Goal: Transaction & Acquisition: Obtain resource

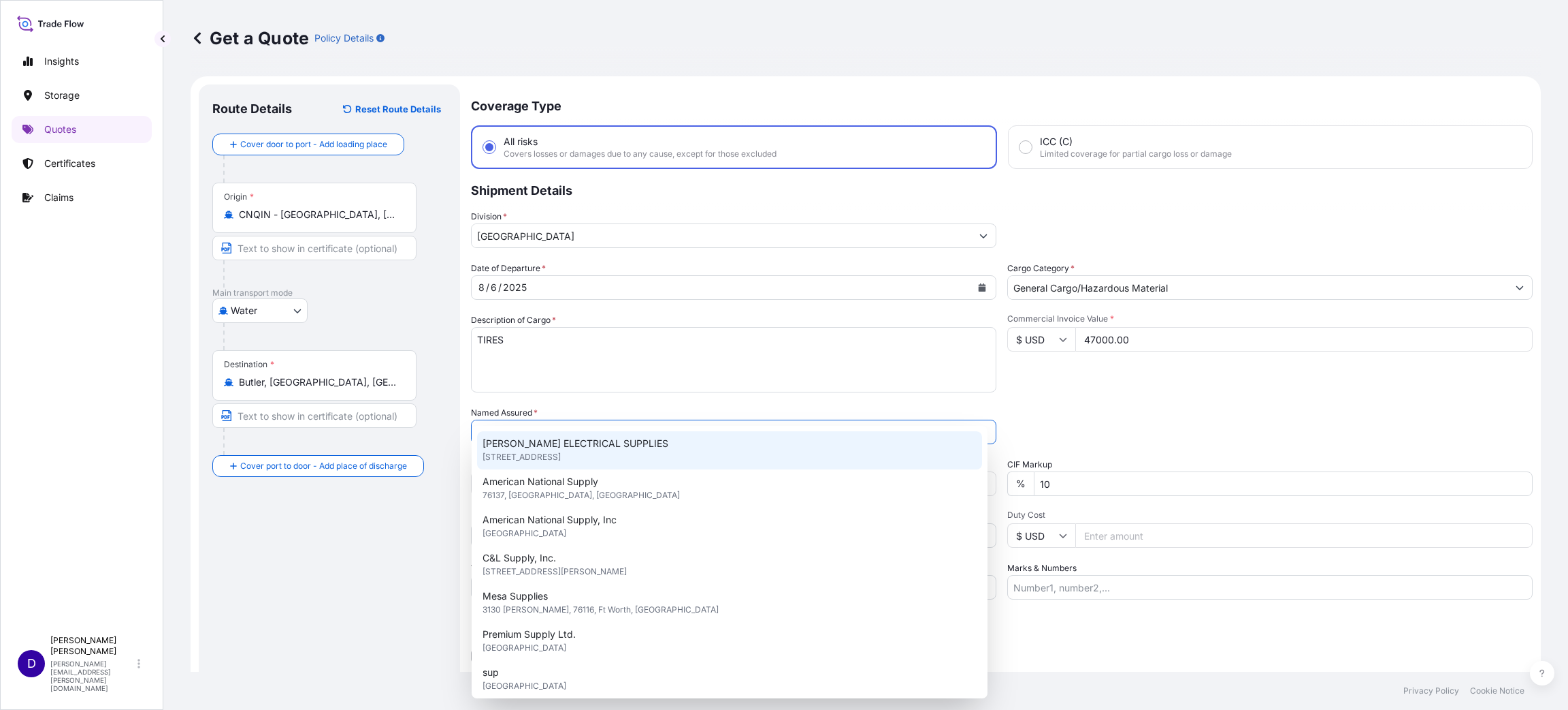
select select "Water"
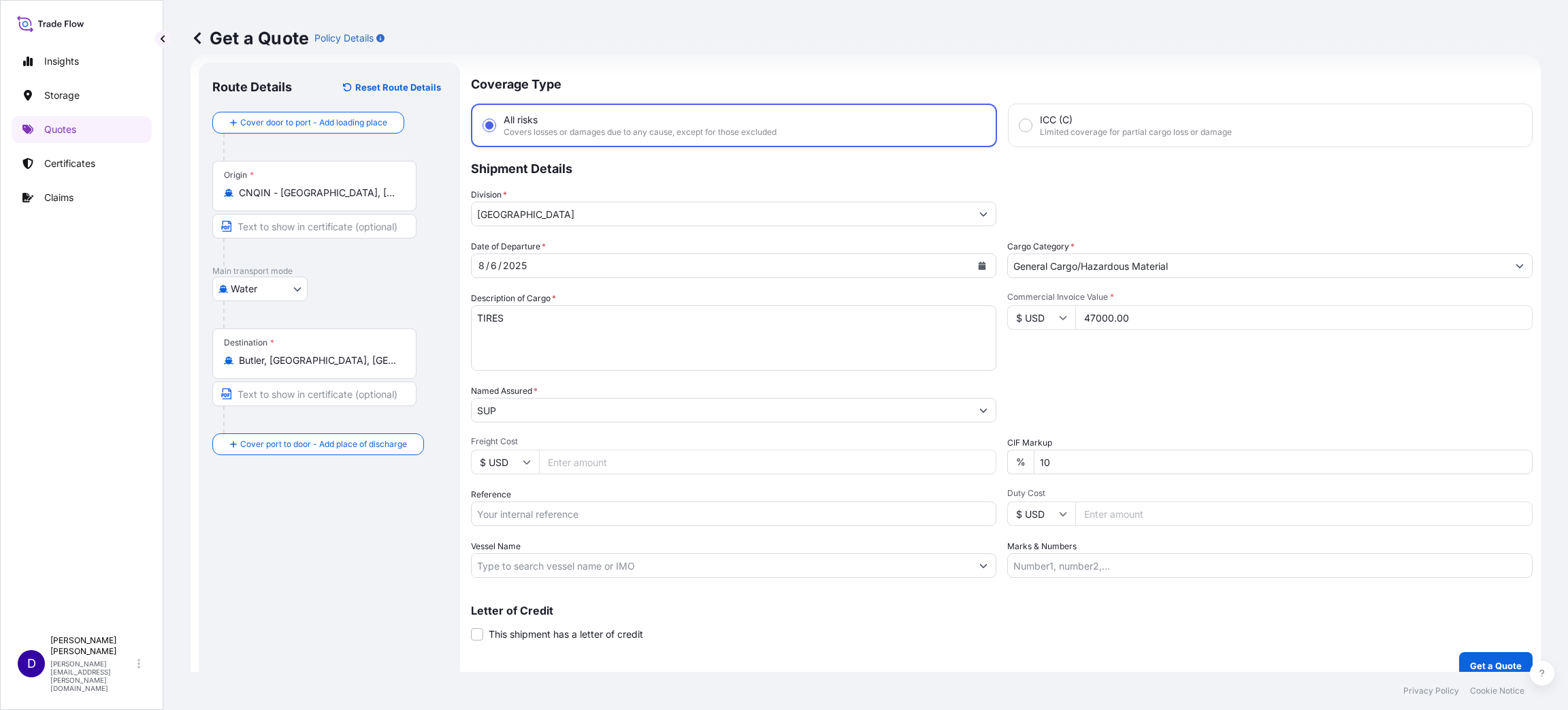
click at [35, 322] on div "Insights Storage Quotes Certificates Claims" at bounding box center [81, 332] width 140 height 593
click at [519, 410] on input "SUP" at bounding box center [722, 410] width 500 height 25
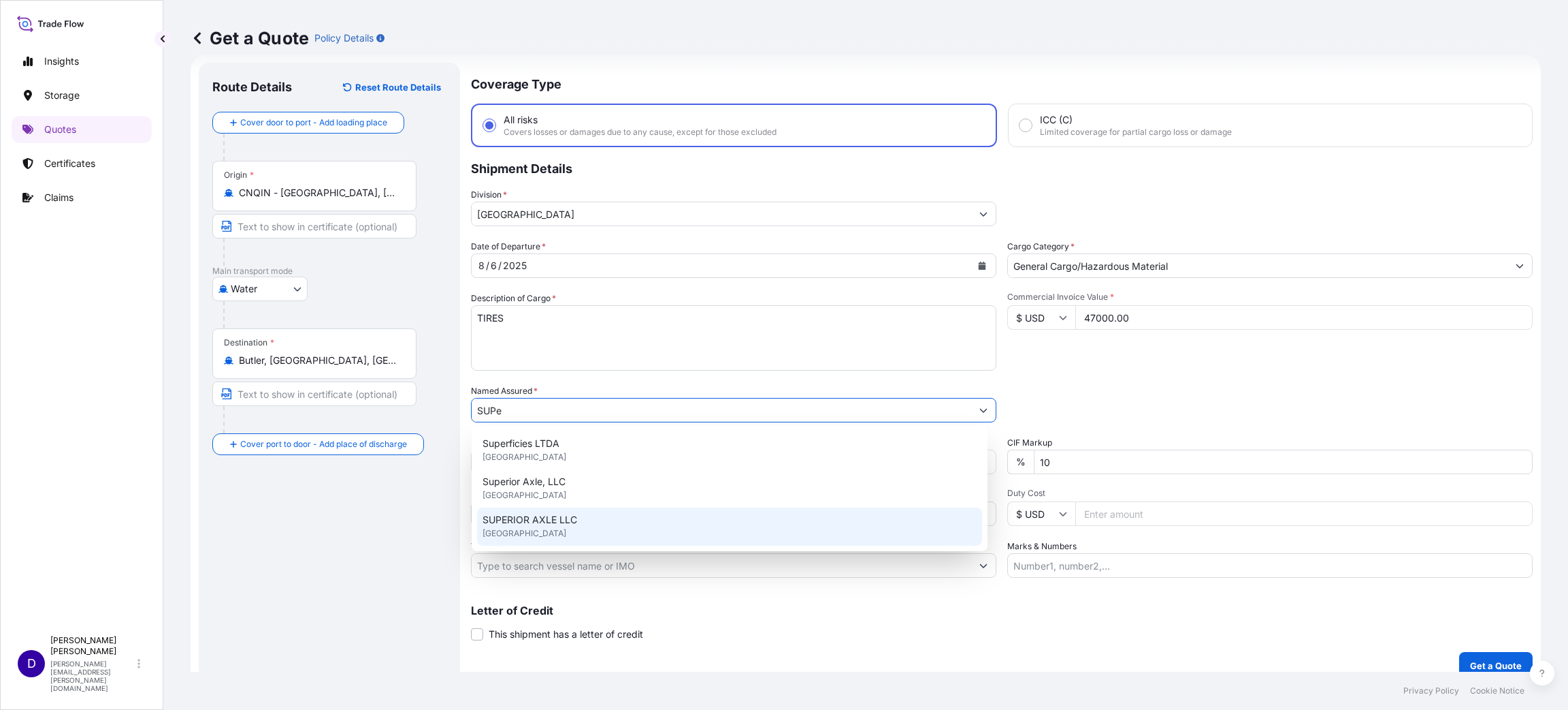
click at [551, 520] on span "SUPERIOR AXLE LLC" at bounding box center [530, 520] width 95 height 14
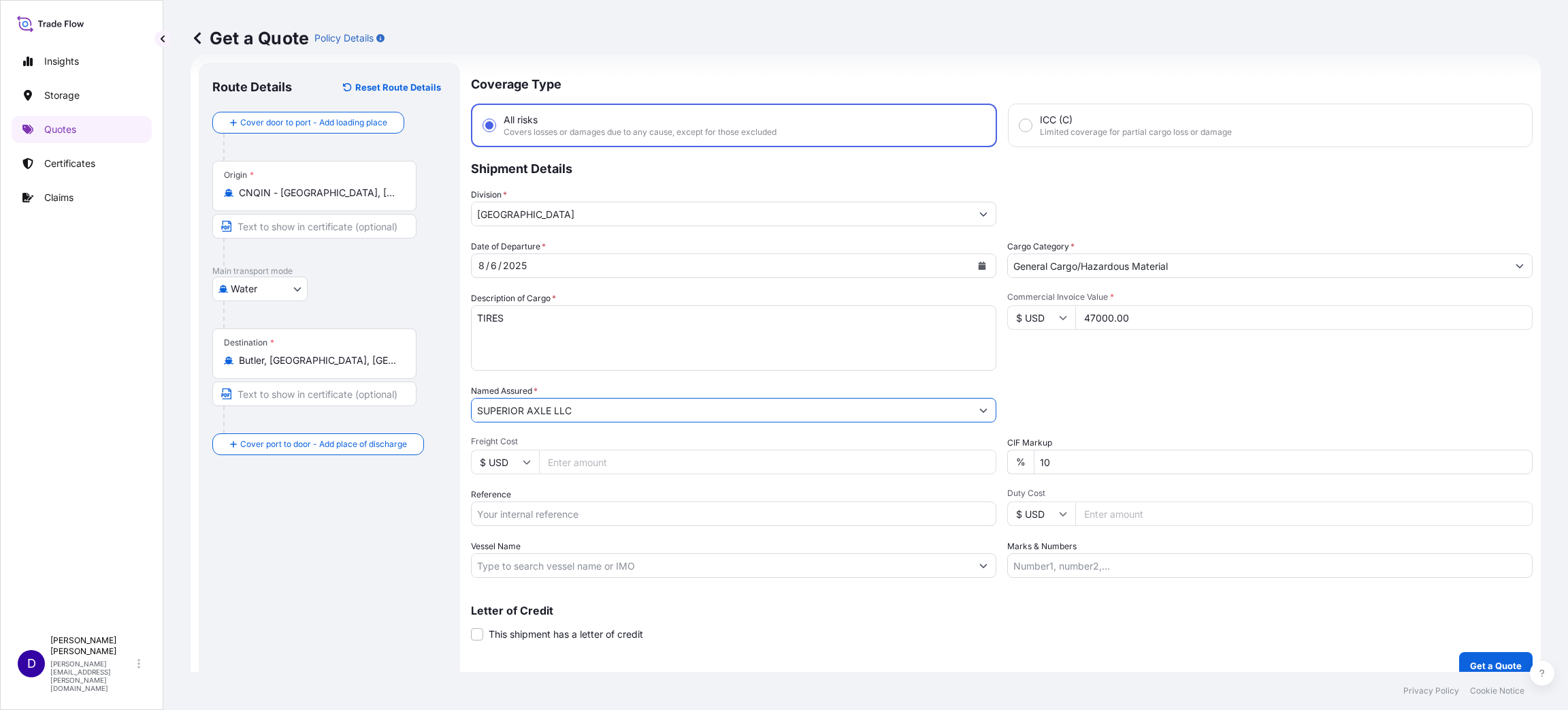
type input "SUPERIOR AXLE LLC"
click at [585, 469] on input "Freight Cost" at bounding box center [767, 462] width 457 height 25
type input "6555.00"
click at [505, 513] on input "Reference" at bounding box center [734, 513] width 526 height 25
paste input "FCIU9822214"
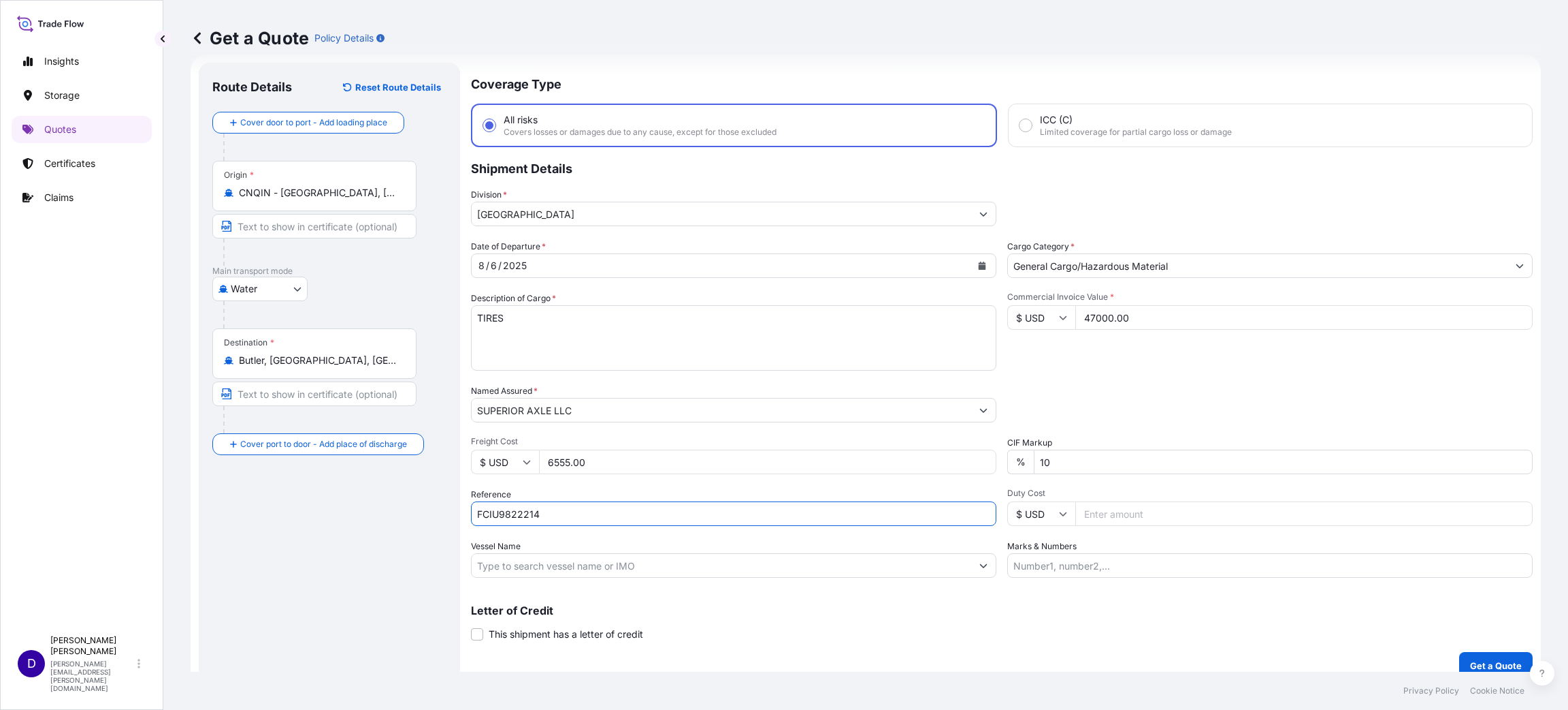
drag, startPoint x: 549, startPoint y: 509, endPoint x: -123, endPoint y: 480, distance: 672.6
click at [0, 480] on html "Insights Storage Quotes Certificates Claims D [PERSON_NAME] [PERSON_NAME][EMAIL…" at bounding box center [784, 355] width 1568 height 710
click at [570, 524] on div "Date of Departure * [DATE] Cargo Category * General Cargo/Hazardous Material De…" at bounding box center [1002, 408] width 1062 height 338
drag, startPoint x: 509, startPoint y: 515, endPoint x: 381, endPoint y: 506, distance: 128.3
click at [382, 506] on form "Route Details Reset Route Details Cover door to port - Add loading place Place …" at bounding box center [866, 370] width 1351 height 633
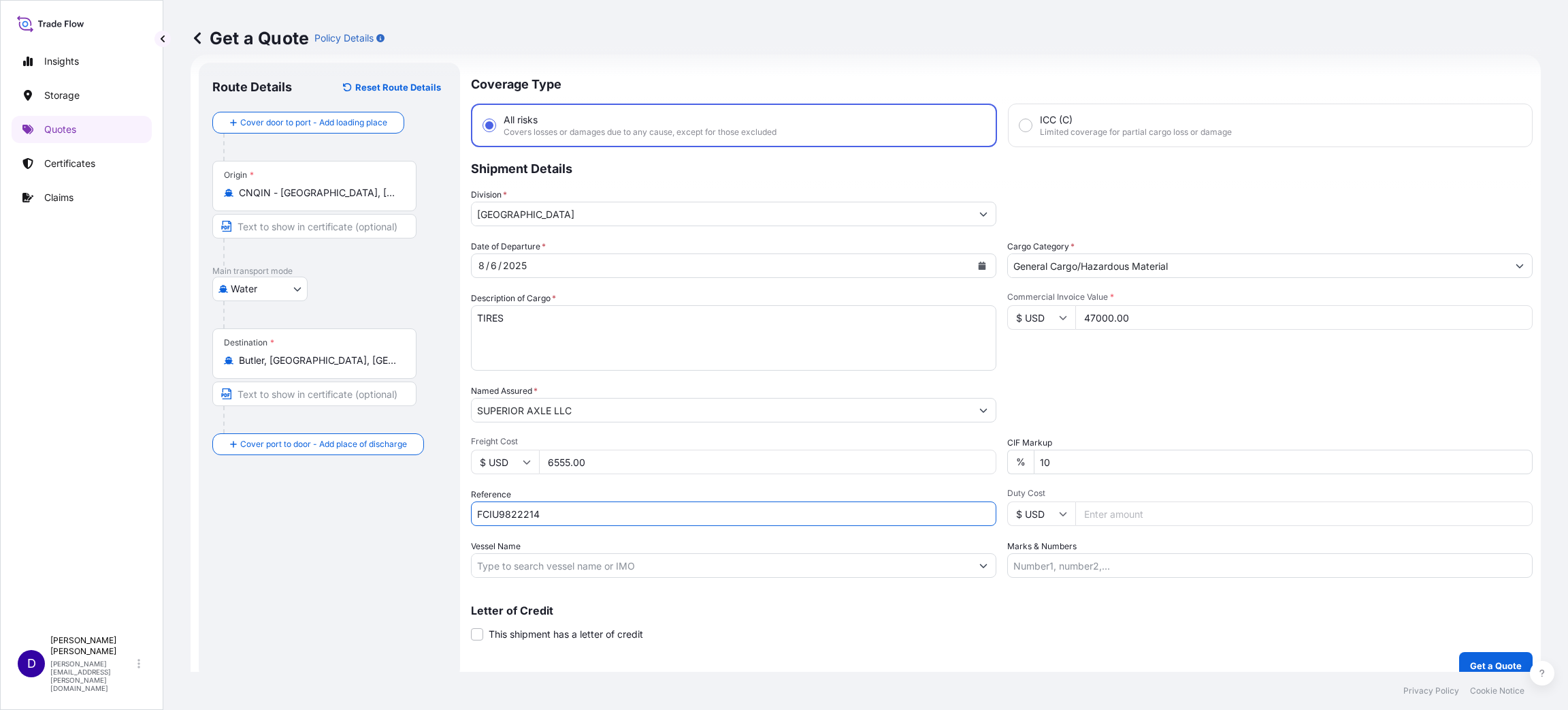
paste input "S25I157587"
type input "S25I157587"
click at [1087, 514] on input "Duty Cost" at bounding box center [1304, 513] width 457 height 25
type input "27669.56"
click at [1470, 659] on p "Get a Quote" at bounding box center [1496, 665] width 52 height 14
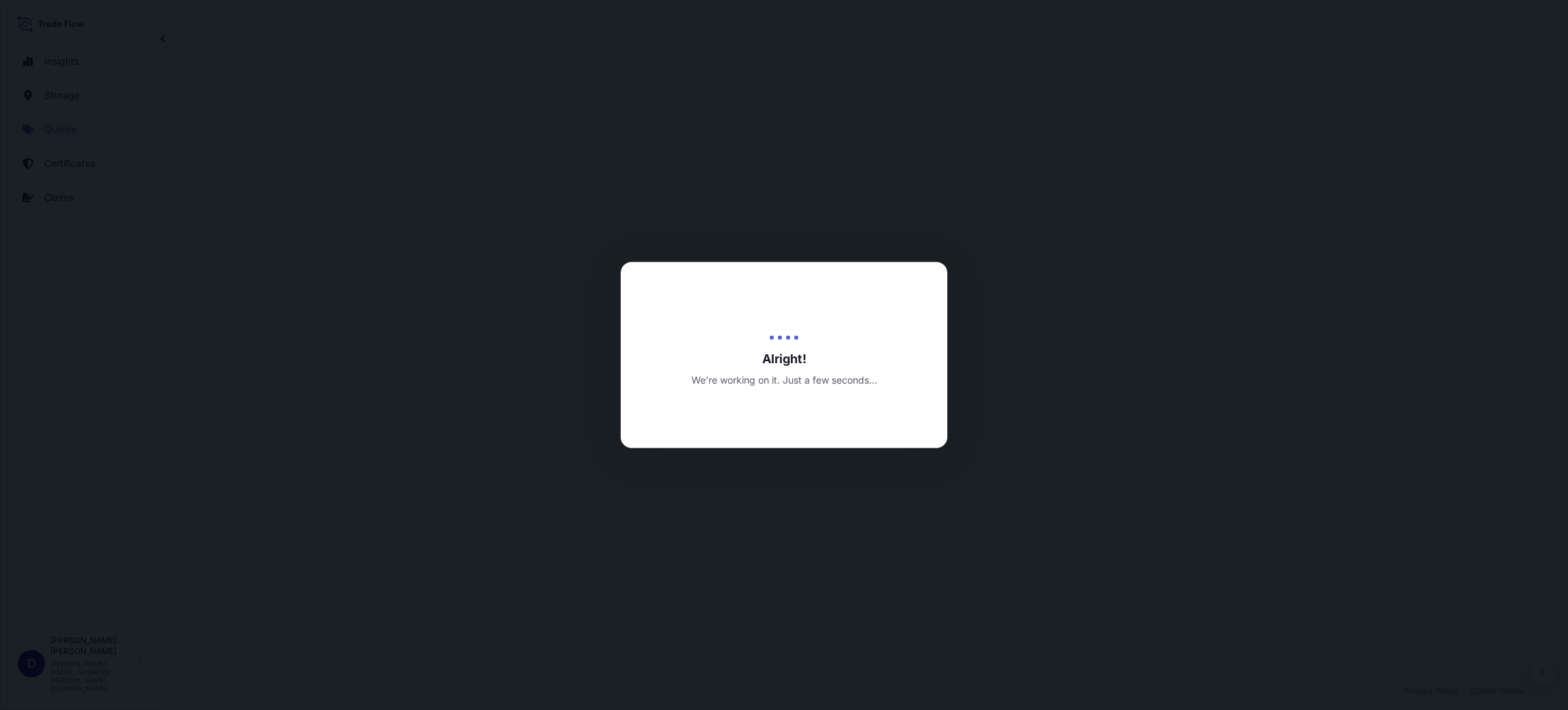
select select "Water"
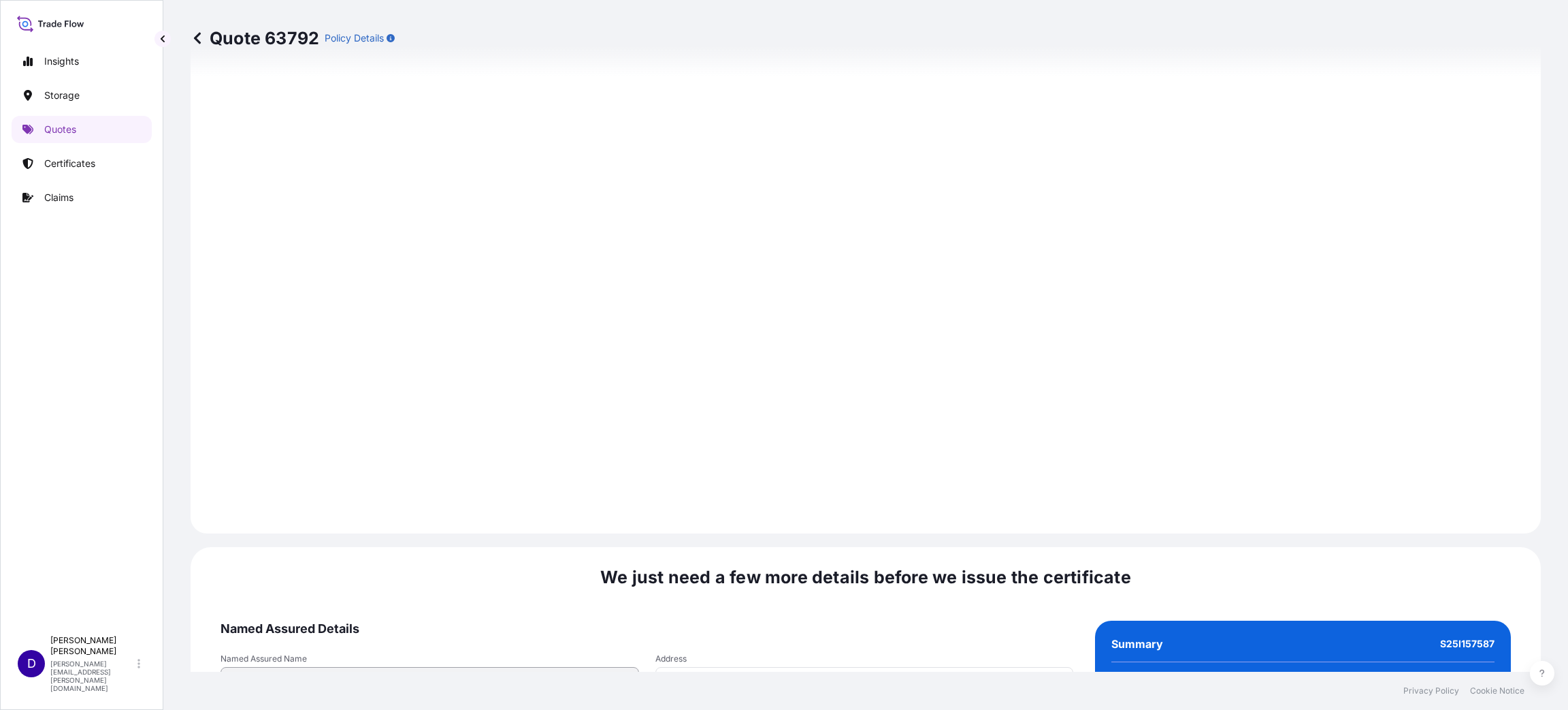
scroll to position [1870, 0]
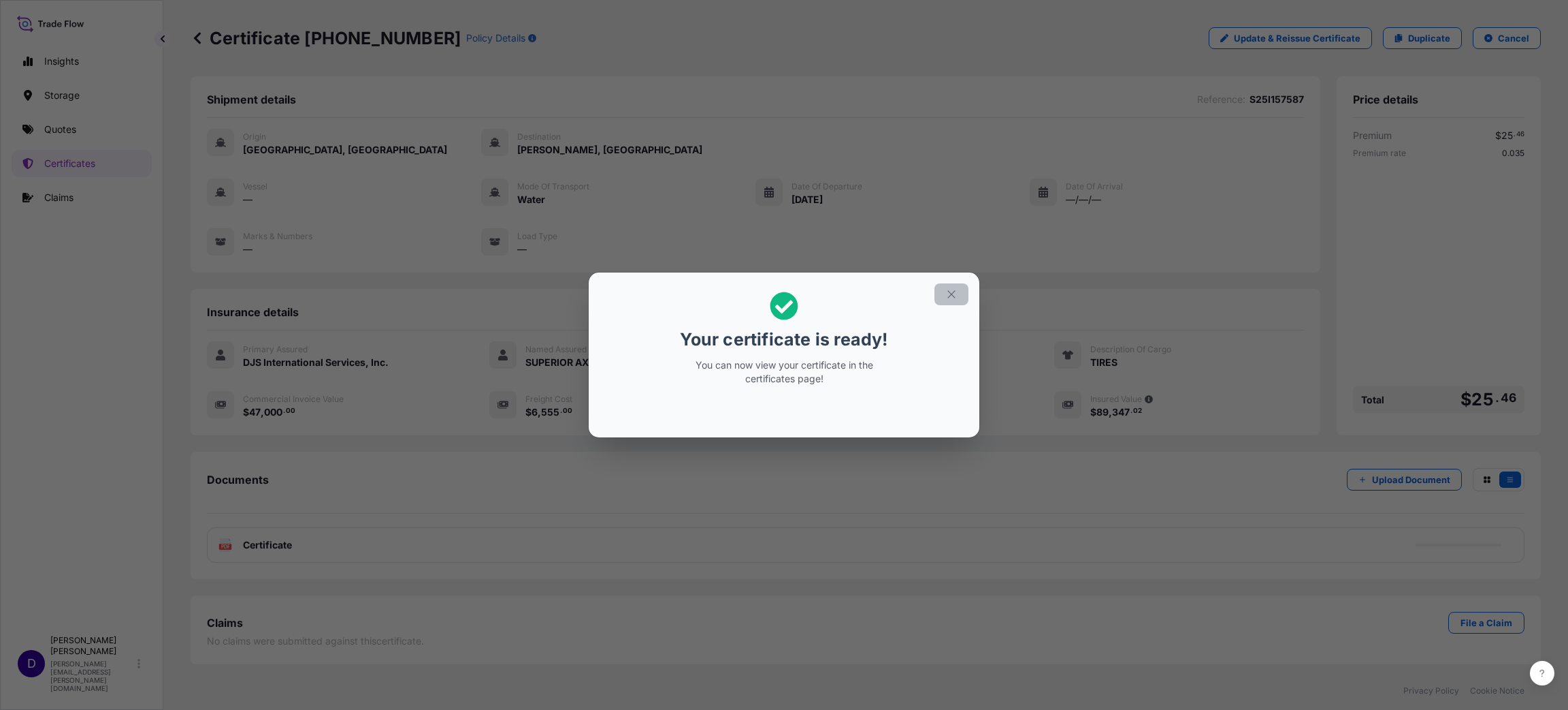
click at [955, 302] on button "button" at bounding box center [952, 294] width 34 height 21
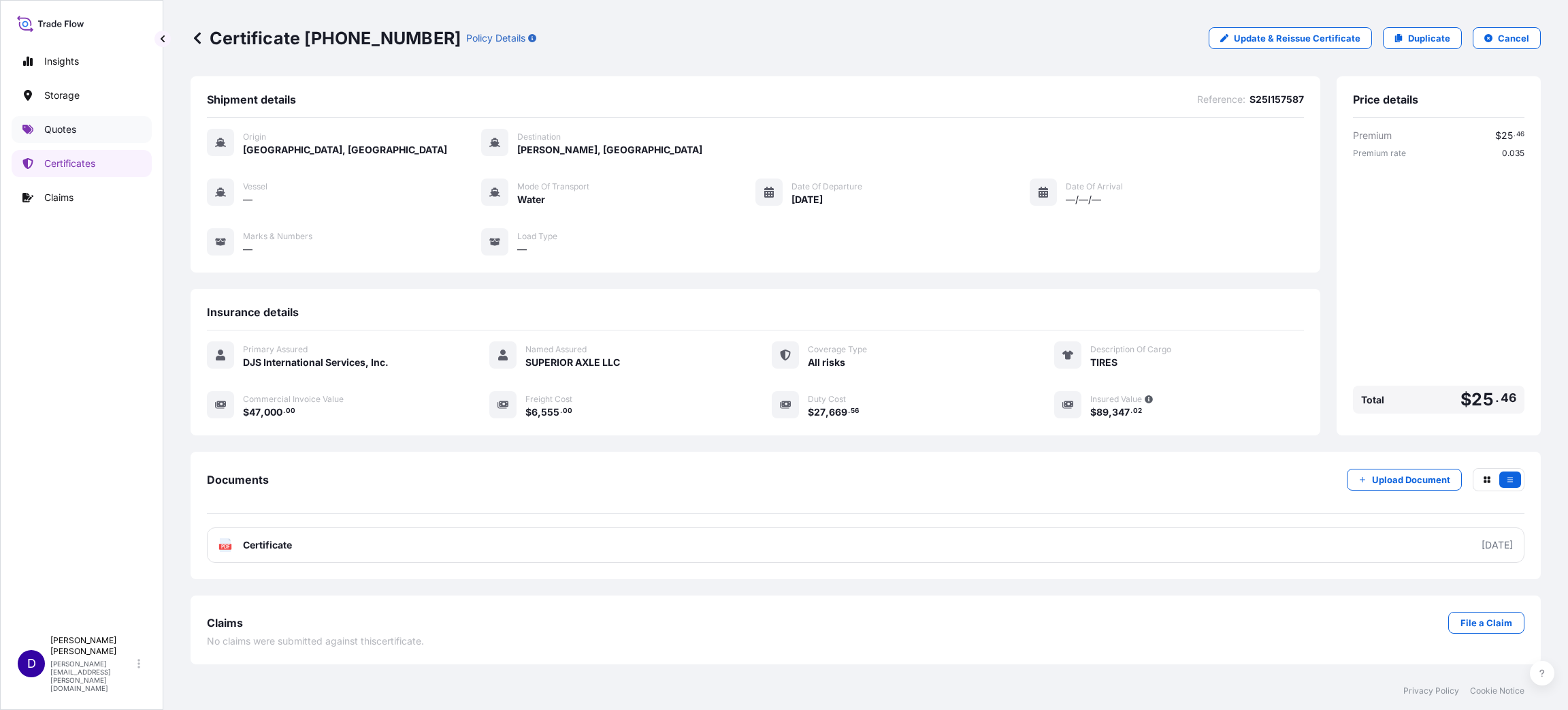
click at [58, 133] on p "Quotes" at bounding box center [59, 130] width 32 height 14
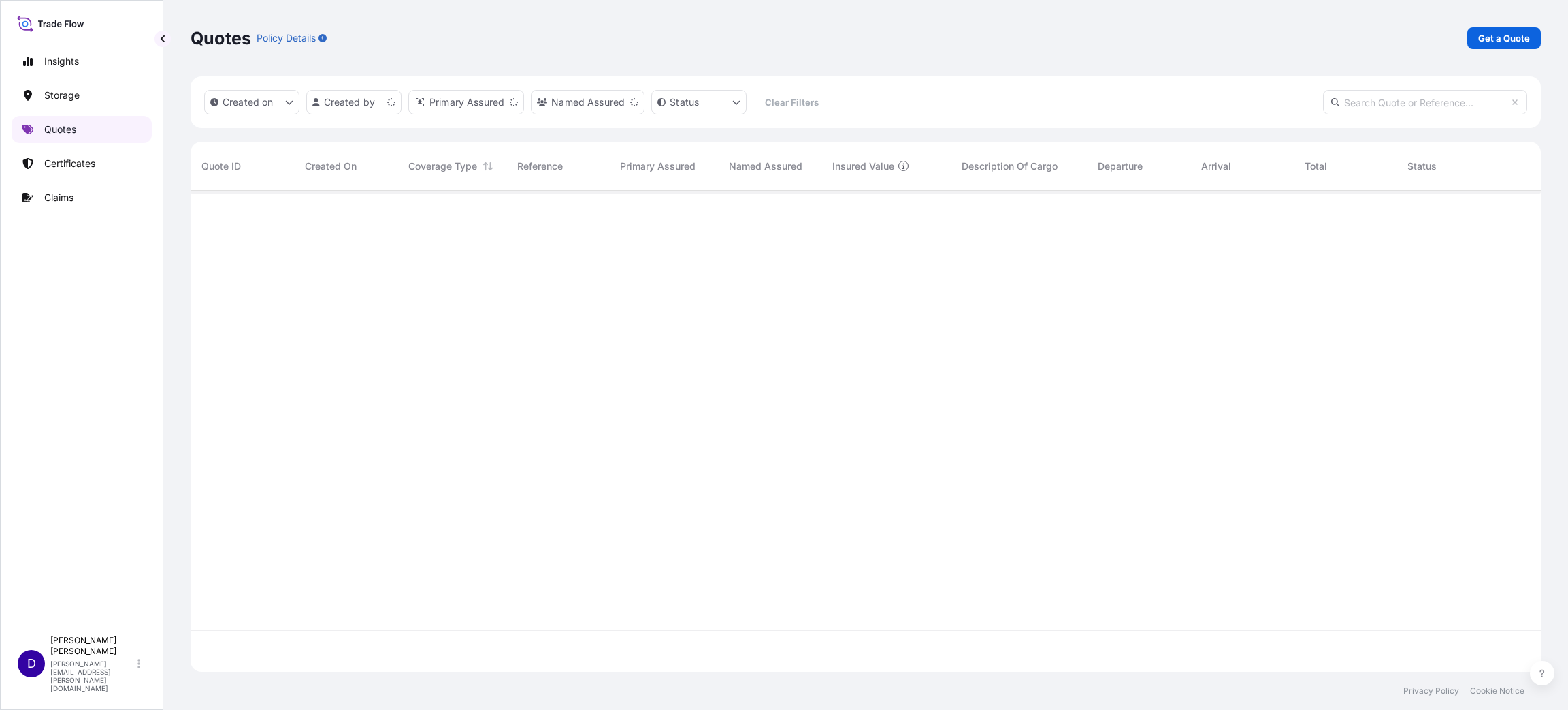
scroll to position [473, 1335]
click at [1492, 35] on p "Get a Quote" at bounding box center [1504, 38] width 52 height 14
select select "Water"
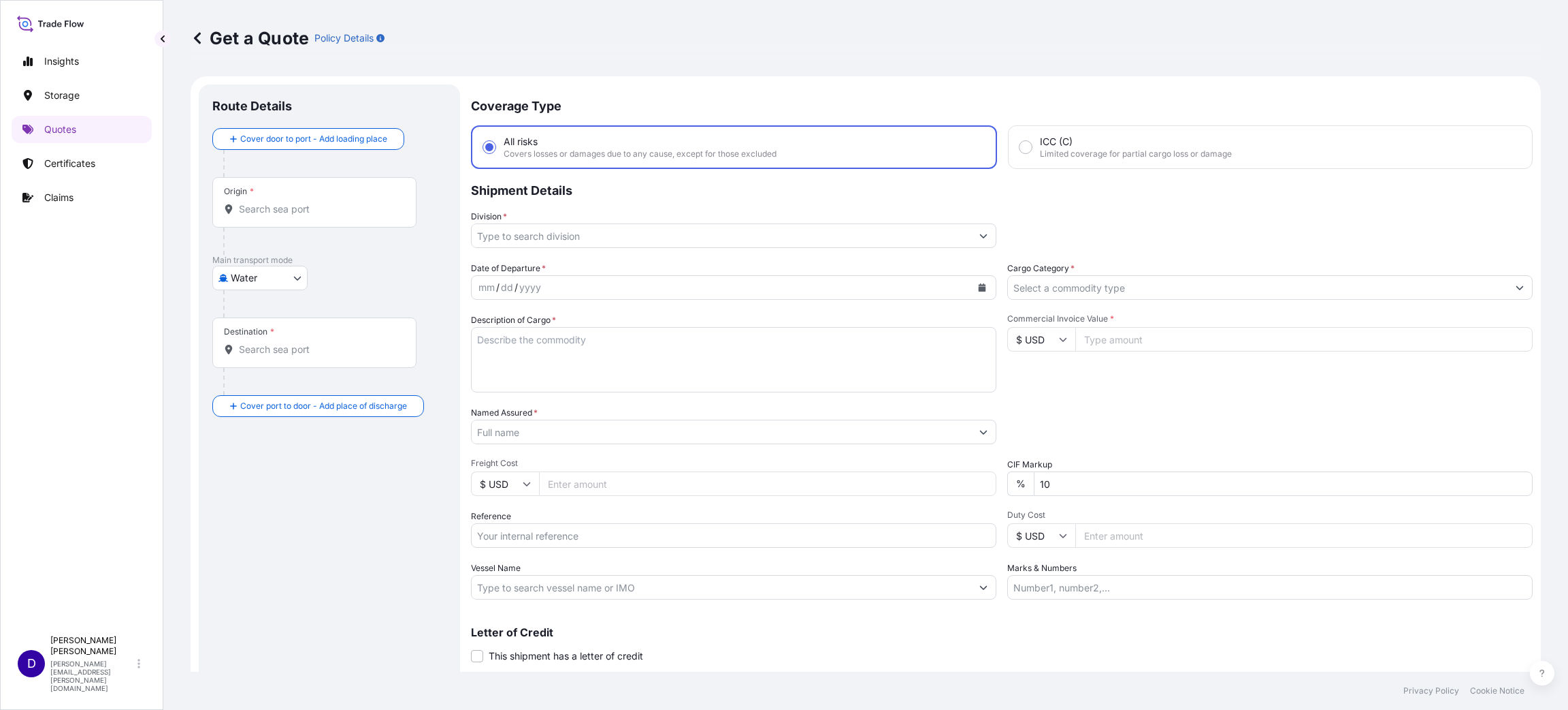
scroll to position [21, 0]
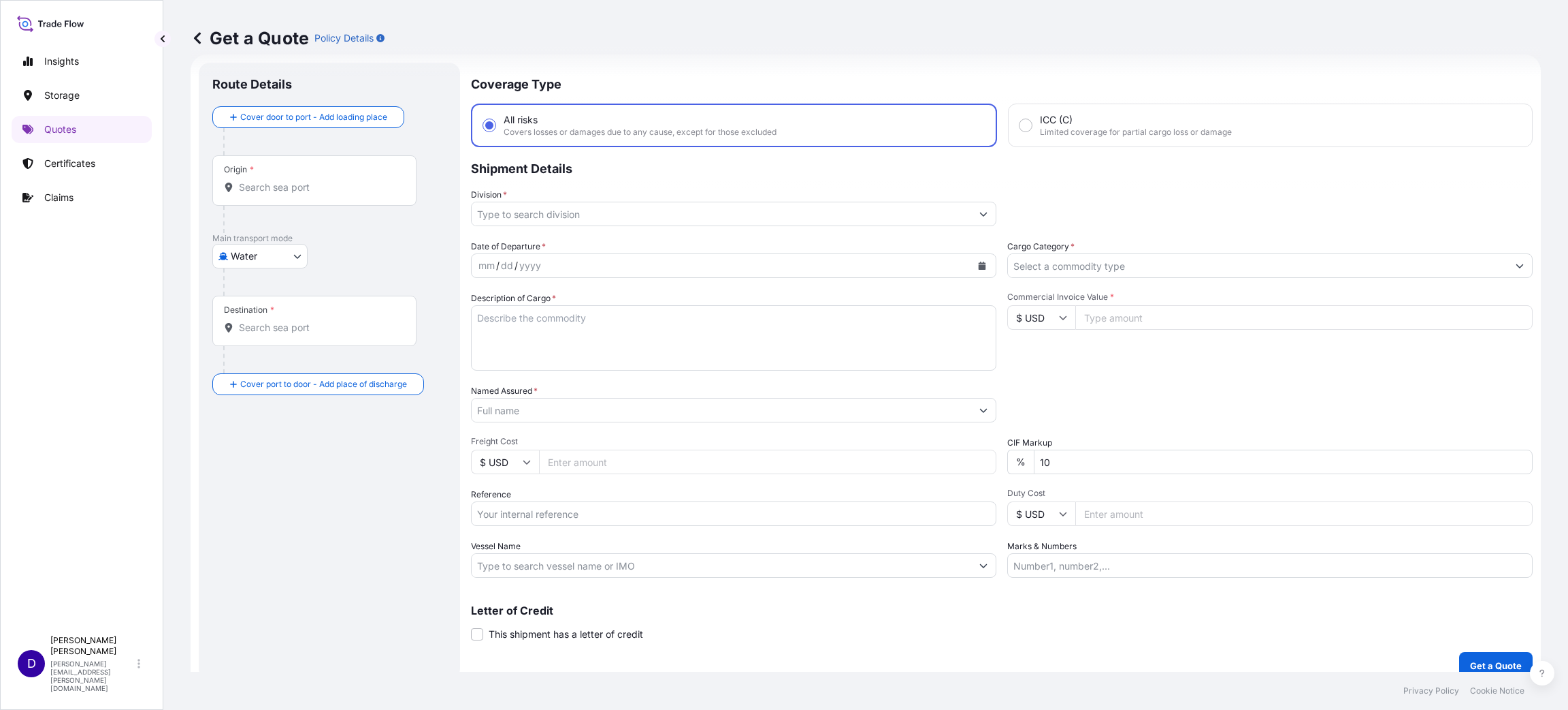
click at [320, 181] on div at bounding box center [314, 187] width 181 height 14
click at [320, 181] on input "Origin *" at bounding box center [319, 187] width 161 height 14
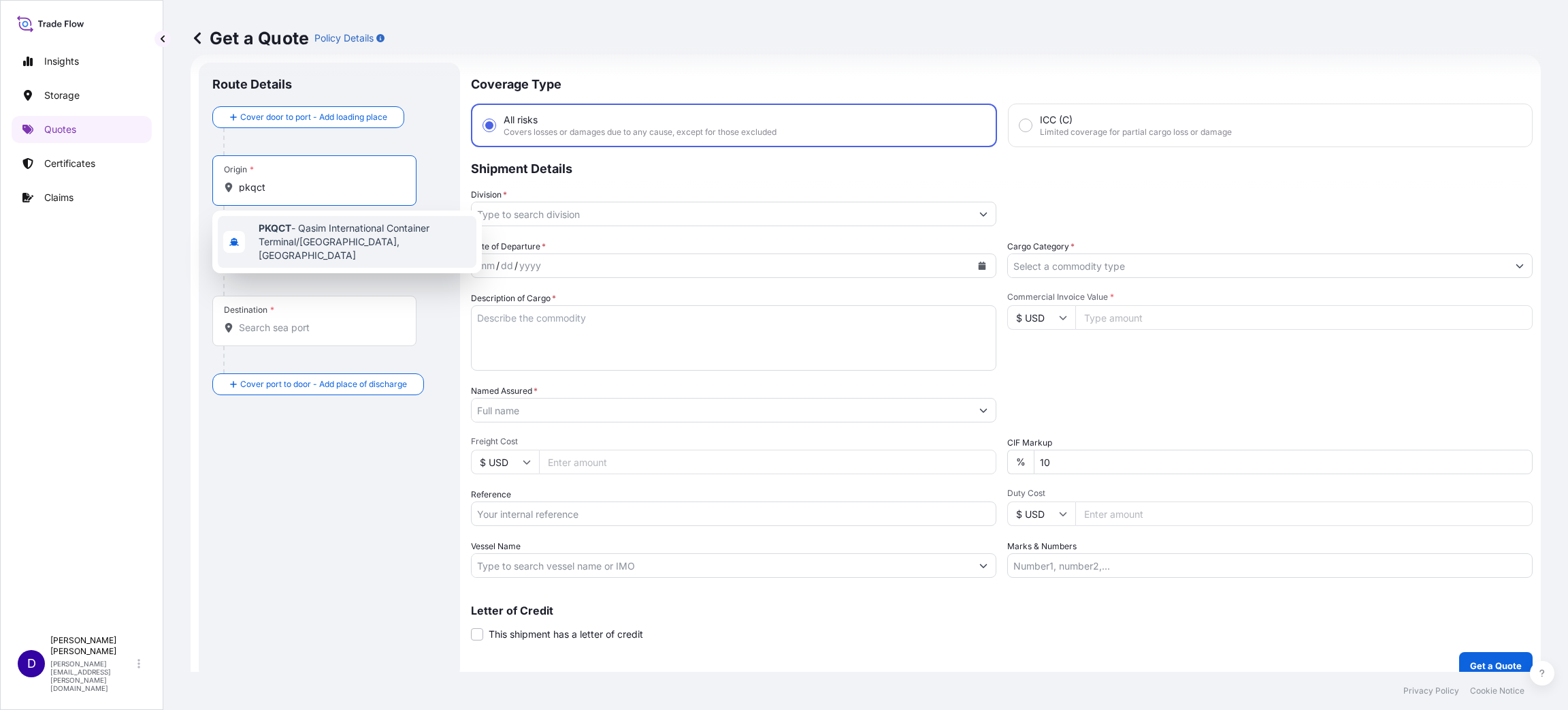
click at [326, 224] on span "PKQCT - Qasim International Container Terminal/[GEOGRAPHIC_DATA], [GEOGRAPHIC_D…" at bounding box center [364, 242] width 212 height 41
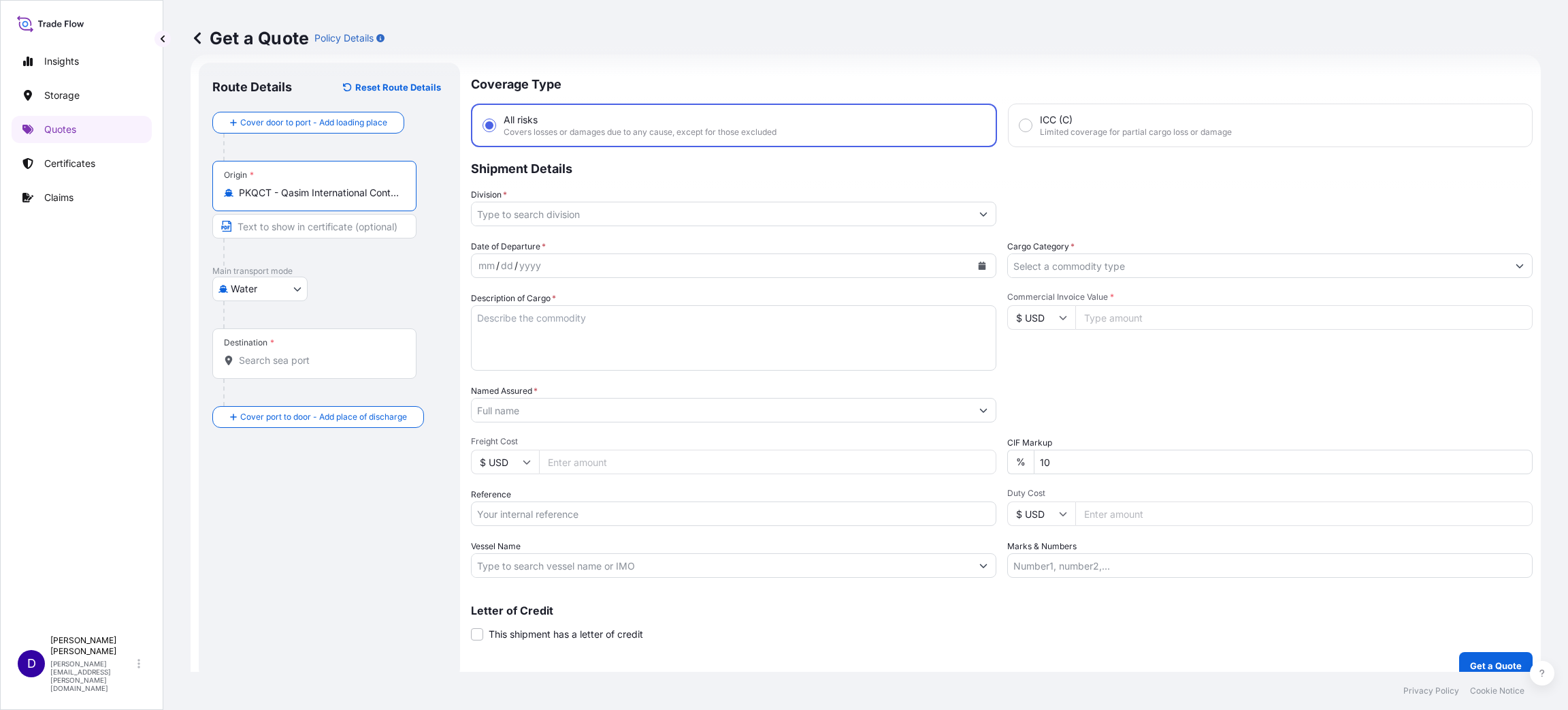
type input "PKQCT - Qasim International Container Terminal/[GEOGRAPHIC_DATA], [GEOGRAPHIC_D…"
click at [259, 371] on div "Destination *" at bounding box center [314, 353] width 204 height 51
click at [259, 367] on input "Destination *" at bounding box center [319, 360] width 161 height 14
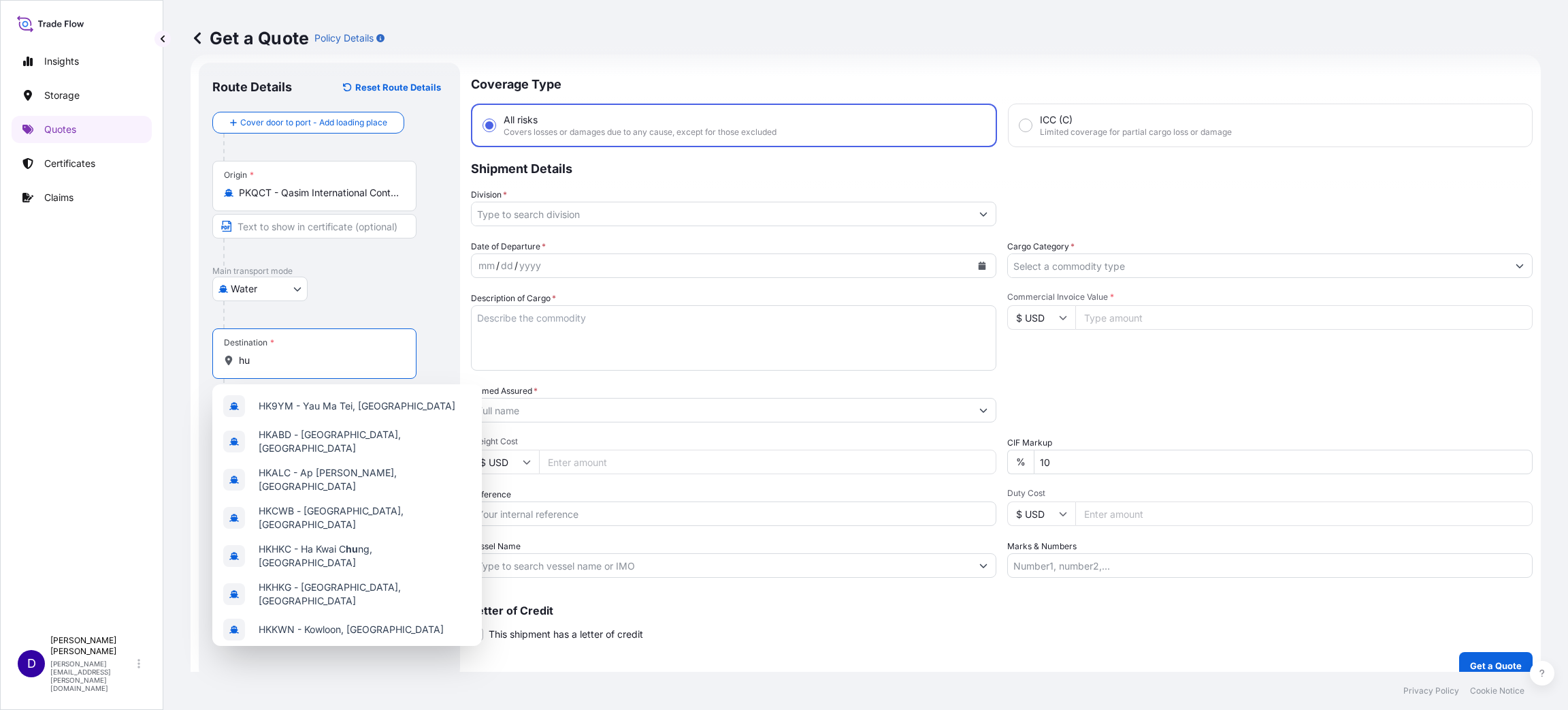
type input "h"
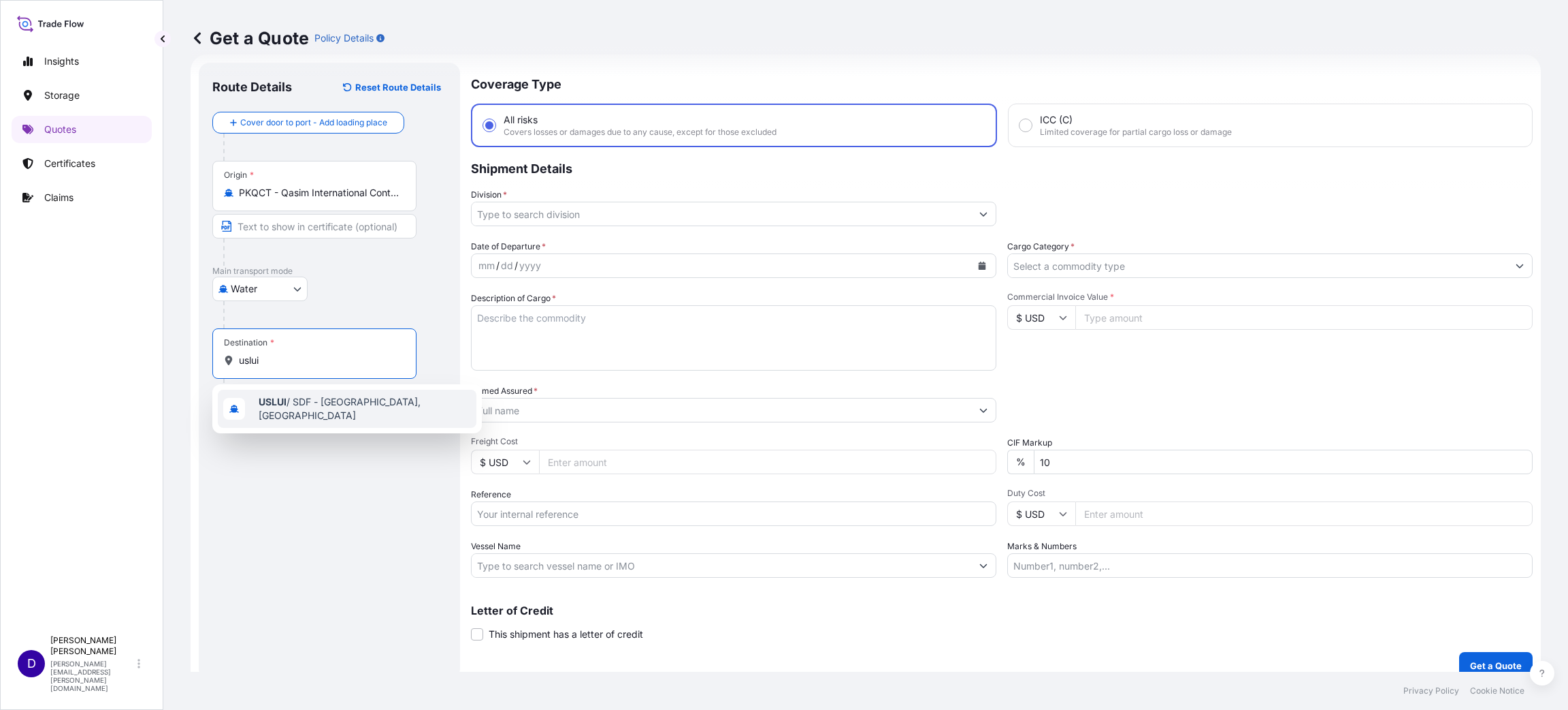
click at [290, 401] on span "USLUI / SDF - [GEOGRAPHIC_DATA], [GEOGRAPHIC_DATA]" at bounding box center [364, 409] width 212 height 28
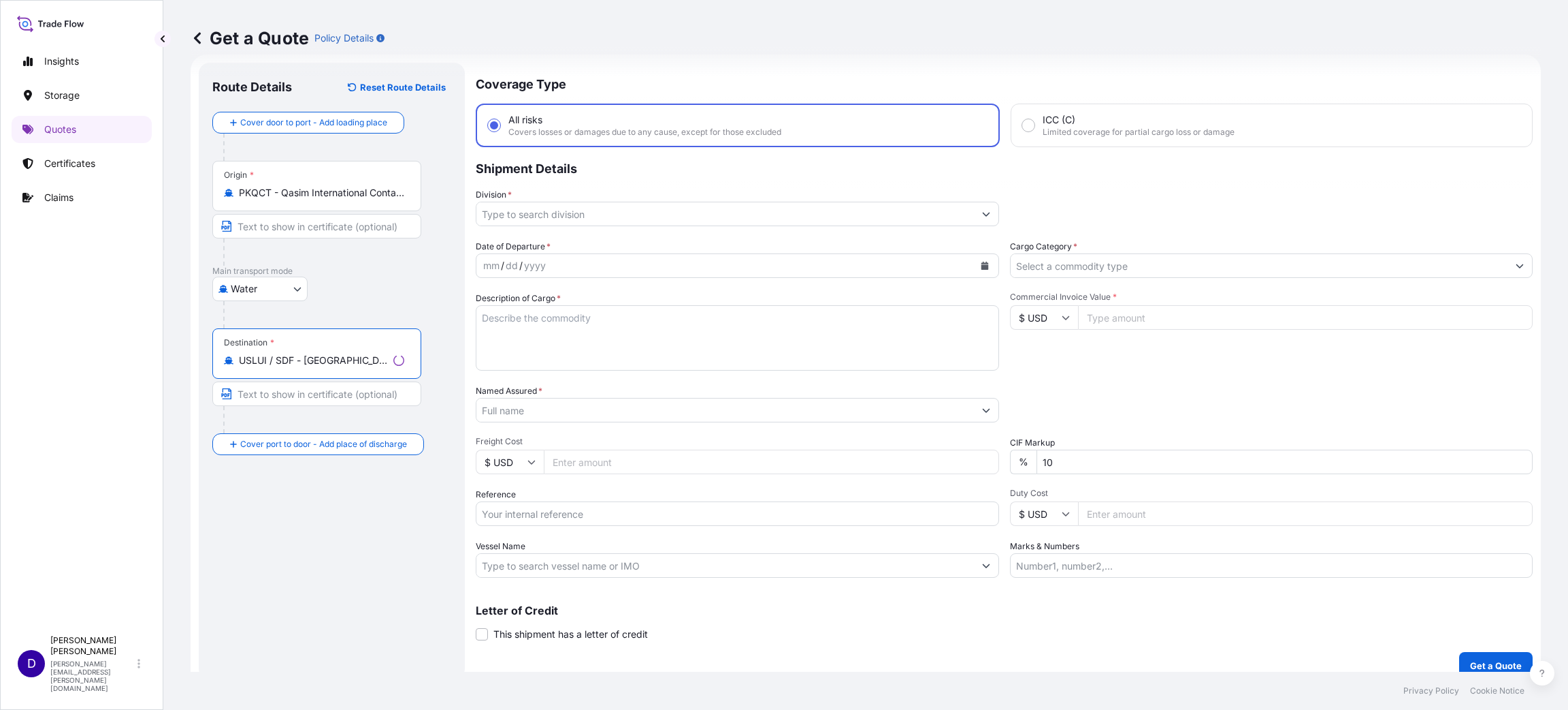
type input "USLUI / SDF - [GEOGRAPHIC_DATA], [GEOGRAPHIC_DATA]"
click at [550, 211] on input "Division *" at bounding box center [725, 214] width 497 height 25
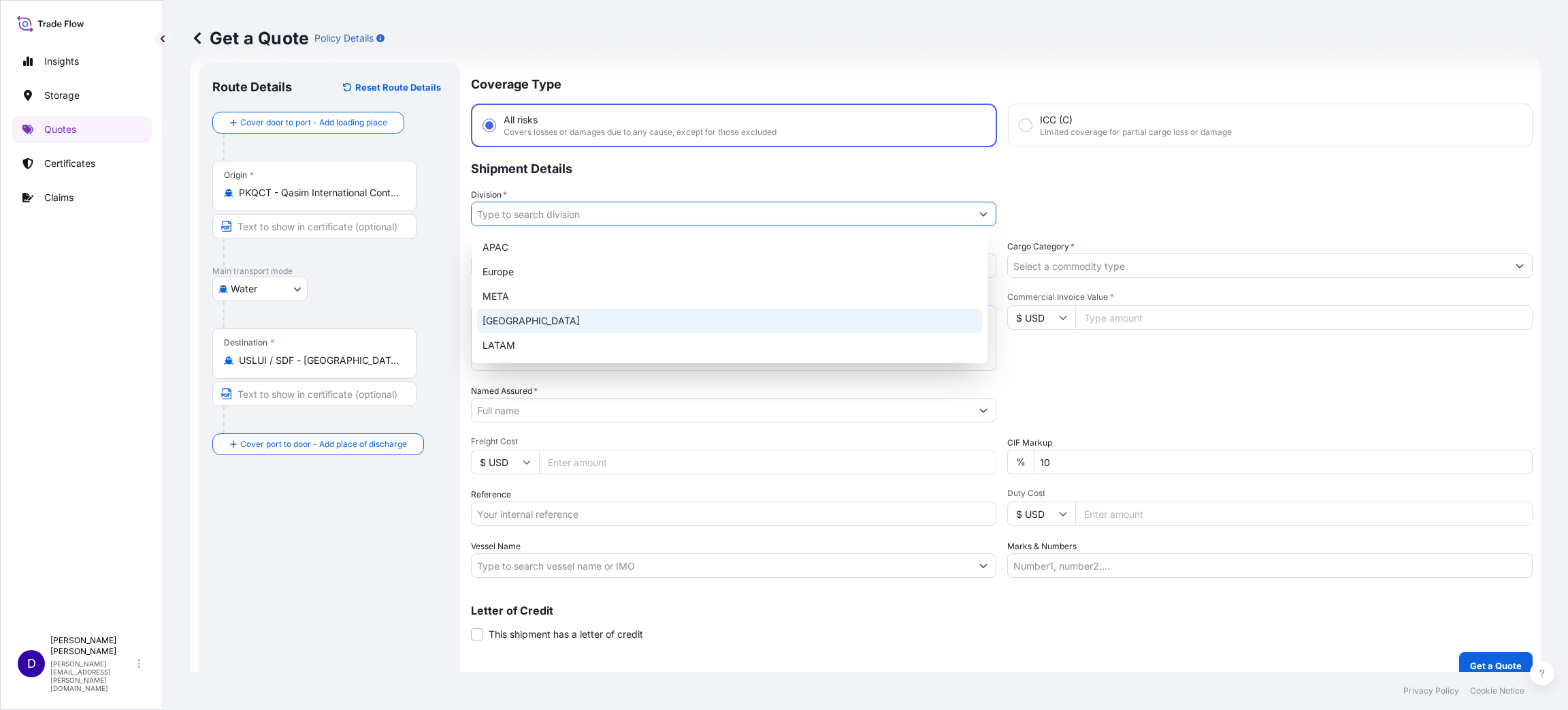
click at [546, 322] on div "[GEOGRAPHIC_DATA]" at bounding box center [729, 321] width 505 height 25
type input "[GEOGRAPHIC_DATA]"
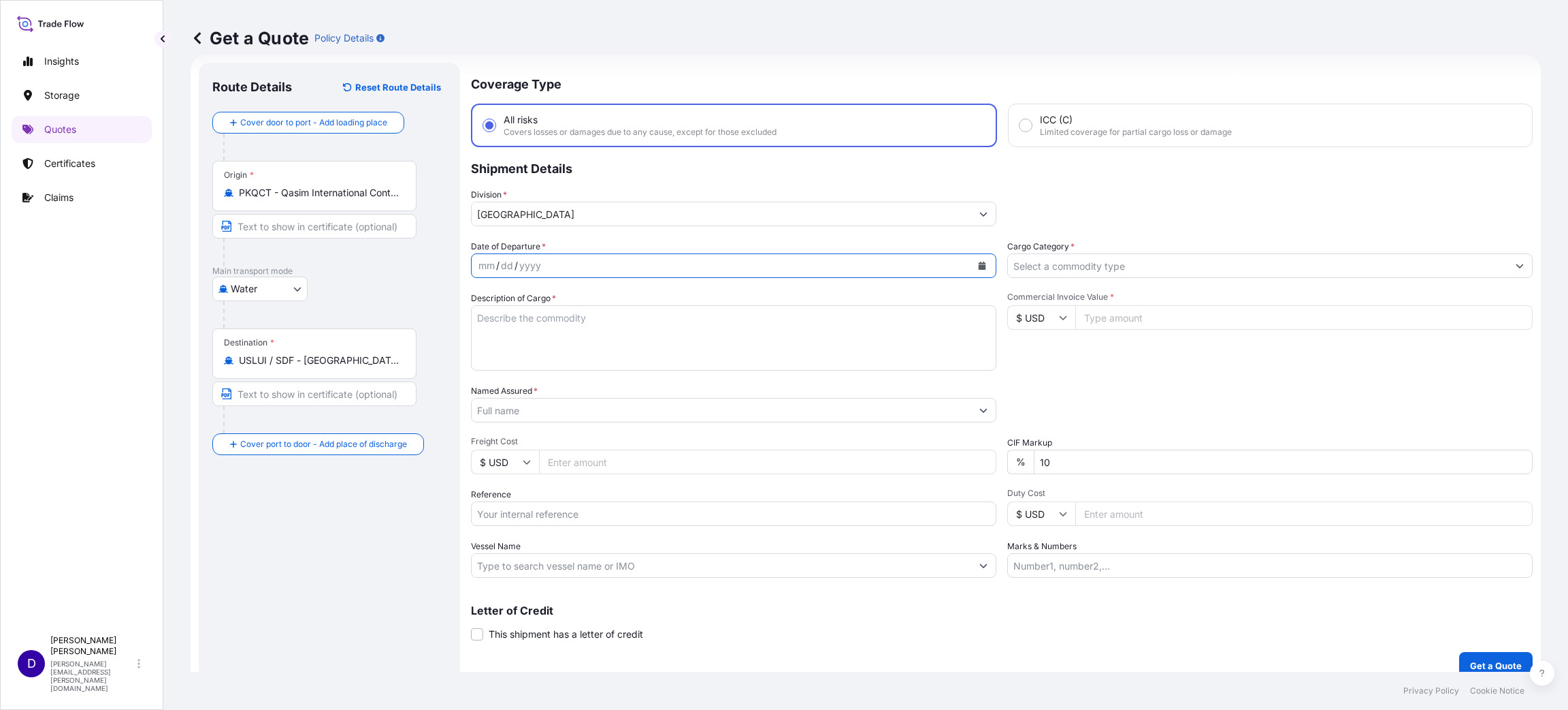
click at [979, 267] on icon "Calendar" at bounding box center [982, 266] width 8 height 9
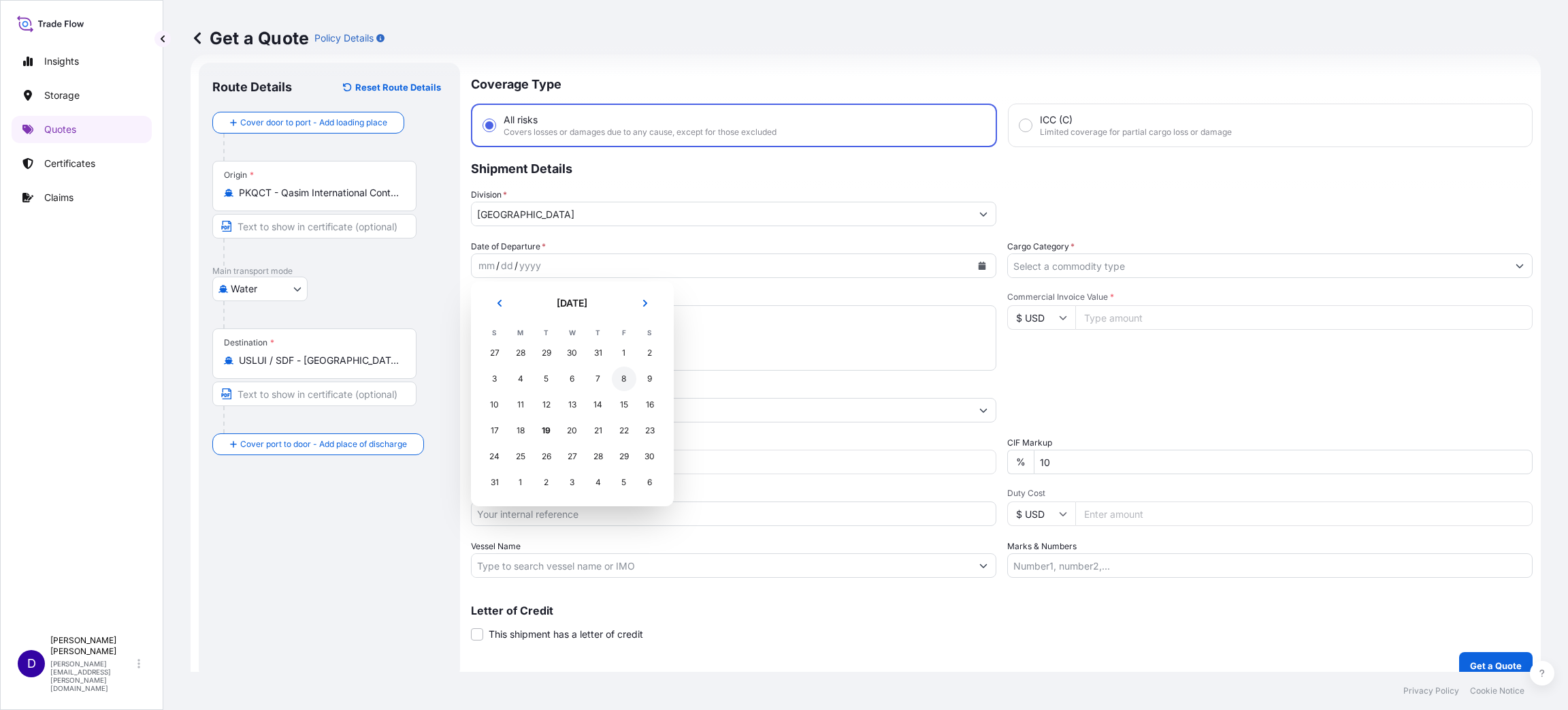
click at [631, 373] on div "8" at bounding box center [624, 378] width 25 height 25
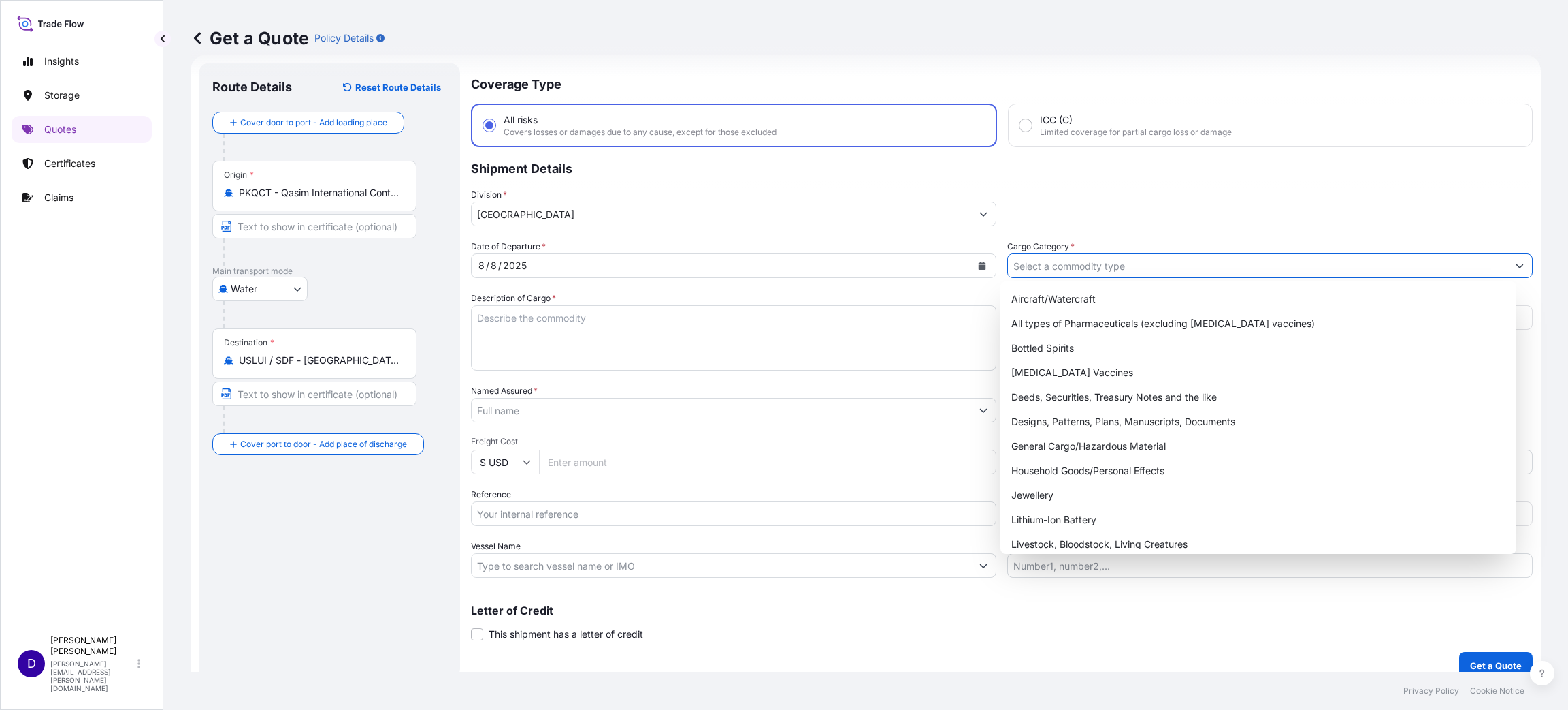
click at [1125, 266] on input "Cargo Category *" at bounding box center [1258, 266] width 500 height 25
click at [1084, 444] on div "General Cargo/Hazardous Material" at bounding box center [1259, 446] width 505 height 25
type input "General Cargo/Hazardous Material"
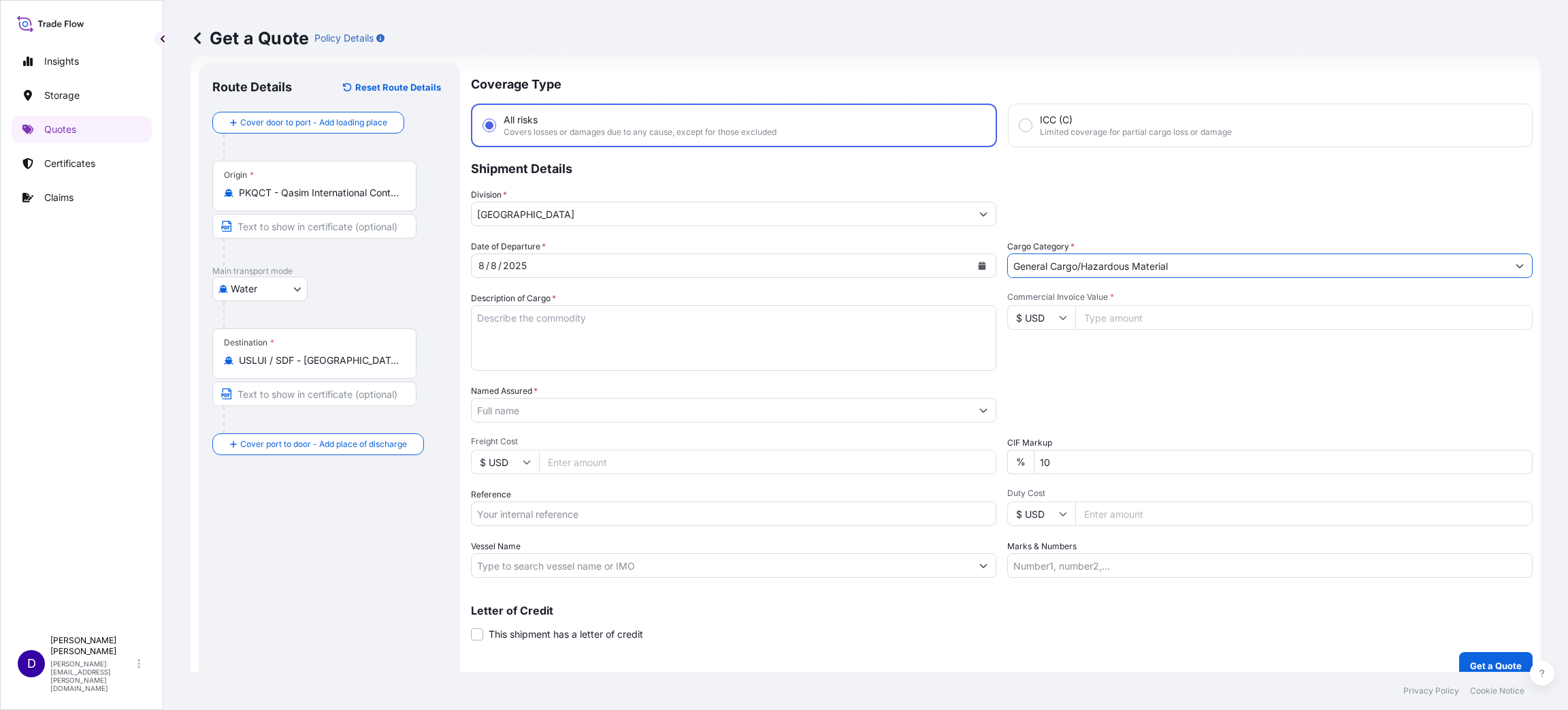
click at [621, 334] on textarea "Description of Cargo *" at bounding box center [734, 338] width 526 height 65
type textarea "b"
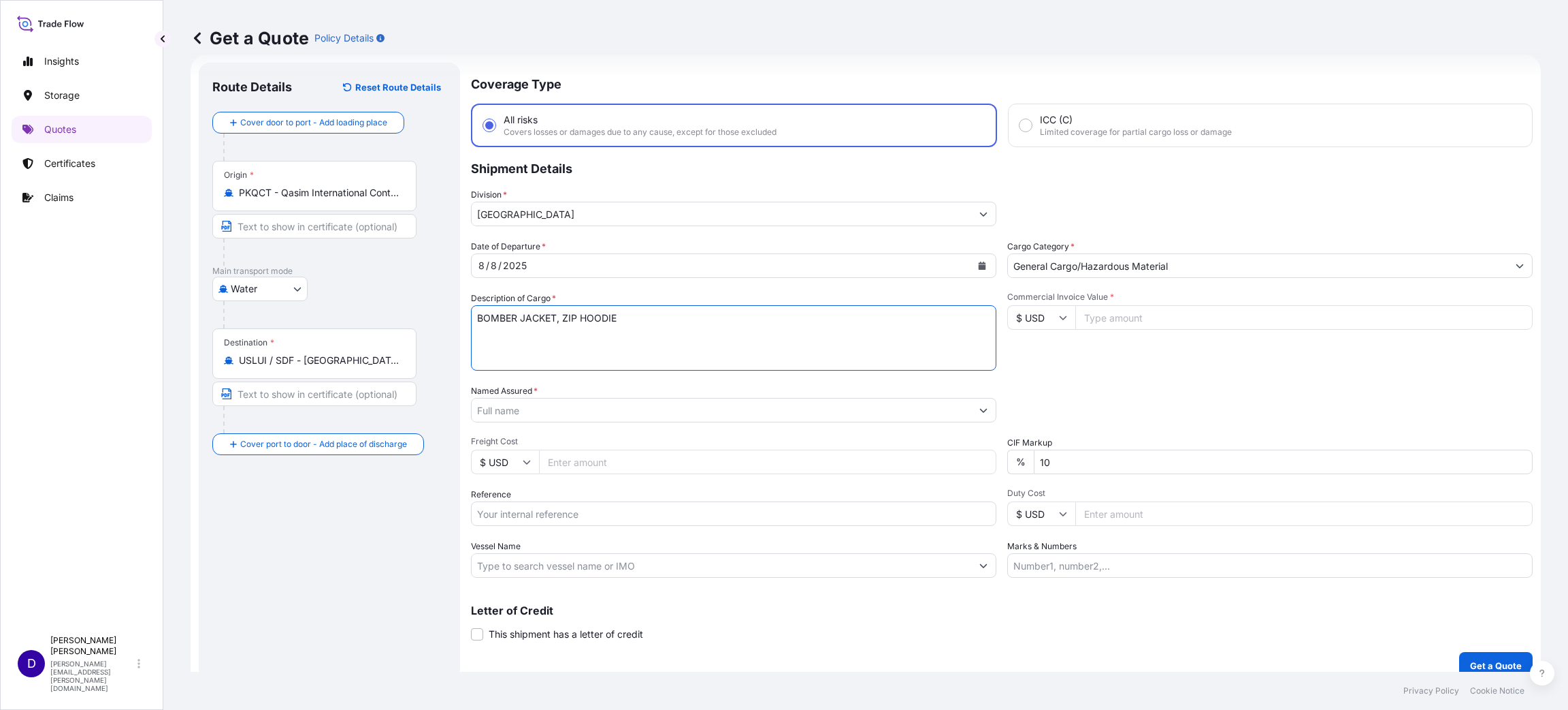
type textarea "BOMBER JACKET, ZIP HOODIE"
type input "161344.00"
click at [611, 416] on input "Named Assured *" at bounding box center [722, 410] width 500 height 25
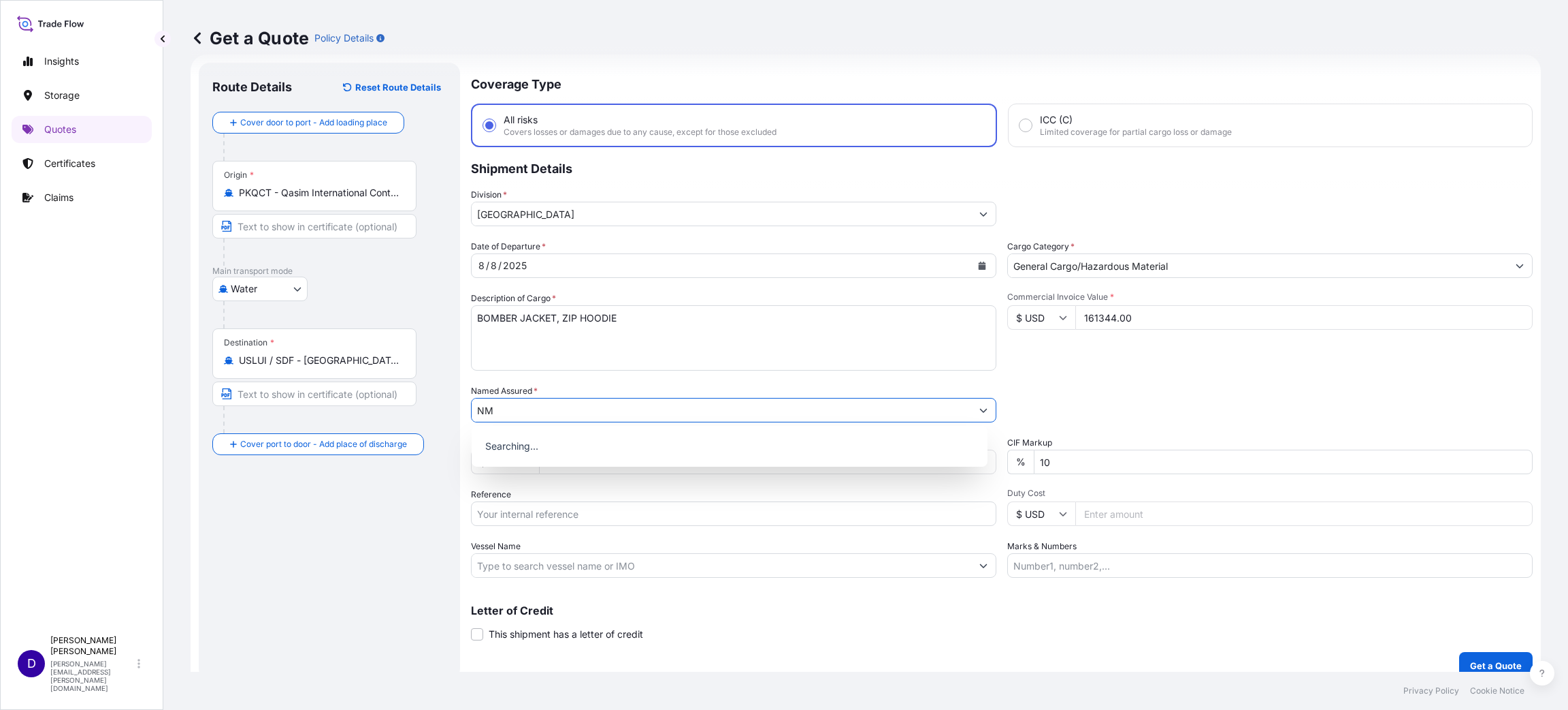
type input "N"
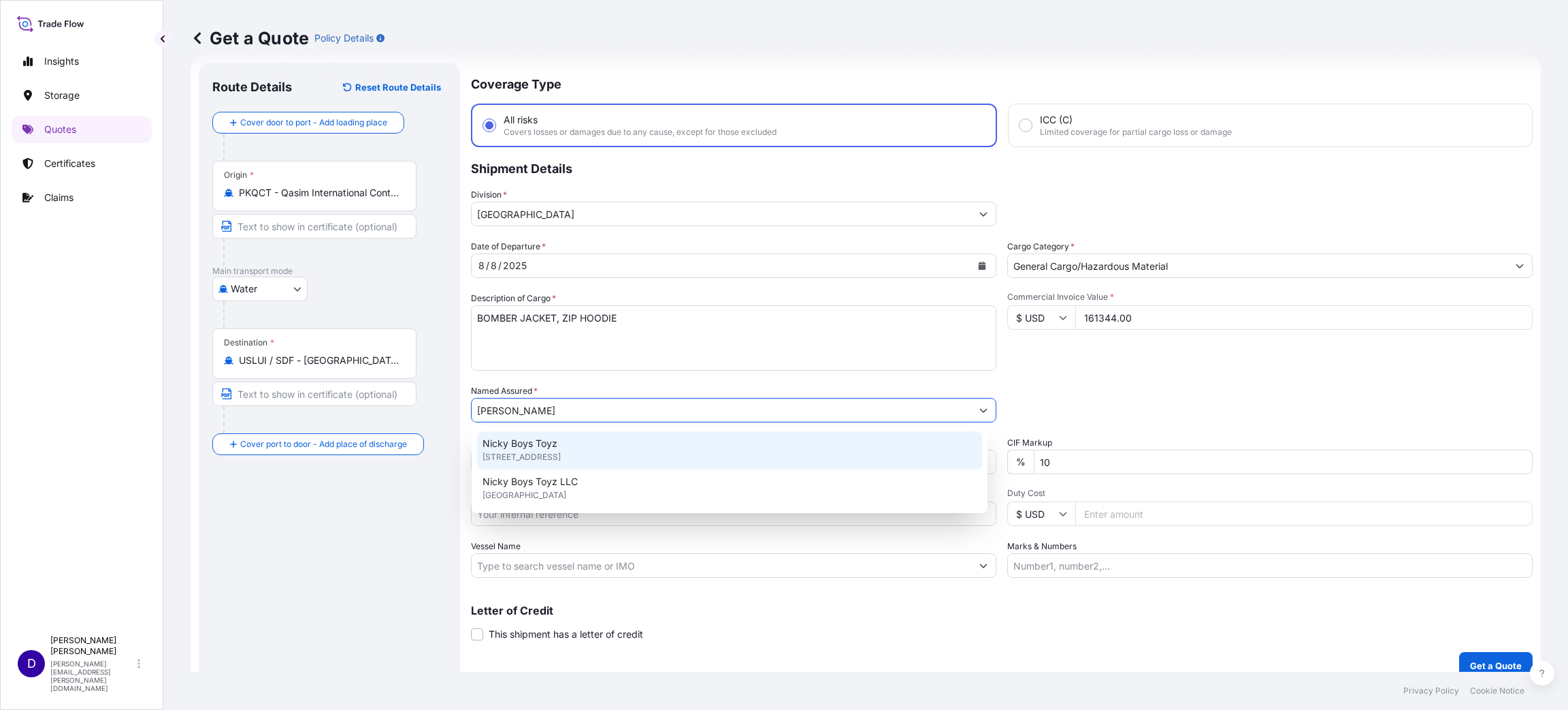
click at [561, 454] on span "[STREET_ADDRESS]" at bounding box center [522, 457] width 78 height 14
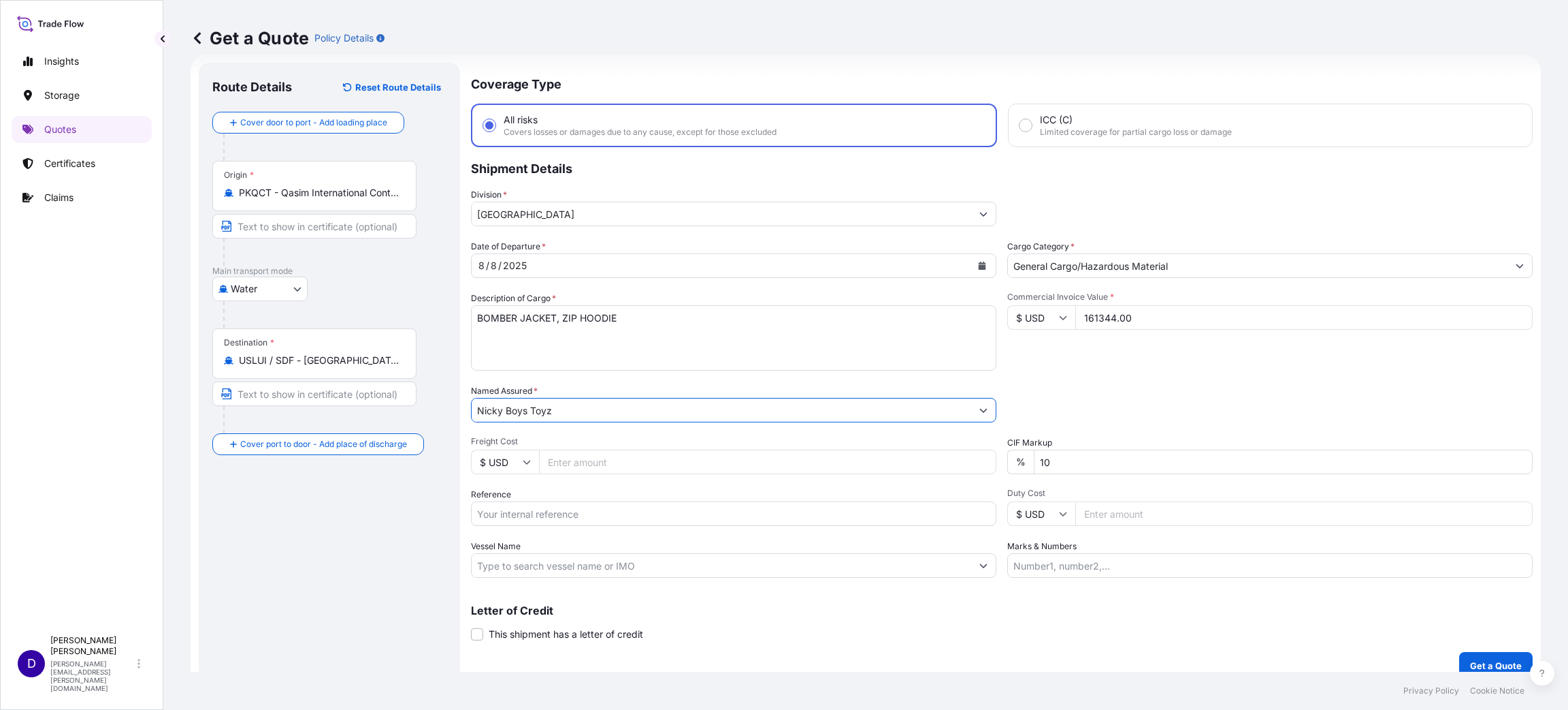
type input "Nicky Boys Toyz"
click at [578, 454] on input "Freight Cost" at bounding box center [767, 462] width 457 height 25
type input "7290.00"
click at [591, 506] on input "Reference" at bounding box center [734, 513] width 526 height 25
paste input "S25I157230"
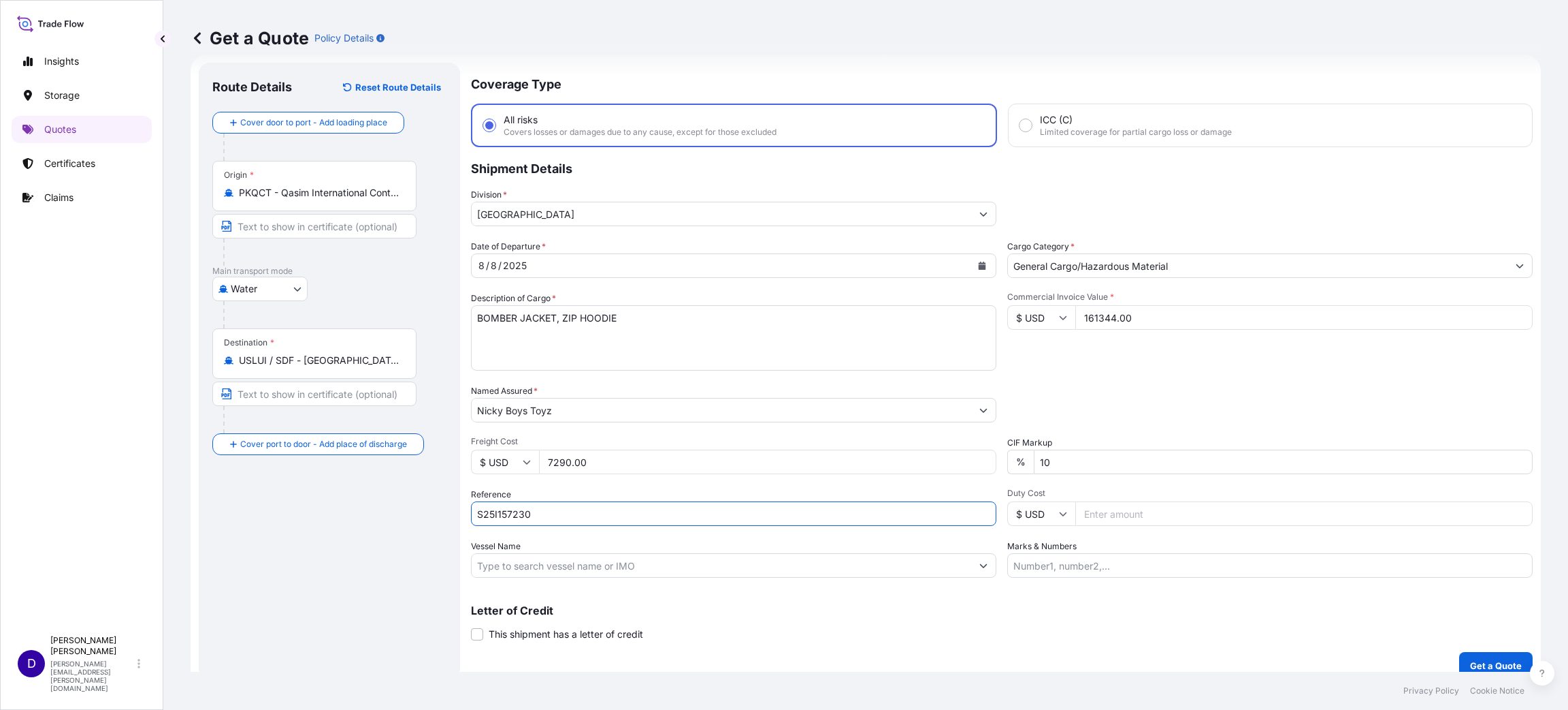
type input "S25I157230"
click at [1113, 515] on input "Duty Cost" at bounding box center [1304, 513] width 457 height 25
type input "31394.77"
click at [1469, 656] on button "Get a Quote" at bounding box center [1497, 665] width 74 height 28
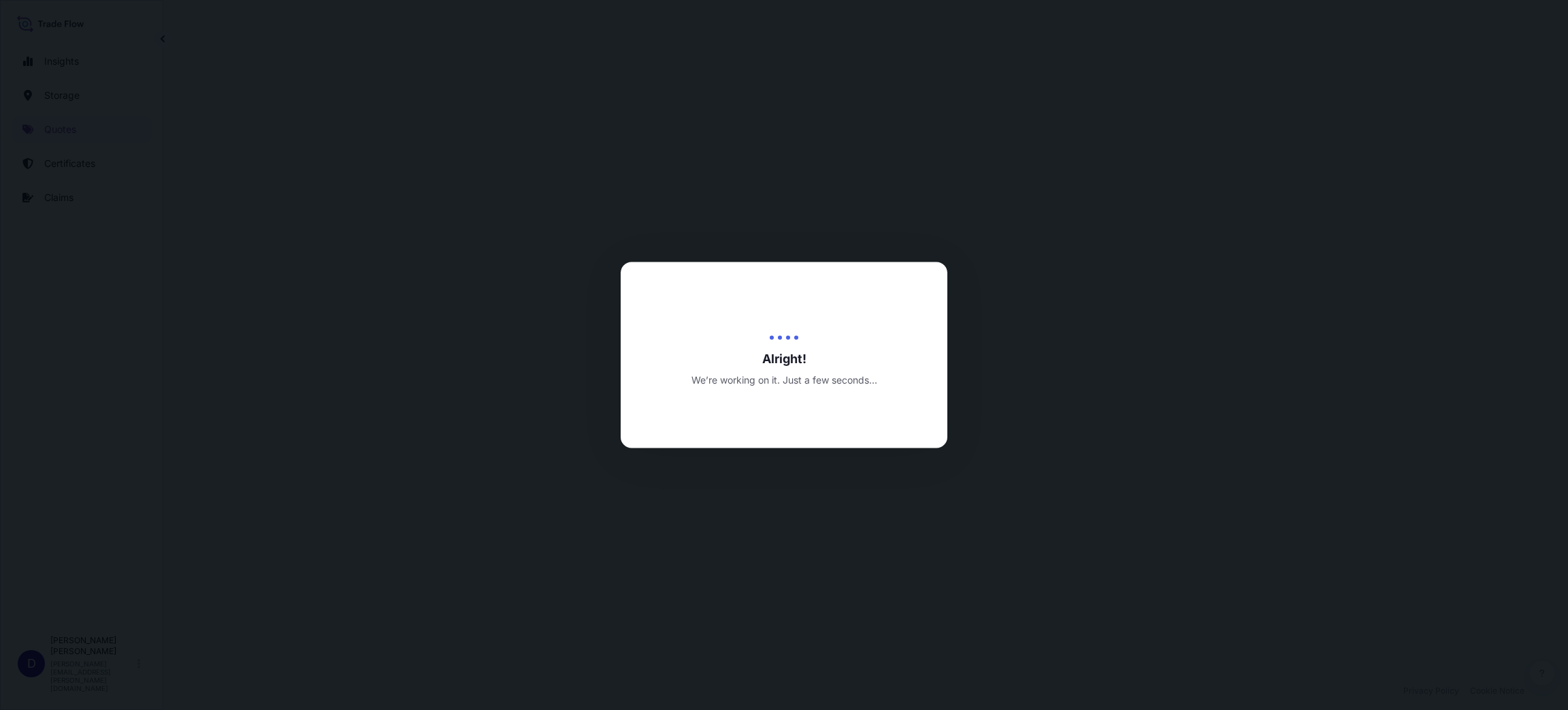
select select "Water"
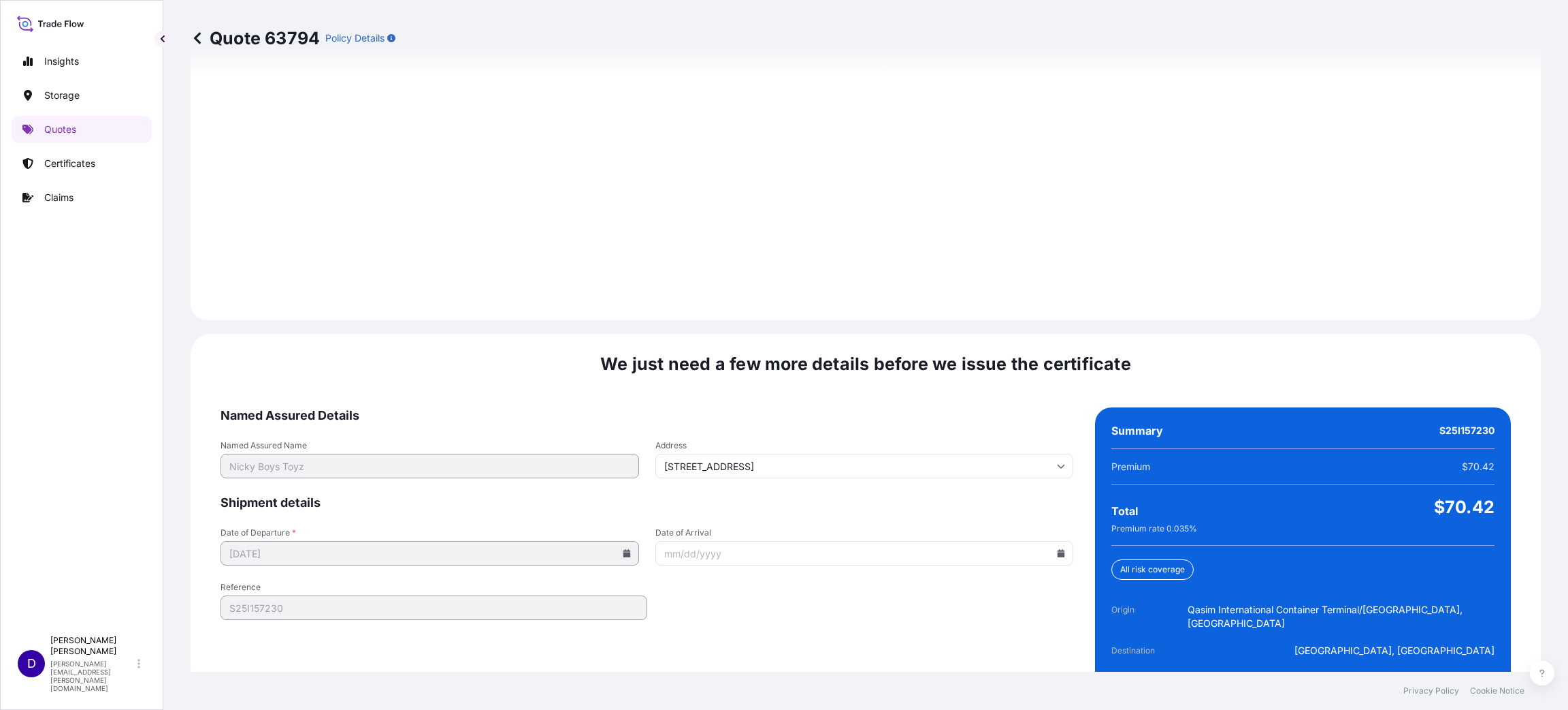
scroll to position [1870, 0]
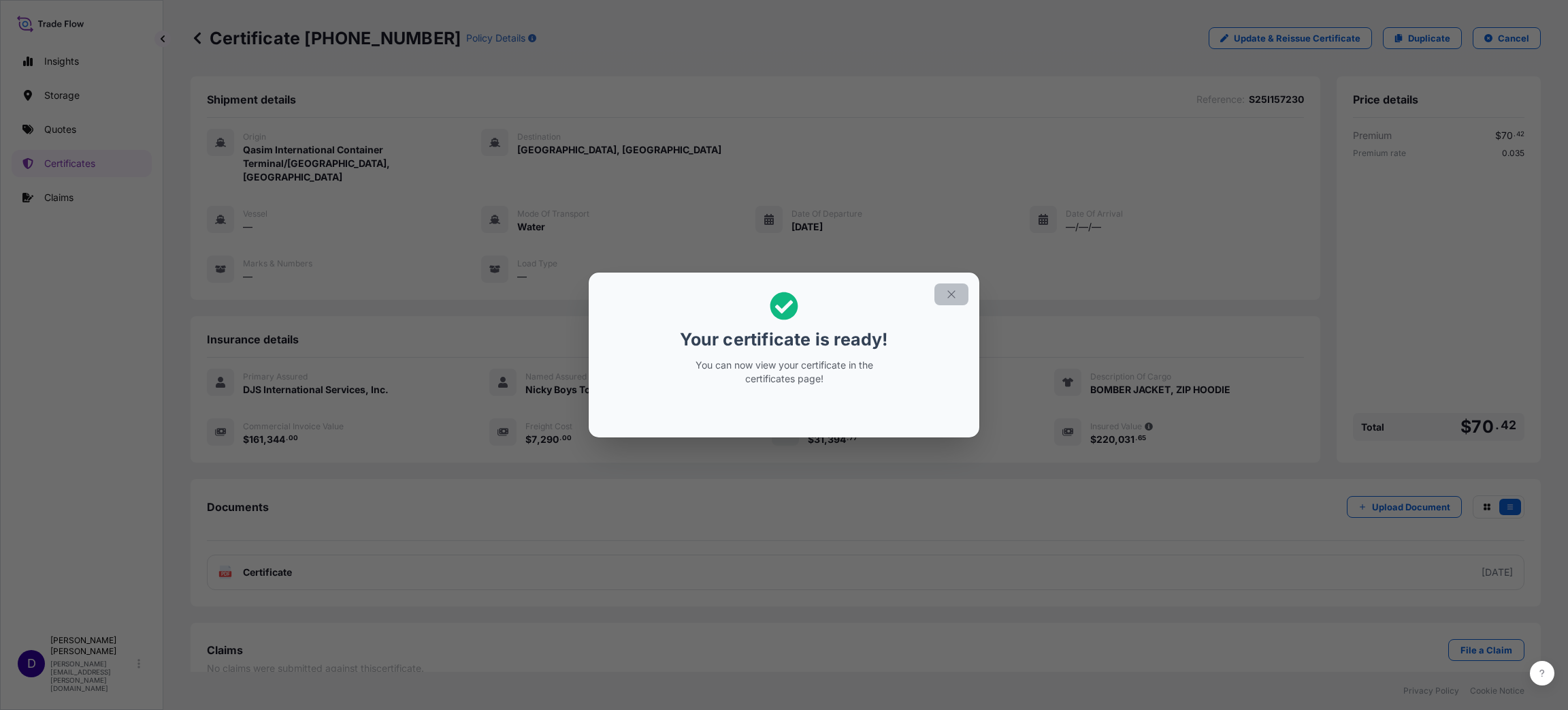
click at [958, 303] on button "button" at bounding box center [952, 294] width 34 height 21
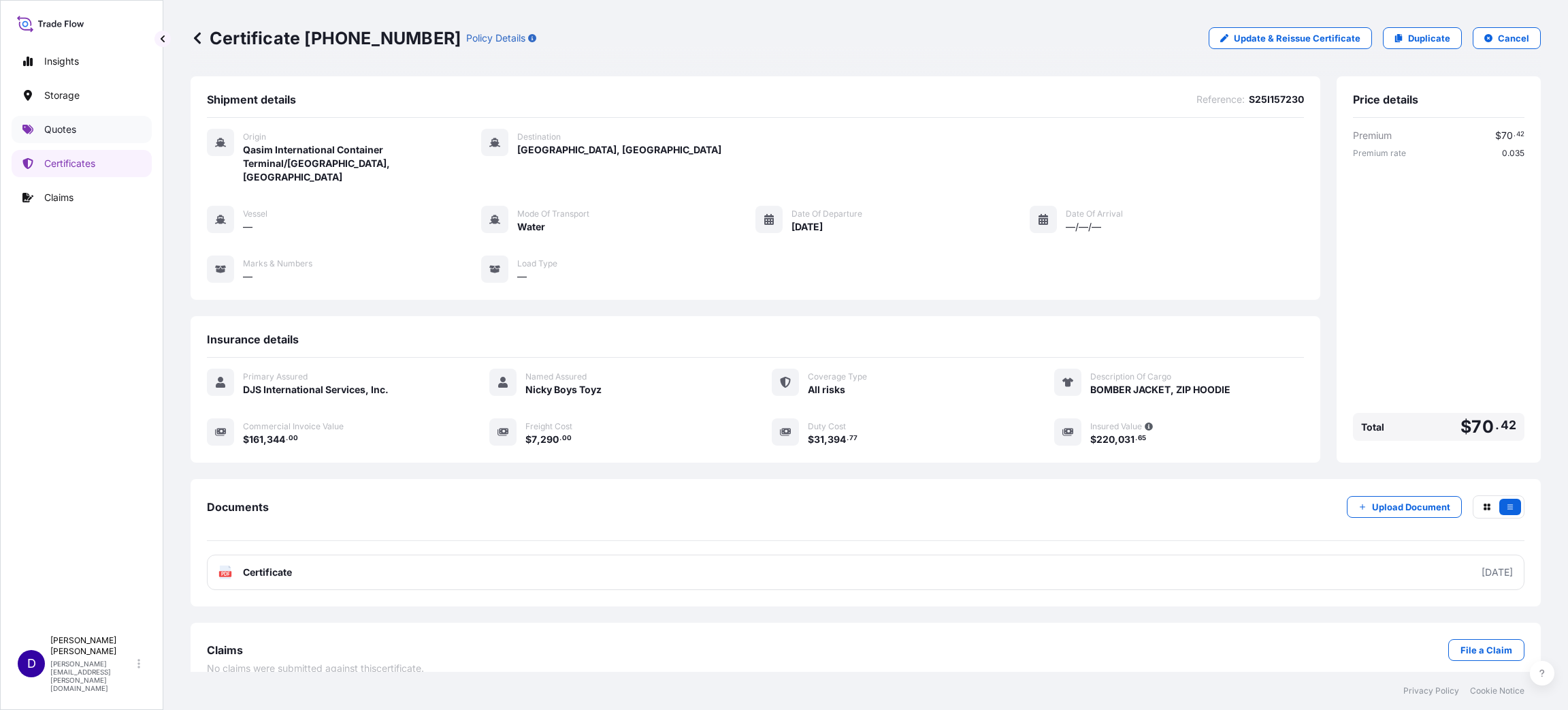
click at [69, 129] on p "Quotes" at bounding box center [59, 130] width 32 height 14
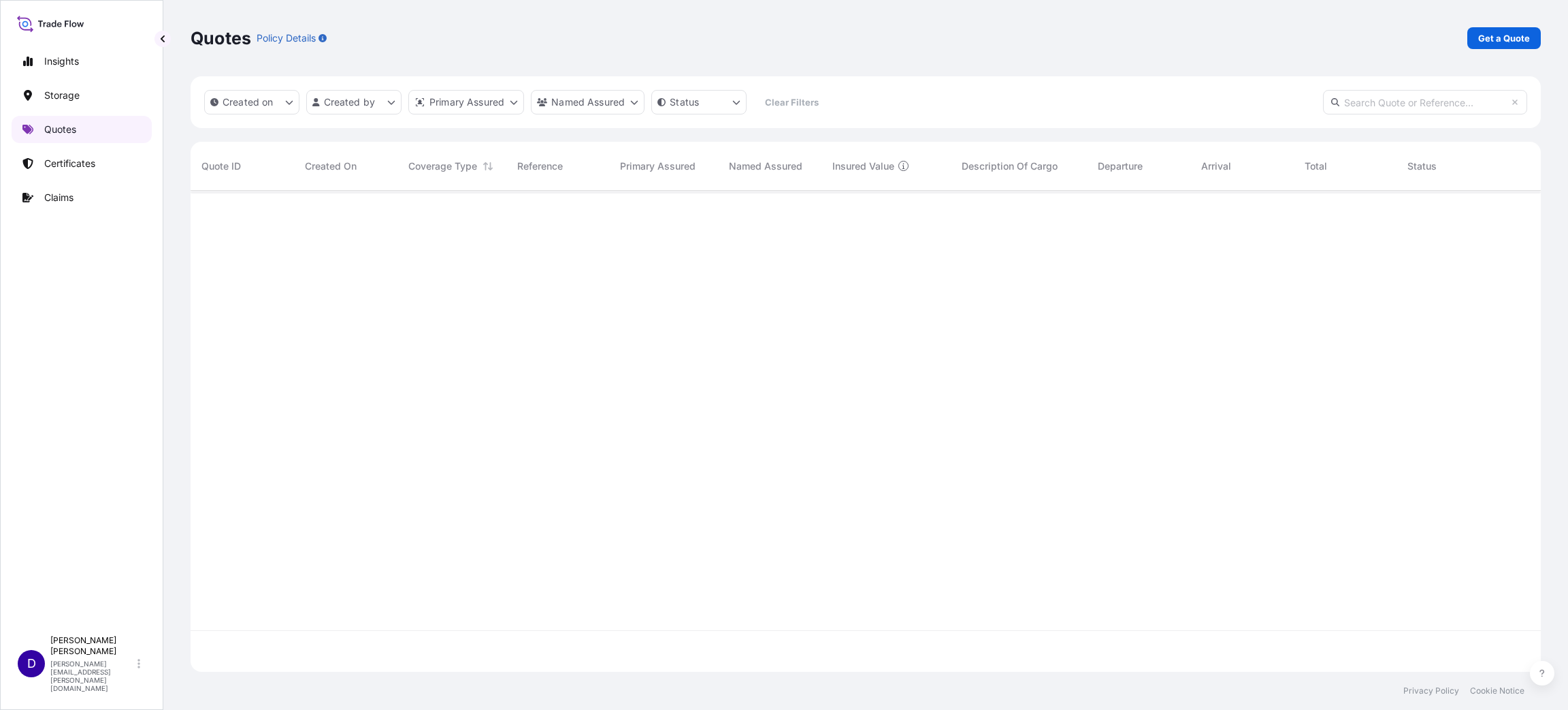
scroll to position [473, 1335]
click at [1502, 43] on p "Get a Quote" at bounding box center [1504, 38] width 52 height 14
select select "Water"
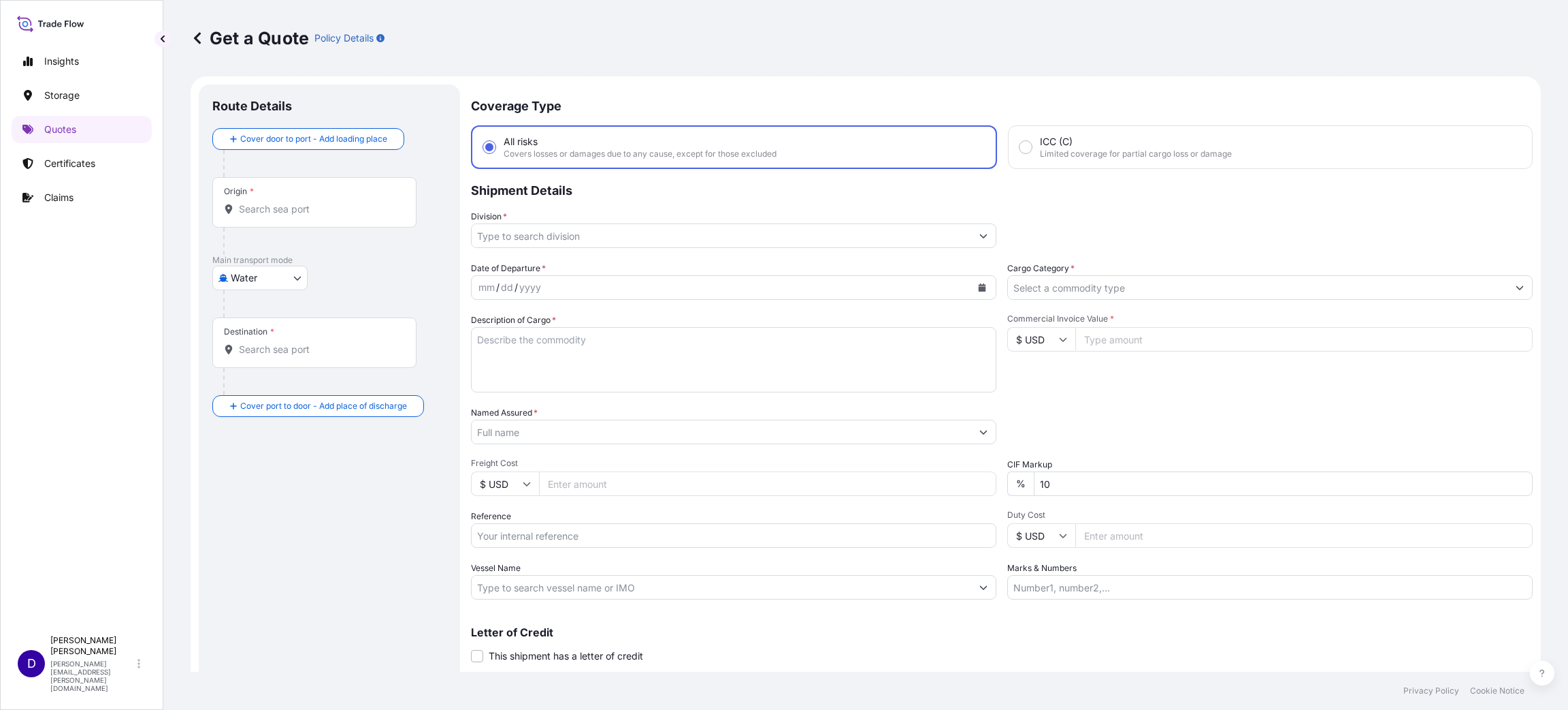
scroll to position [21, 0]
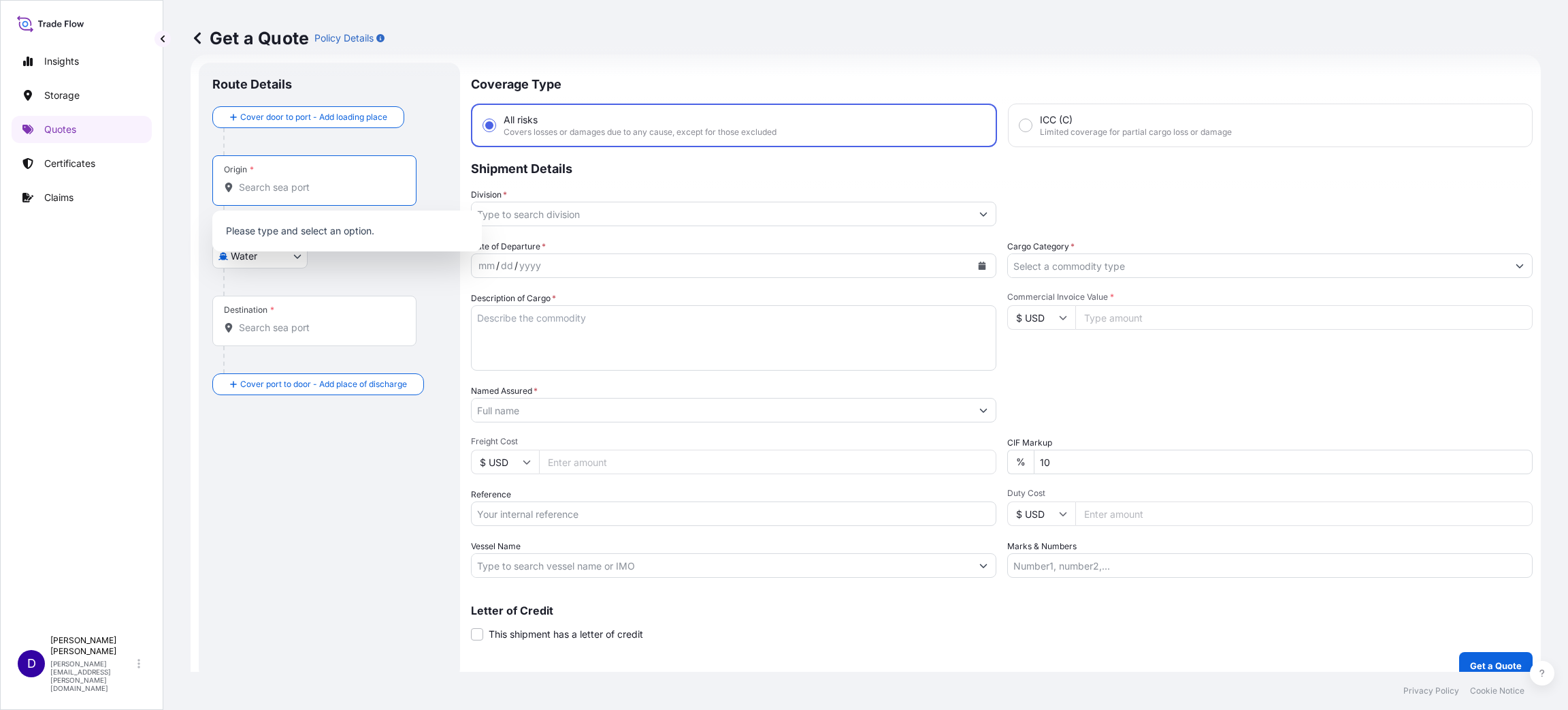
click at [281, 191] on input "Origin *" at bounding box center [319, 187] width 161 height 14
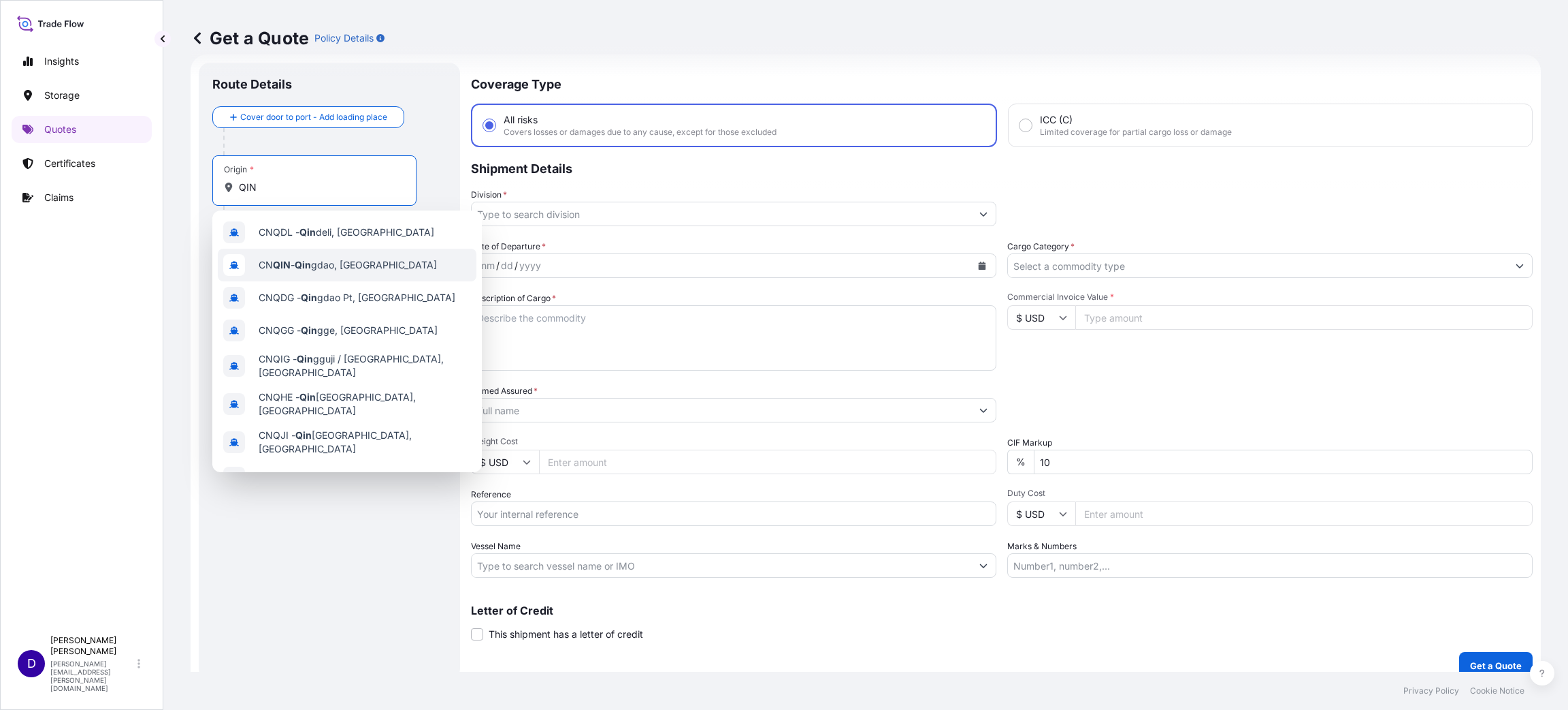
click at [312, 253] on div "CN QIN - [PERSON_NAME], [GEOGRAPHIC_DATA]" at bounding box center [347, 265] width 259 height 33
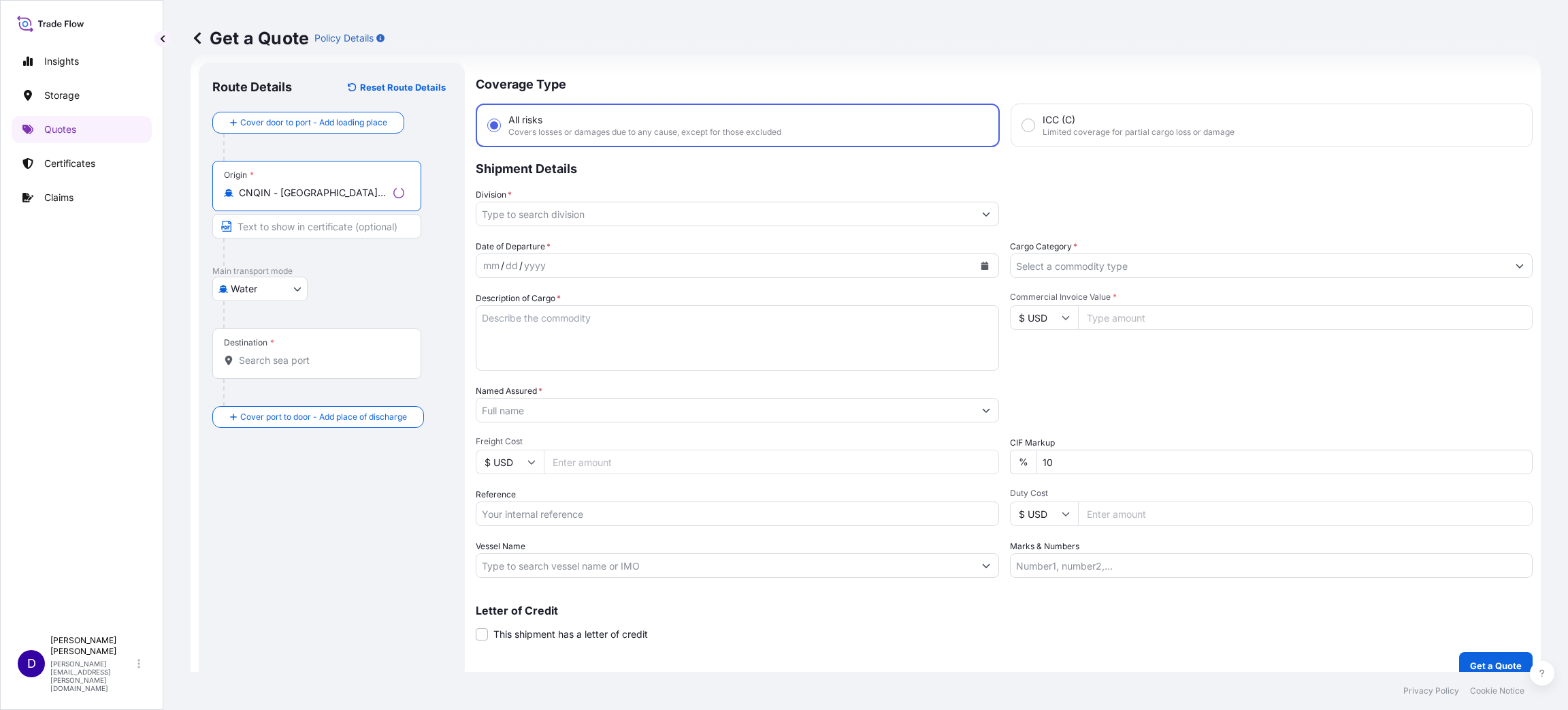
type input "CNQIN - [GEOGRAPHIC_DATA], [GEOGRAPHIC_DATA]"
click at [275, 351] on div "Destination *" at bounding box center [316, 353] width 209 height 51
click at [275, 353] on input "Destination *" at bounding box center [321, 360] width 166 height 14
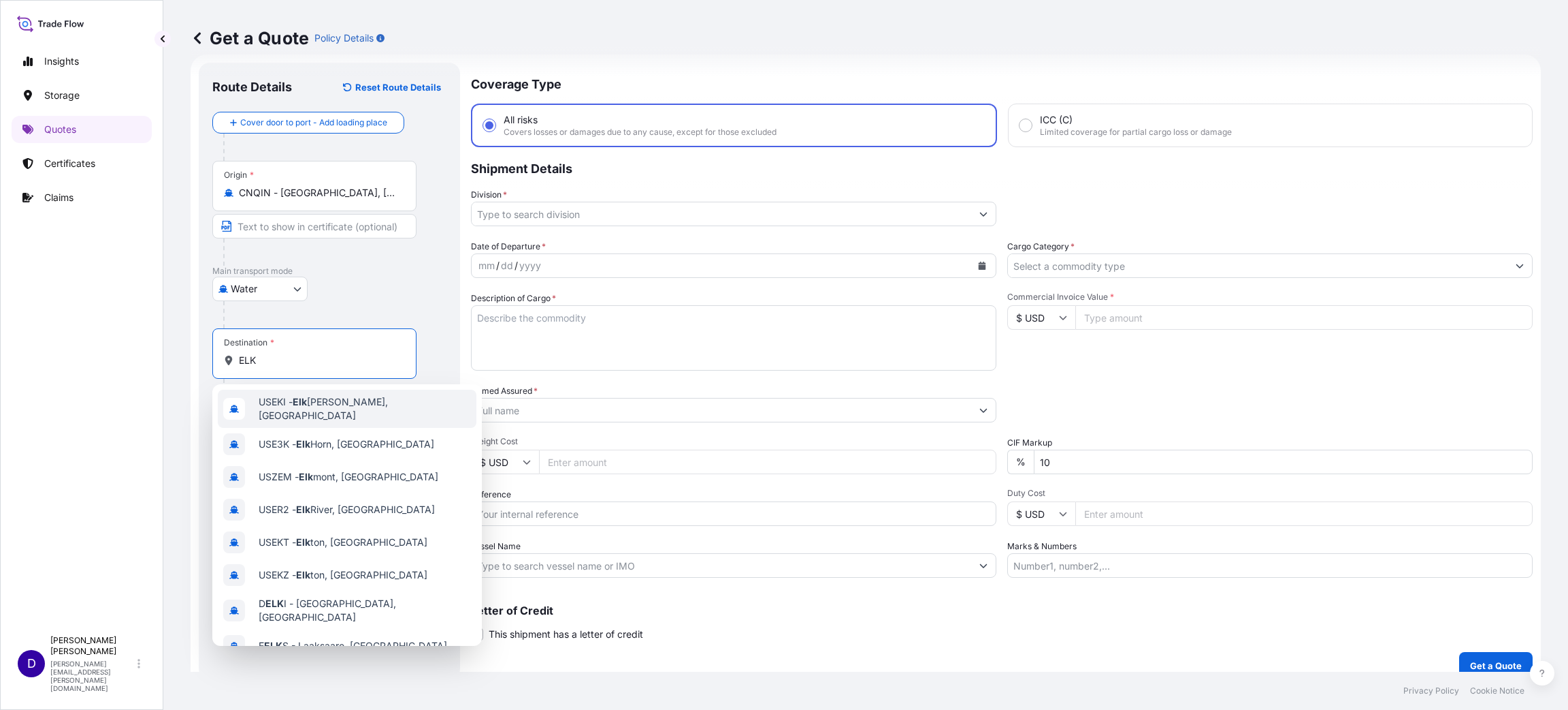
click at [307, 398] on span "USEKI - Elk [PERSON_NAME], [GEOGRAPHIC_DATA]" at bounding box center [364, 409] width 212 height 28
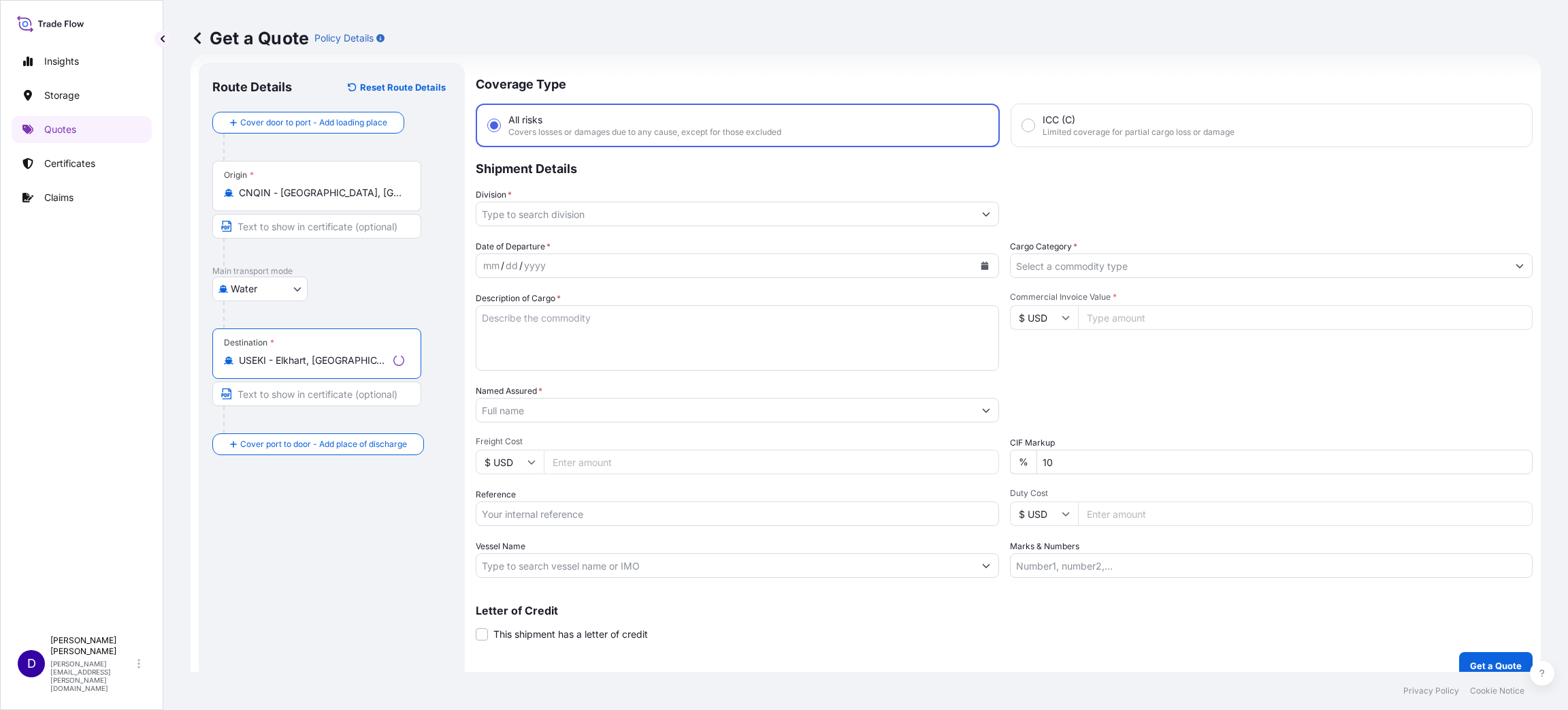
type input "USEKI - Elkhart, [GEOGRAPHIC_DATA]"
click at [522, 223] on input "Division *" at bounding box center [725, 214] width 497 height 25
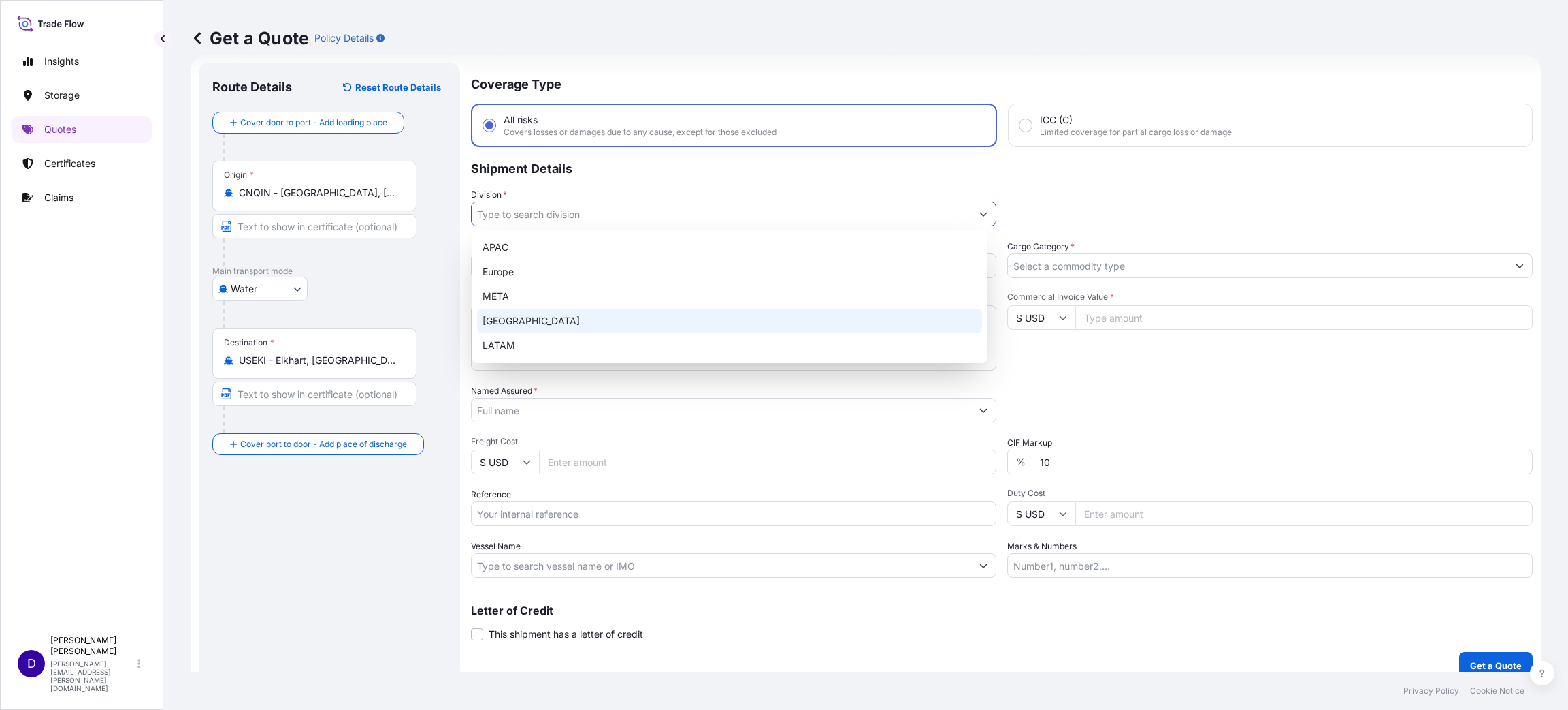
click at [534, 314] on div "[GEOGRAPHIC_DATA]" at bounding box center [729, 321] width 505 height 25
type input "[GEOGRAPHIC_DATA]"
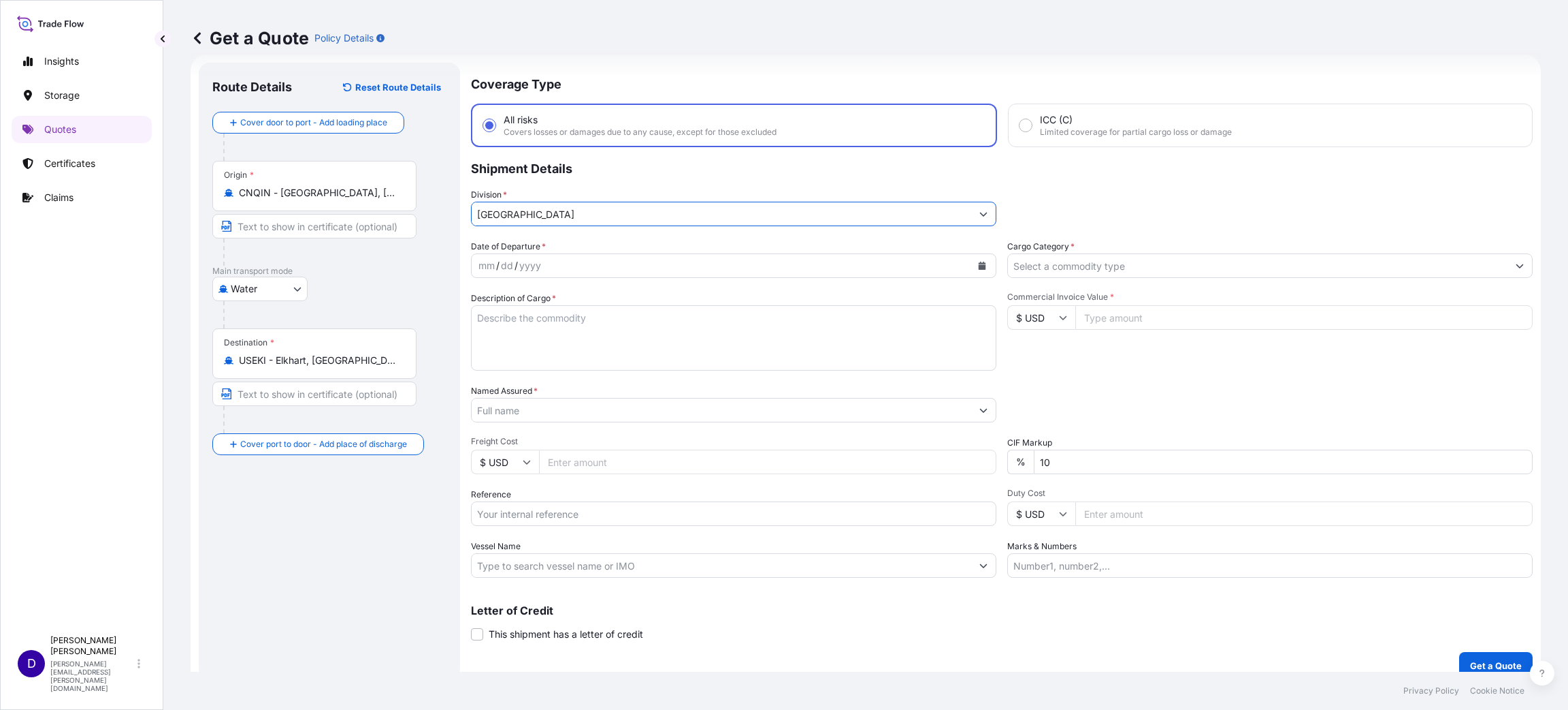
click at [979, 261] on button "Calendar" at bounding box center [982, 265] width 21 height 21
click at [496, 300] on icon "Previous" at bounding box center [500, 303] width 9 height 9
click at [546, 462] on div "29" at bounding box center [546, 456] width 25 height 25
click at [1045, 264] on input "Cargo Category *" at bounding box center [1258, 266] width 500 height 25
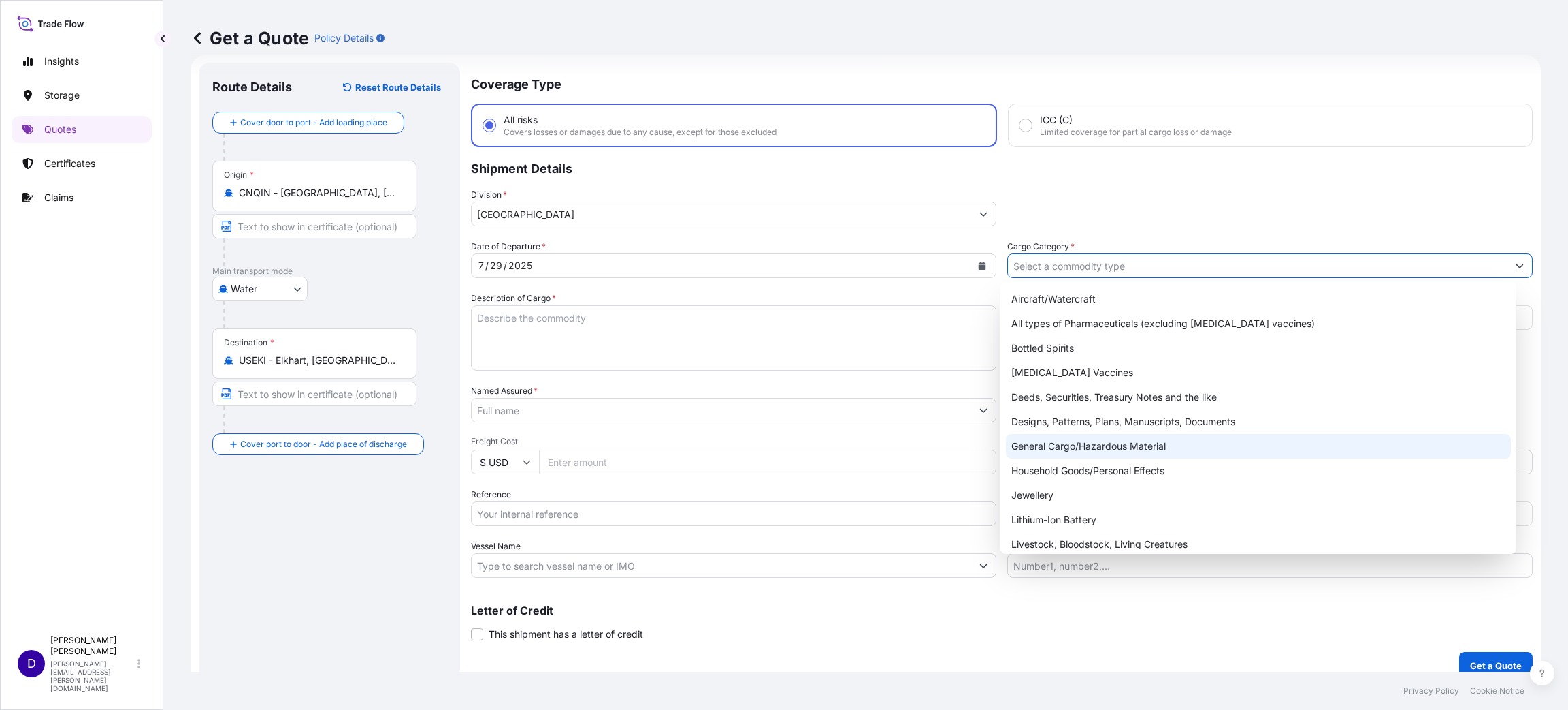
click at [1086, 444] on div "General Cargo/Hazardous Material" at bounding box center [1259, 446] width 505 height 25
type input "General Cargo/Hazardous Material"
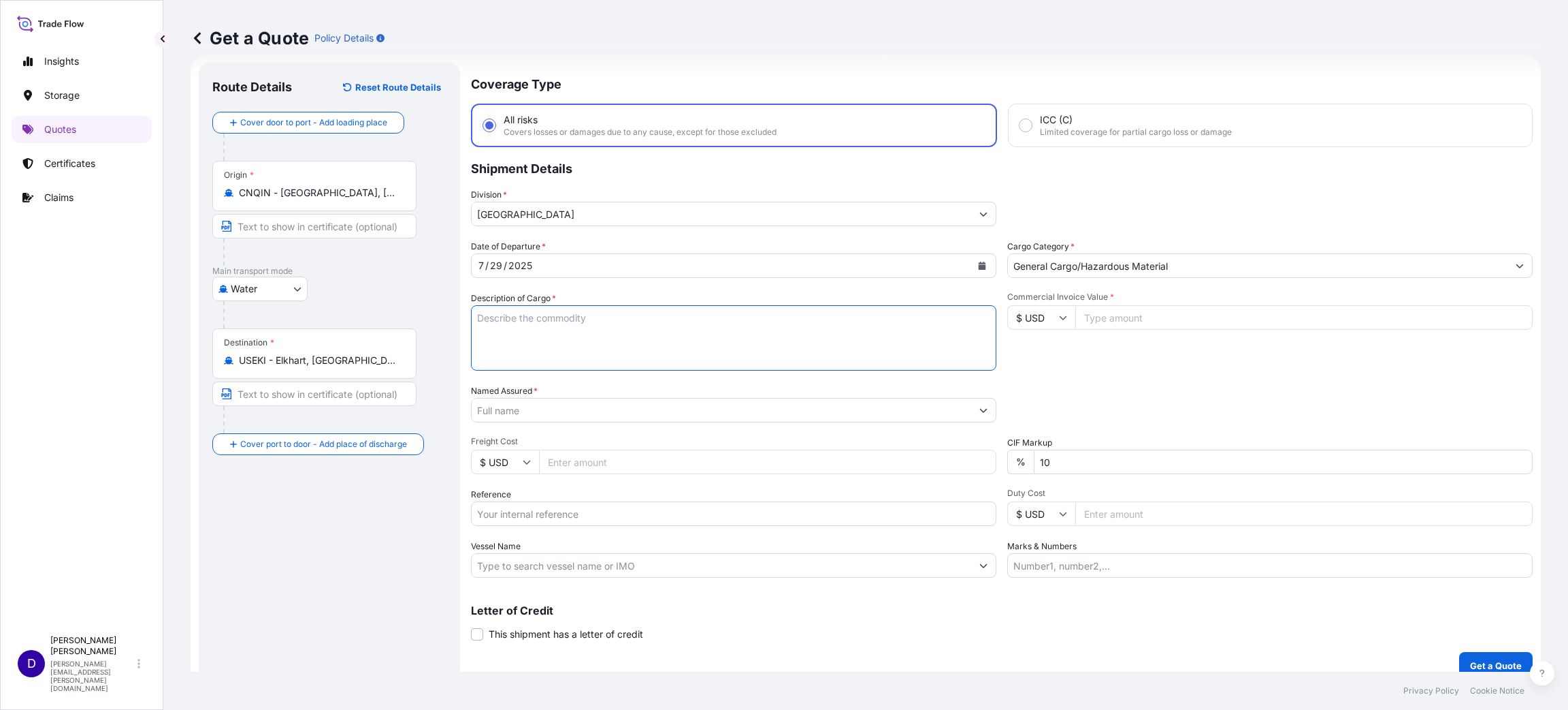
click at [692, 341] on textarea "Description of Cargo *" at bounding box center [734, 338] width 526 height 65
type textarea "S"
type textarea "TIRE TOP TRUST"
type input "38435.00"
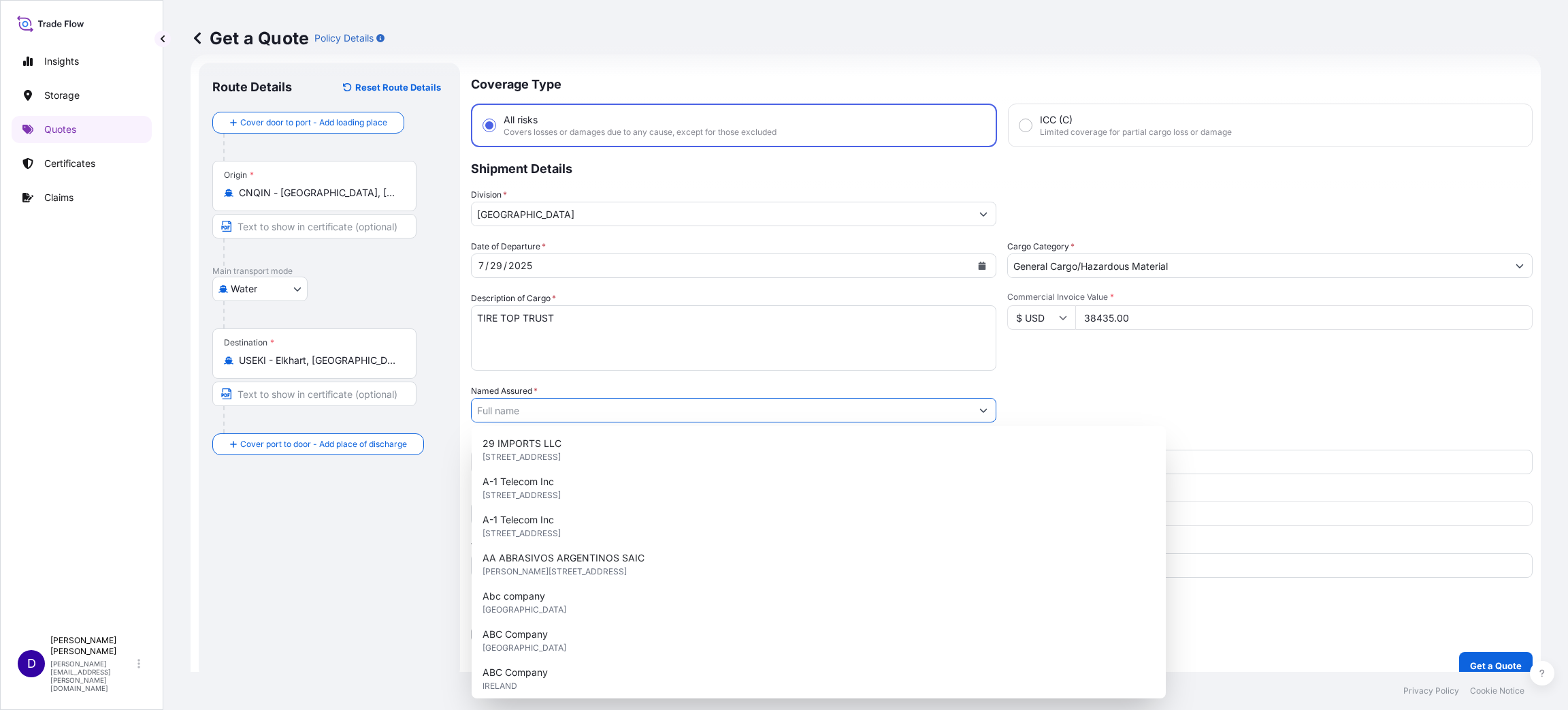
click at [602, 413] on input "Named Assured *" at bounding box center [722, 410] width 500 height 25
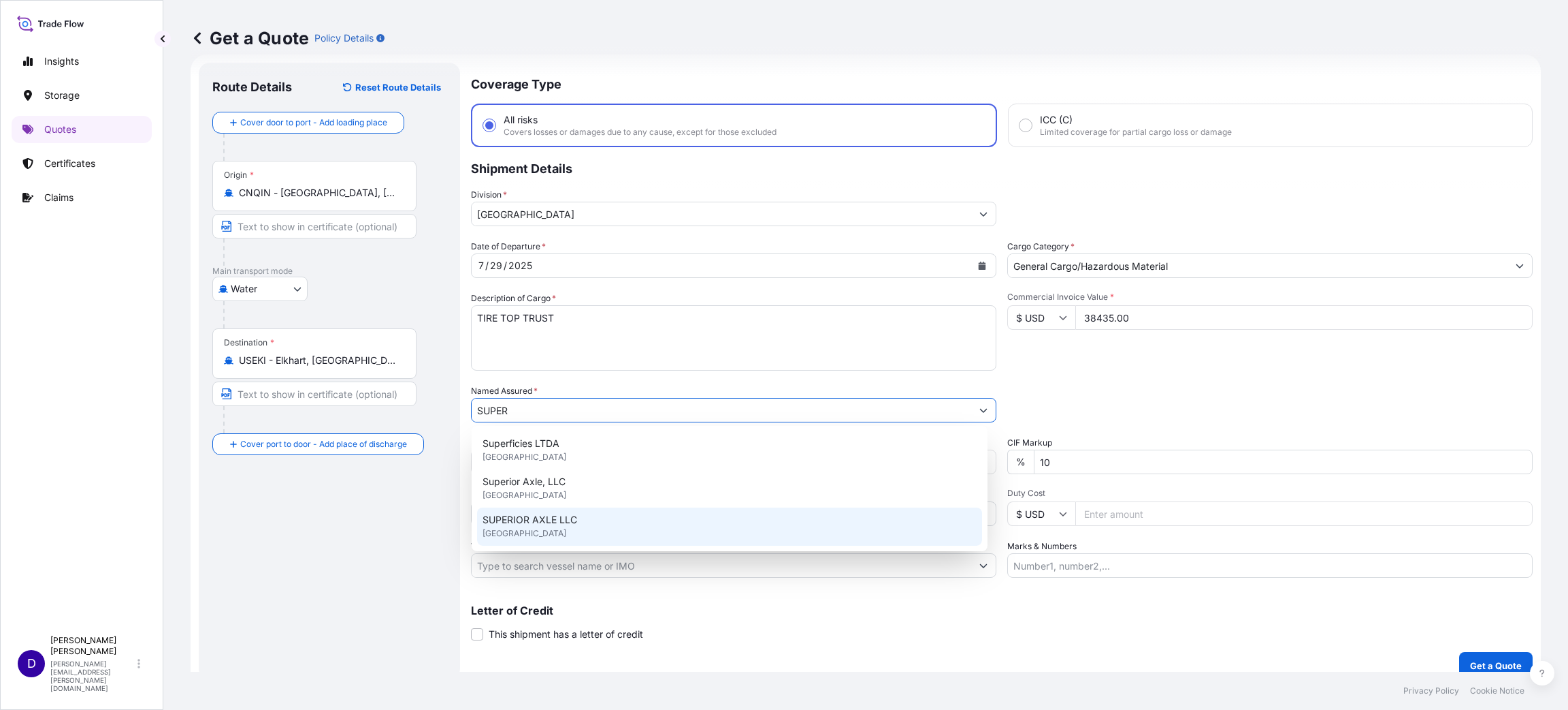
click at [558, 525] on span "SUPERIOR AXLE LLC" at bounding box center [530, 520] width 95 height 14
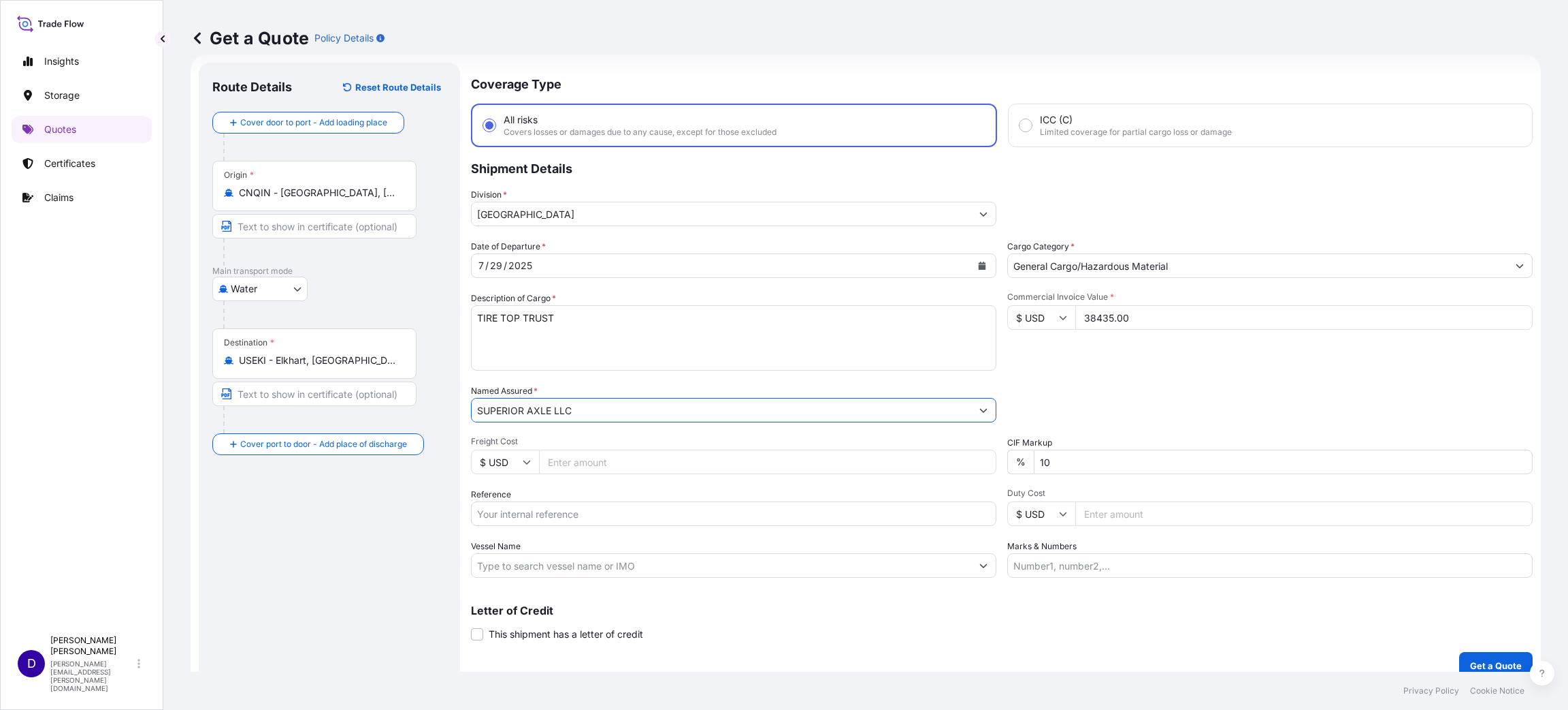
type input "SUPERIOR AXLE LLC"
click at [570, 474] on div "Date of Departure * [DATE] Cargo Category * General Cargo/Hazardous Material De…" at bounding box center [1002, 408] width 1062 height 338
click at [570, 464] on input "Freight Cost" at bounding box center [767, 462] width 457 height 25
type input "6120.00"
click at [650, 513] on input "Reference" at bounding box center [734, 513] width 526 height 25
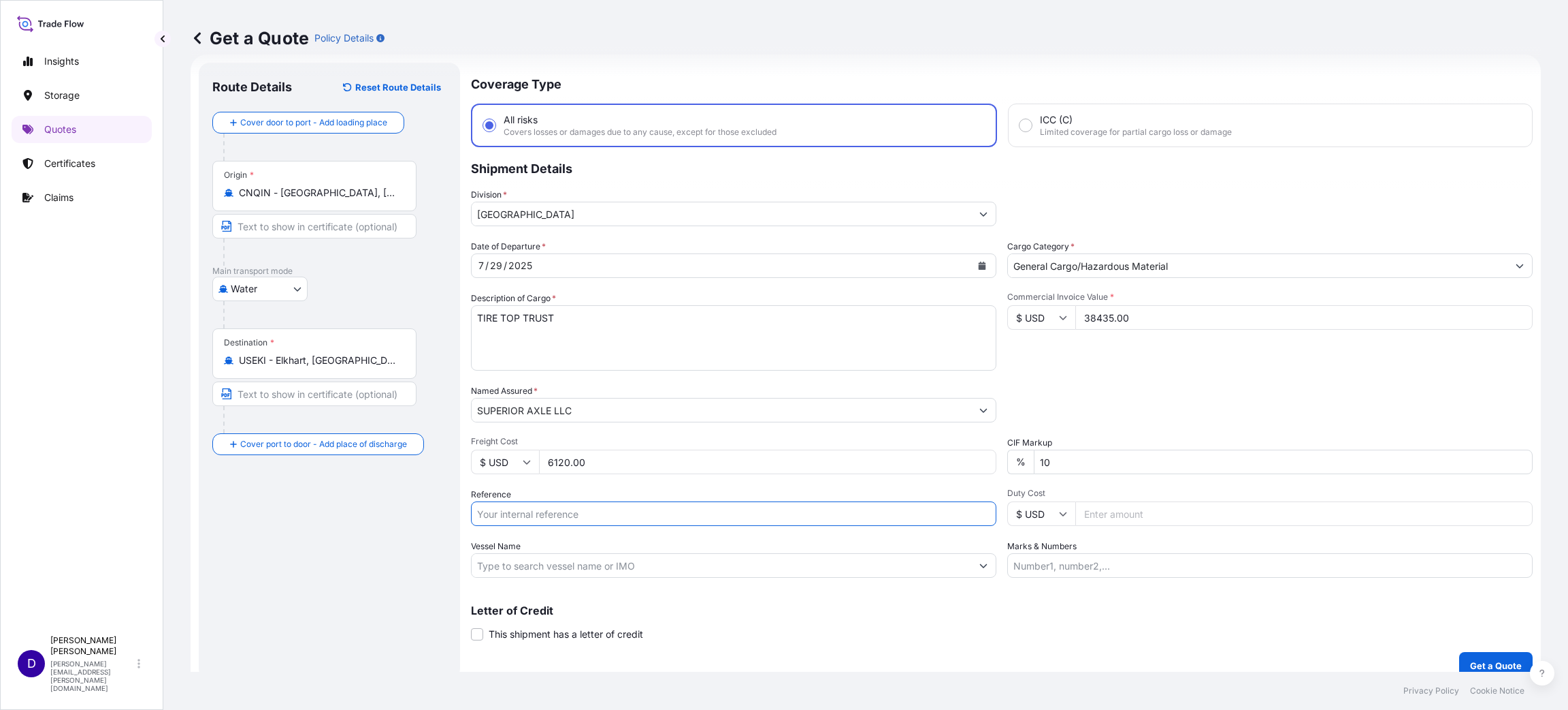
paste input "S25I157458"
type input "S25I157458"
click at [1132, 506] on input "Duty Cost" at bounding box center [1304, 513] width 457 height 25
type input "22627.22"
click at [1460, 654] on button "Get a Quote" at bounding box center [1497, 665] width 74 height 28
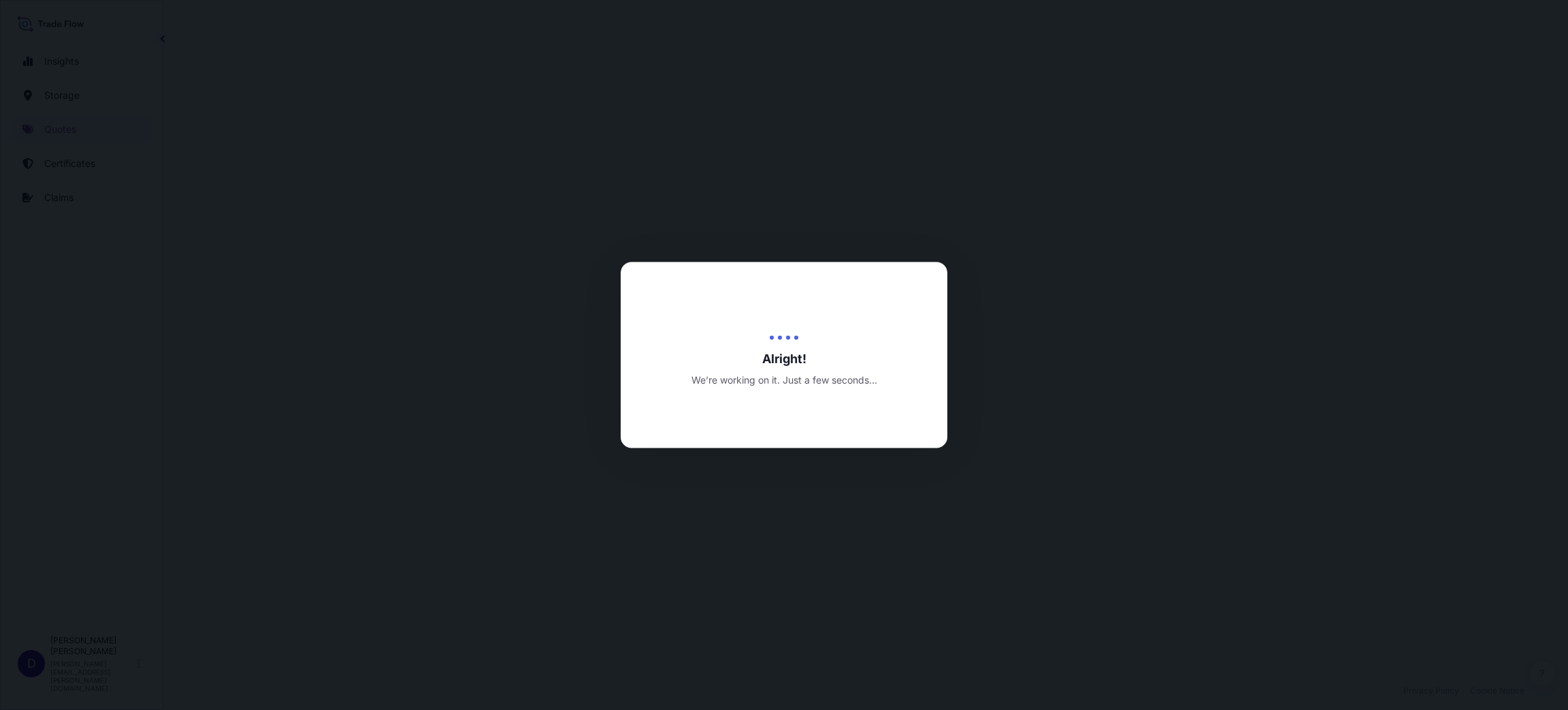
select select "Water"
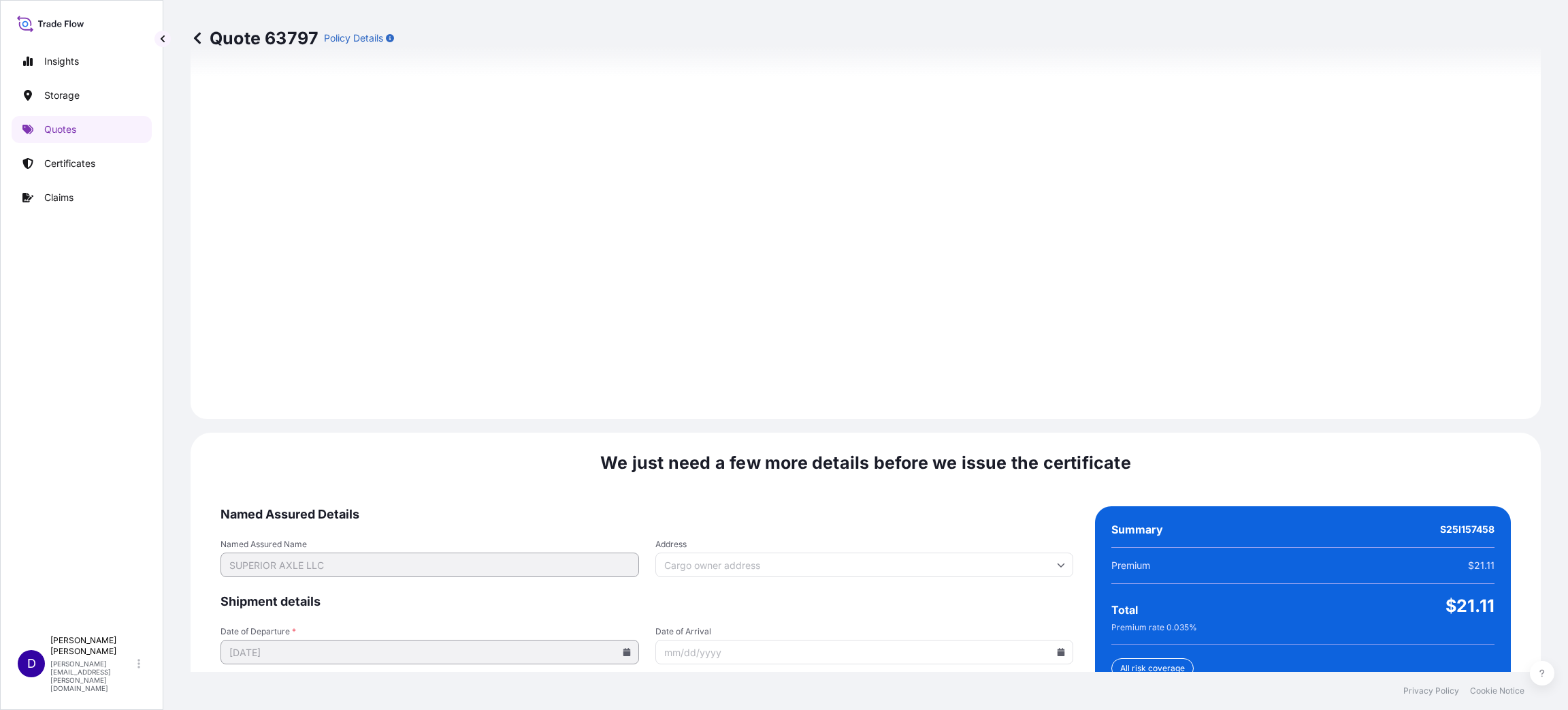
scroll to position [1870, 0]
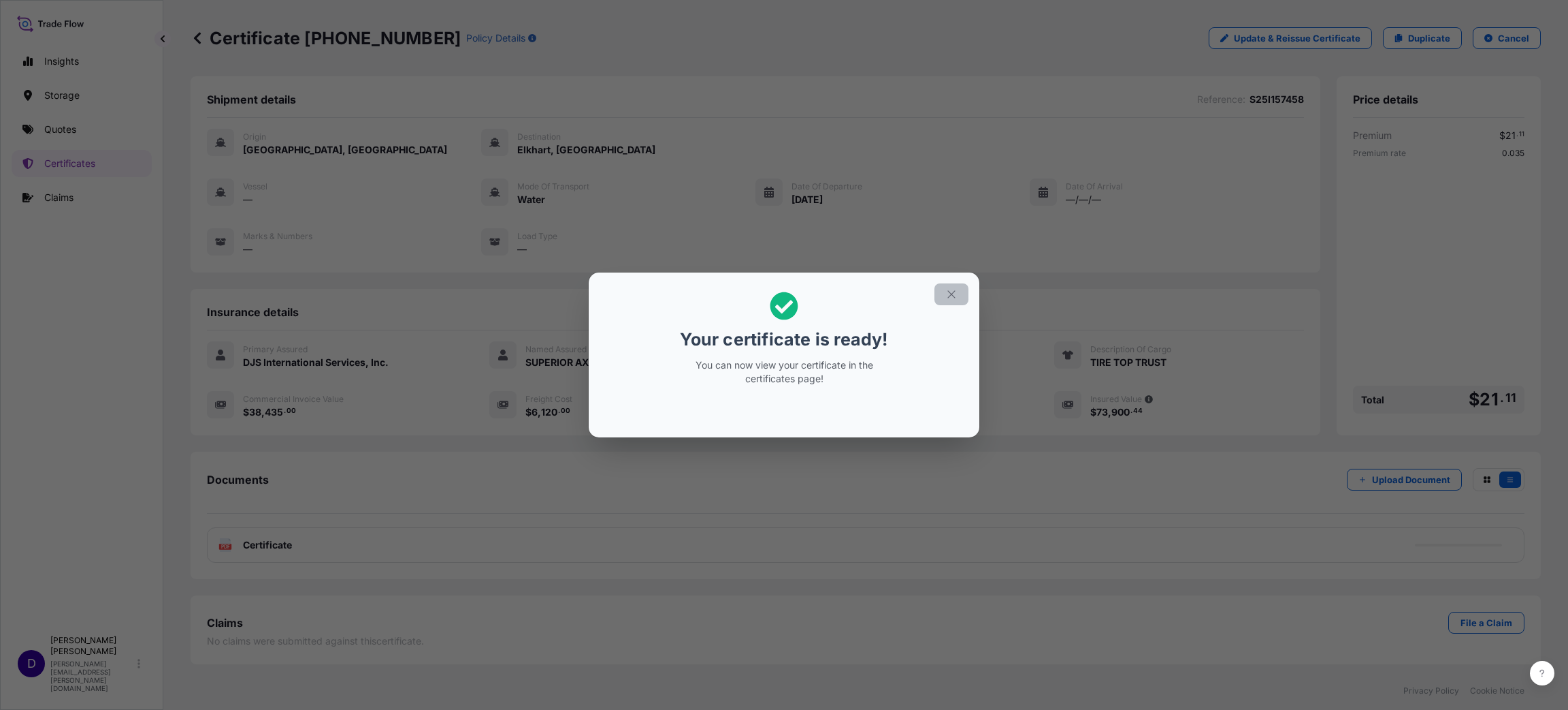
click at [950, 297] on icon "button" at bounding box center [951, 294] width 12 height 12
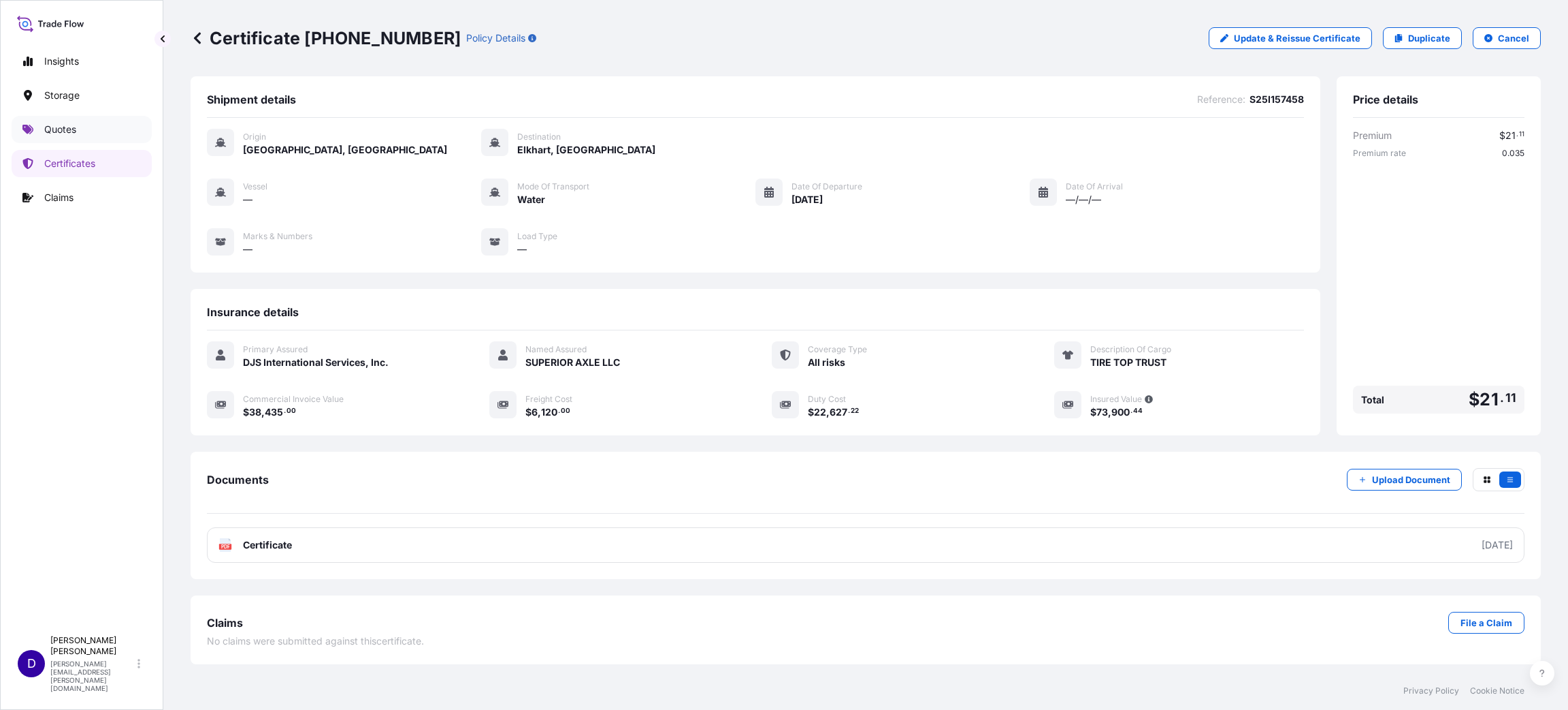
click at [58, 128] on p "Quotes" at bounding box center [59, 130] width 32 height 14
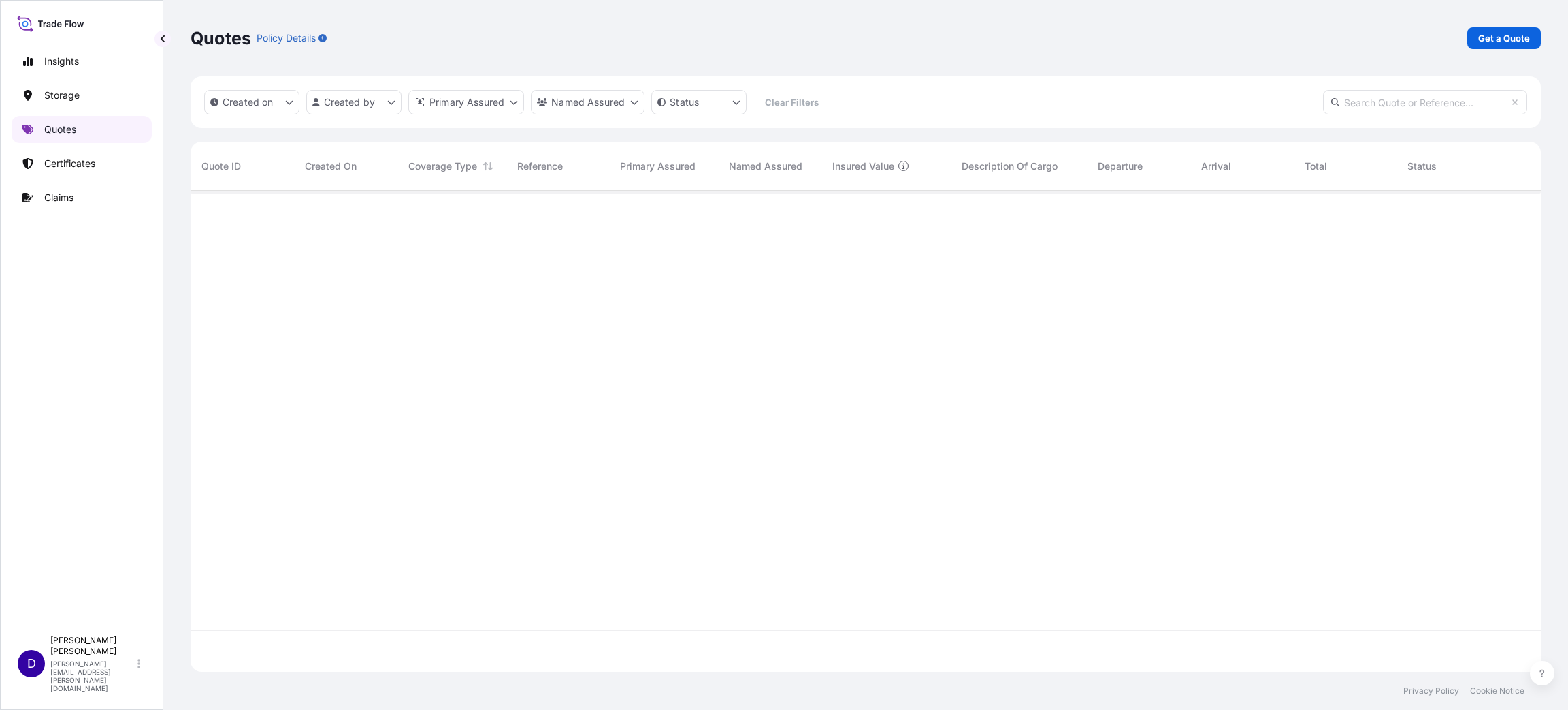
scroll to position [473, 1335]
click at [1493, 36] on p "Get a Quote" at bounding box center [1504, 38] width 52 height 14
select select "Water"
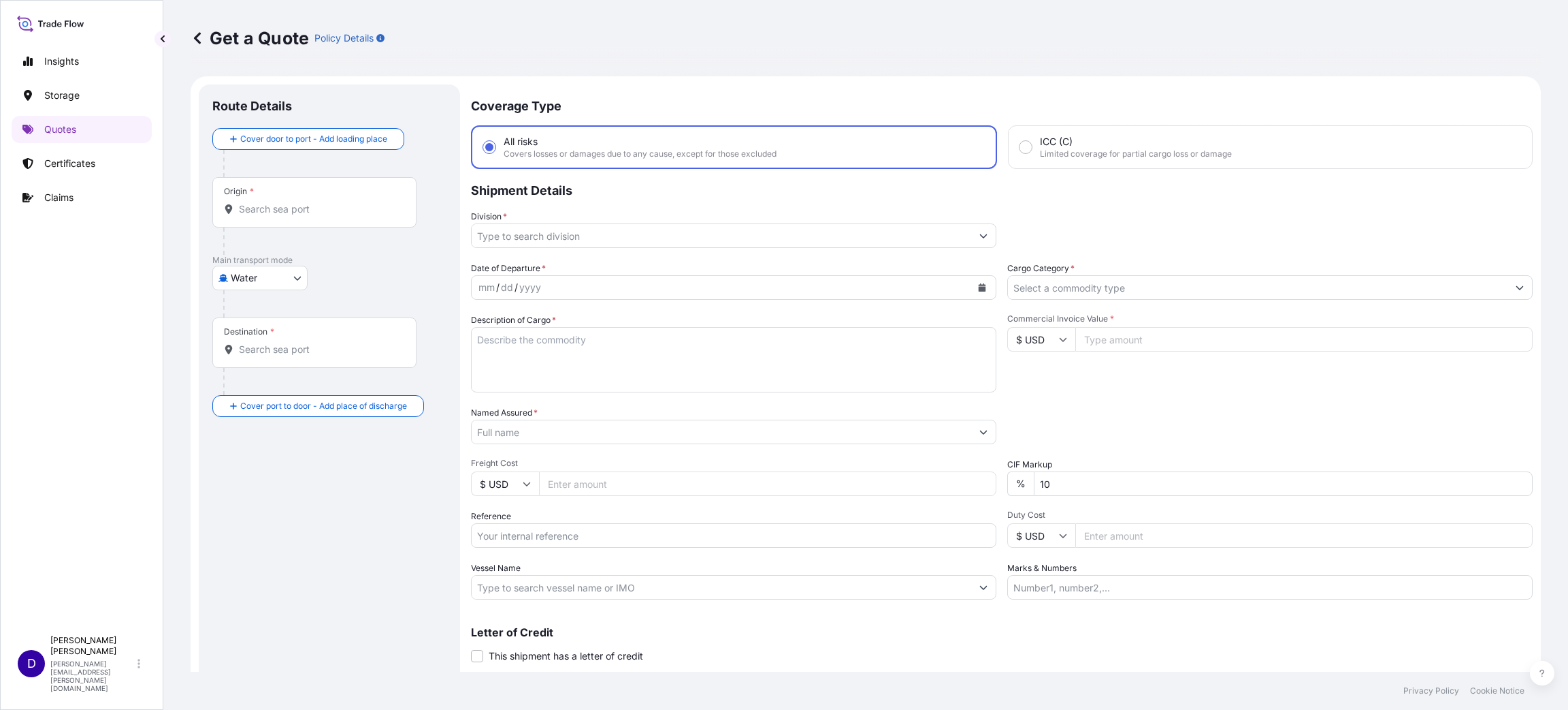
scroll to position [21, 0]
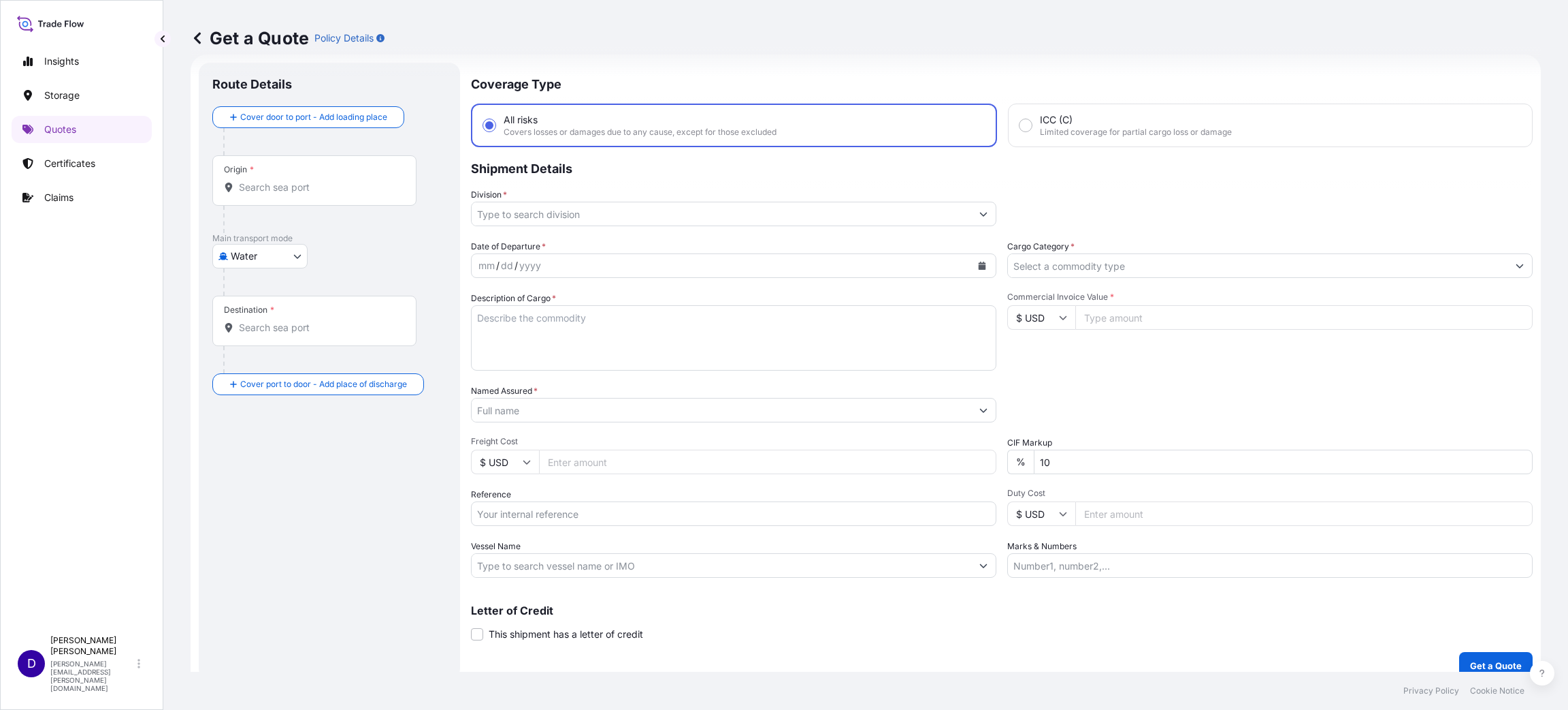
click at [313, 195] on div "Origin *" at bounding box center [314, 181] width 204 height 51
click at [313, 194] on input "Origin *" at bounding box center [319, 187] width 161 height 14
click at [320, 224] on div "ITLIV - [GEOGRAPHIC_DATA], [GEOGRAPHIC_DATA]" at bounding box center [347, 235] width 259 height 38
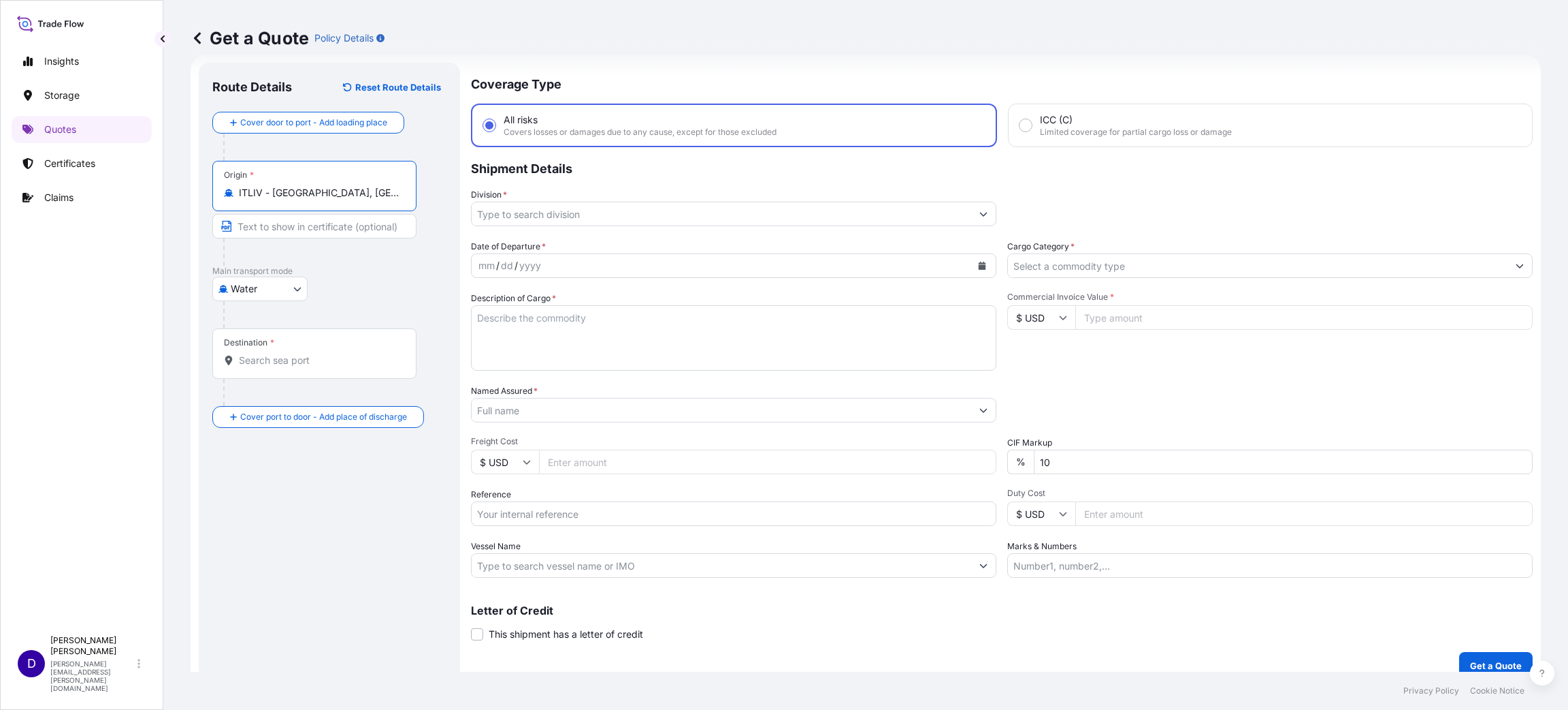
type input "ITLIV - [GEOGRAPHIC_DATA], [GEOGRAPHIC_DATA]"
click at [297, 356] on input "Destination *" at bounding box center [321, 360] width 166 height 14
click at [321, 406] on span "USHOU / IAH - [GEOGRAPHIC_DATA], [GEOGRAPHIC_DATA]" at bounding box center [364, 409] width 212 height 28
type input "USHOU / IAH - [GEOGRAPHIC_DATA], [GEOGRAPHIC_DATA]"
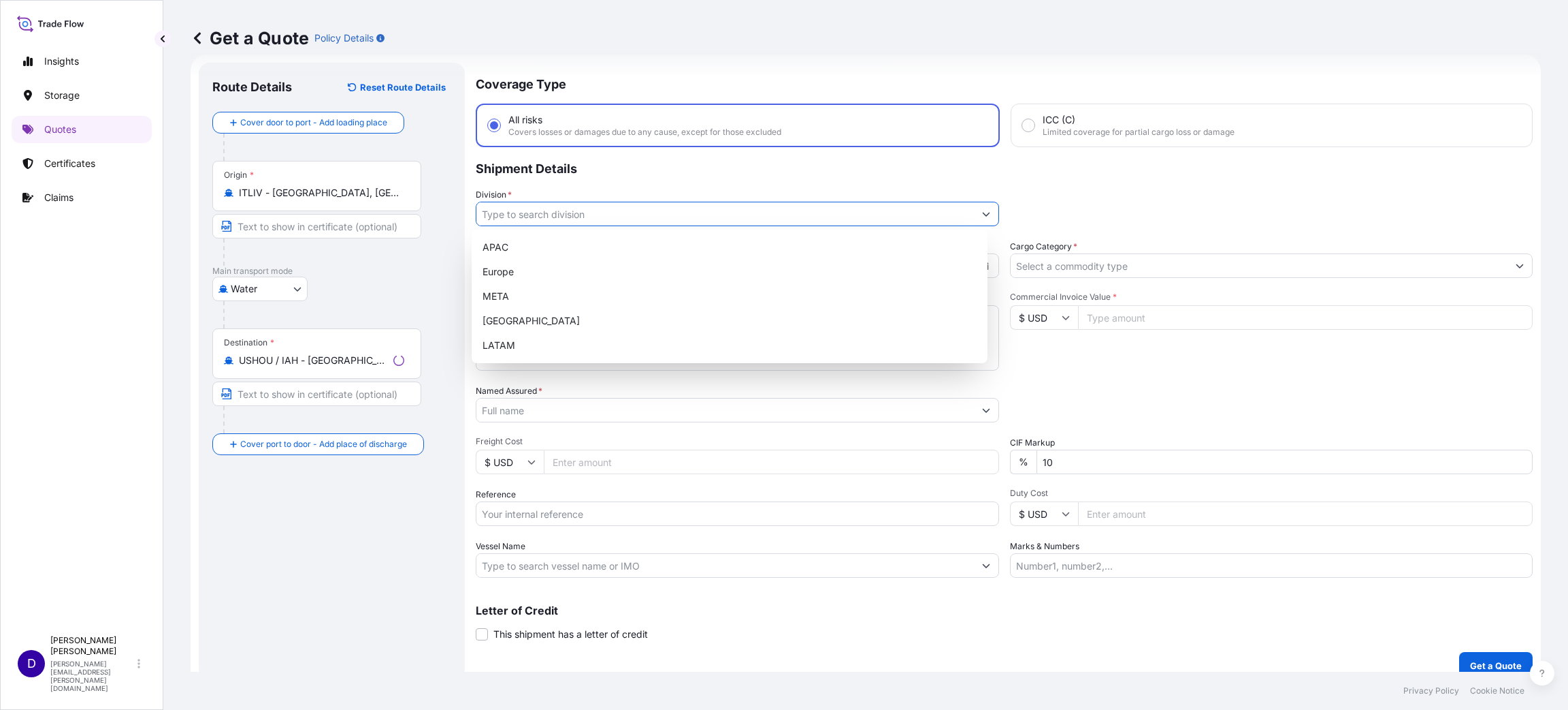
click at [571, 216] on input "Division *" at bounding box center [725, 214] width 497 height 25
click at [528, 323] on div "[GEOGRAPHIC_DATA]" at bounding box center [729, 321] width 505 height 25
type input "[GEOGRAPHIC_DATA]"
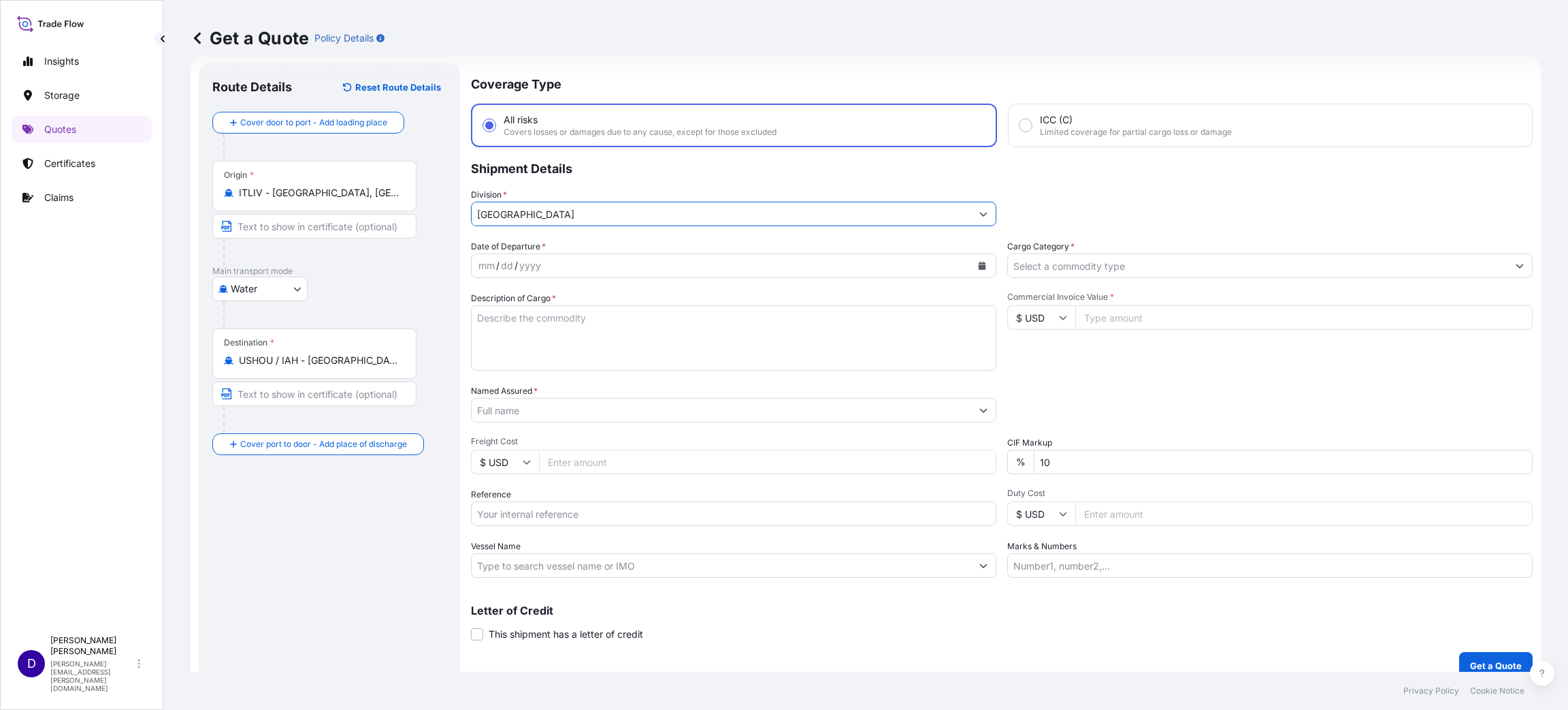
click at [978, 263] on icon "Calendar" at bounding box center [982, 266] width 9 height 9
click at [630, 425] on div "22" at bounding box center [624, 430] width 25 height 25
click at [1022, 267] on input "Cargo Category *" at bounding box center [1258, 266] width 500 height 25
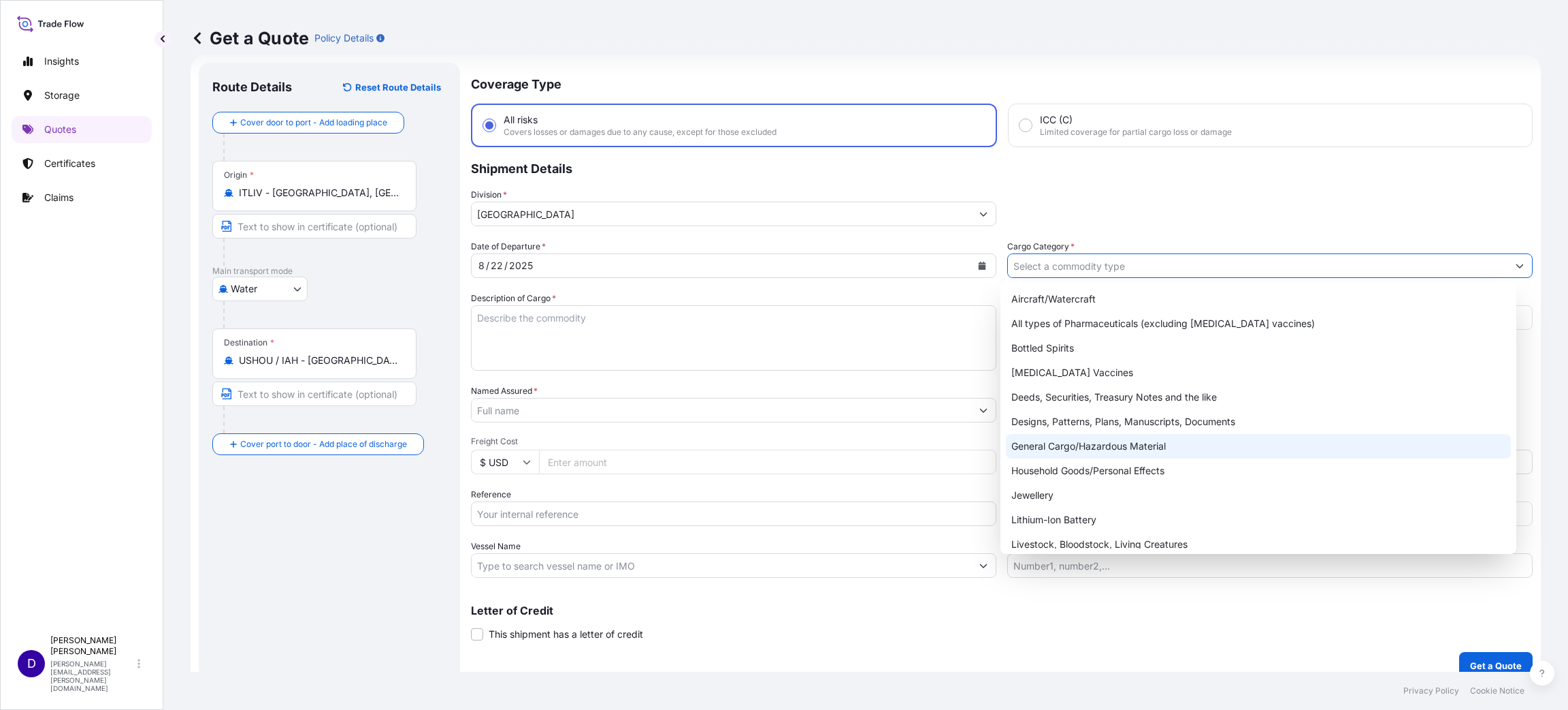
click at [1077, 448] on div "General Cargo/Hazardous Material" at bounding box center [1259, 446] width 505 height 25
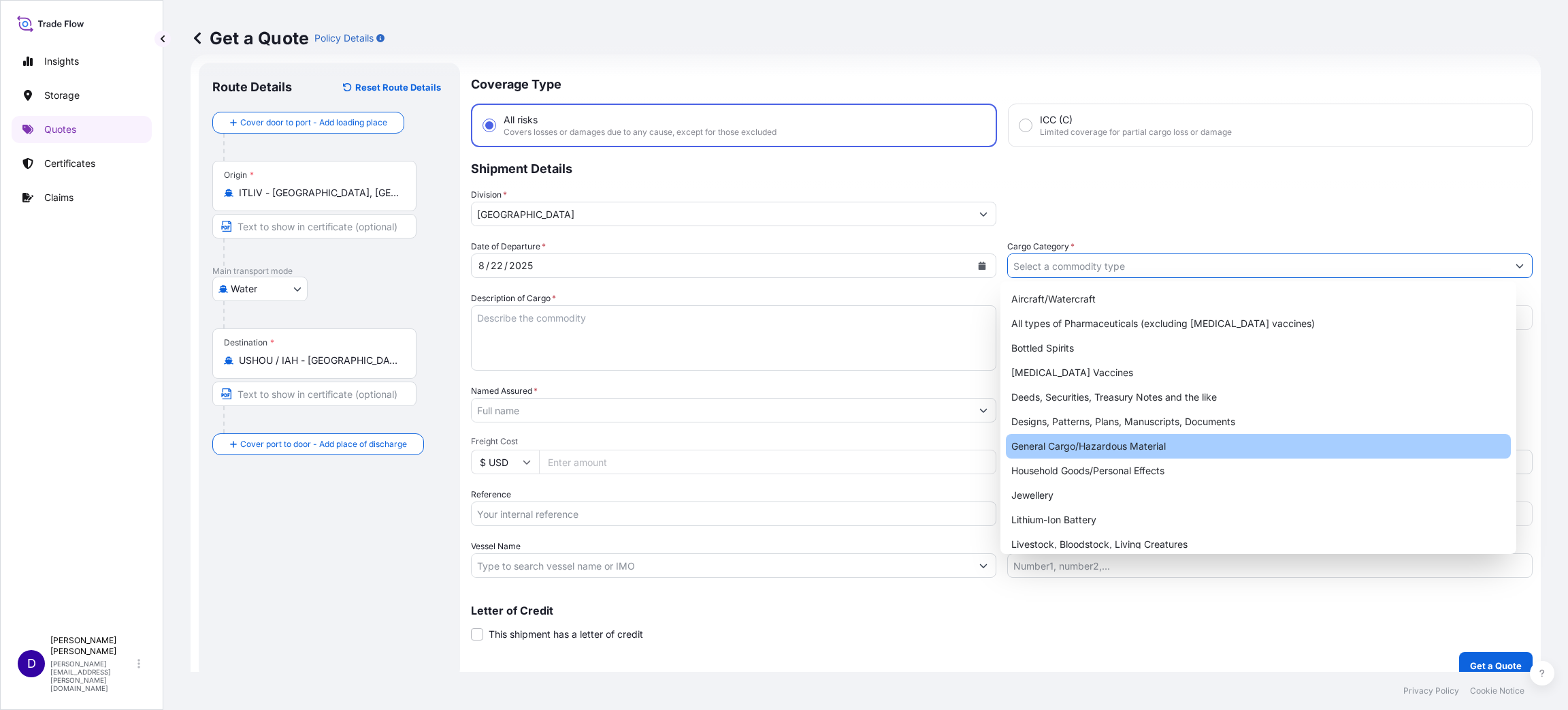
type input "General Cargo/Hazardous Material"
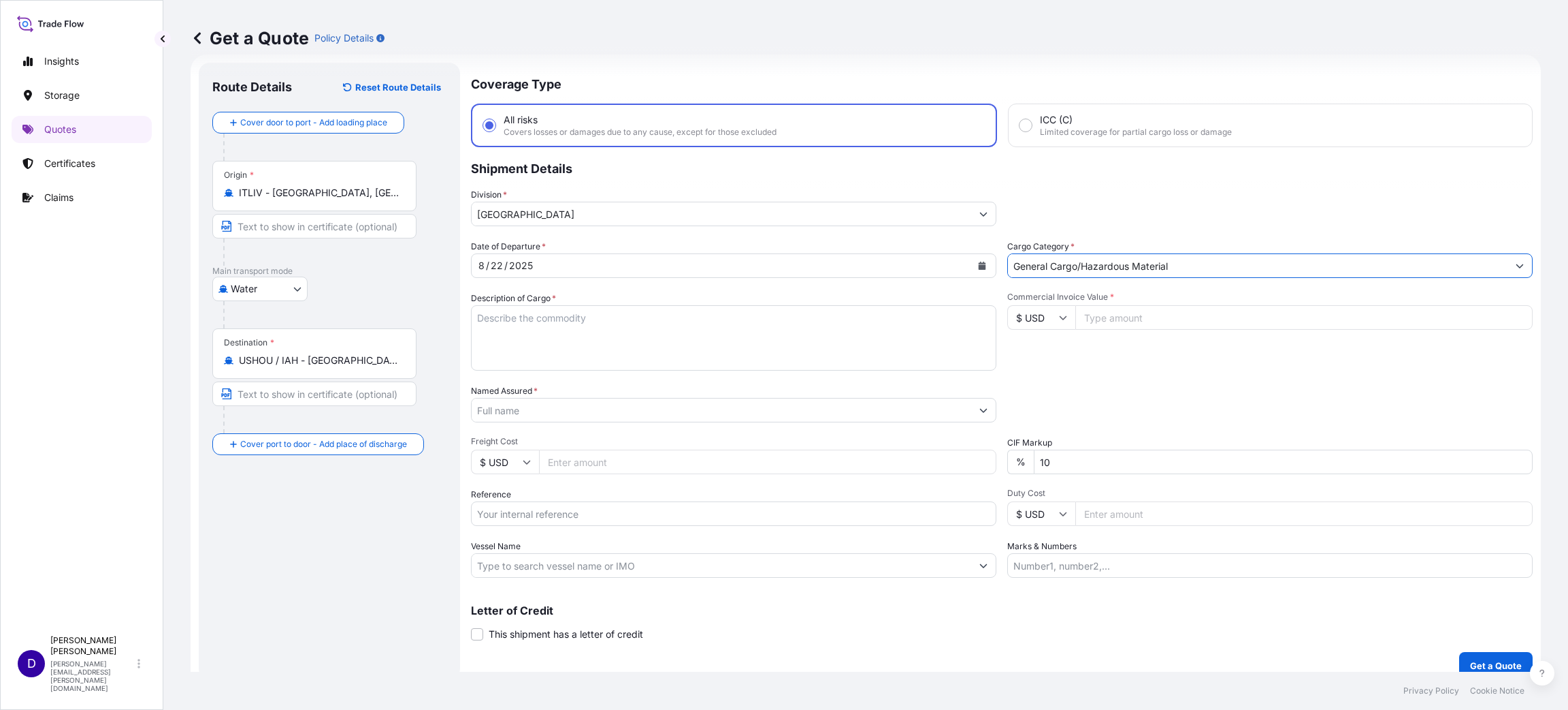
click at [557, 318] on textarea "Description of Cargo *" at bounding box center [734, 338] width 526 height 65
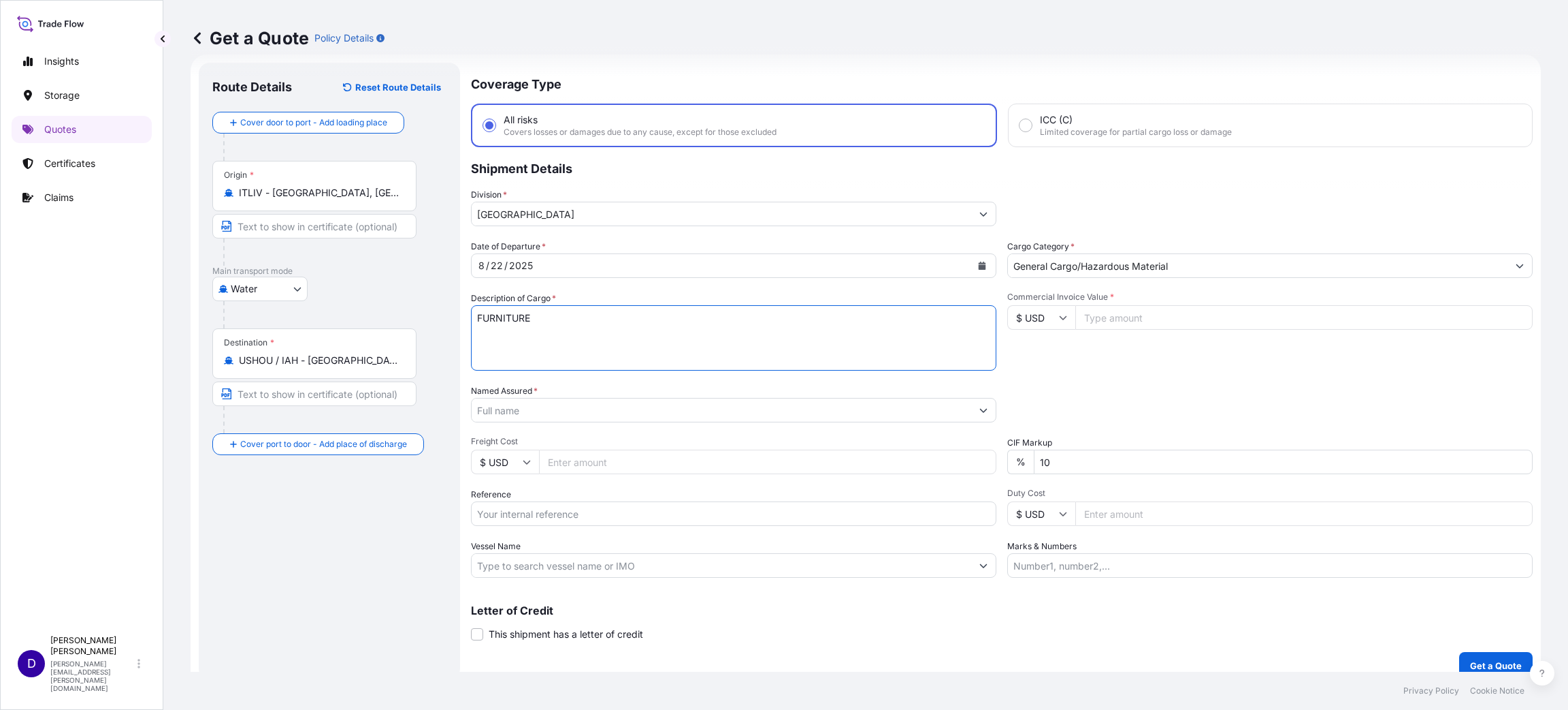
type textarea "FURNITURE"
type input "99220.00"
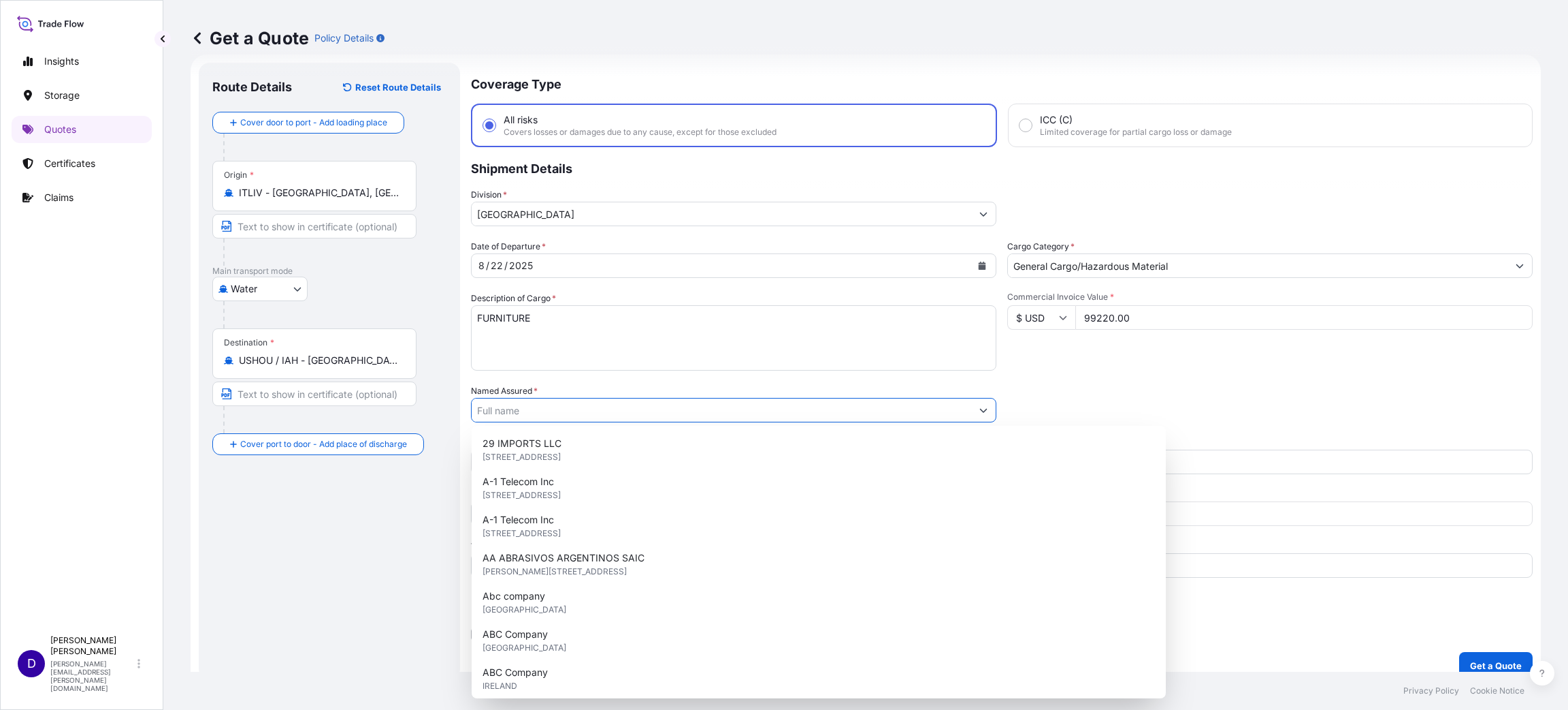
click at [516, 413] on input "Named Assured *" at bounding box center [722, 410] width 500 height 25
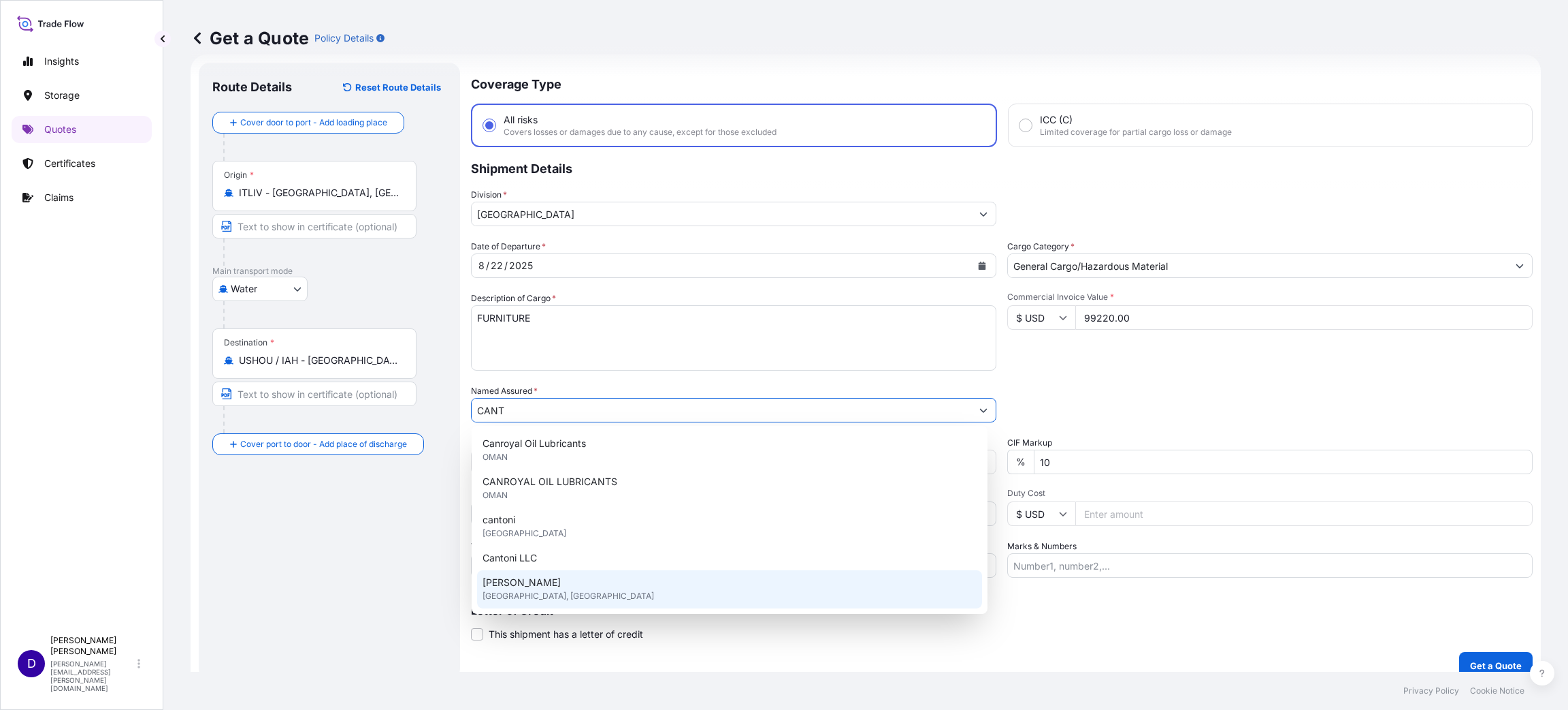
click at [538, 589] on span "[GEOGRAPHIC_DATA], [GEOGRAPHIC_DATA]" at bounding box center [569, 596] width 172 height 14
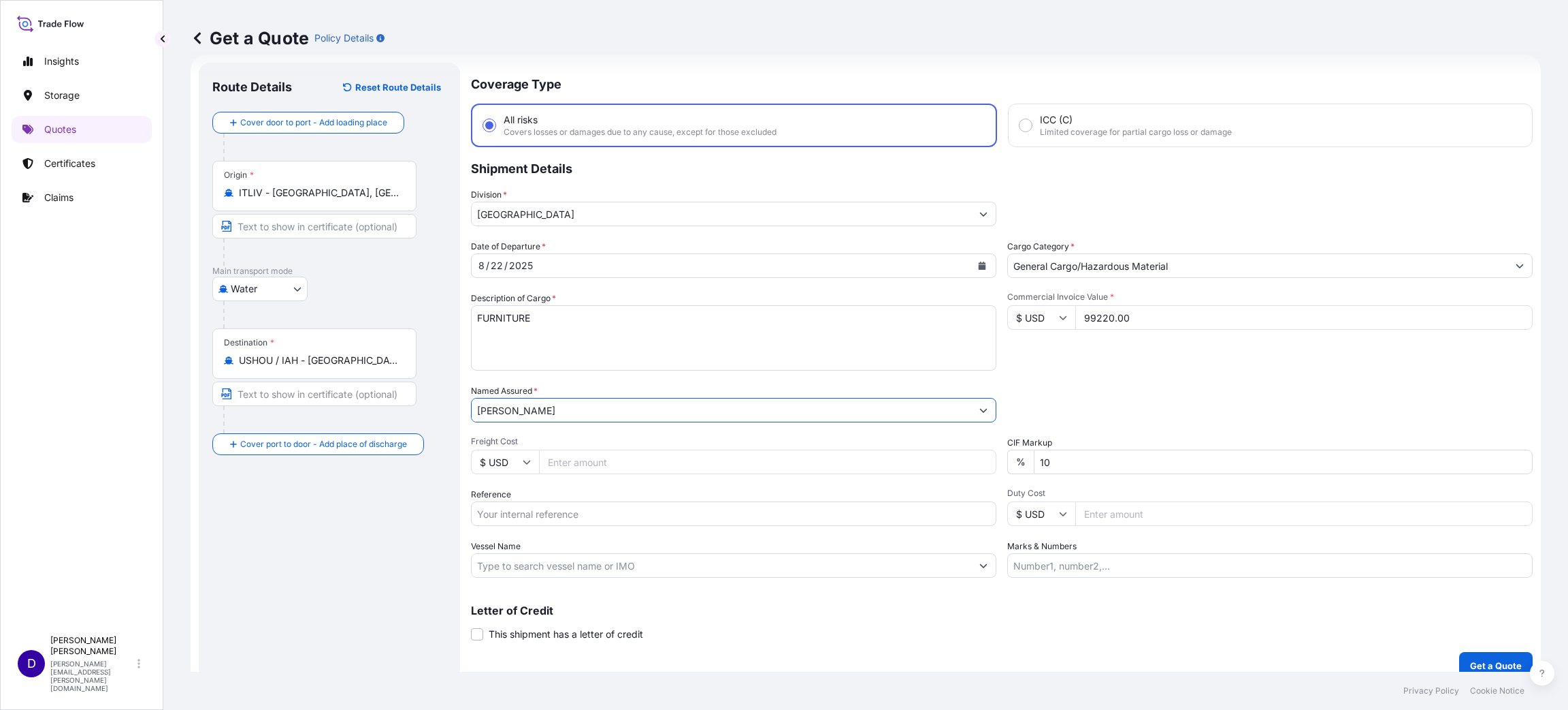
type input "[PERSON_NAME]"
click at [585, 463] on input "Freight Cost" at bounding box center [767, 462] width 457 height 25
type input "6970.00"
click at [593, 513] on input "Reference" at bounding box center [734, 513] width 526 height 25
paste input "B25I156023"
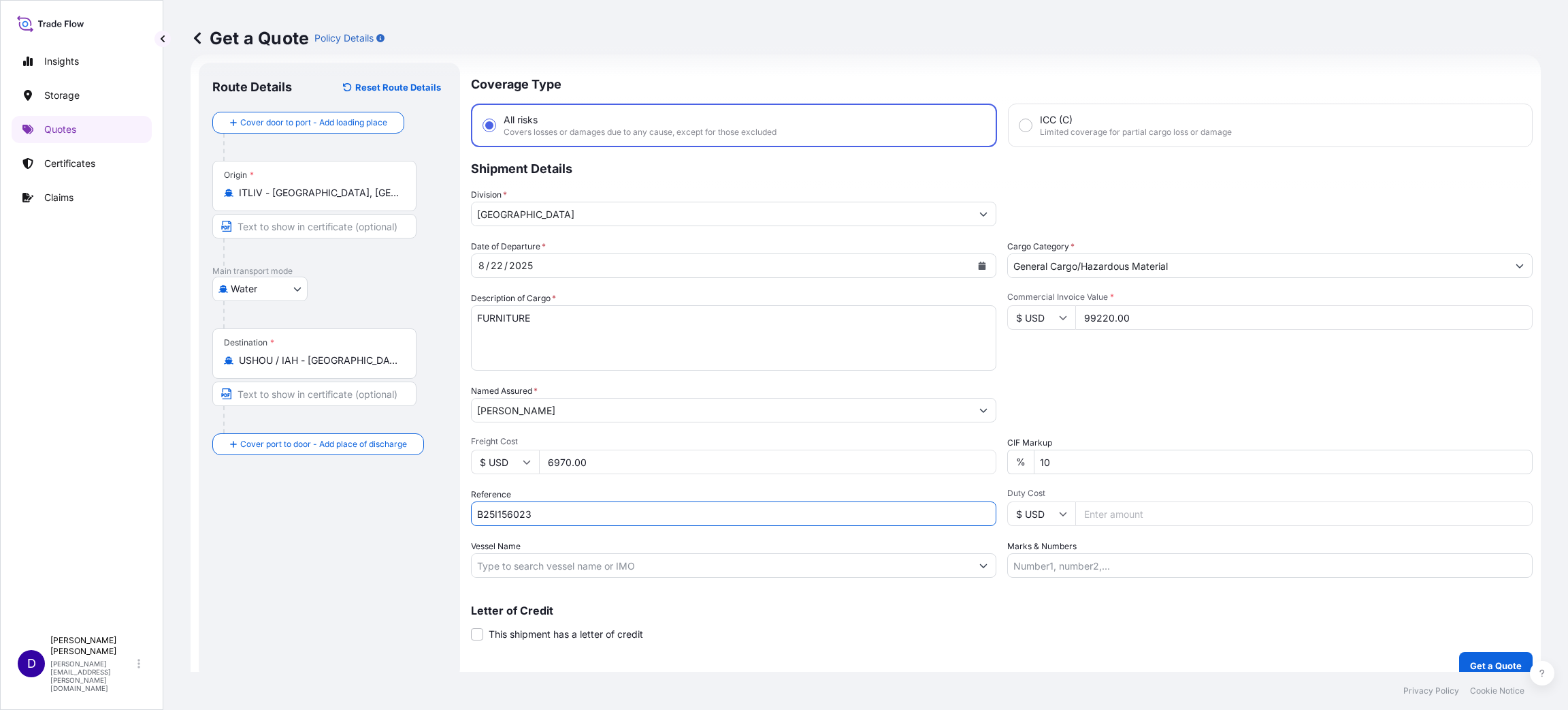
type input "B25I156023"
click at [1161, 510] on input "Duty Cost" at bounding box center [1304, 513] width 457 height 25
type input "16795.94"
click at [1492, 652] on button "Get a Quote" at bounding box center [1497, 665] width 74 height 28
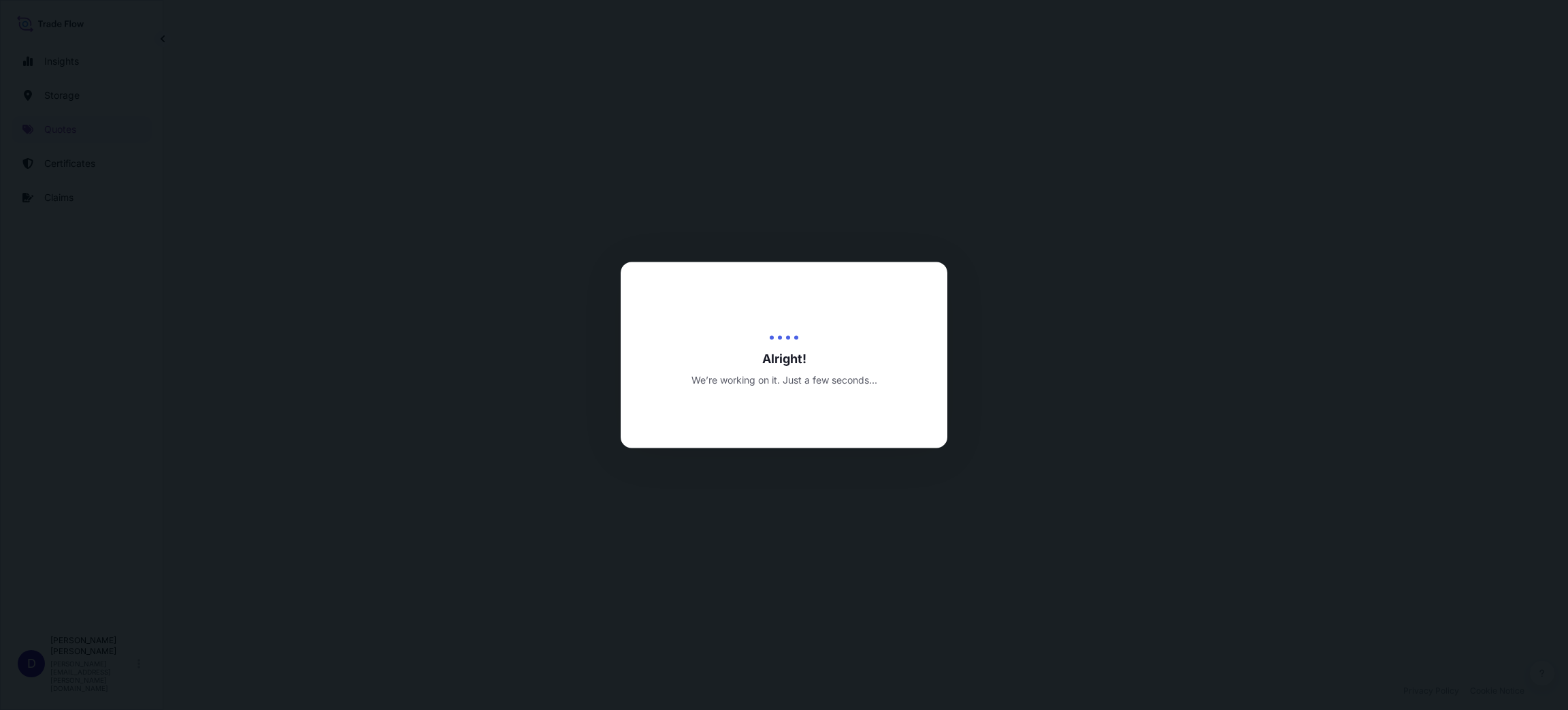
select select "Water"
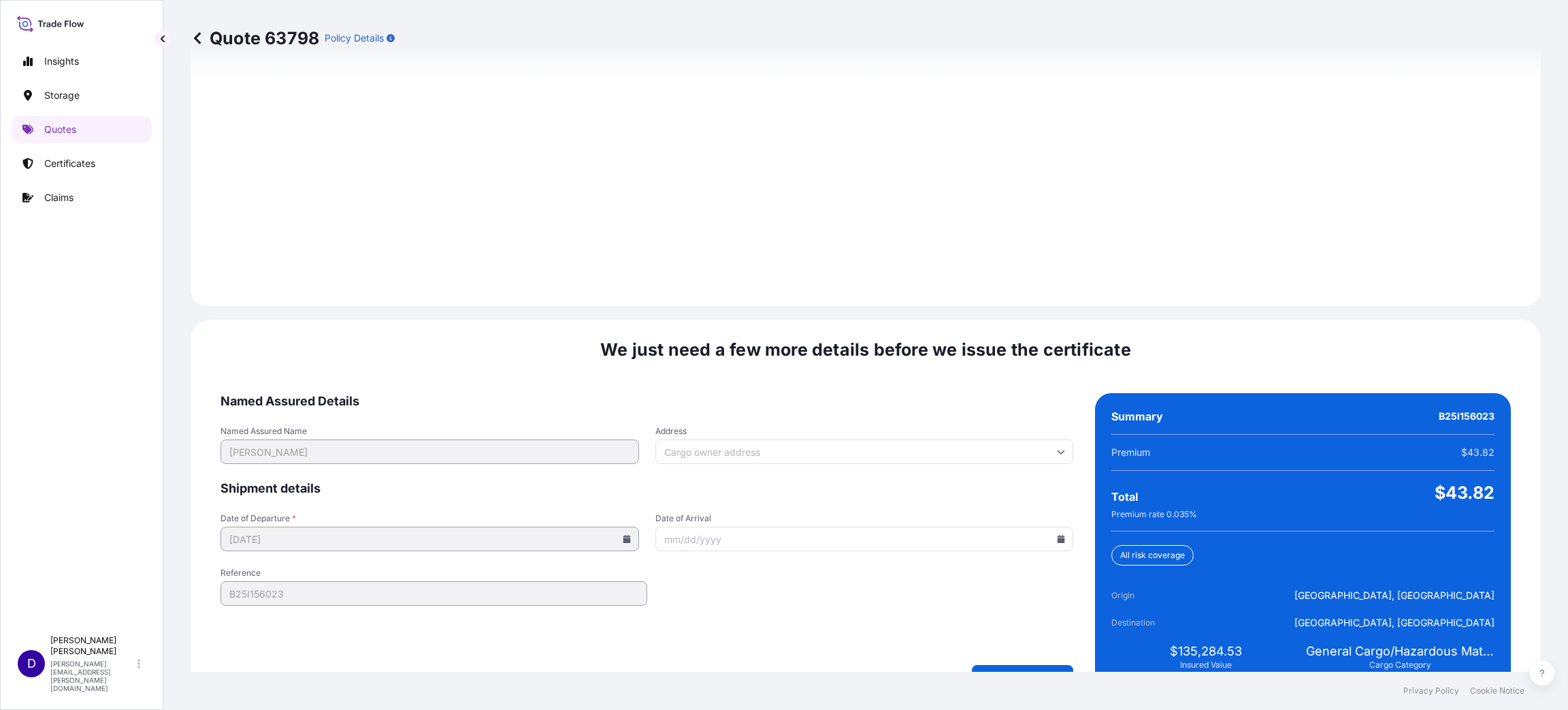
scroll to position [1870, 0]
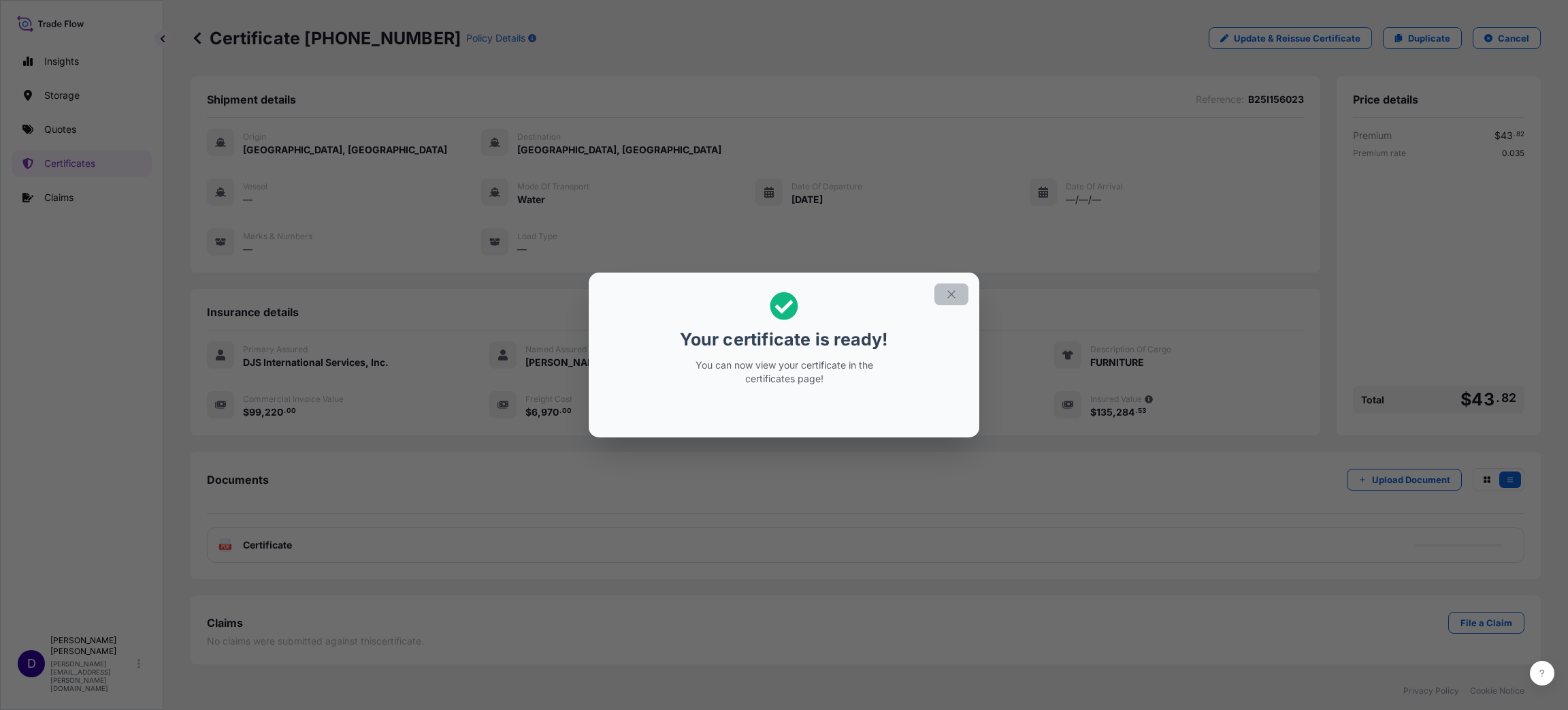
click at [951, 296] on icon "button" at bounding box center [951, 294] width 12 height 12
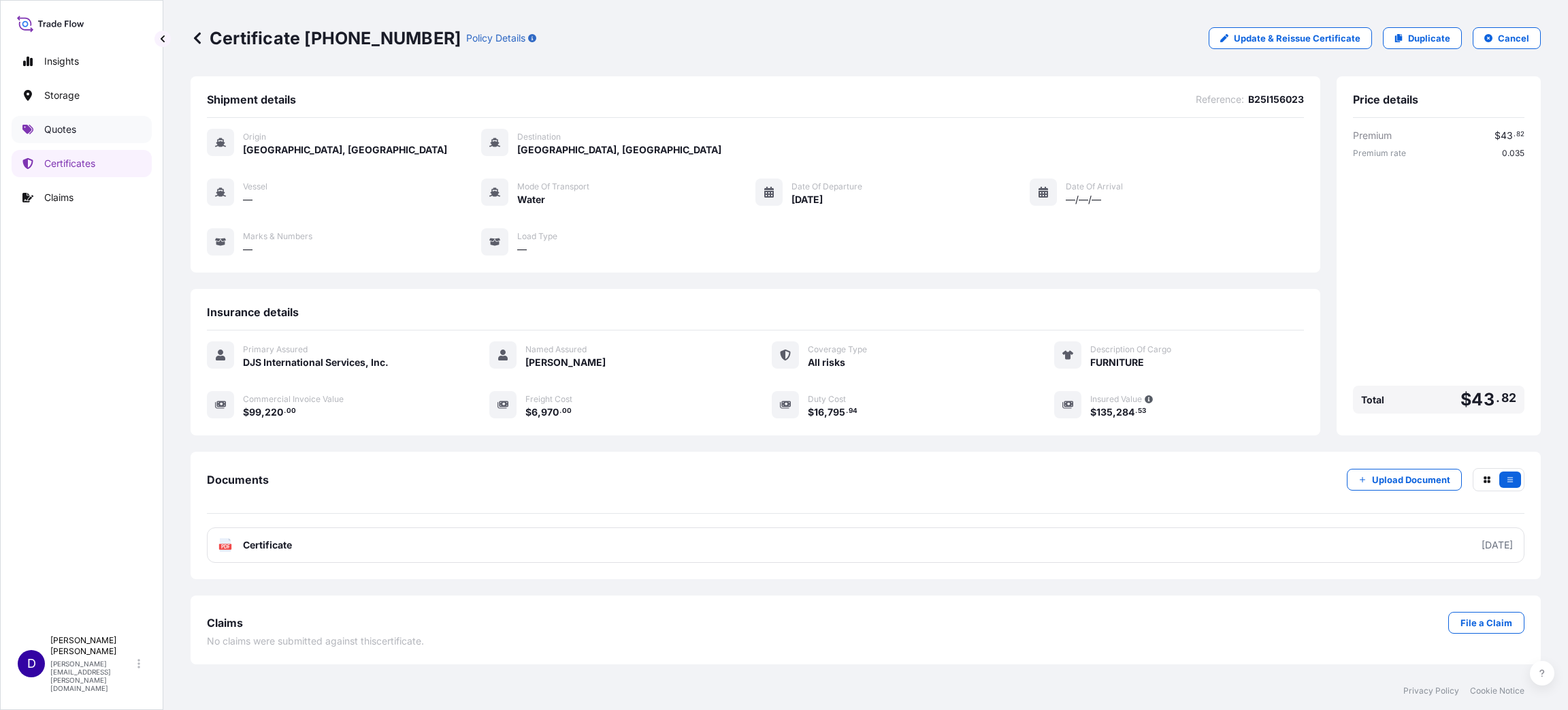
click at [61, 125] on p "Quotes" at bounding box center [59, 130] width 32 height 14
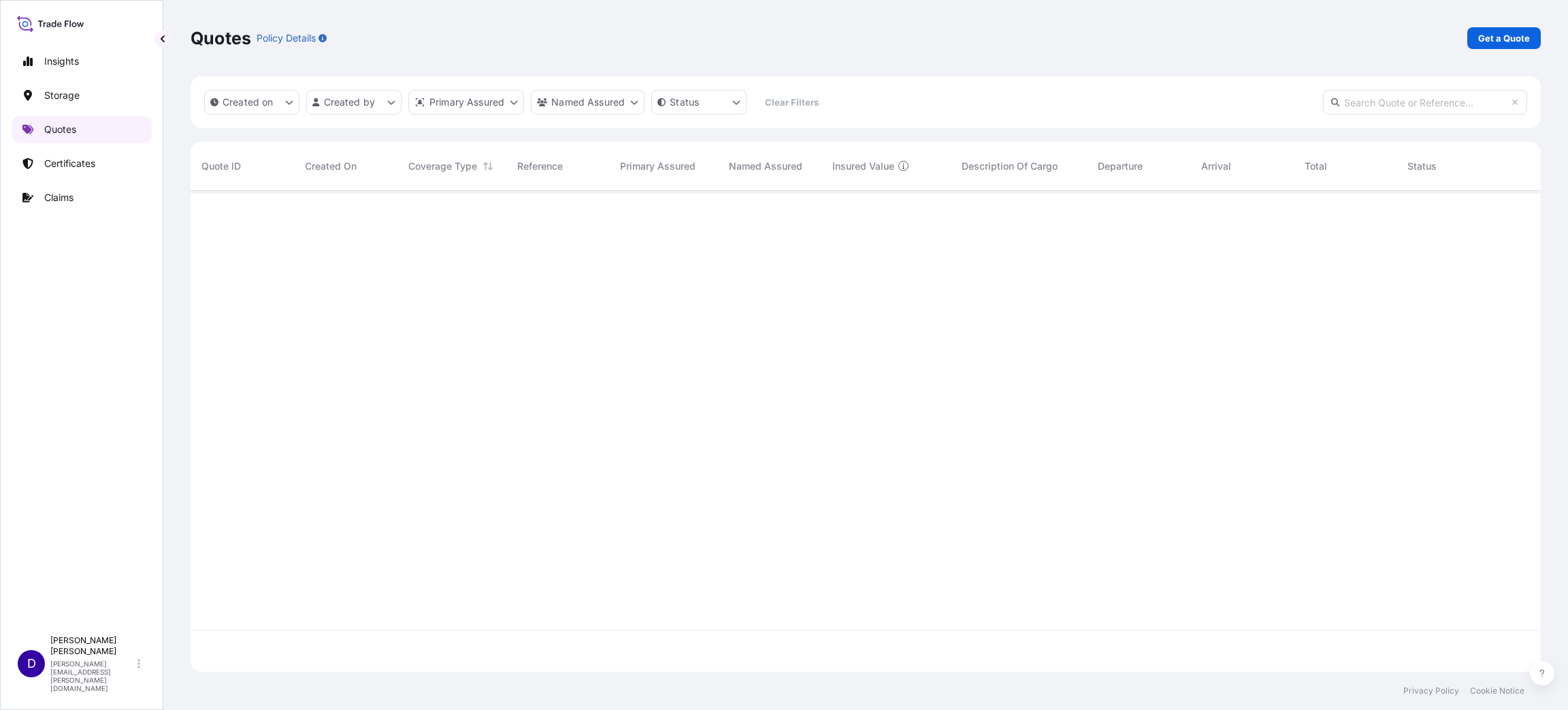
scroll to position [473, 1335]
click at [1506, 26] on div "Quotes Policy Details Get a Quote" at bounding box center [866, 38] width 1351 height 77
click at [1508, 28] on link "Get a Quote" at bounding box center [1504, 38] width 74 height 21
select select "Water"
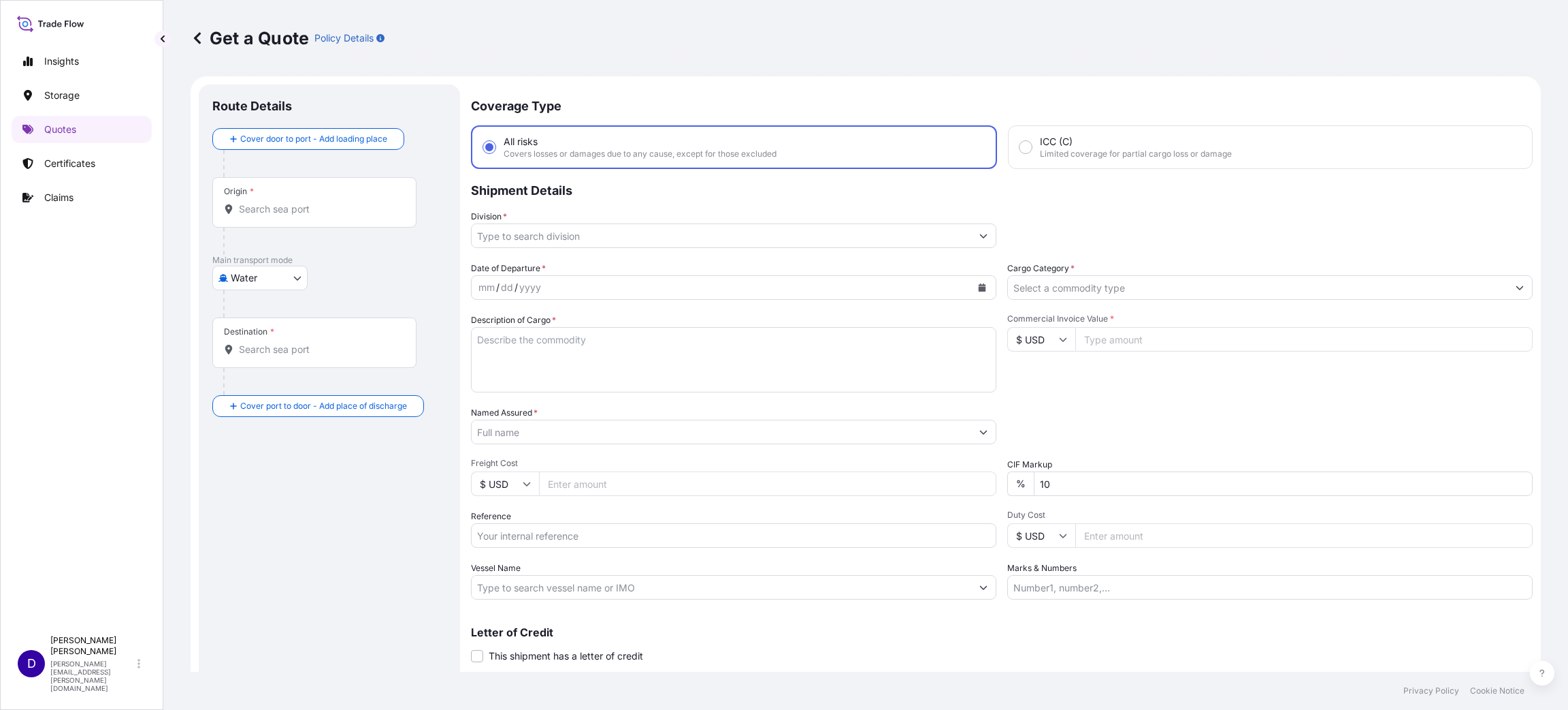
scroll to position [21, 0]
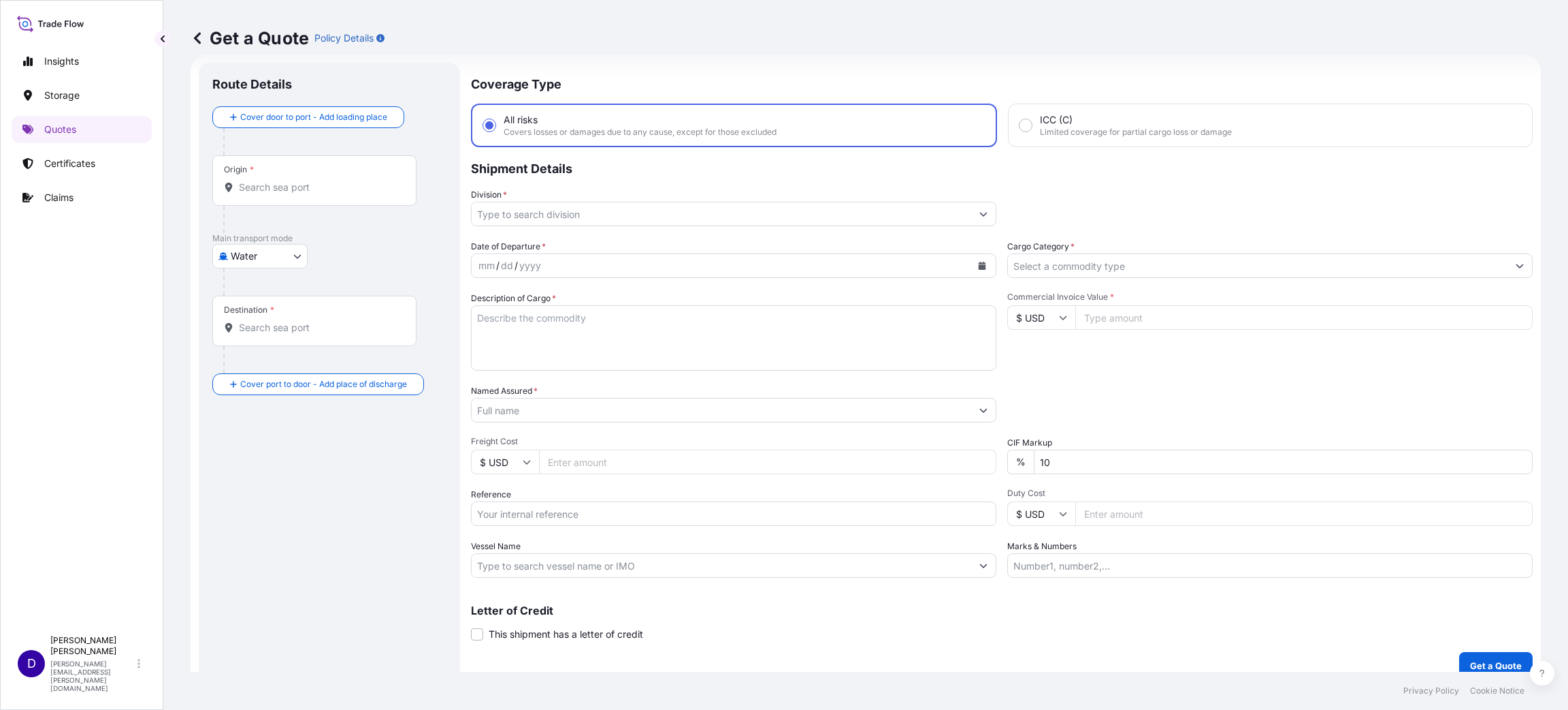
click at [316, 196] on div "Origin *" at bounding box center [314, 181] width 204 height 51
click at [316, 194] on input "Origin *" at bounding box center [319, 187] width 161 height 14
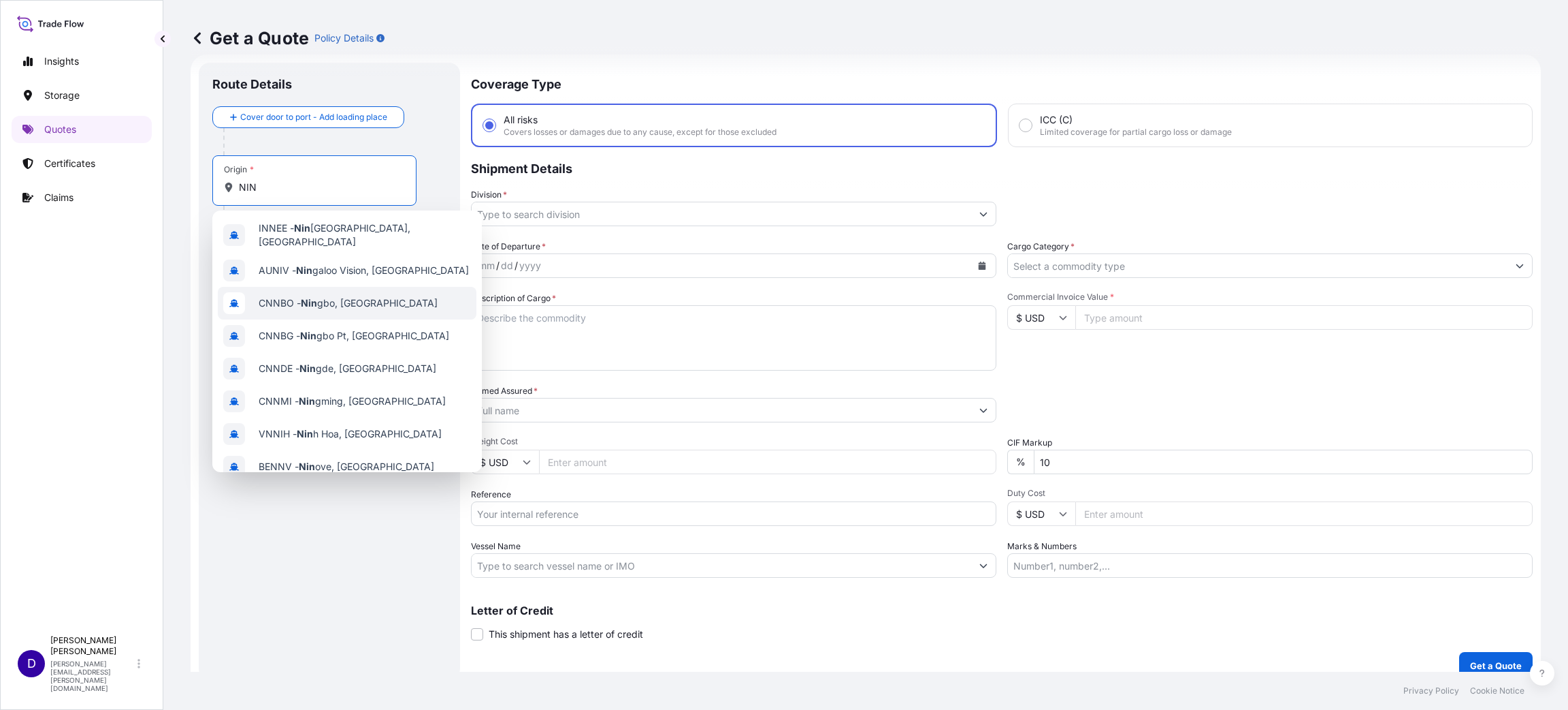
click at [371, 298] on div "CNNBO - Nin gbo, [GEOGRAPHIC_DATA]" at bounding box center [347, 303] width 259 height 33
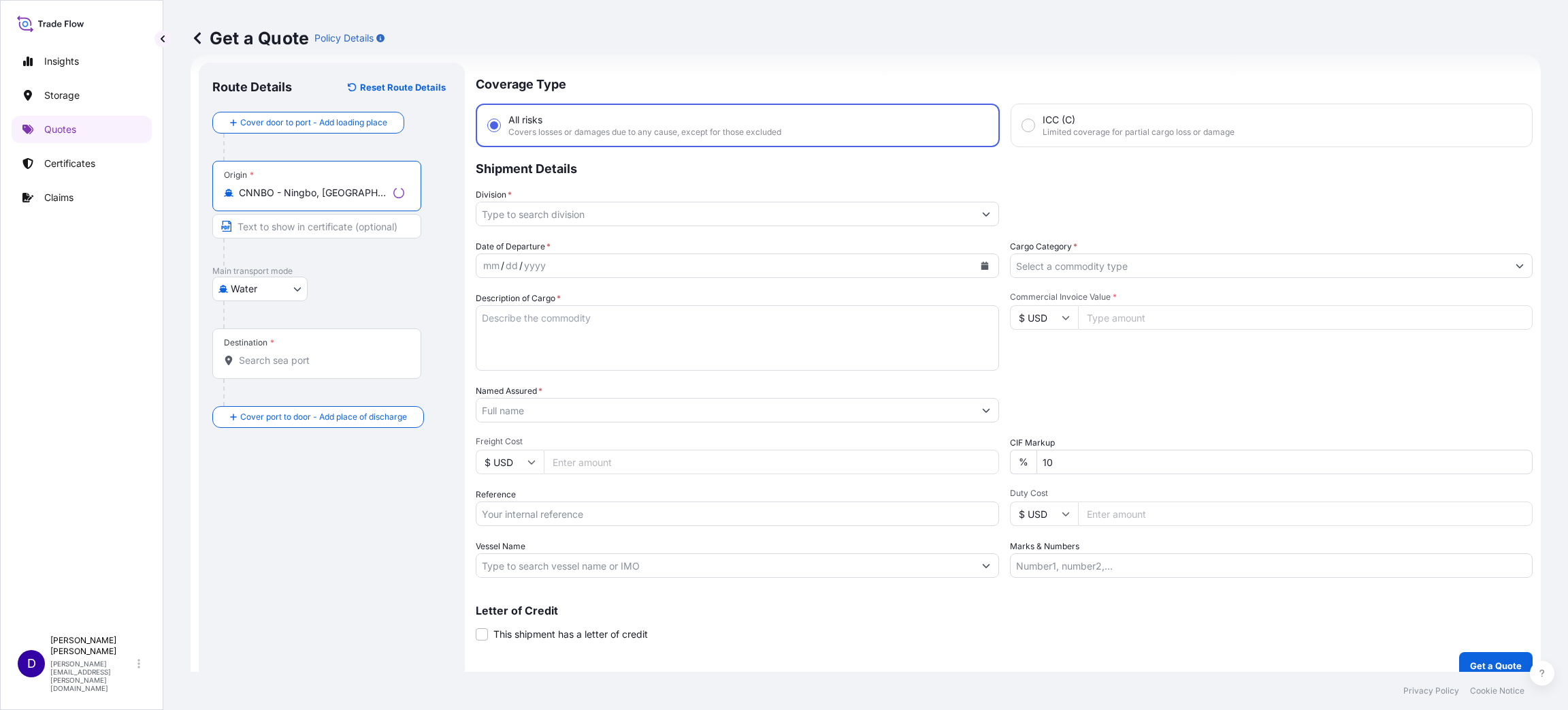
type input "CNNBO - Ningbo, [GEOGRAPHIC_DATA]"
click at [285, 346] on div "Destination *" at bounding box center [316, 353] width 209 height 51
click at [285, 353] on input "Destination *" at bounding box center [321, 360] width 166 height 14
click at [320, 406] on span "USHOU / IAH - [GEOGRAPHIC_DATA], [GEOGRAPHIC_DATA]" at bounding box center [364, 409] width 212 height 28
type input "USHOU / IAH - [GEOGRAPHIC_DATA], [GEOGRAPHIC_DATA]"
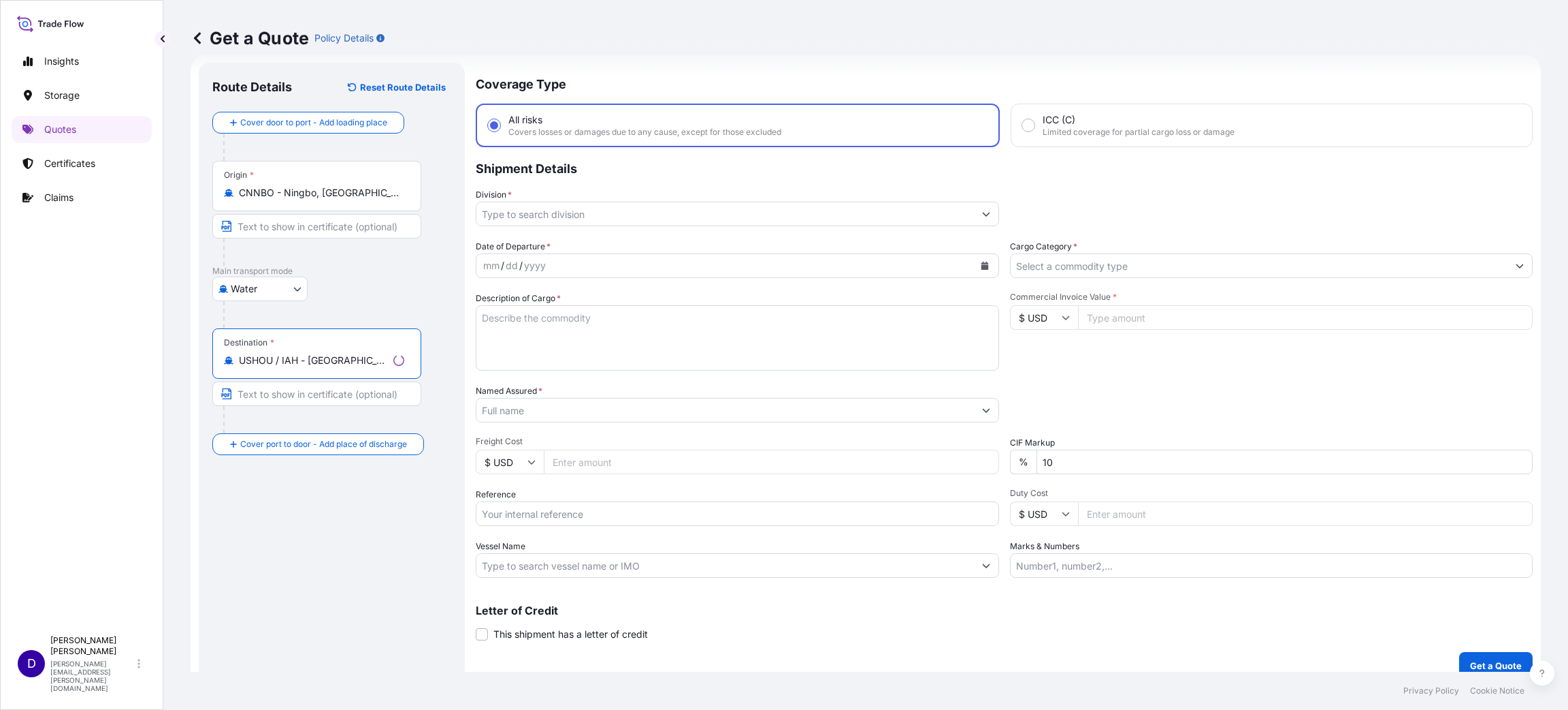
click at [529, 212] on input "Division *" at bounding box center [725, 214] width 497 height 25
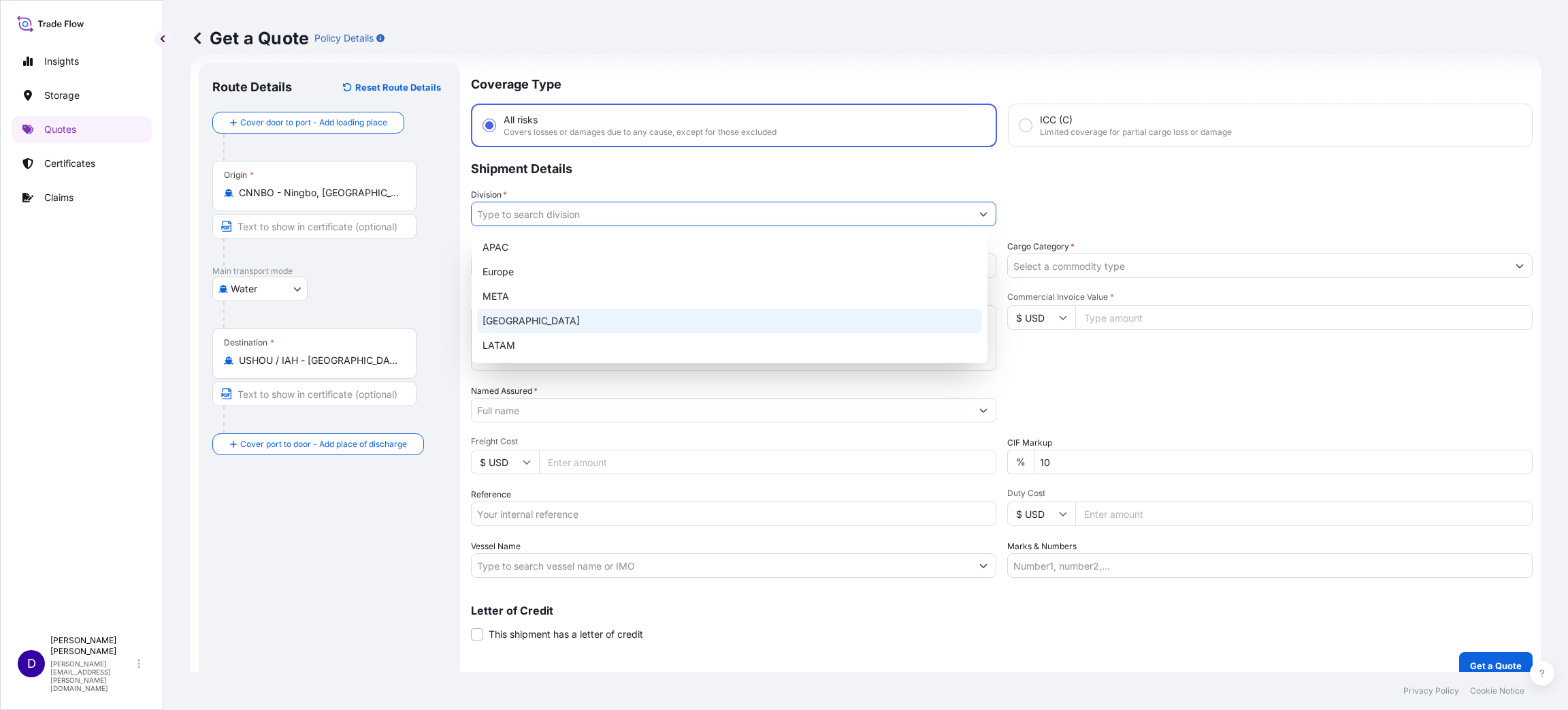
click at [532, 319] on div "[GEOGRAPHIC_DATA]" at bounding box center [729, 321] width 505 height 25
type input "[GEOGRAPHIC_DATA]"
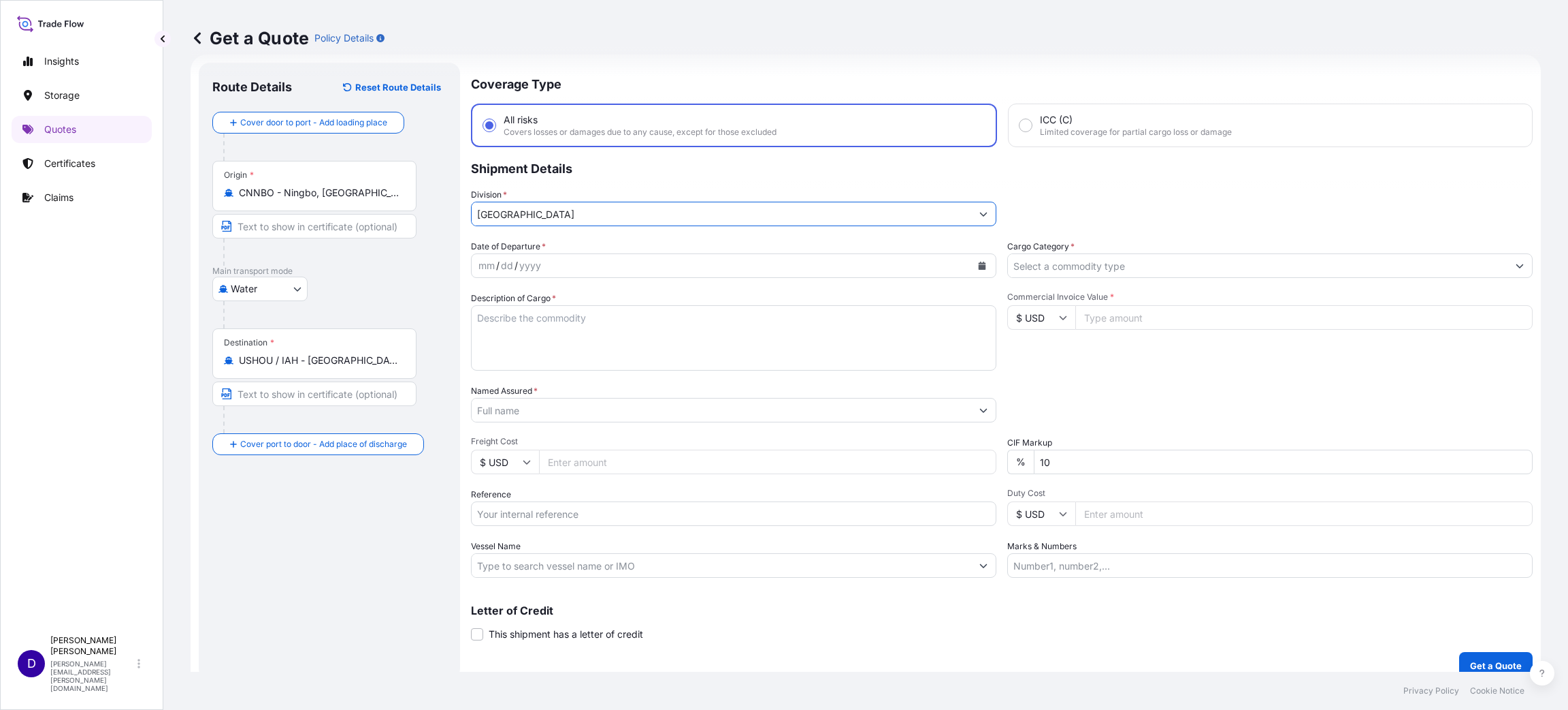
click at [979, 265] on icon "Calendar" at bounding box center [982, 266] width 8 height 9
click at [652, 352] on div "2" at bounding box center [650, 352] width 25 height 25
click at [1034, 264] on input "Cargo Category *" at bounding box center [1258, 266] width 500 height 25
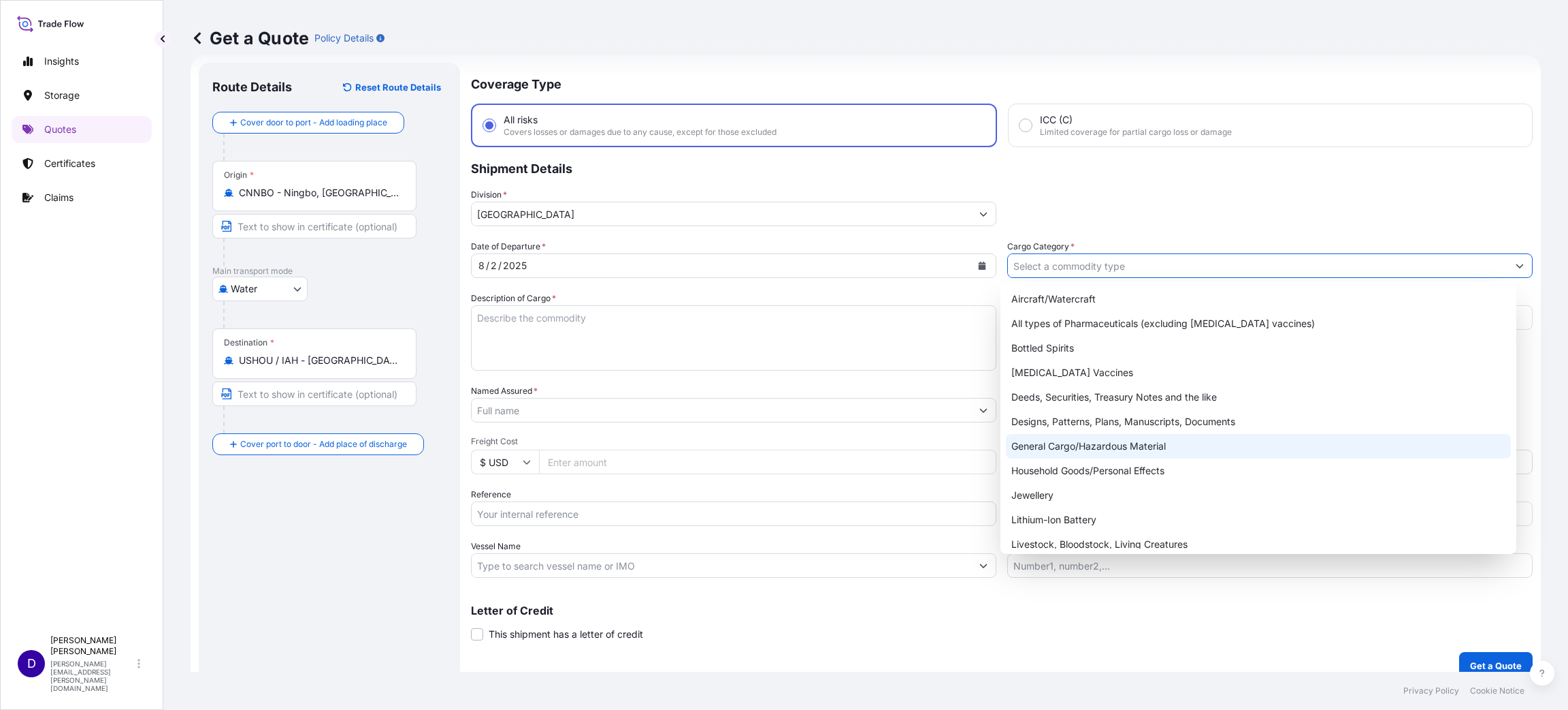
click at [1073, 444] on div "General Cargo/Hazardous Material" at bounding box center [1259, 446] width 505 height 25
type input "General Cargo/Hazardous Material"
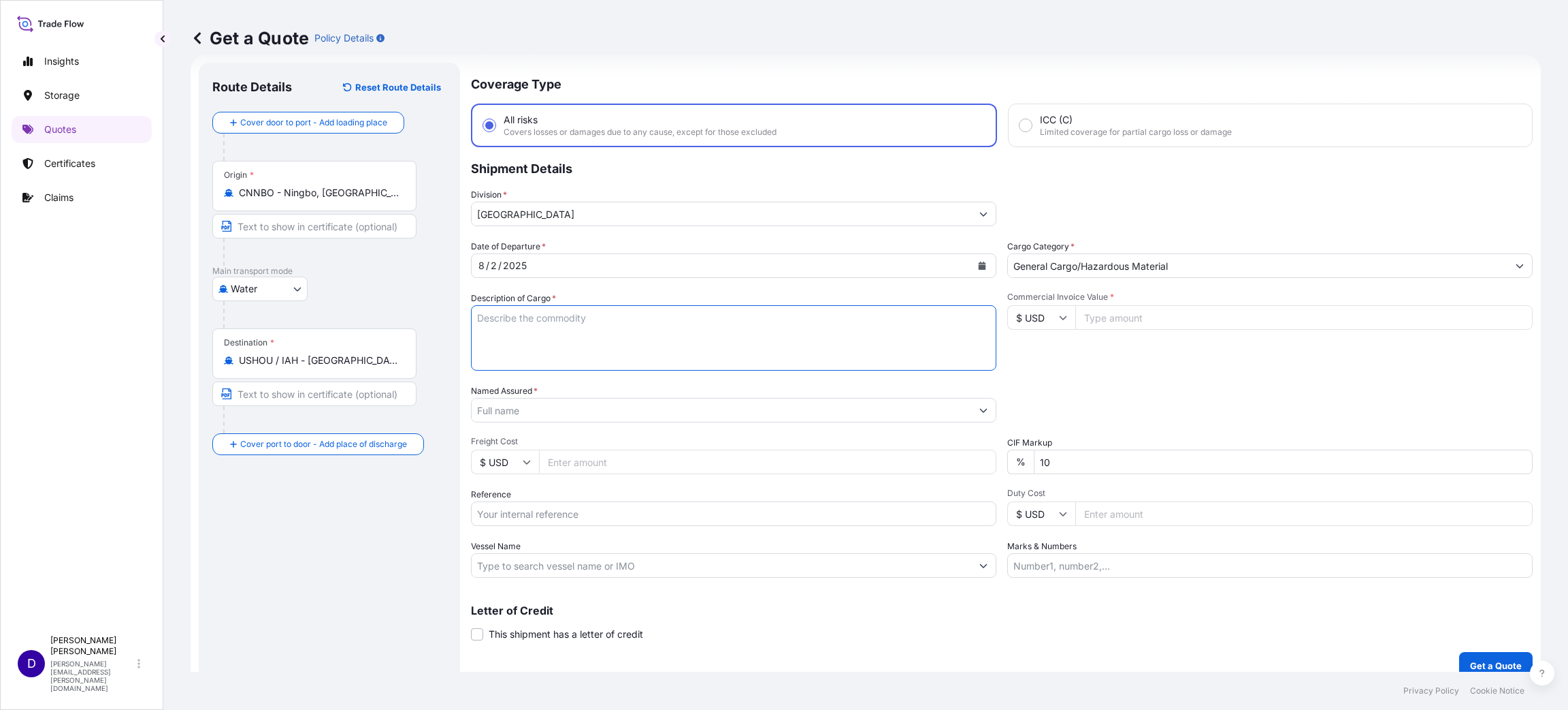
click at [630, 321] on textarea "Description of Cargo *" at bounding box center [734, 338] width 526 height 65
type textarea "HOLIDAY DECORATIONS"
type input "61249.00"
click at [544, 419] on input "Named Assured *" at bounding box center [722, 410] width 500 height 25
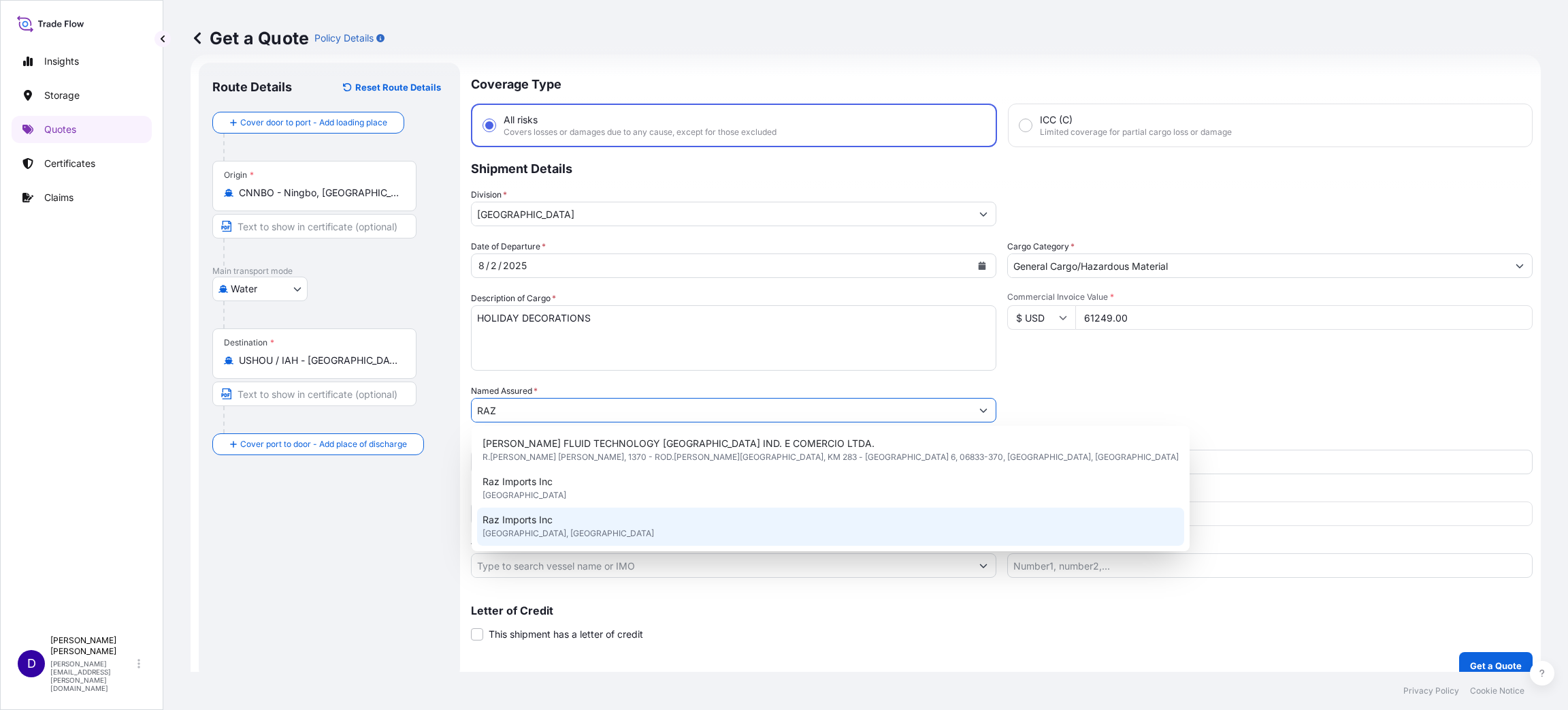
click at [552, 533] on span "[GEOGRAPHIC_DATA], [GEOGRAPHIC_DATA]" at bounding box center [569, 533] width 172 height 14
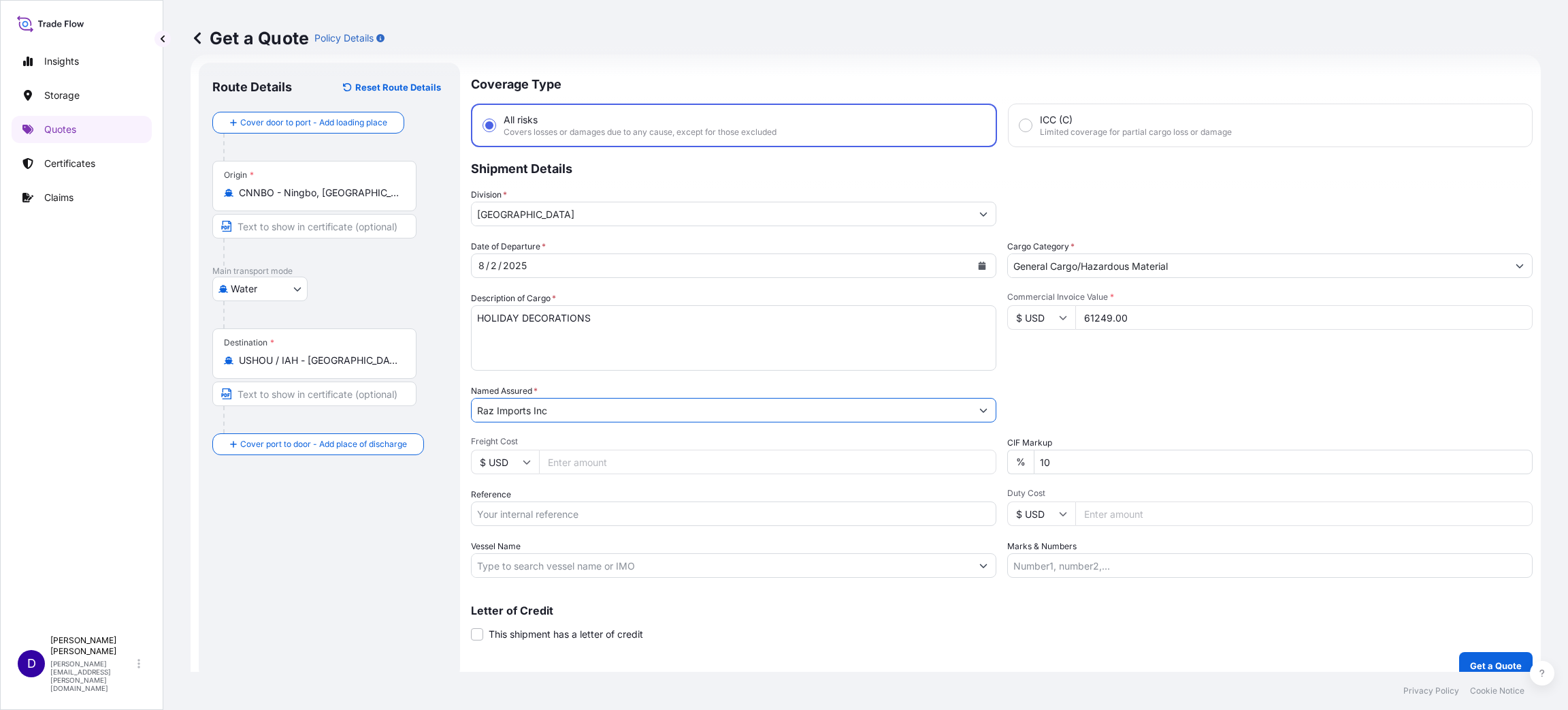
type input "Raz Imports Inc"
click at [562, 465] on input "Freight Cost" at bounding box center [767, 462] width 457 height 25
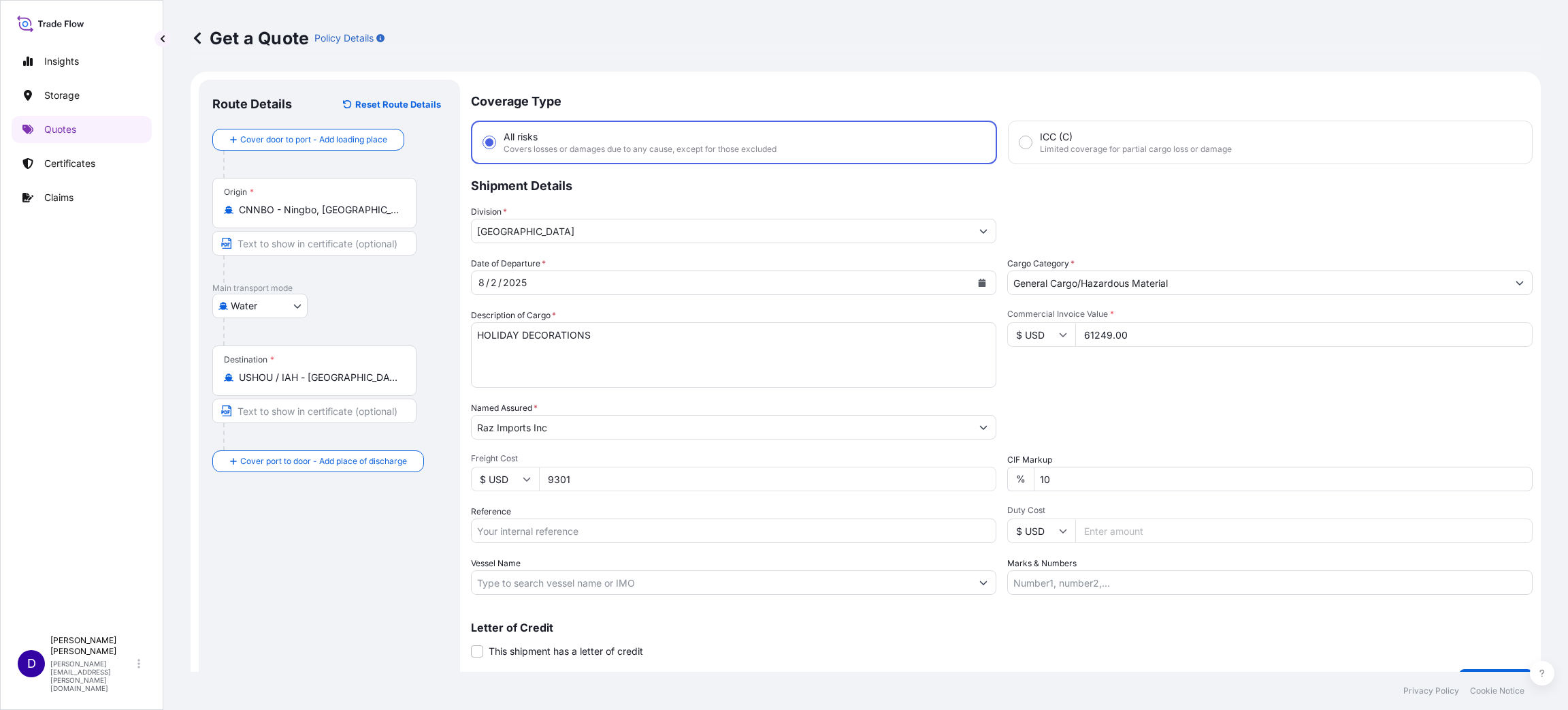
scroll to position [0, 0]
click at [613, 542] on input "Reference" at bounding box center [734, 535] width 526 height 25
click at [528, 484] on icon at bounding box center [527, 484] width 9 height 9
click at [577, 480] on input "9301" at bounding box center [767, 483] width 457 height 25
type input "9300"
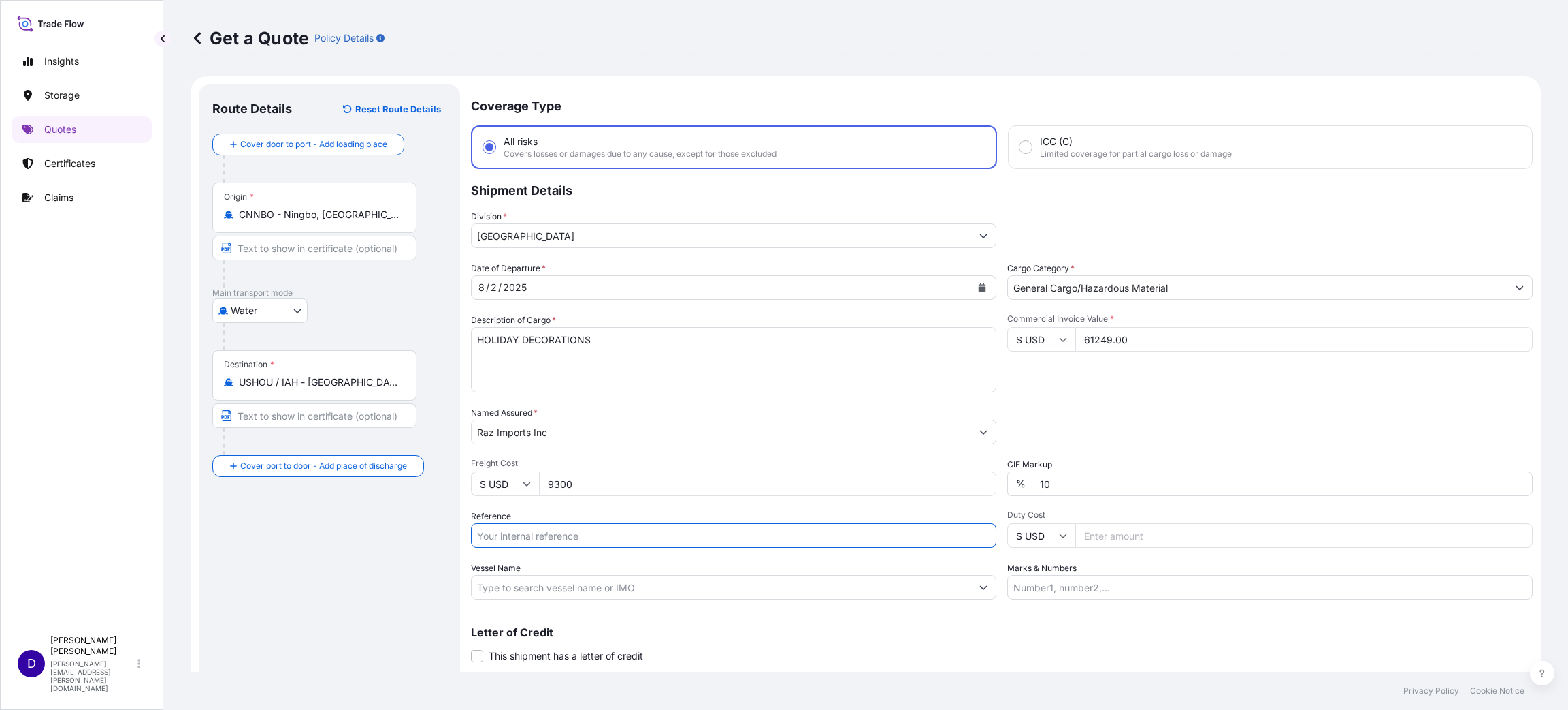
click at [558, 535] on input "Reference" at bounding box center [734, 535] width 526 height 25
paste input "B25I155285"
type input "B25I155285"
click at [1191, 543] on input "Duty Cost" at bounding box center [1304, 535] width 457 height 25
type input "19965.88"
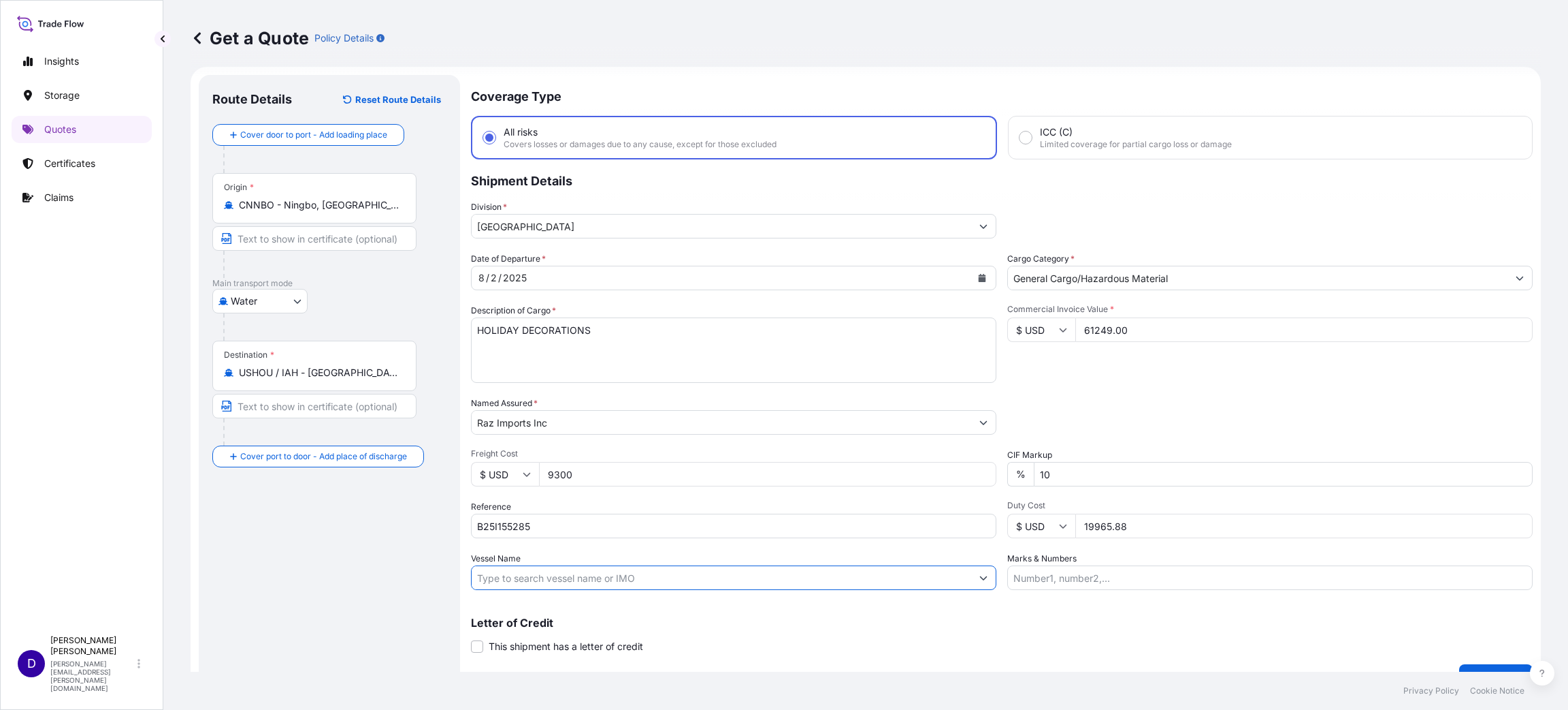
scroll to position [35, 0]
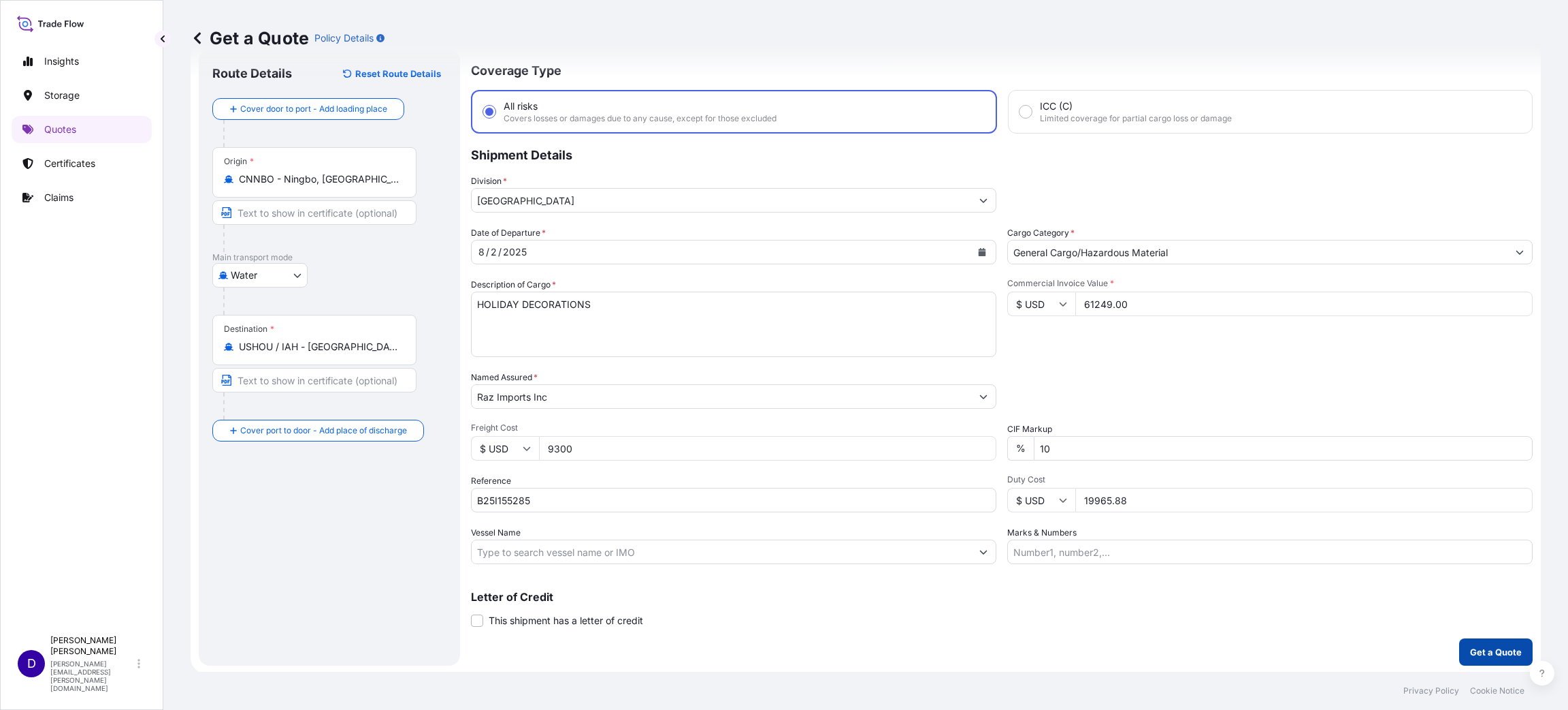
click at [1470, 645] on p "Get a Quote" at bounding box center [1496, 652] width 52 height 14
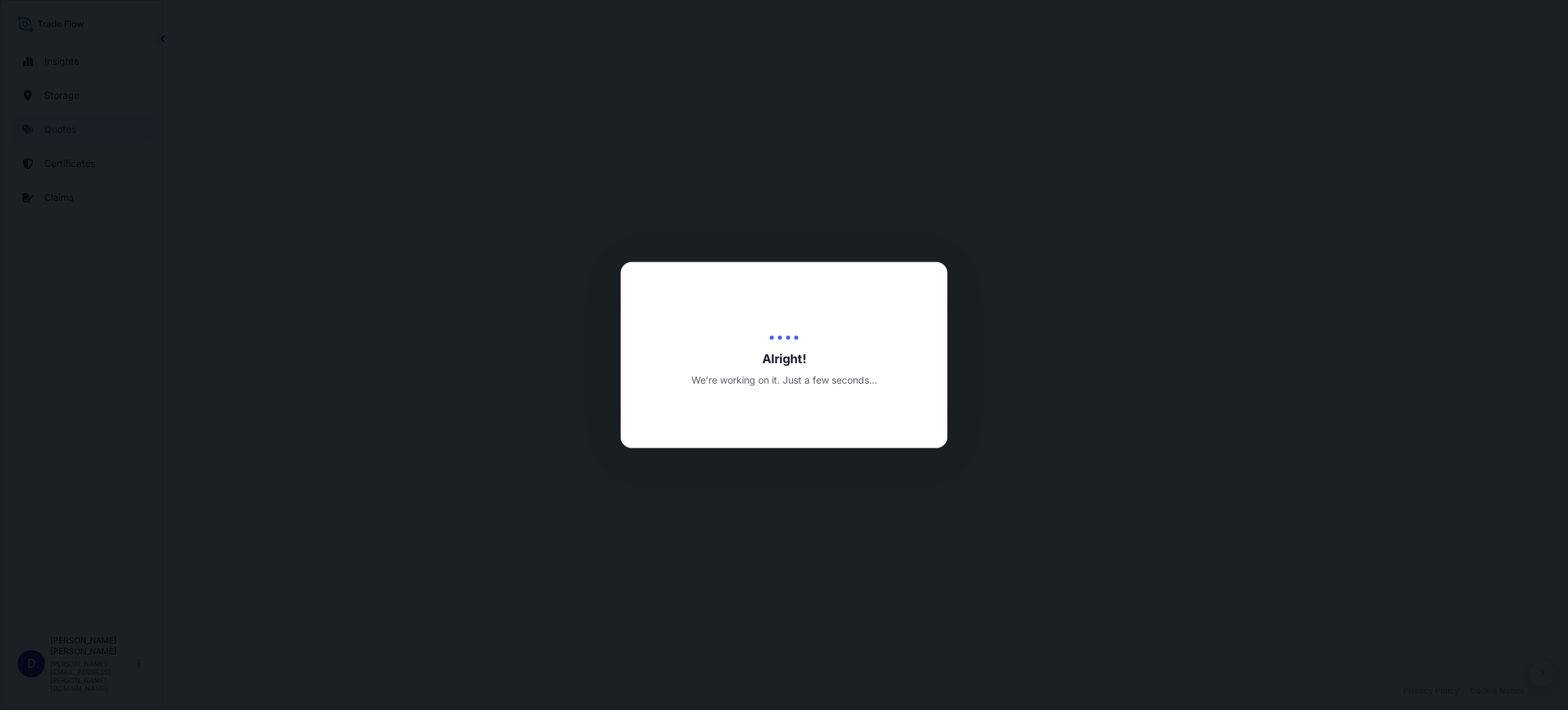
select select "Water"
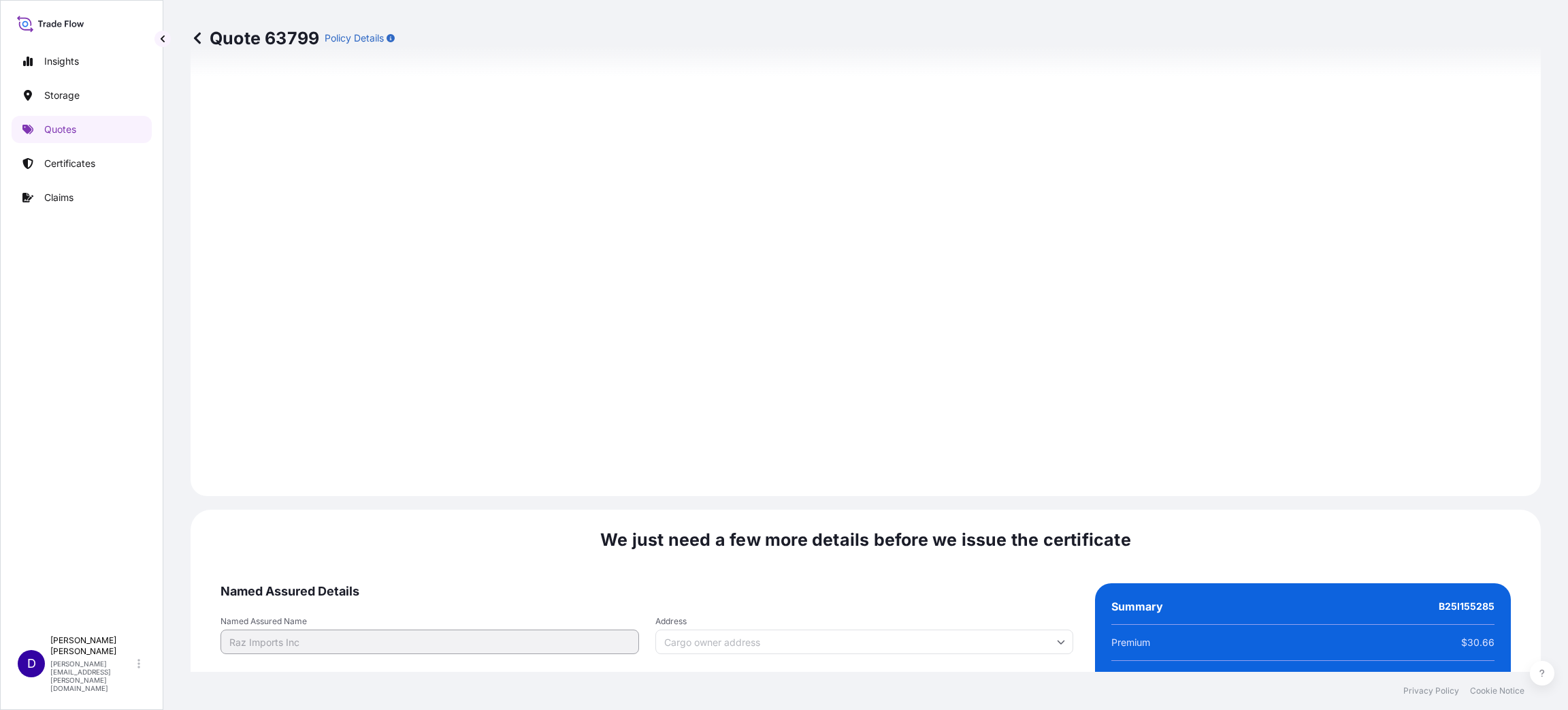
scroll to position [1870, 0]
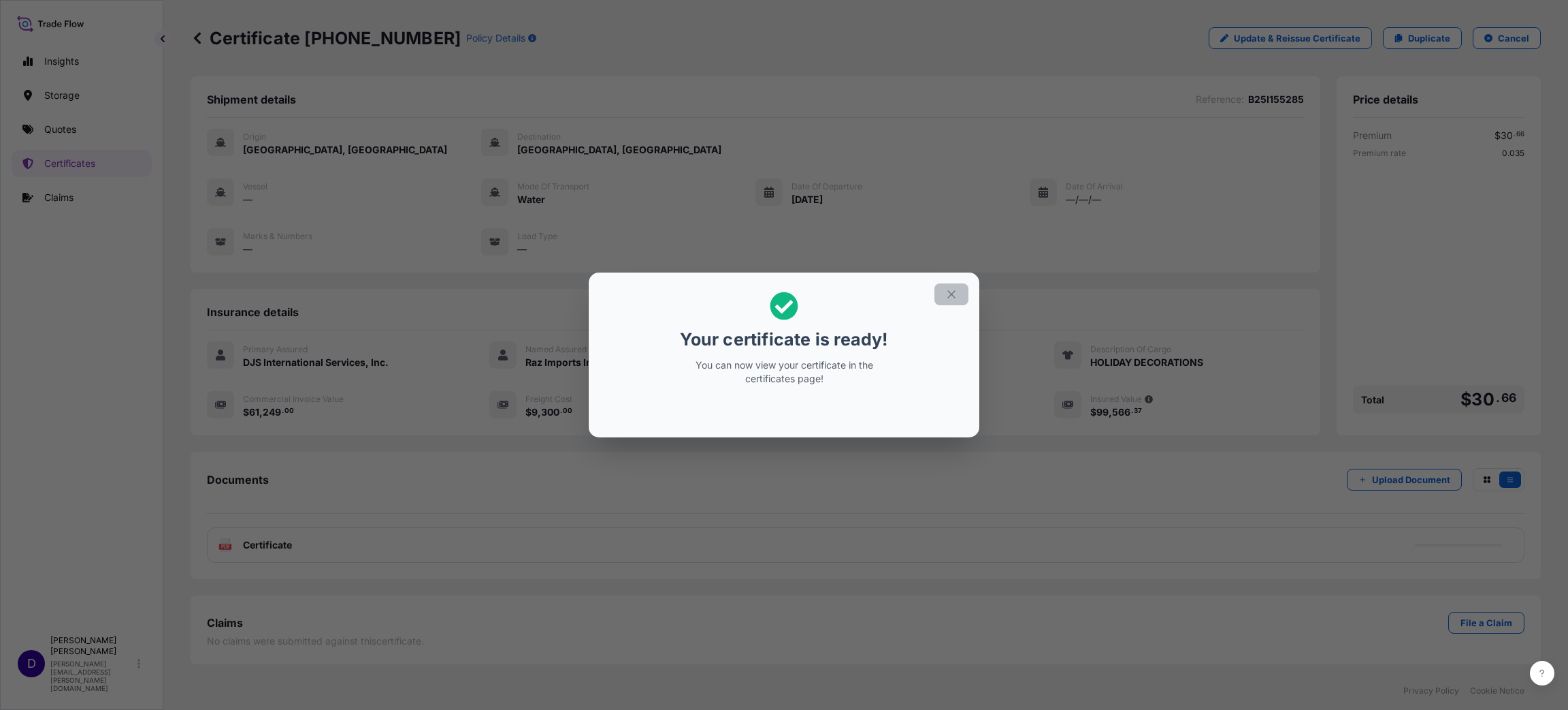
click at [951, 293] on icon "button" at bounding box center [951, 294] width 12 height 12
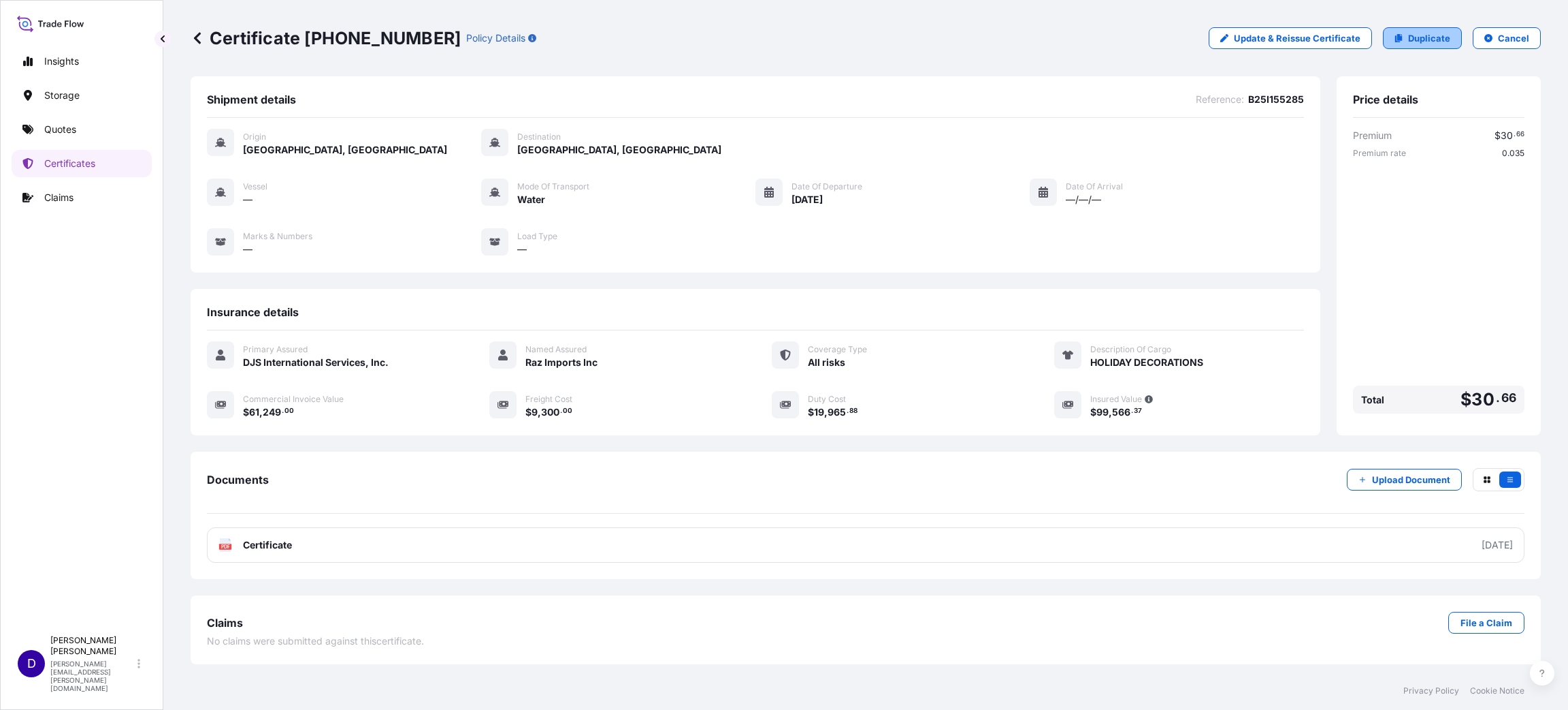
click at [1434, 40] on p "Duplicate" at bounding box center [1429, 38] width 42 height 14
select select "Water"
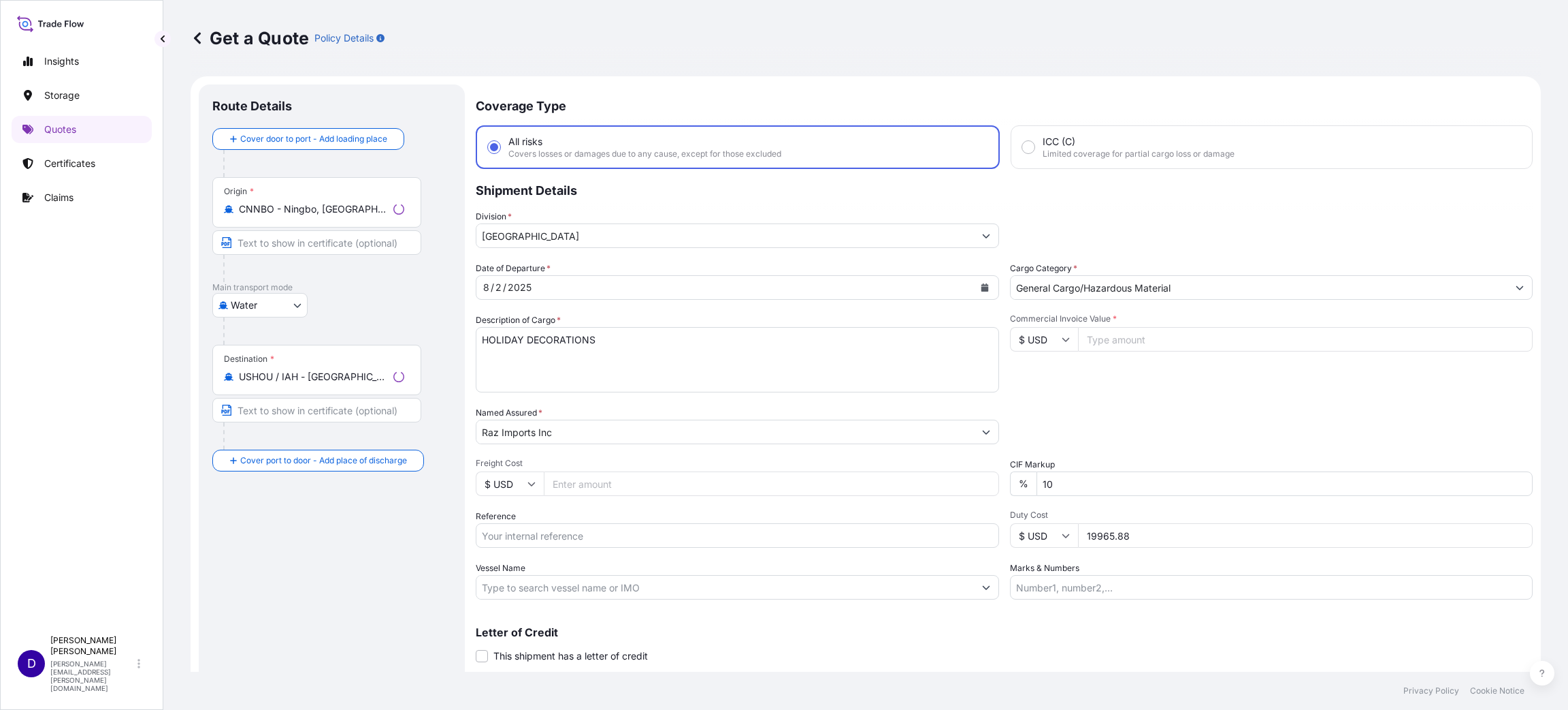
scroll to position [21, 0]
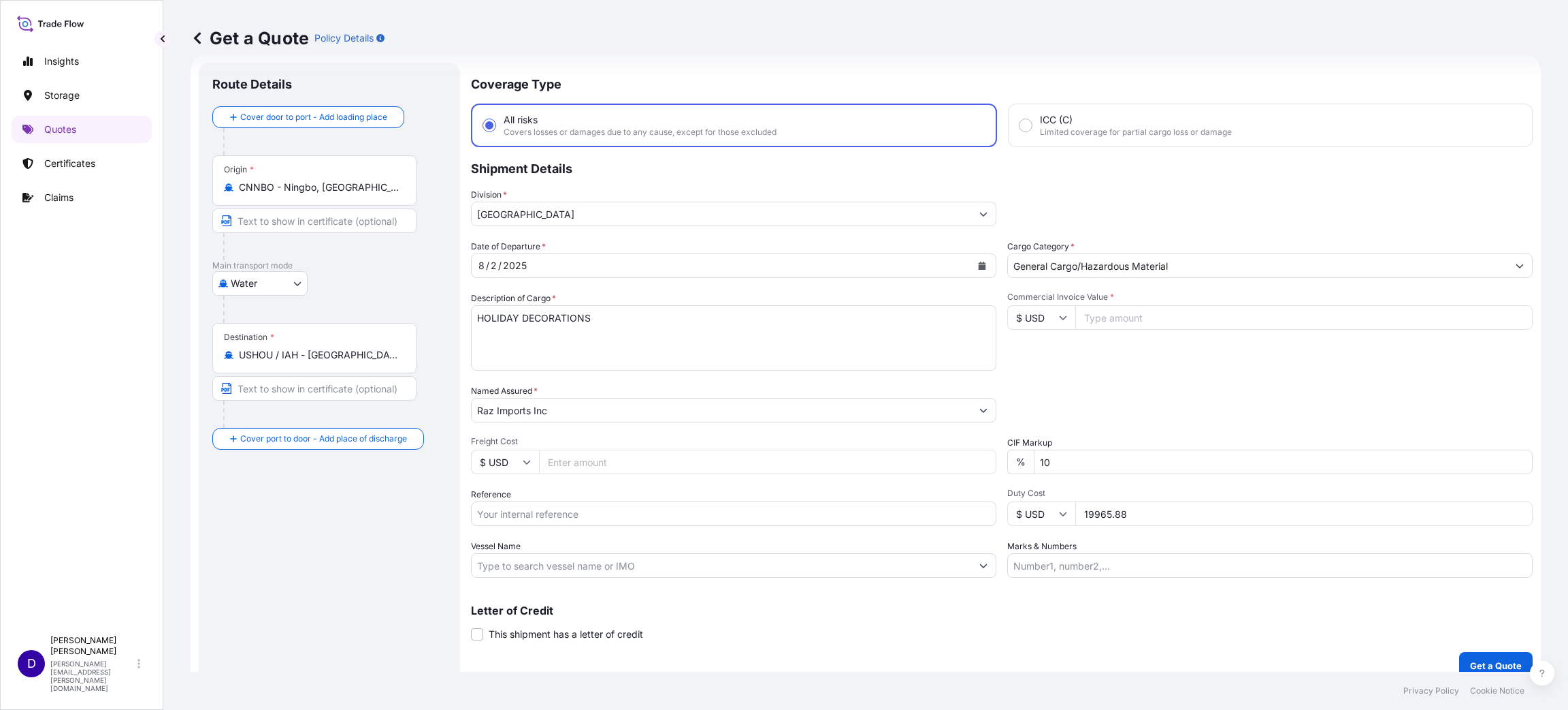
click at [1097, 310] on input "Commercial Invoice Value *" at bounding box center [1304, 317] width 457 height 25
type input "69973.00"
click at [578, 460] on input "Freight Cost" at bounding box center [767, 462] width 457 height 25
type input "9300.00"
click at [579, 513] on input "Reference" at bounding box center [734, 513] width 526 height 25
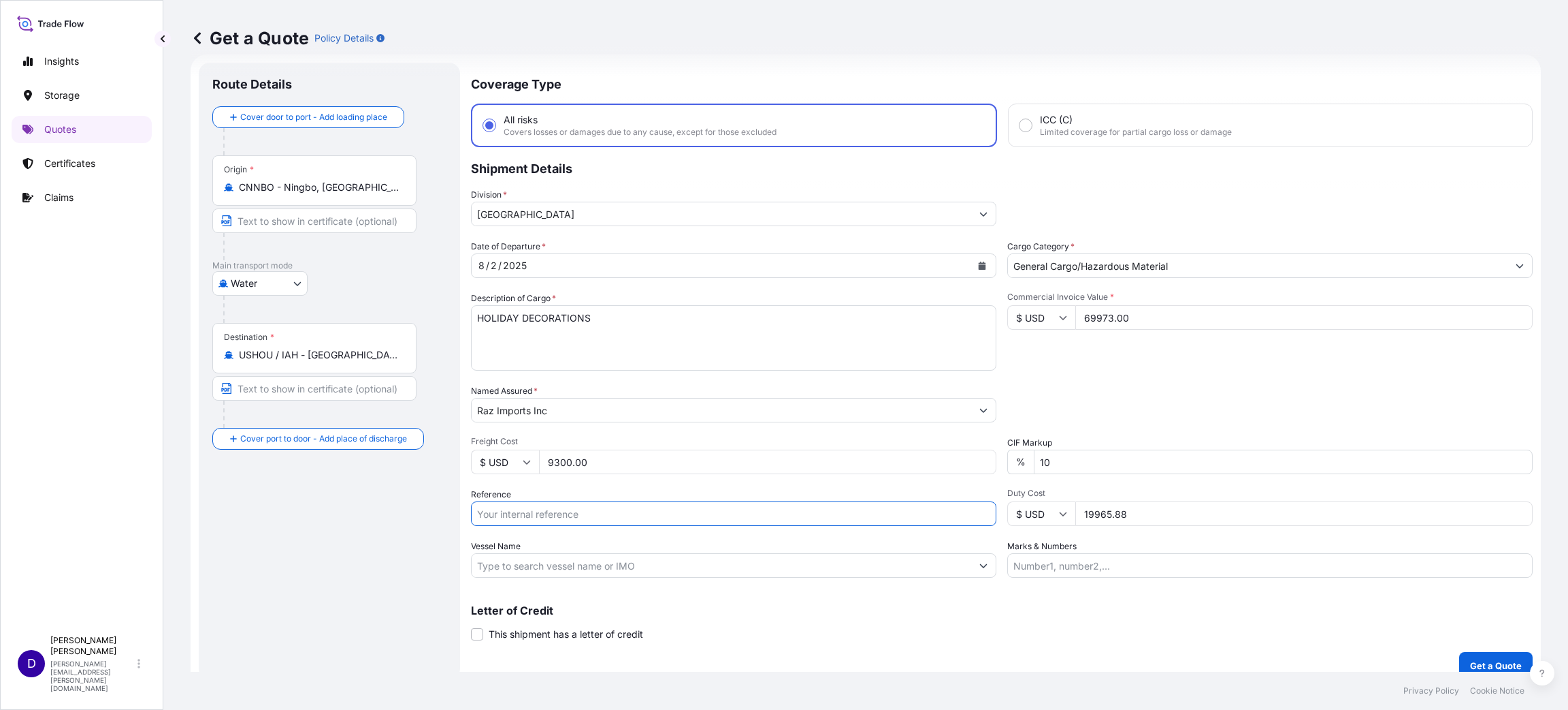
paste input "B25I155527"
type input "B25I155527"
drag, startPoint x: 1156, startPoint y: 511, endPoint x: 981, endPoint y: 517, distance: 175.1
click at [982, 517] on div "Date of Departure * [DATE] Cargo Category * General Cargo/Hazardous Material De…" at bounding box center [1002, 408] width 1062 height 338
type input "17503.28"
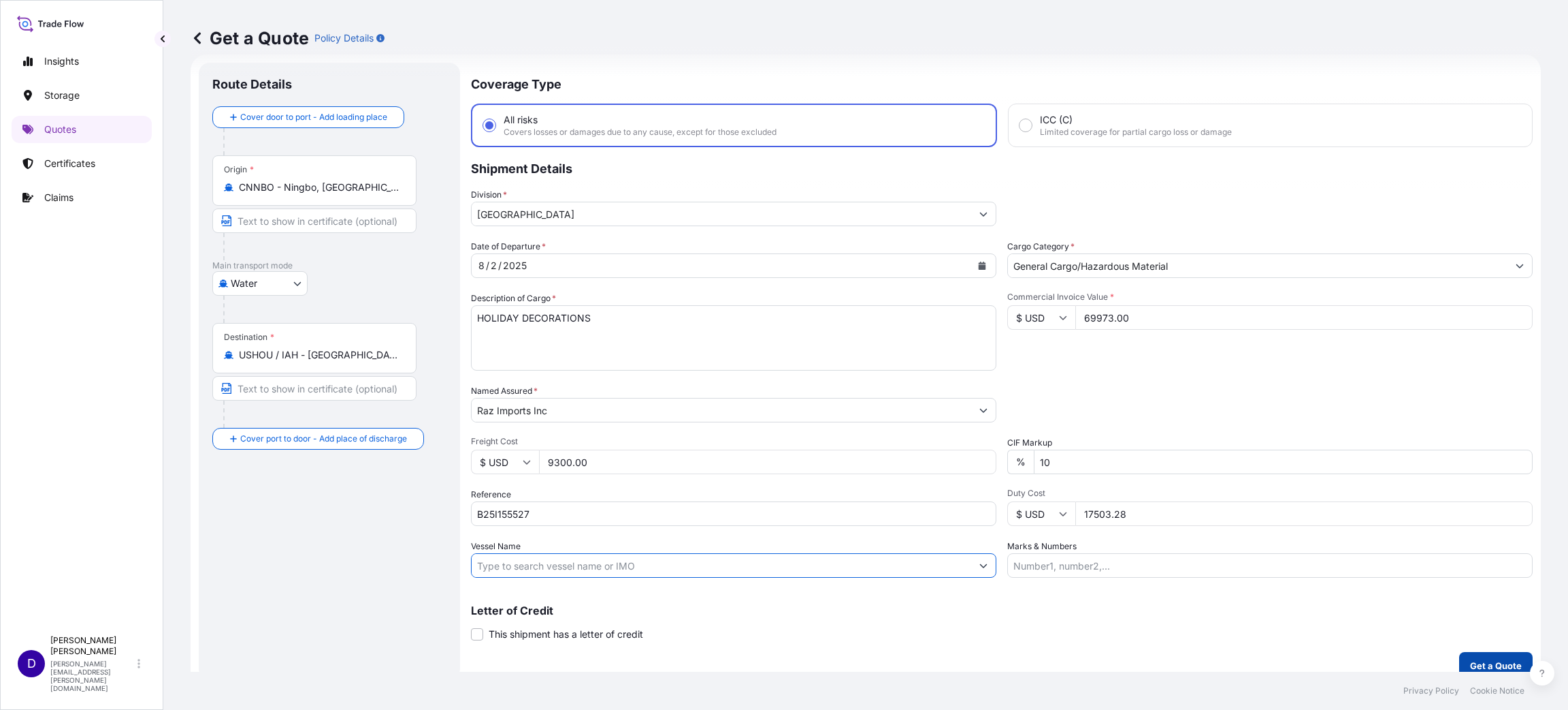
click at [1460, 654] on button "Get a Quote" at bounding box center [1497, 665] width 74 height 28
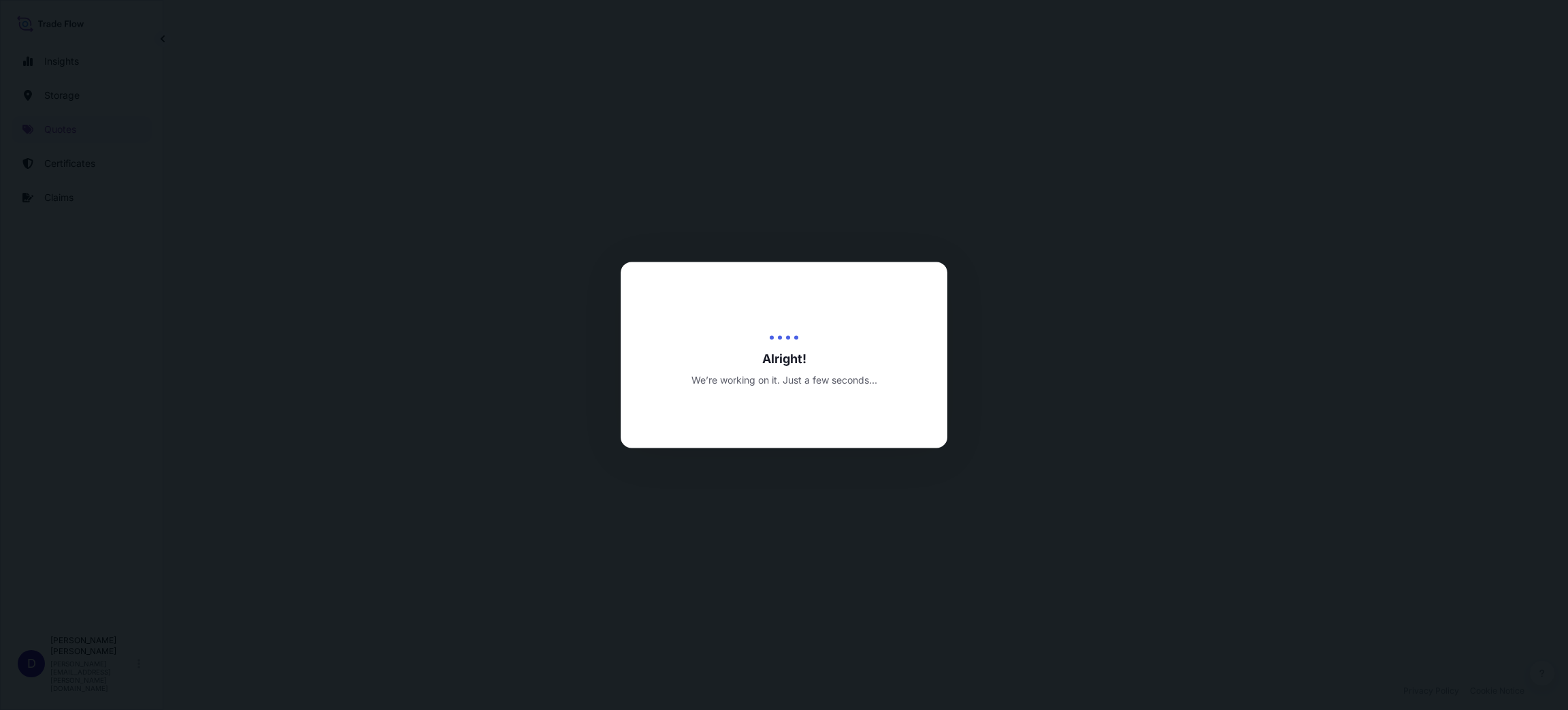
select select "Water"
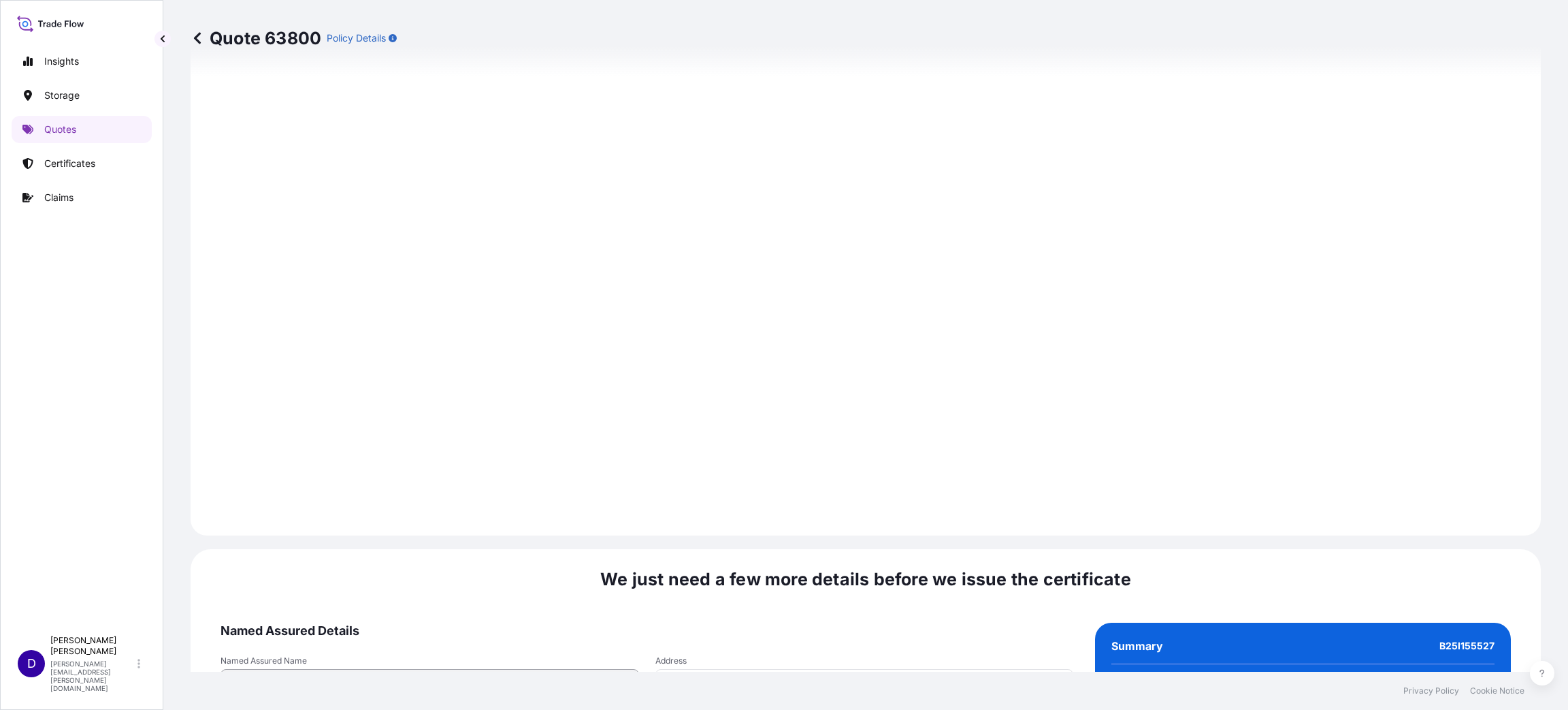
scroll to position [1870, 0]
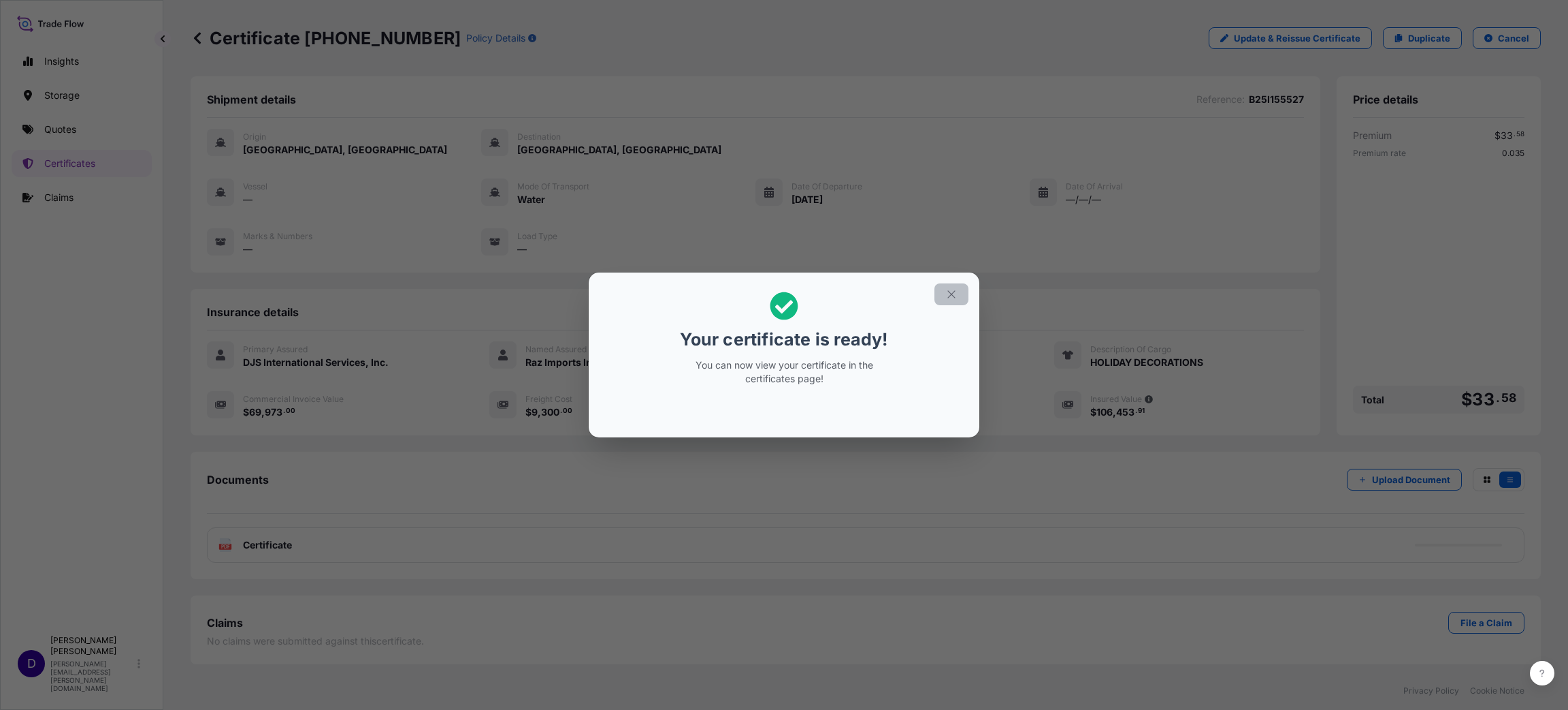
click at [949, 296] on icon "button" at bounding box center [951, 294] width 12 height 12
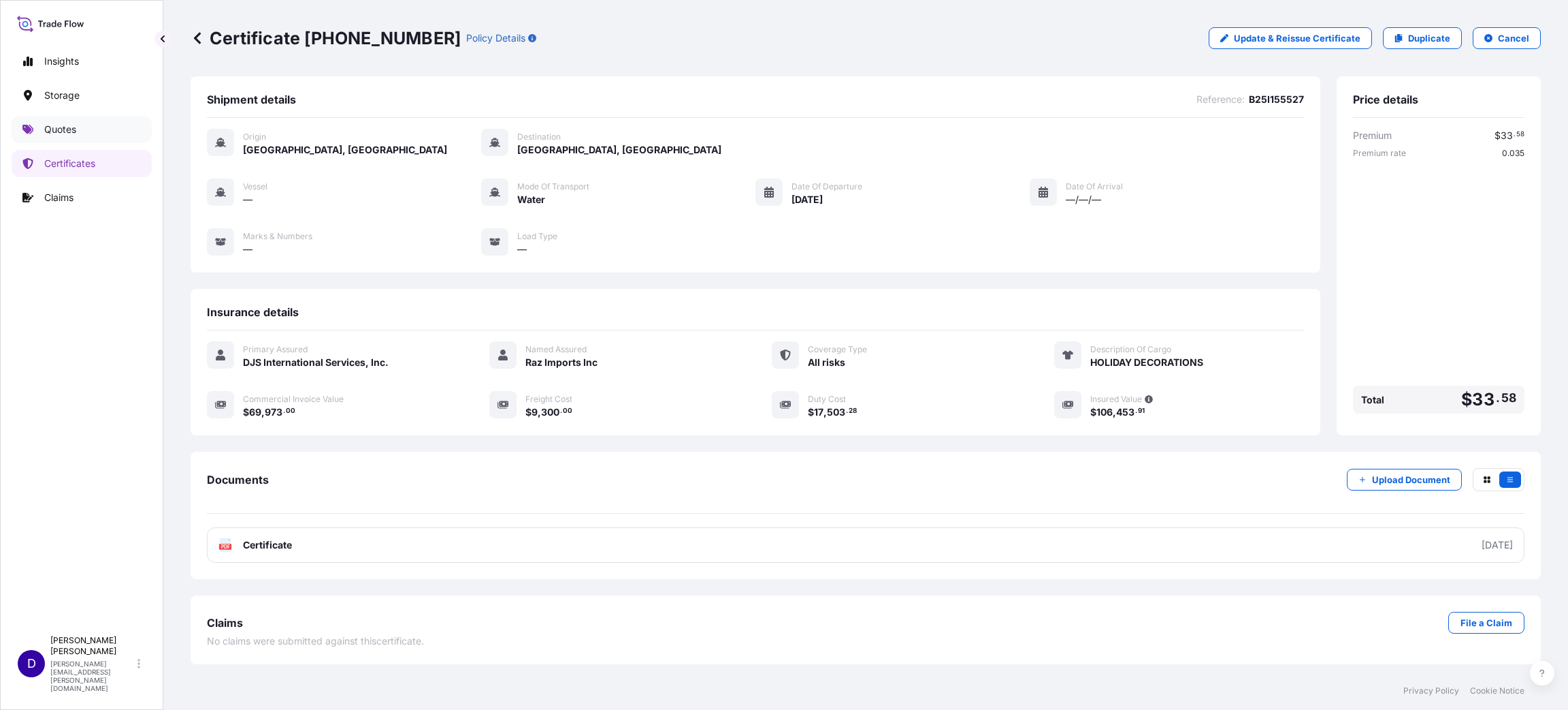
click at [87, 130] on link "Quotes" at bounding box center [81, 130] width 140 height 28
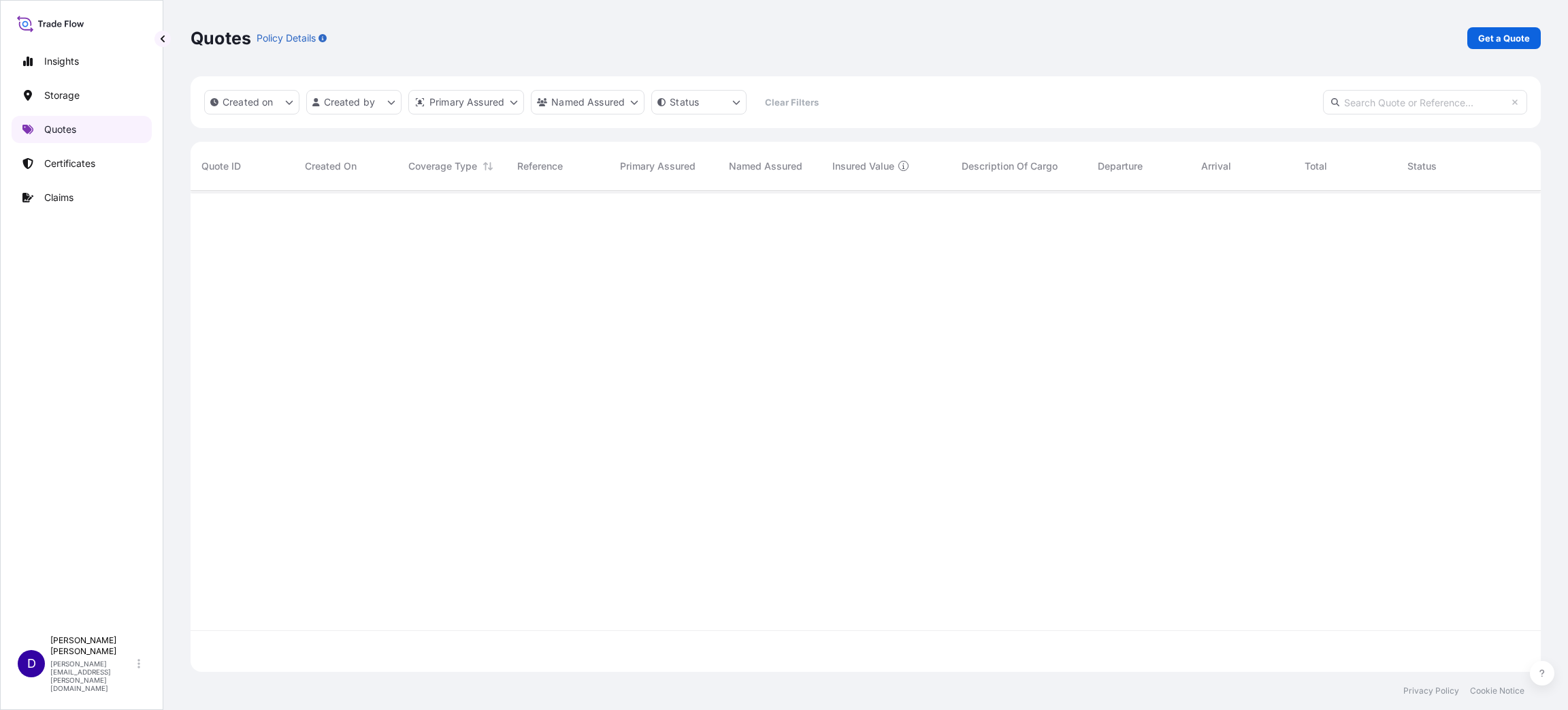
scroll to position [473, 1335]
click at [1487, 40] on p "Get a Quote" at bounding box center [1504, 38] width 52 height 14
select select "Water"
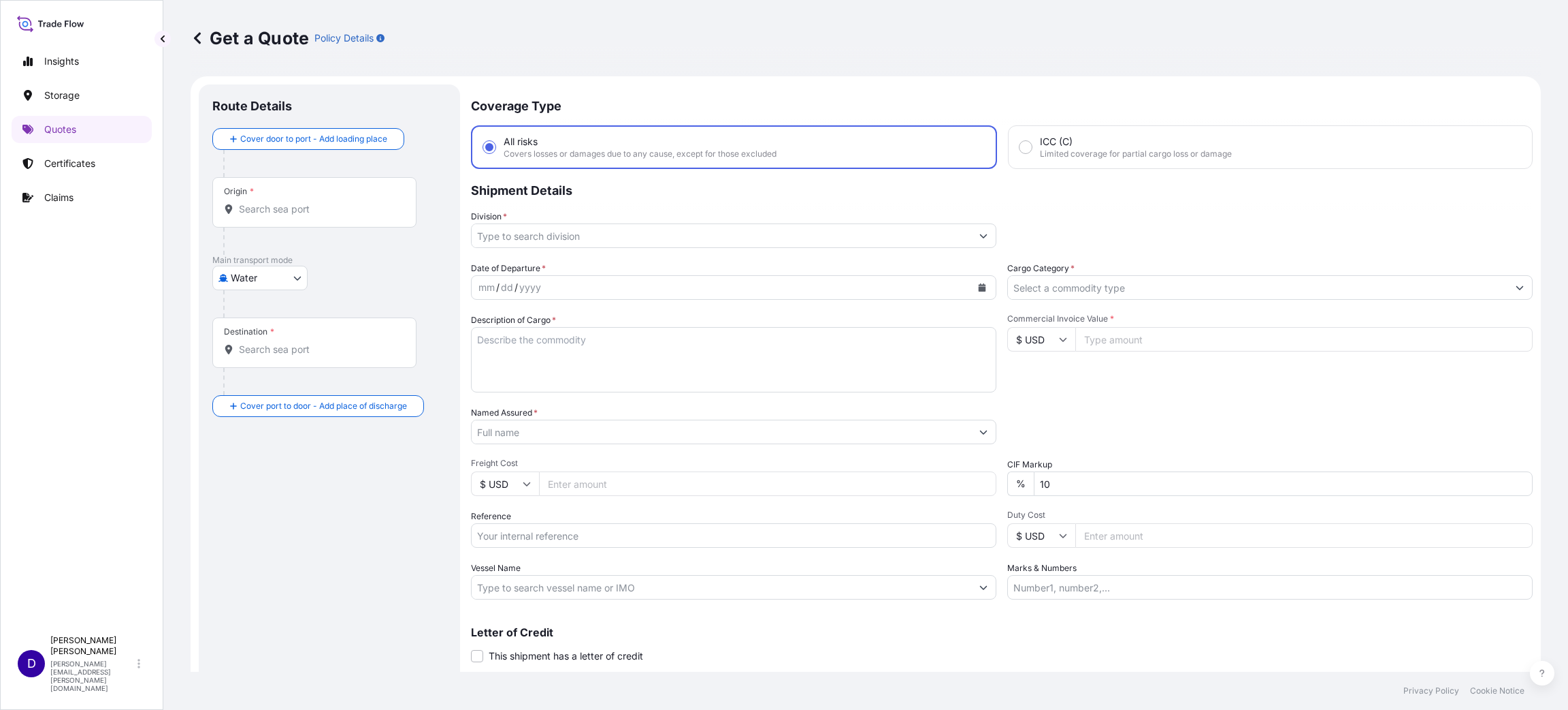
scroll to position [21, 0]
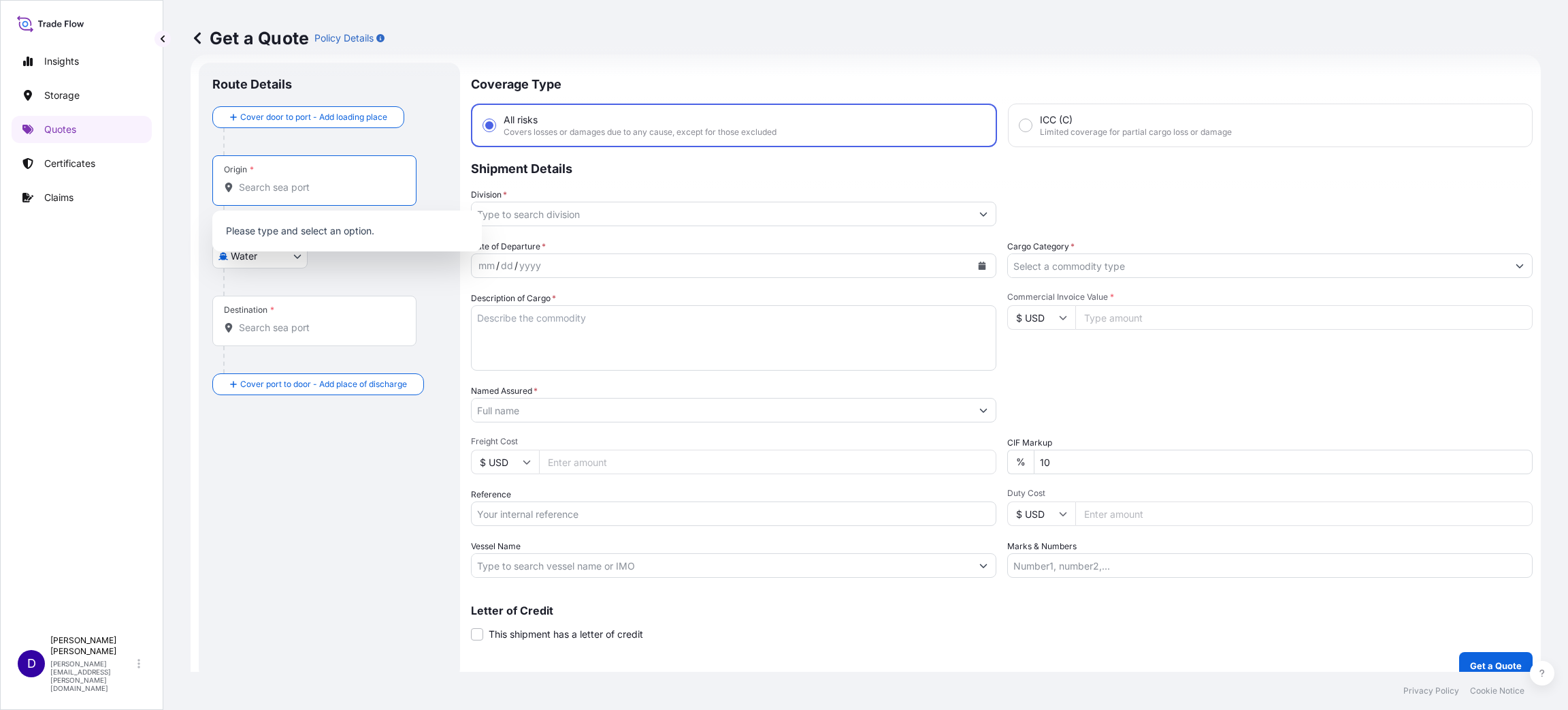
drag, startPoint x: 278, startPoint y: 184, endPoint x: 272, endPoint y: 187, distance: 6.7
click at [277, 184] on input "Origin *" at bounding box center [319, 187] width 161 height 14
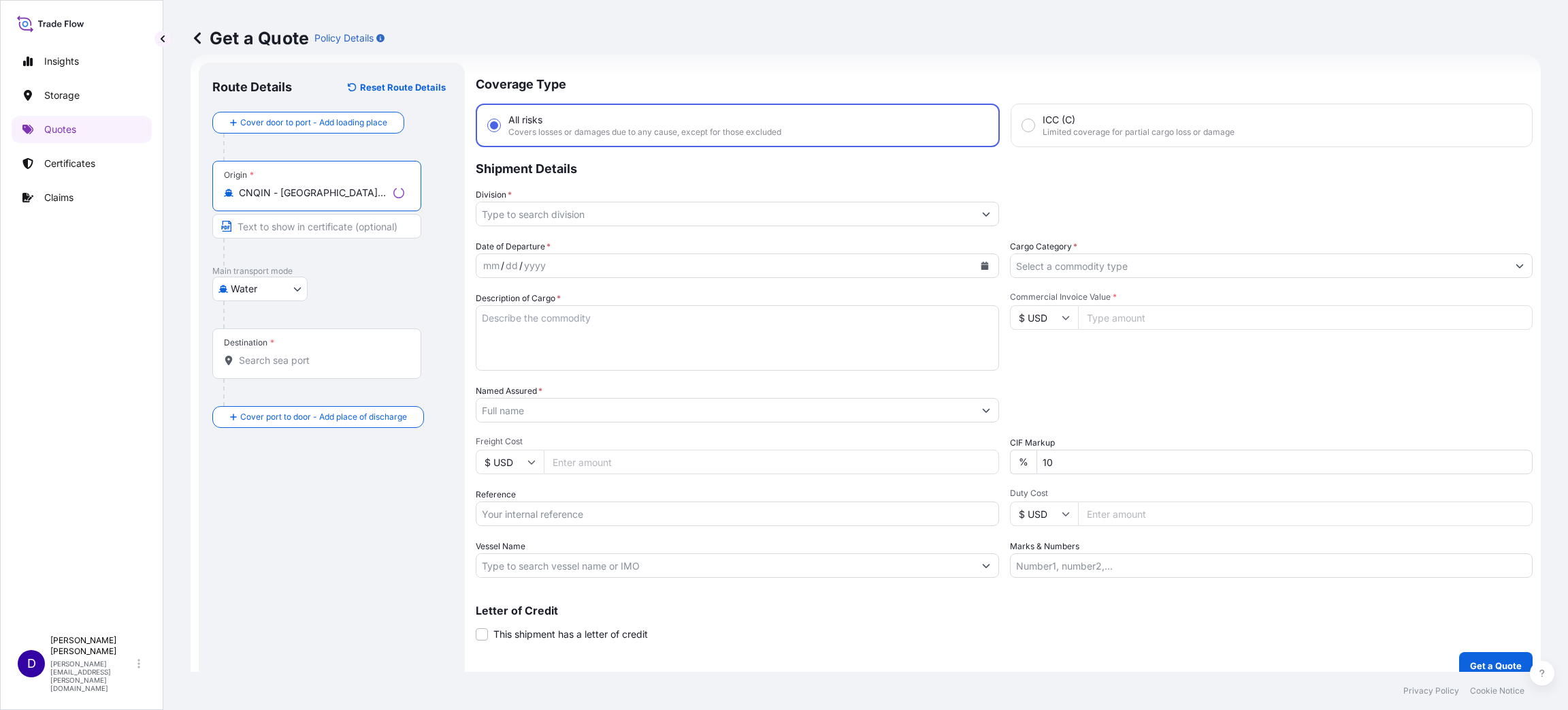
type input "CNQIN - [GEOGRAPHIC_DATA], [GEOGRAPHIC_DATA]"
click at [265, 362] on input "Destination *" at bounding box center [321, 360] width 166 height 14
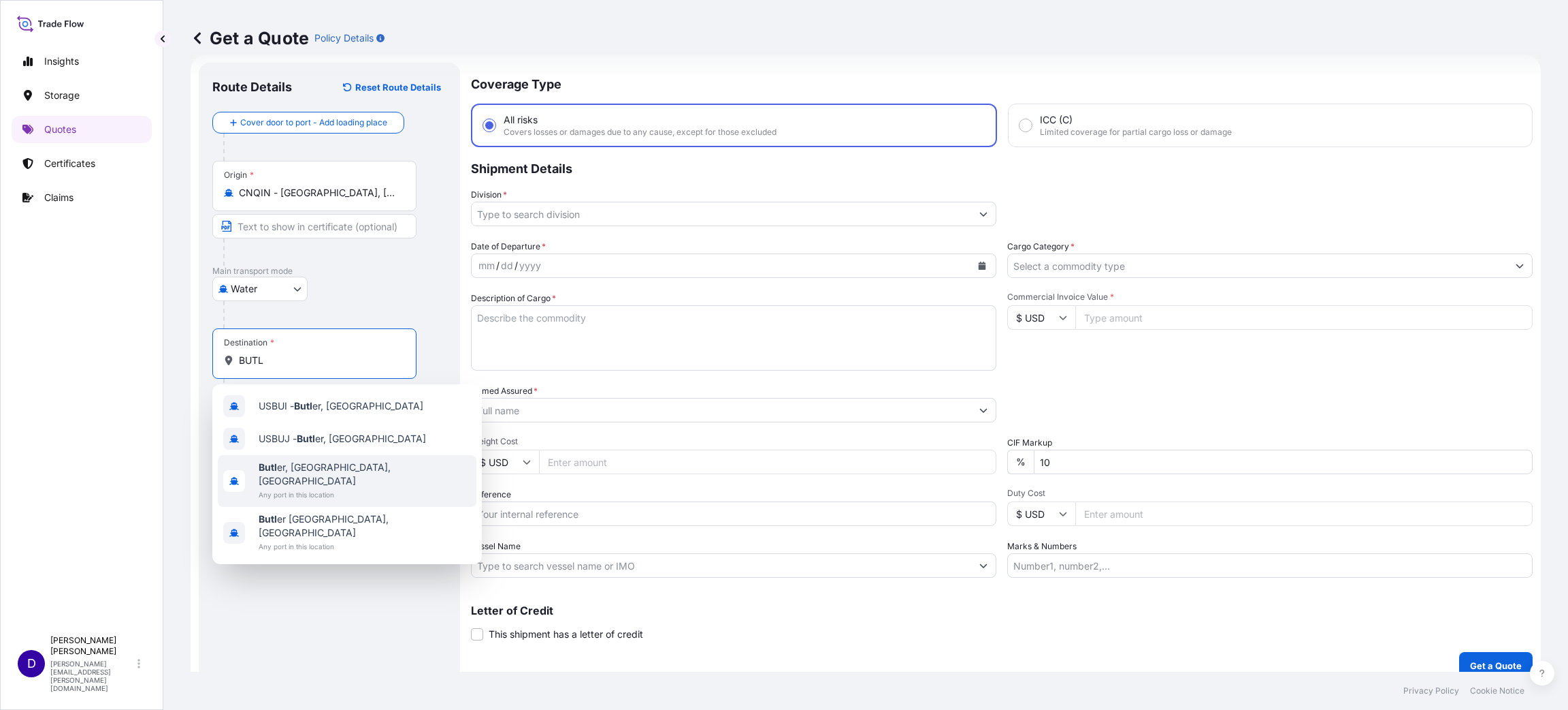
click at [304, 469] on span "Butl er, [GEOGRAPHIC_DATA], [GEOGRAPHIC_DATA]" at bounding box center [364, 474] width 212 height 28
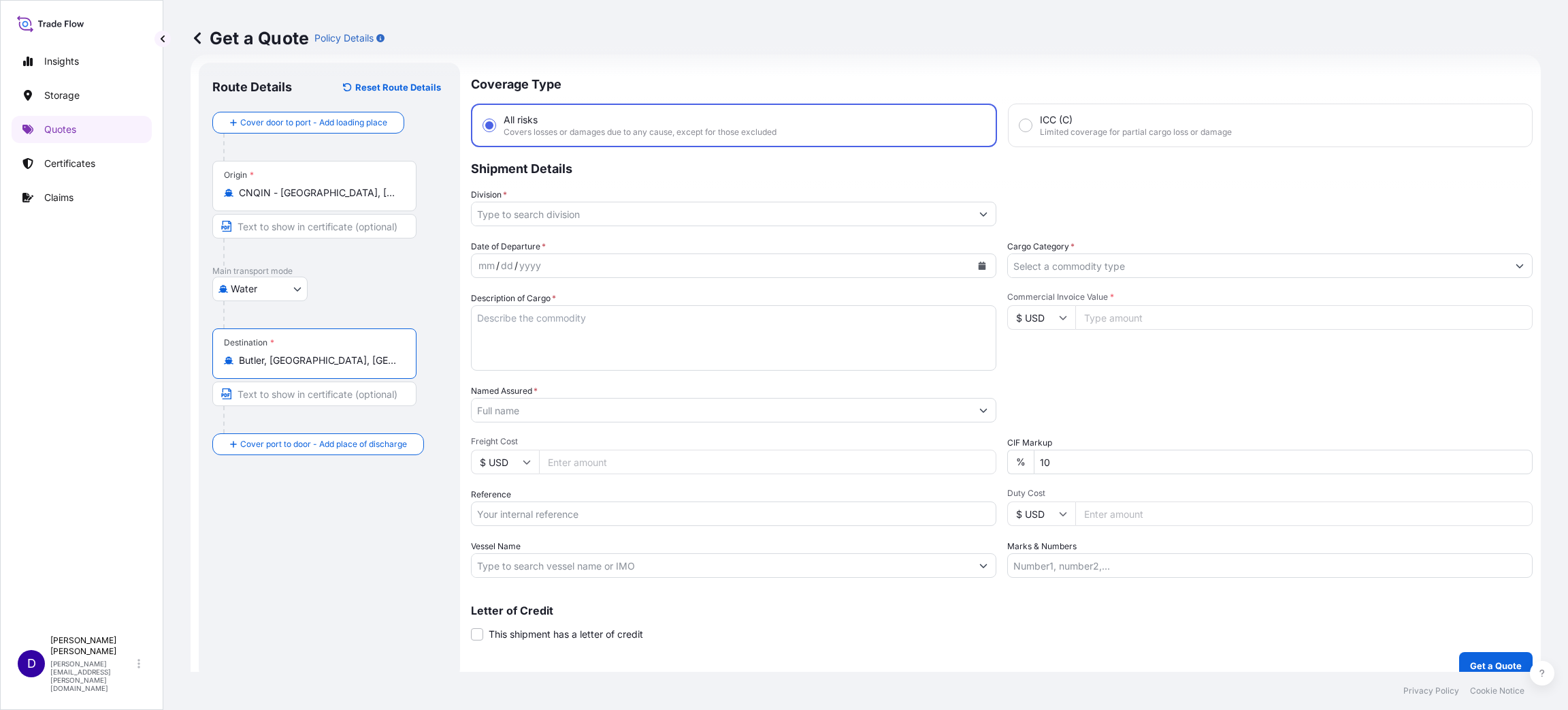
type input "Butler, [GEOGRAPHIC_DATA], [GEOGRAPHIC_DATA]"
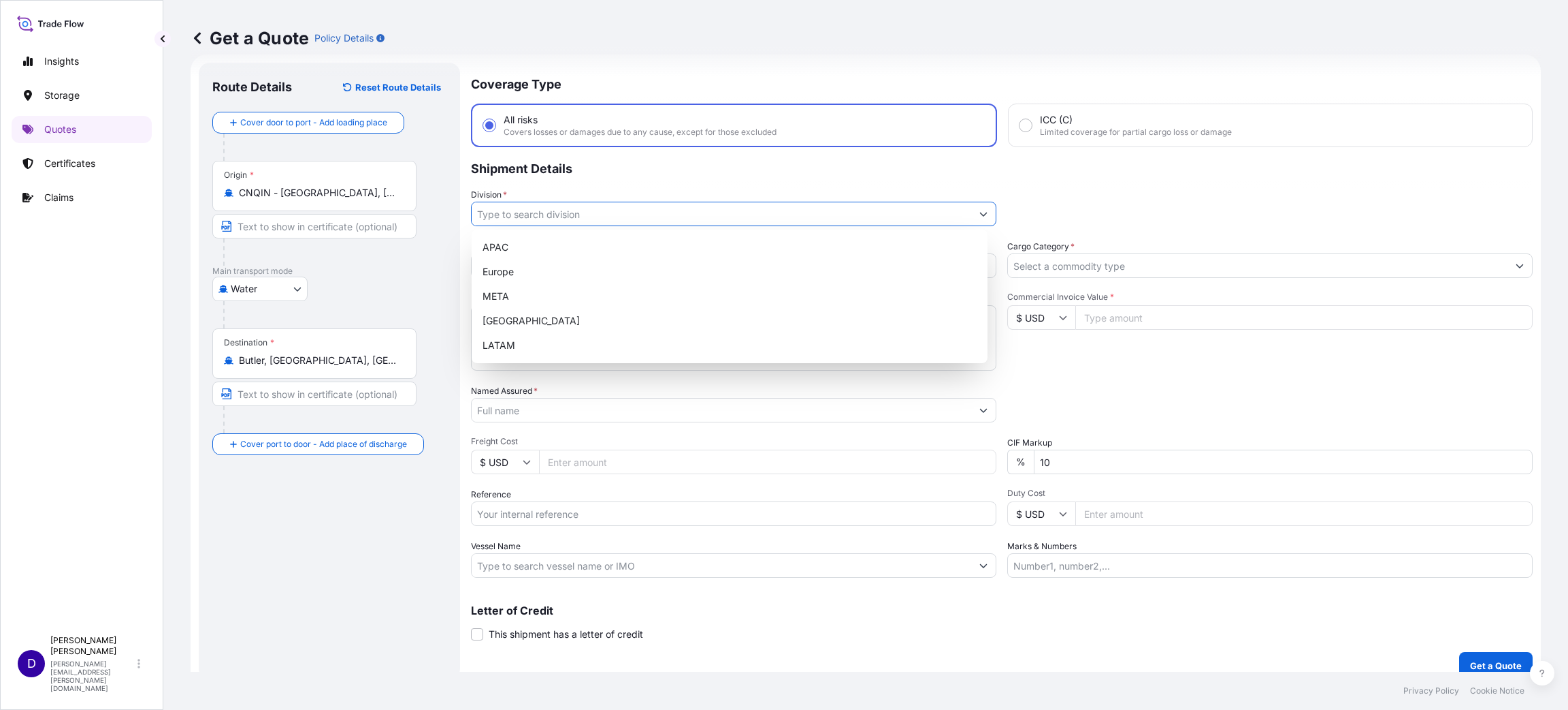
click at [598, 216] on input "Division *" at bounding box center [722, 214] width 500 height 25
click at [514, 315] on div "[GEOGRAPHIC_DATA]" at bounding box center [729, 321] width 505 height 25
type input "[GEOGRAPHIC_DATA]"
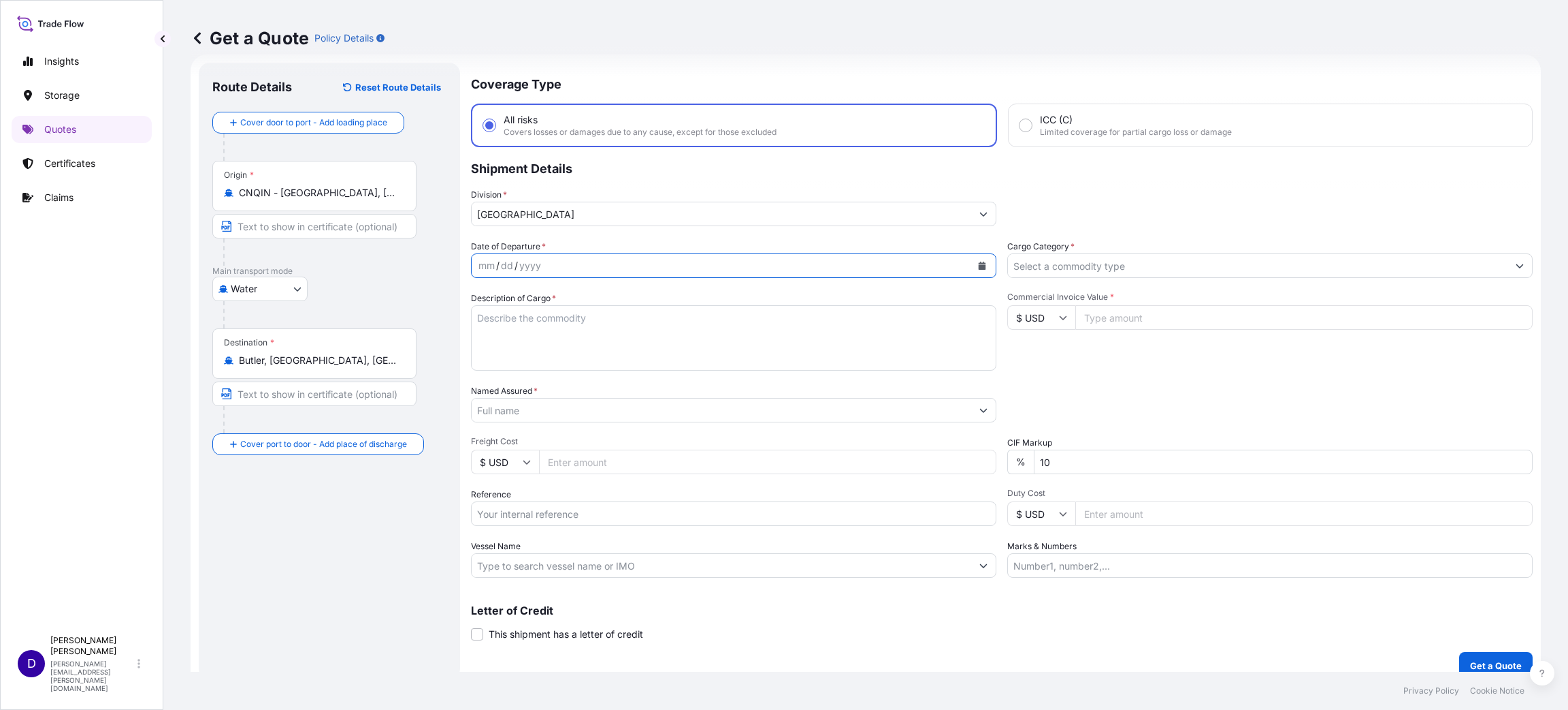
click at [979, 265] on icon "Calendar" at bounding box center [982, 266] width 8 height 9
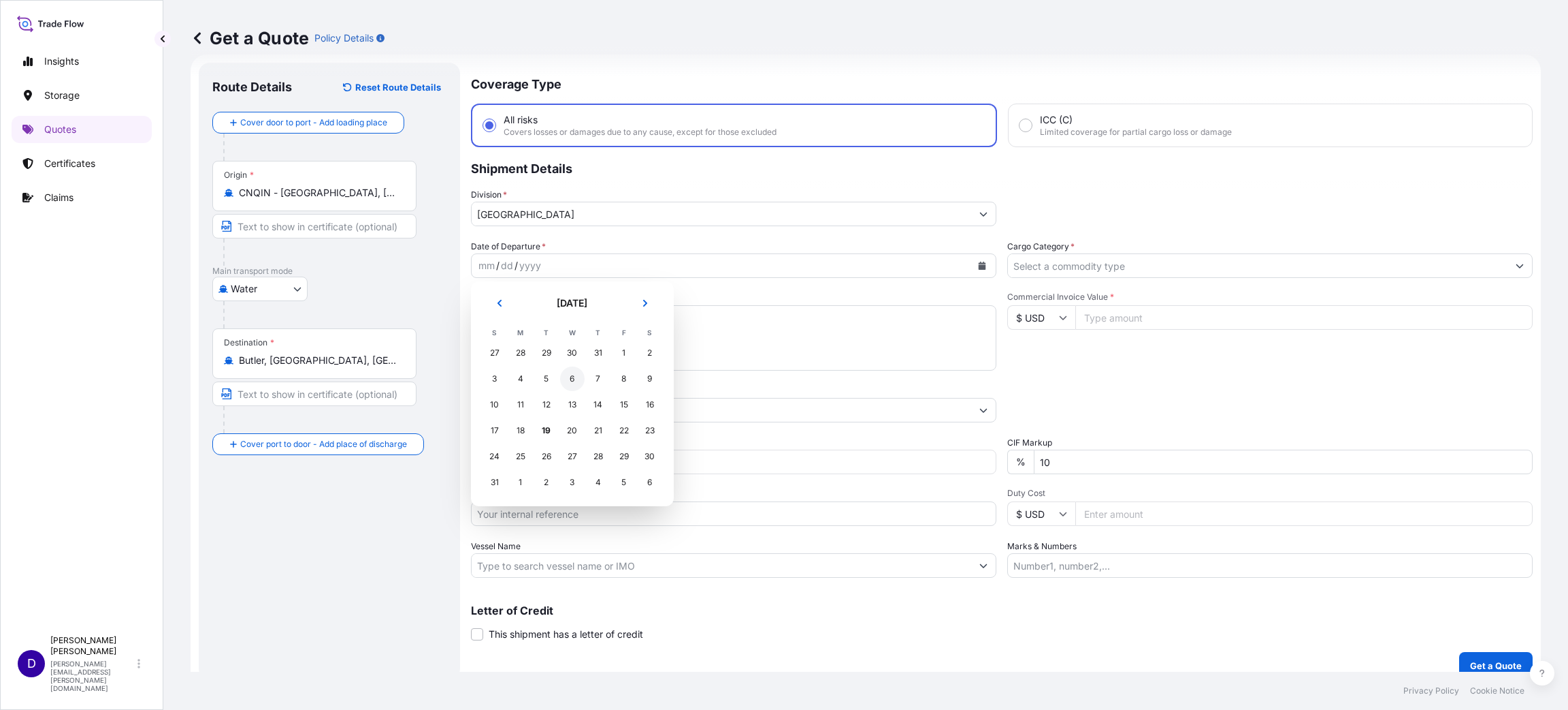
click at [575, 382] on div "6" at bounding box center [572, 378] width 25 height 25
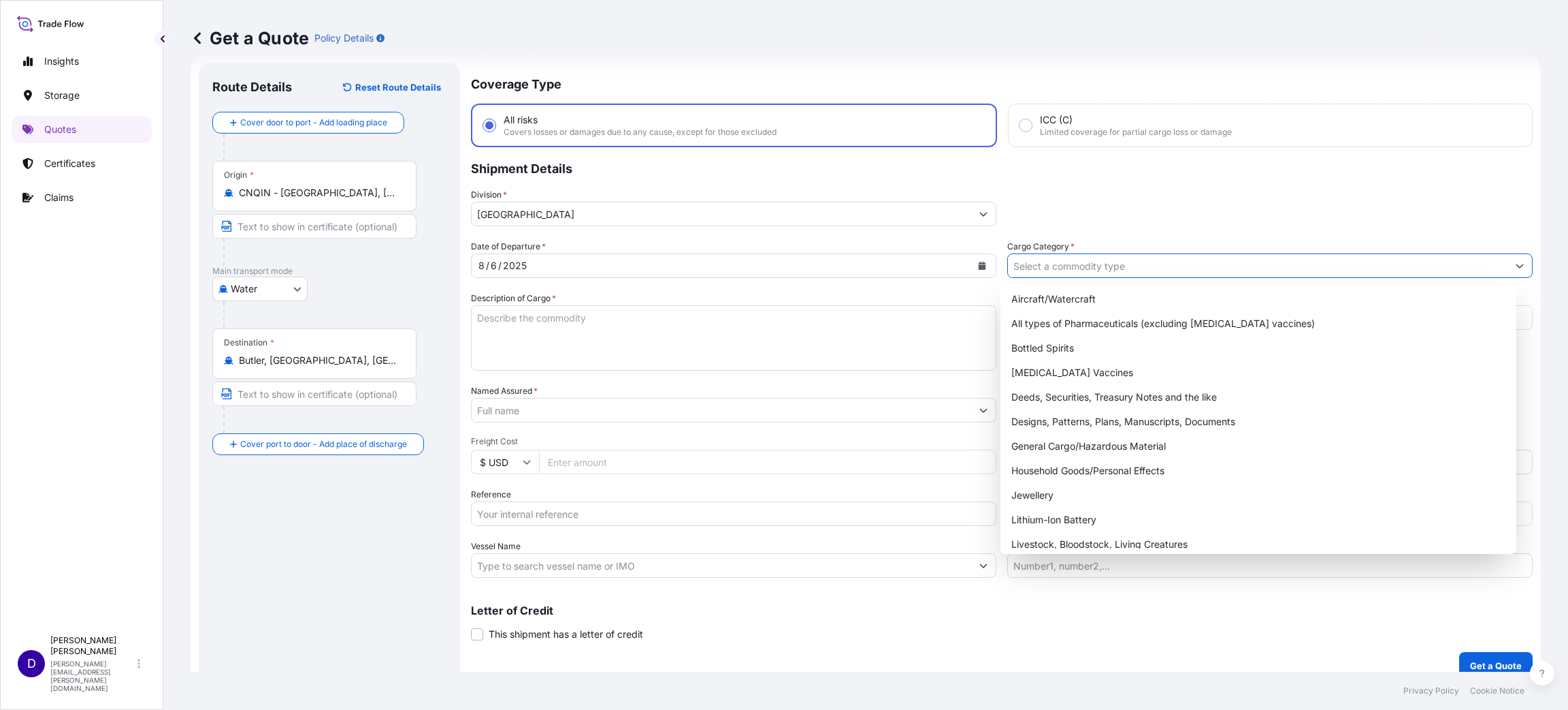
click at [1016, 270] on input "Cargo Category *" at bounding box center [1258, 266] width 500 height 25
click at [1085, 447] on div "General Cargo/Hazardous Material" at bounding box center [1259, 446] width 505 height 25
type input "General Cargo/Hazardous Material"
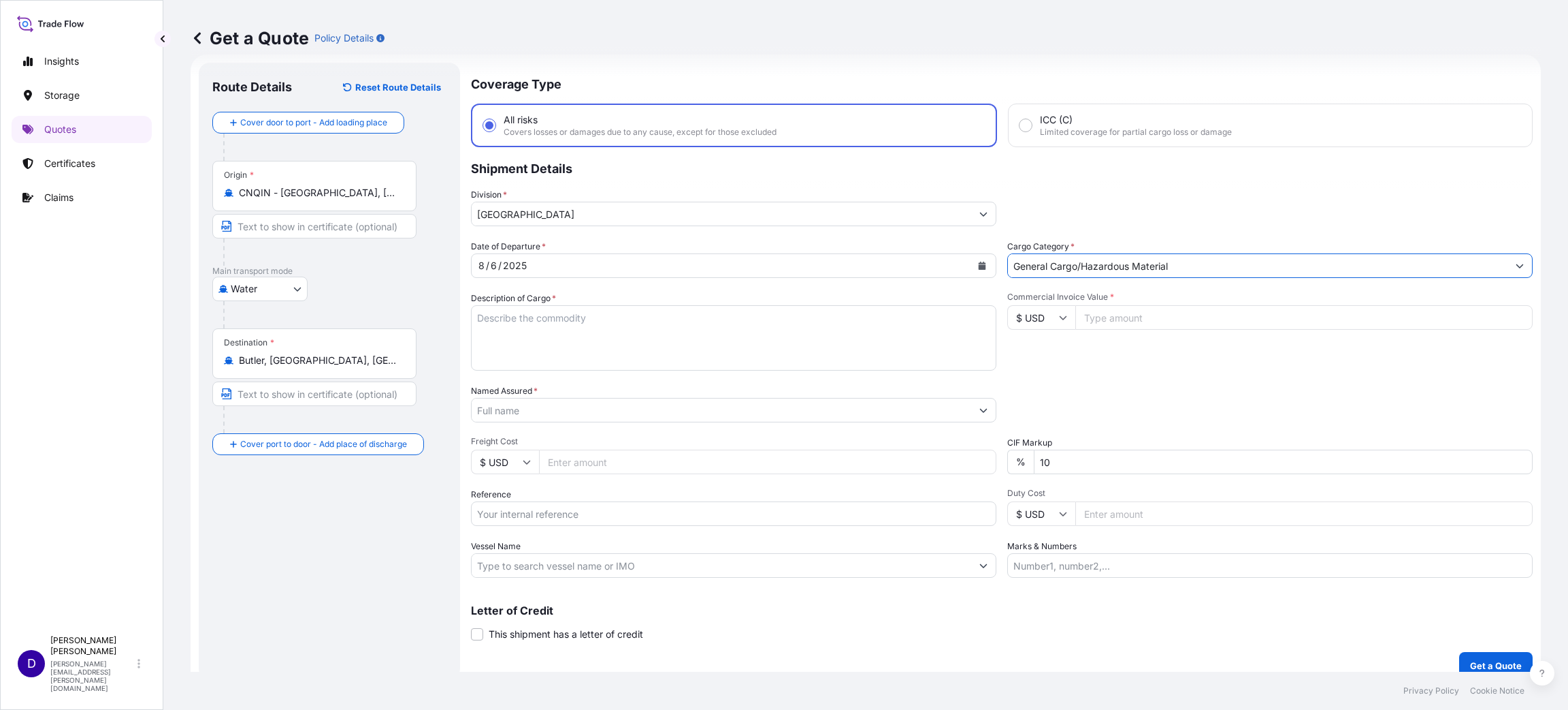
click at [495, 352] on textarea "Description of Cargo *" at bounding box center [734, 338] width 526 height 65
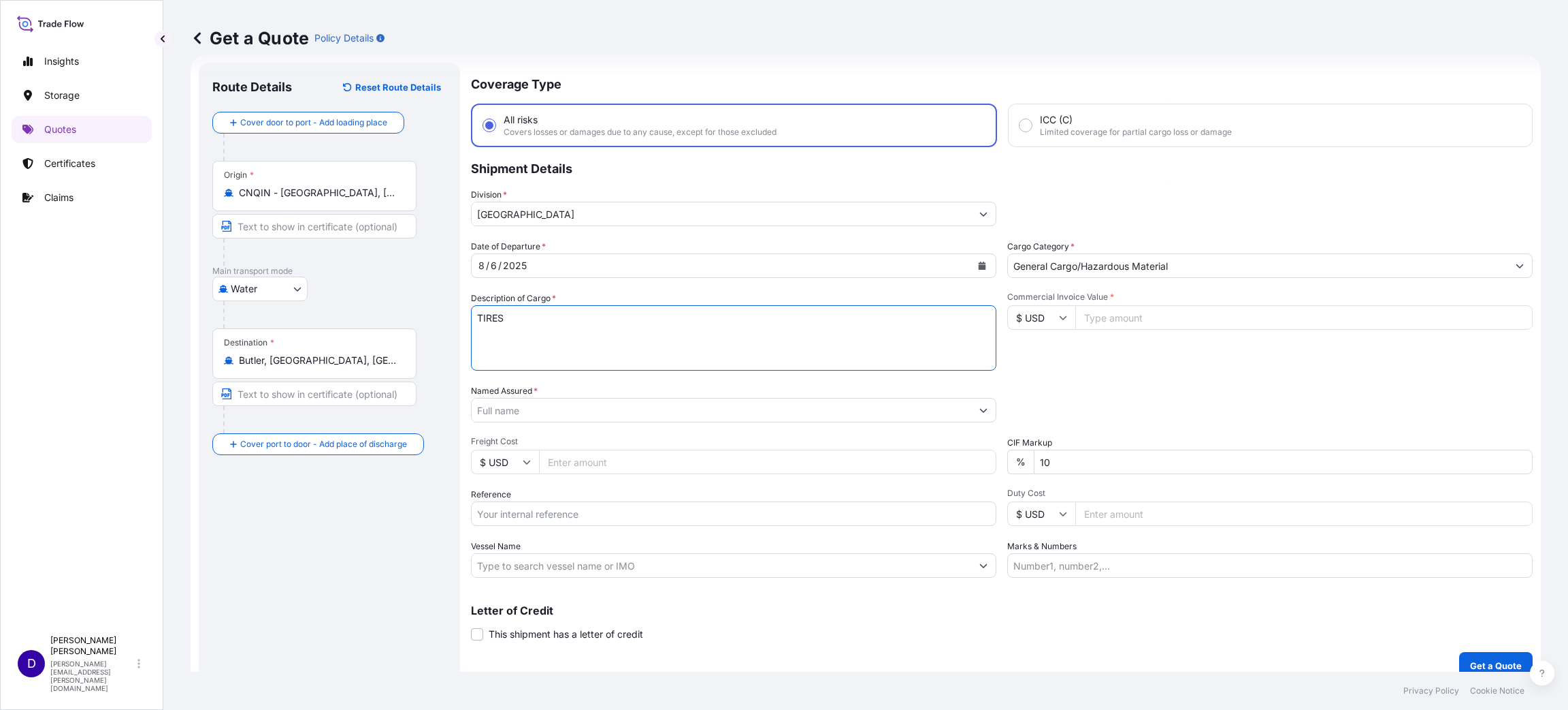
type textarea "TIRES"
click at [1460, 652] on button "Get a Quote" at bounding box center [1497, 665] width 74 height 28
click at [1193, 317] on input "47000" at bounding box center [1304, 317] width 457 height 25
type input "47000.00"
click at [607, 404] on input "Named Assured *" at bounding box center [722, 410] width 500 height 25
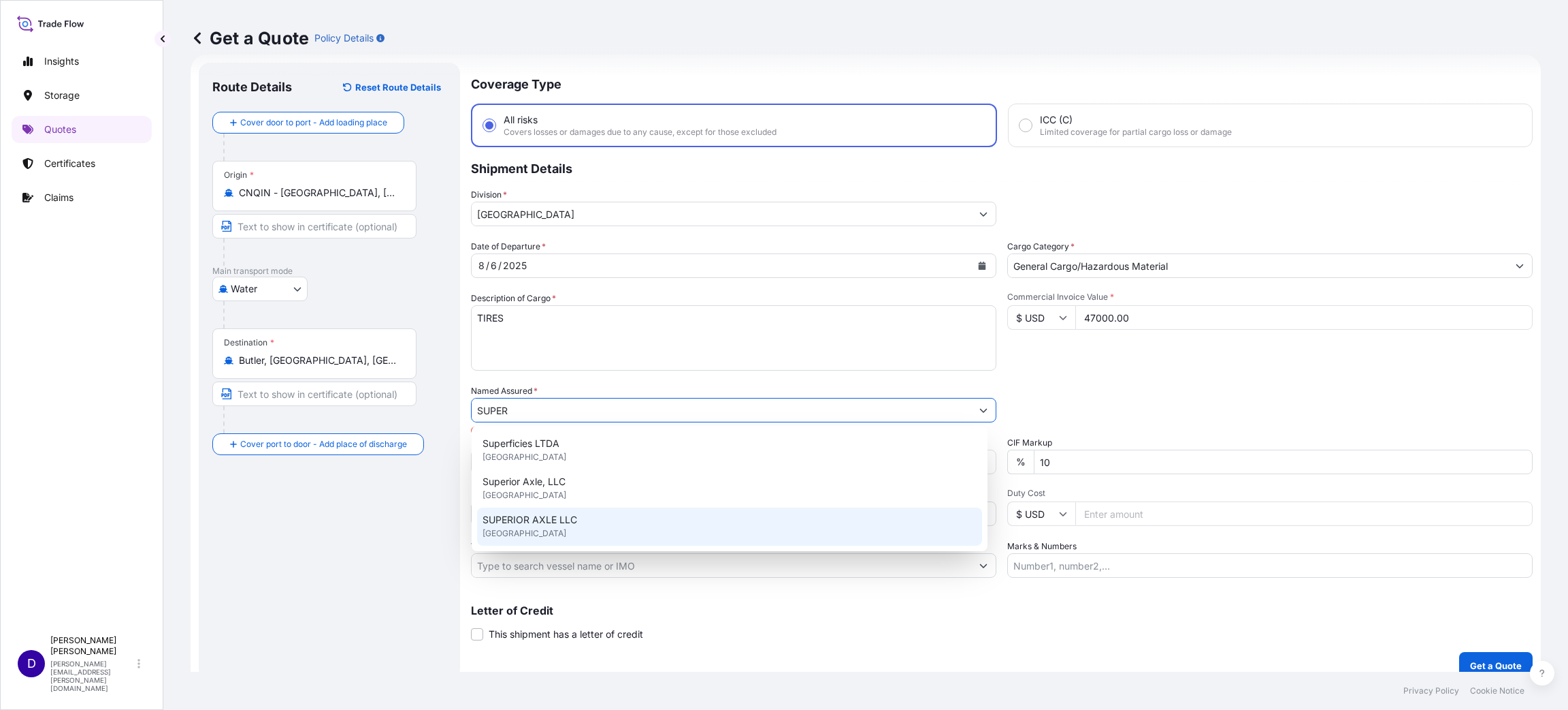
click at [565, 526] on span "[GEOGRAPHIC_DATA]" at bounding box center [524, 533] width 83 height 14
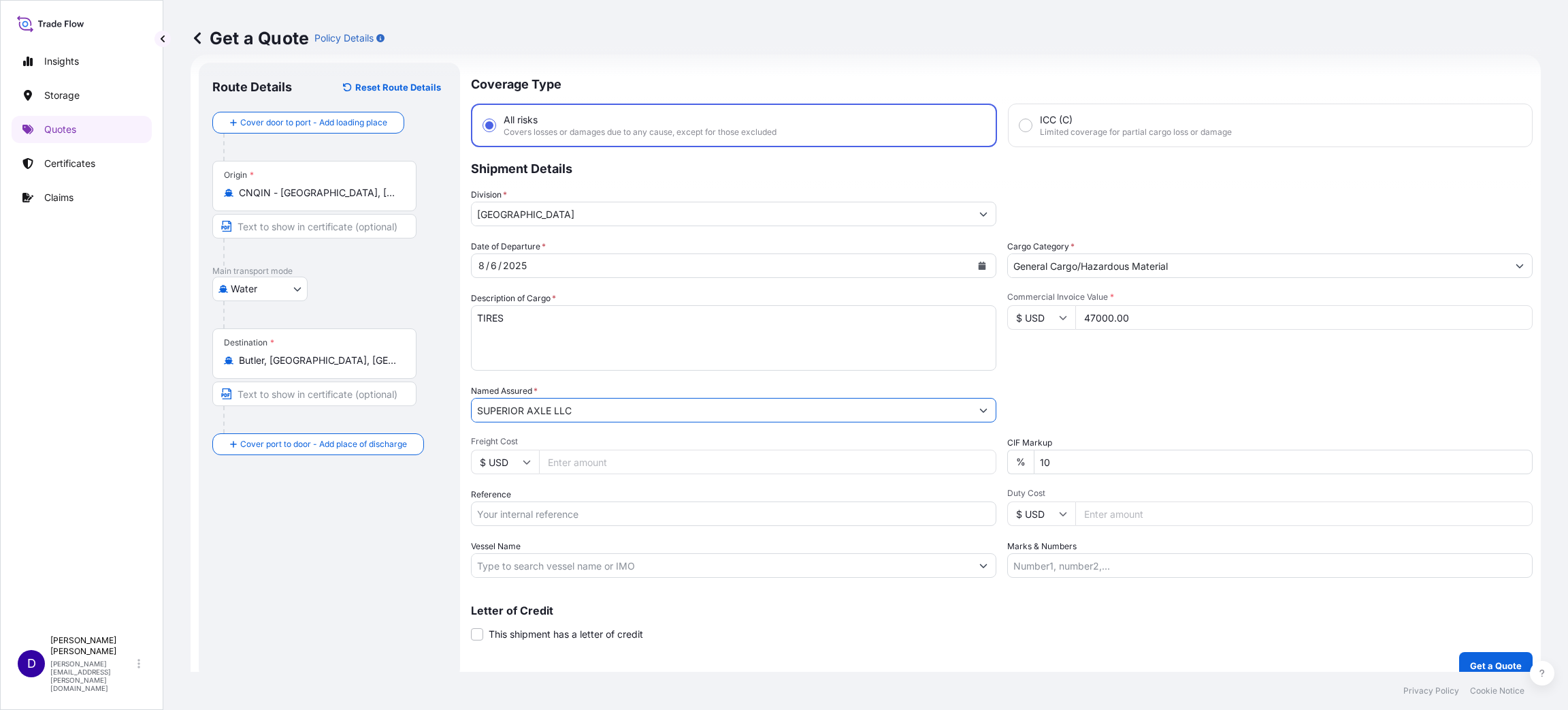
type input "SUPERIOR AXLE LLC"
click at [610, 462] on input "Freight Cost" at bounding box center [767, 462] width 457 height 25
type input "6555.00"
click at [594, 510] on input "Reference" at bounding box center [734, 513] width 526 height 25
paste input "S25I157586"
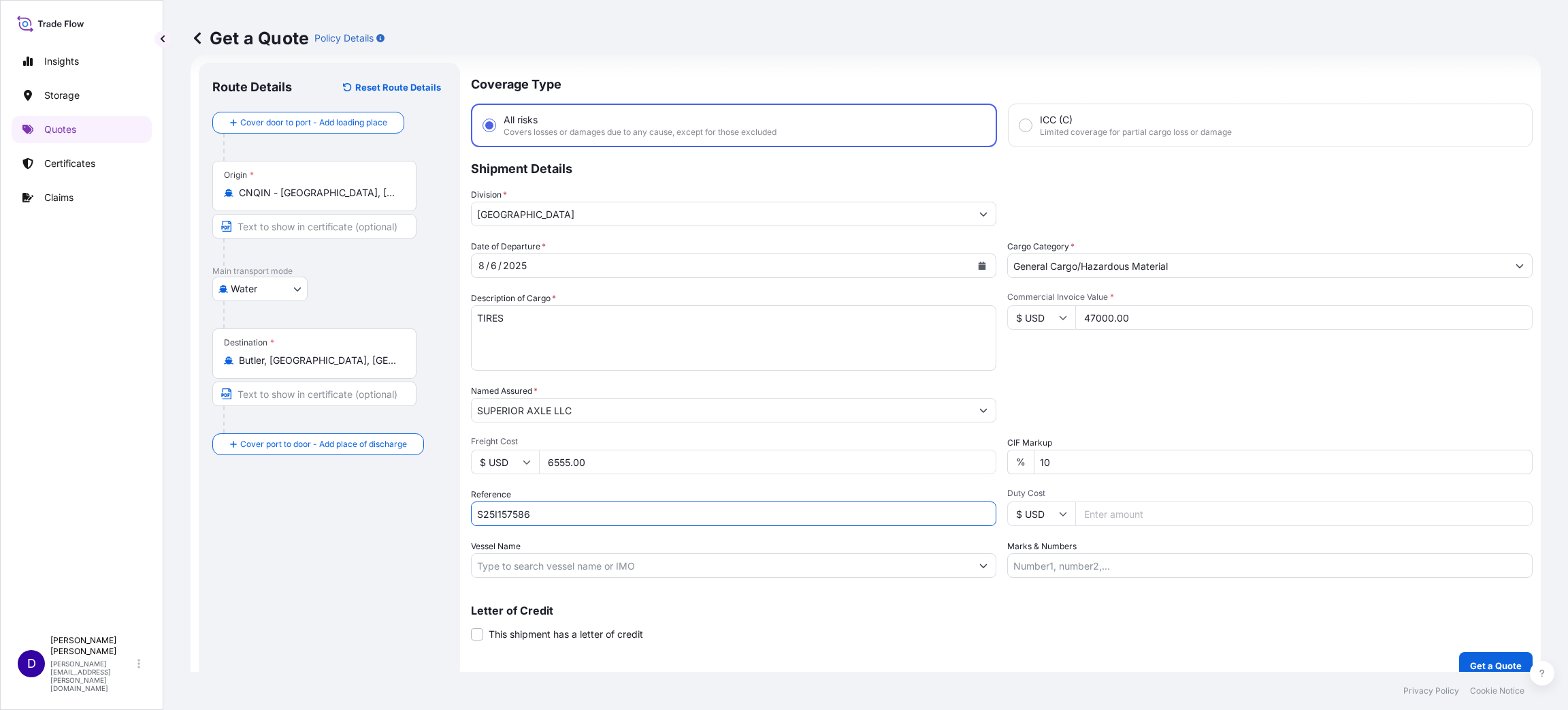
type input "S25I157586"
drag, startPoint x: 1113, startPoint y: 526, endPoint x: 1107, endPoint y: 515, distance: 12.5
click at [1109, 523] on div "Date of Departure * [DATE] Cargo Category * General Cargo/Hazardous Material De…" at bounding box center [1002, 408] width 1062 height 338
click at [1132, 510] on input "Duty Cost" at bounding box center [1304, 513] width 457 height 25
click at [1166, 510] on input "Duty Cost" at bounding box center [1304, 513] width 457 height 25
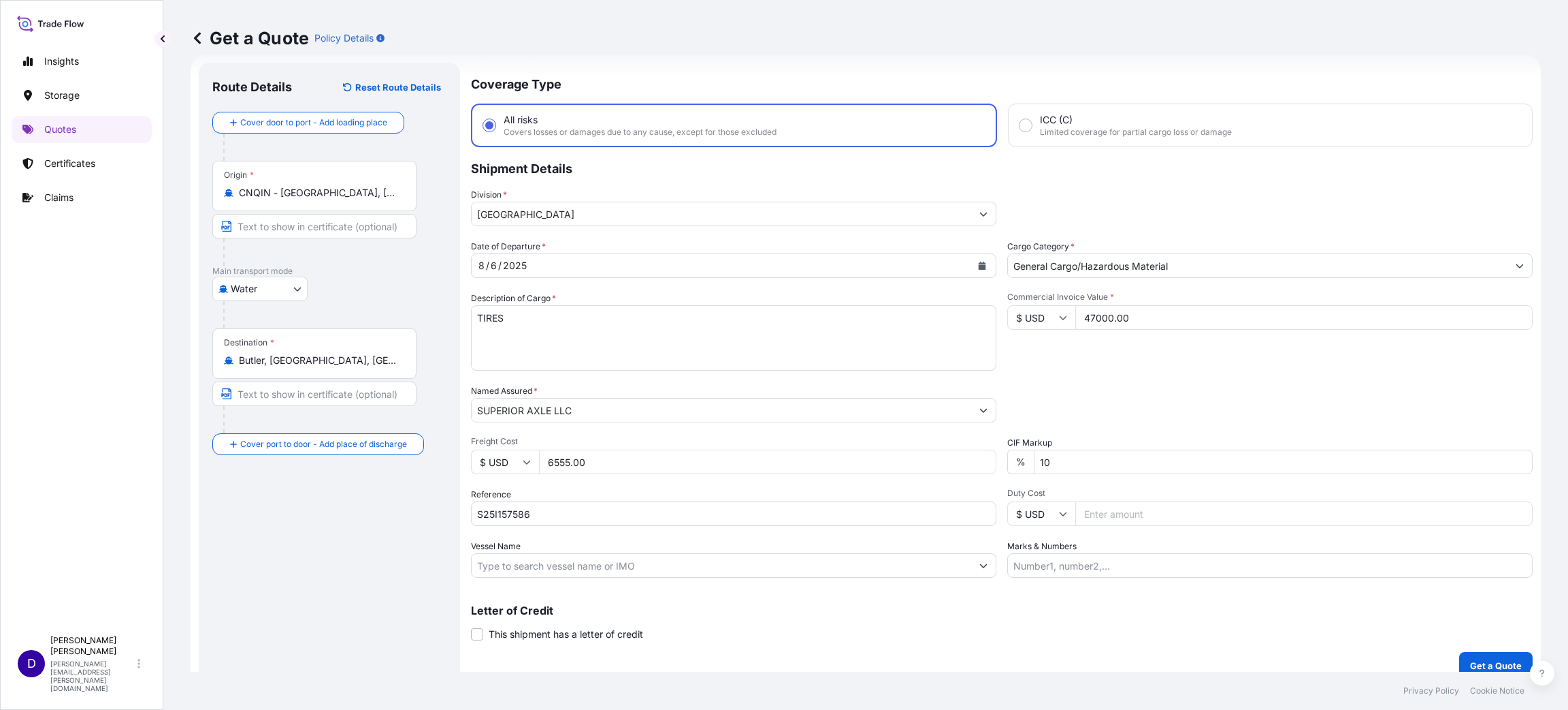
click at [1186, 512] on input "Duty Cost" at bounding box center [1304, 513] width 457 height 25
type input "27669.56"
click at [1461, 655] on button "Get a Quote" at bounding box center [1497, 665] width 74 height 28
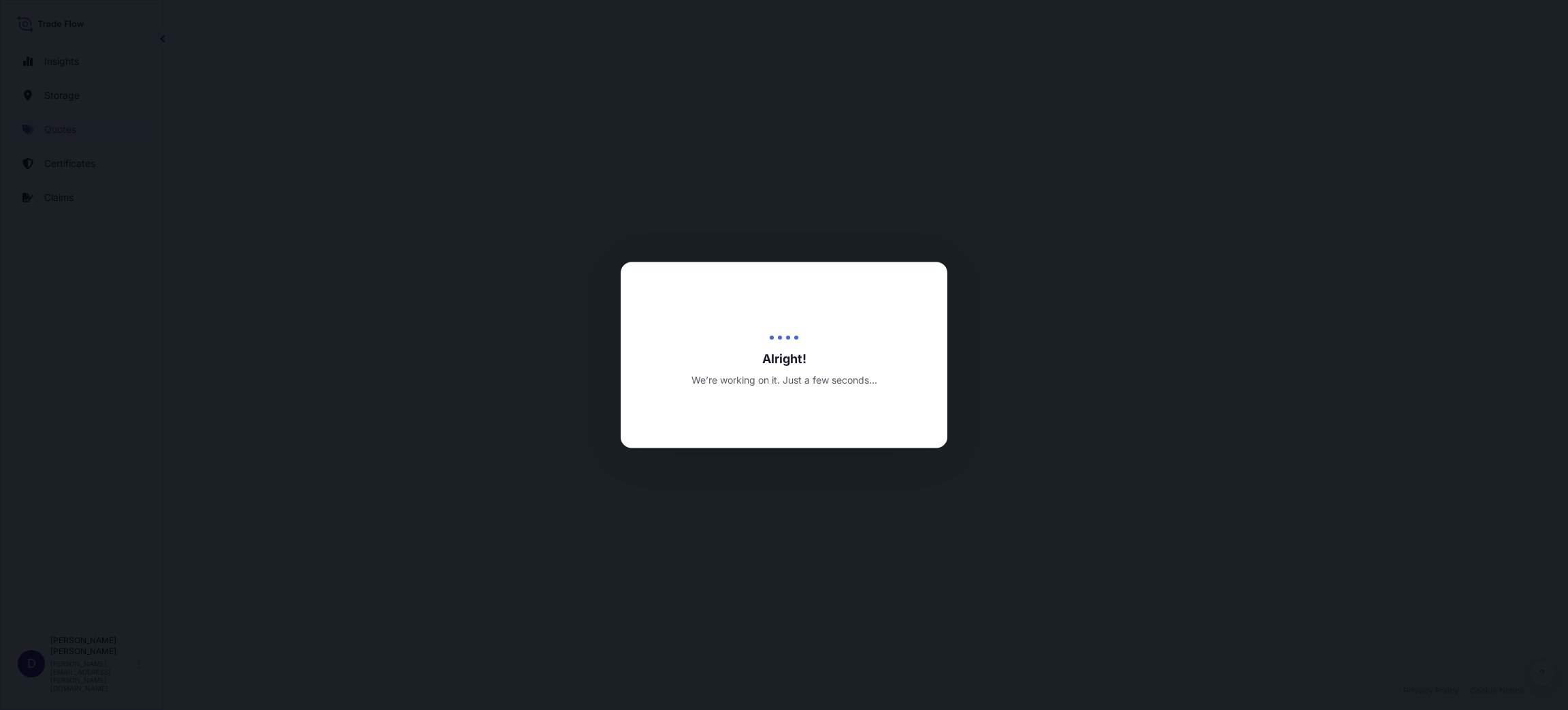
select select "Water"
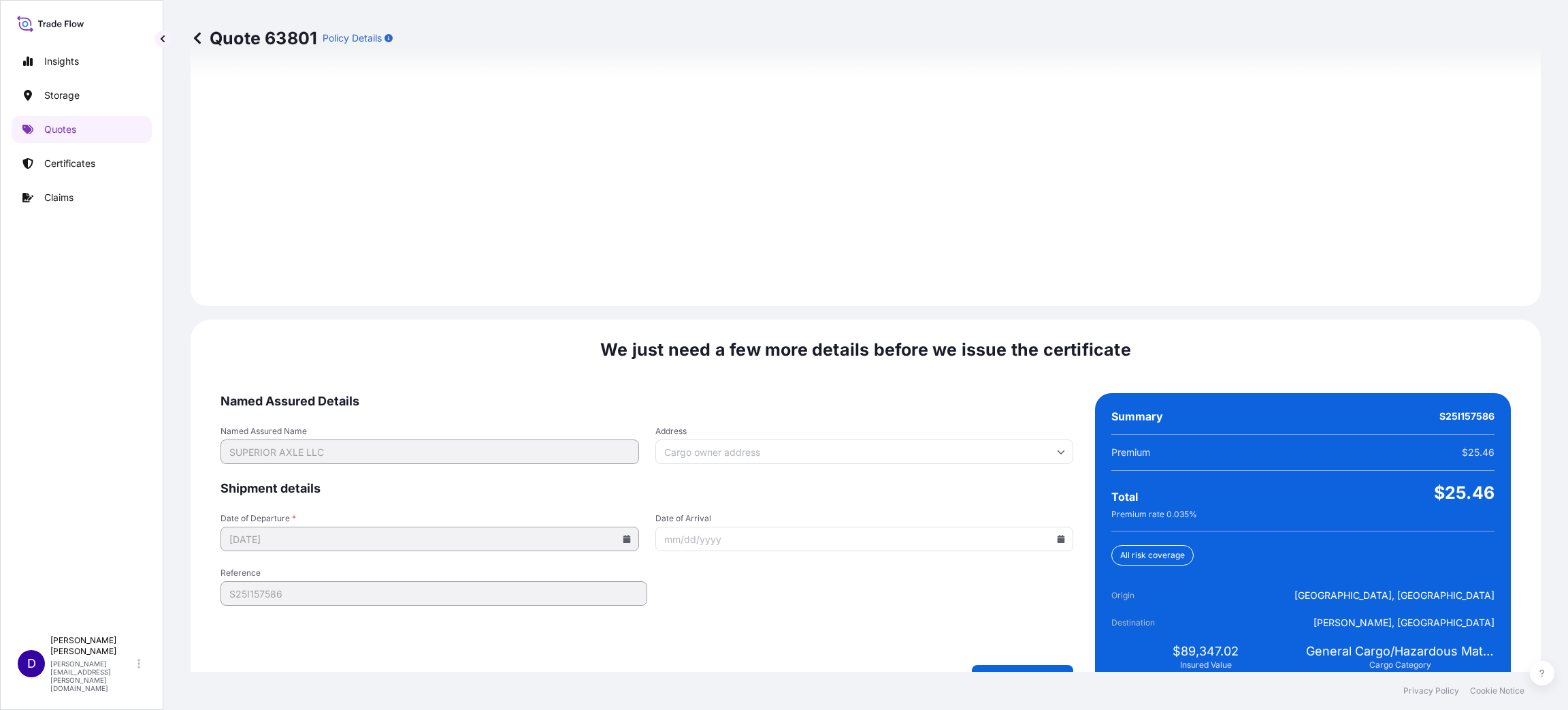
scroll to position [1870, 0]
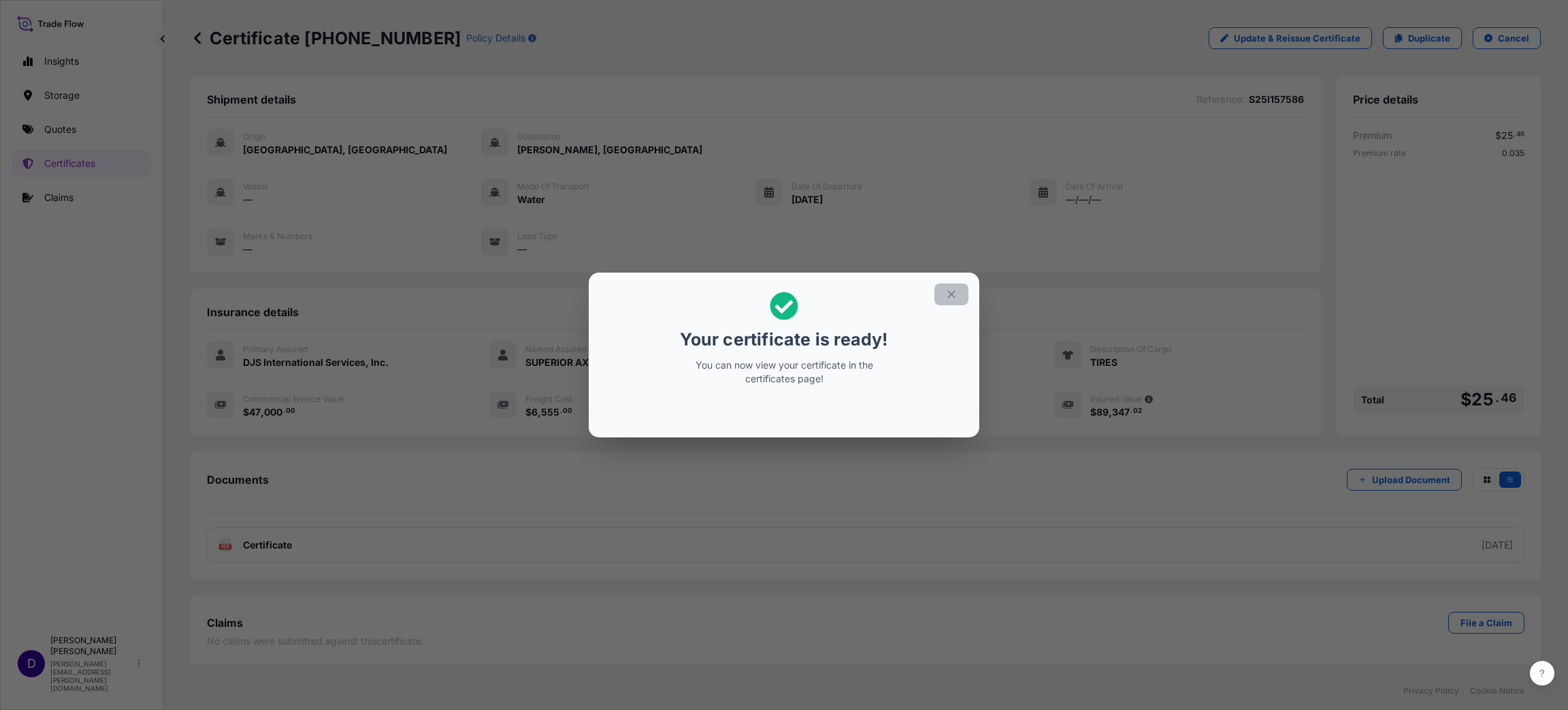
click at [950, 294] on icon "button" at bounding box center [951, 294] width 8 height 8
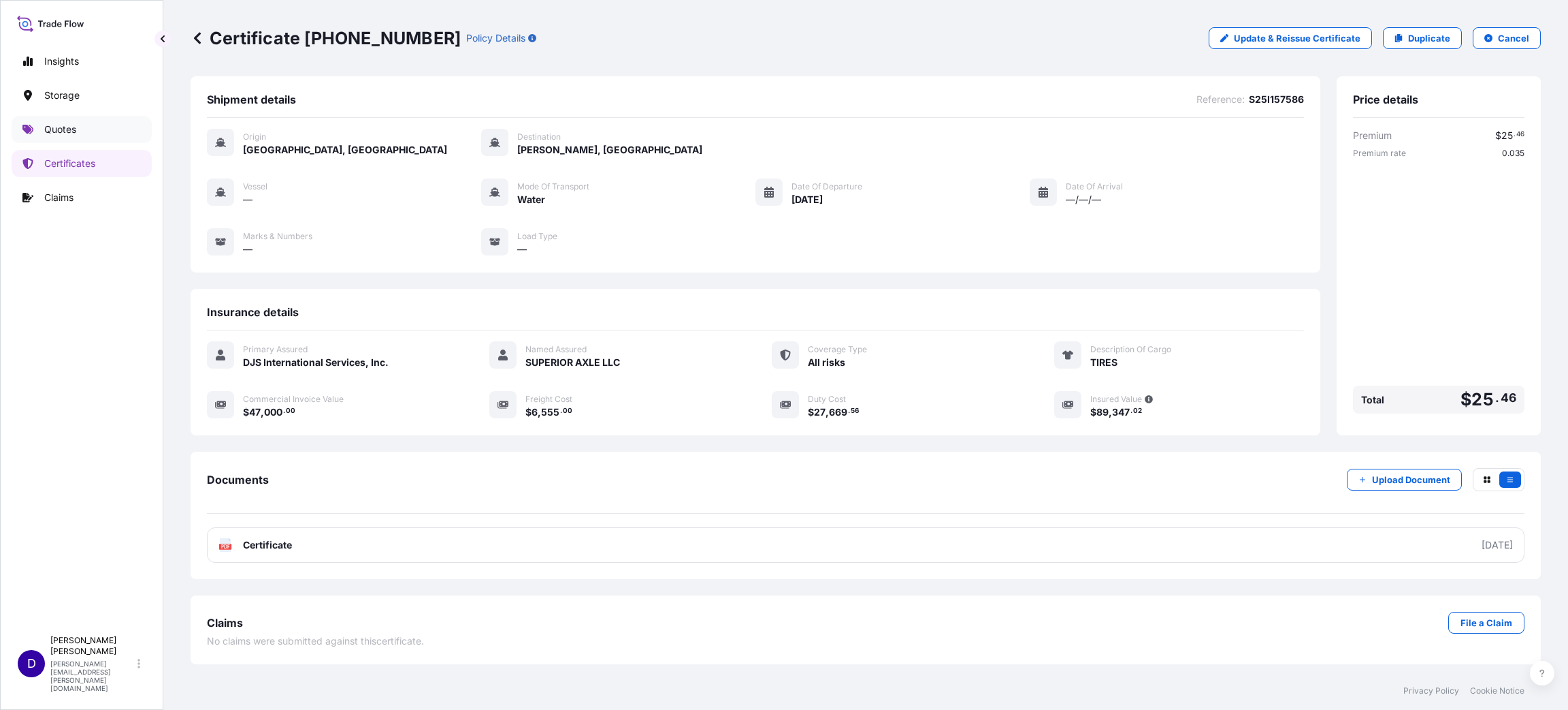
click at [69, 123] on p "Quotes" at bounding box center [59, 130] width 32 height 14
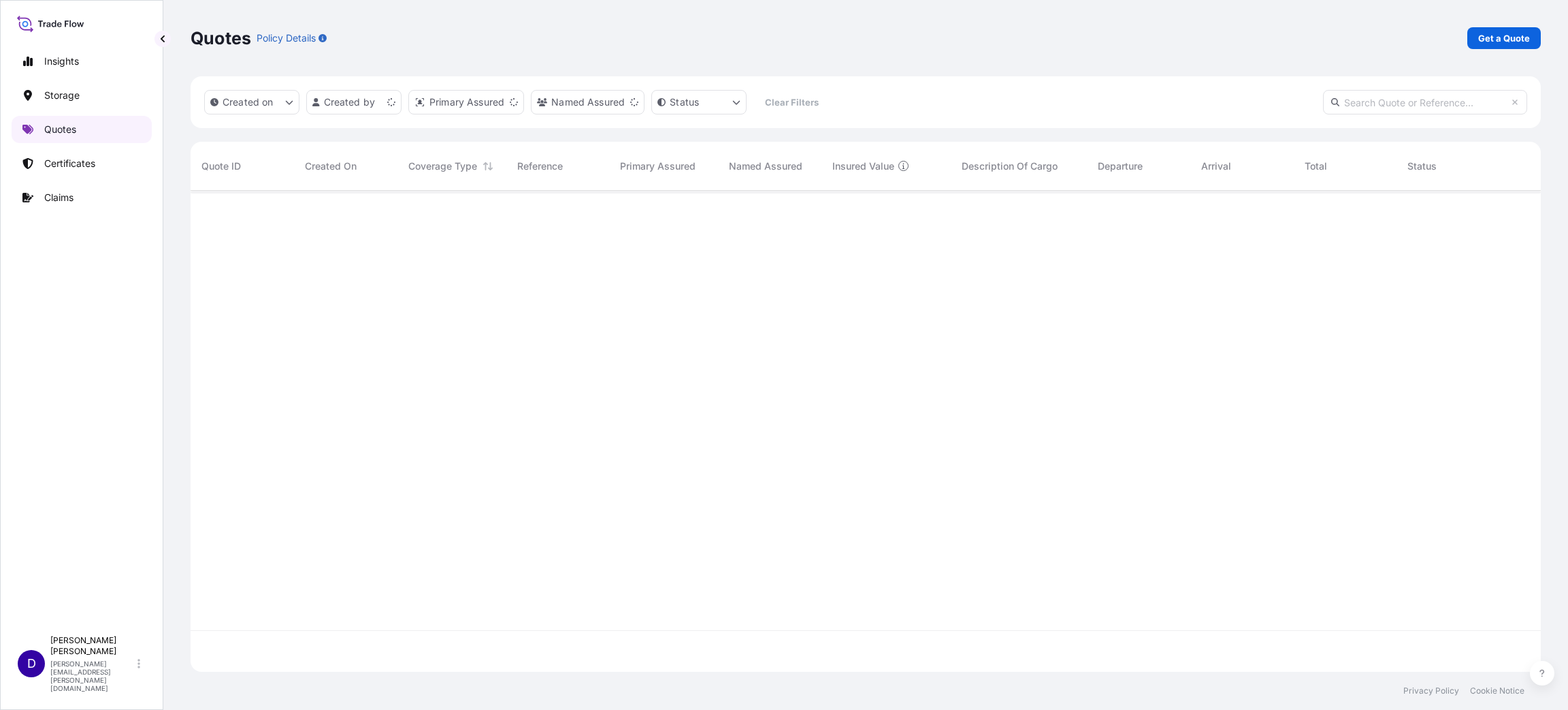
scroll to position [473, 1335]
click at [1509, 37] on p "Get a Quote" at bounding box center [1504, 38] width 52 height 14
select select "Water"
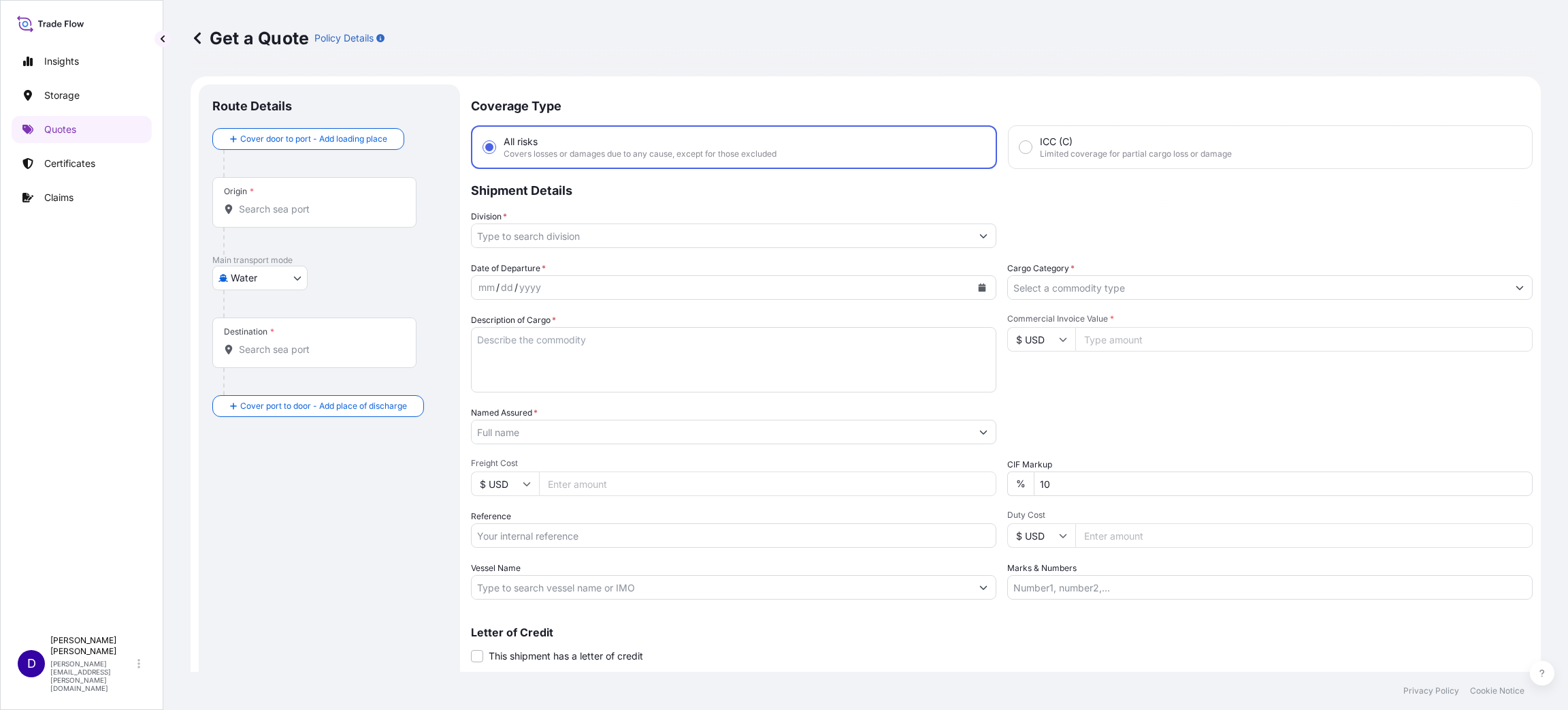
scroll to position [21, 0]
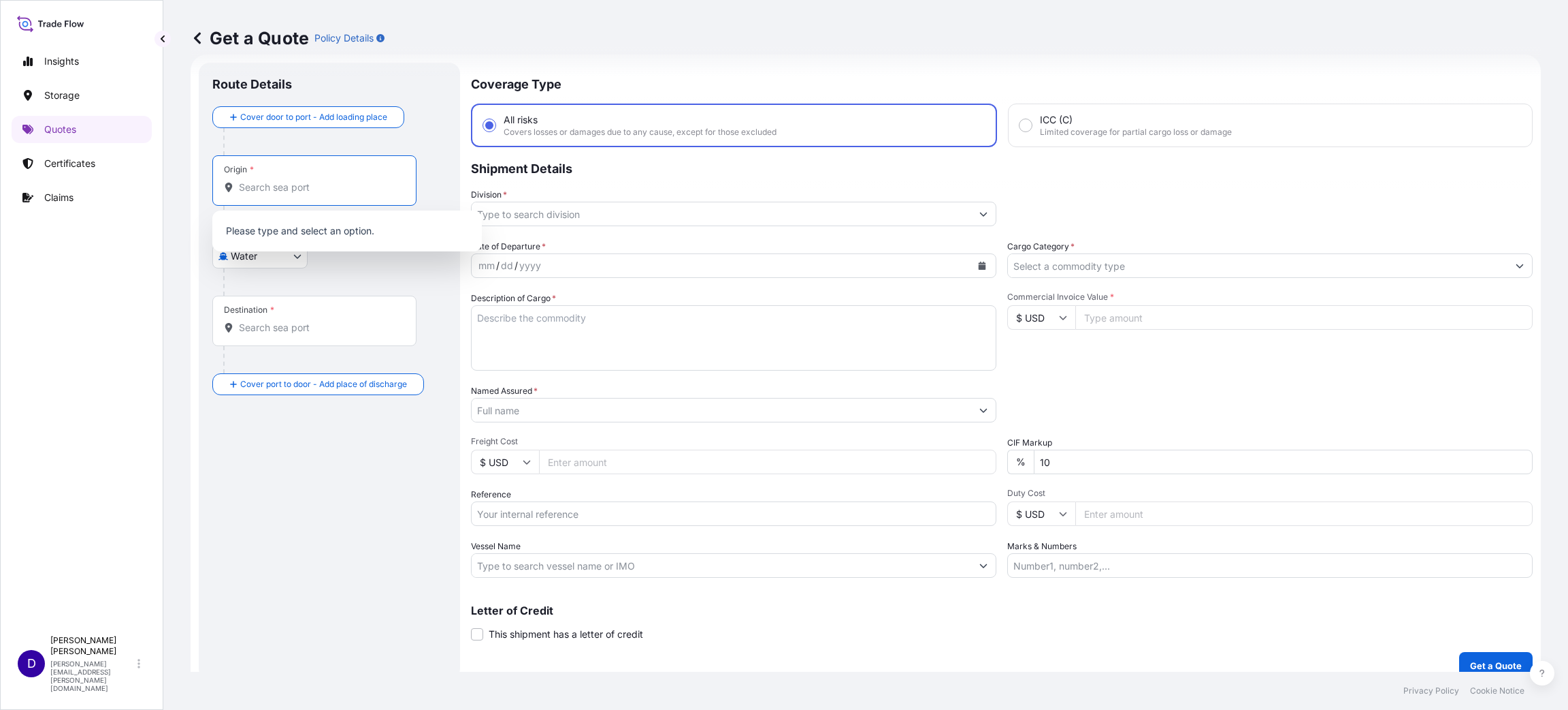
click at [316, 191] on input "Origin *" at bounding box center [319, 187] width 161 height 14
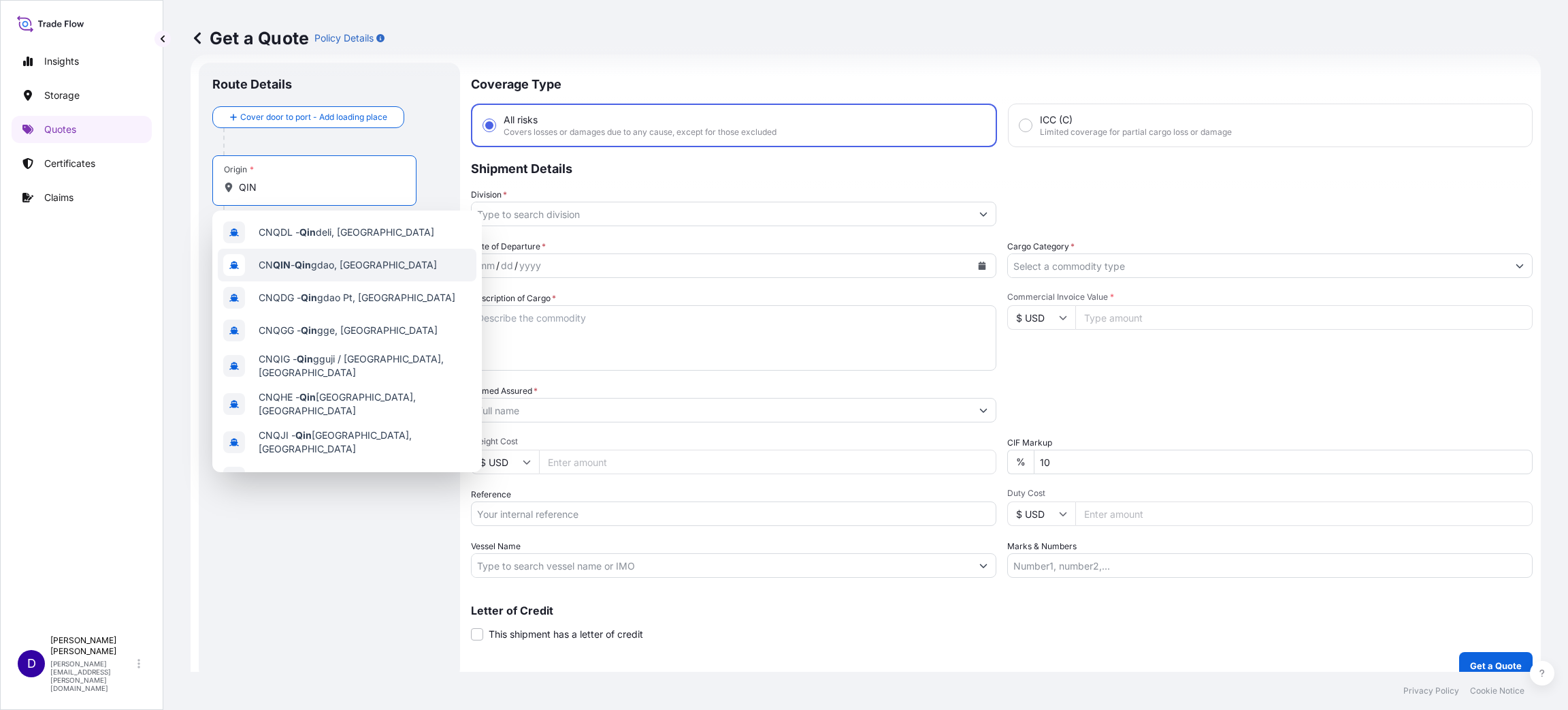
click at [320, 260] on span "CN QIN - [PERSON_NAME], [GEOGRAPHIC_DATA]" at bounding box center [348, 265] width 179 height 14
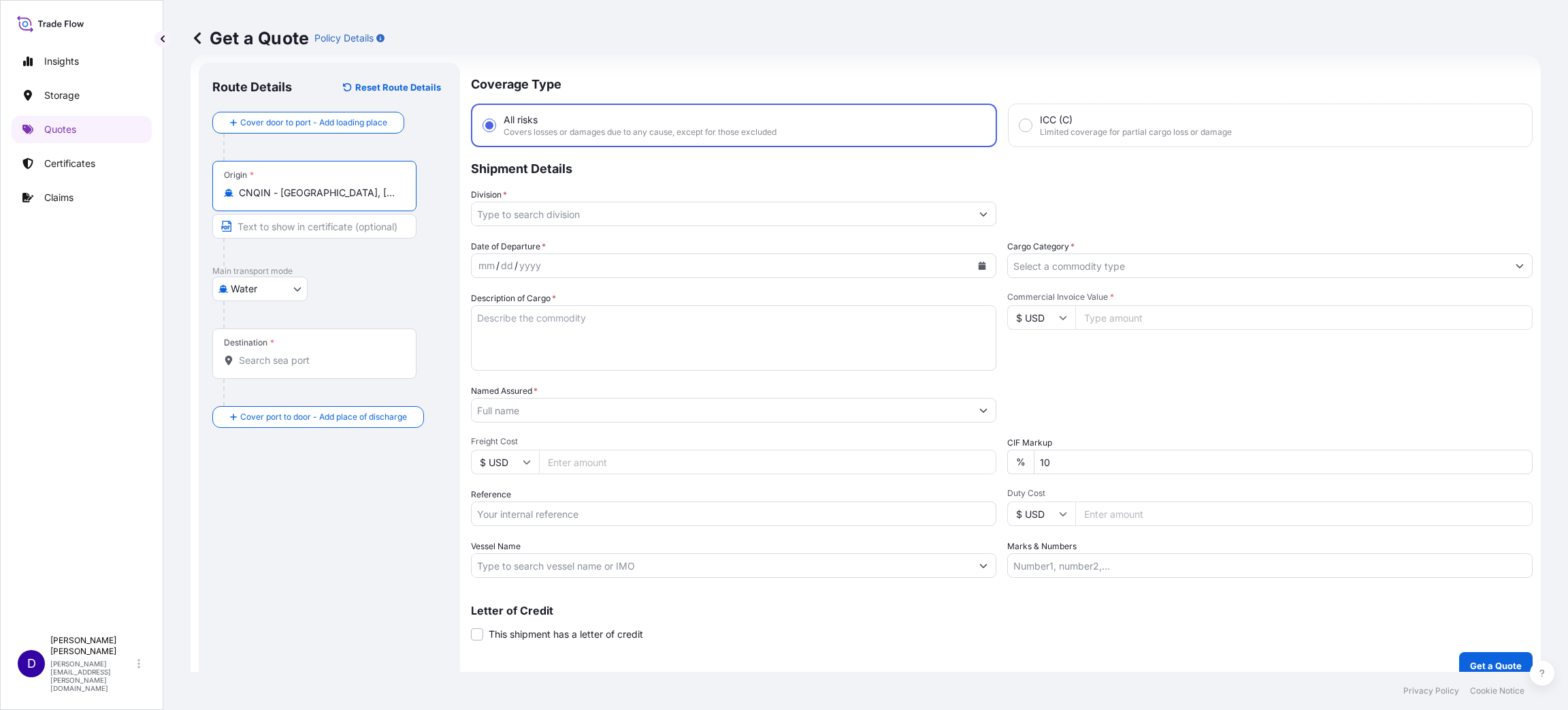
type input "CNQIN - [GEOGRAPHIC_DATA], [GEOGRAPHIC_DATA]"
click at [290, 362] on input "Destination *" at bounding box center [321, 360] width 166 height 14
type input "U"
type input "L"
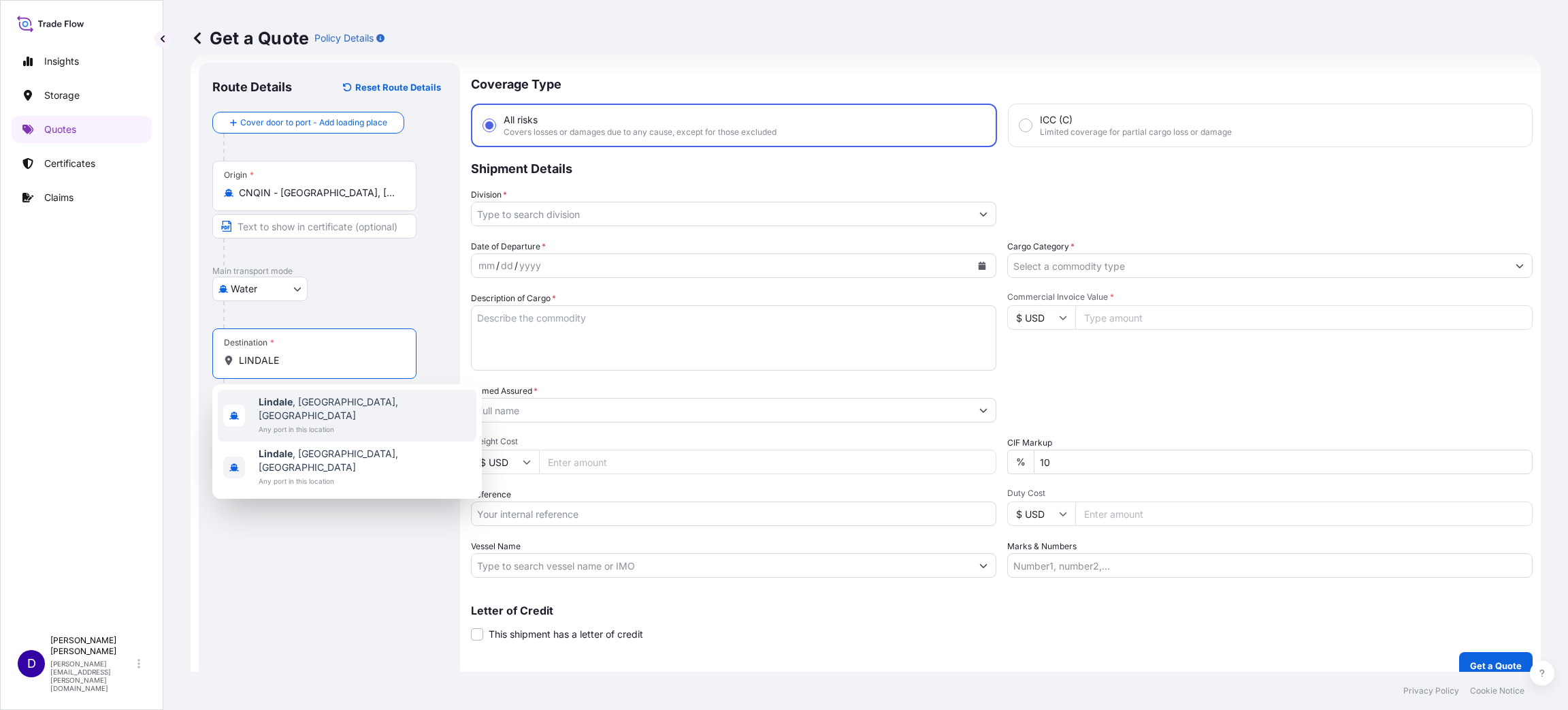
click at [296, 404] on span "[GEOGRAPHIC_DATA] , [GEOGRAPHIC_DATA], [GEOGRAPHIC_DATA]" at bounding box center [364, 409] width 212 height 28
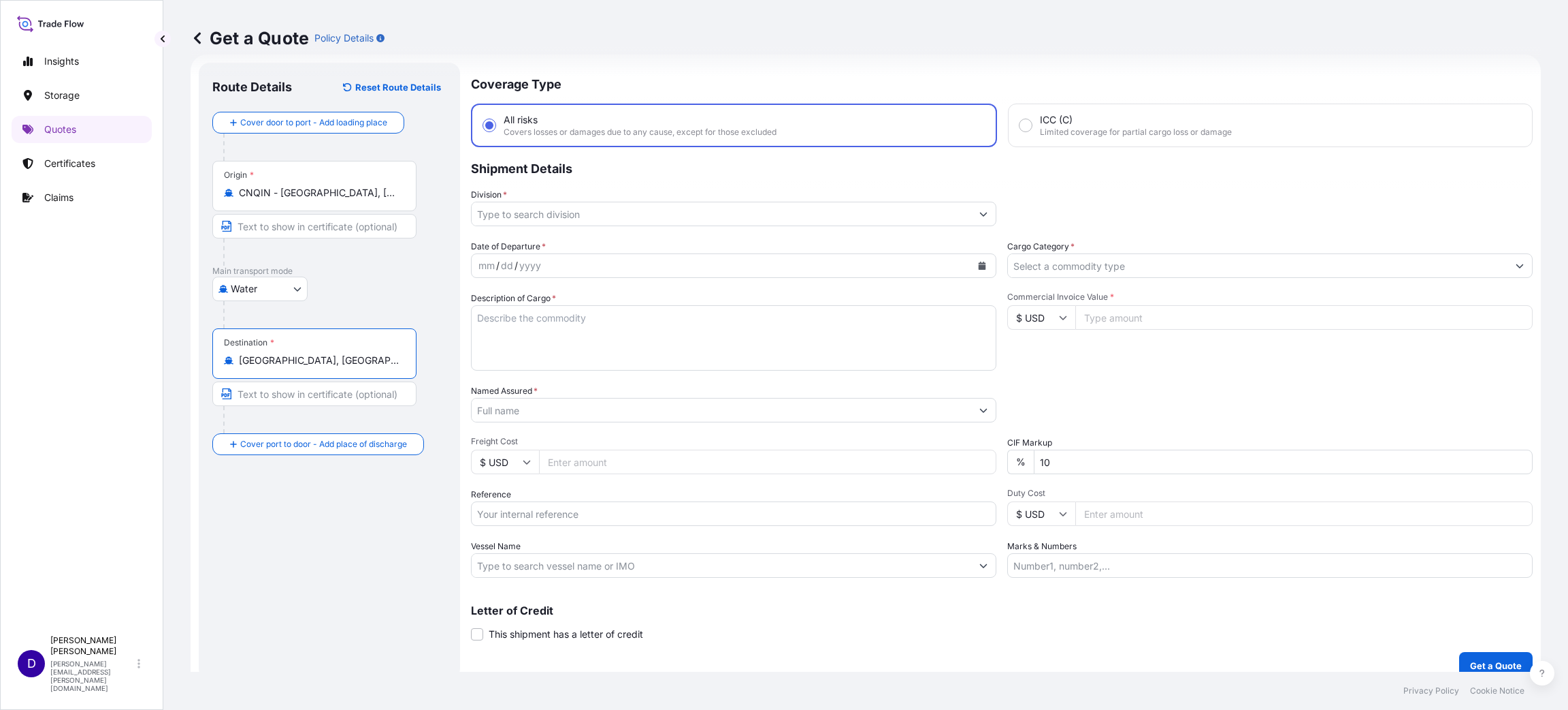
type input "[GEOGRAPHIC_DATA], [GEOGRAPHIC_DATA], [GEOGRAPHIC_DATA]"
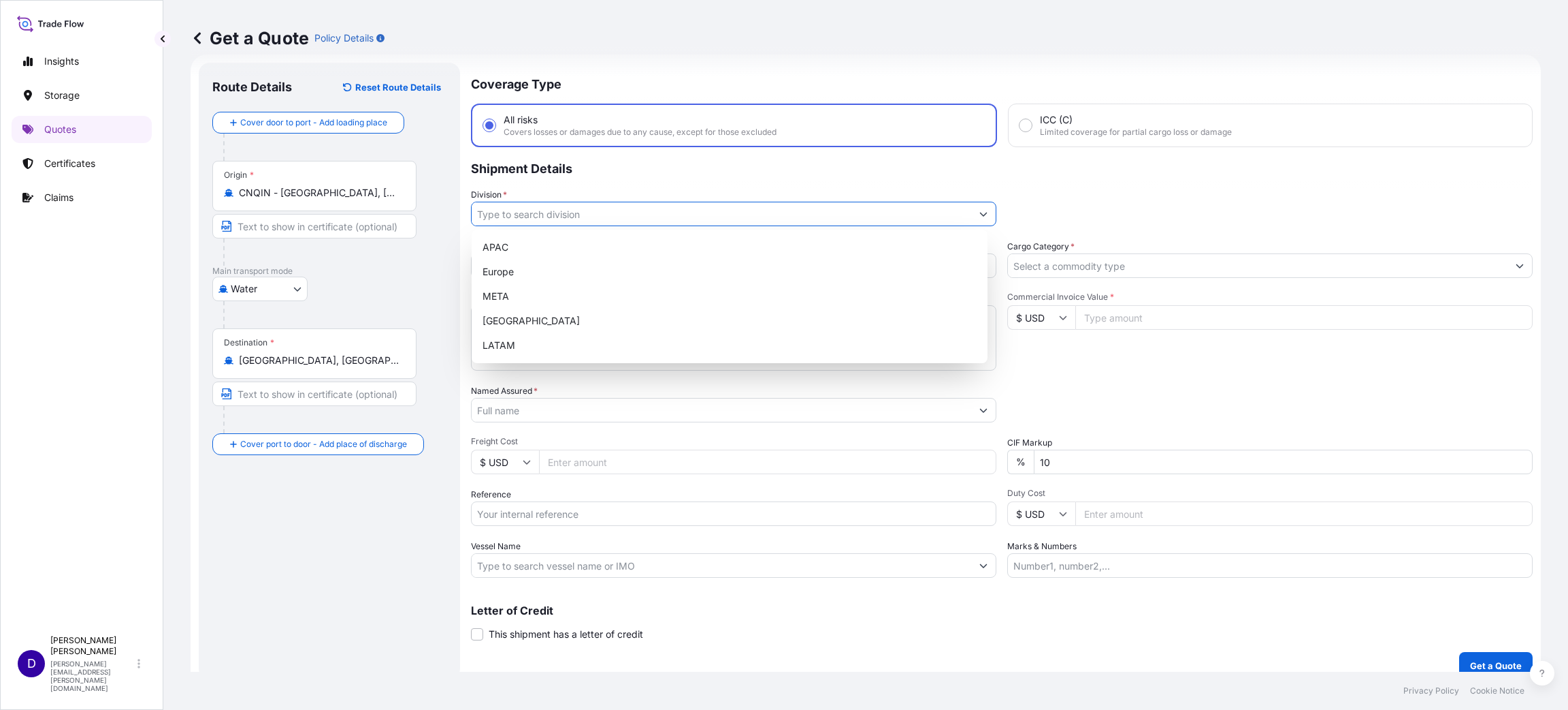
click at [513, 211] on input "Division *" at bounding box center [722, 214] width 500 height 25
click at [537, 321] on div "[GEOGRAPHIC_DATA]" at bounding box center [729, 321] width 505 height 25
type input "[GEOGRAPHIC_DATA]"
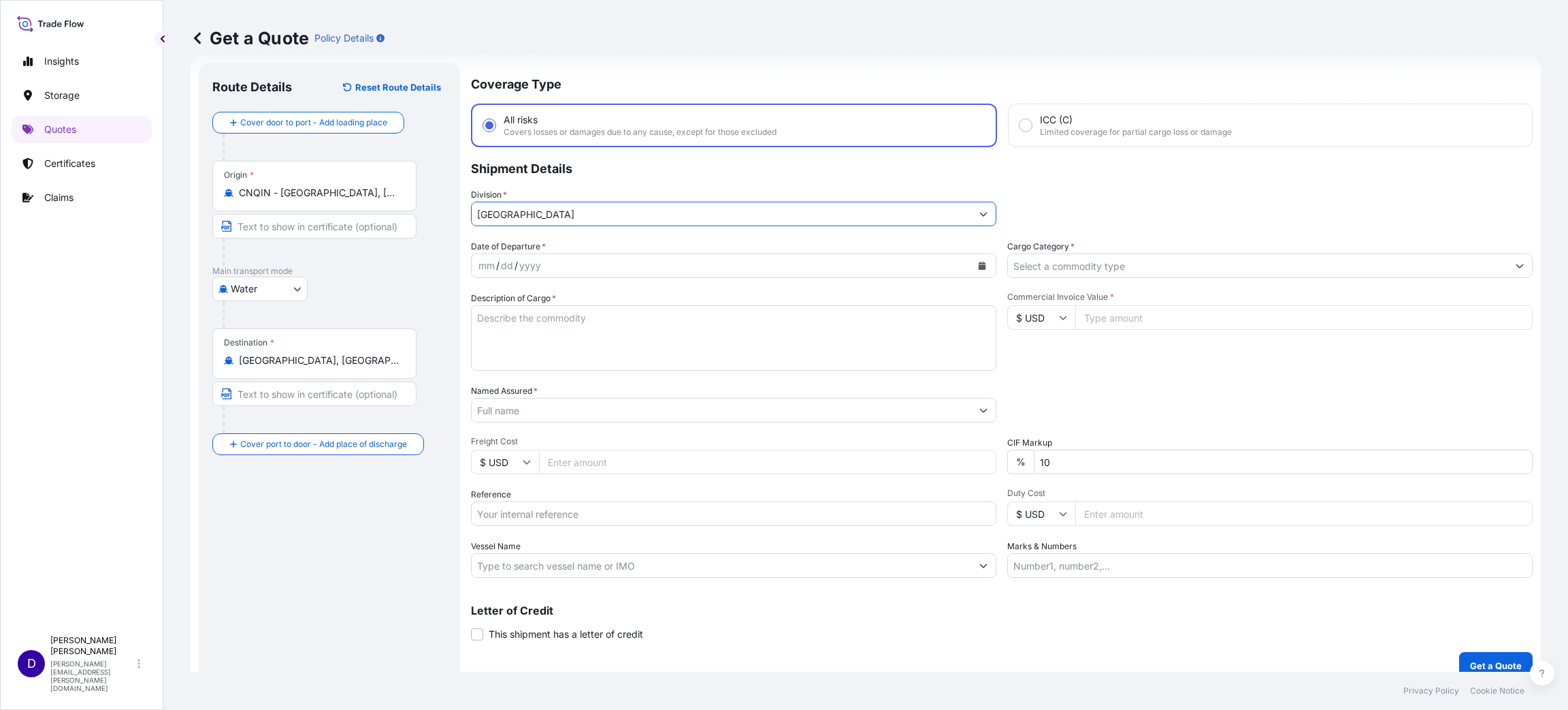
click at [979, 264] on icon "Calendar" at bounding box center [982, 266] width 8 height 9
click at [652, 354] on div "2" at bounding box center [650, 352] width 25 height 25
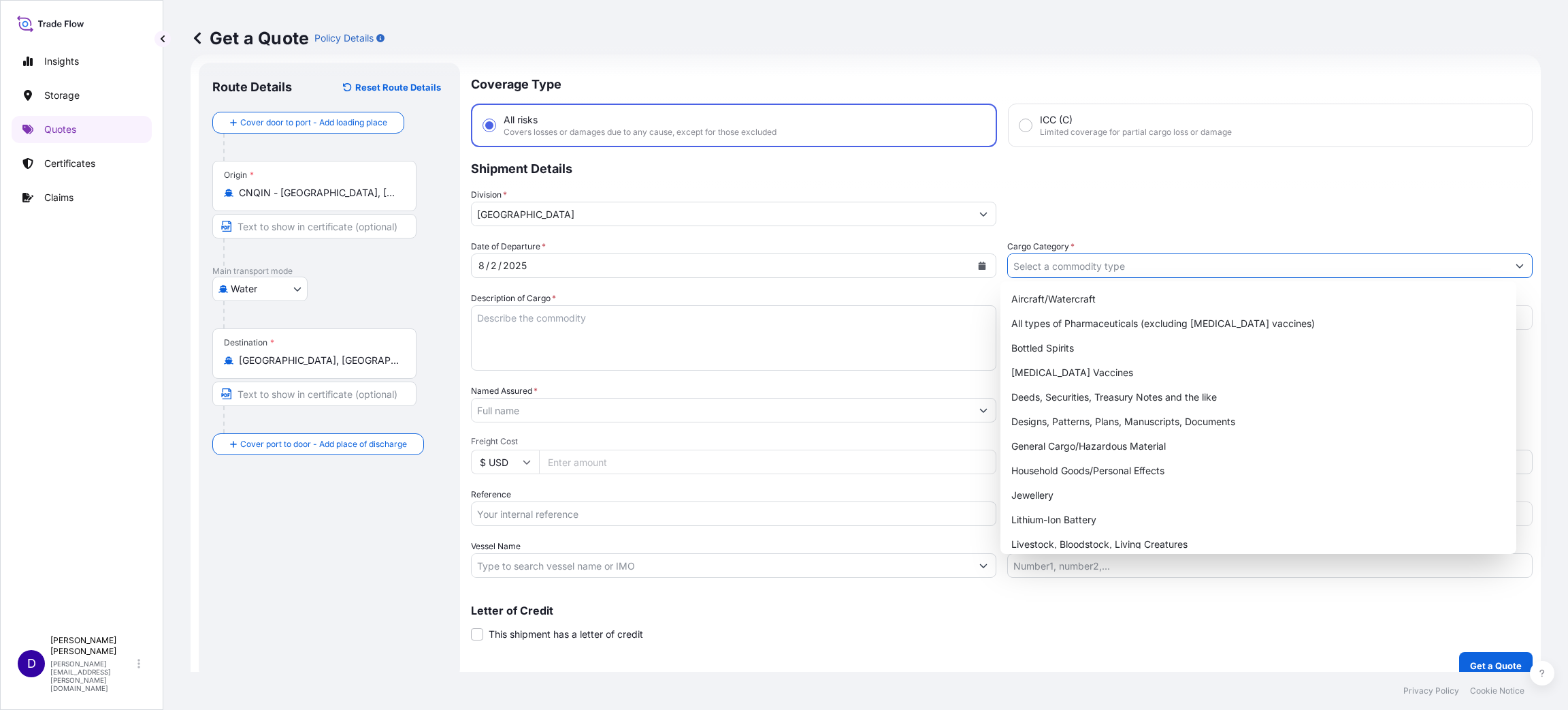
click at [1016, 260] on input "Cargo Category *" at bounding box center [1258, 266] width 500 height 25
click at [1113, 448] on div "General Cargo/Hazardous Material" at bounding box center [1259, 446] width 505 height 25
type input "General Cargo/Hazardous Material"
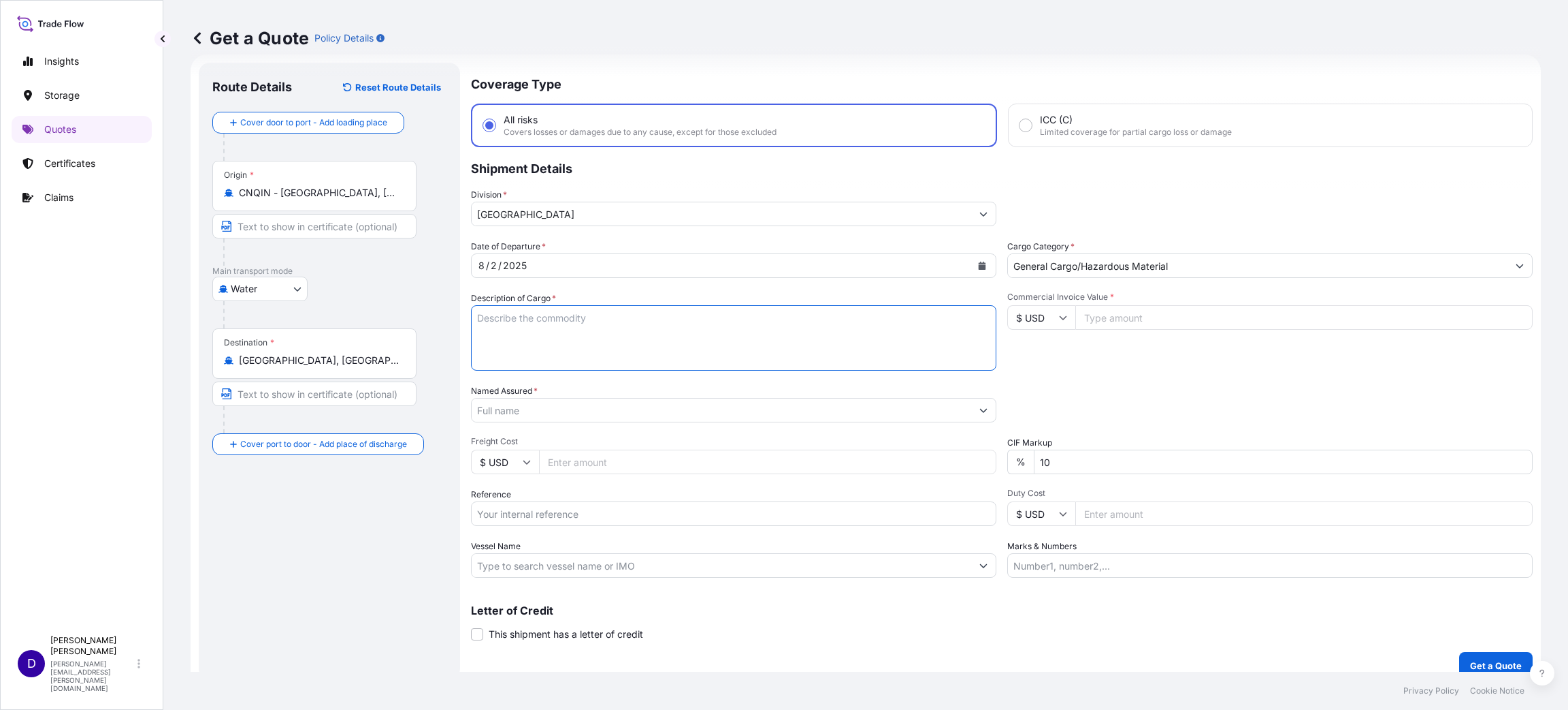
click at [690, 363] on textarea "Description of Cargo *" at bounding box center [734, 338] width 526 height 65
type textarea "EQUALIZER FOR TRAILER"
type input "26730.00"
click at [514, 412] on input "Named Assured *" at bounding box center [722, 410] width 500 height 25
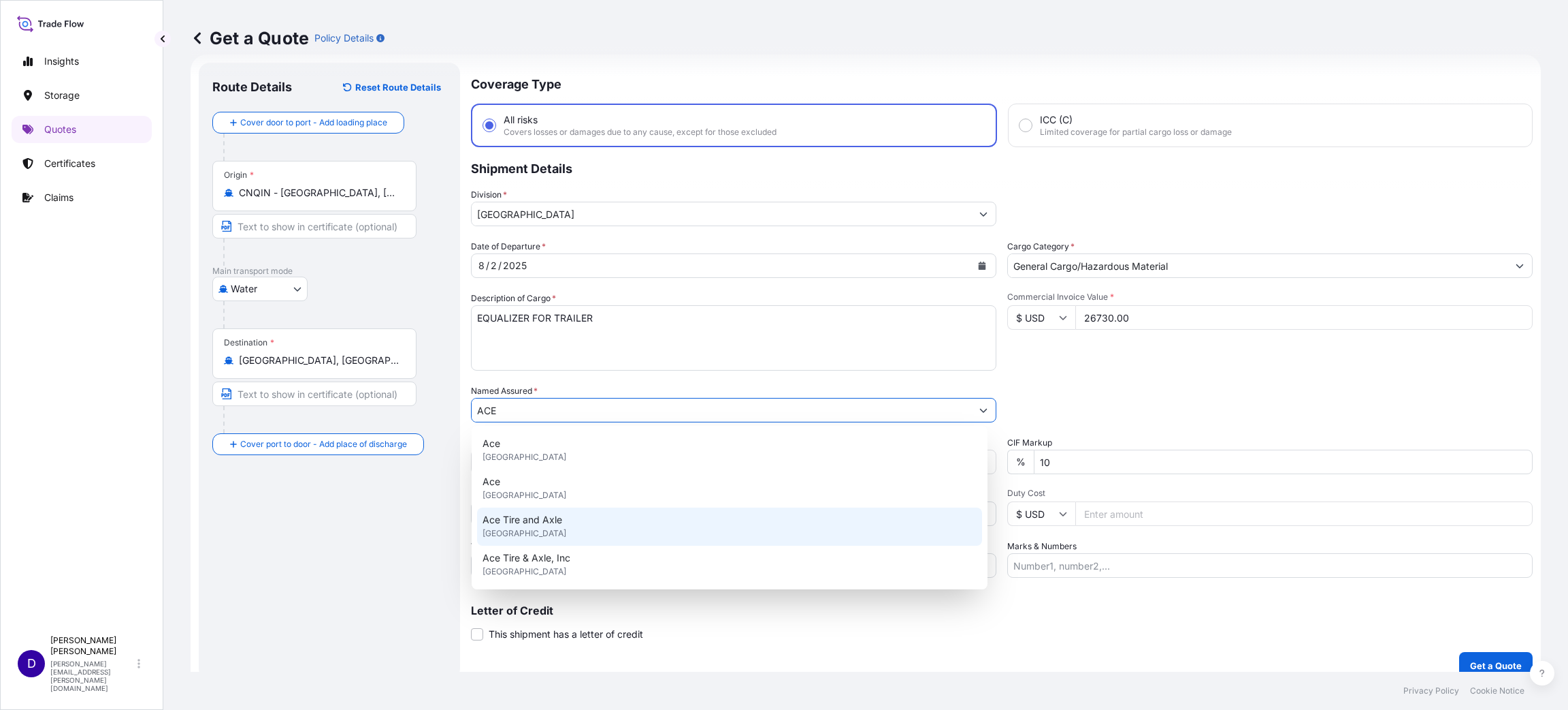
click at [533, 526] on span "[GEOGRAPHIC_DATA]" at bounding box center [524, 533] width 83 height 14
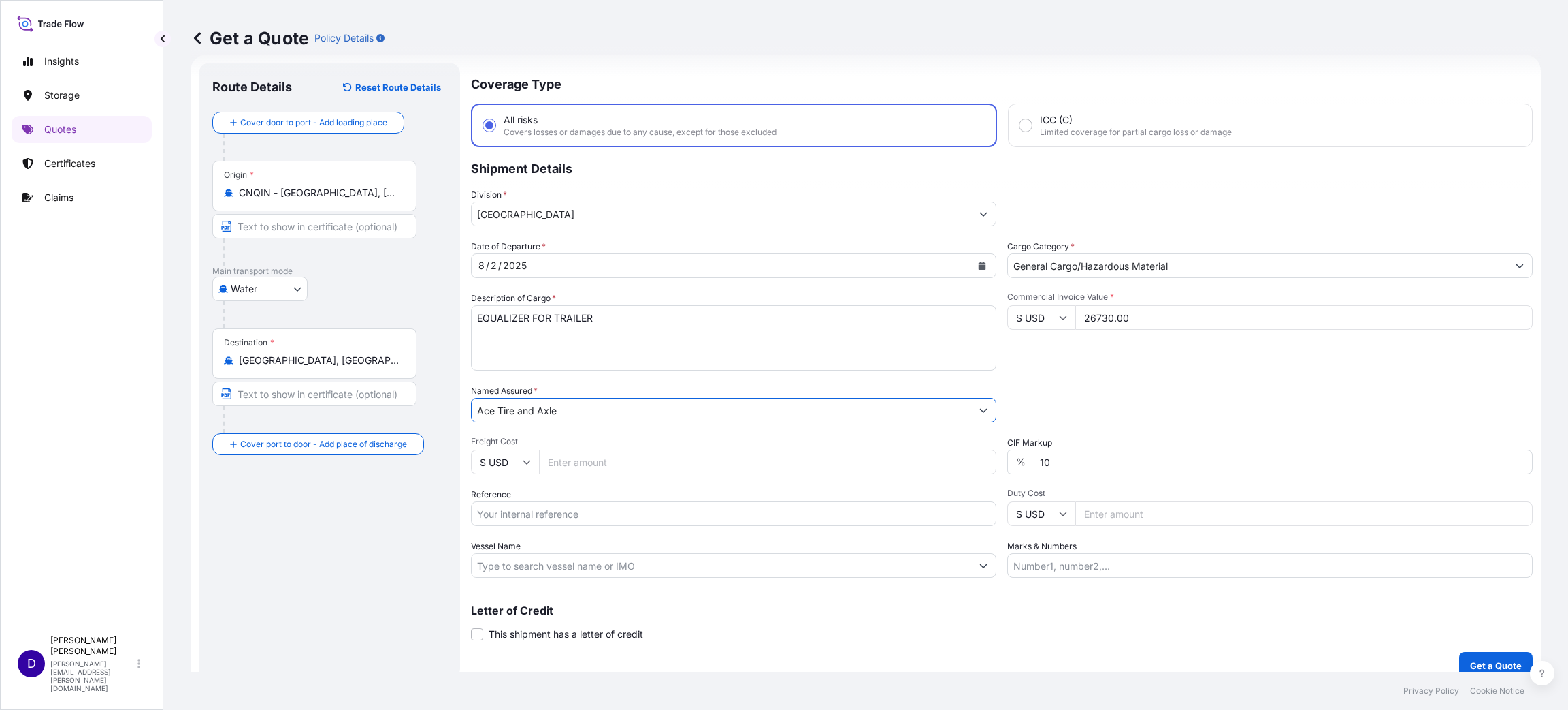
type input "Ace Tire and Axle"
click at [571, 461] on input "Freight Cost" at bounding box center [767, 462] width 457 height 25
type input "5960.00"
click at [558, 513] on input "Reference" at bounding box center [734, 513] width 526 height 25
paste input "S25I157614"
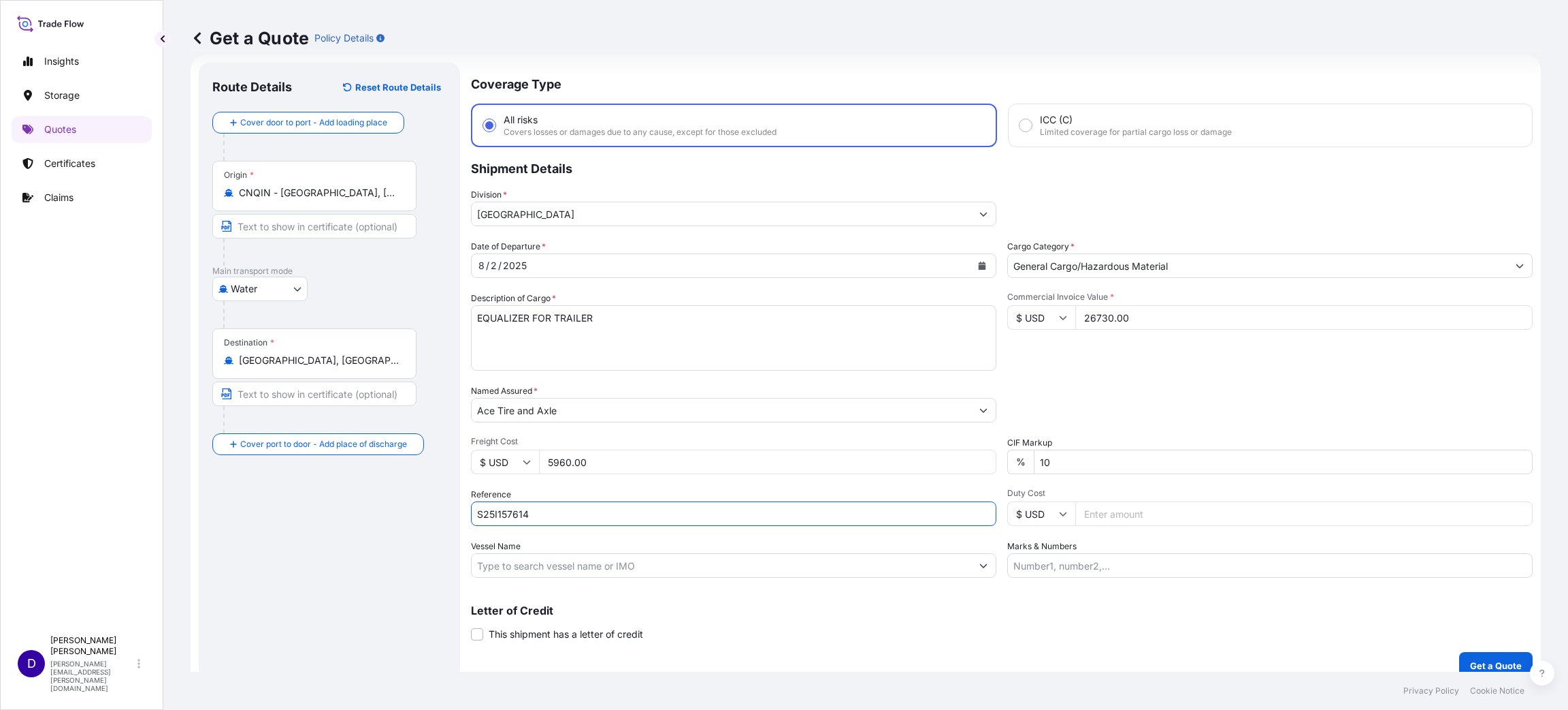
type input "S25I157614"
click at [1140, 514] on input "Duty Cost" at bounding box center [1304, 513] width 457 height 25
type input "15495.75"
click at [1480, 654] on button "Get a Quote" at bounding box center [1497, 665] width 74 height 28
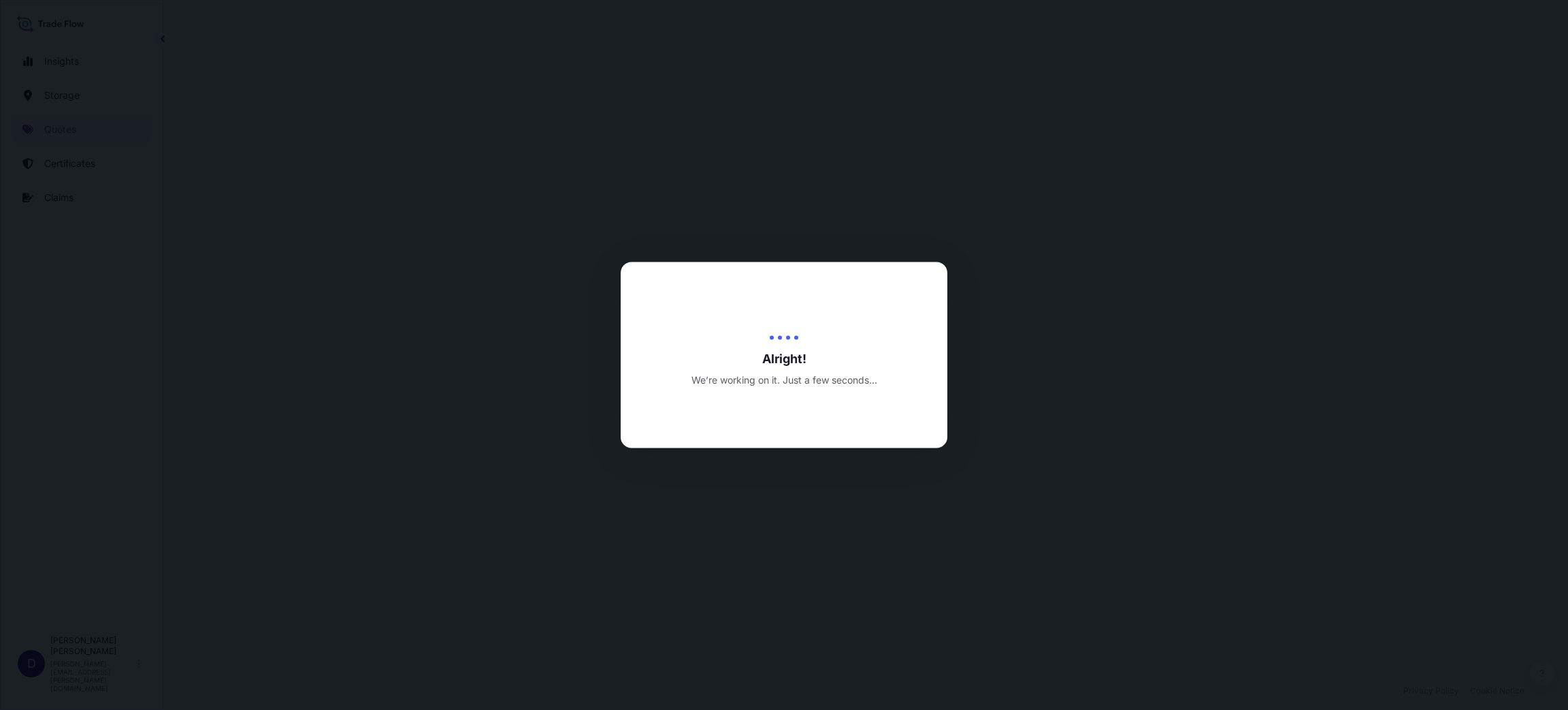
select select "Water"
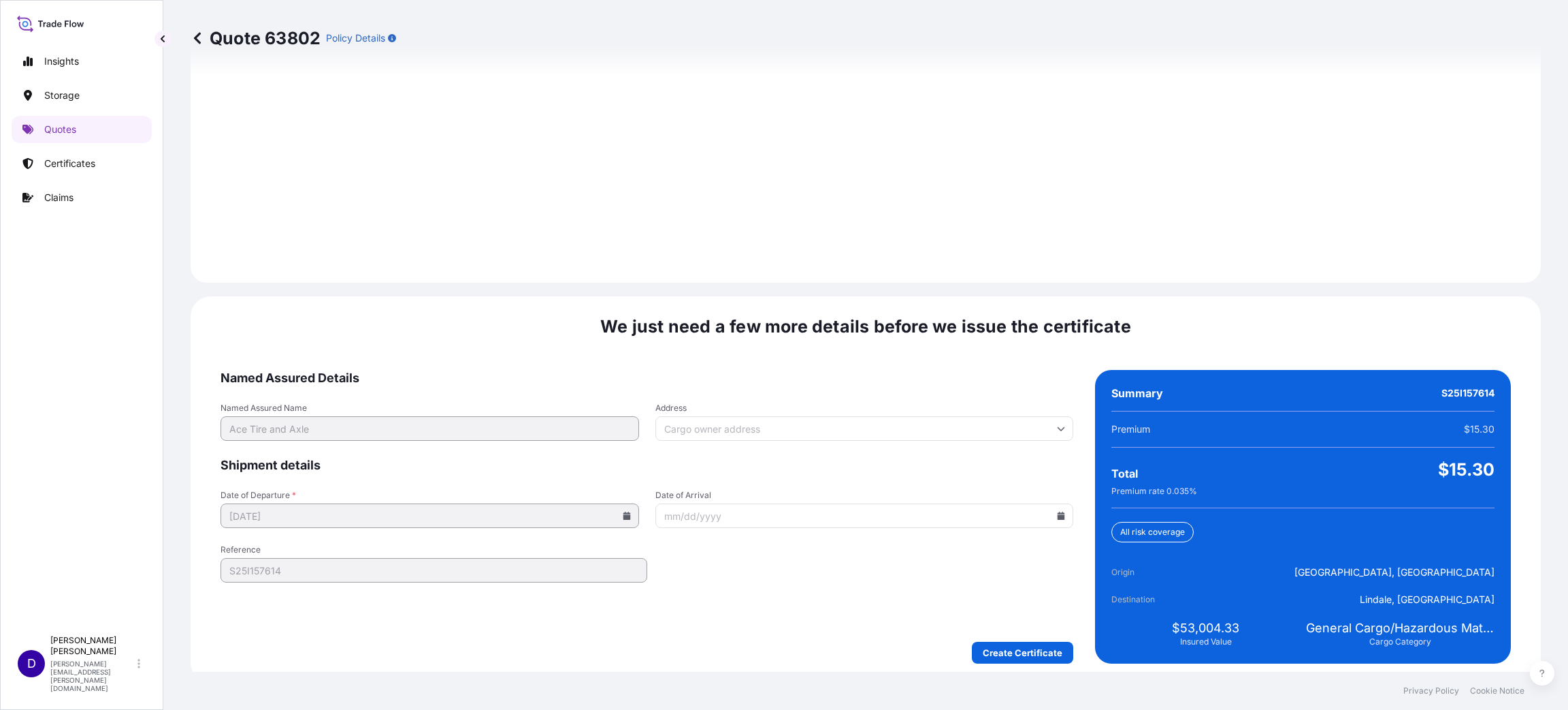
scroll to position [1870, 0]
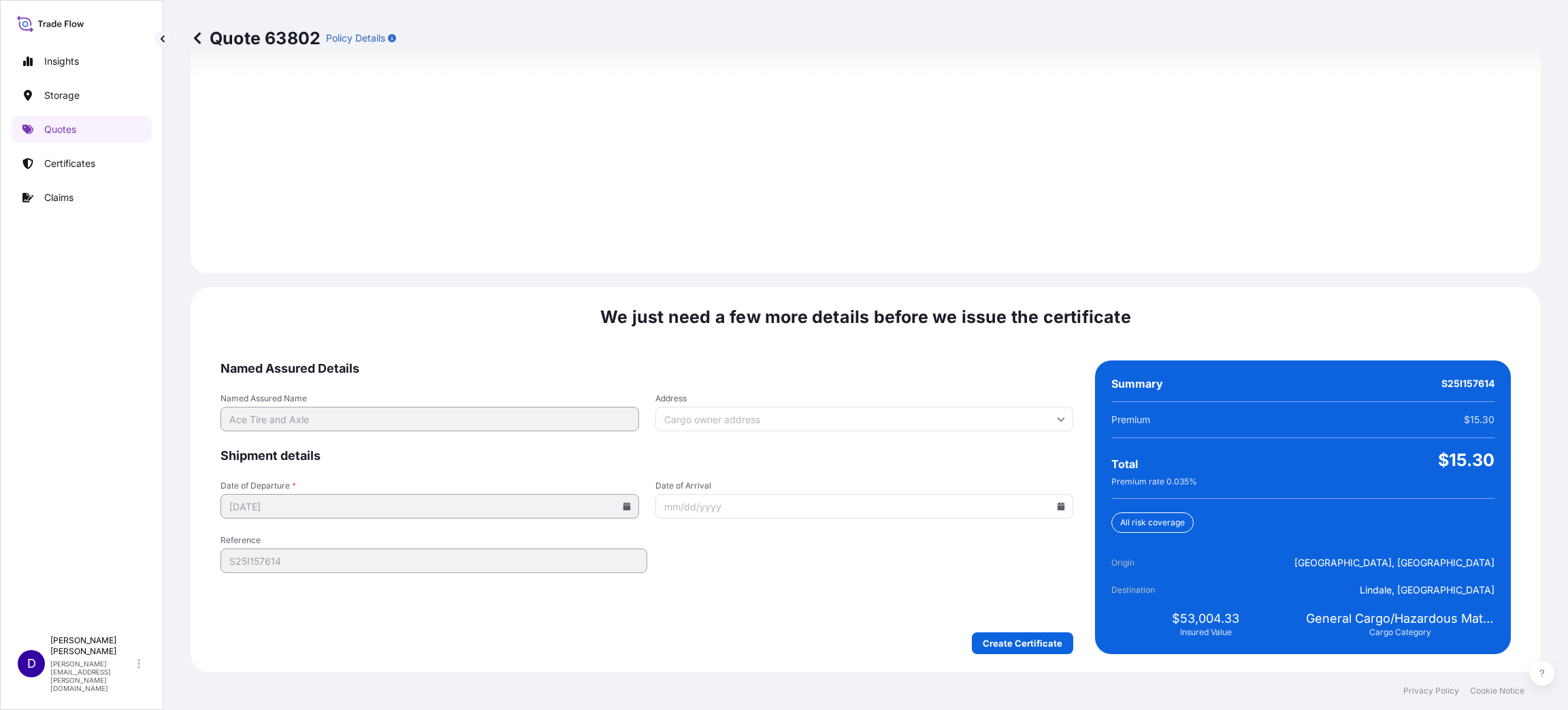
click at [1024, 627] on form "Named Assured Details Named Assured Name Ace Tire and Axle Address Shipment det…" at bounding box center [647, 506] width 853 height 293
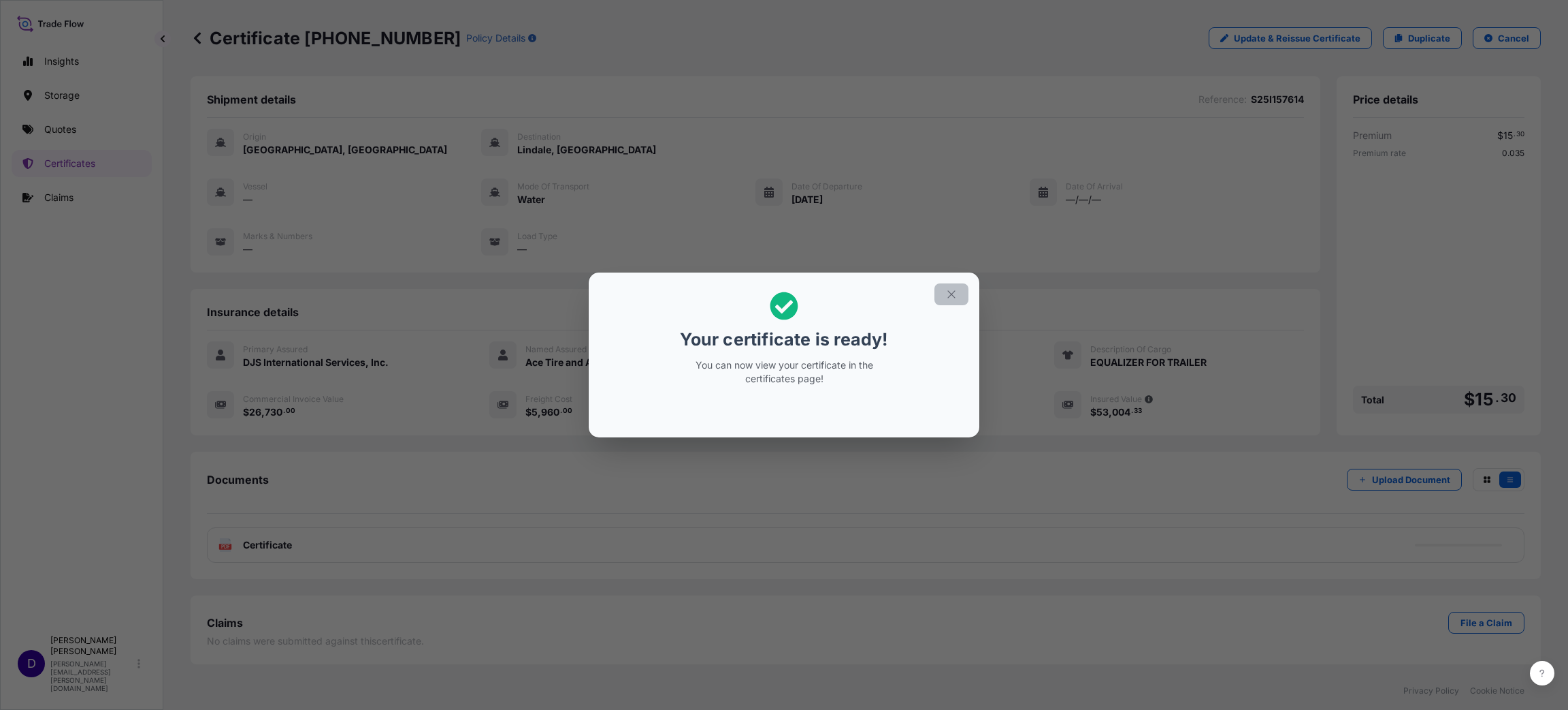
click at [956, 290] on icon "button" at bounding box center [951, 294] width 12 height 12
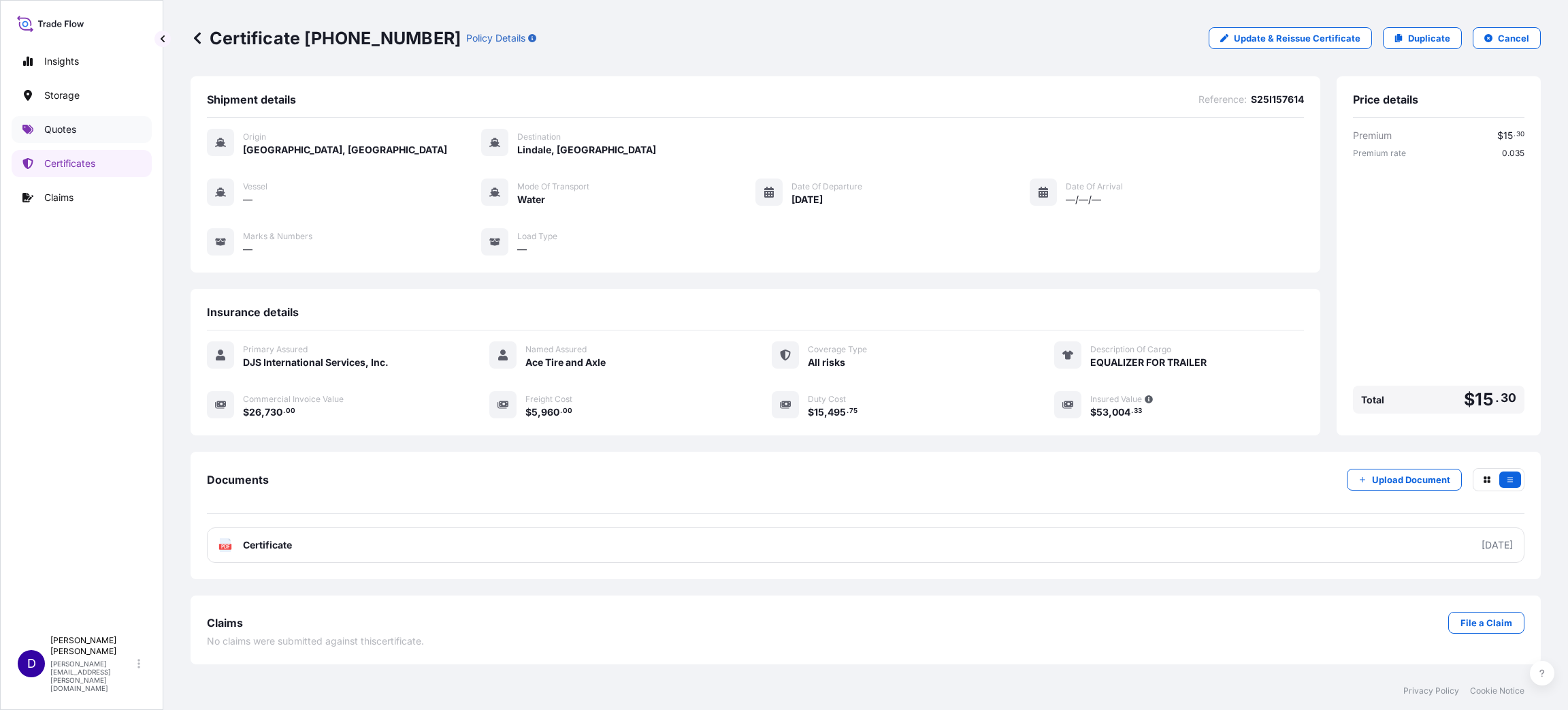
click at [72, 129] on p "Quotes" at bounding box center [59, 130] width 32 height 14
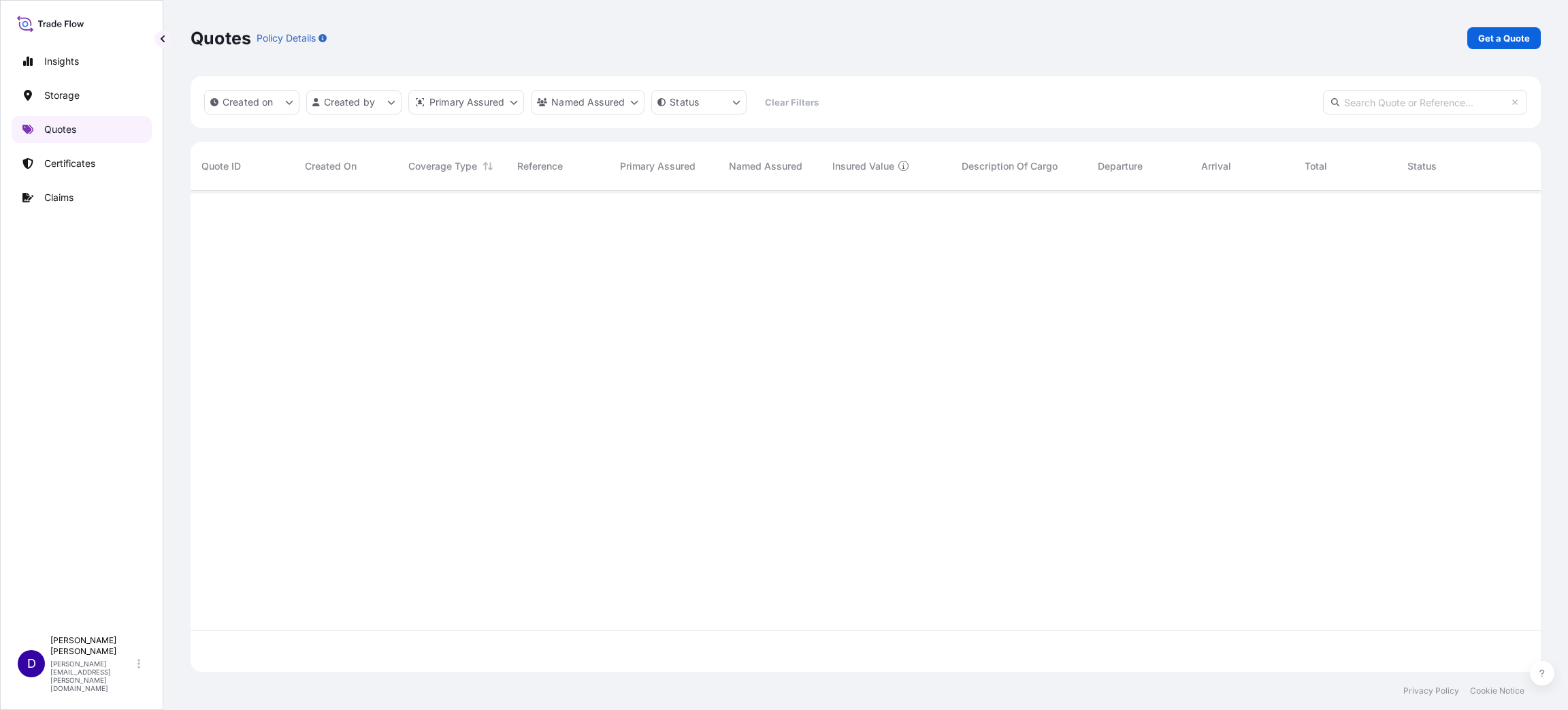
scroll to position [473, 1335]
click at [1489, 34] on p "Get a Quote" at bounding box center [1504, 38] width 52 height 14
select select "Water"
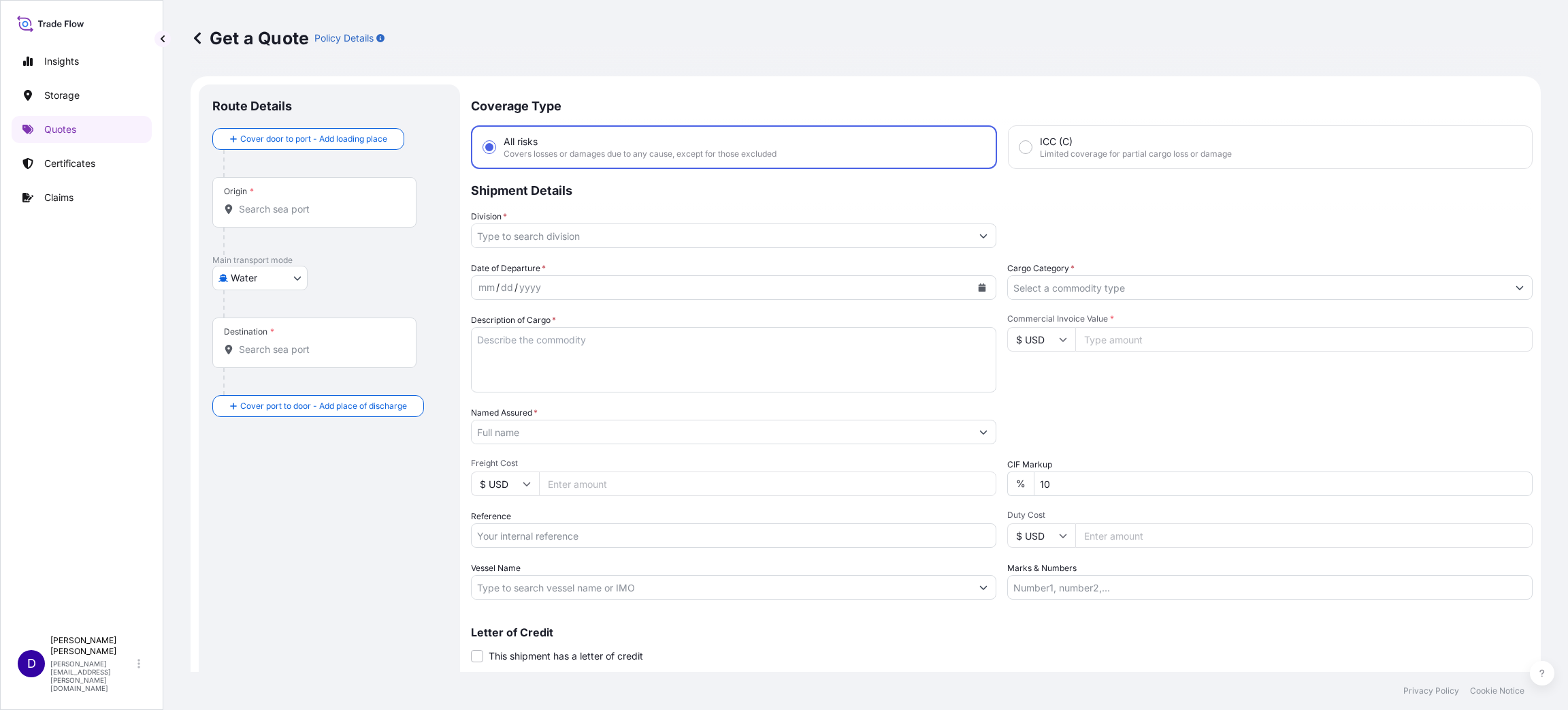
scroll to position [21, 0]
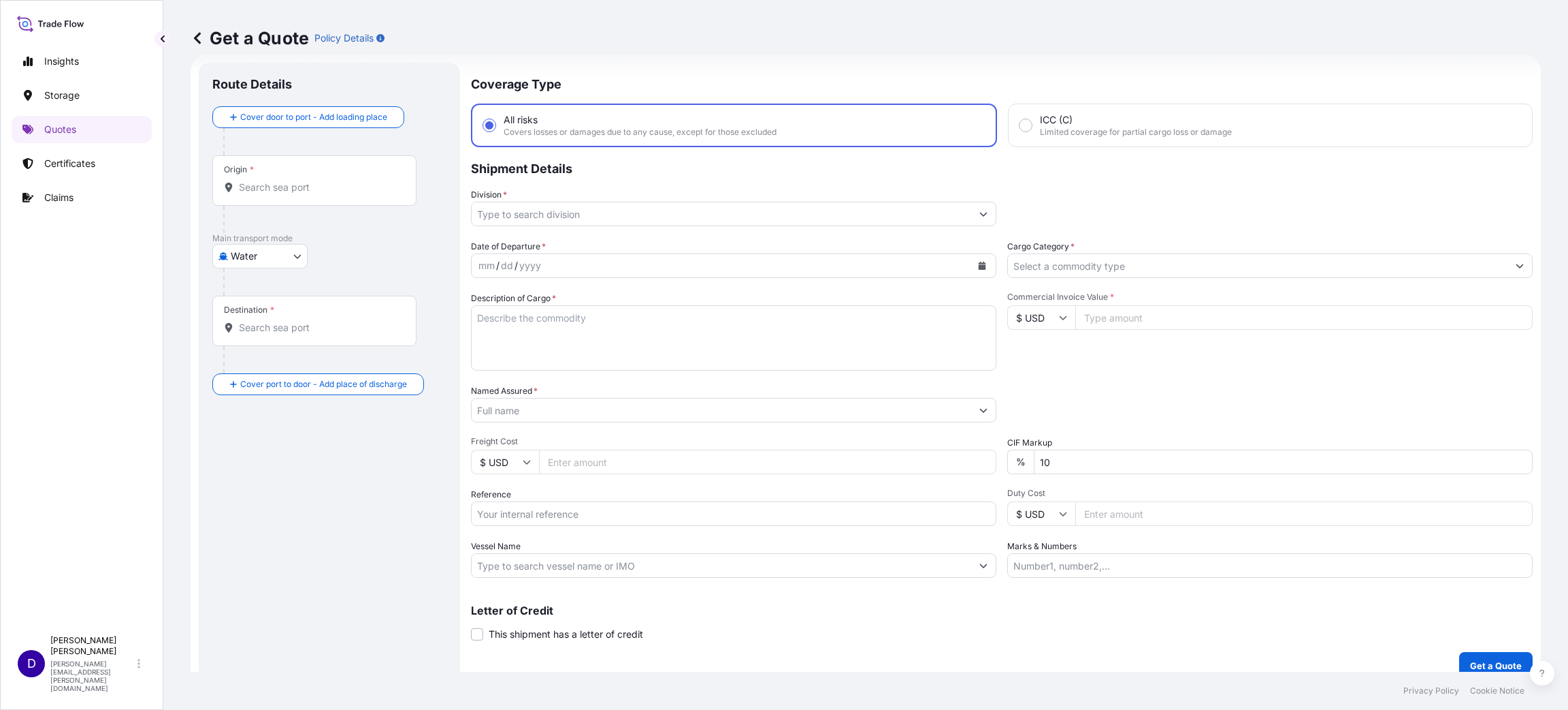
click at [254, 193] on input "Origin *" at bounding box center [319, 187] width 161 height 14
click at [293, 222] on div "VNSGN - [GEOGRAPHIC_DATA], [GEOGRAPHIC_DATA]" at bounding box center [347, 235] width 259 height 38
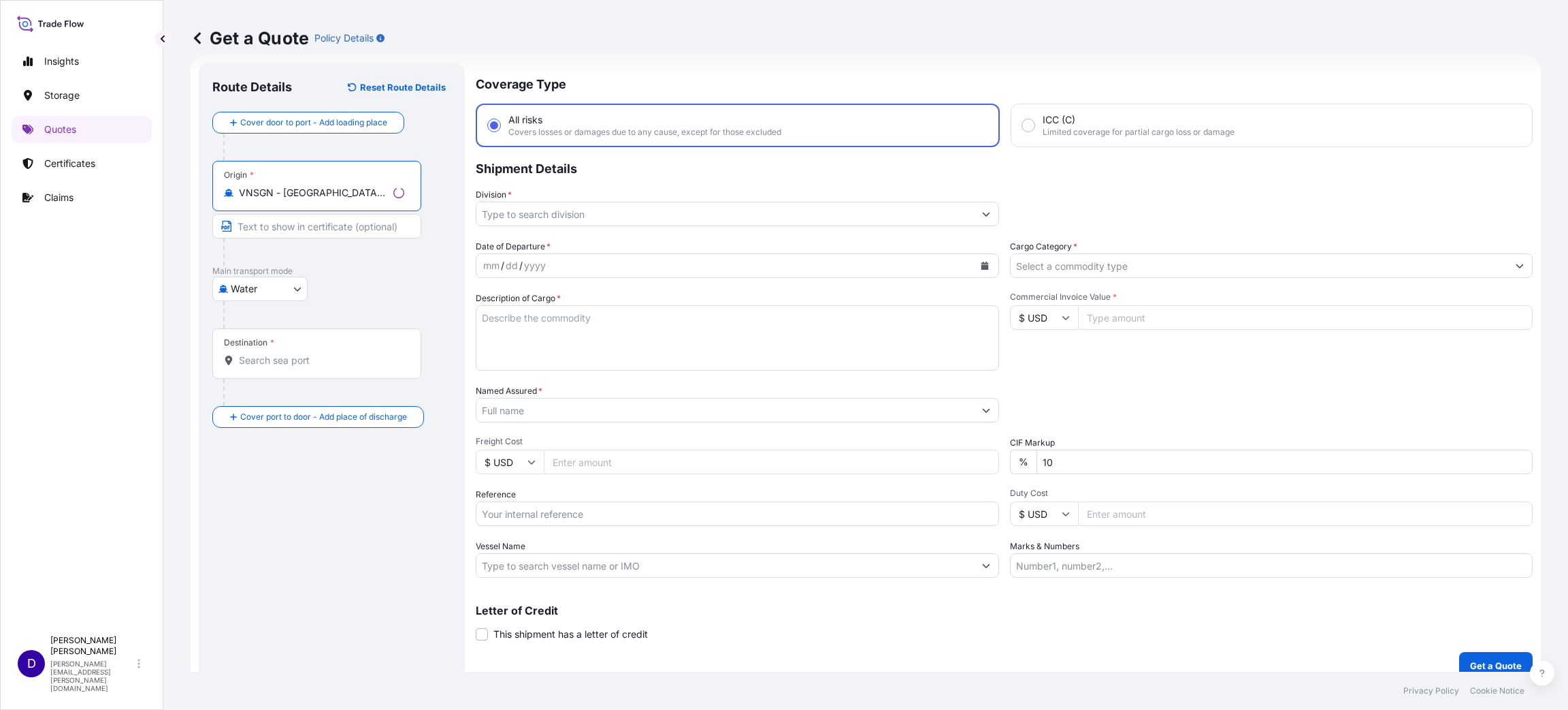
type input "VNSGN - [GEOGRAPHIC_DATA], [GEOGRAPHIC_DATA]"
click at [284, 364] on input "Destination *" at bounding box center [321, 360] width 166 height 14
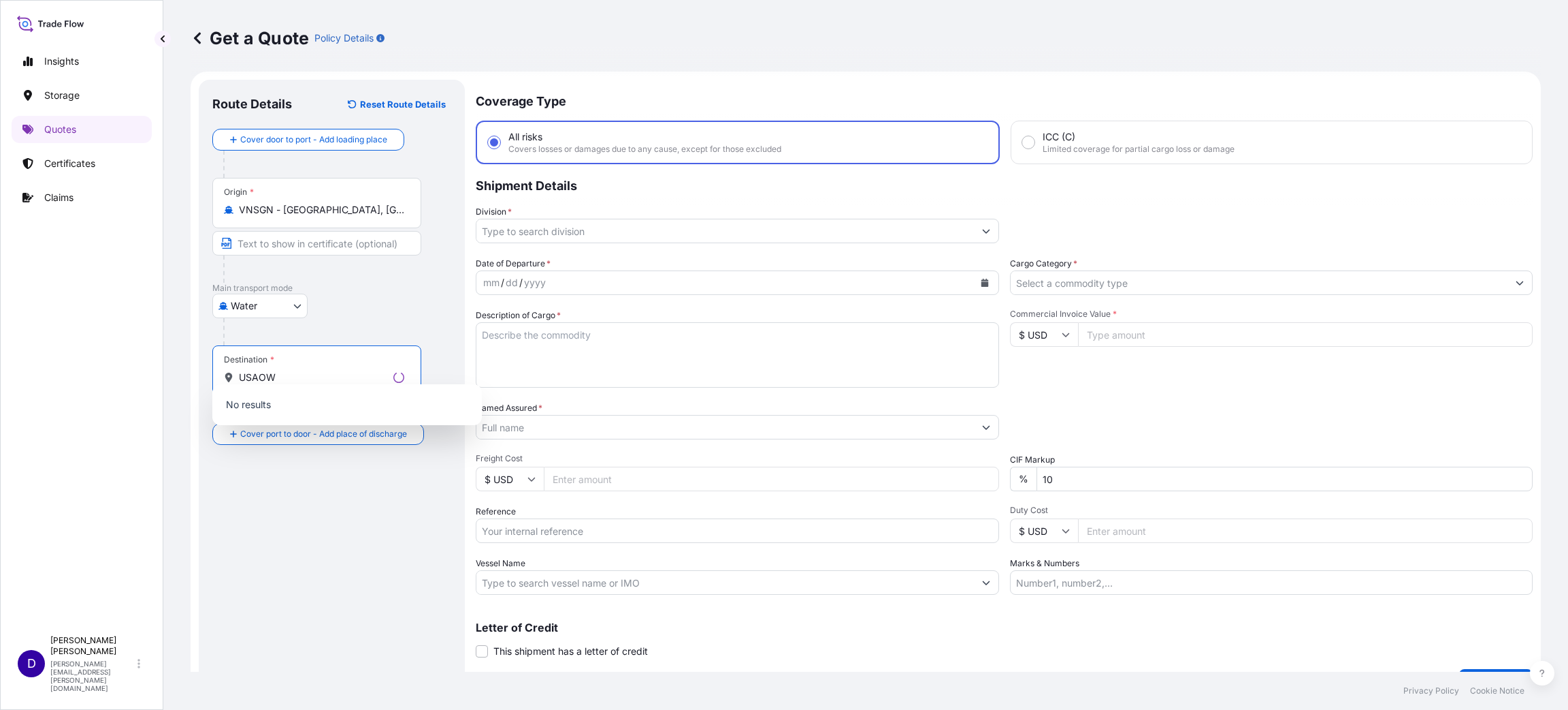
scroll to position [0, 0]
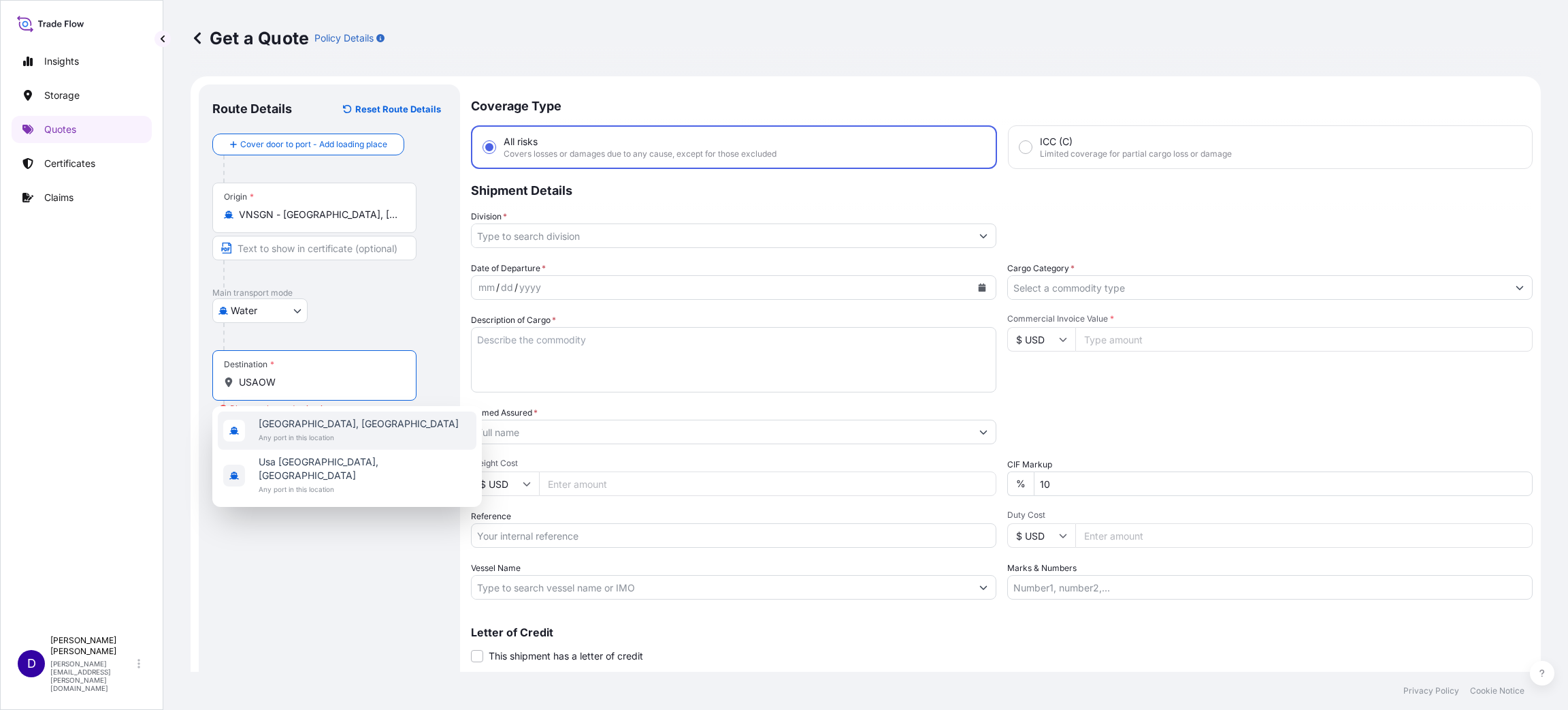
drag, startPoint x: 293, startPoint y: 389, endPoint x: 223, endPoint y: 372, distance: 72.0
click at [227, 371] on div "Destination * USAOW" at bounding box center [314, 375] width 204 height 51
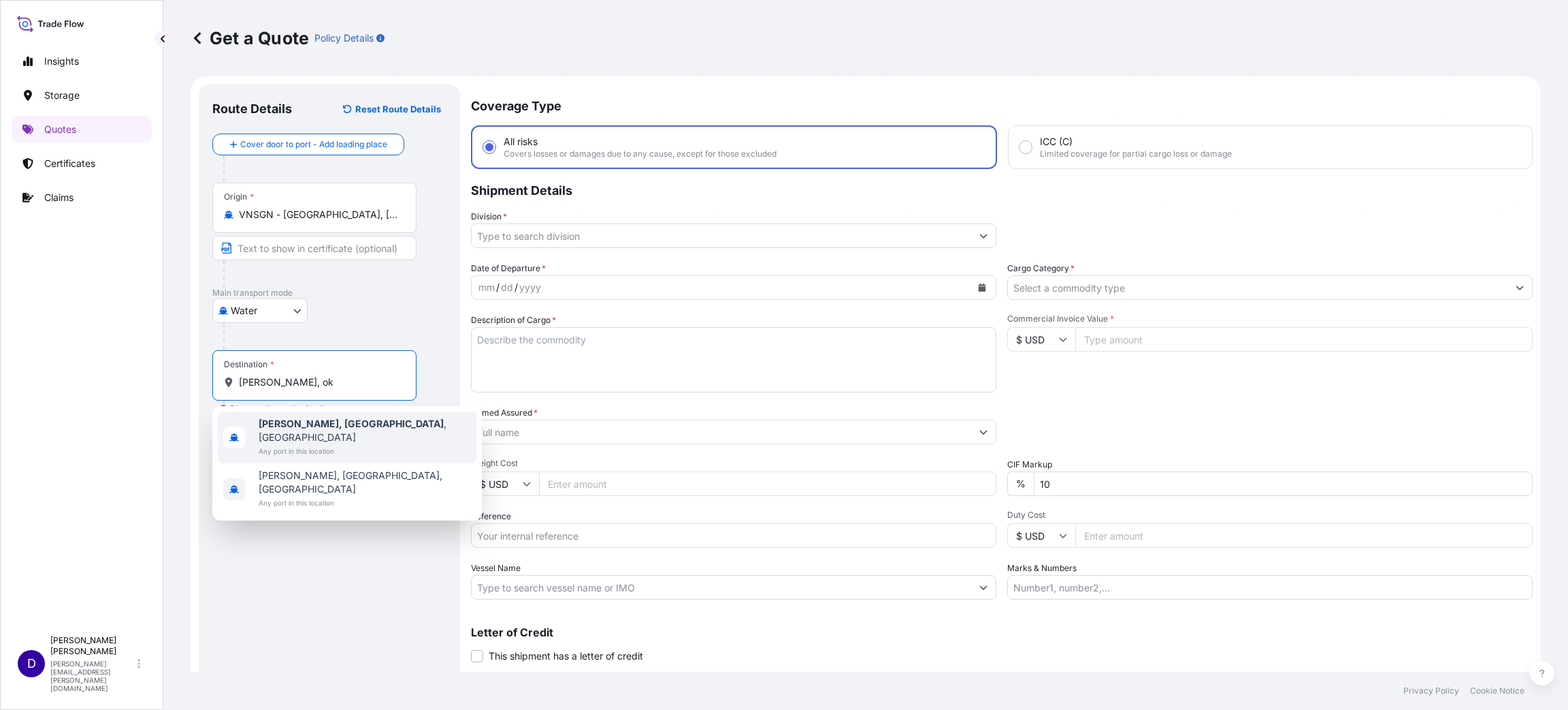
click at [334, 444] on span "Any port in this location" at bounding box center [364, 451] width 212 height 14
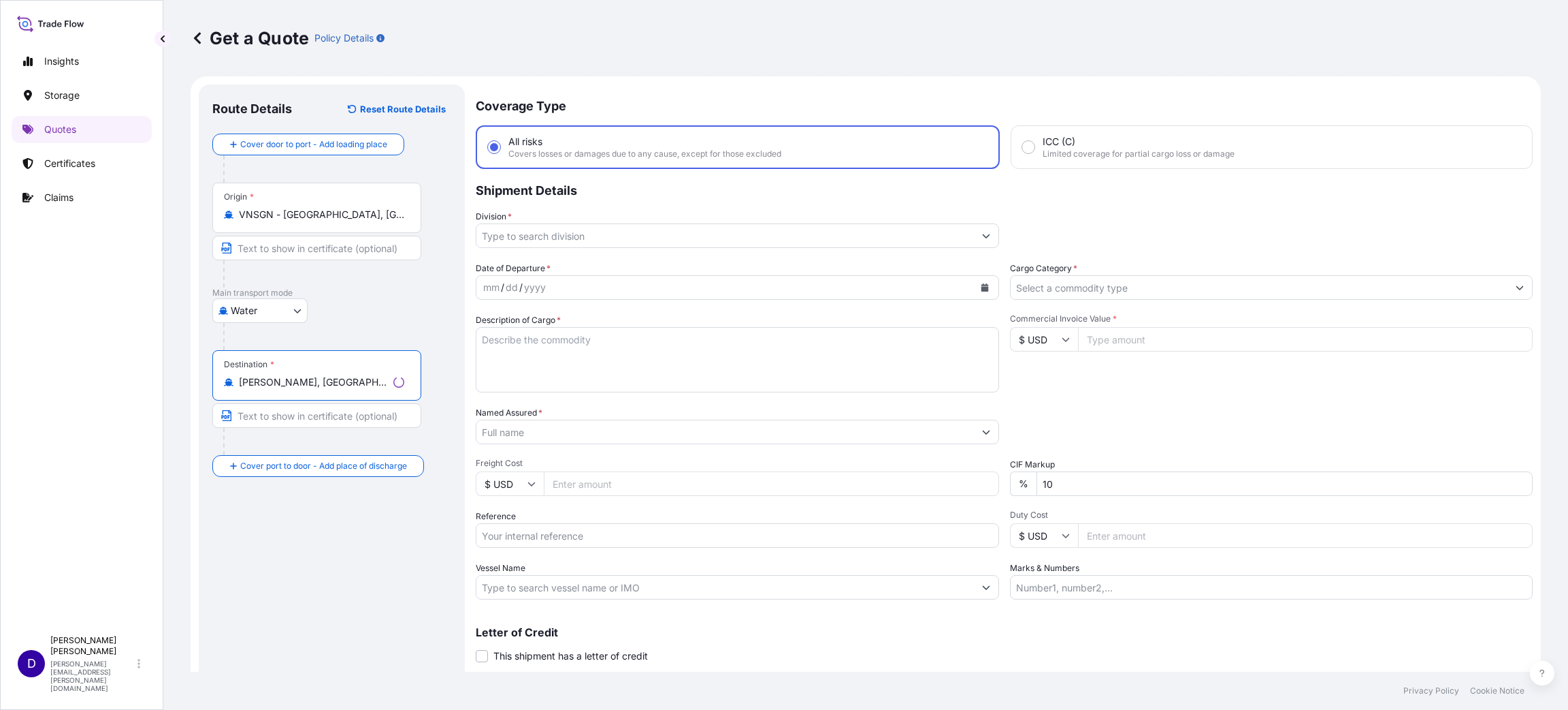
type input "[PERSON_NAME], [GEOGRAPHIC_DATA], [GEOGRAPHIC_DATA]"
click at [565, 237] on input "Division *" at bounding box center [725, 236] width 497 height 25
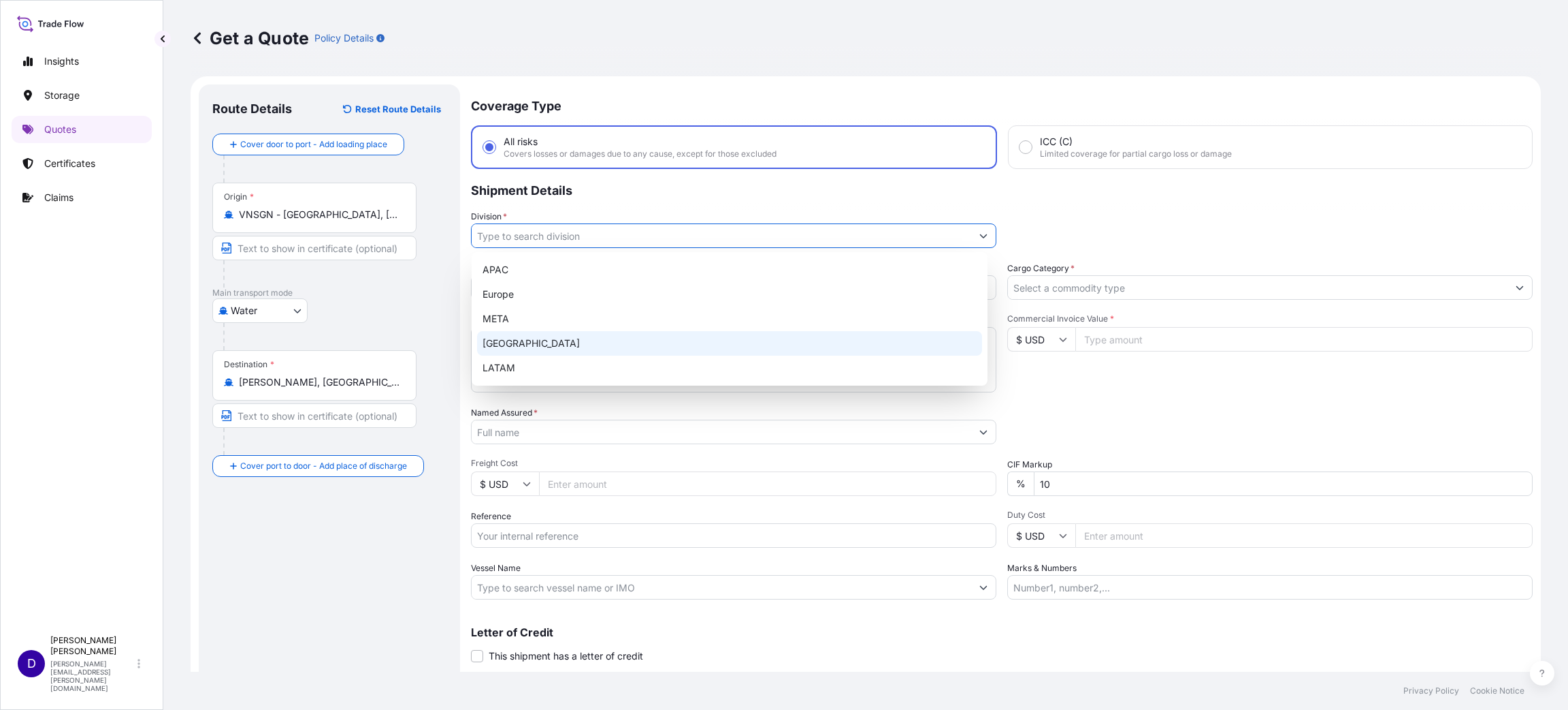
click at [522, 340] on div "[GEOGRAPHIC_DATA]" at bounding box center [729, 343] width 505 height 25
type input "[GEOGRAPHIC_DATA]"
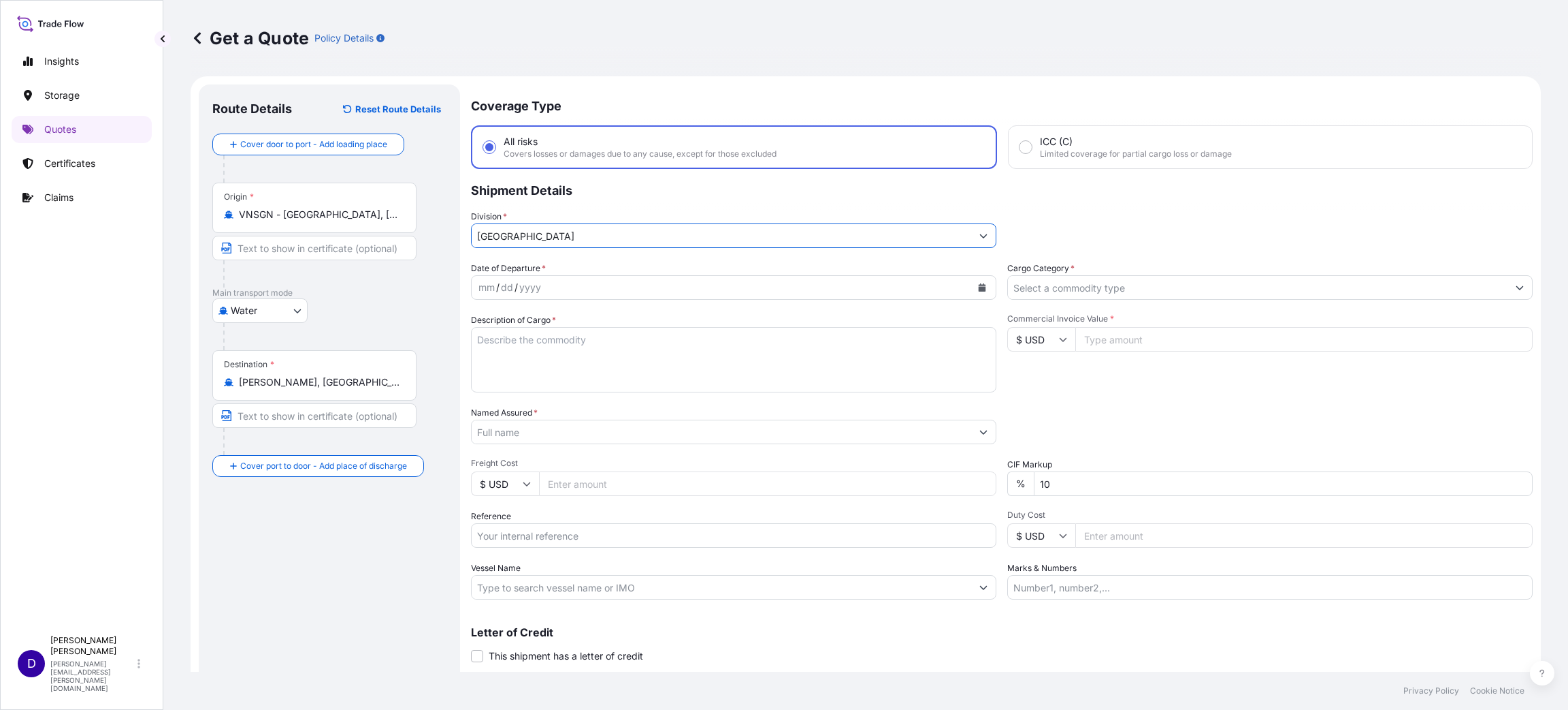
click at [979, 286] on icon "Calendar" at bounding box center [982, 288] width 8 height 9
click at [551, 417] on div "12" at bounding box center [546, 426] width 25 height 25
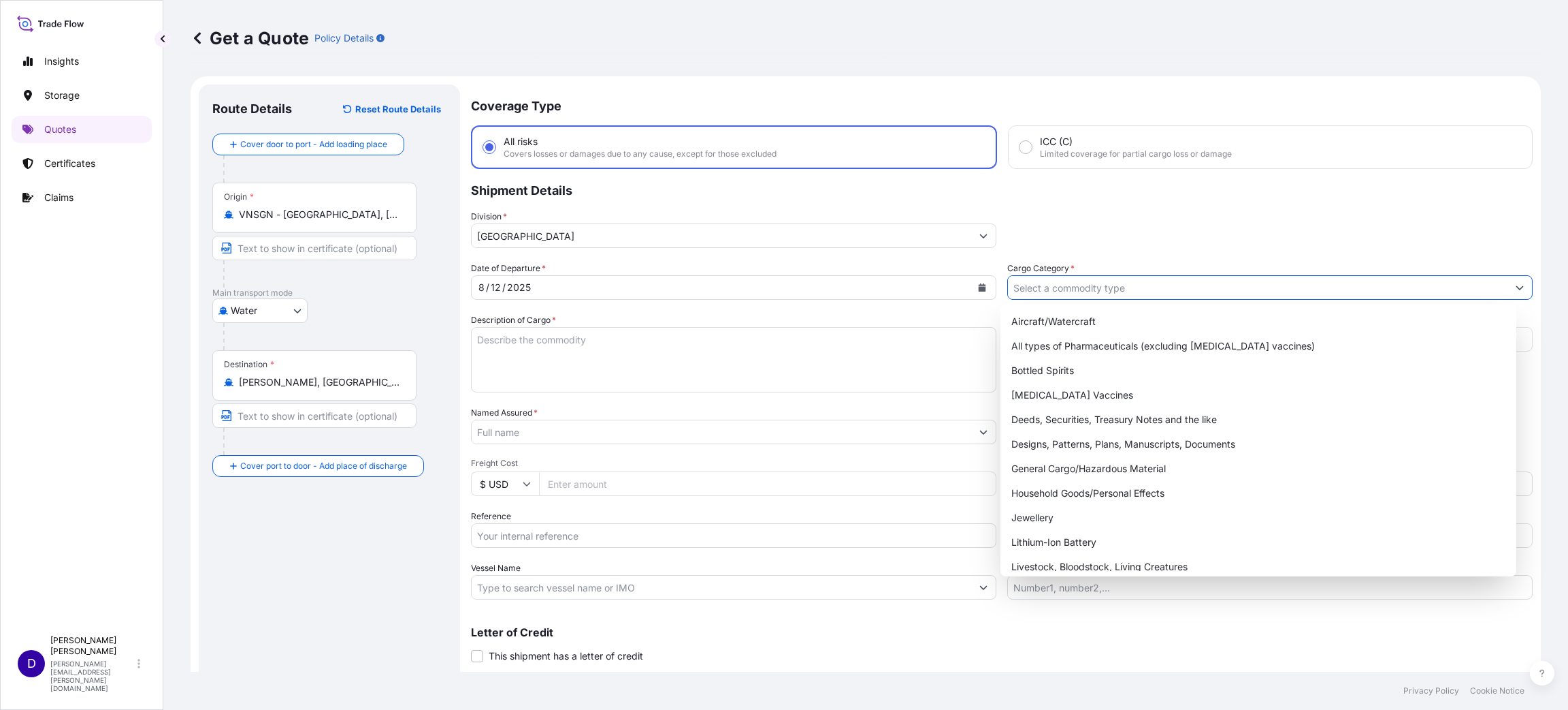
click at [1076, 279] on input "Cargo Category *" at bounding box center [1258, 287] width 500 height 25
click at [1083, 464] on div "General Cargo/Hazardous Material" at bounding box center [1259, 468] width 505 height 25
type input "General Cargo/Hazardous Material"
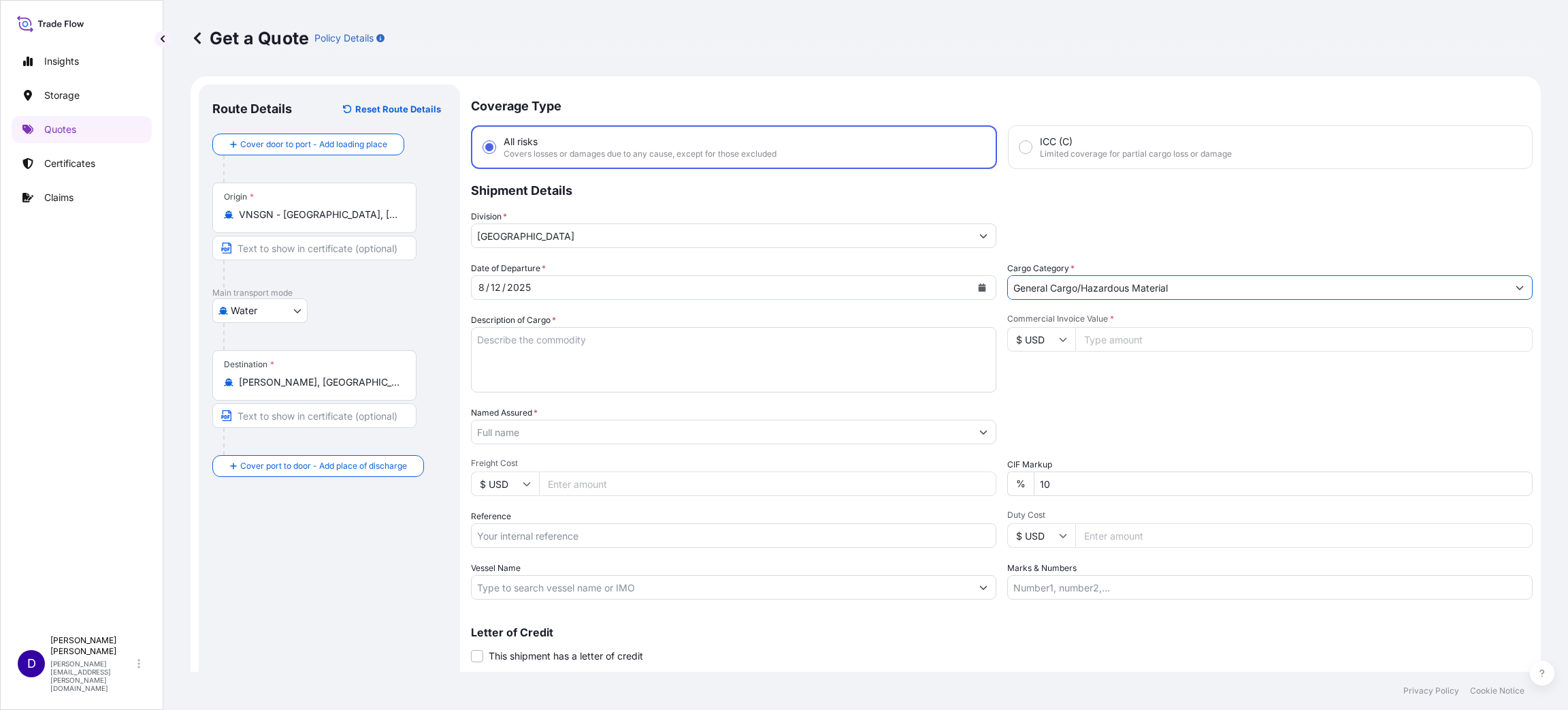
click at [587, 346] on textarea "Description of Cargo *" at bounding box center [734, 359] width 526 height 65
type textarea "b"
type textarea "BATTERY"
type input "35935.00"
click at [575, 435] on input "Named Assured *" at bounding box center [722, 432] width 500 height 25
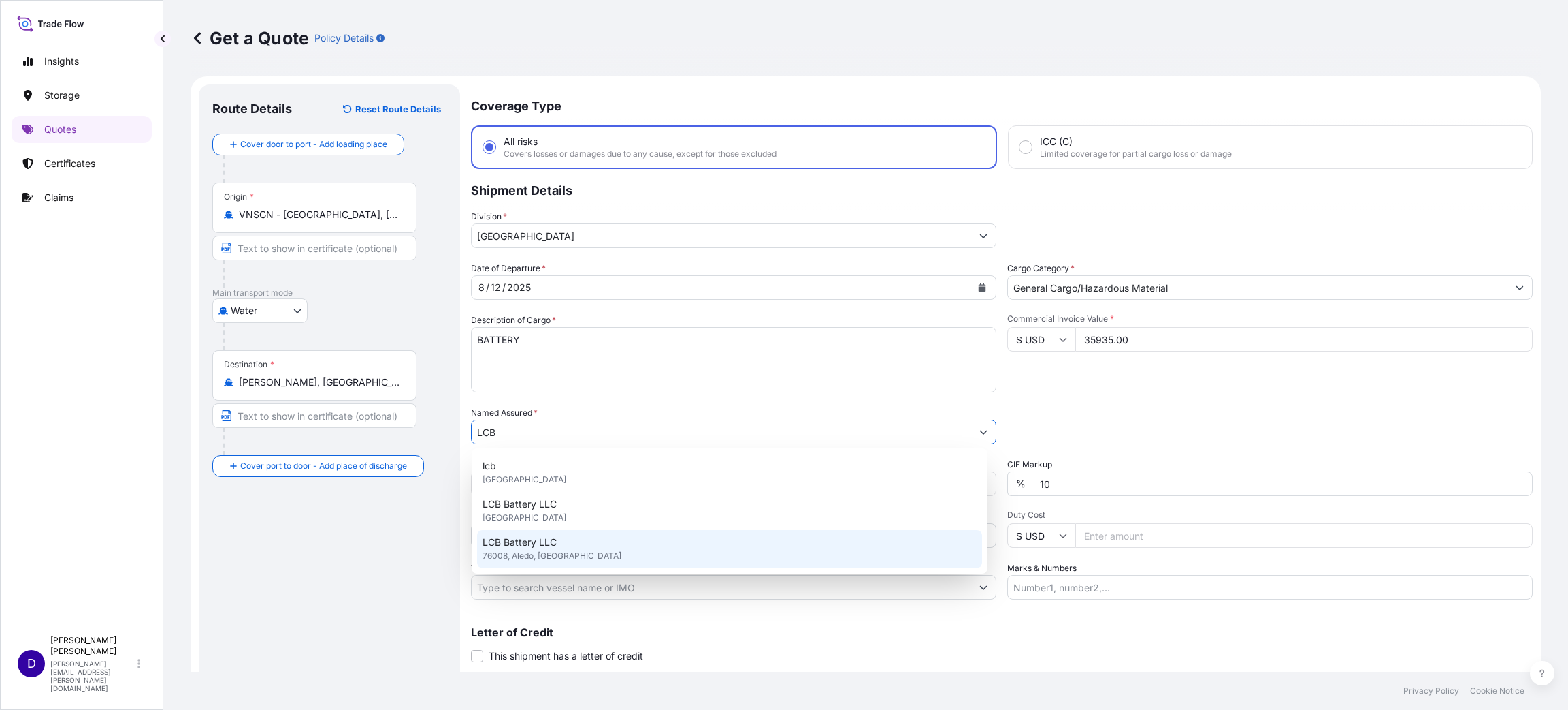
click at [523, 549] on span "76008, Aledo, [GEOGRAPHIC_DATA]" at bounding box center [552, 556] width 139 height 14
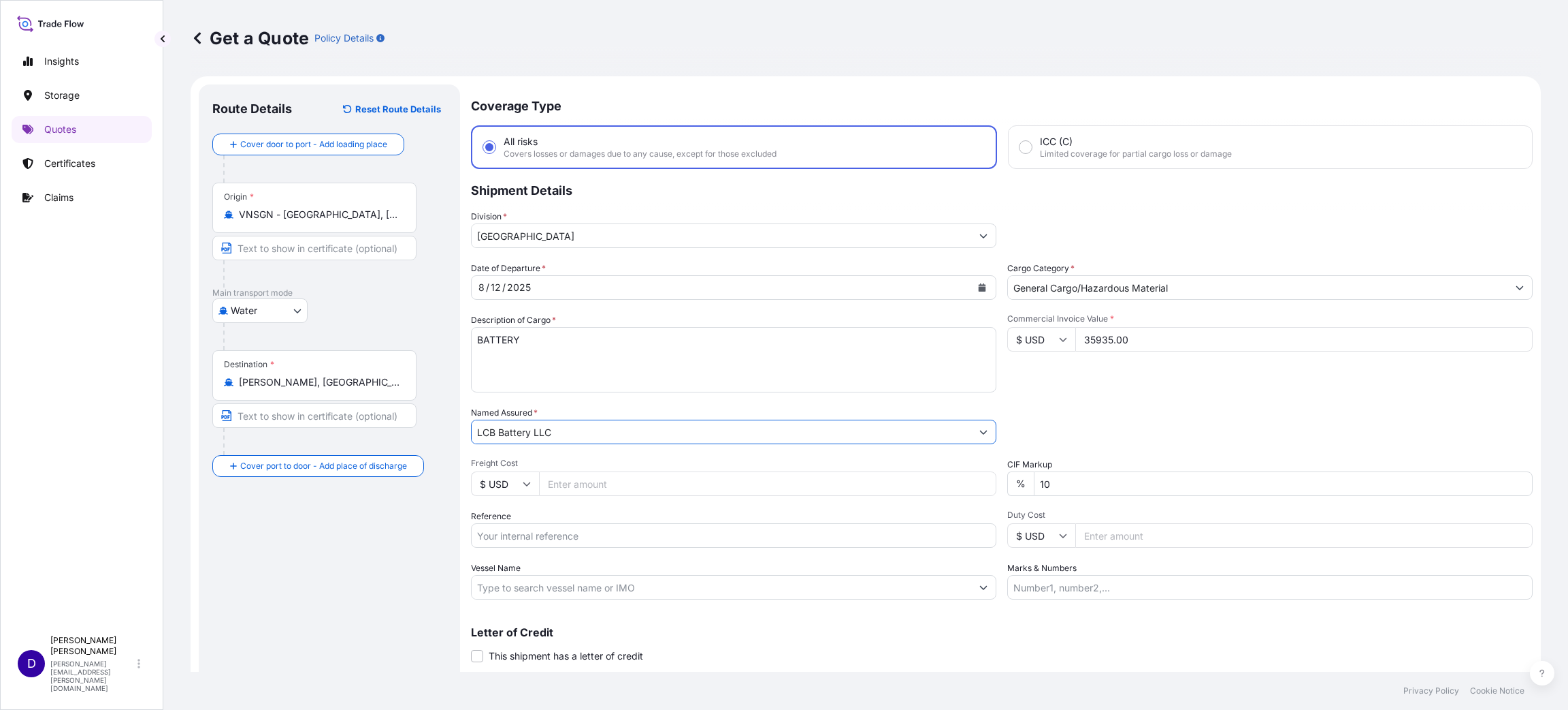
type input "LCB Battery LLC"
click at [585, 484] on input "Freight Cost" at bounding box center [767, 483] width 457 height 25
type input "9080.00"
click at [589, 539] on input "Reference" at bounding box center [734, 535] width 526 height 25
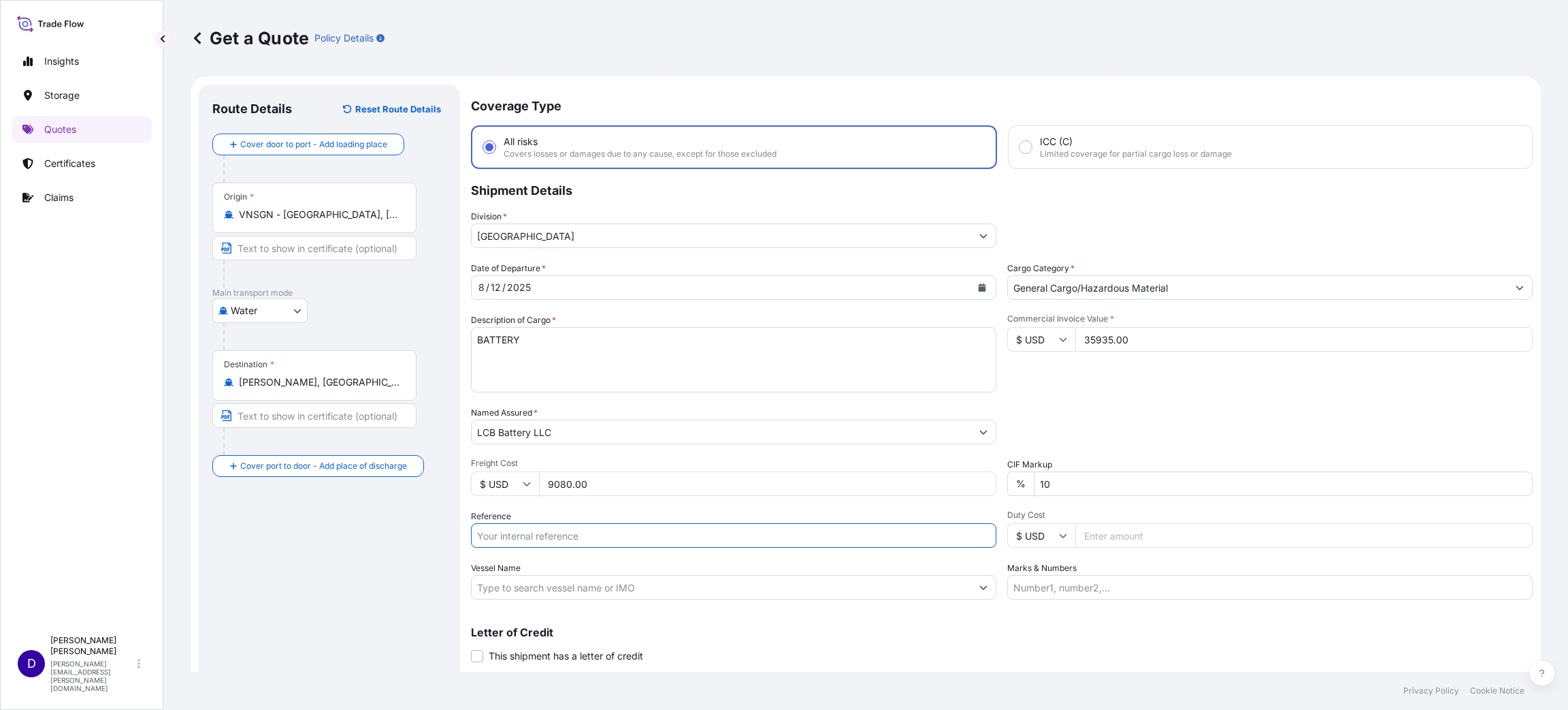
paste input "S25I157765"
type input "S25I157765"
click at [1089, 536] on input "Duty Cost" at bounding box center [1304, 535] width 457 height 25
type input "5020.63"
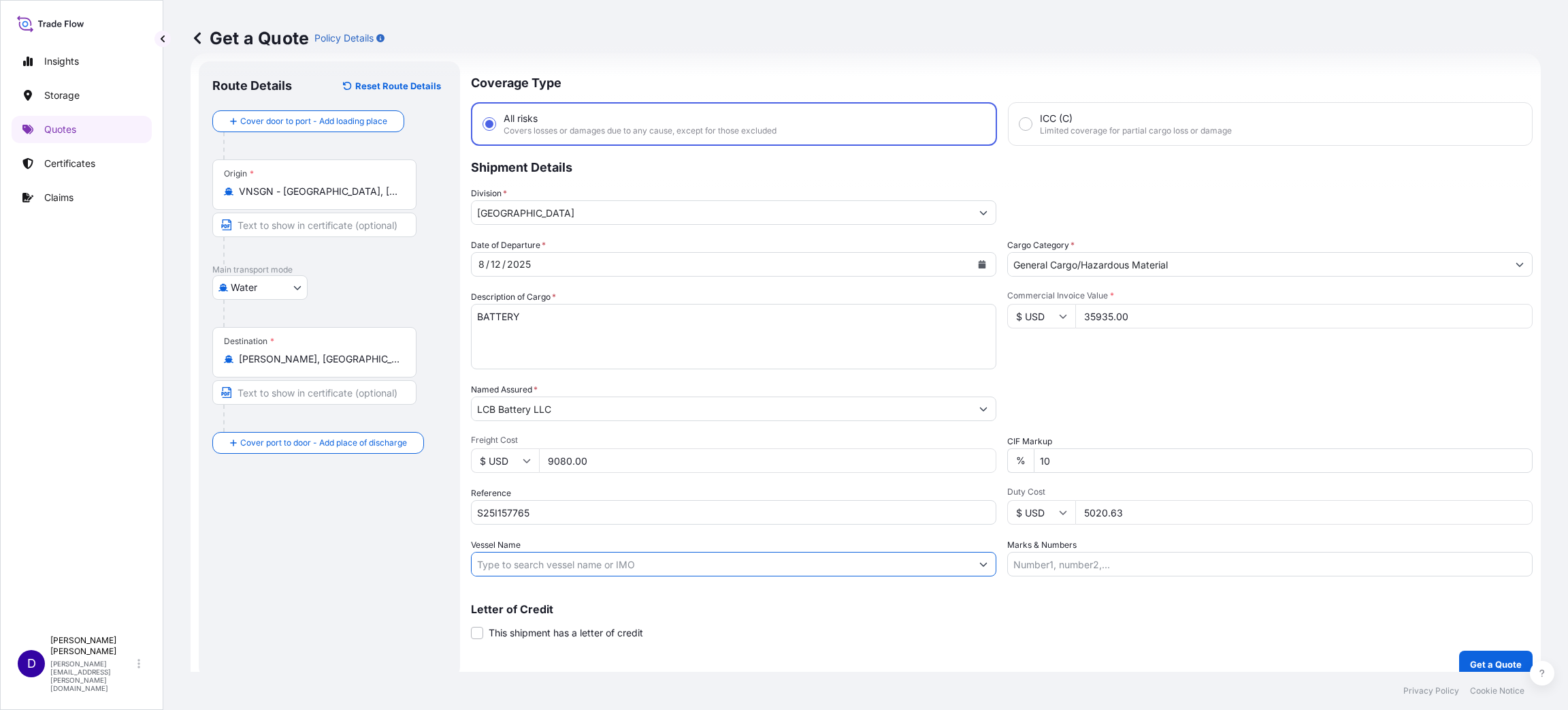
scroll to position [35, 0]
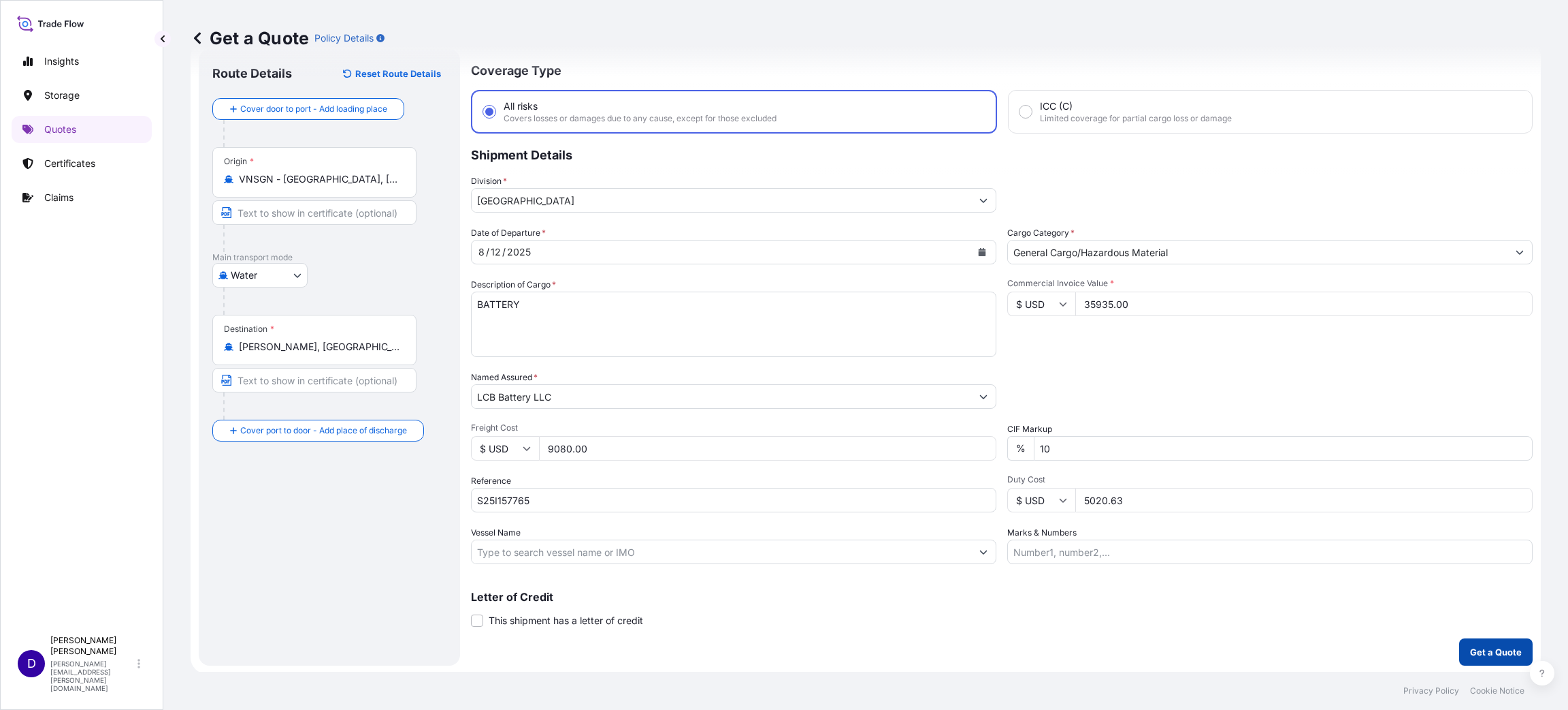
click at [1476, 646] on p "Get a Quote" at bounding box center [1496, 652] width 52 height 14
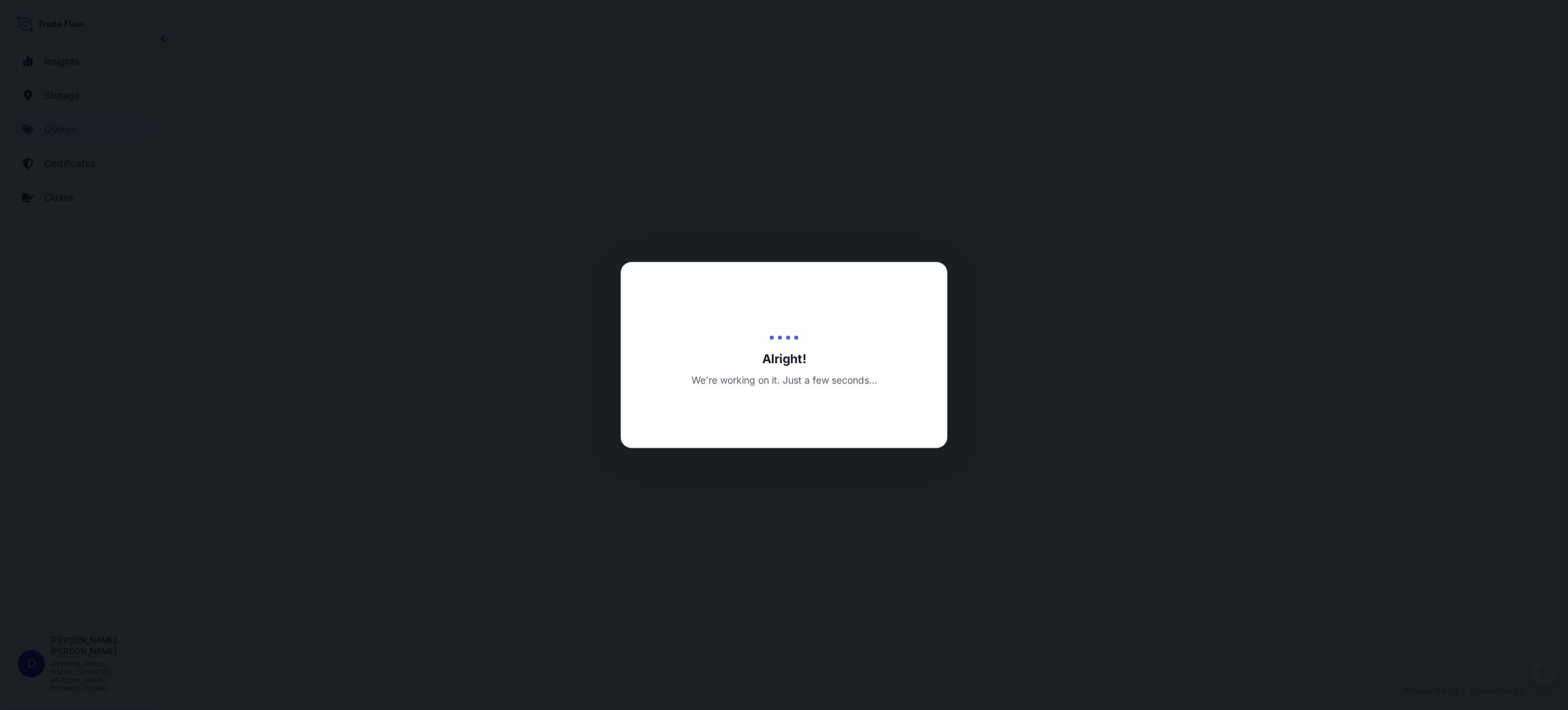
select select "Water"
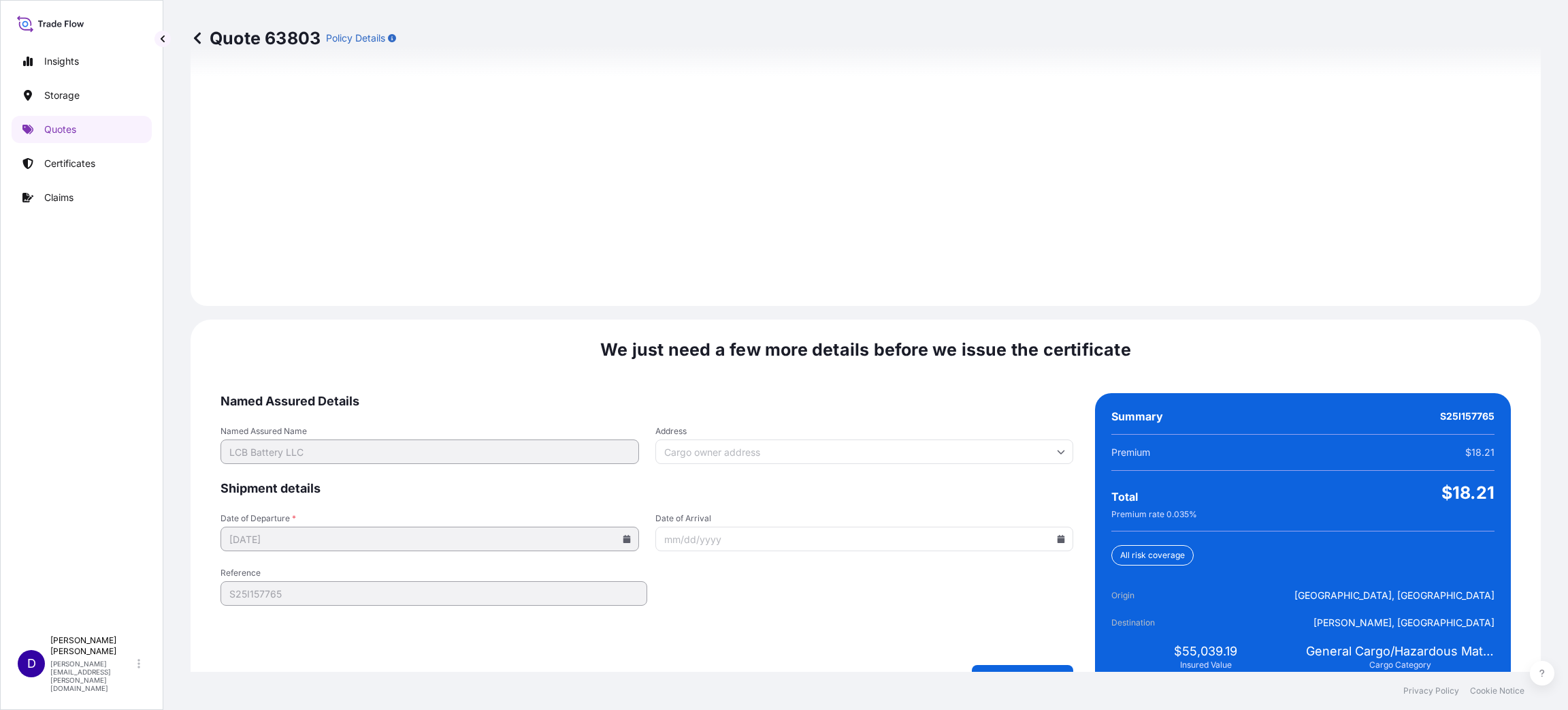
scroll to position [1870, 0]
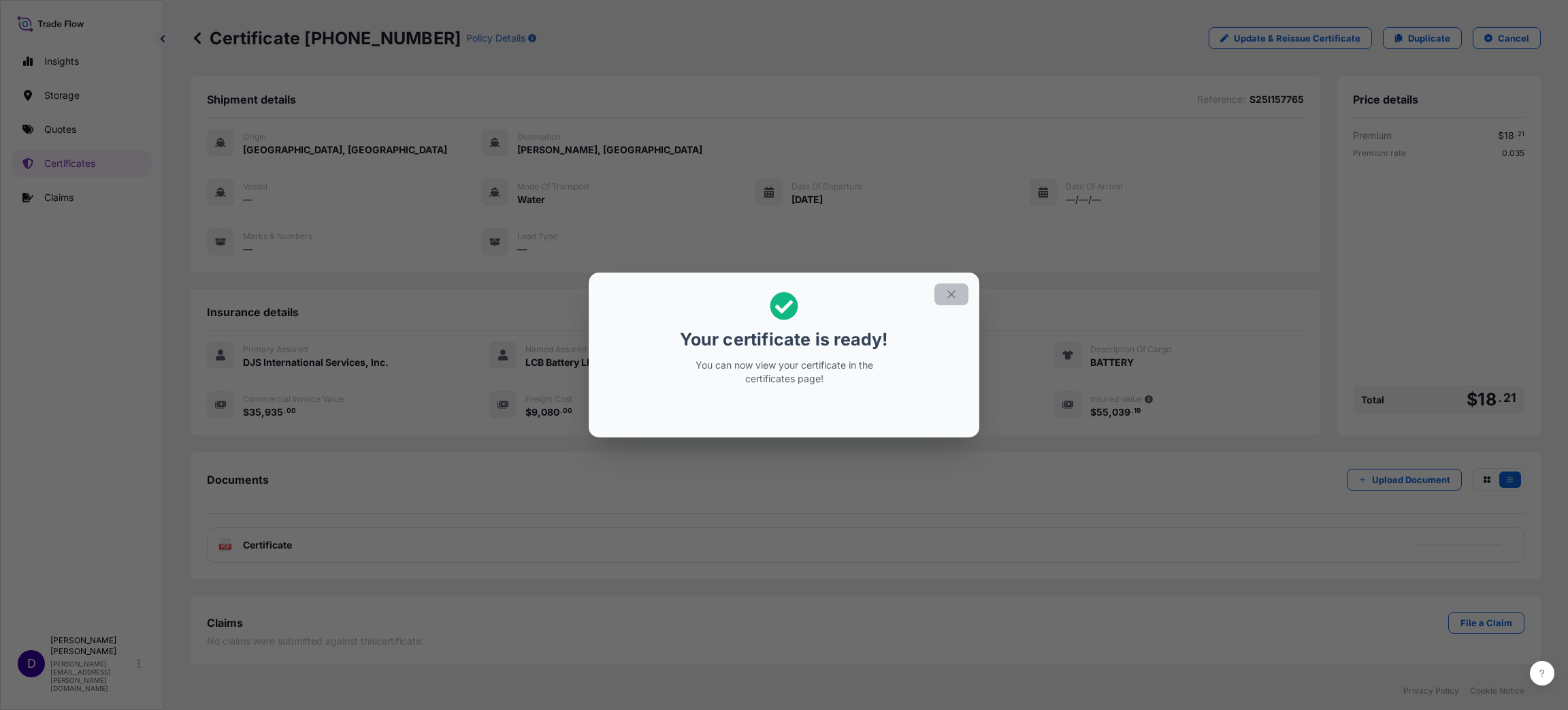
click at [953, 286] on button "button" at bounding box center [952, 294] width 34 height 21
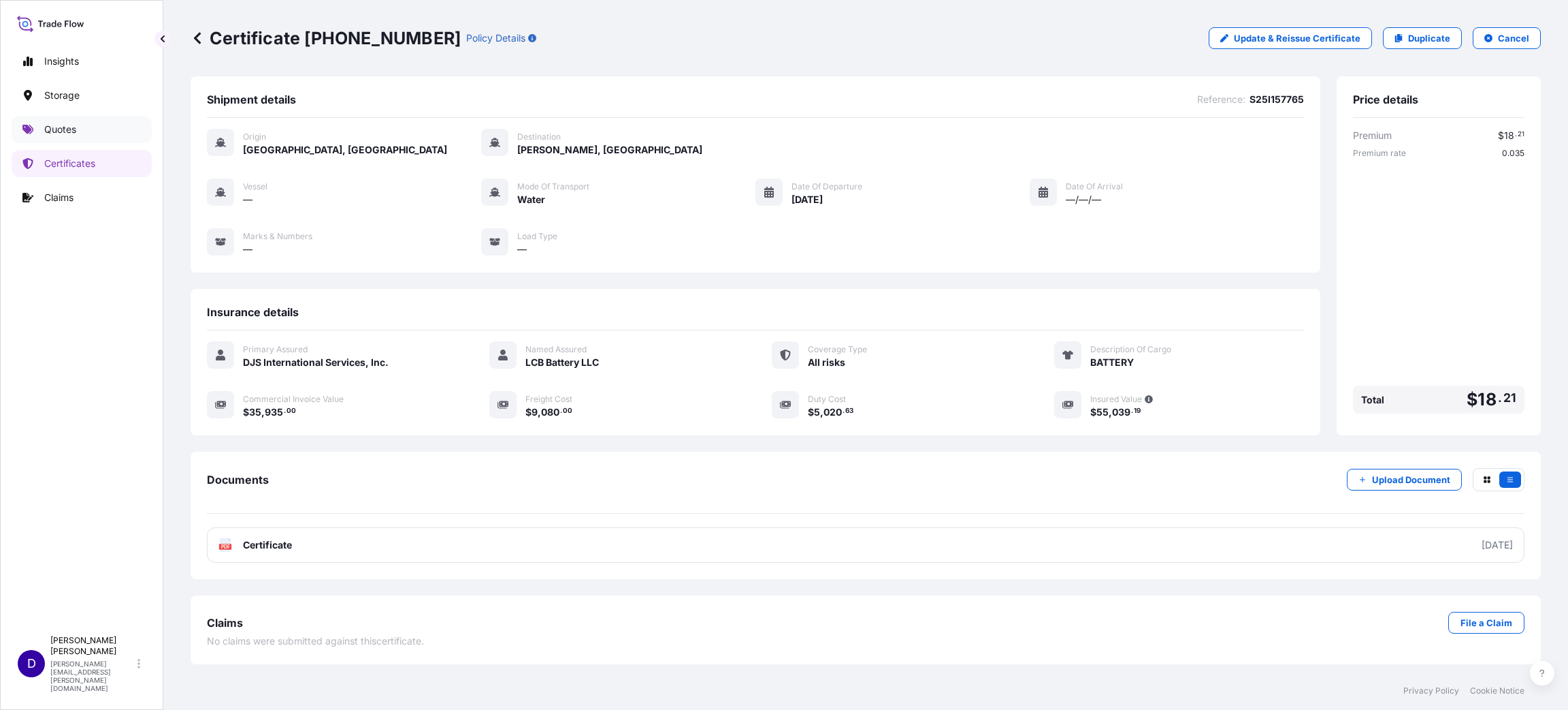
click at [59, 130] on p "Quotes" at bounding box center [59, 130] width 32 height 14
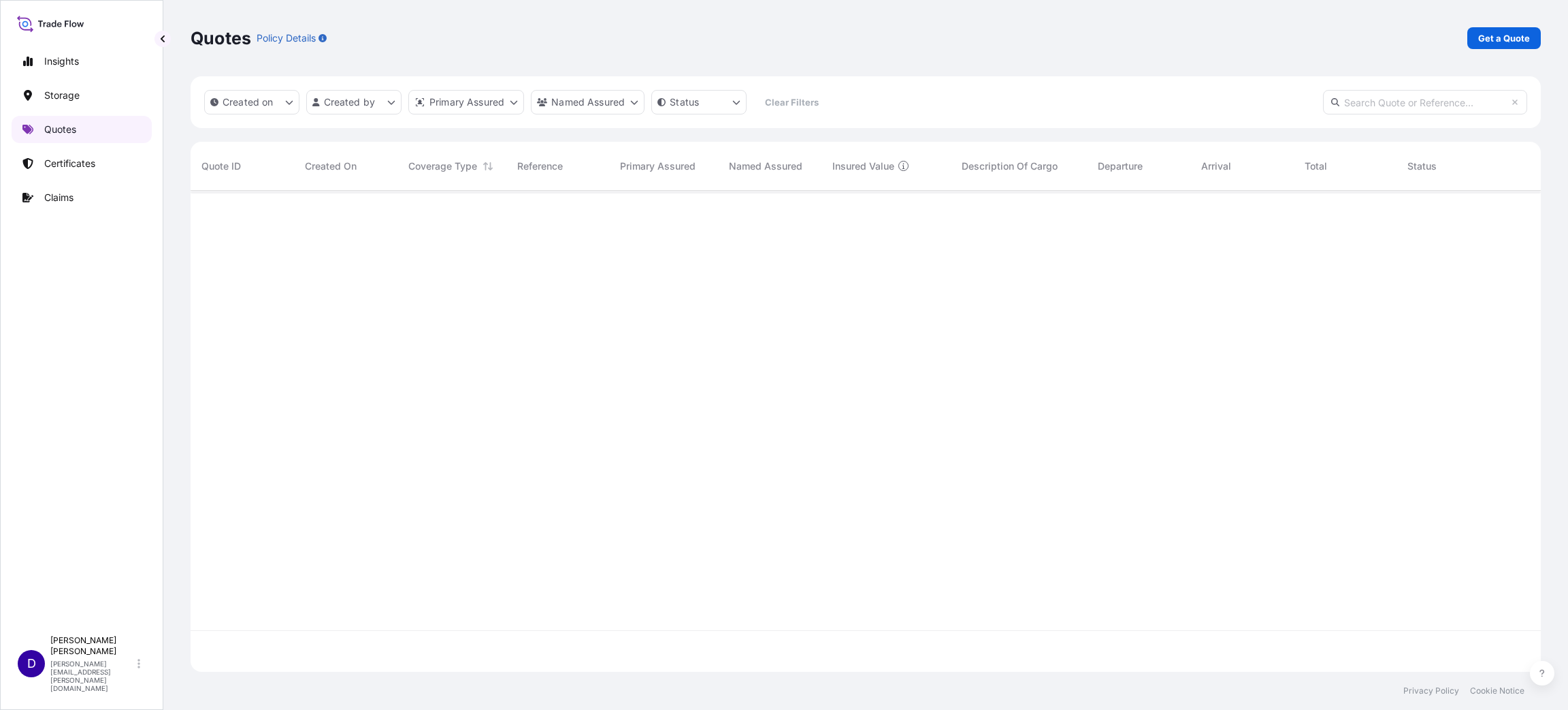
scroll to position [514, 1335]
click at [1480, 32] on p "Get a Quote" at bounding box center [1504, 38] width 52 height 14
select select "Water"
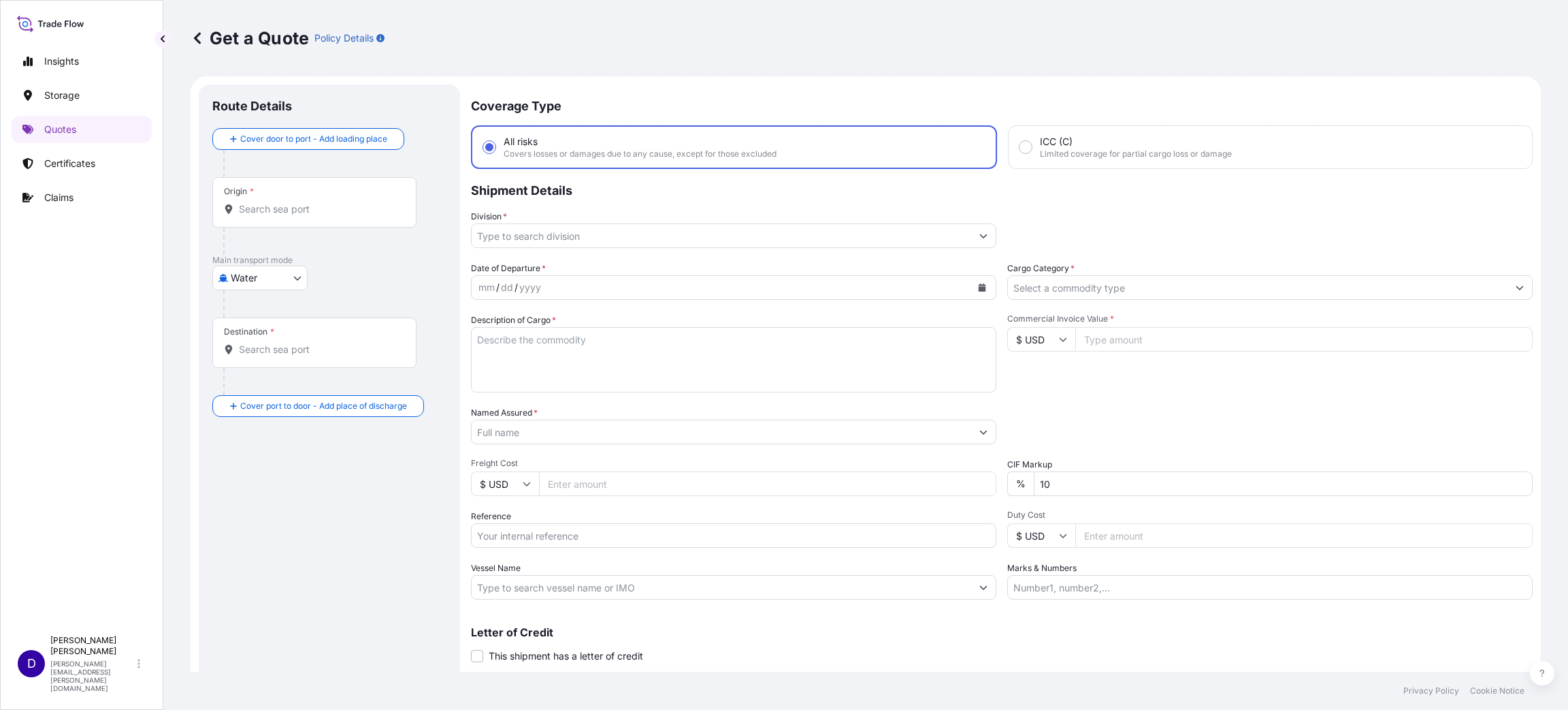
scroll to position [21, 0]
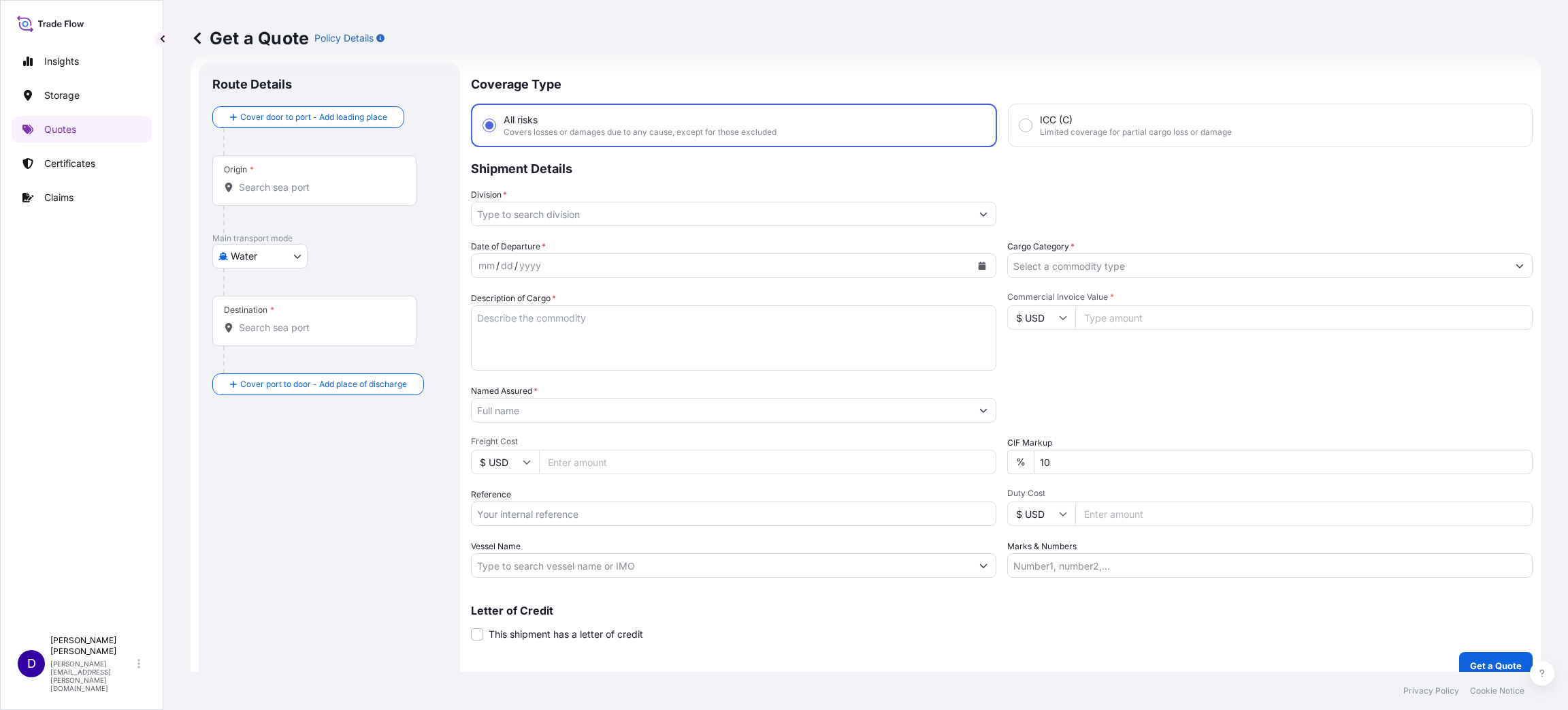
click at [325, 192] on input "Origin *" at bounding box center [319, 187] width 161 height 14
type input "S"
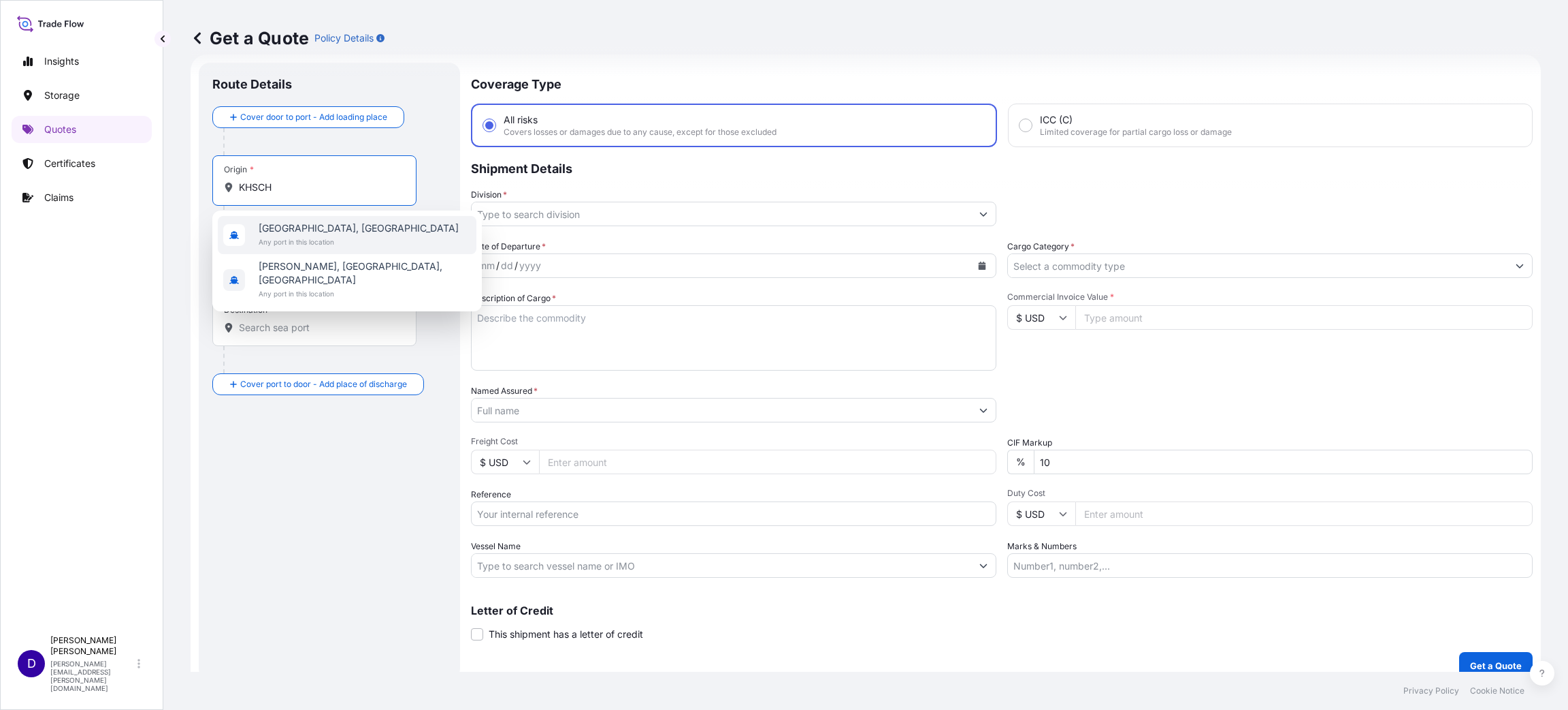
drag, startPoint x: 280, startPoint y: 188, endPoint x: 195, endPoint y: 182, distance: 85.2
click at [197, 181] on form "Route Details Cover door to port - Add loading place Place of loading Road / In…" at bounding box center [866, 370] width 1351 height 633
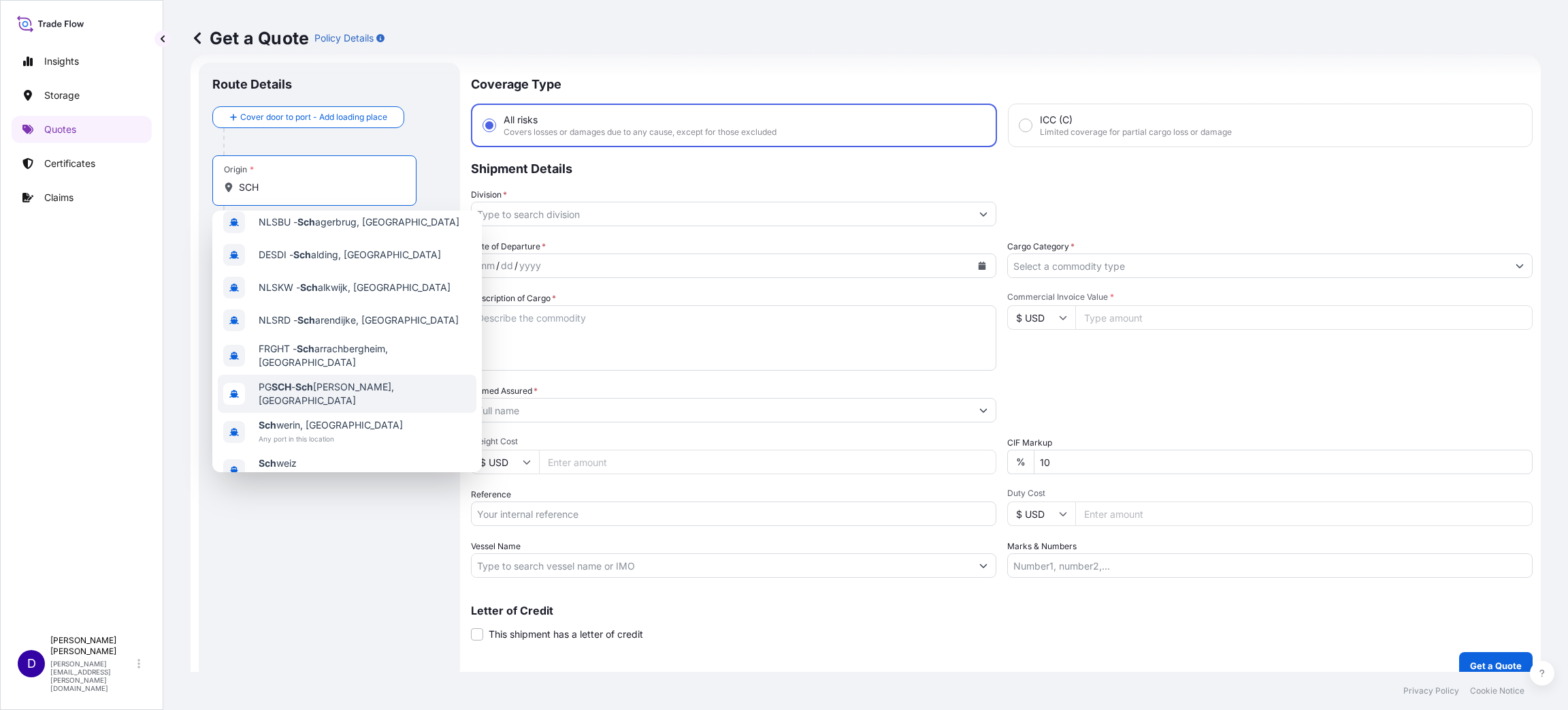
scroll to position [0, 0]
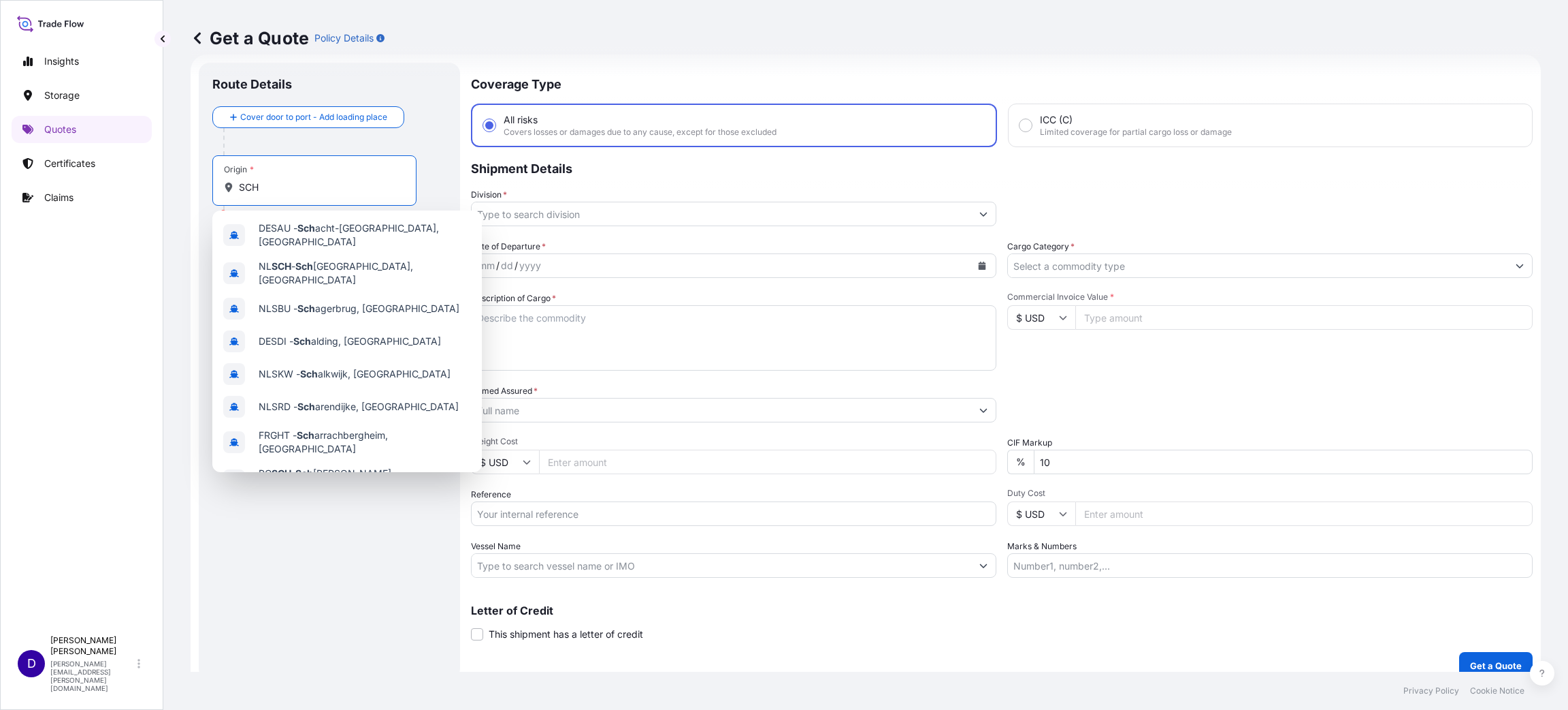
drag, startPoint x: 276, startPoint y: 184, endPoint x: 215, endPoint y: 183, distance: 61.0
click at [217, 184] on div "Origin * SCH" at bounding box center [314, 181] width 204 height 51
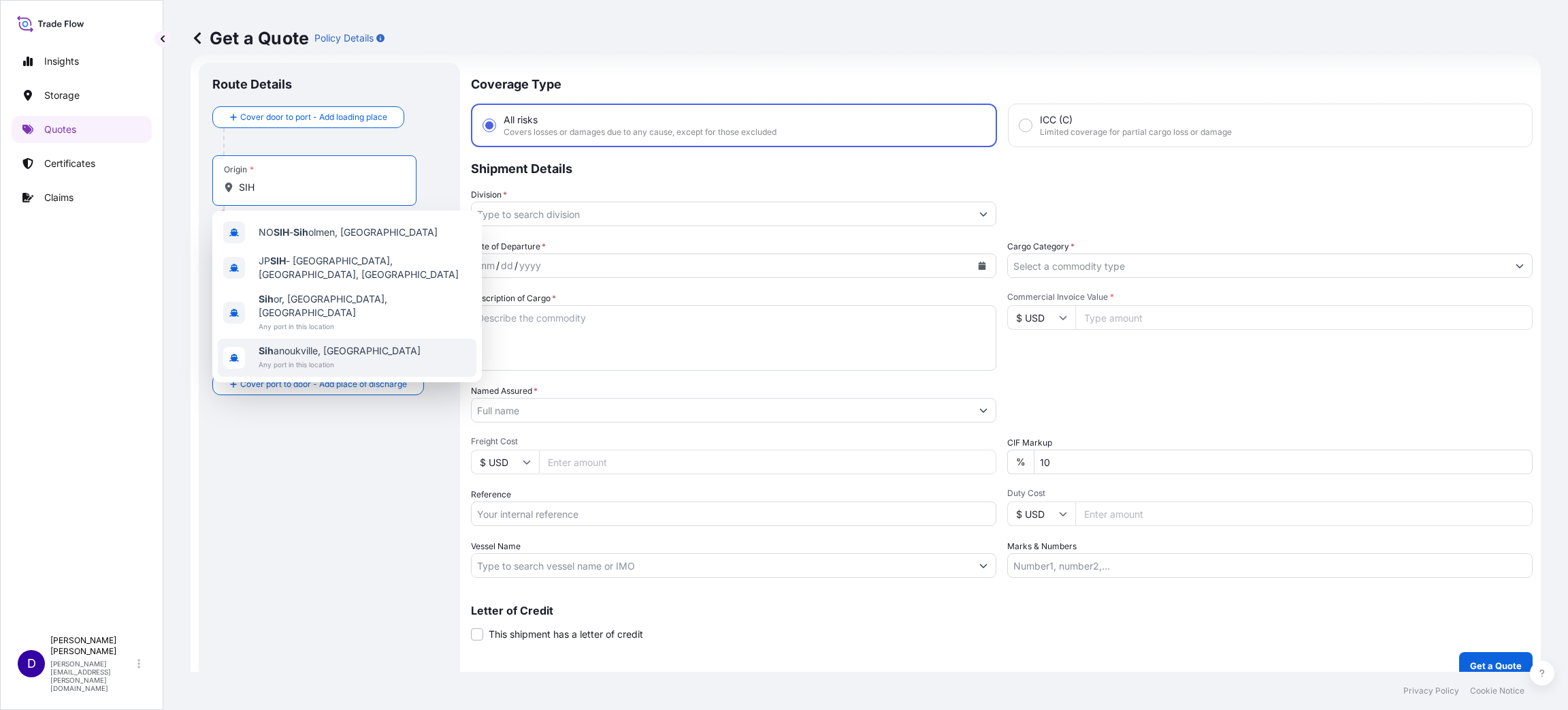
click at [348, 344] on span "Sih anoukville, [GEOGRAPHIC_DATA]" at bounding box center [339, 351] width 162 height 14
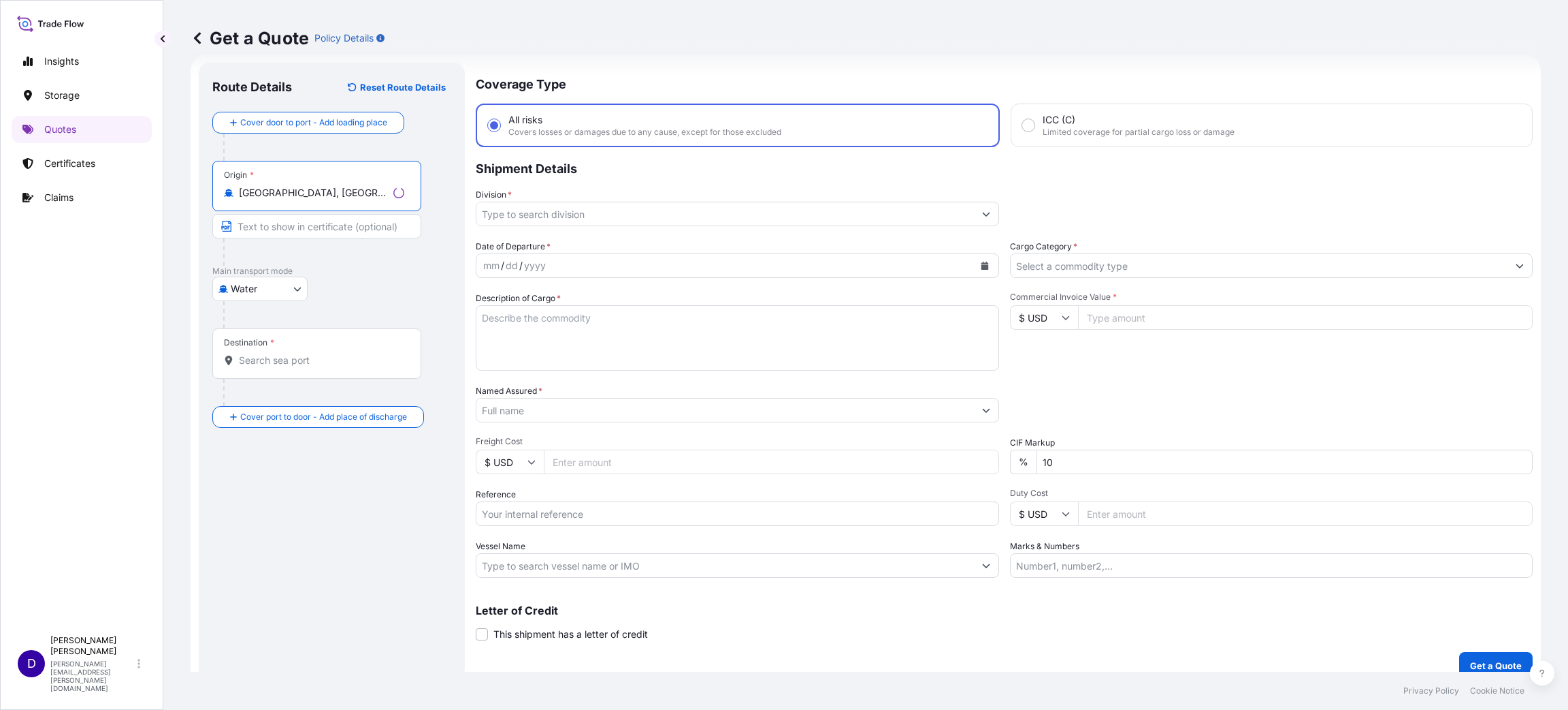
type input "[GEOGRAPHIC_DATA], [GEOGRAPHIC_DATA]"
click at [311, 369] on div "Destination *" at bounding box center [316, 353] width 209 height 51
click at [311, 367] on input "Destination *" at bounding box center [321, 360] width 166 height 14
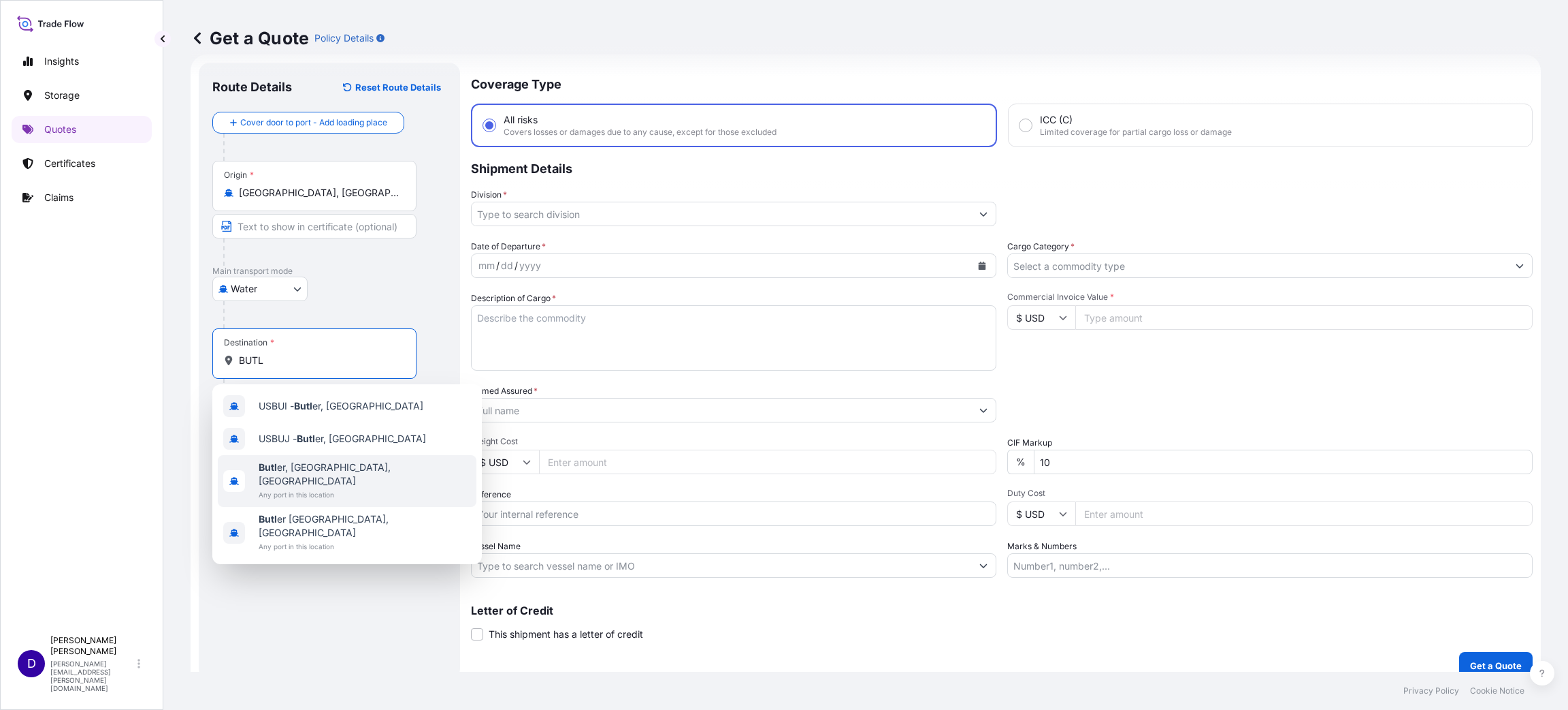
click at [346, 477] on div "Butl er, [GEOGRAPHIC_DATA], [GEOGRAPHIC_DATA] Any port in this location" at bounding box center [347, 480] width 259 height 52
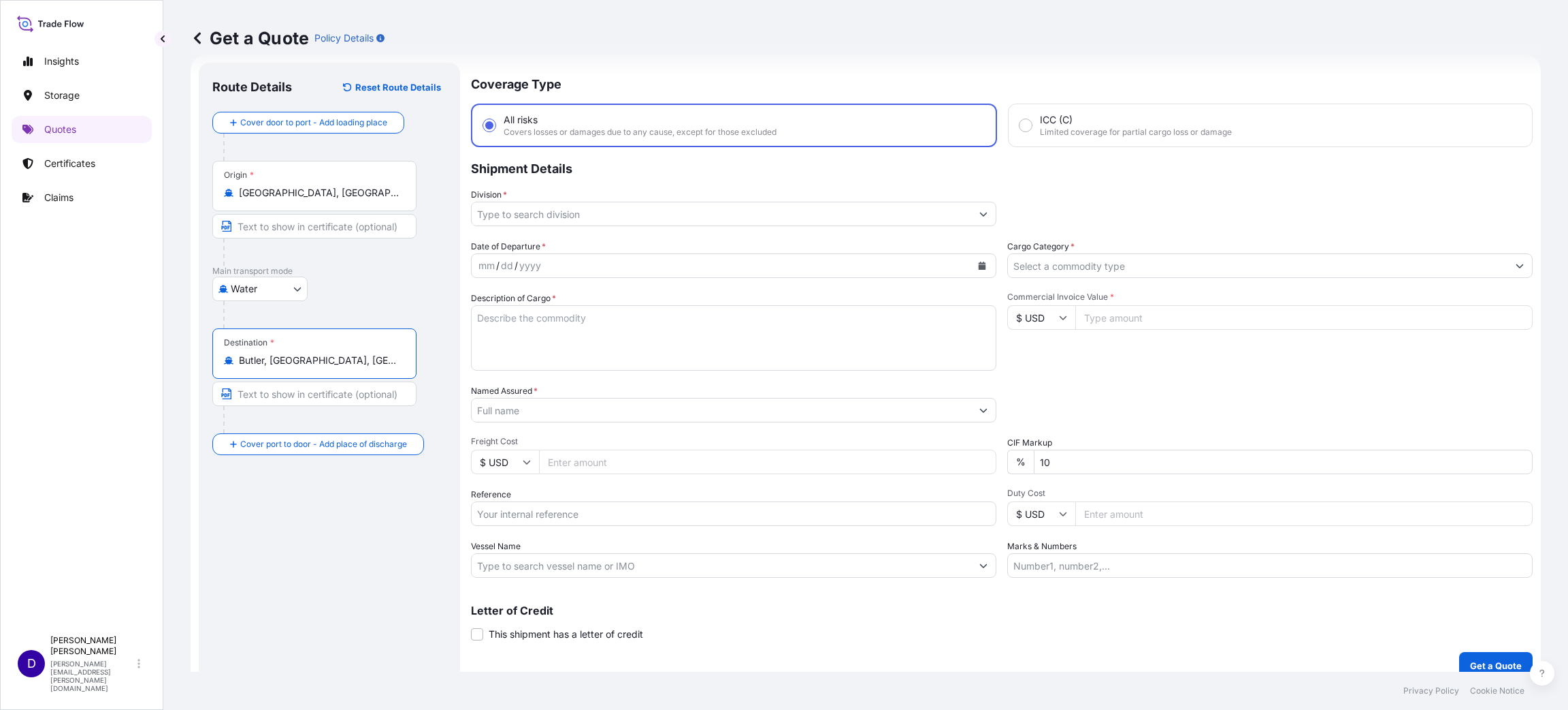
type input "Butler, [GEOGRAPHIC_DATA], [GEOGRAPHIC_DATA]"
click at [201, 596] on div "Route Details Reset Route Details Cover door to port - Add loading place Place …" at bounding box center [329, 370] width 261 height 616
click at [88, 346] on div "Insights Storage Quotes Certificates Claims" at bounding box center [81, 332] width 140 height 593
click at [534, 208] on input "Division *" at bounding box center [722, 214] width 500 height 25
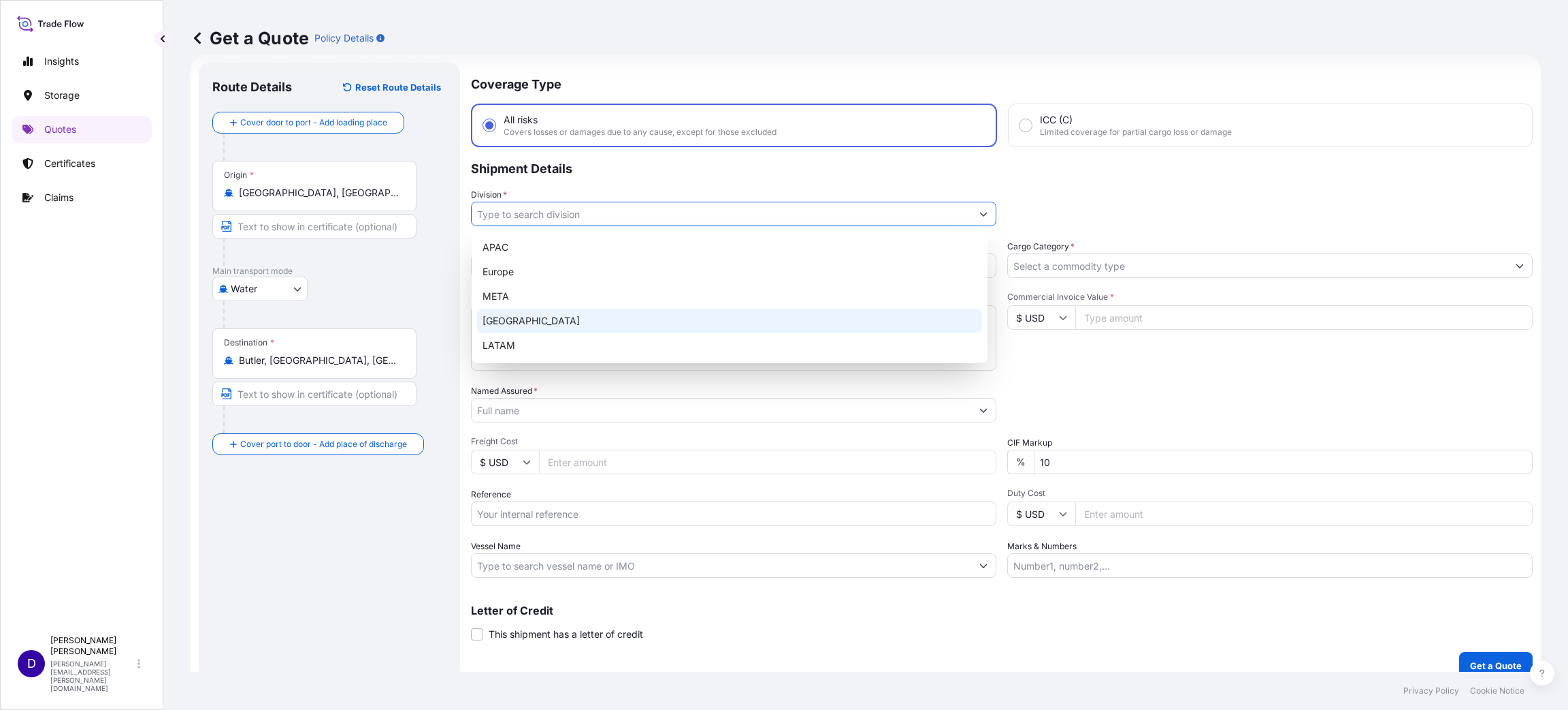
click at [534, 320] on div "[GEOGRAPHIC_DATA]" at bounding box center [729, 321] width 505 height 25
type input "[GEOGRAPHIC_DATA]"
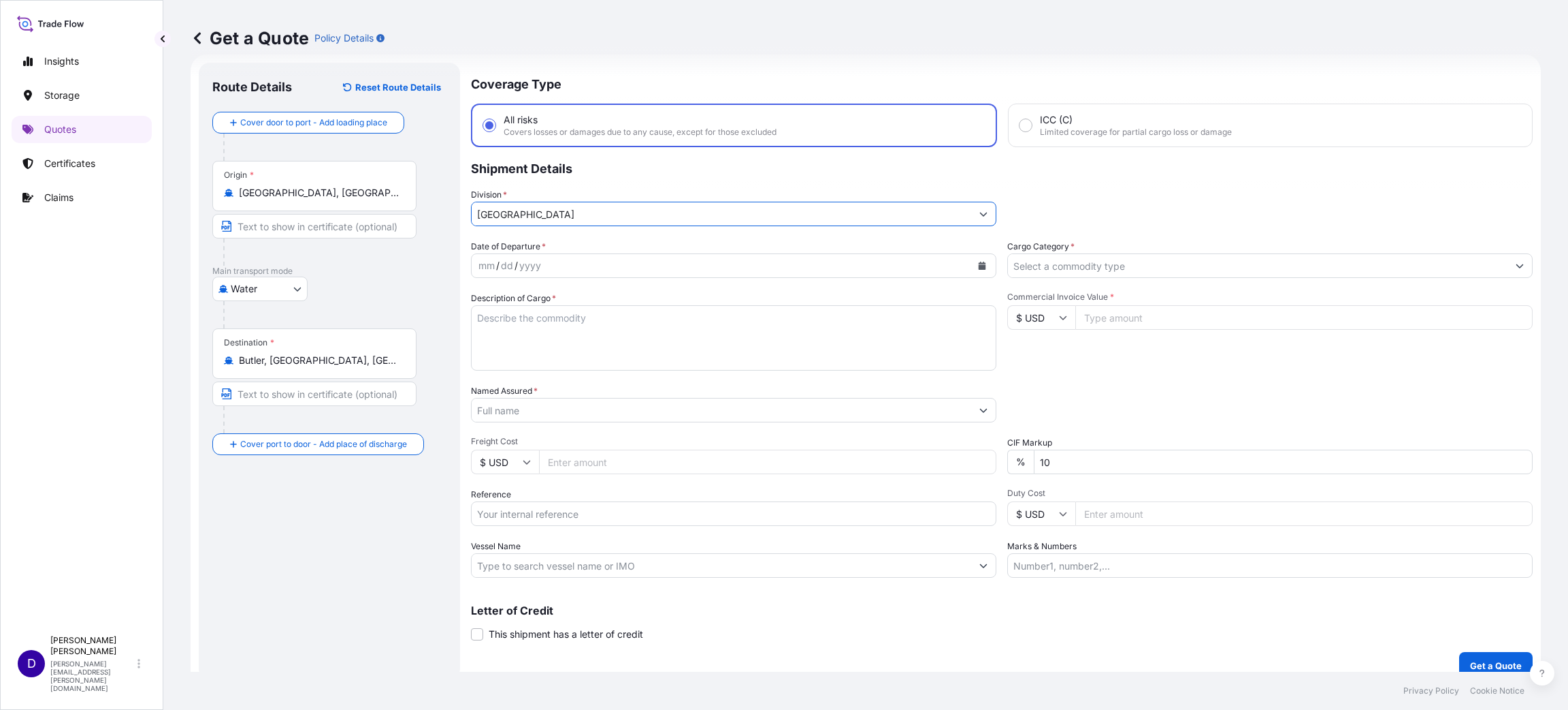
click at [979, 264] on button "Calendar" at bounding box center [982, 265] width 21 height 21
click at [495, 375] on div "3" at bounding box center [495, 378] width 25 height 25
click at [1069, 257] on input "Cargo Category *" at bounding box center [1258, 266] width 500 height 25
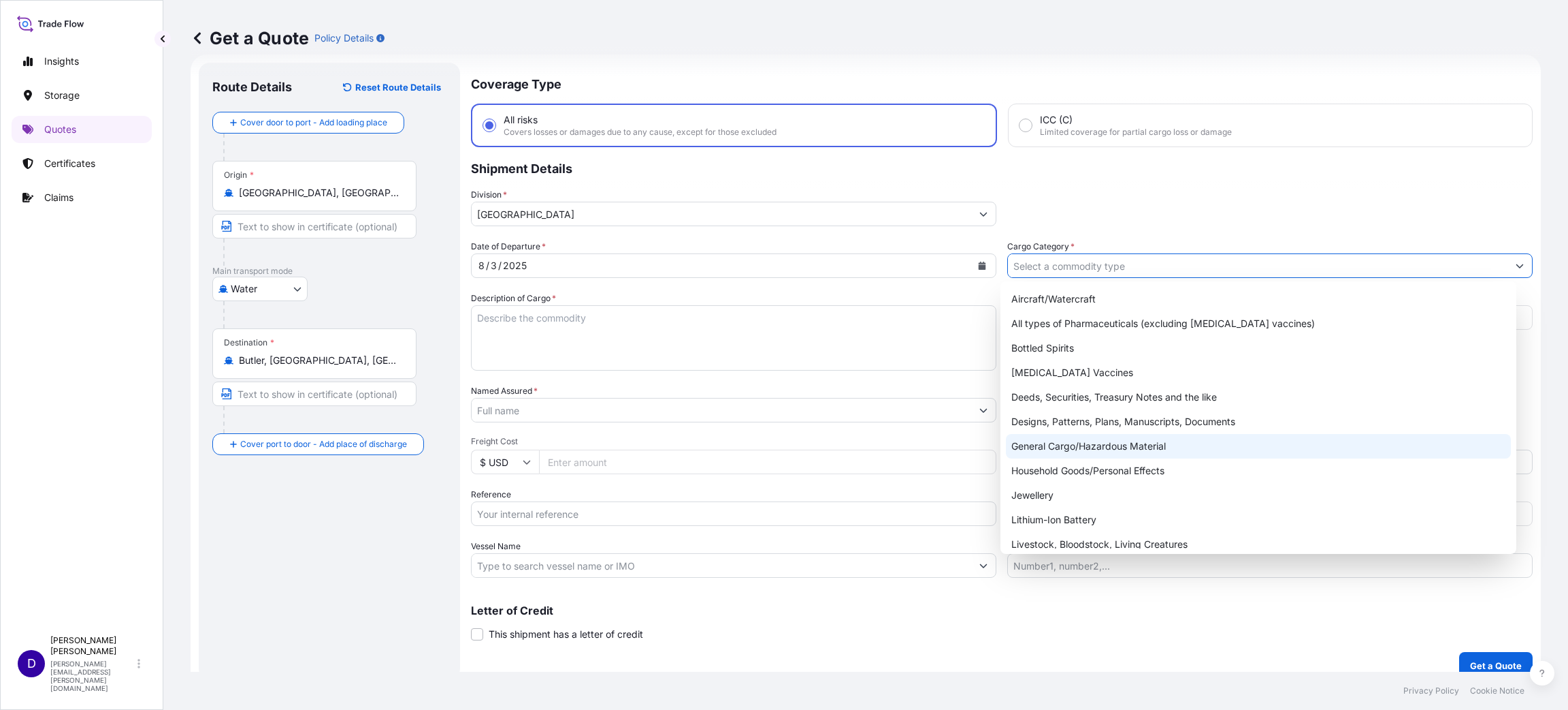
click at [1077, 438] on div "General Cargo/Hazardous Material" at bounding box center [1259, 446] width 505 height 25
type input "General Cargo/Hazardous Material"
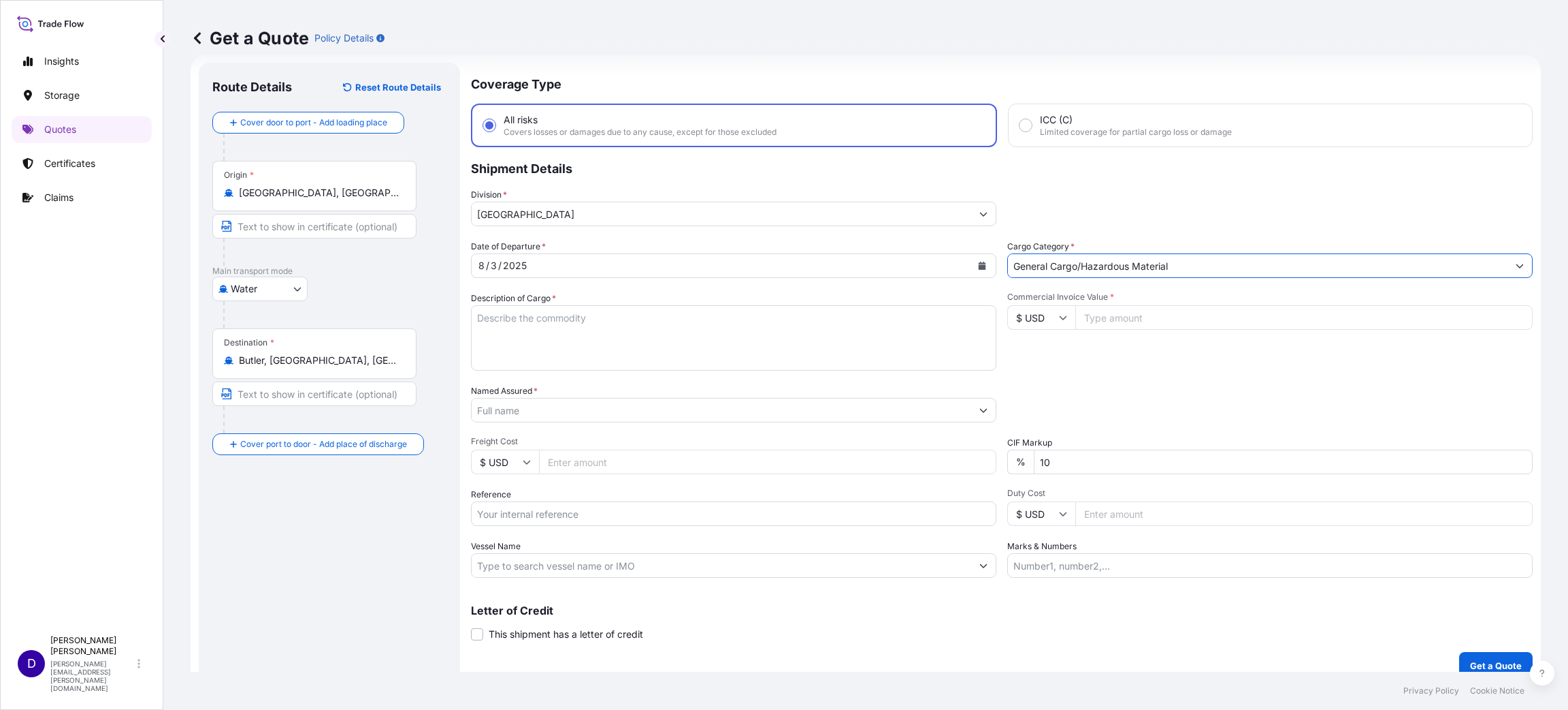
click at [680, 355] on textarea "Description of Cargo *" at bounding box center [734, 338] width 526 height 65
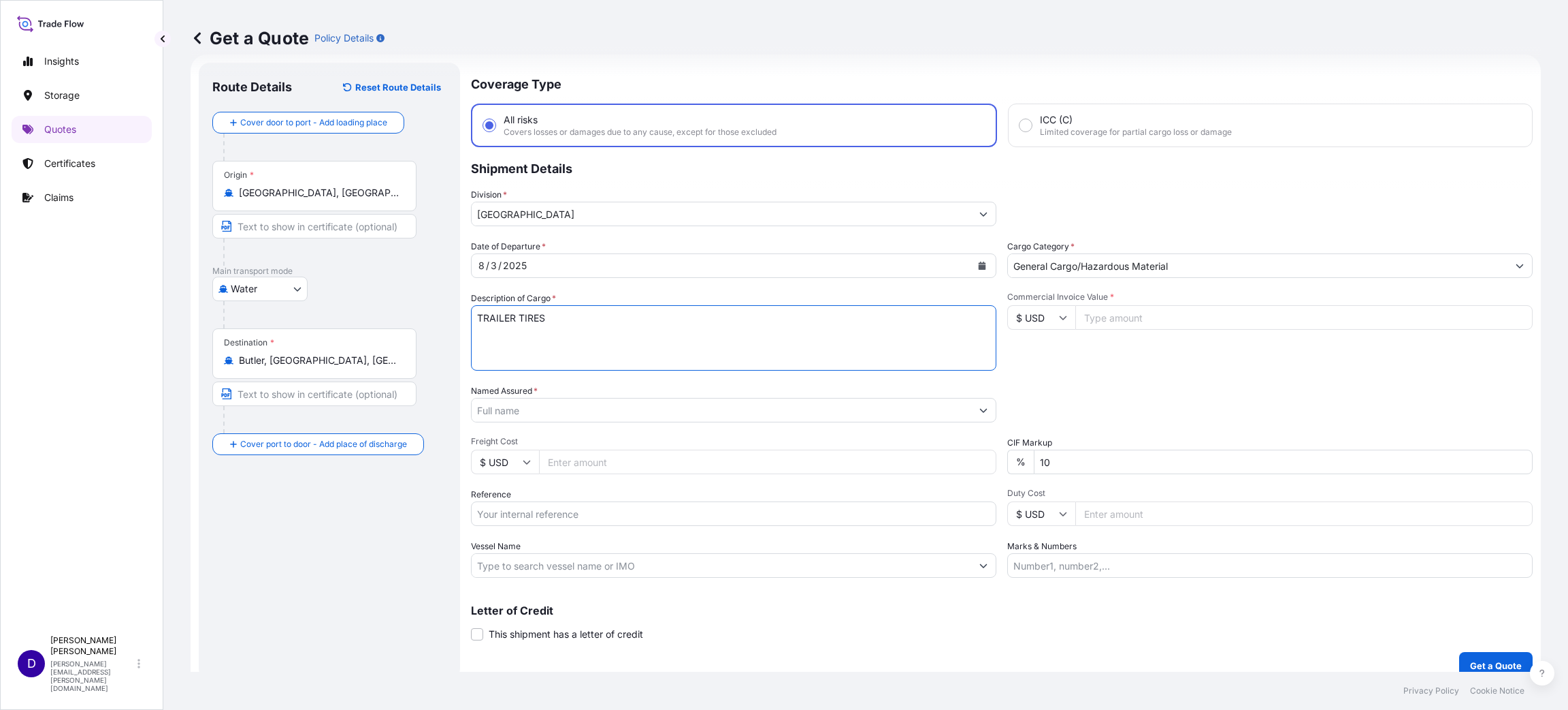
type textarea "TRAILER TIRES"
type input "56050.00"
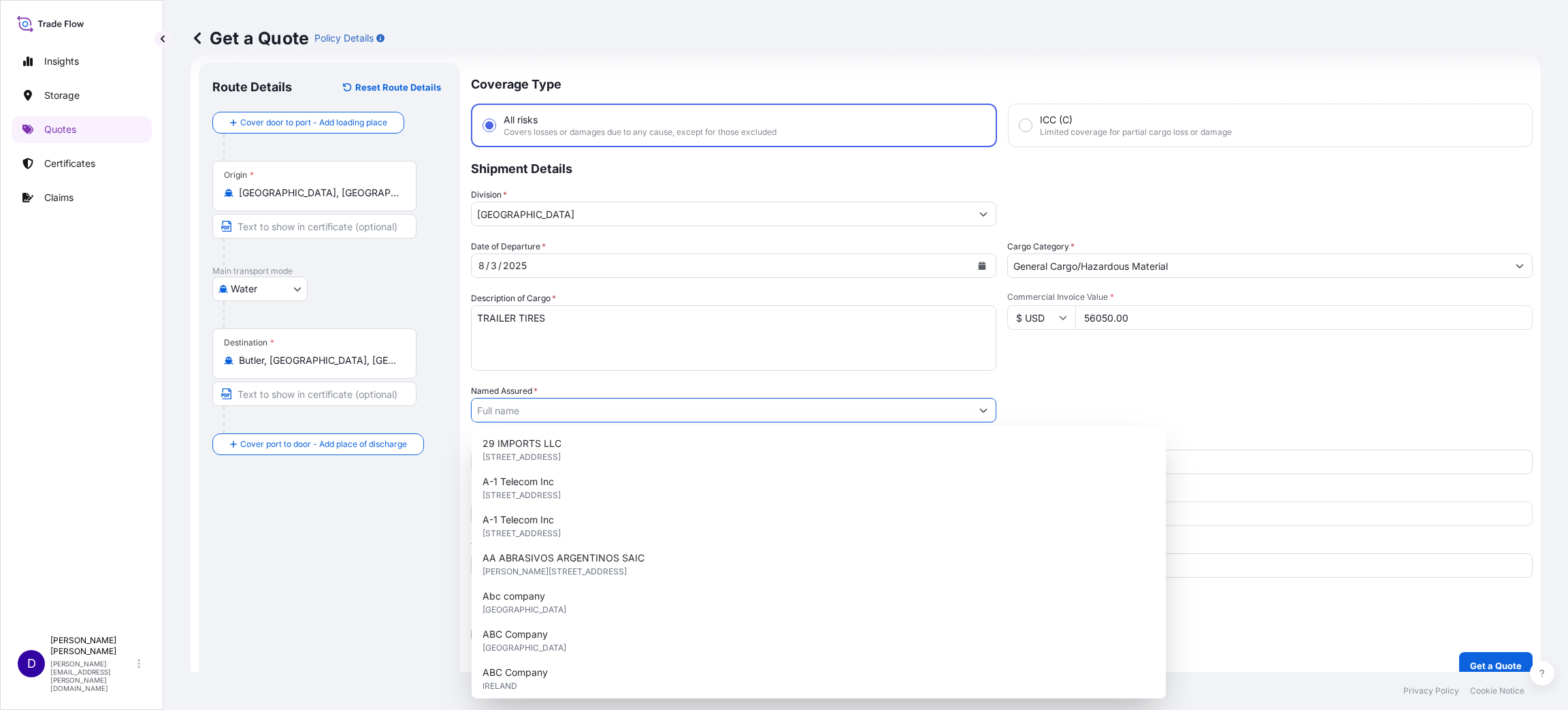
click at [492, 419] on input "Named Assured *" at bounding box center [722, 410] width 500 height 25
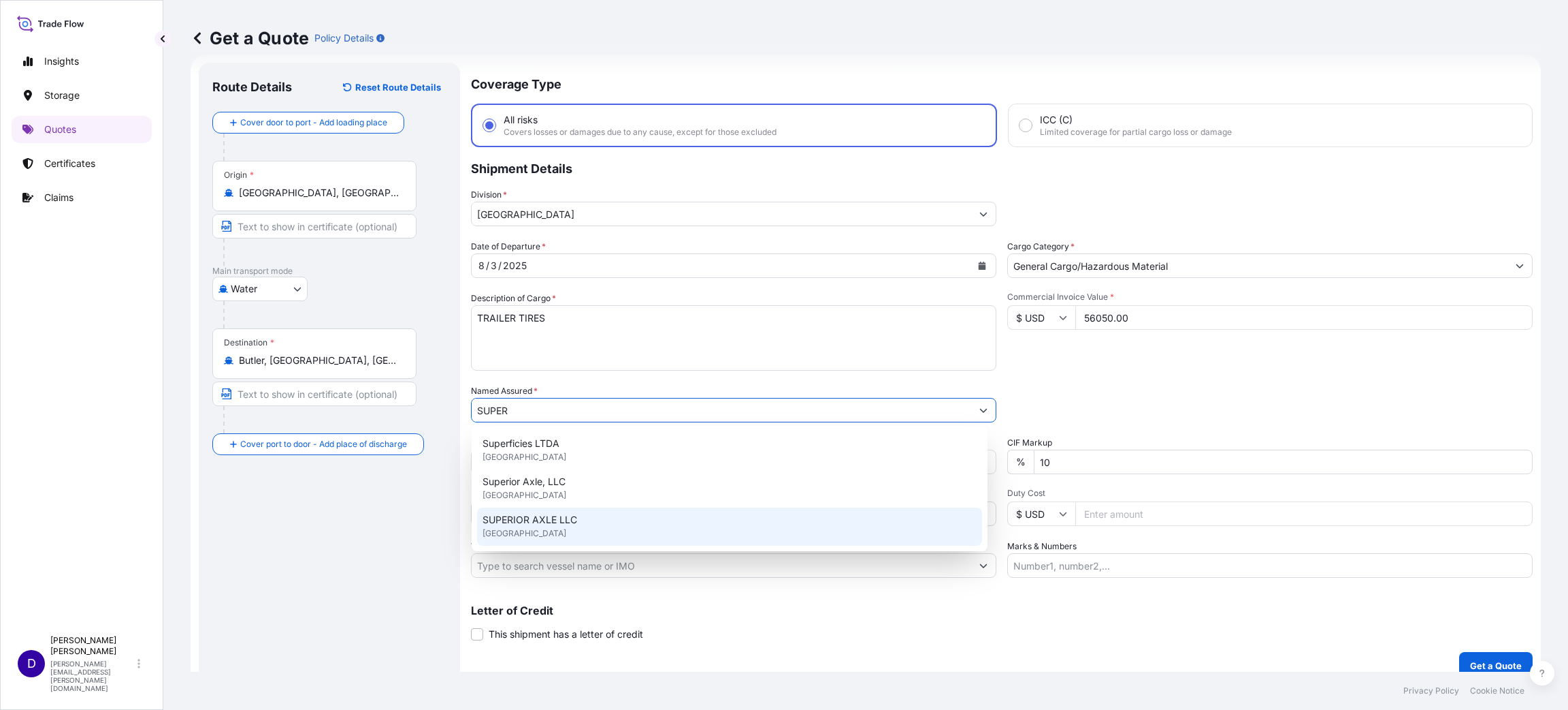
click at [582, 524] on div "SUPERIOR AXLE LLC [GEOGRAPHIC_DATA]" at bounding box center [729, 526] width 505 height 38
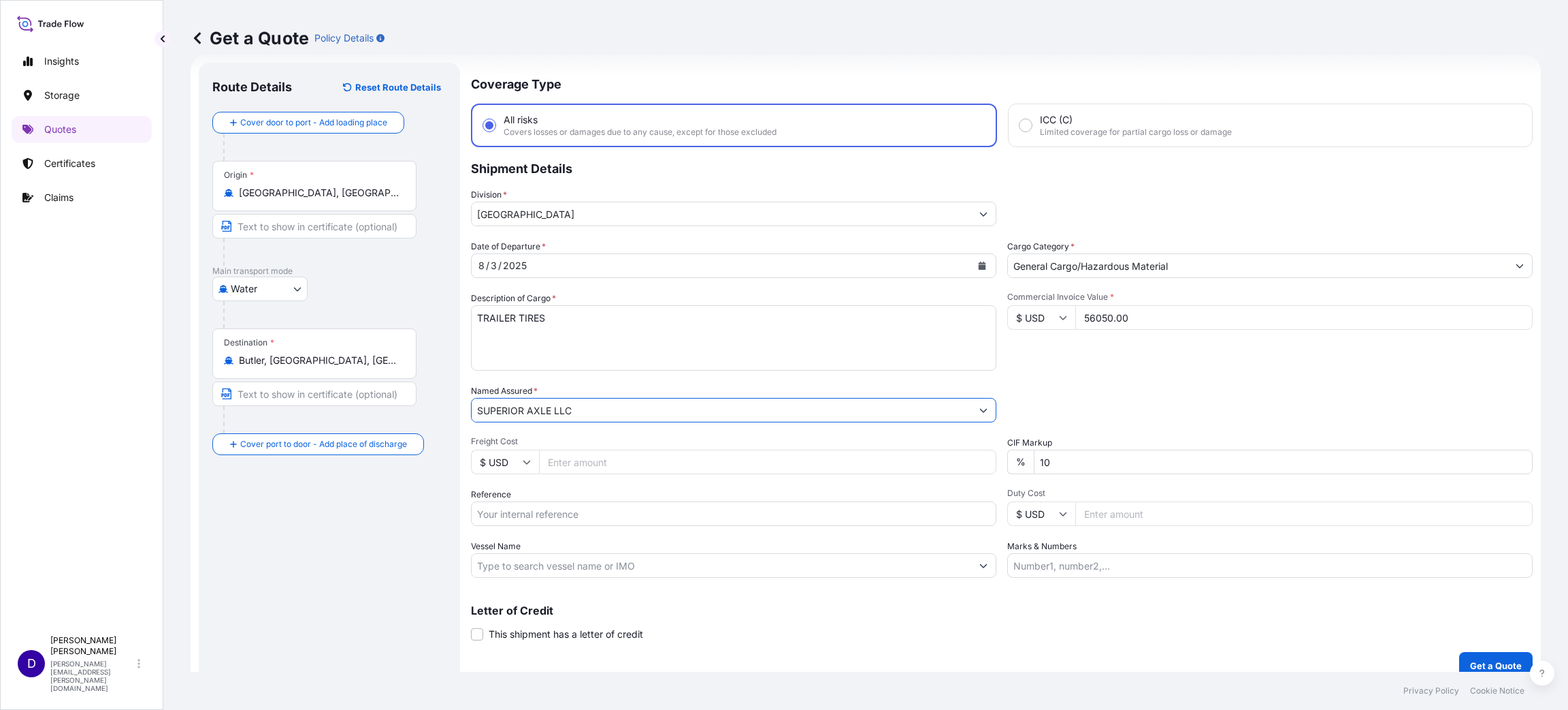
type input "SUPERIOR AXLE LLC"
click at [613, 462] on input "Freight Cost" at bounding box center [767, 462] width 457 height 25
type input "6600.00"
click at [663, 513] on input "Reference" at bounding box center [734, 513] width 526 height 25
paste input "S25I157457"
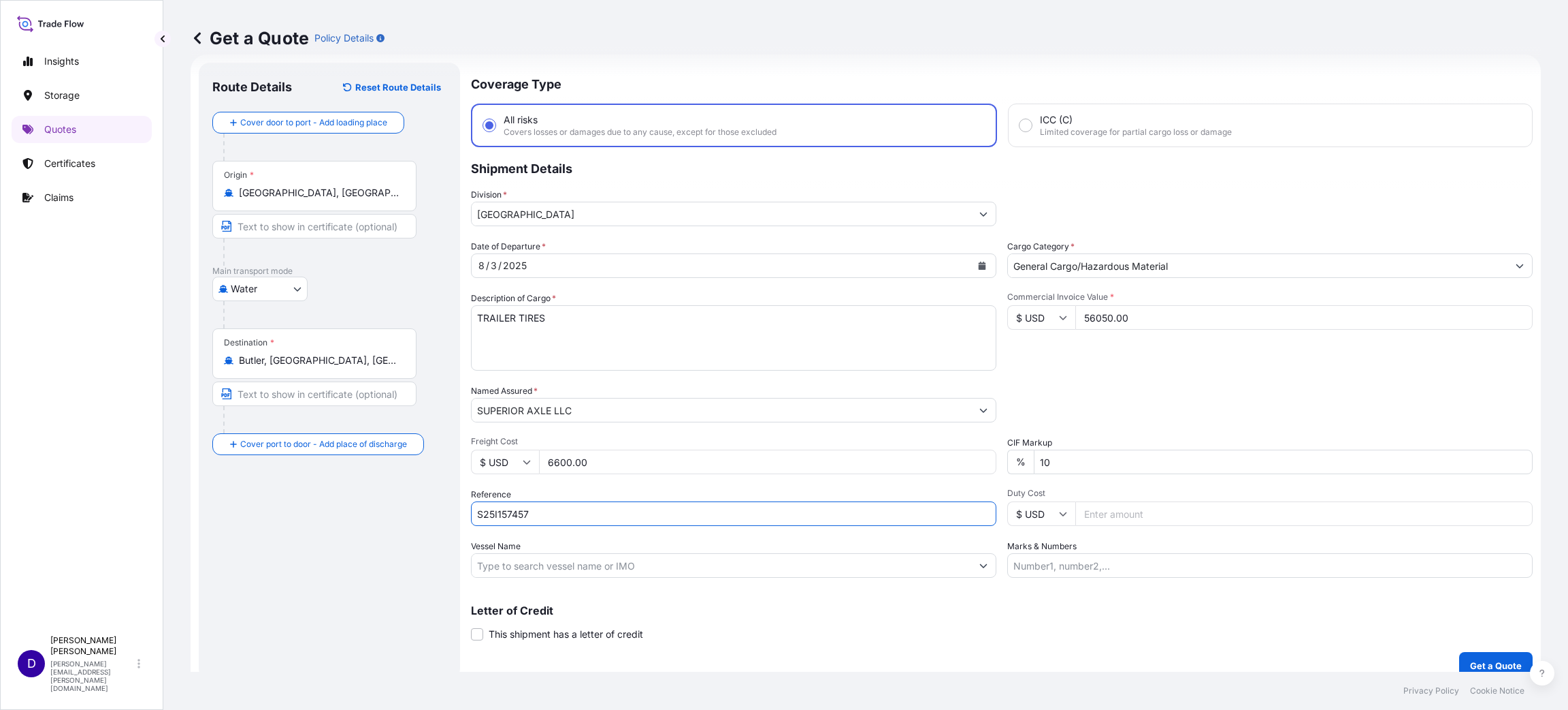
type input "S25I157457"
click at [1089, 506] on input "Duty Cost" at bounding box center [1304, 513] width 457 height 25
type input "7580.76"
click at [1489, 658] on p "Get a Quote" at bounding box center [1496, 665] width 52 height 14
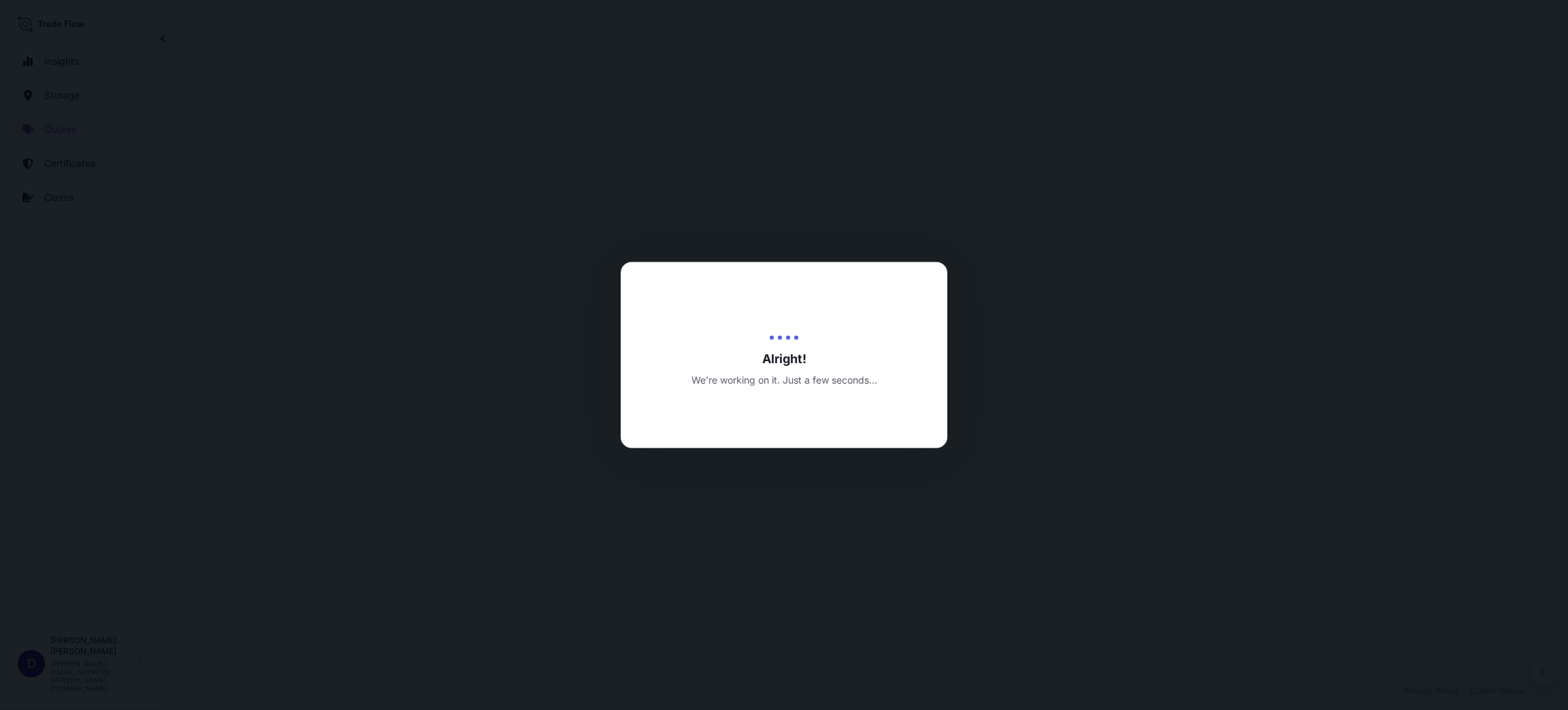
select select "Water"
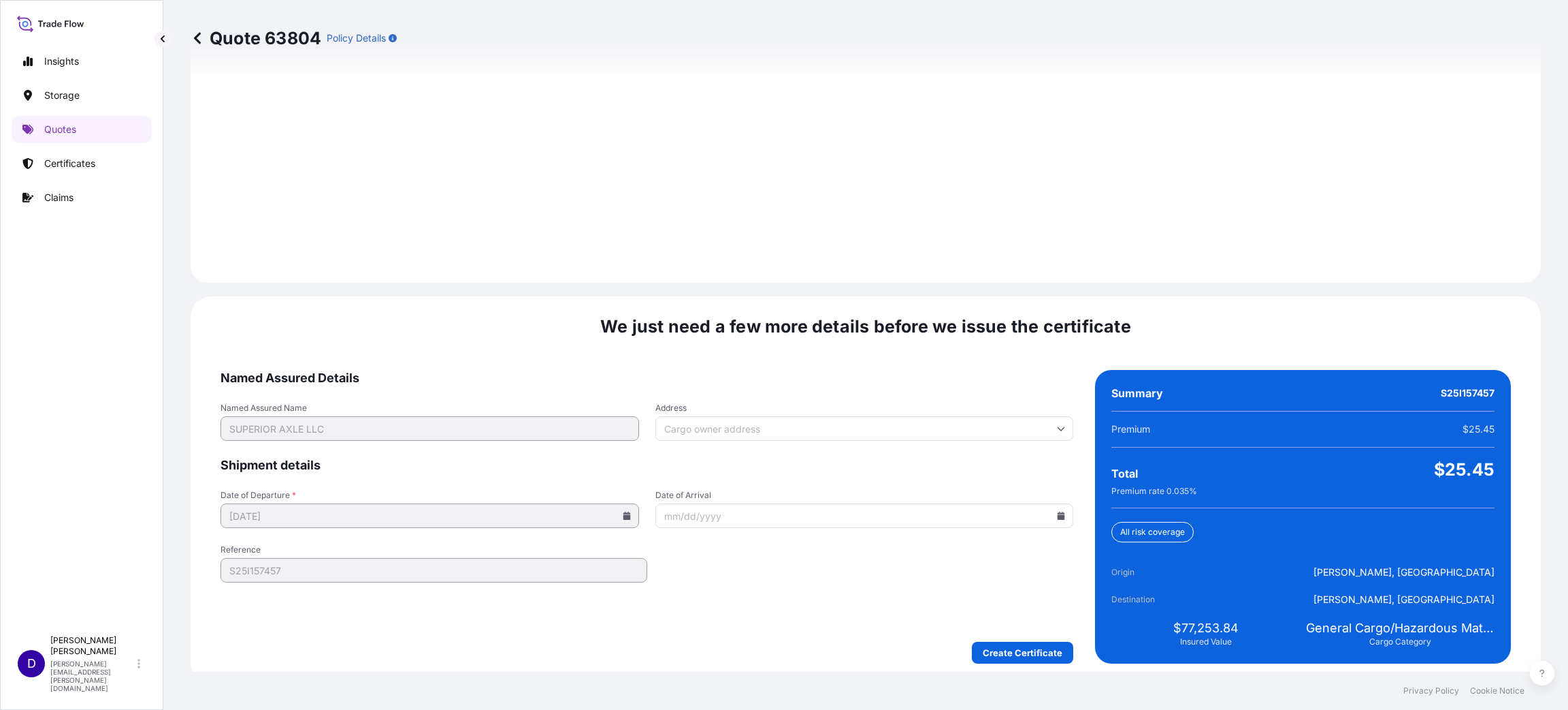
scroll to position [1870, 0]
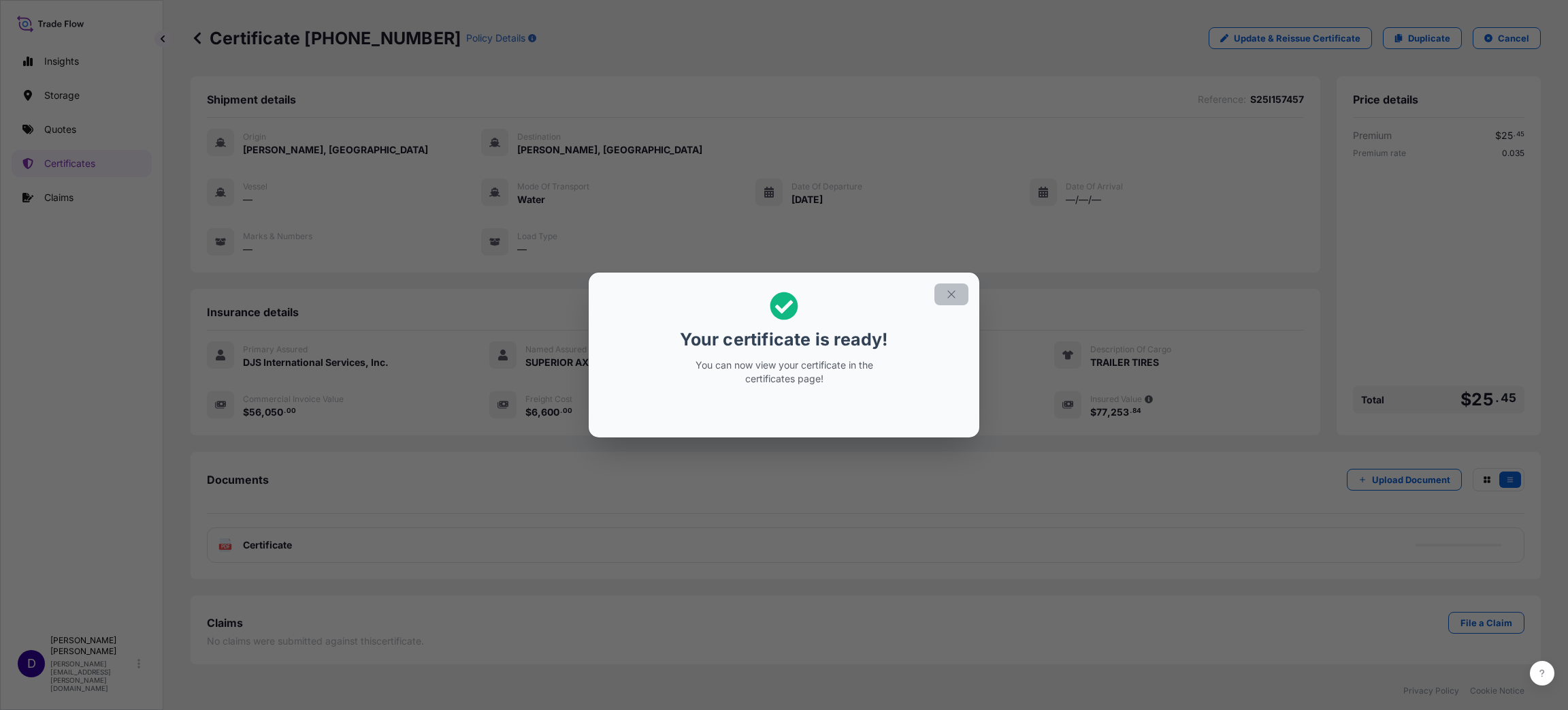
click at [954, 297] on icon "button" at bounding box center [951, 294] width 12 height 12
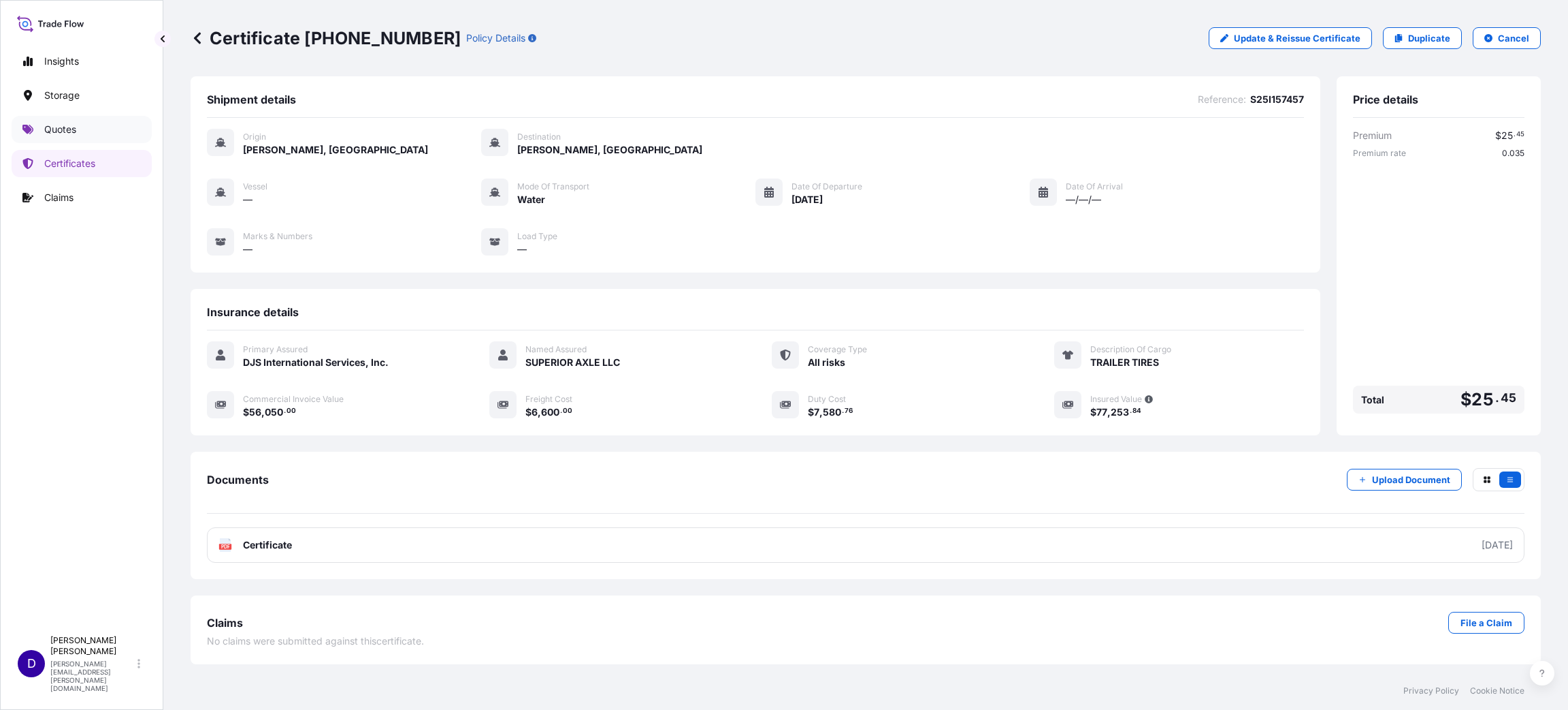
click at [64, 132] on p "Quotes" at bounding box center [59, 130] width 32 height 14
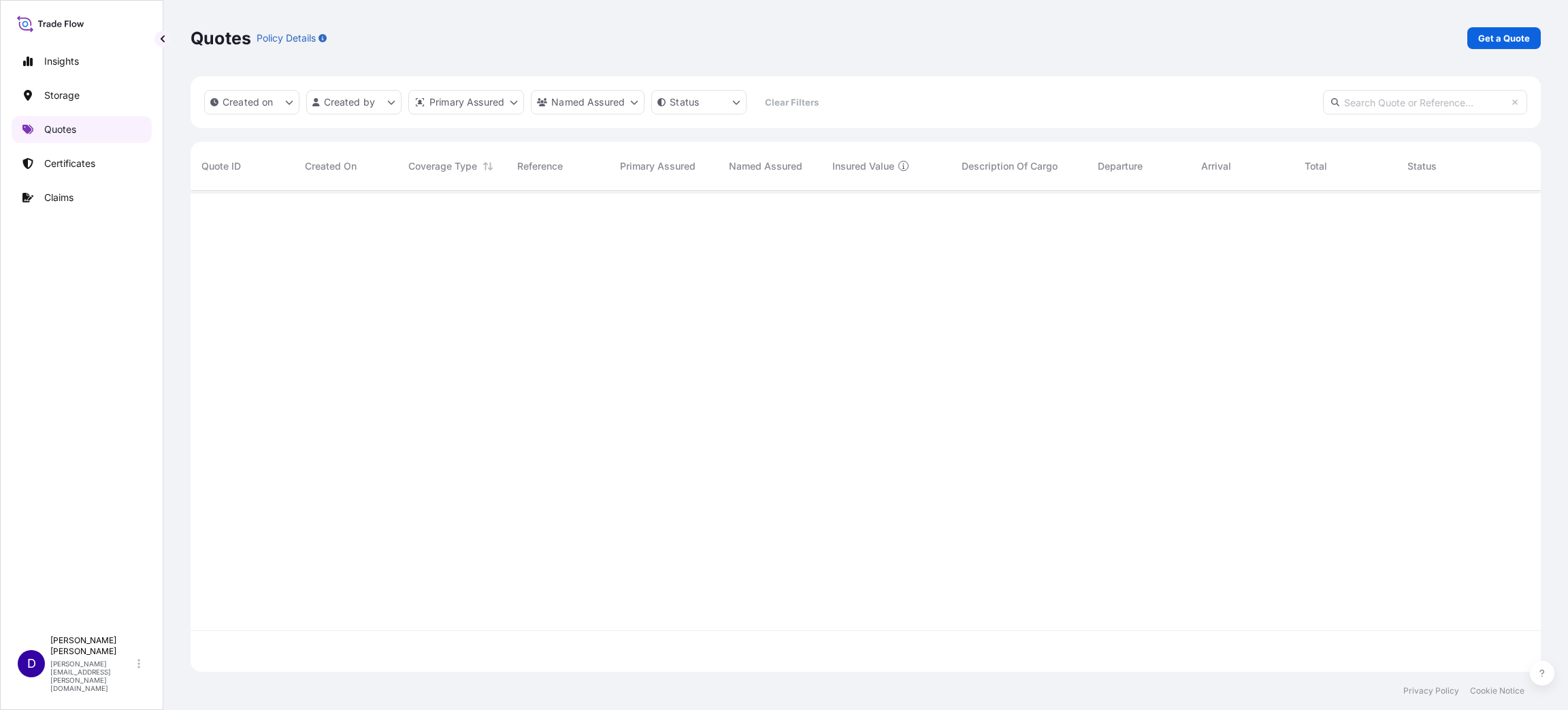
scroll to position [473, 1335]
click at [1499, 42] on p "Get a Quote" at bounding box center [1504, 38] width 52 height 14
select select "Water"
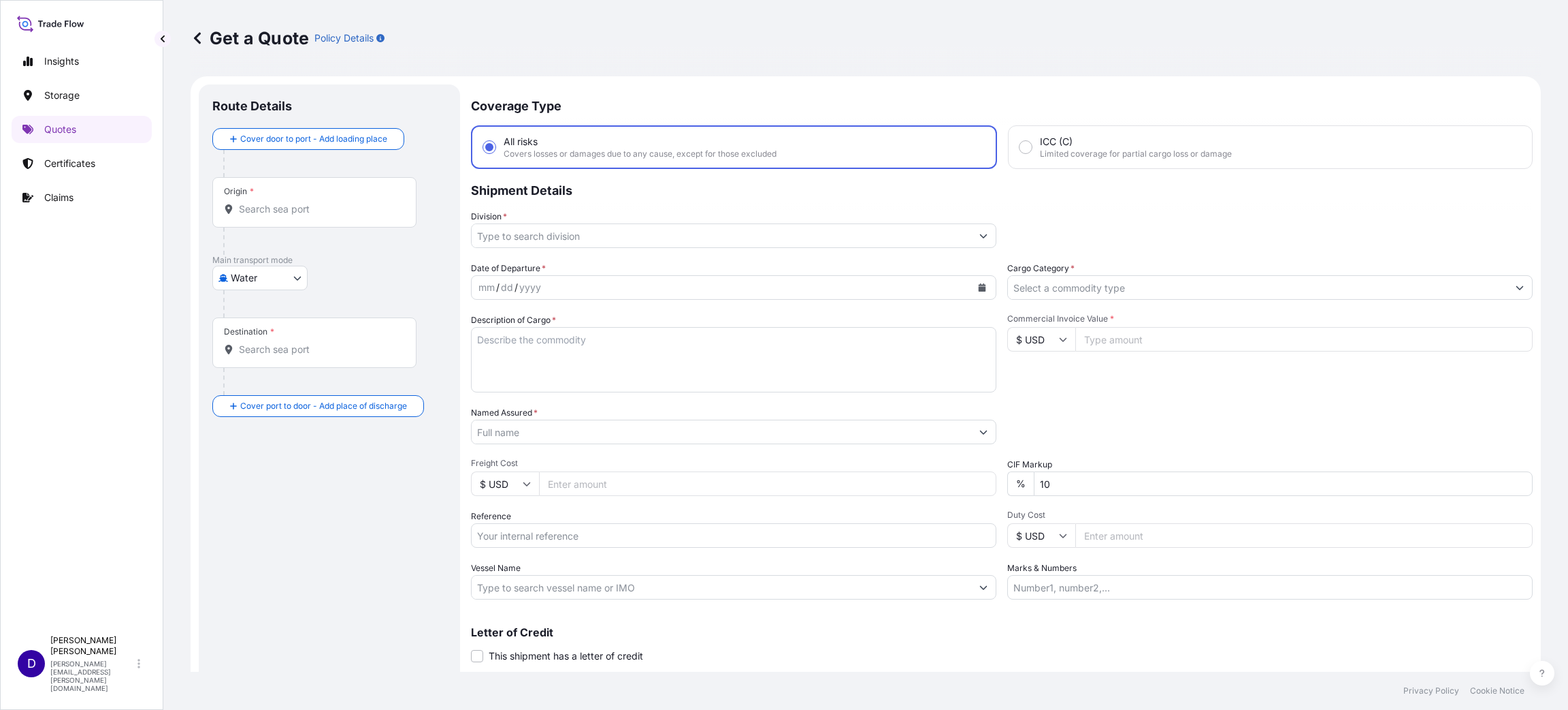
scroll to position [21, 0]
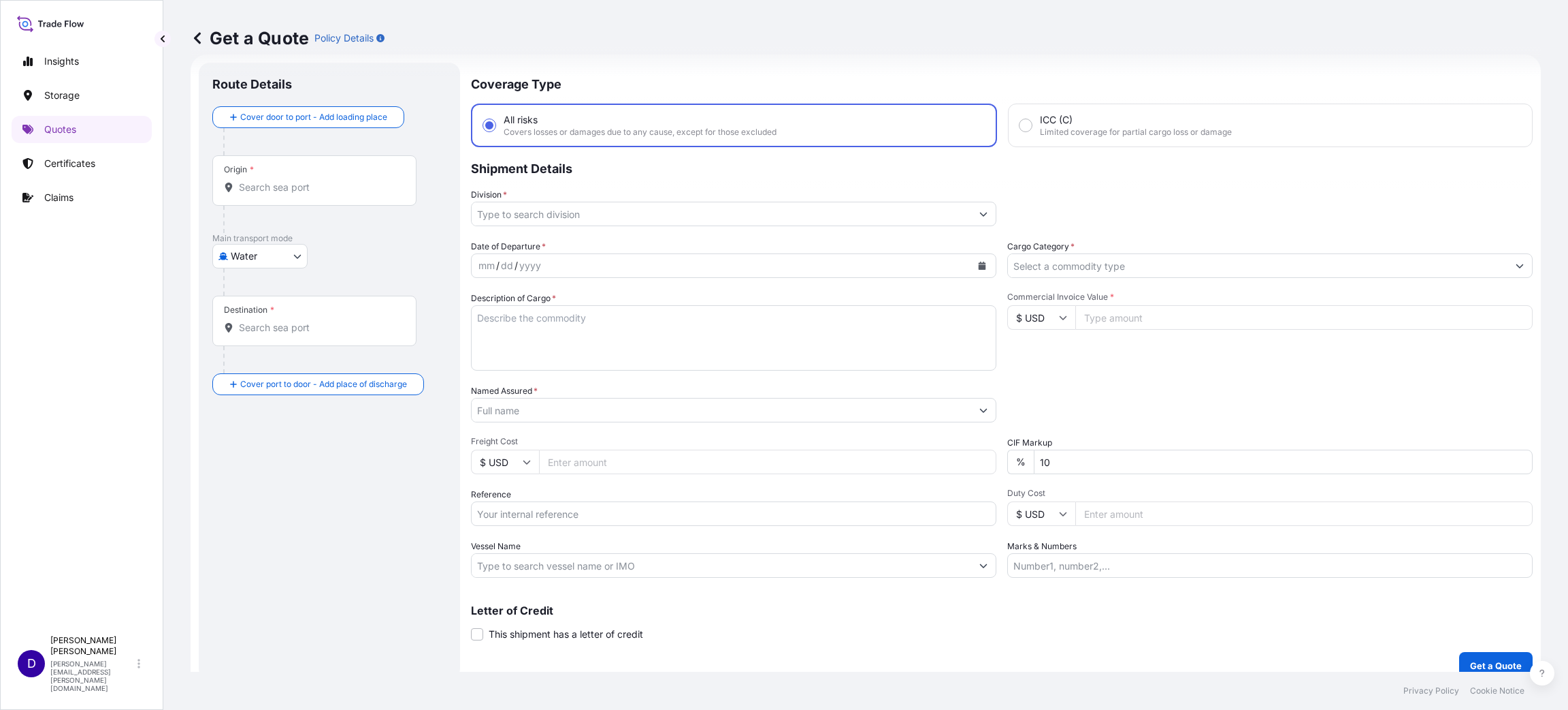
click at [279, 179] on div "Origin *" at bounding box center [314, 181] width 204 height 51
click at [279, 181] on input "Origin *" at bounding box center [319, 187] width 161 height 14
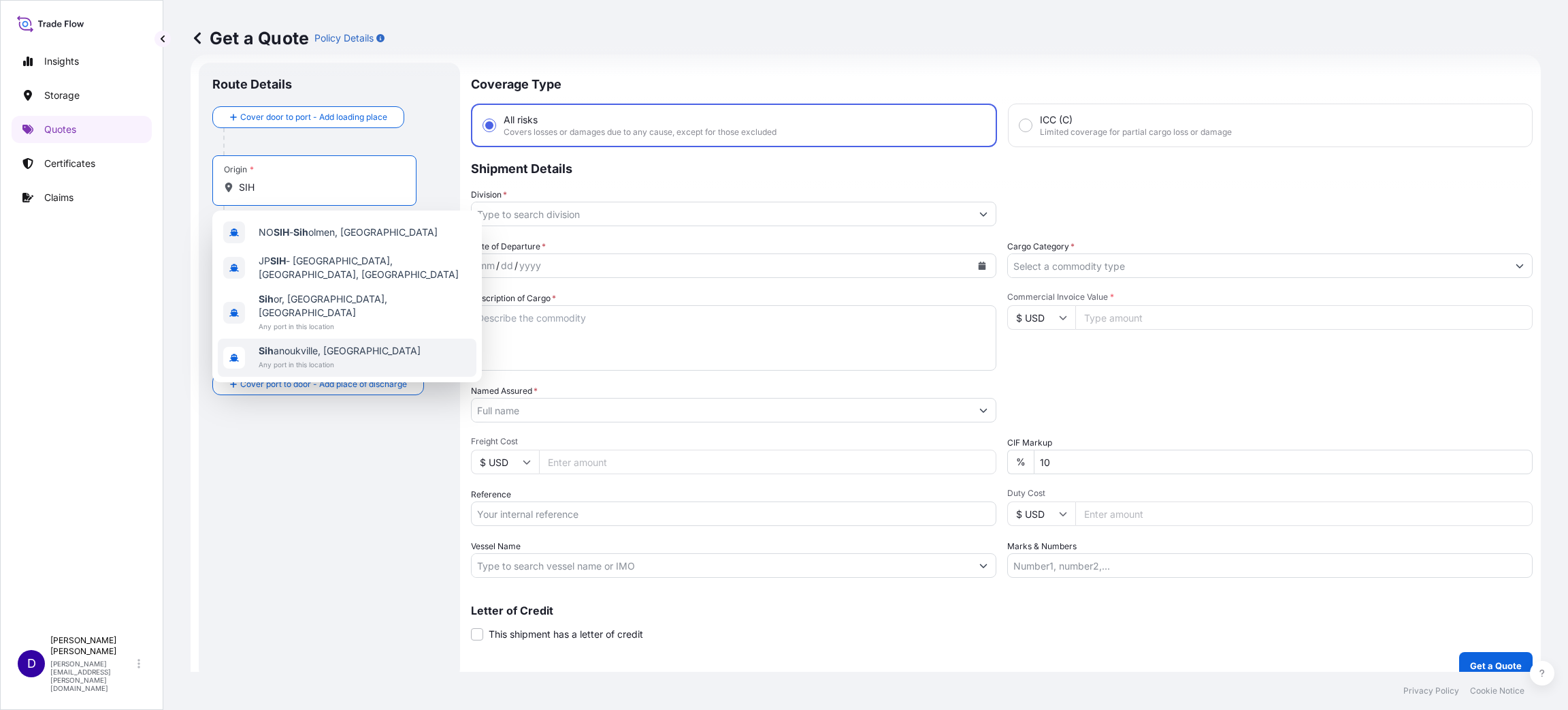
click at [358, 358] on span "Any port in this location" at bounding box center [339, 364] width 162 height 14
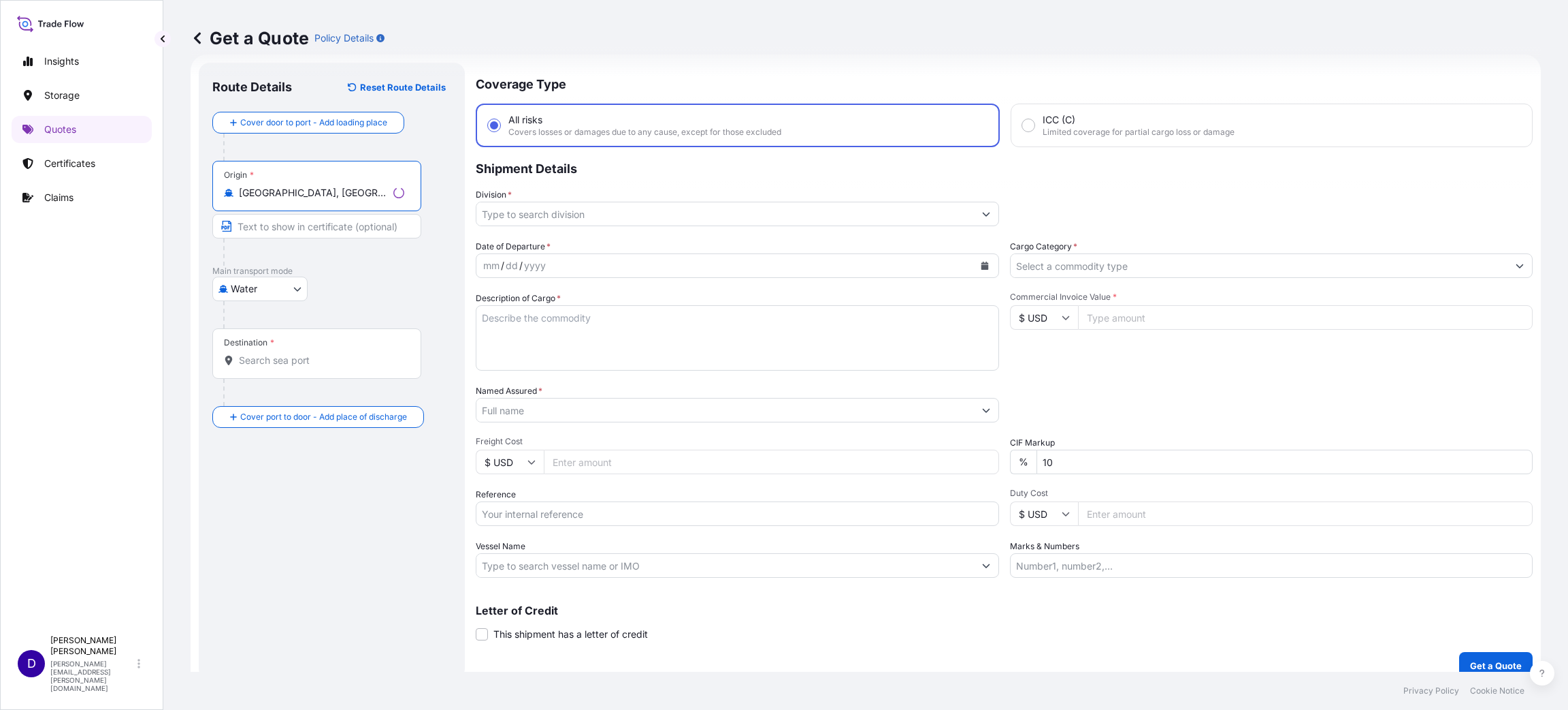
type input "[GEOGRAPHIC_DATA], [GEOGRAPHIC_DATA]"
click at [301, 353] on input "Destination *" at bounding box center [321, 360] width 166 height 14
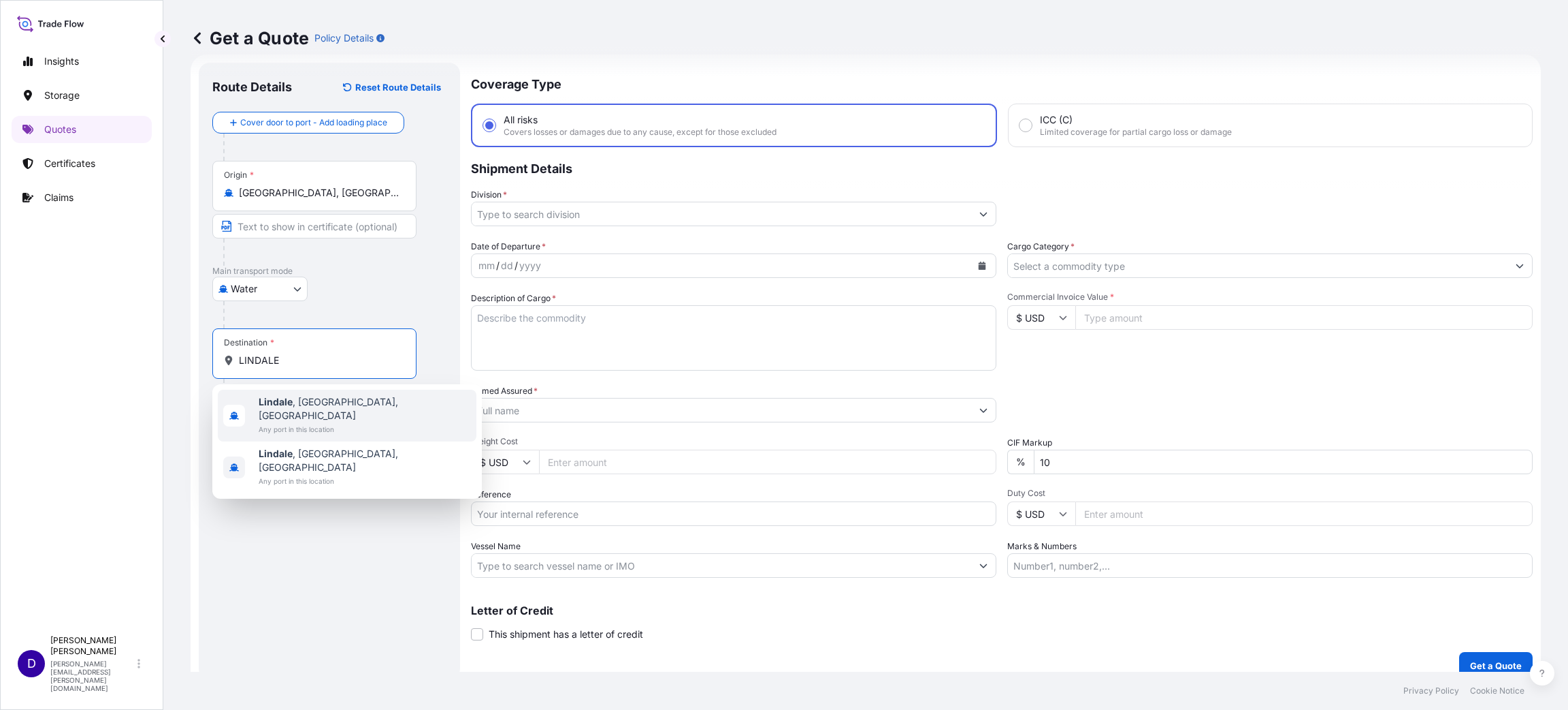
click at [320, 422] on span "Any port in this location" at bounding box center [364, 429] width 212 height 14
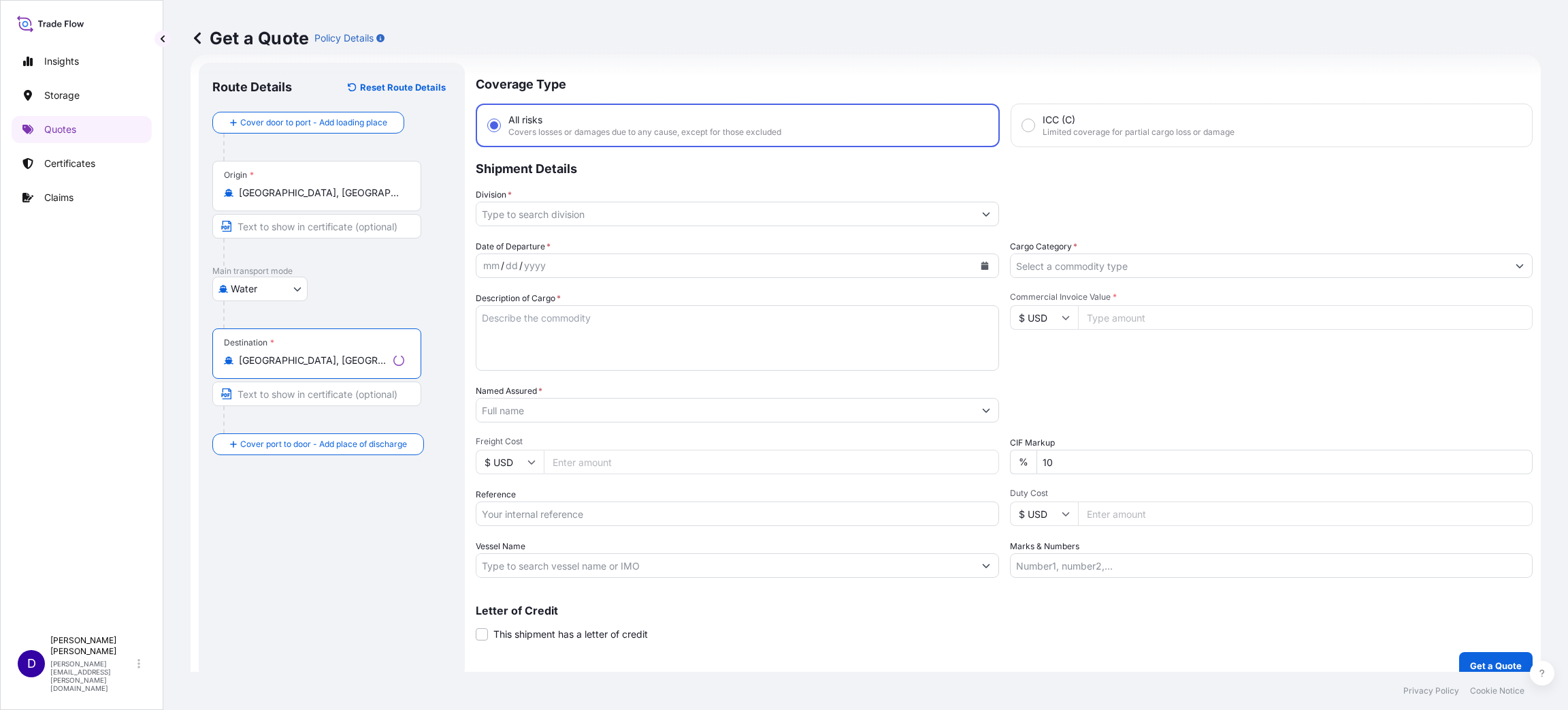
type input "[GEOGRAPHIC_DATA], [GEOGRAPHIC_DATA], [GEOGRAPHIC_DATA]"
click at [545, 217] on input "Division *" at bounding box center [725, 214] width 497 height 25
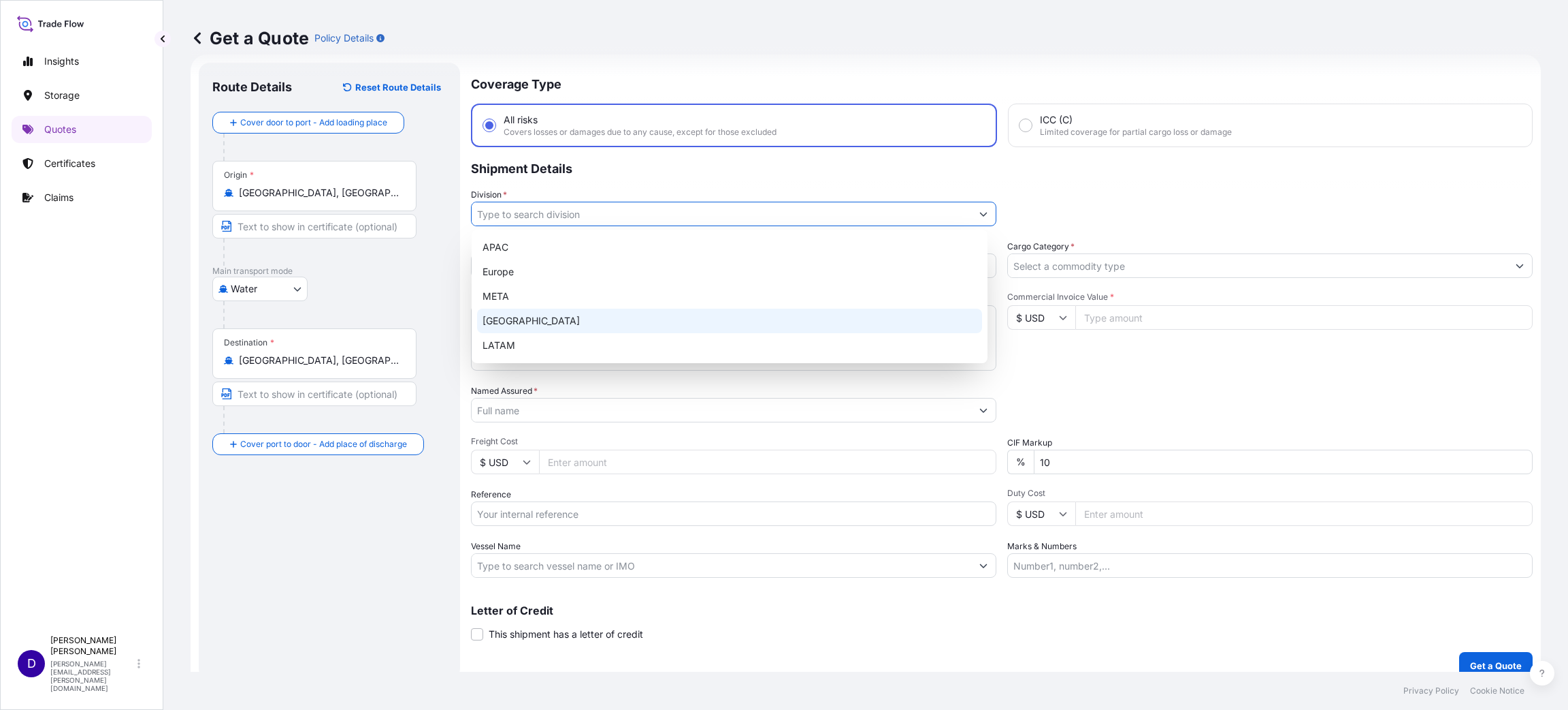
click at [529, 322] on div "[GEOGRAPHIC_DATA]" at bounding box center [729, 321] width 505 height 25
type input "[GEOGRAPHIC_DATA]"
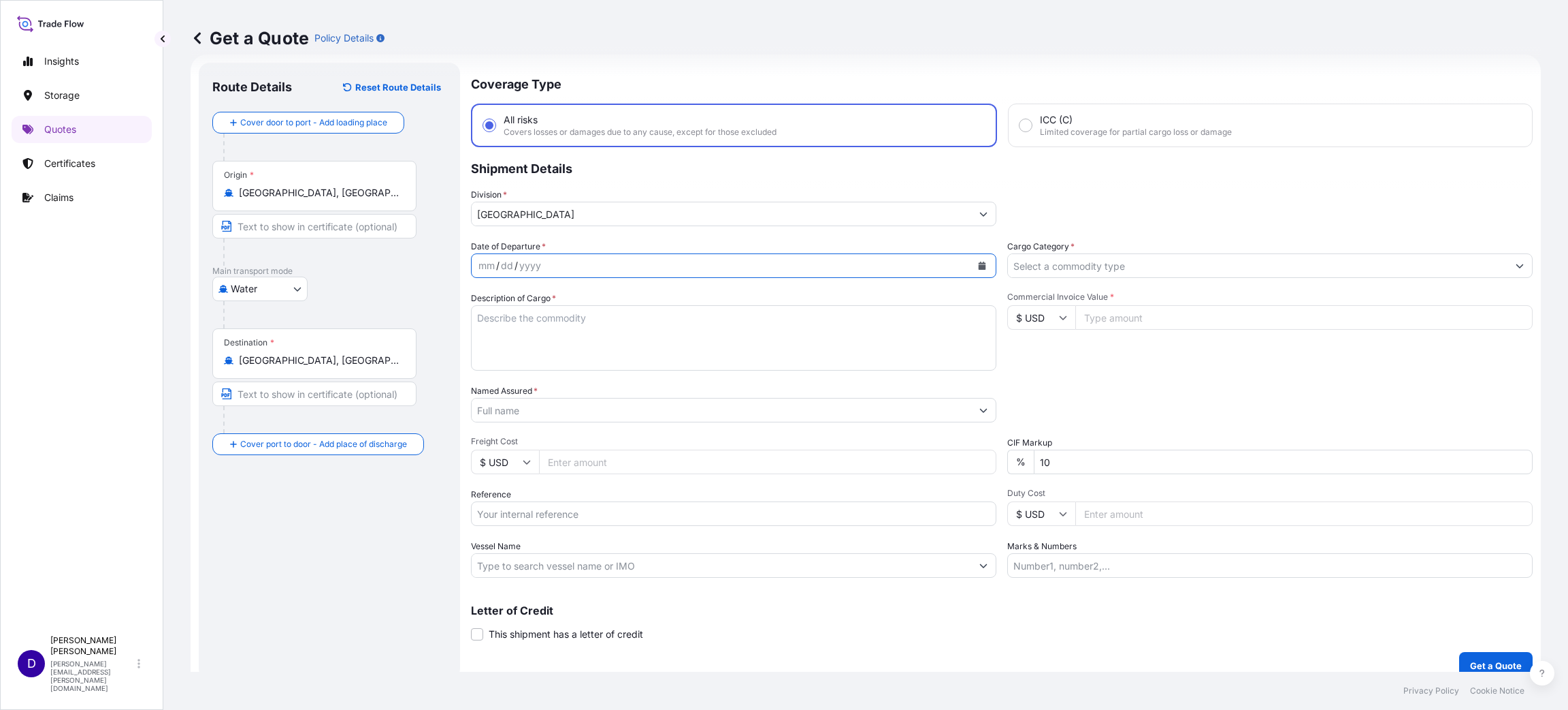
click at [979, 260] on button "Calendar" at bounding box center [982, 265] width 21 height 21
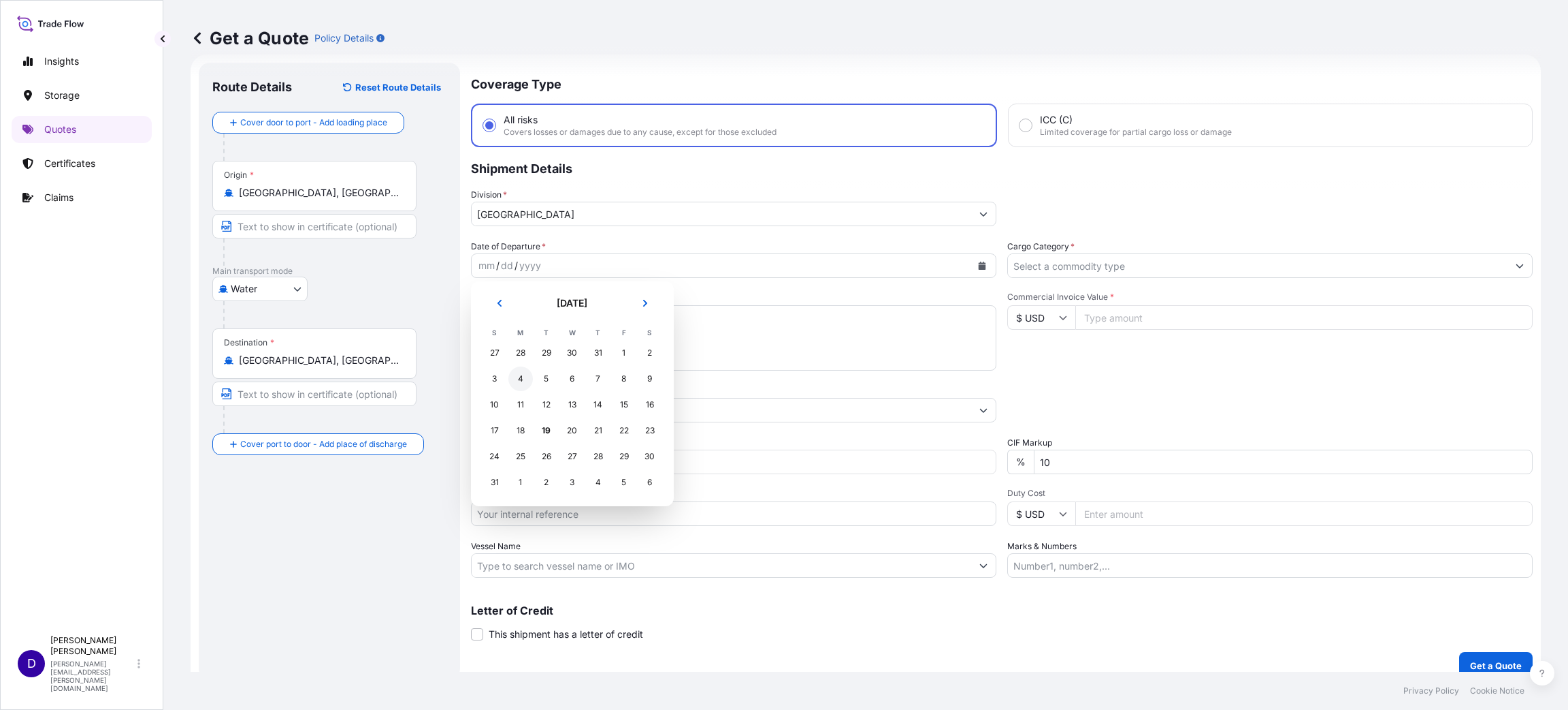
click at [519, 382] on div "4" at bounding box center [521, 378] width 25 height 25
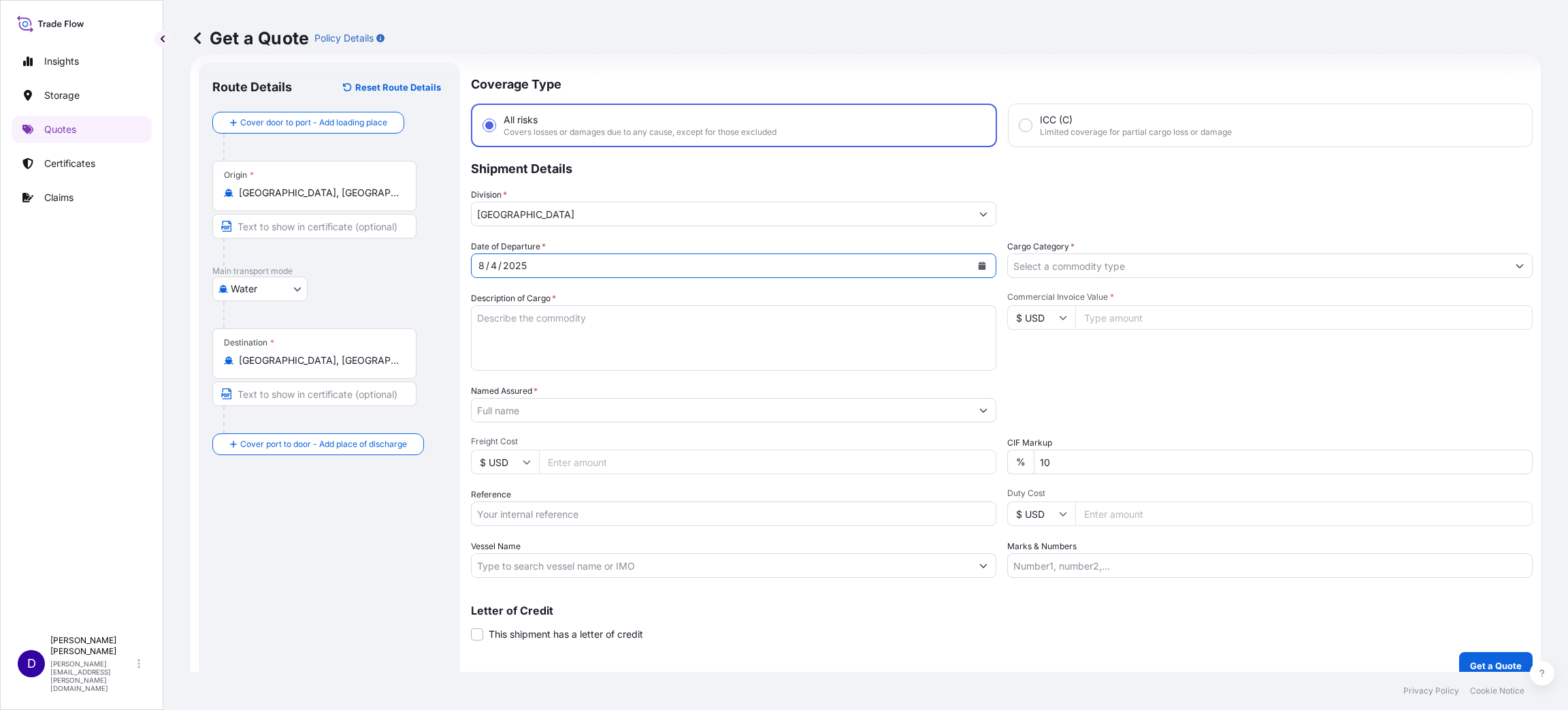
click at [1030, 269] on input "Cargo Category *" at bounding box center [1258, 266] width 500 height 25
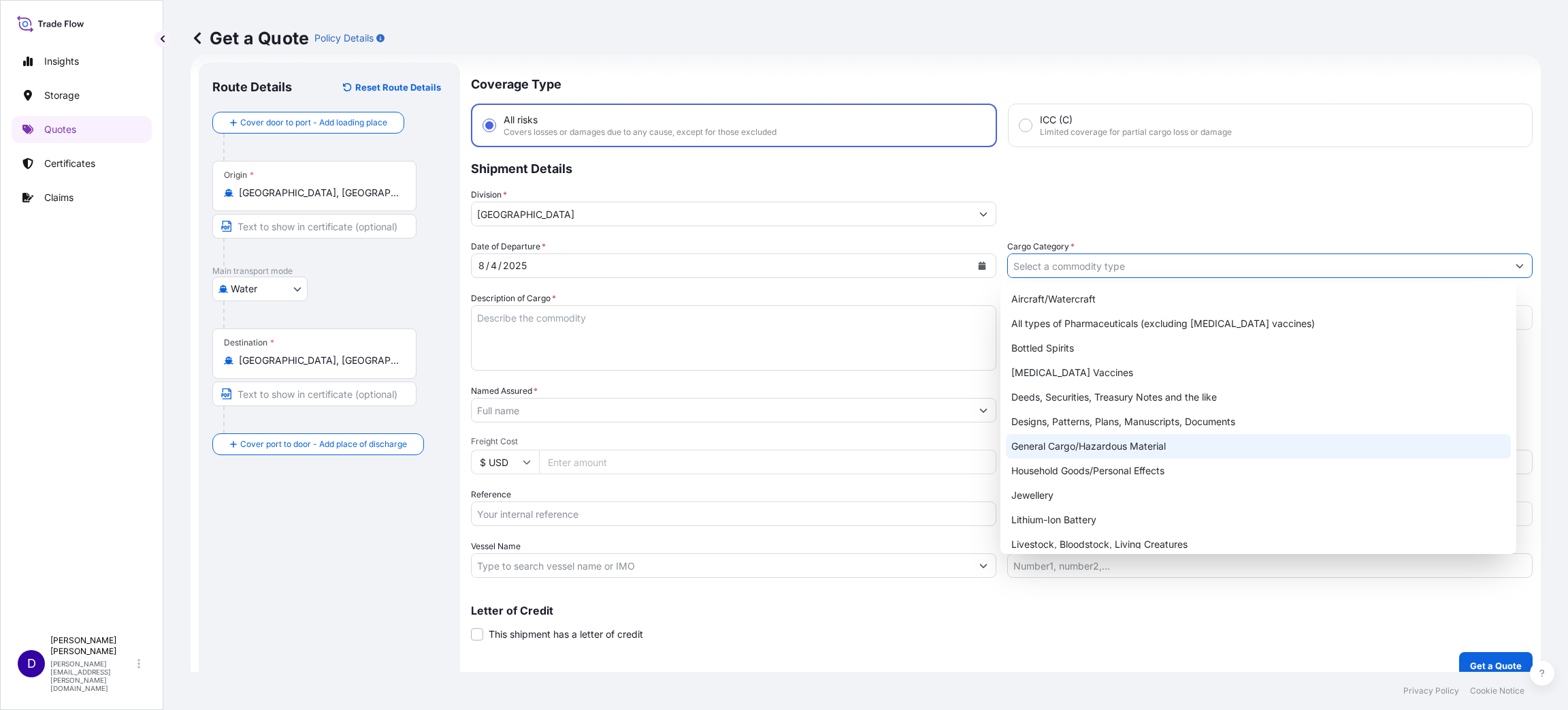
click at [1100, 450] on div "General Cargo/Hazardous Material" at bounding box center [1259, 446] width 505 height 25
type input "General Cargo/Hazardous Material"
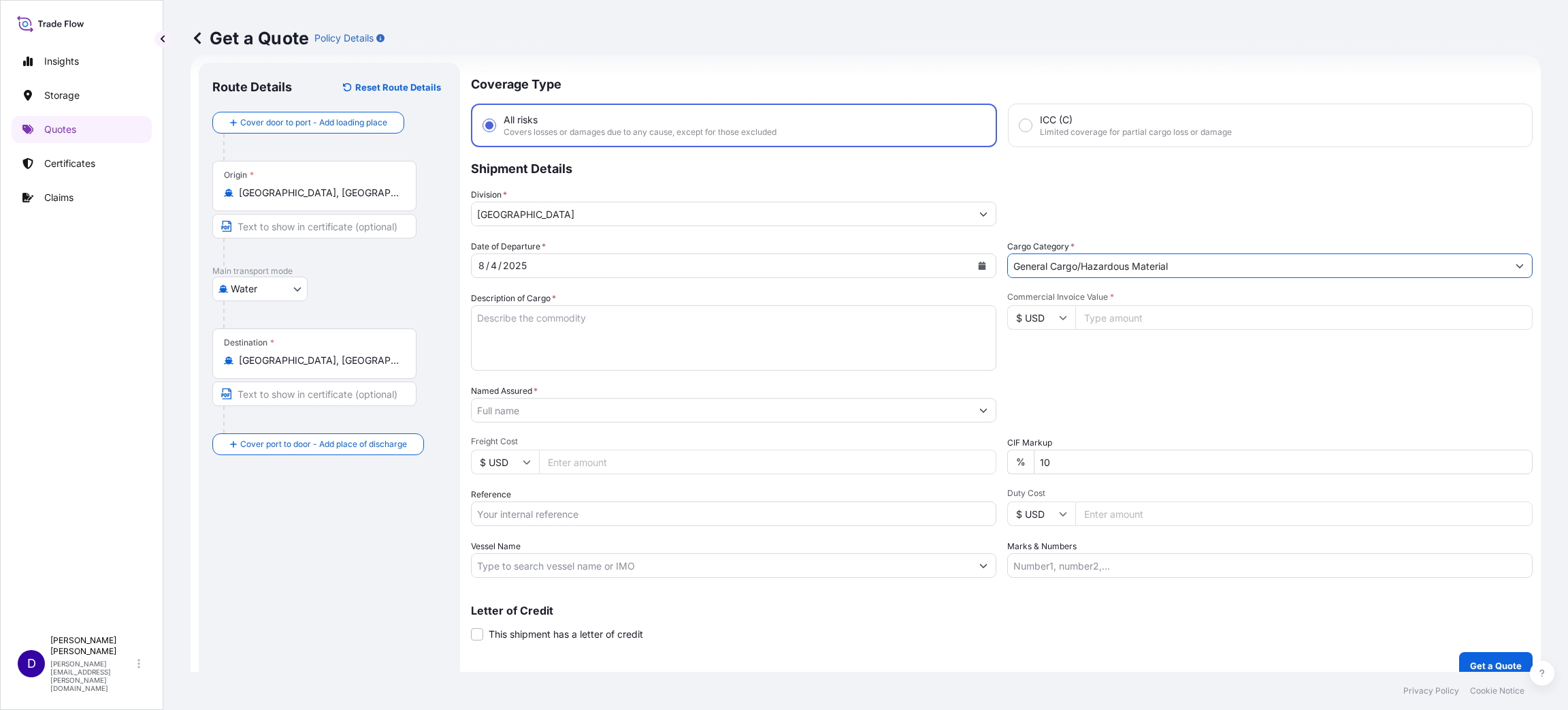
click at [607, 327] on textarea "Description of Cargo *" at bounding box center [734, 338] width 526 height 65
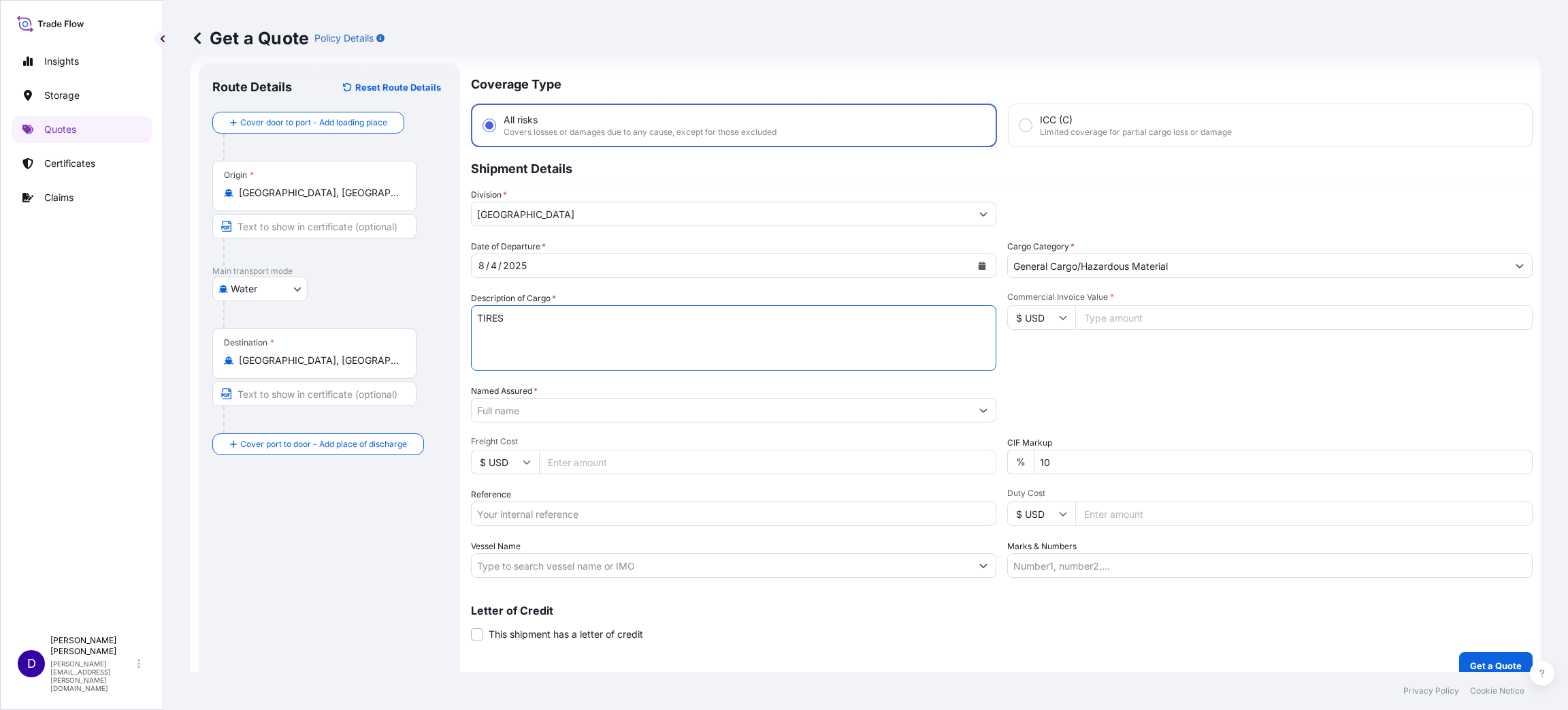
type textarea "TIRES"
click at [1089, 315] on input "Commercial Invoice Value *" at bounding box center [1304, 317] width 457 height 25
type input "56990.00"
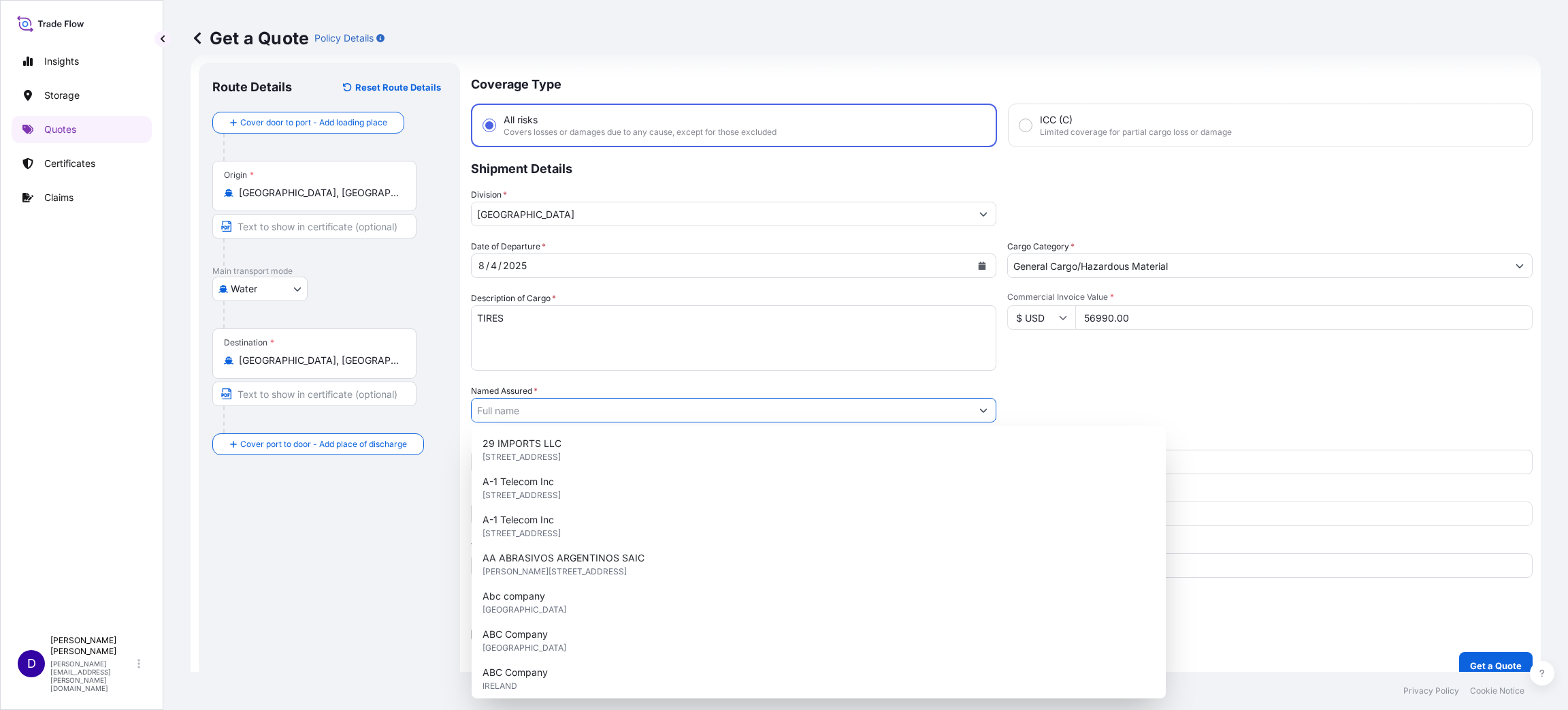
click at [570, 415] on input "Named Assured *" at bounding box center [722, 410] width 500 height 25
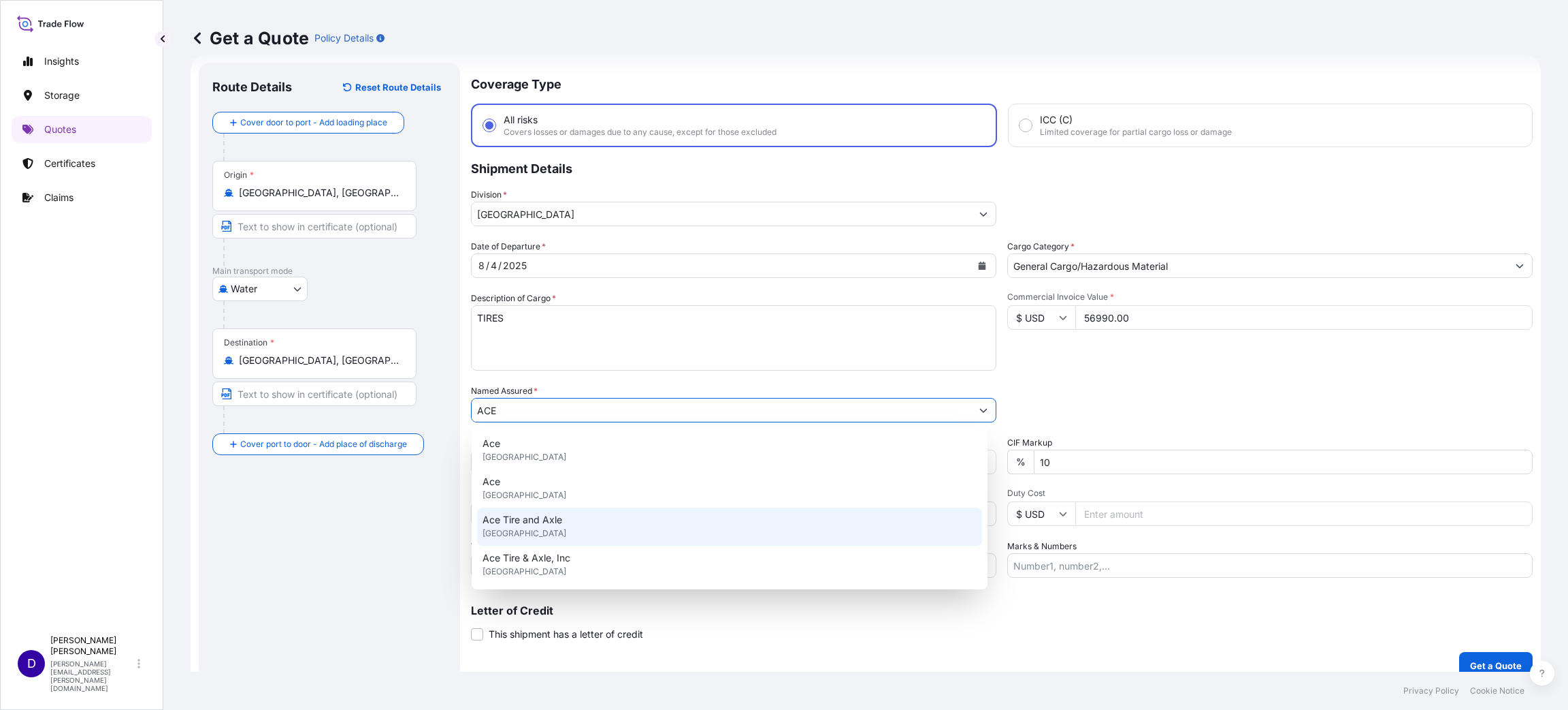
click at [539, 530] on span "[GEOGRAPHIC_DATA]" at bounding box center [524, 533] width 83 height 14
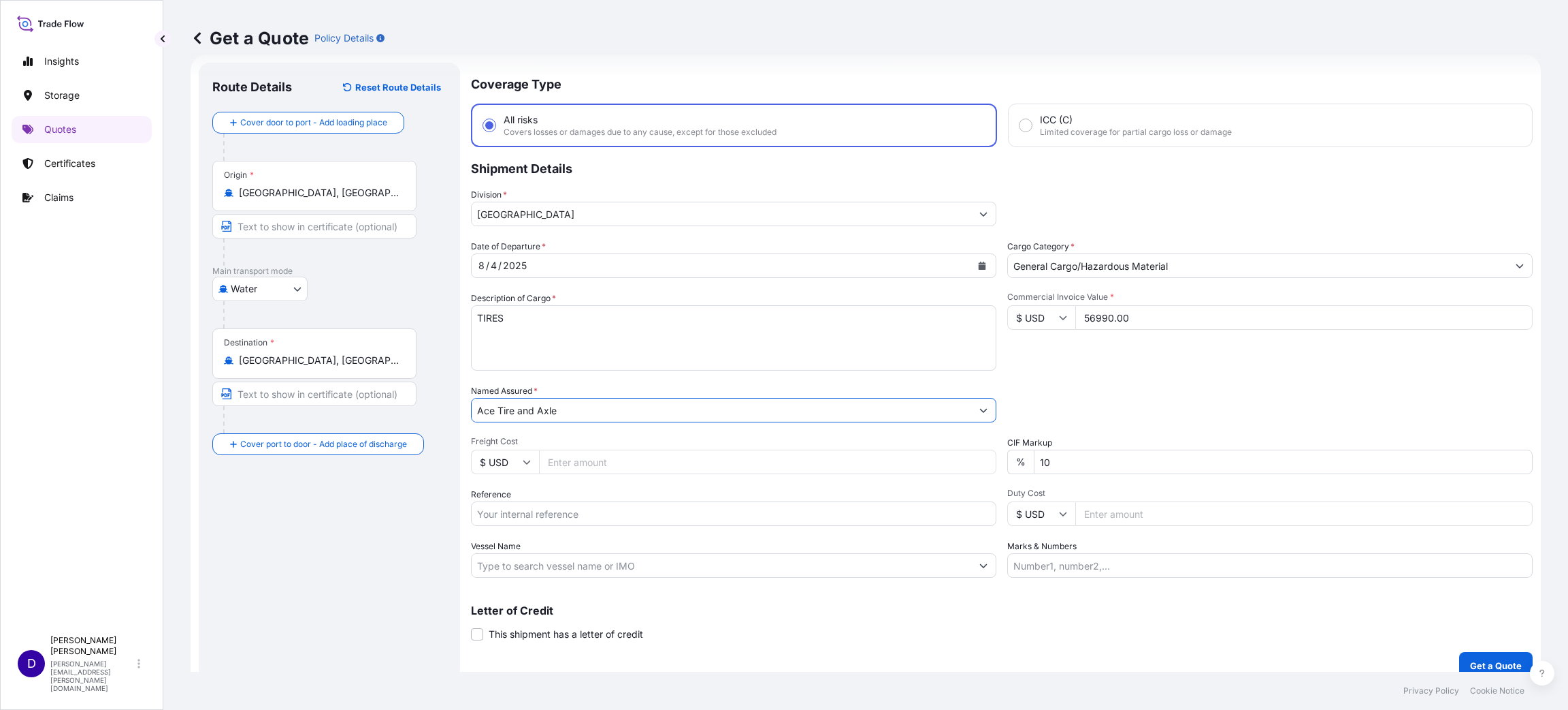
type input "Ace Tire and Axle"
click at [563, 454] on input "Freight Cost" at bounding box center [767, 462] width 457 height 25
type input "8915.00"
click at [558, 506] on input "Reference" at bounding box center [734, 513] width 526 height 25
paste input "S25I157355"
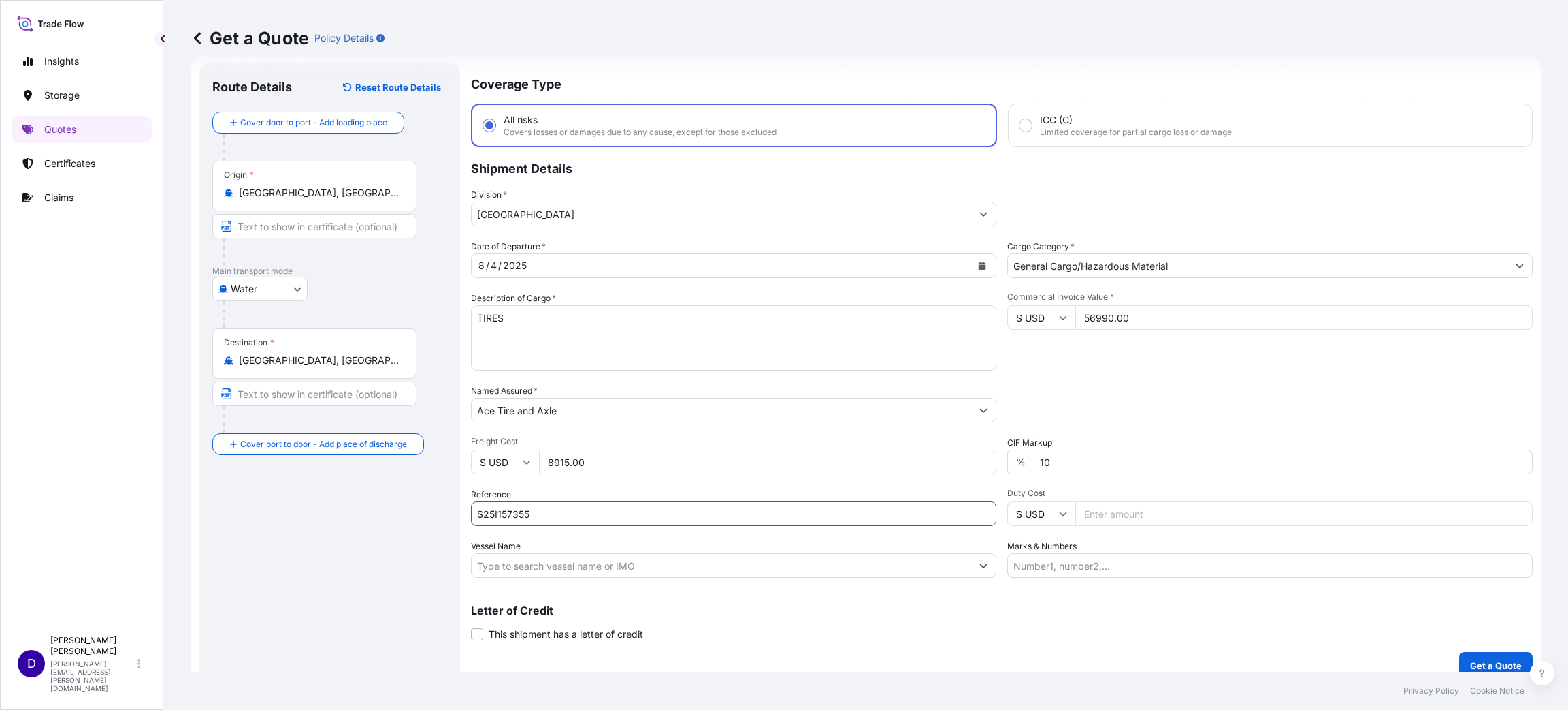
type input "S25I157355"
click at [1142, 512] on input "Duty Cost" at bounding box center [1304, 513] width 457 height 25
type input "7707.90"
click at [1473, 653] on button "Get a Quote" at bounding box center [1497, 665] width 74 height 28
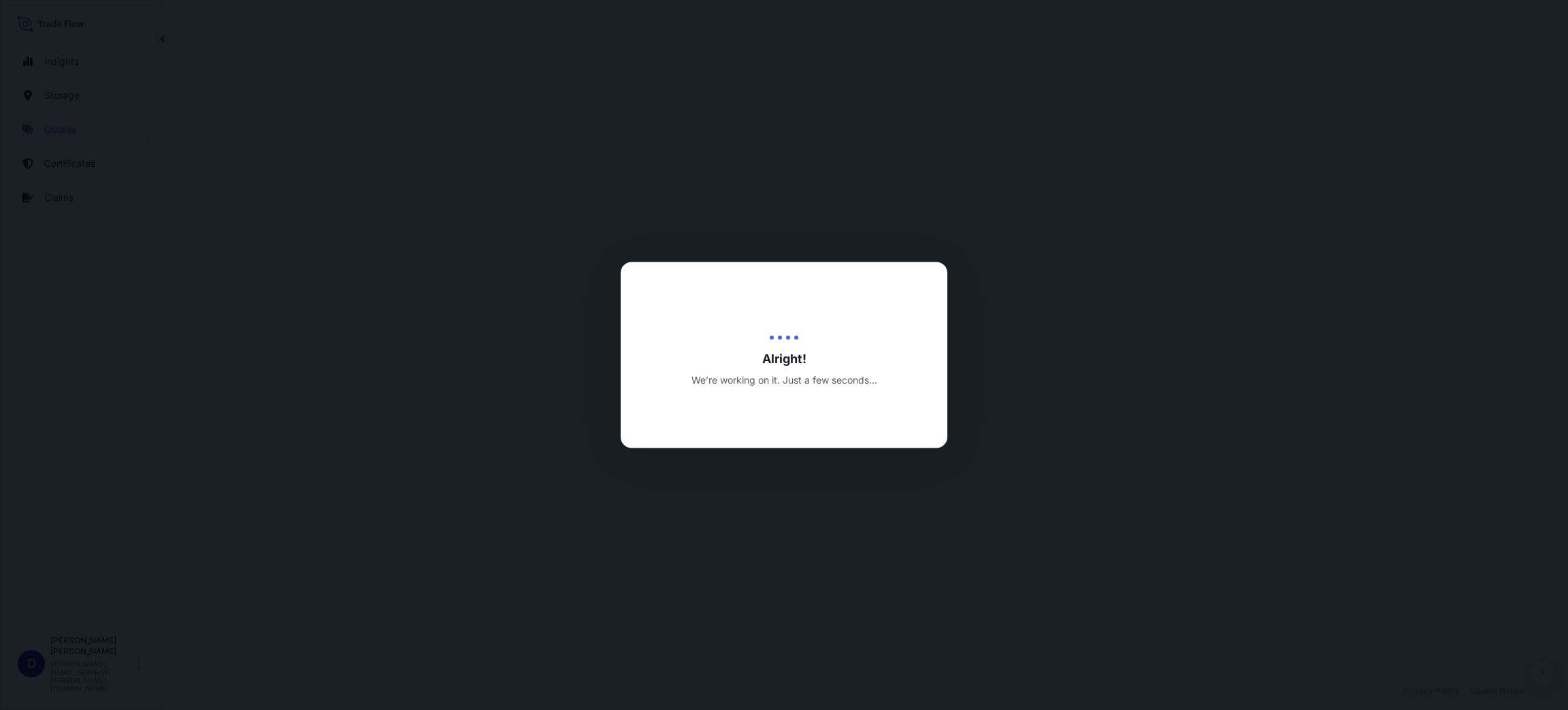
select select "Water"
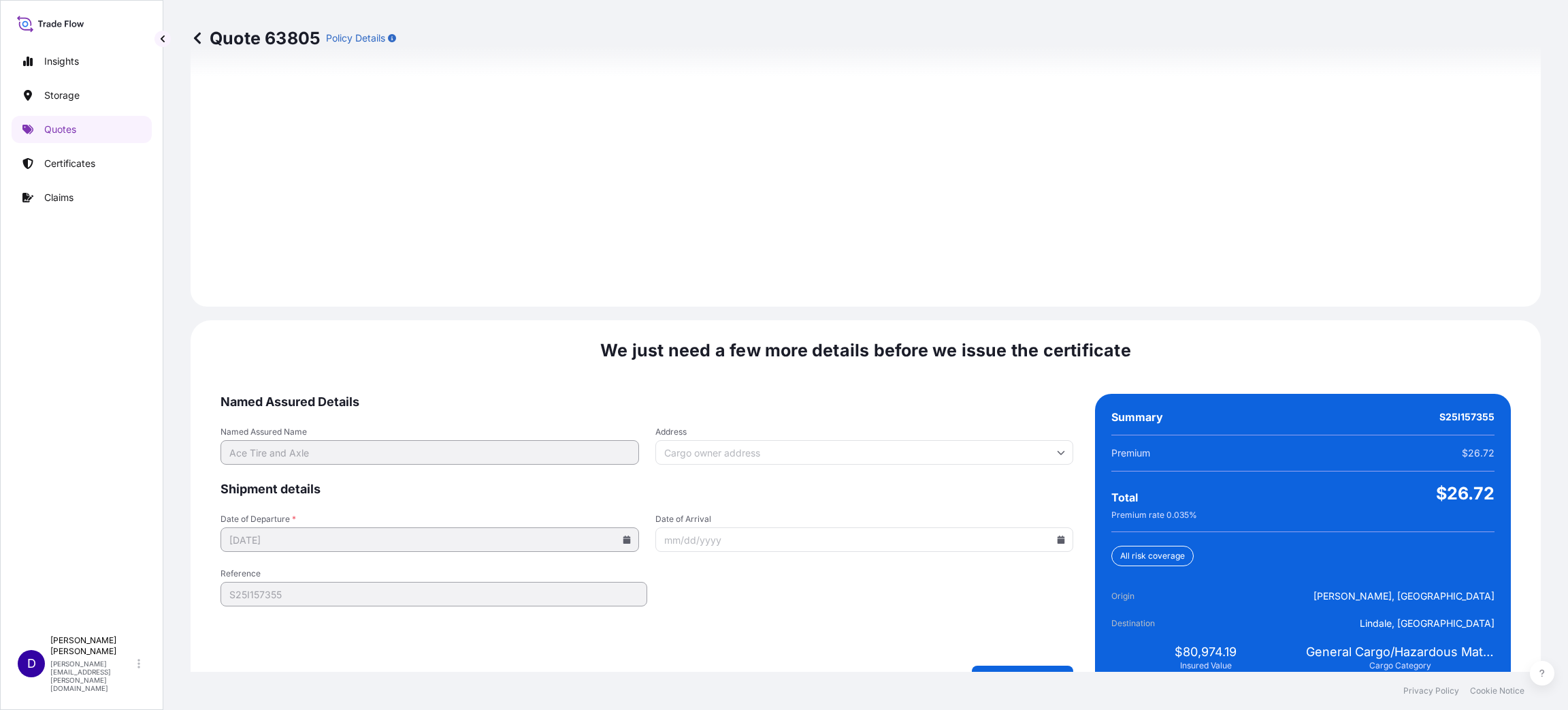
scroll to position [1870, 0]
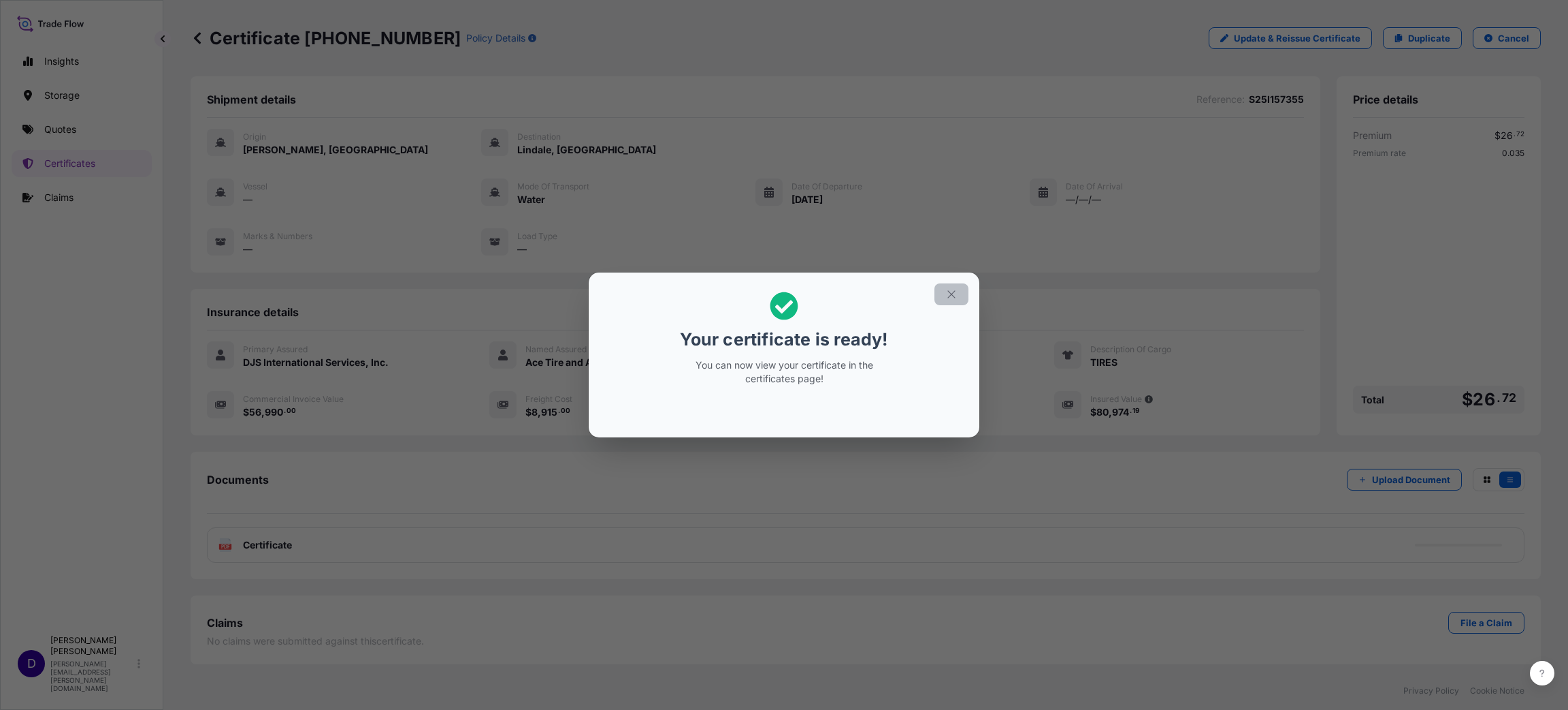
click at [953, 292] on icon "button" at bounding box center [951, 294] width 12 height 12
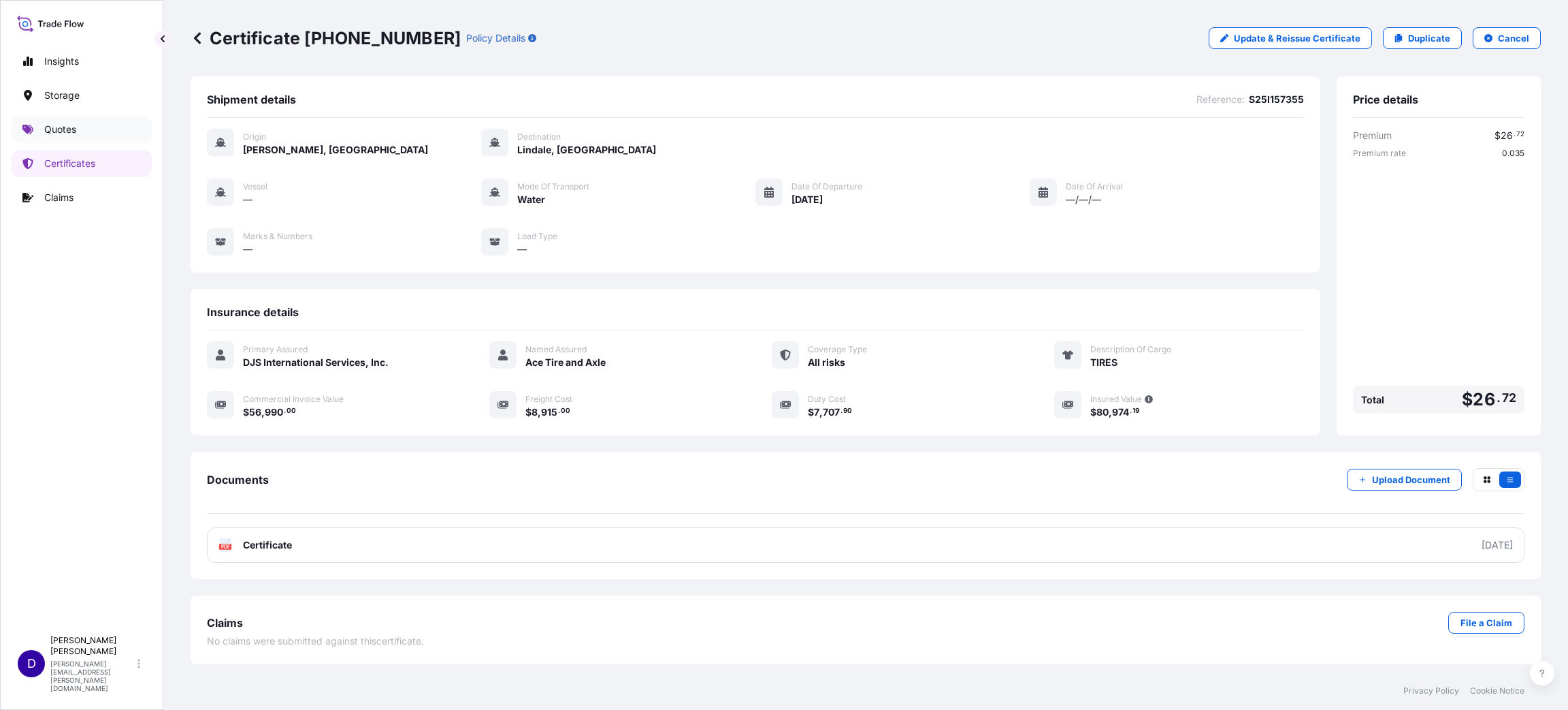
click at [52, 126] on p "Quotes" at bounding box center [59, 130] width 32 height 14
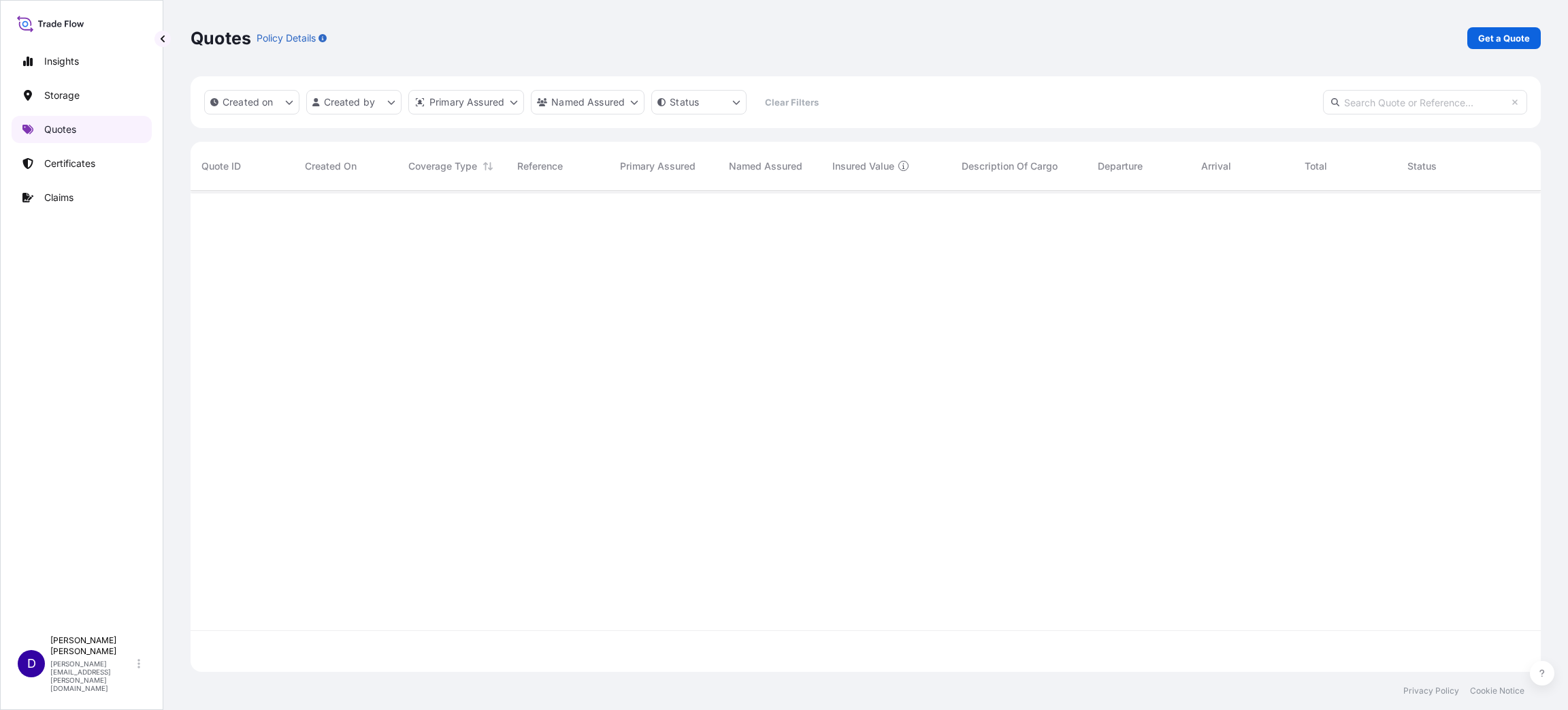
scroll to position [473, 1335]
click at [1503, 38] on p "Get a Quote" at bounding box center [1504, 38] width 52 height 14
select select "Water"
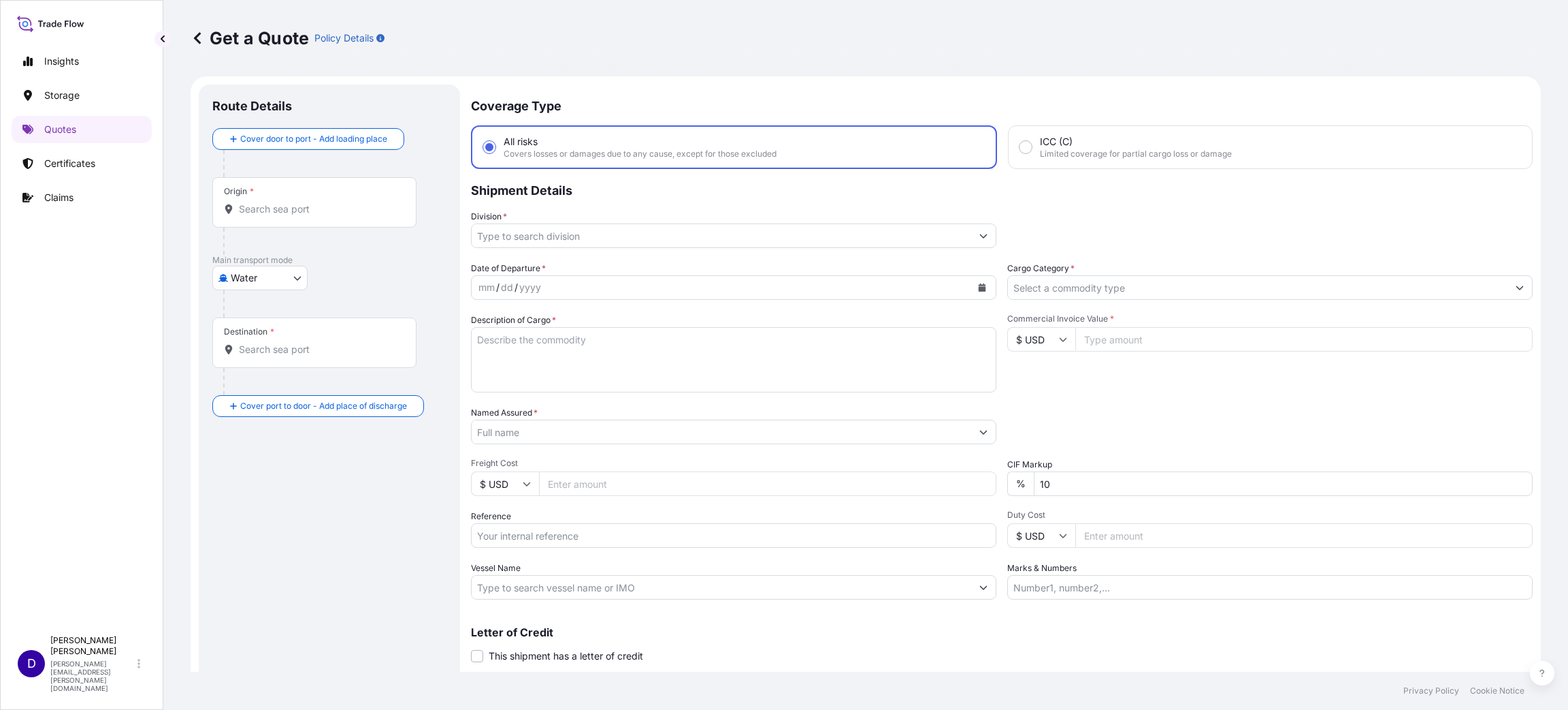
scroll to position [21, 0]
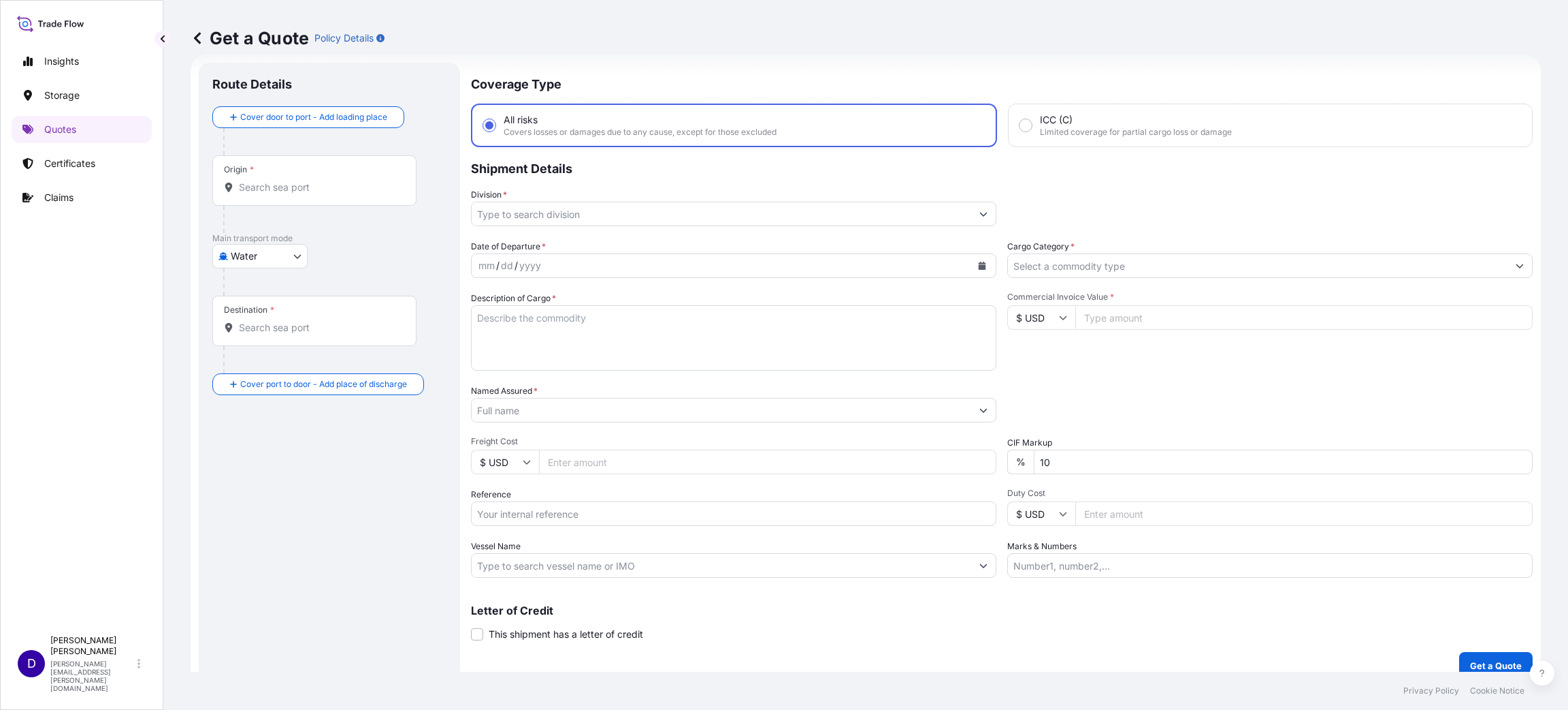
click at [293, 196] on div "Origin *" at bounding box center [314, 181] width 204 height 51
click at [293, 194] on input "Origin *" at bounding box center [319, 187] width 161 height 14
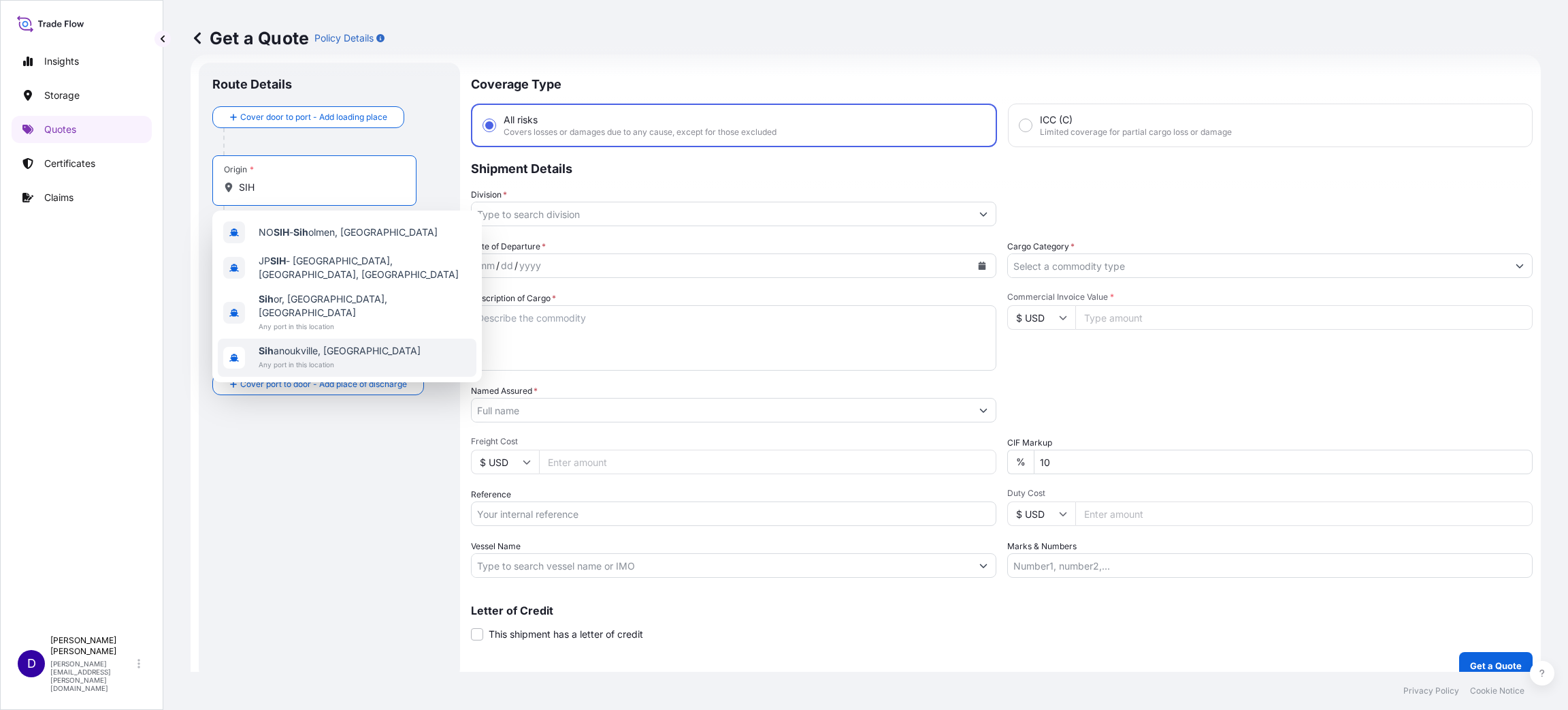
click at [311, 358] on span "Any port in this location" at bounding box center [339, 364] width 162 height 14
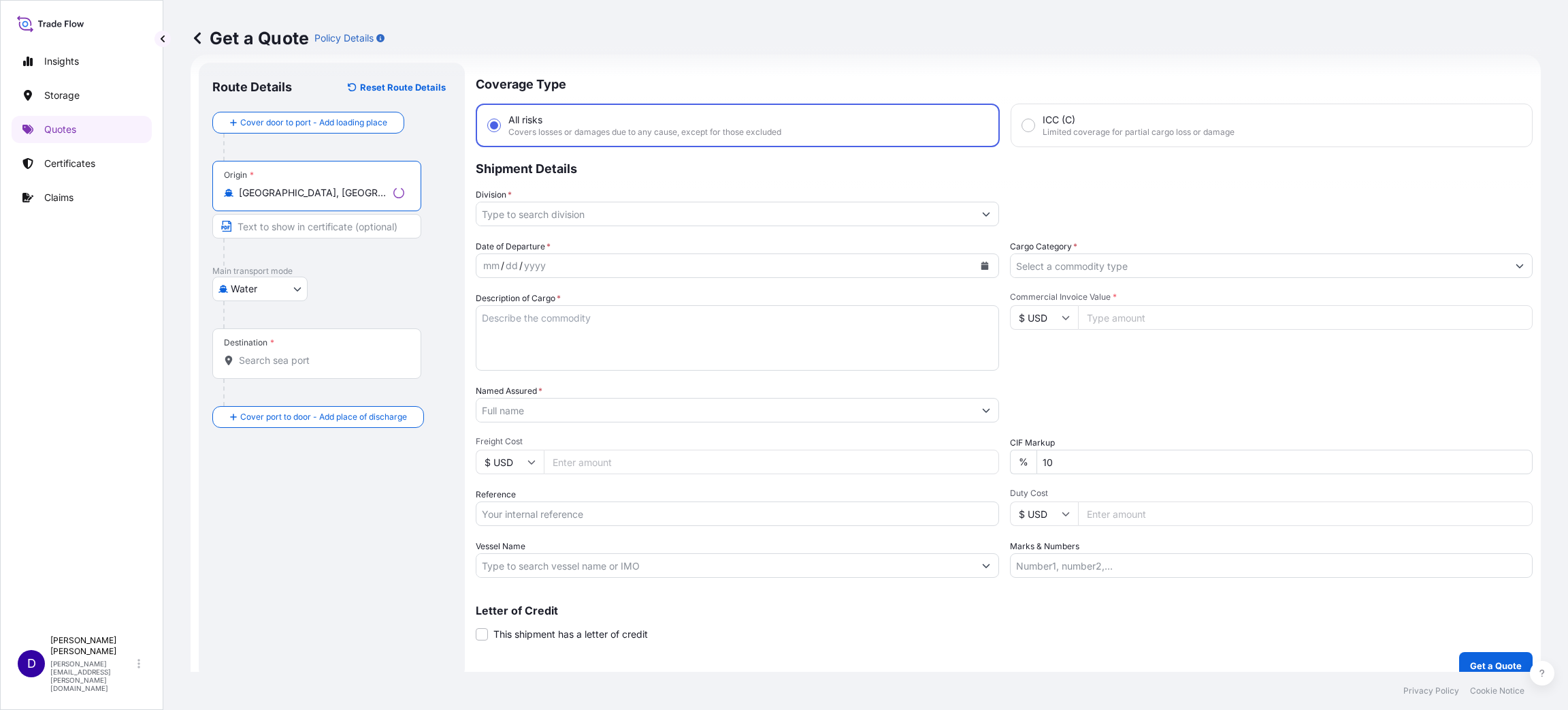
type input "[GEOGRAPHIC_DATA], [GEOGRAPHIC_DATA]"
click at [290, 358] on input "Destination *" at bounding box center [321, 360] width 166 height 14
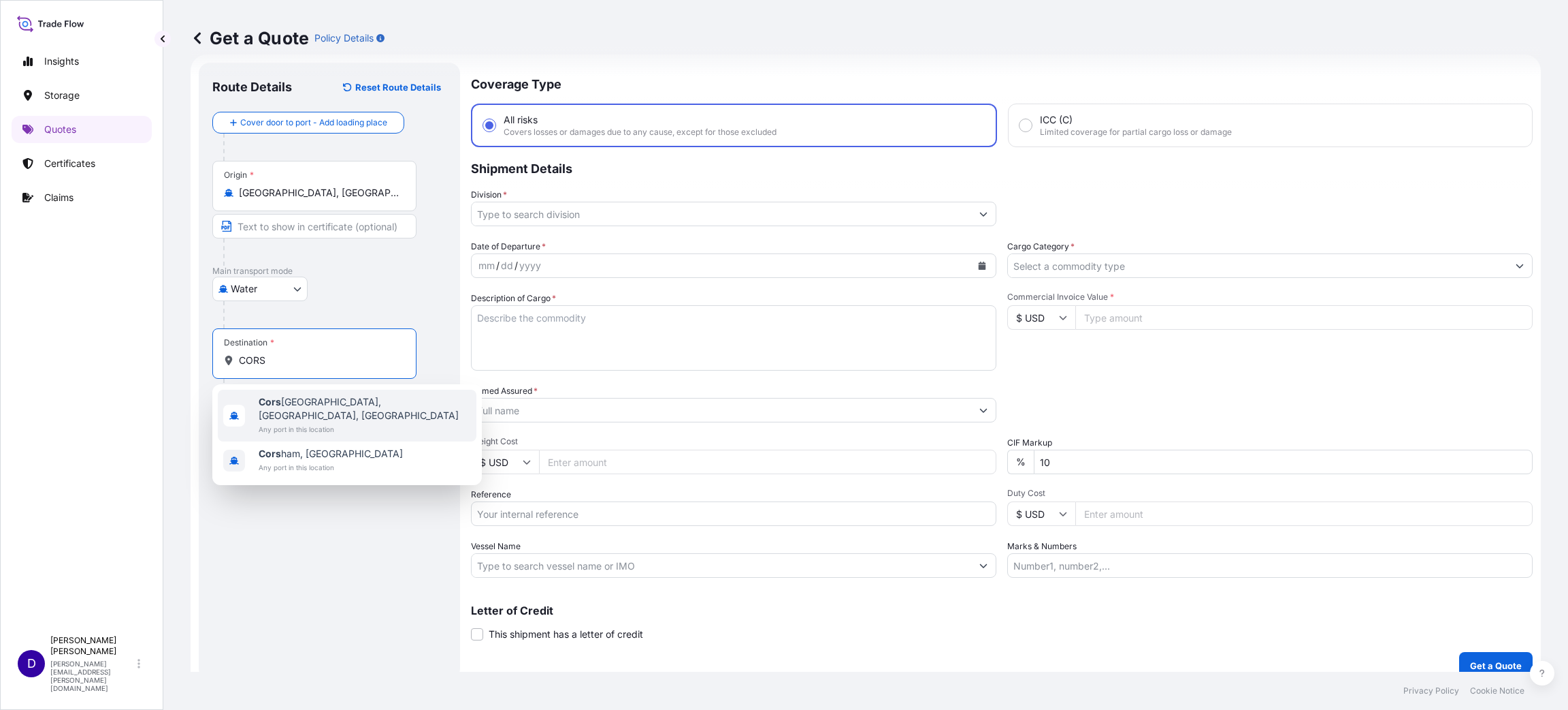
click at [297, 422] on span "Any port in this location" at bounding box center [364, 429] width 212 height 14
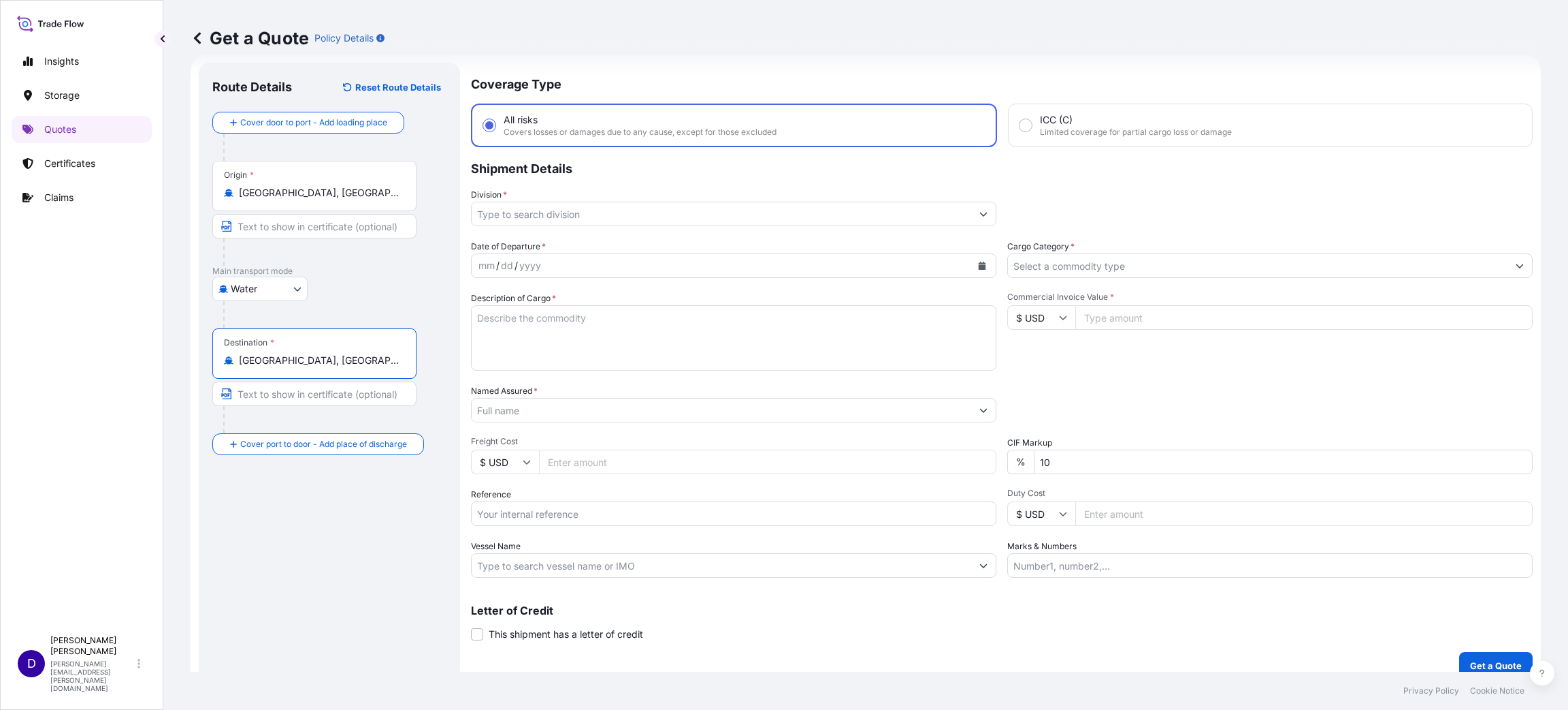
type input "[GEOGRAPHIC_DATA], [GEOGRAPHIC_DATA], [GEOGRAPHIC_DATA]"
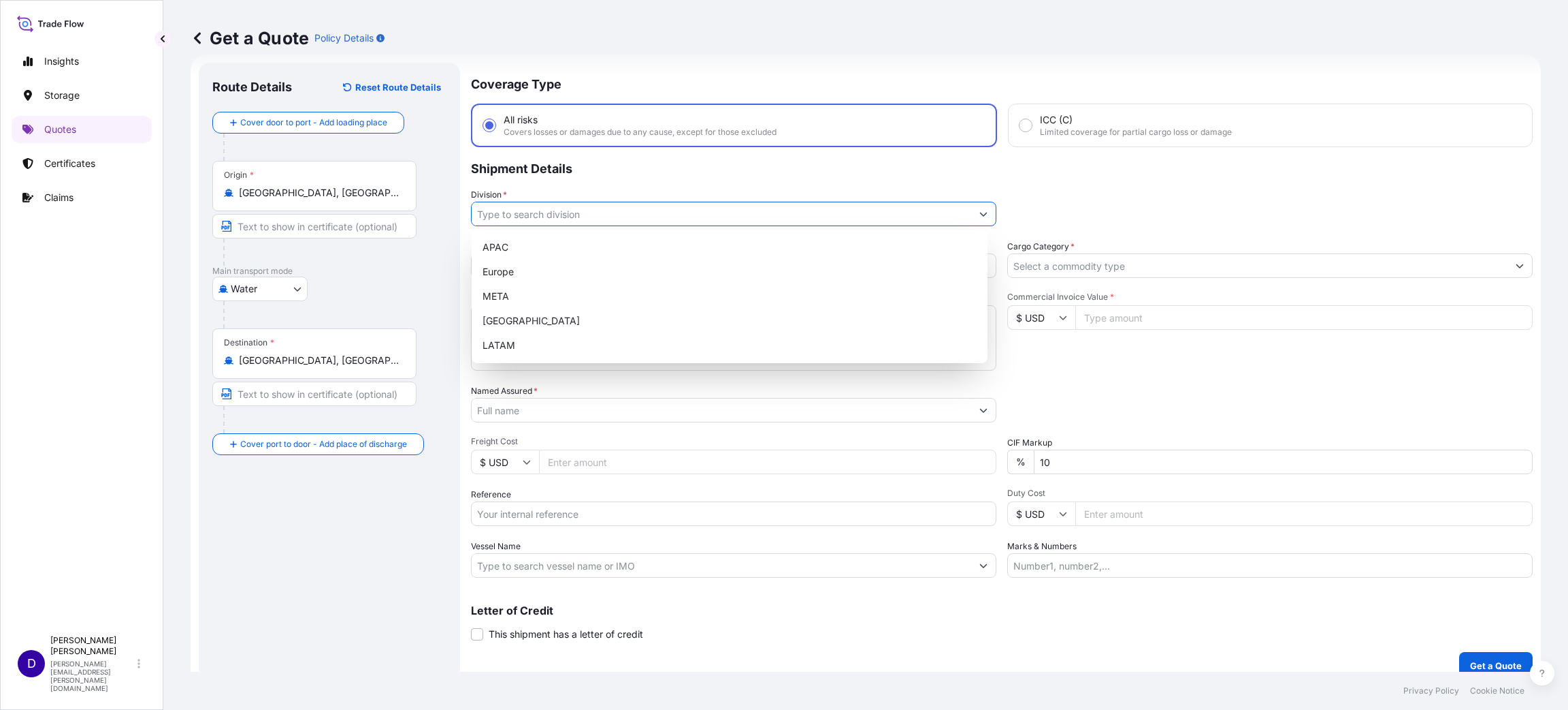
click at [549, 208] on input "Division *" at bounding box center [722, 214] width 500 height 25
click at [513, 321] on div "[GEOGRAPHIC_DATA]" at bounding box center [729, 321] width 505 height 25
type input "[GEOGRAPHIC_DATA]"
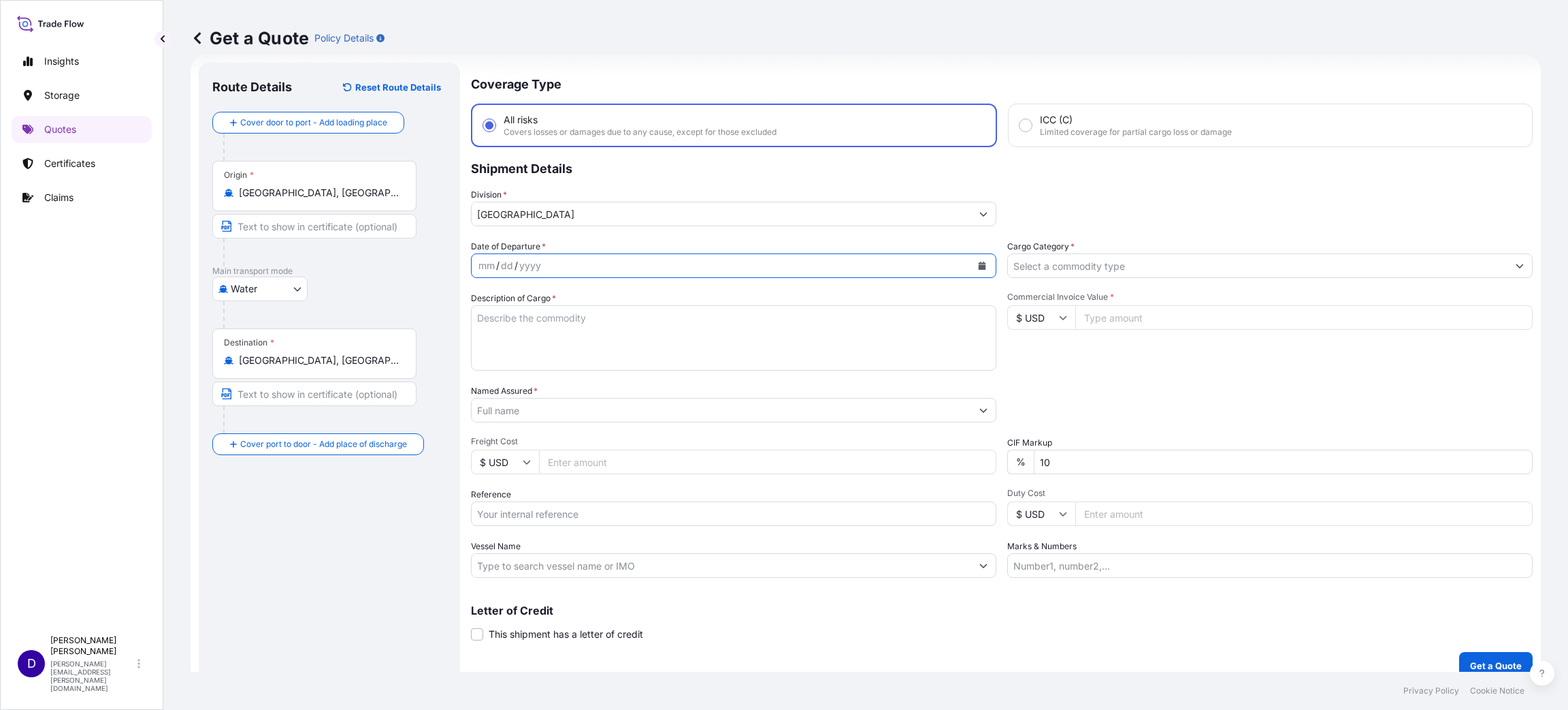
click at [979, 264] on icon "Calendar" at bounding box center [982, 266] width 8 height 9
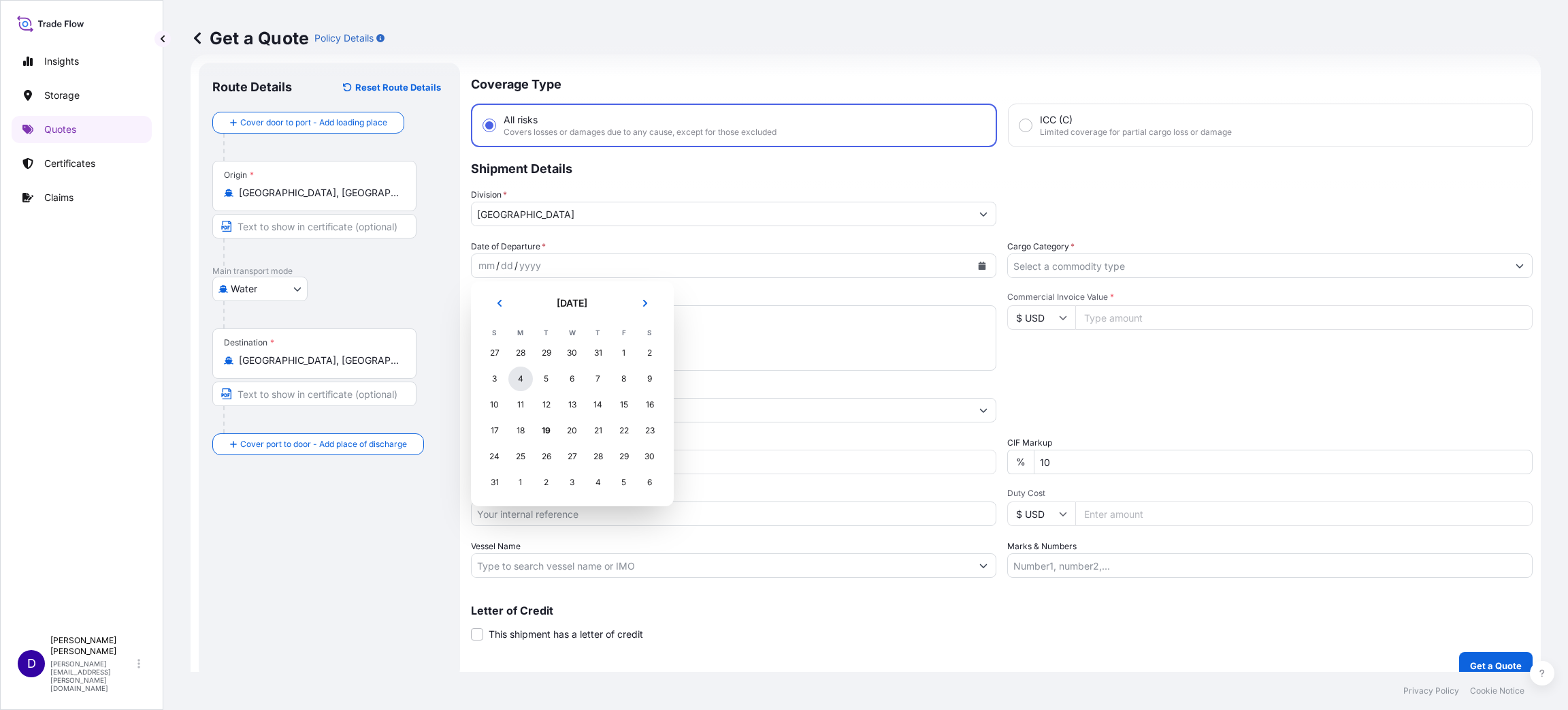
click at [524, 377] on div "4" at bounding box center [521, 378] width 25 height 25
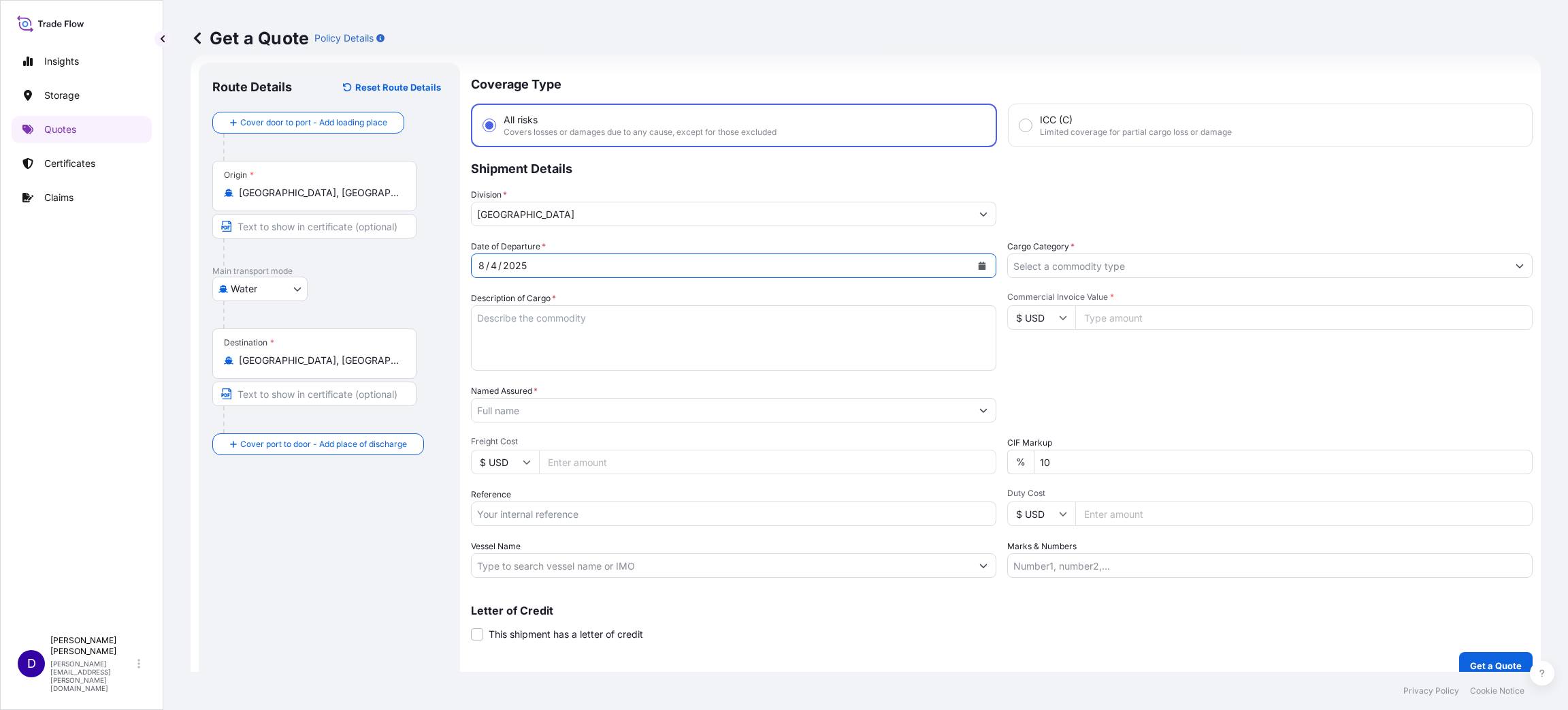
click at [1113, 261] on input "Cargo Category *" at bounding box center [1258, 266] width 500 height 25
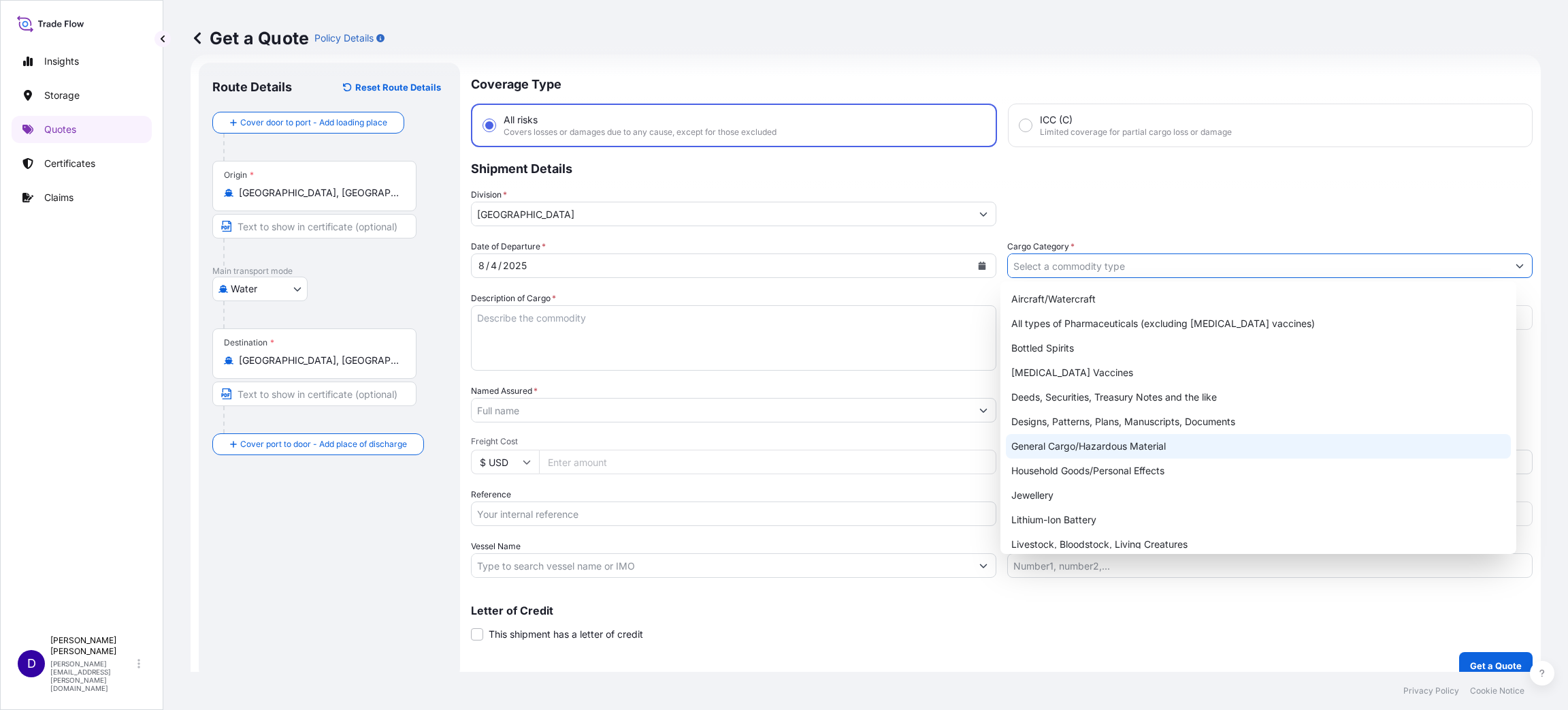
click at [1066, 439] on div "General Cargo/Hazardous Material" at bounding box center [1259, 446] width 505 height 25
type input "General Cargo/Hazardous Material"
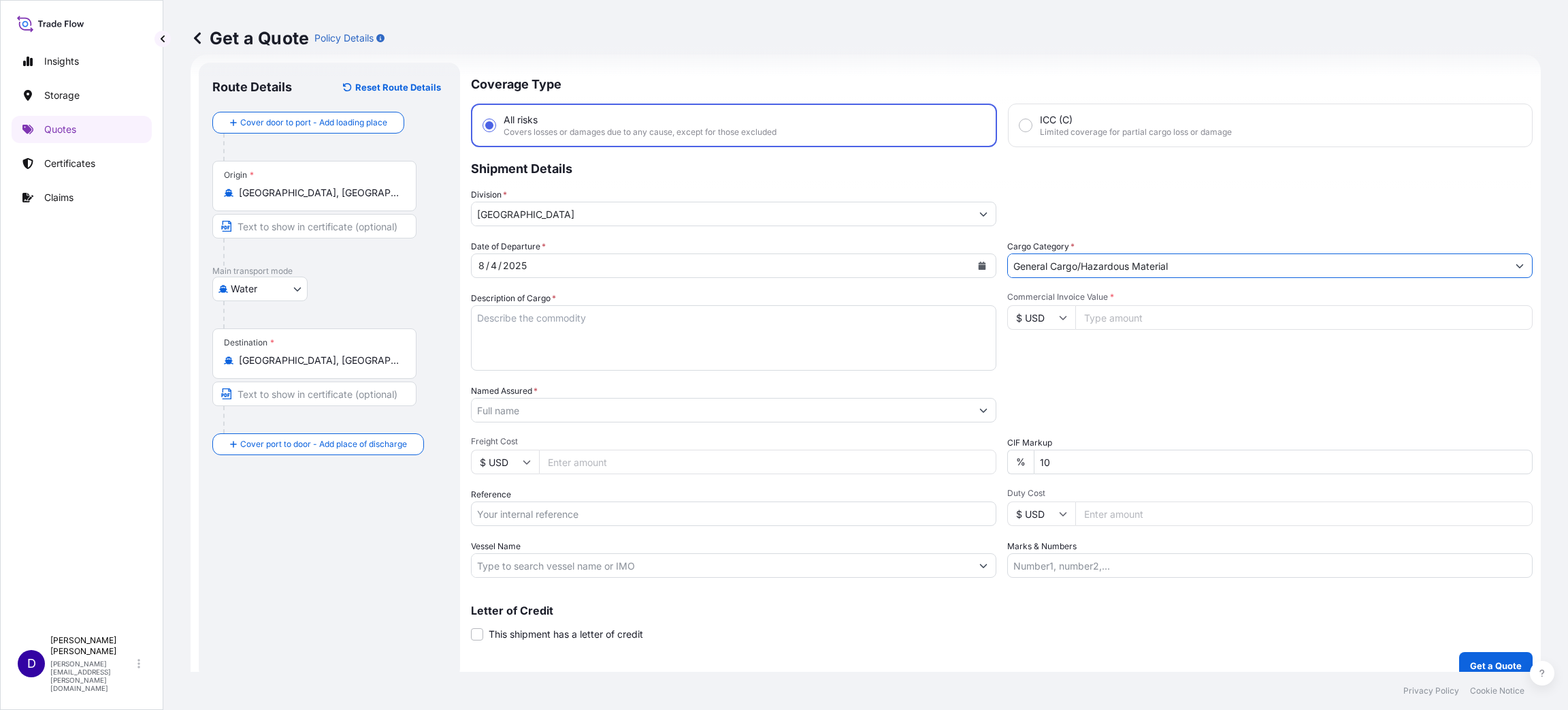
click at [639, 343] on textarea "Description of Cargo *" at bounding box center [734, 338] width 526 height 65
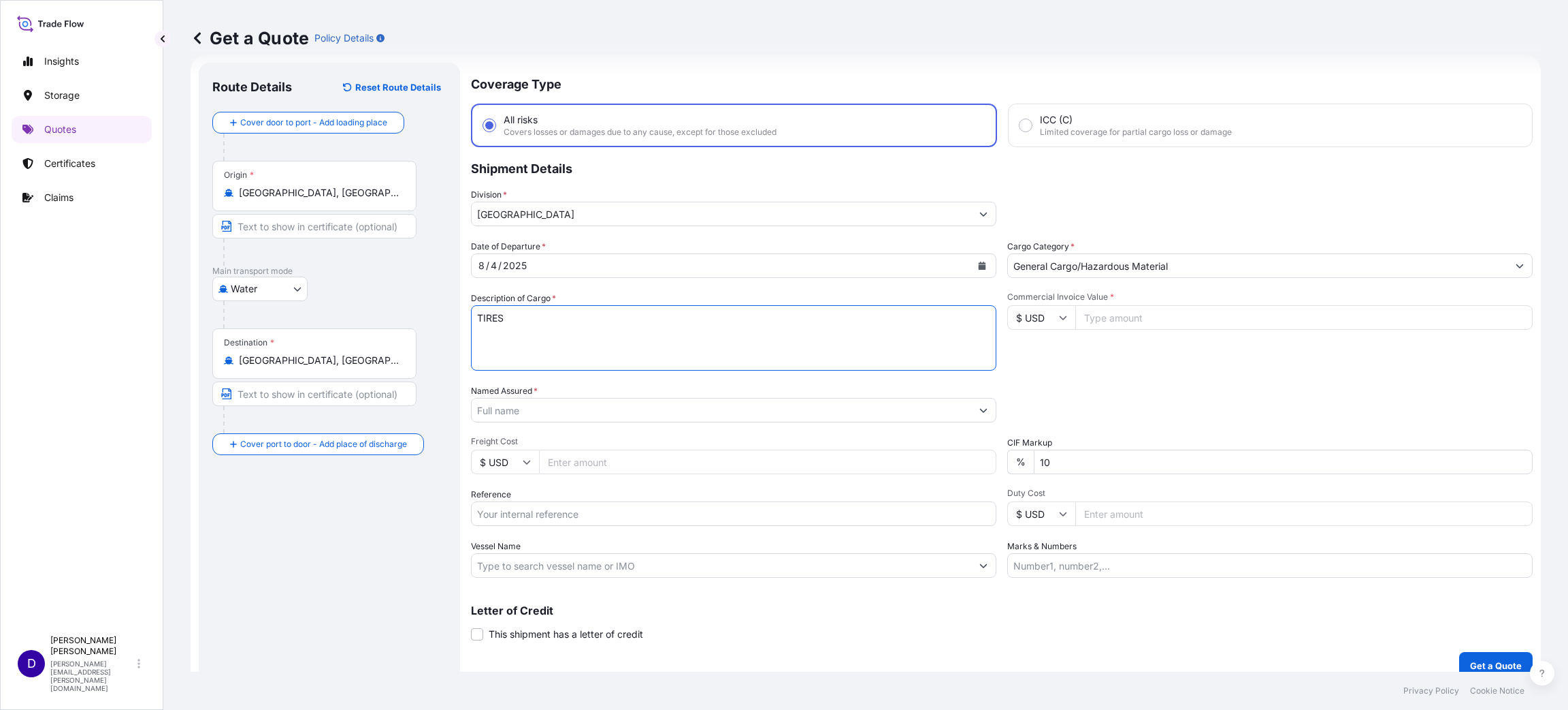
type textarea "TIRES"
click at [1129, 309] on input "Commercial Invoice Value *" at bounding box center [1304, 317] width 457 height 25
type input "115097.00"
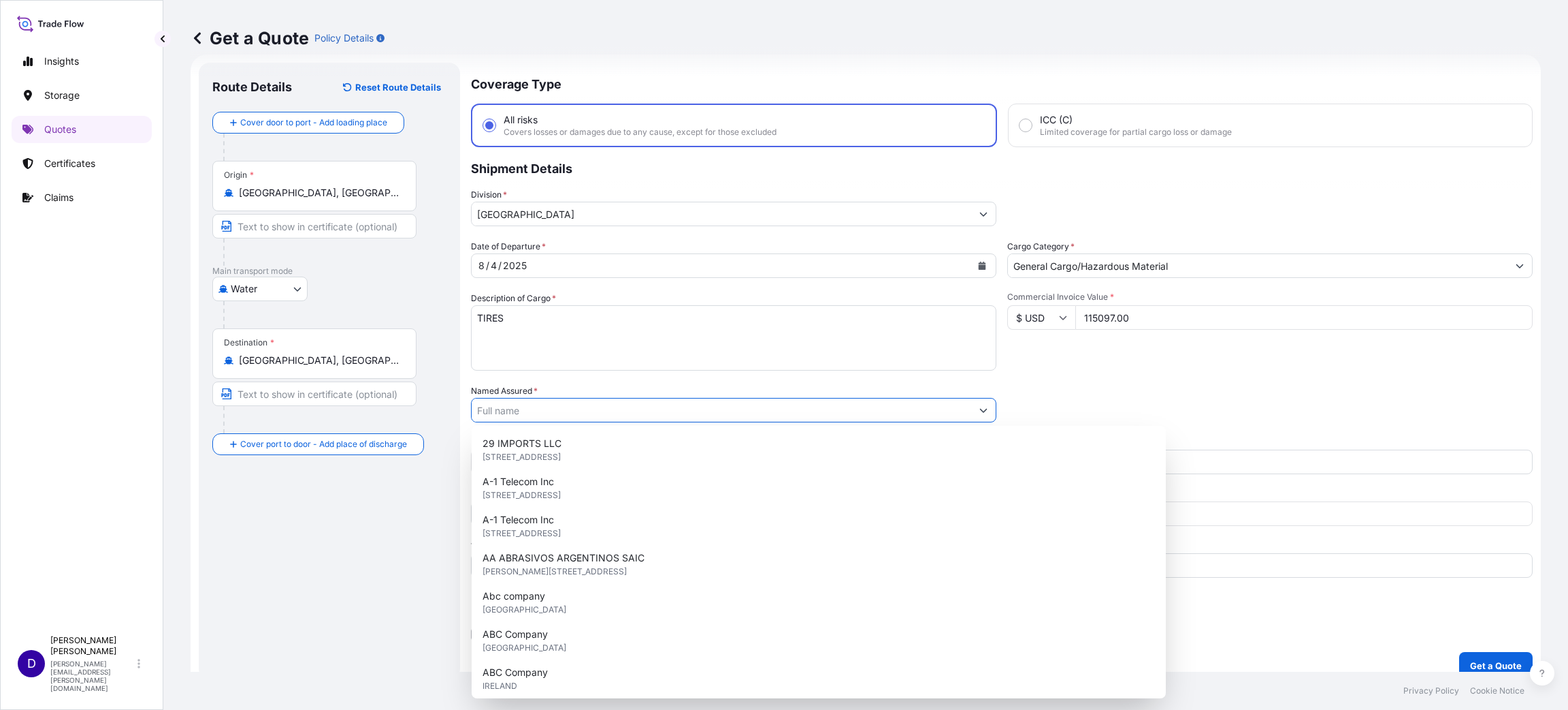
click at [607, 416] on input "Named Assured *" at bounding box center [722, 410] width 500 height 25
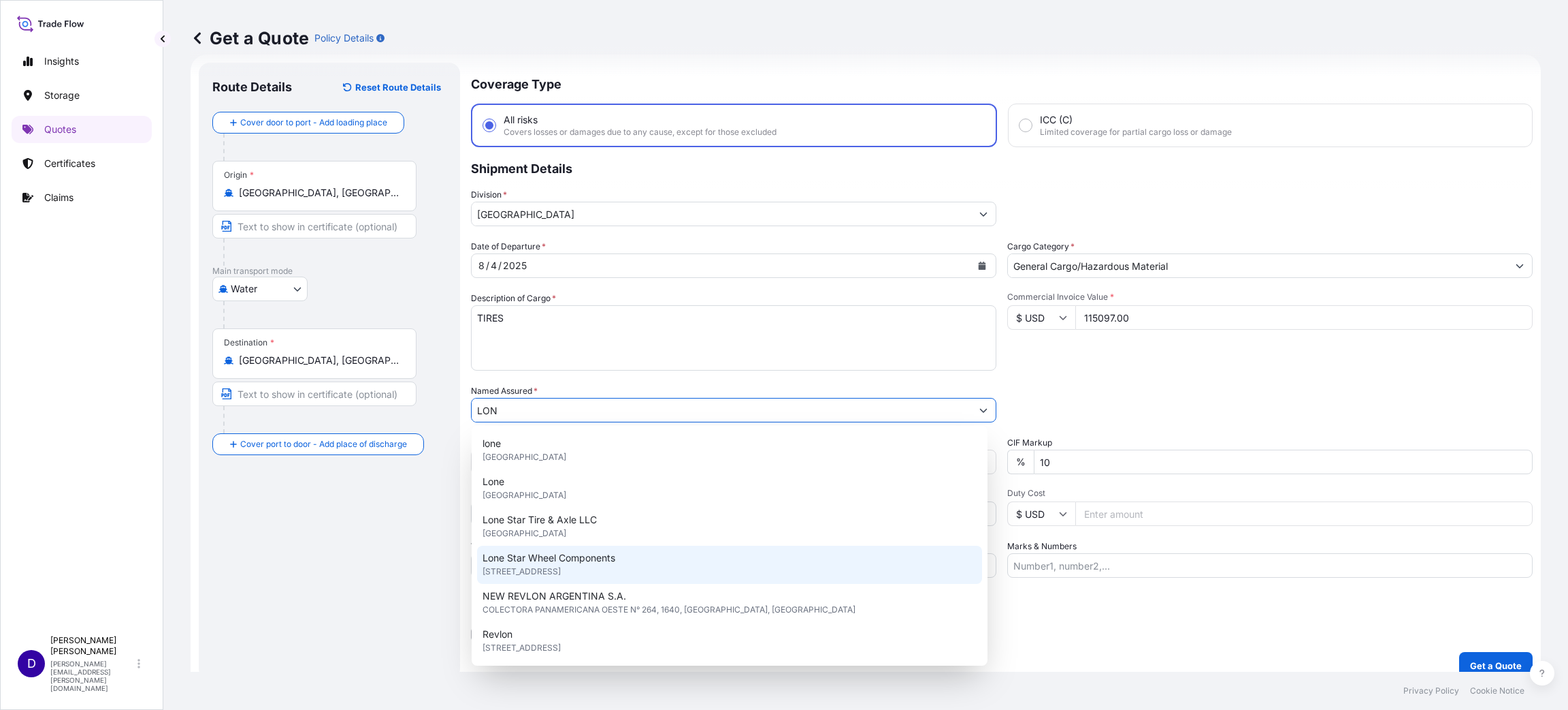
click at [561, 566] on span "[STREET_ADDRESS]" at bounding box center [522, 572] width 78 height 14
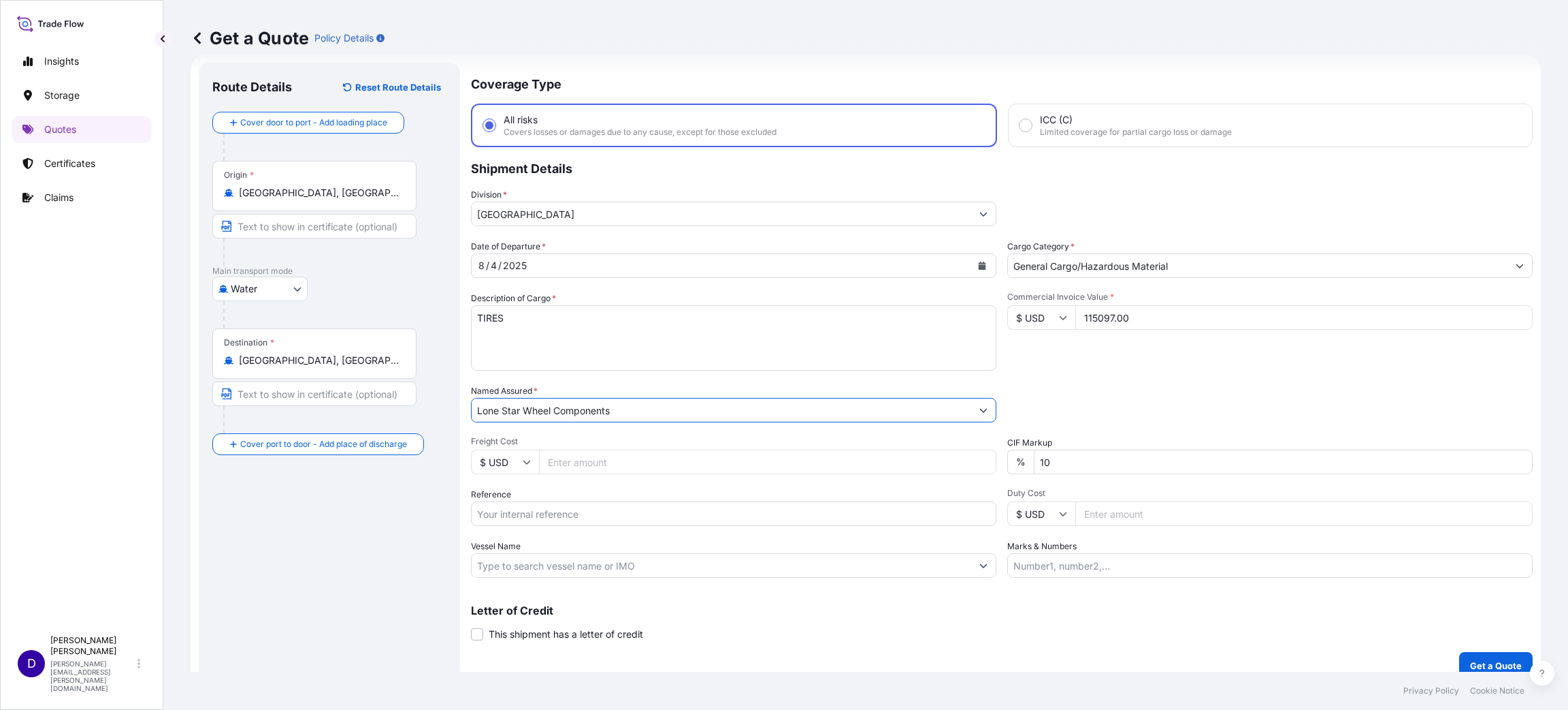
type input "Lone Star Wheel Components"
click at [561, 464] on input "Freight Cost" at bounding box center [767, 462] width 457 height 25
type input "8440.00"
click at [589, 506] on input "Reference" at bounding box center [734, 513] width 526 height 25
paste input "S25I157353"
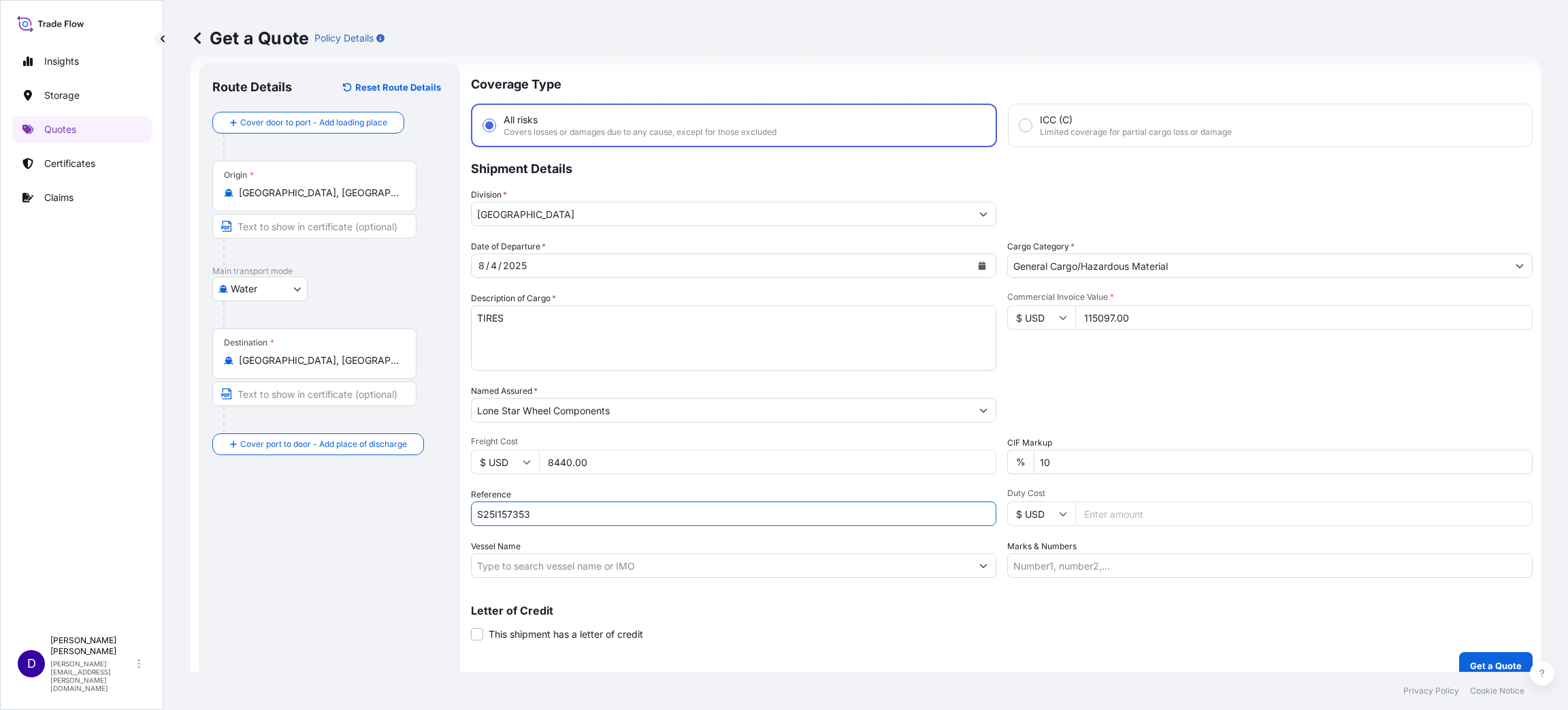
type input "S25I157353"
click at [1125, 517] on input "Duty Cost" at bounding box center [1304, 513] width 457 height 25
type input "15566.87"
click at [1460, 660] on button "Get a Quote" at bounding box center [1497, 665] width 74 height 28
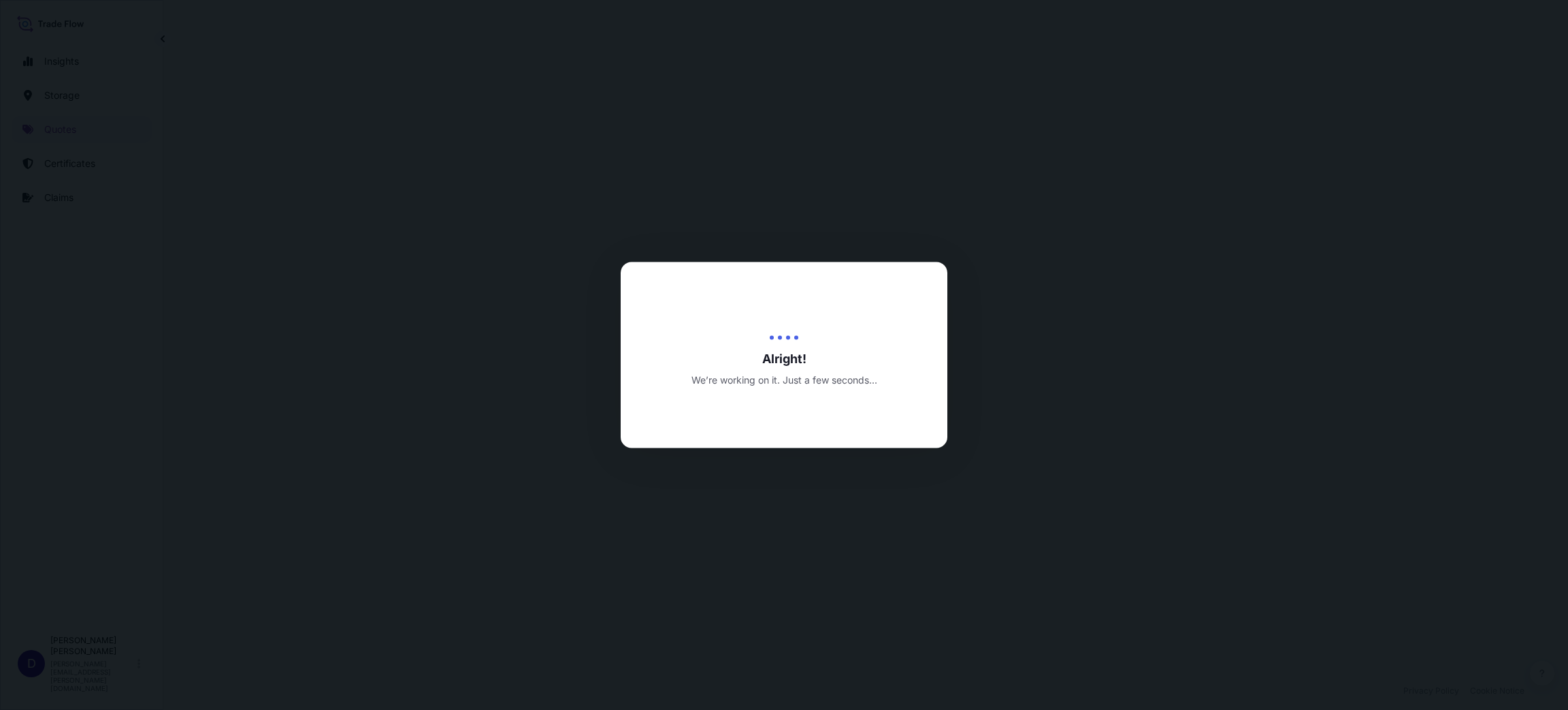
select select "Water"
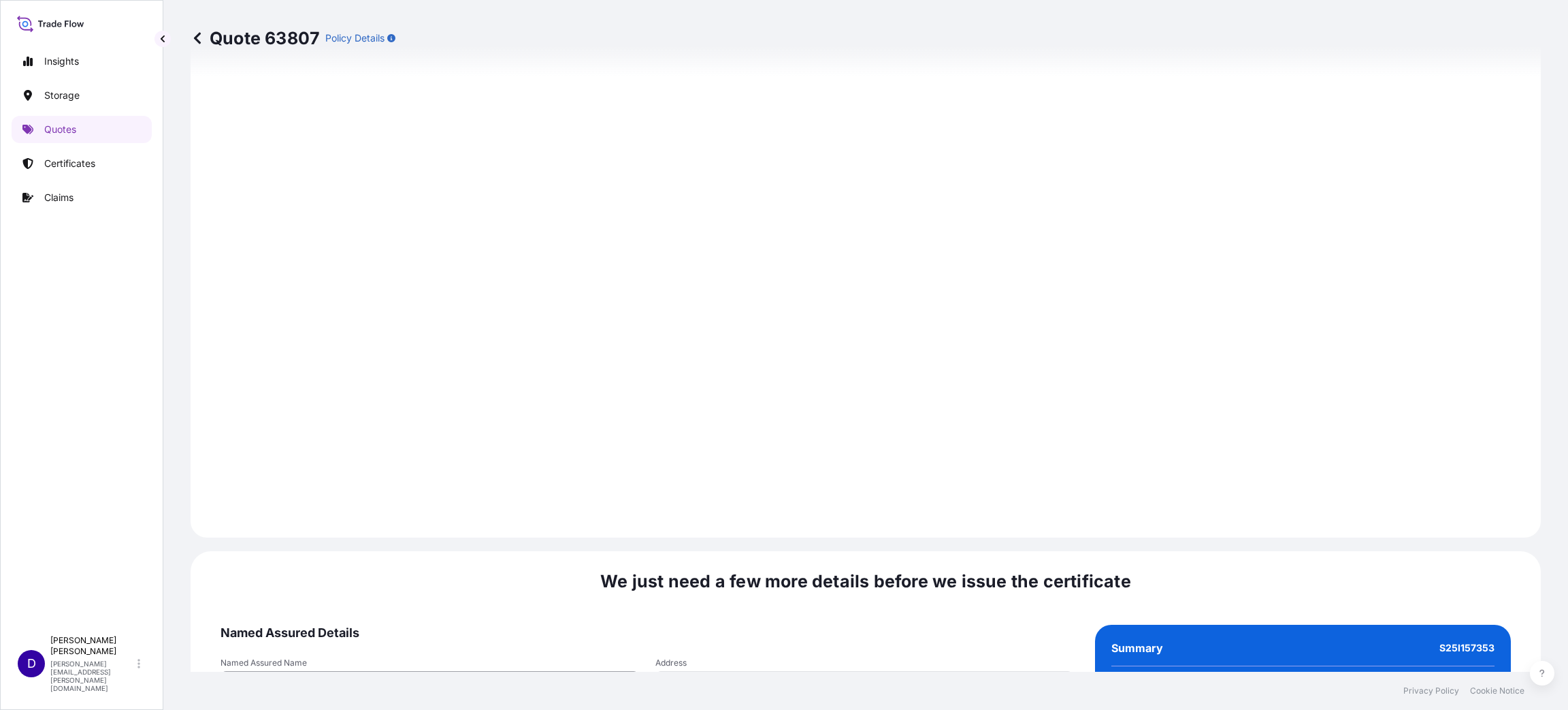
scroll to position [1870, 0]
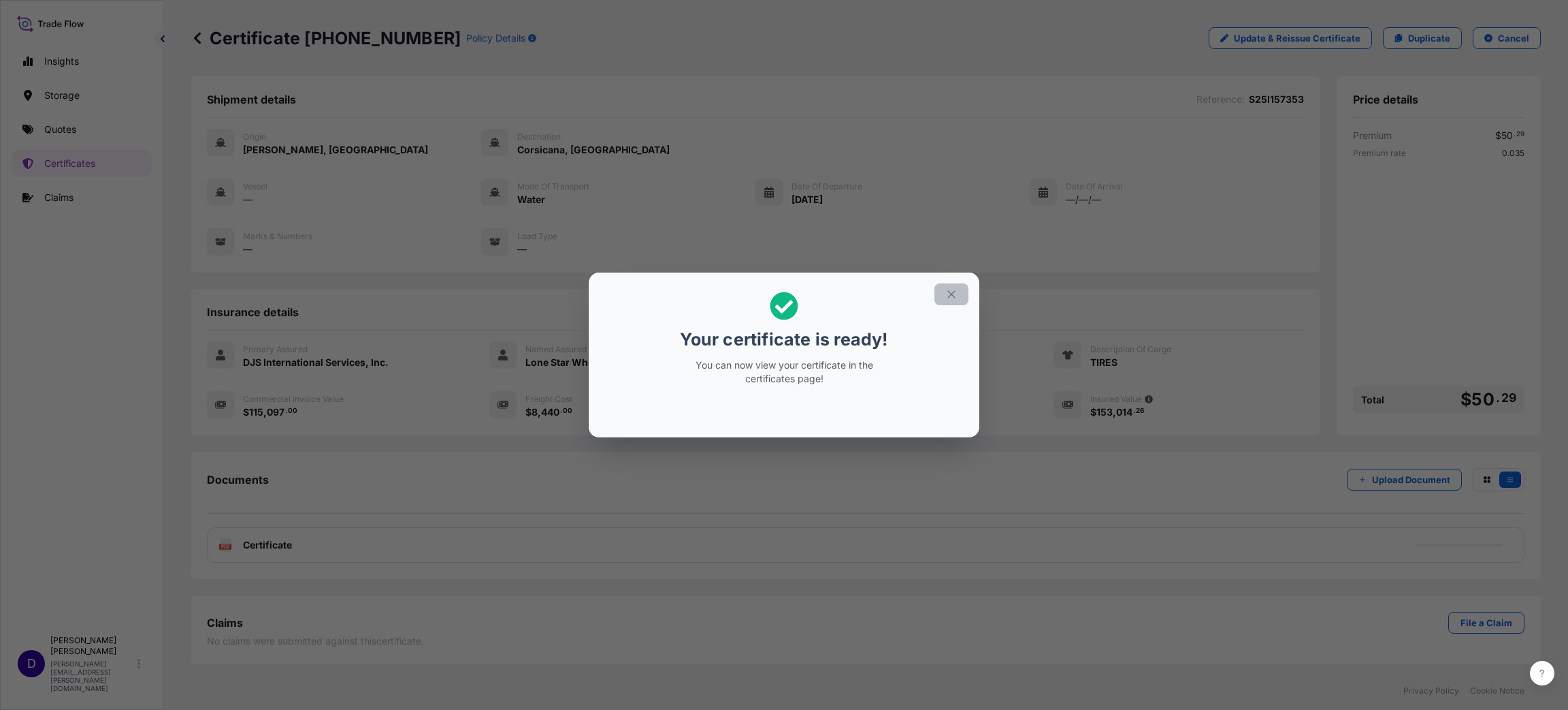
click at [949, 297] on icon "button" at bounding box center [951, 294] width 12 height 12
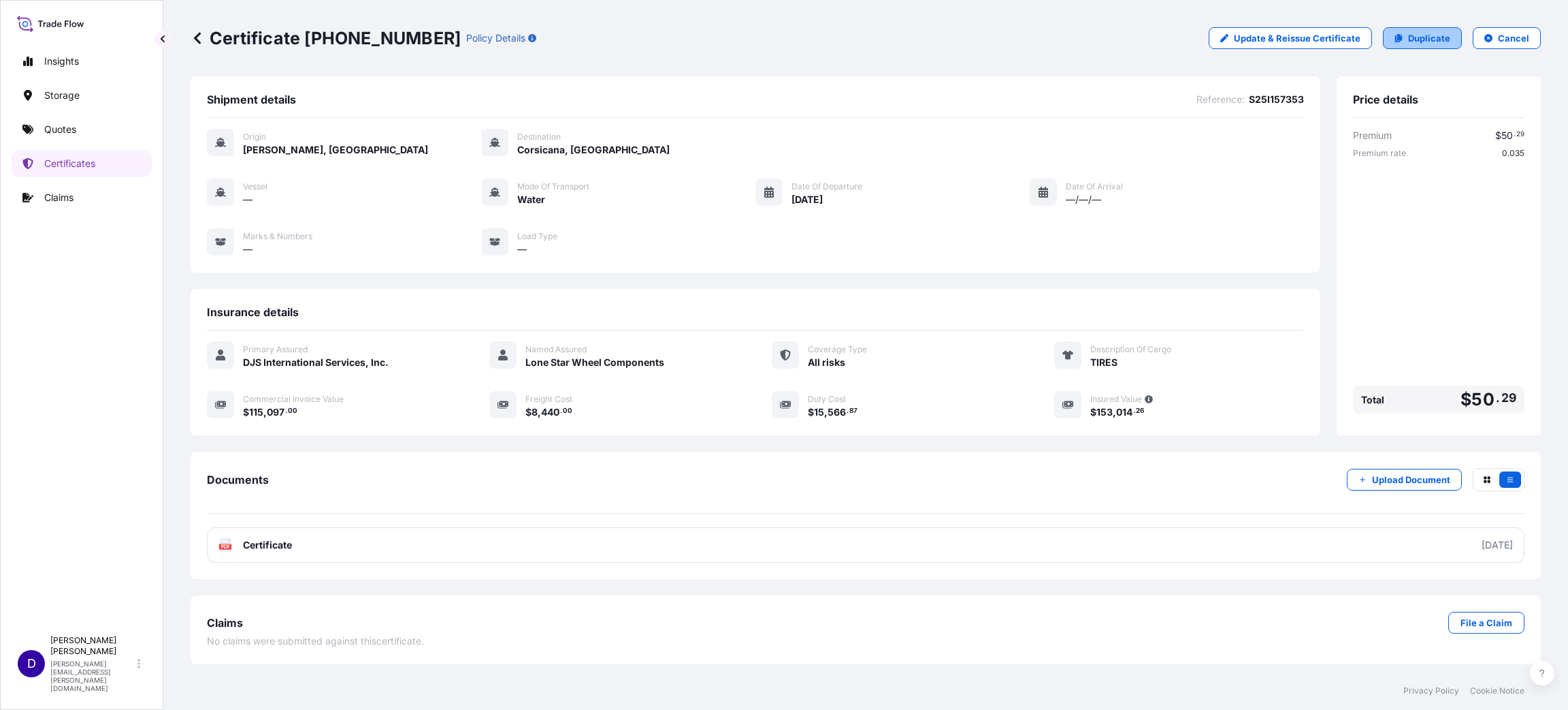
click at [1424, 34] on p "Duplicate" at bounding box center [1429, 38] width 42 height 14
select select "Water"
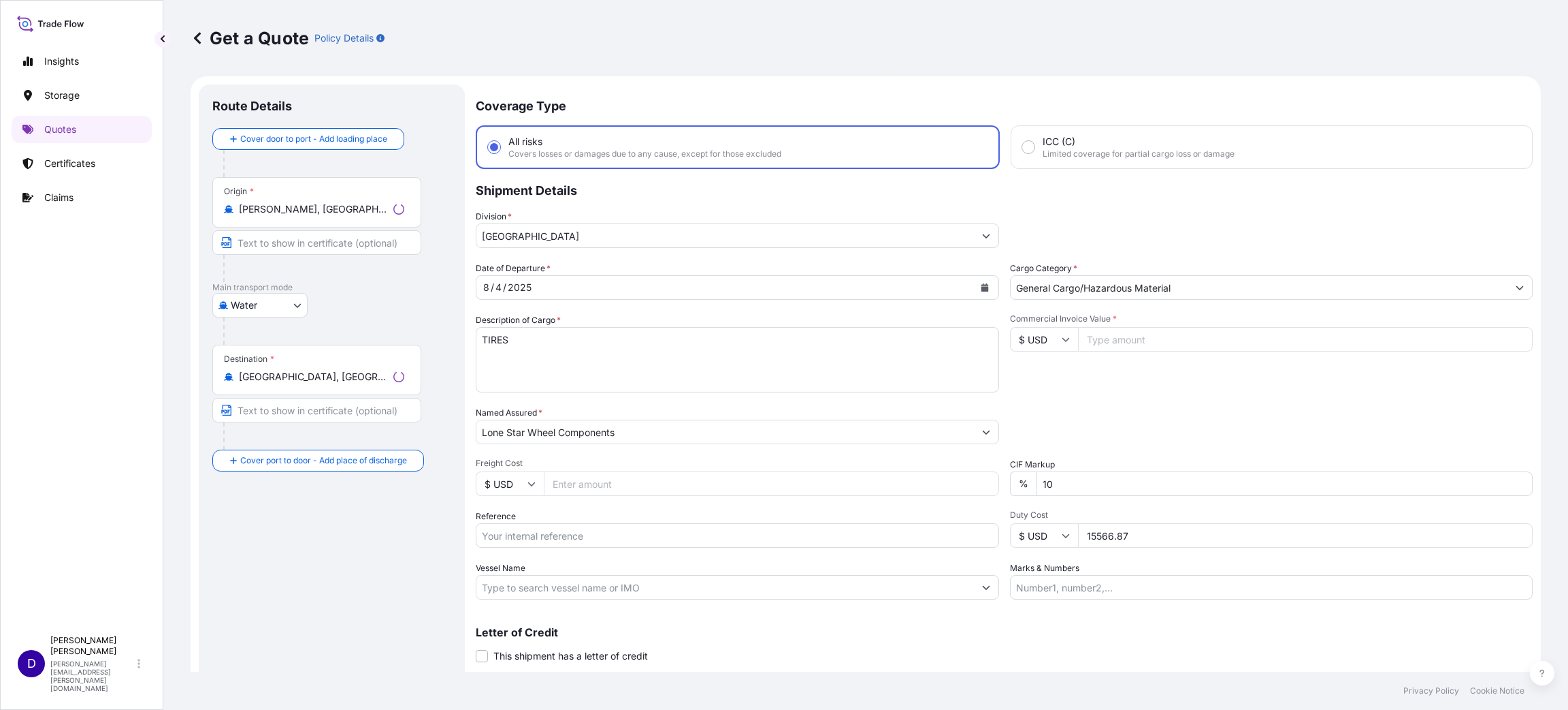
scroll to position [21, 0]
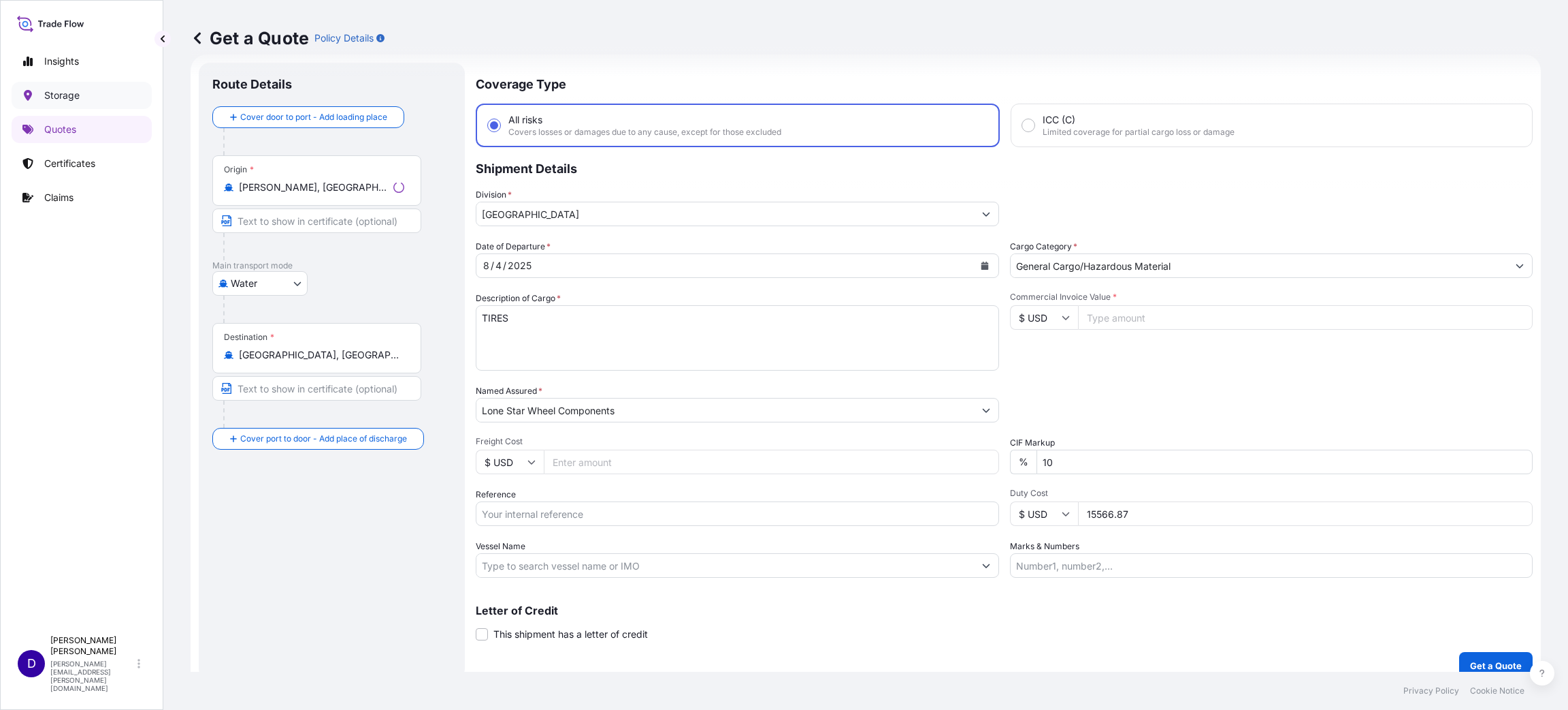
click at [48, 90] on p "Storage" at bounding box center [61, 95] width 35 height 14
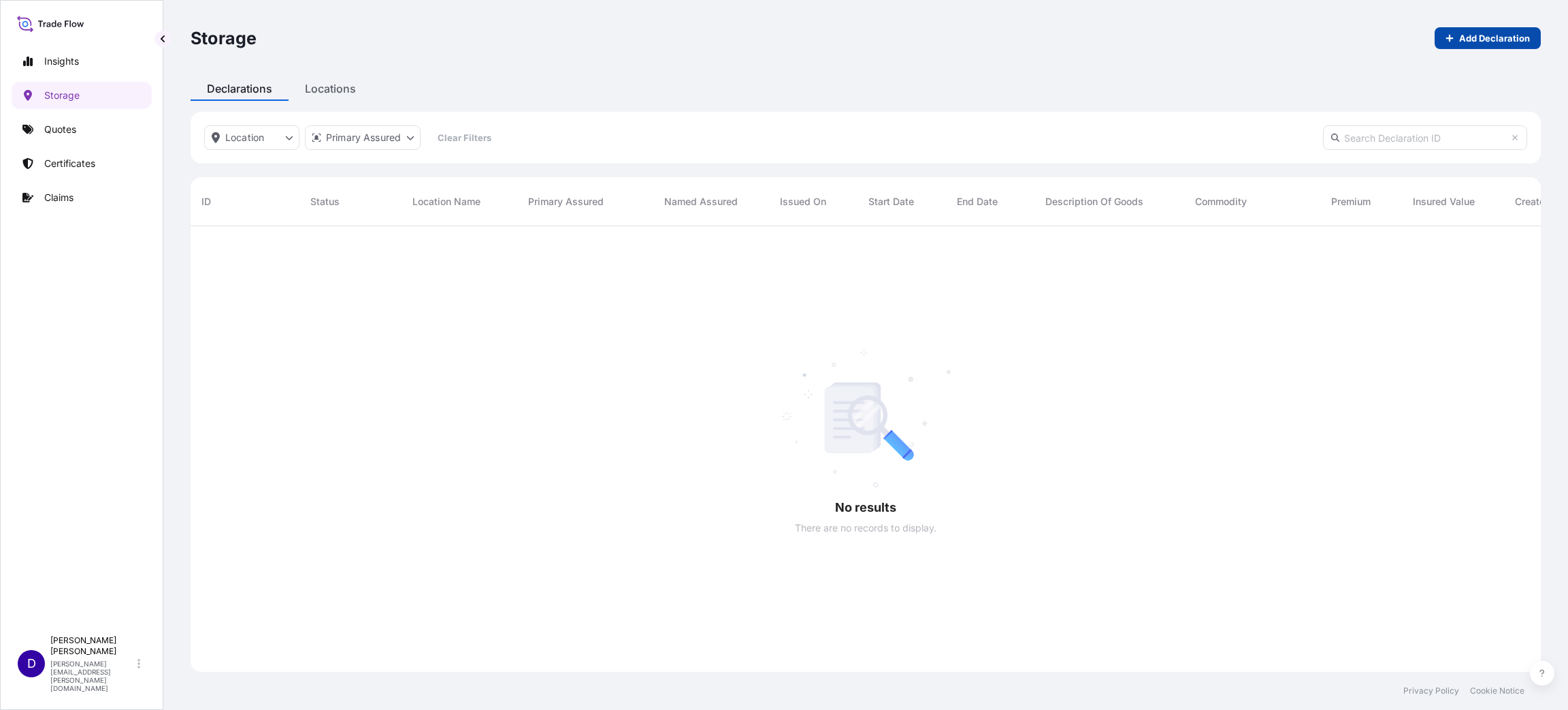
scroll to position [479, 1335]
click at [66, 126] on p "Quotes" at bounding box center [59, 130] width 32 height 14
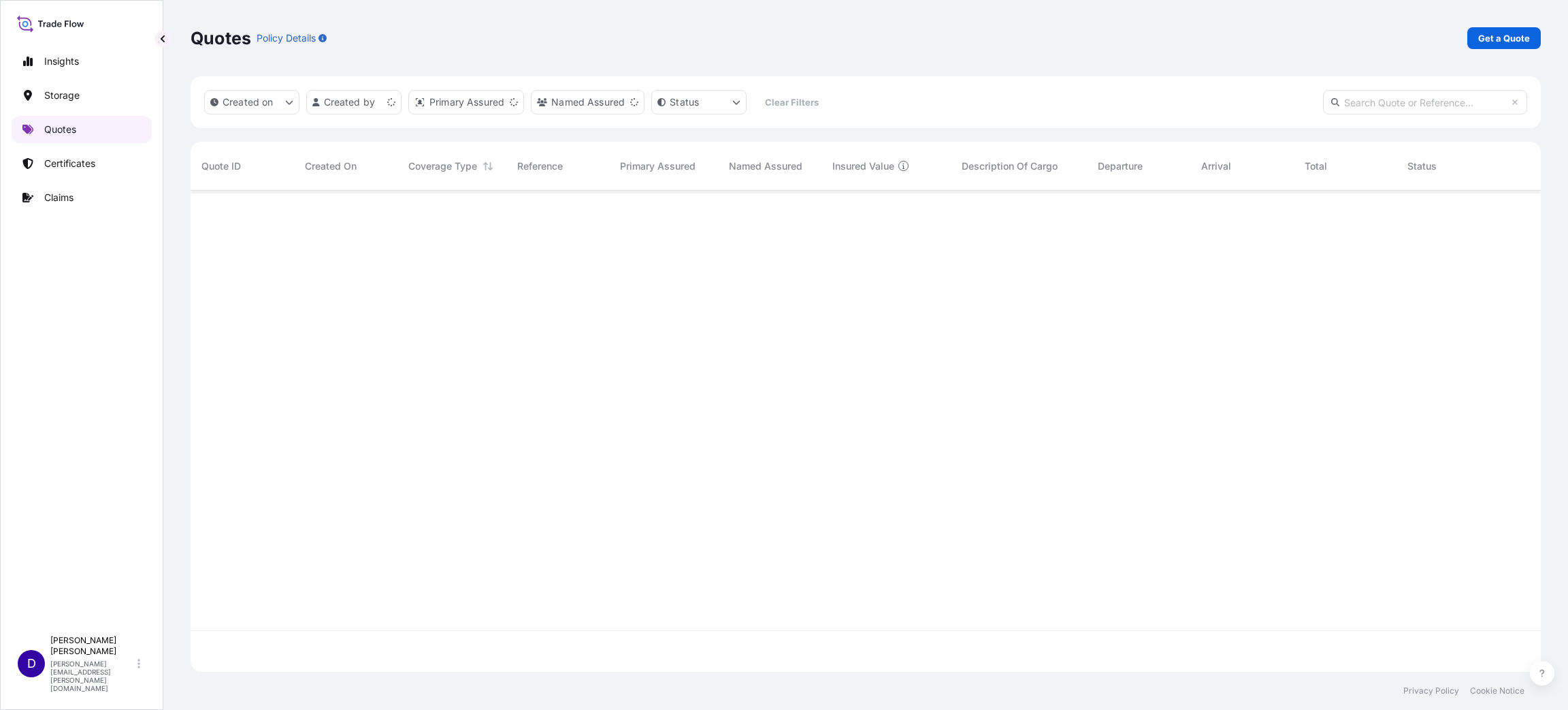
scroll to position [473, 1335]
click at [1497, 31] on p "Get a Quote" at bounding box center [1504, 38] width 52 height 14
select select "Water"
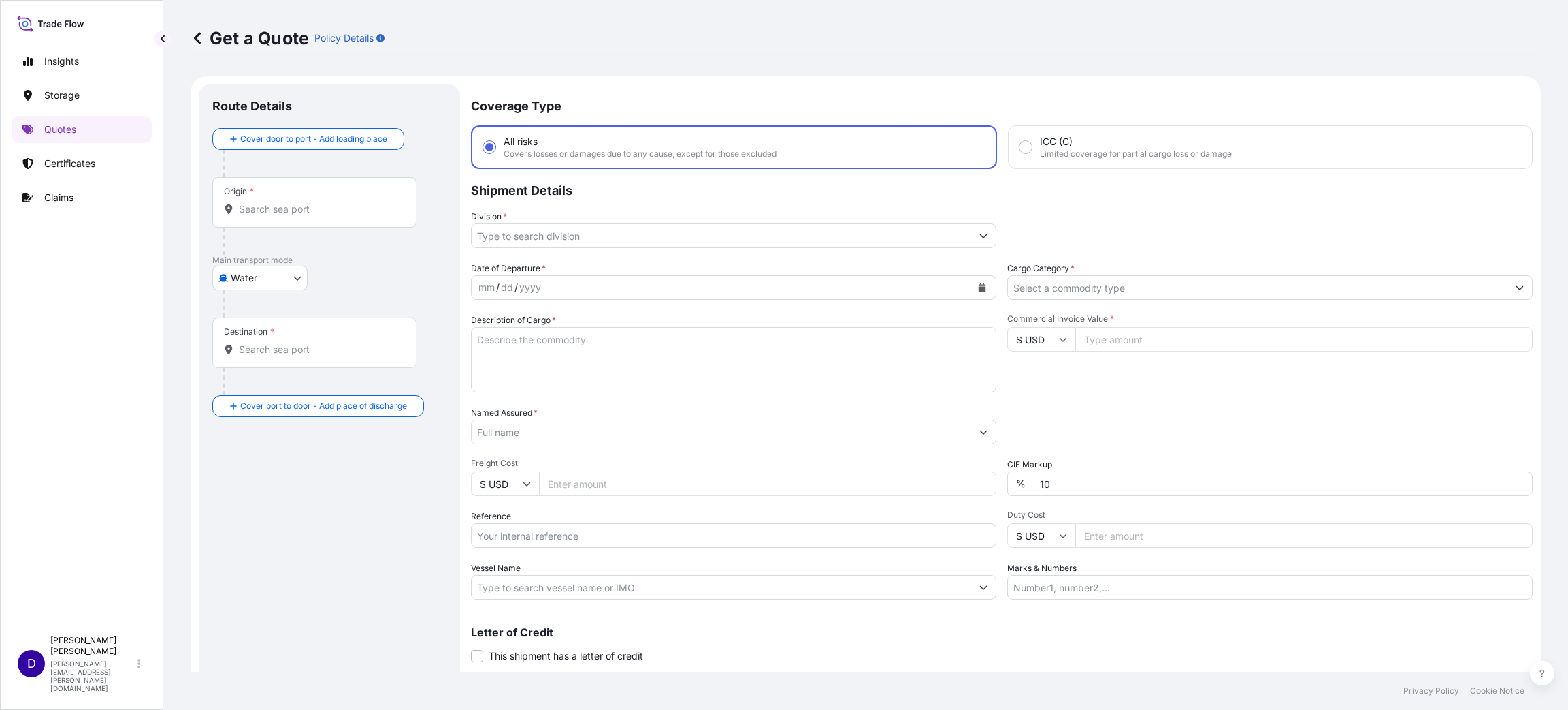
scroll to position [21, 0]
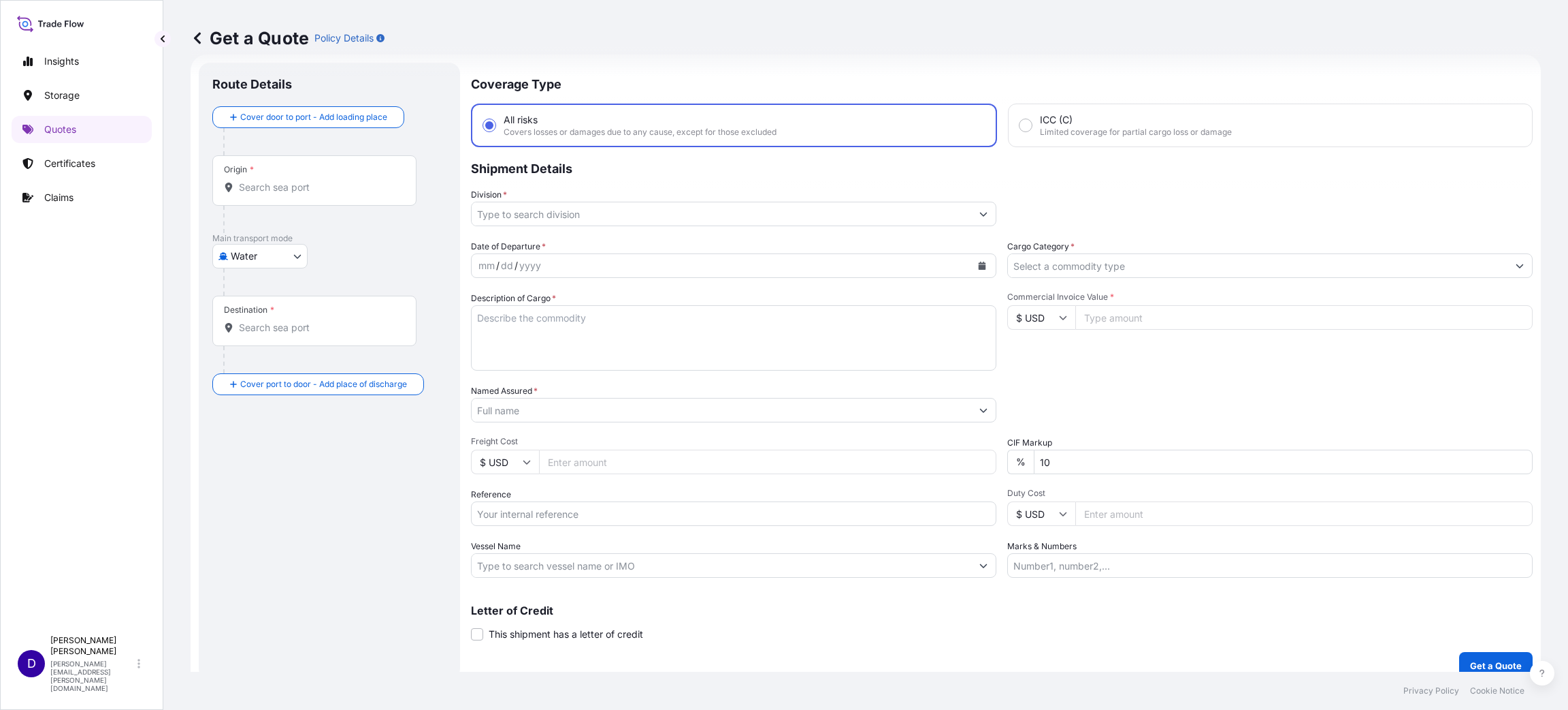
click at [281, 177] on div "Origin *" at bounding box center [314, 181] width 204 height 51
click at [268, 189] on input "Origin *" at bounding box center [319, 187] width 161 height 14
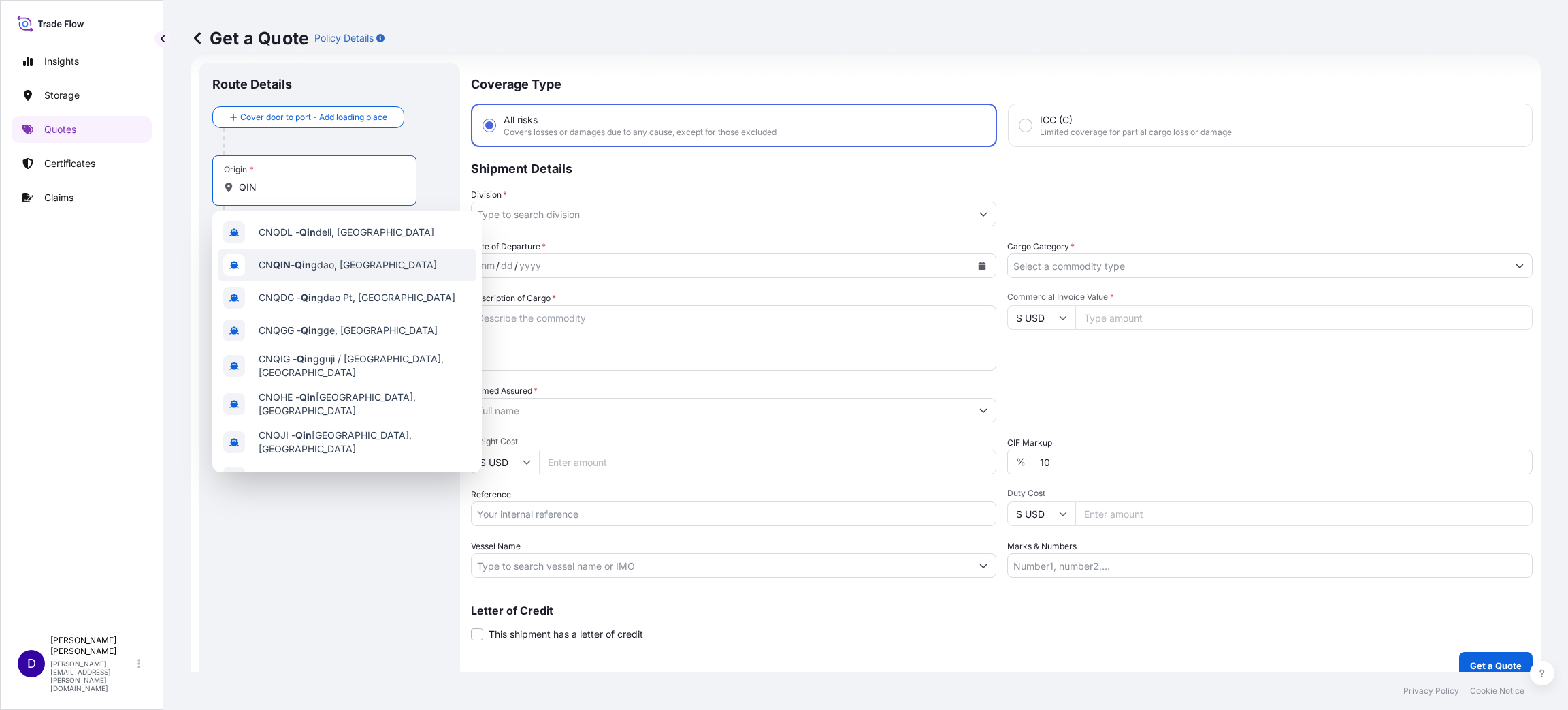
click at [333, 255] on div "CN QIN - [PERSON_NAME], [GEOGRAPHIC_DATA]" at bounding box center [347, 265] width 259 height 33
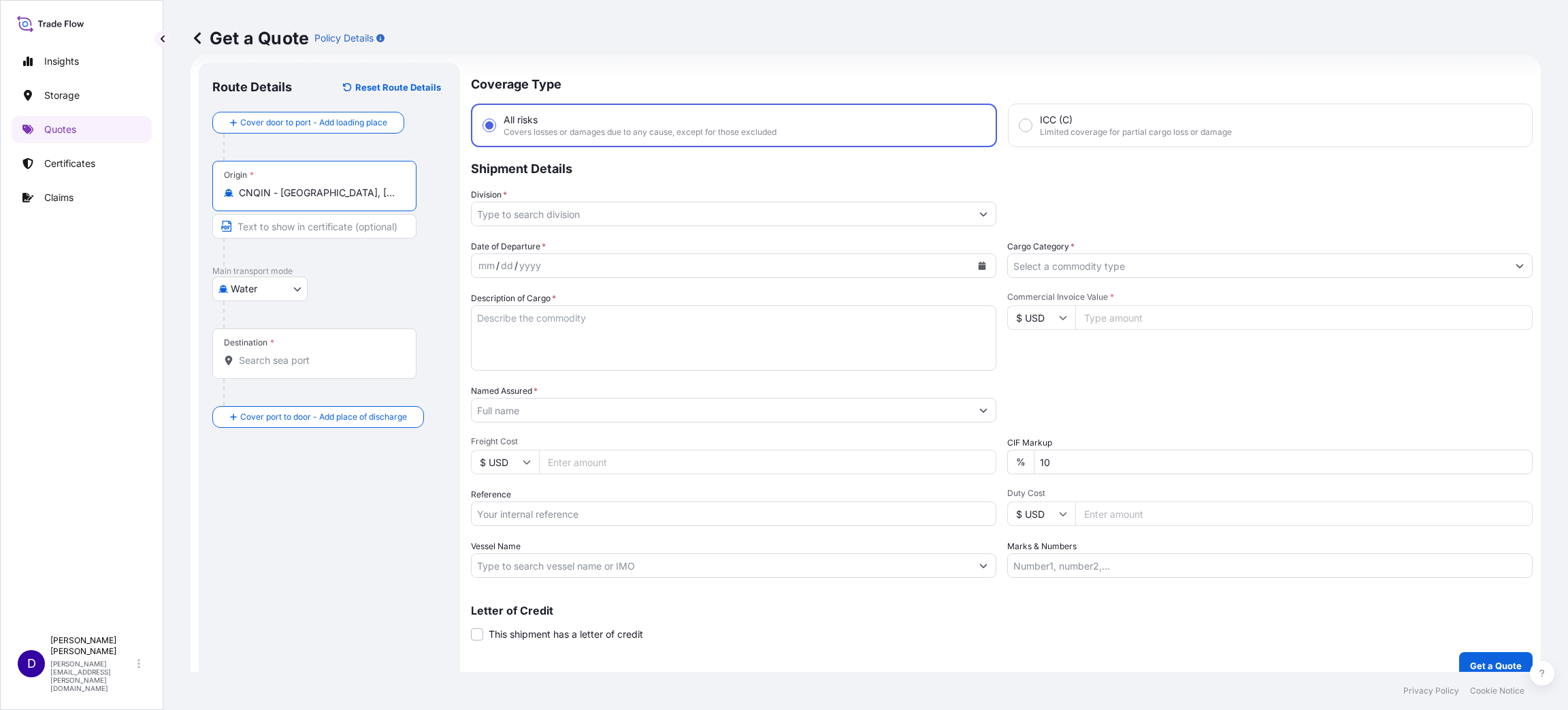
type input "CNQIN - [GEOGRAPHIC_DATA], [GEOGRAPHIC_DATA]"
click at [291, 367] on div "Destination *" at bounding box center [314, 353] width 204 height 51
click at [291, 367] on input "Destination *" at bounding box center [319, 360] width 161 height 14
click at [79, 303] on div "Insights Storage Quotes Certificates Claims" at bounding box center [81, 332] width 140 height 593
click at [303, 361] on input "Destination * Please select a destination" at bounding box center [319, 360] width 161 height 14
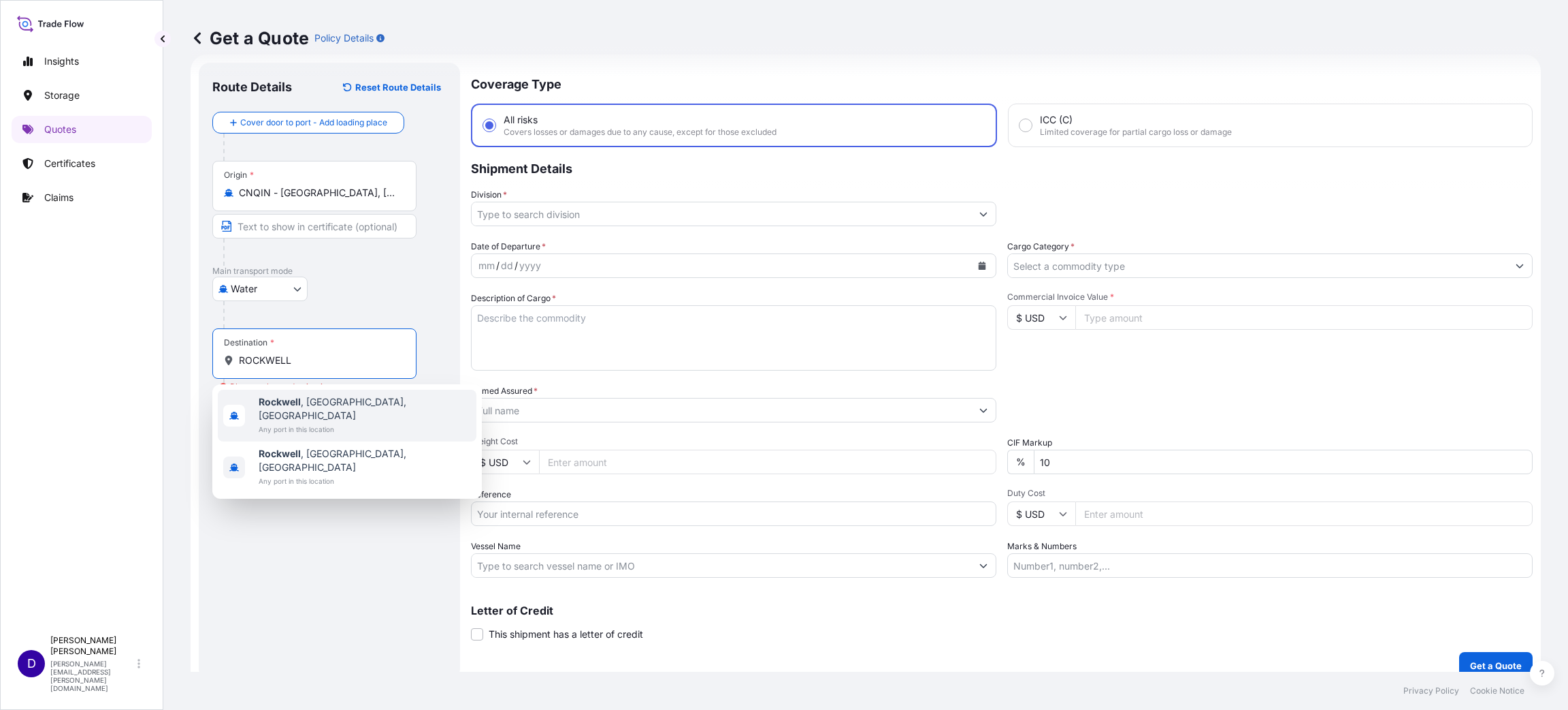
click at [316, 392] on div "[GEOGRAPHIC_DATA] , [GEOGRAPHIC_DATA], [GEOGRAPHIC_DATA] Any port in this locat…" at bounding box center [347, 415] width 259 height 52
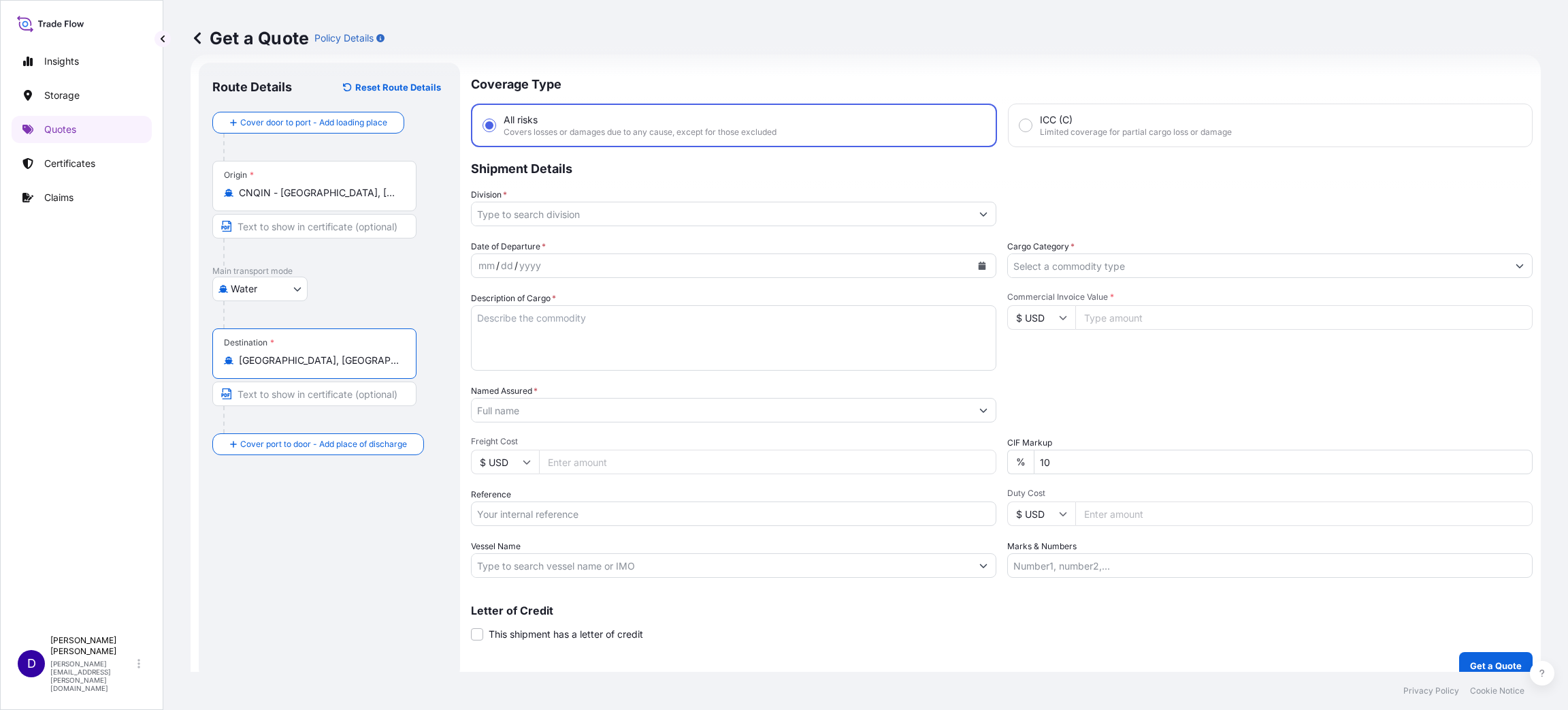
type input "[GEOGRAPHIC_DATA], [GEOGRAPHIC_DATA], [GEOGRAPHIC_DATA]"
click at [526, 212] on input "Division *" at bounding box center [722, 214] width 500 height 25
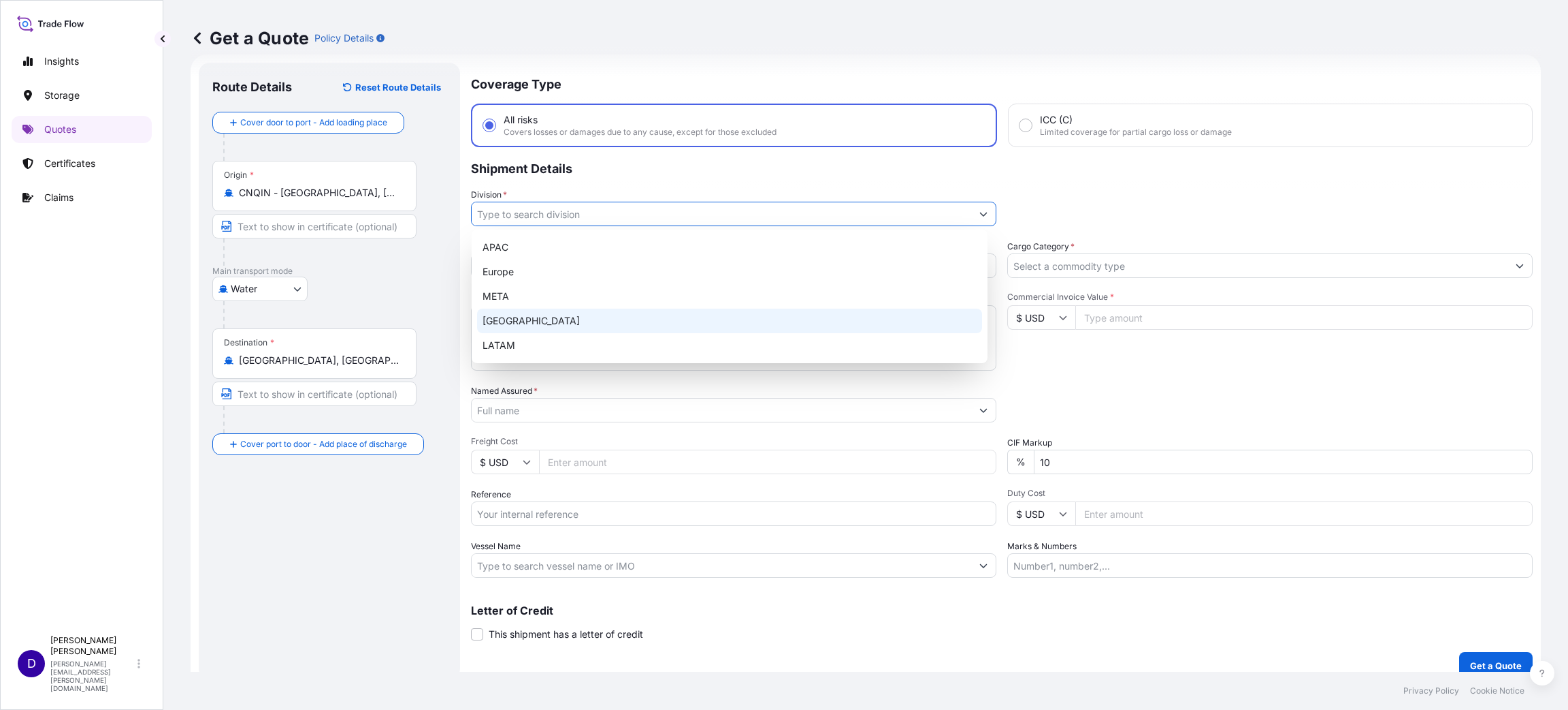
click at [533, 314] on div "[GEOGRAPHIC_DATA]" at bounding box center [729, 321] width 505 height 25
type input "[GEOGRAPHIC_DATA]"
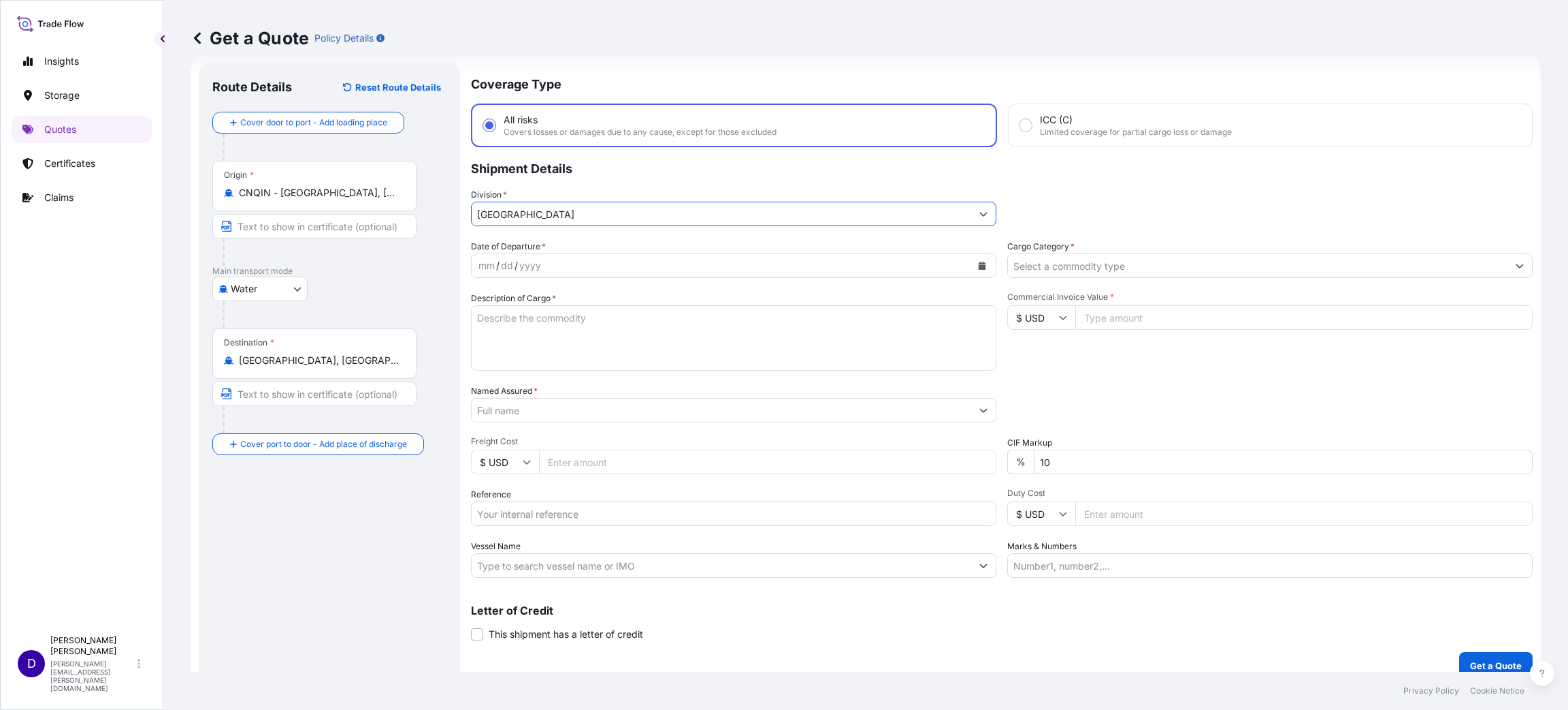
click at [979, 264] on icon "Calendar" at bounding box center [982, 266] width 8 height 9
click at [493, 384] on div "3" at bounding box center [495, 378] width 25 height 25
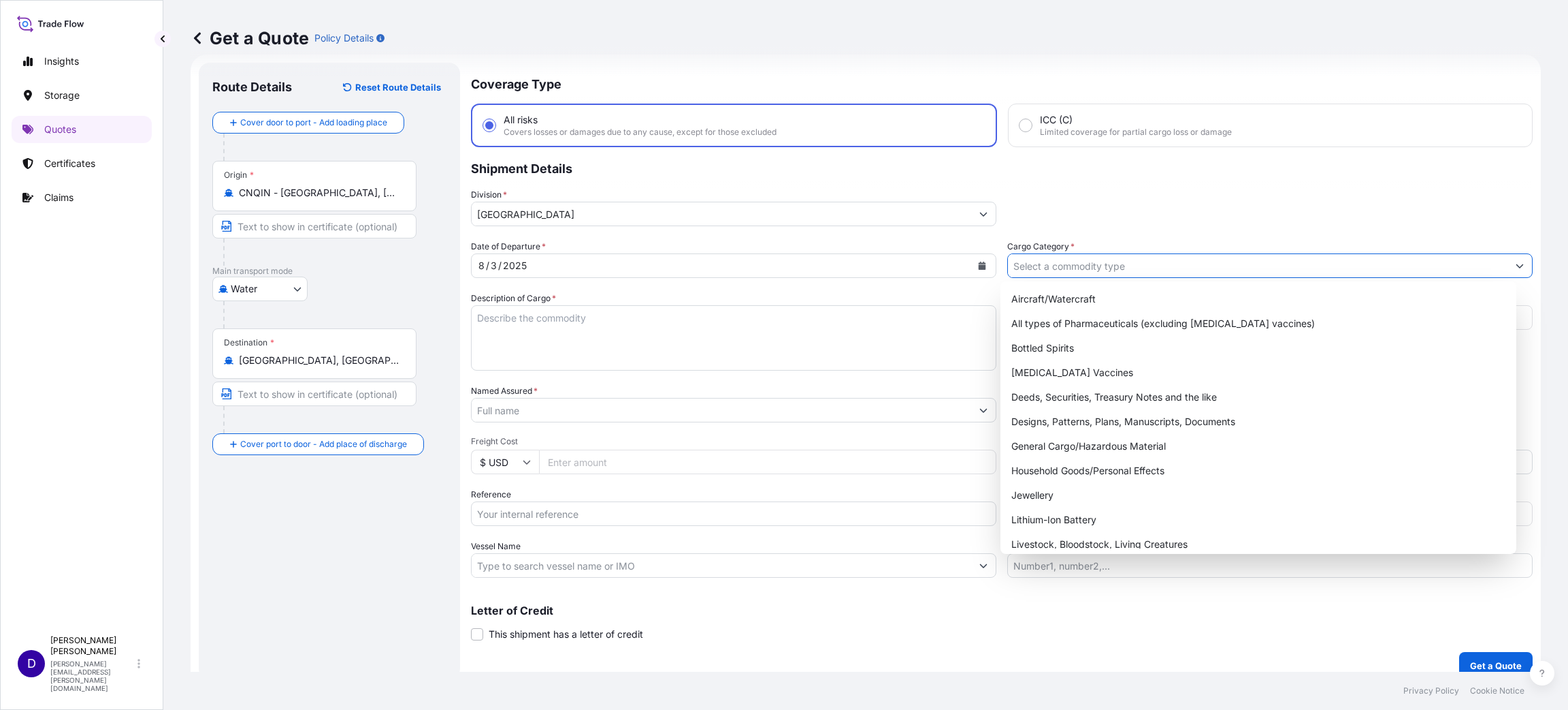
click at [1080, 257] on input "Cargo Category *" at bounding box center [1258, 266] width 500 height 25
click at [1075, 438] on div "General Cargo/Hazardous Material" at bounding box center [1259, 446] width 505 height 25
type input "General Cargo/Hazardous Material"
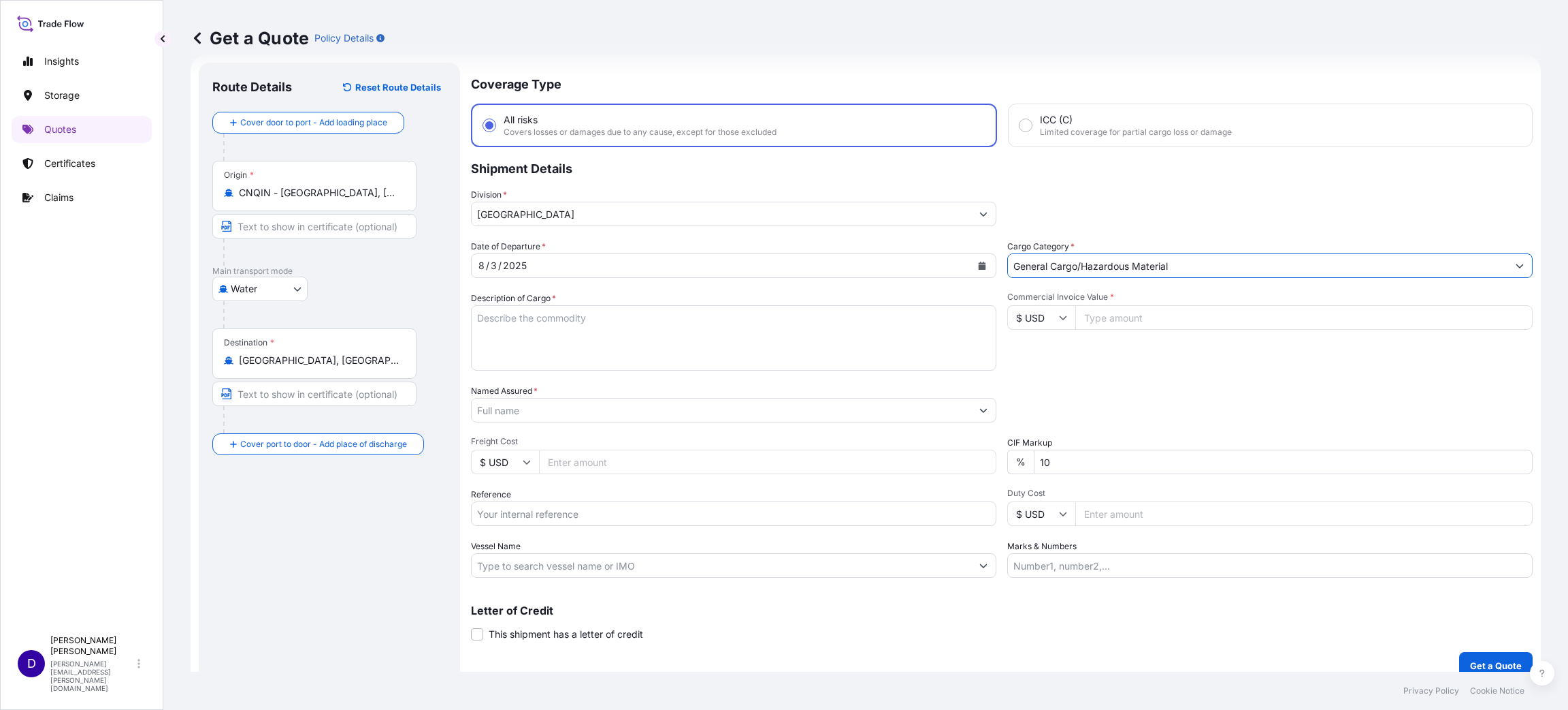
click at [561, 333] on textarea "Description of Cargo *" at bounding box center [734, 338] width 526 height 65
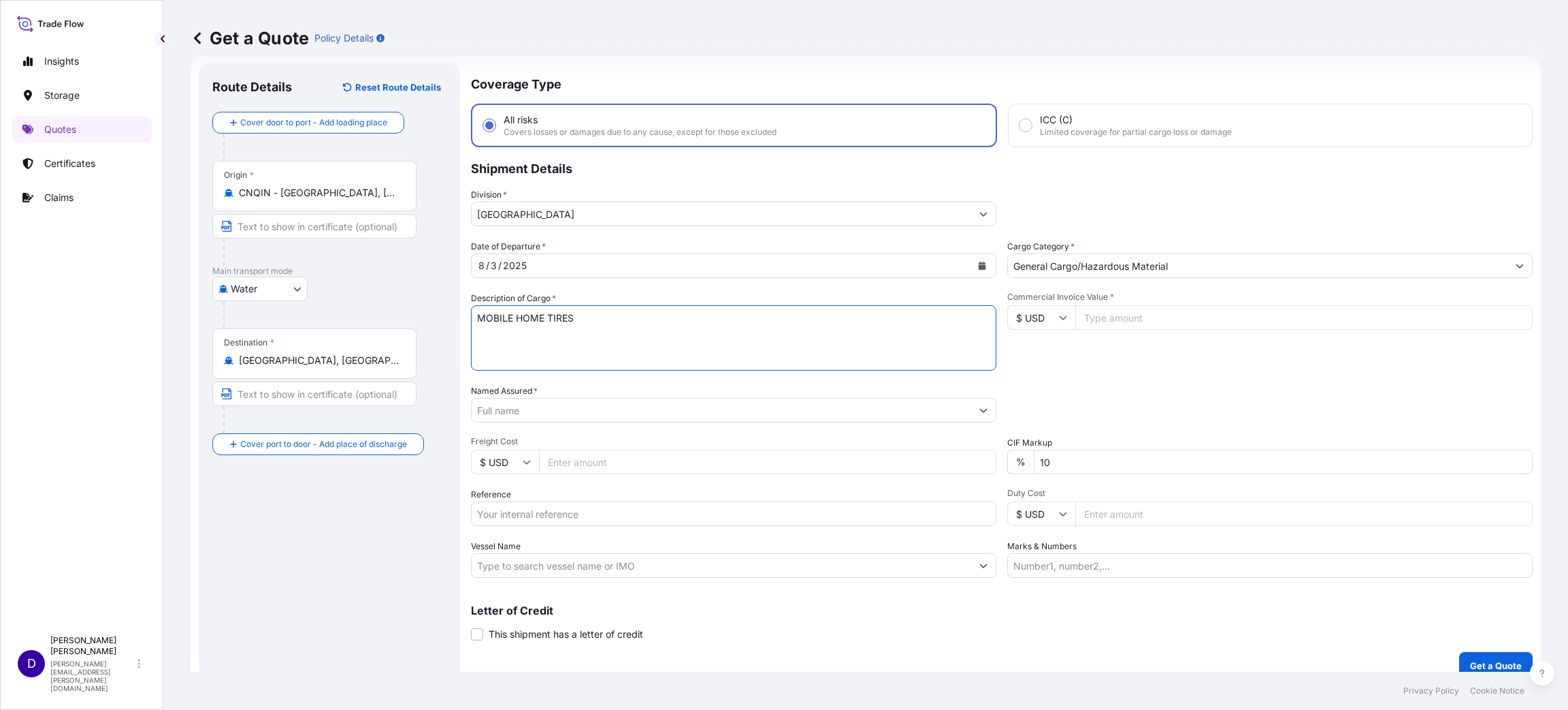
type textarea "MOBILE HOME TIRES"
click at [1121, 329] on div "Commercial Invoice Value * $ USD" at bounding box center [1271, 331] width 526 height 79
click at [1113, 316] on input "Commercial Invoice Value *" at bounding box center [1304, 317] width 457 height 25
type input "39000.00"
click at [518, 412] on input "Named Assured *" at bounding box center [722, 410] width 500 height 25
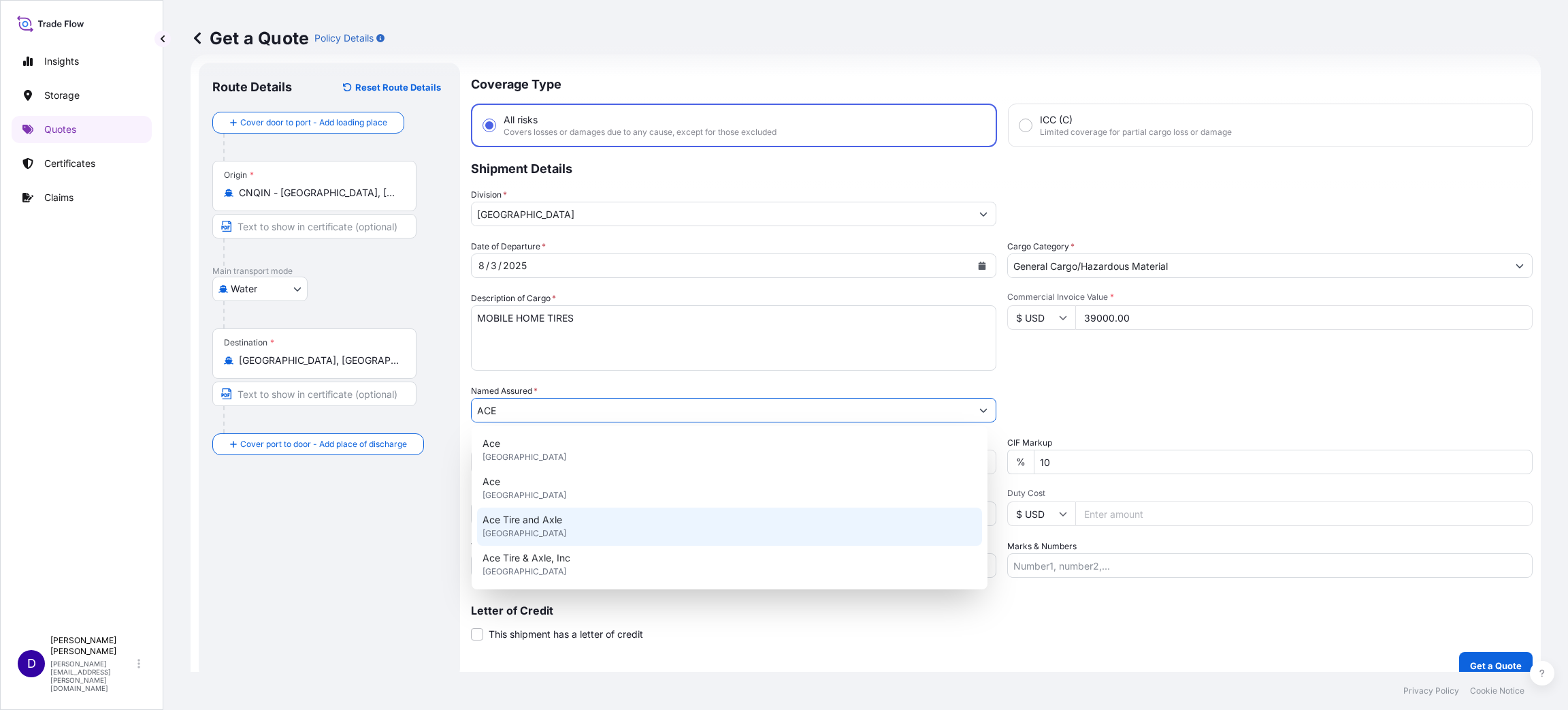
click at [564, 531] on span "[GEOGRAPHIC_DATA]" at bounding box center [524, 533] width 83 height 14
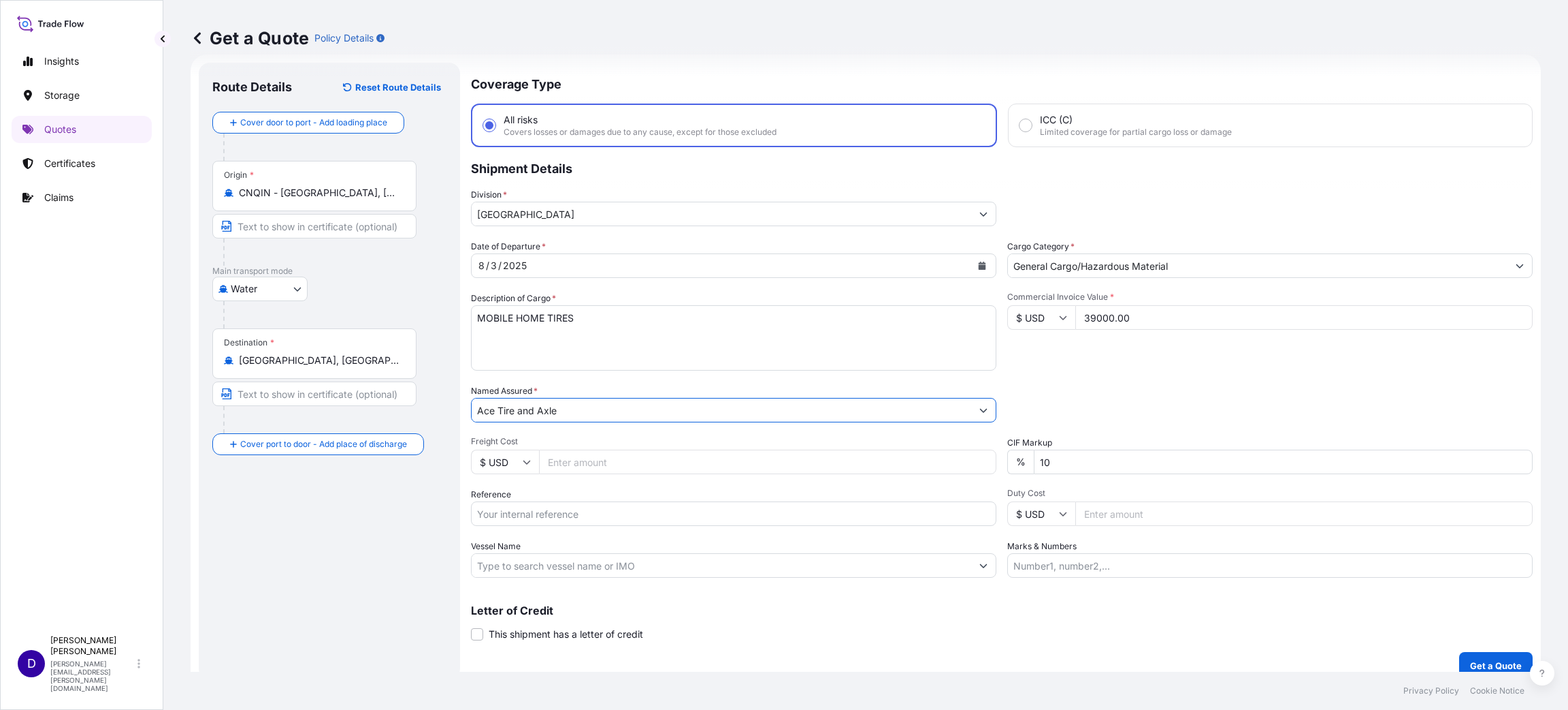
type input "Ace Tire and Axle"
click at [611, 457] on input "Freight Cost" at bounding box center [767, 462] width 457 height 25
type input "5730.00"
click at [660, 505] on input "Reference" at bounding box center [734, 513] width 526 height 25
paste input "S25I157664"
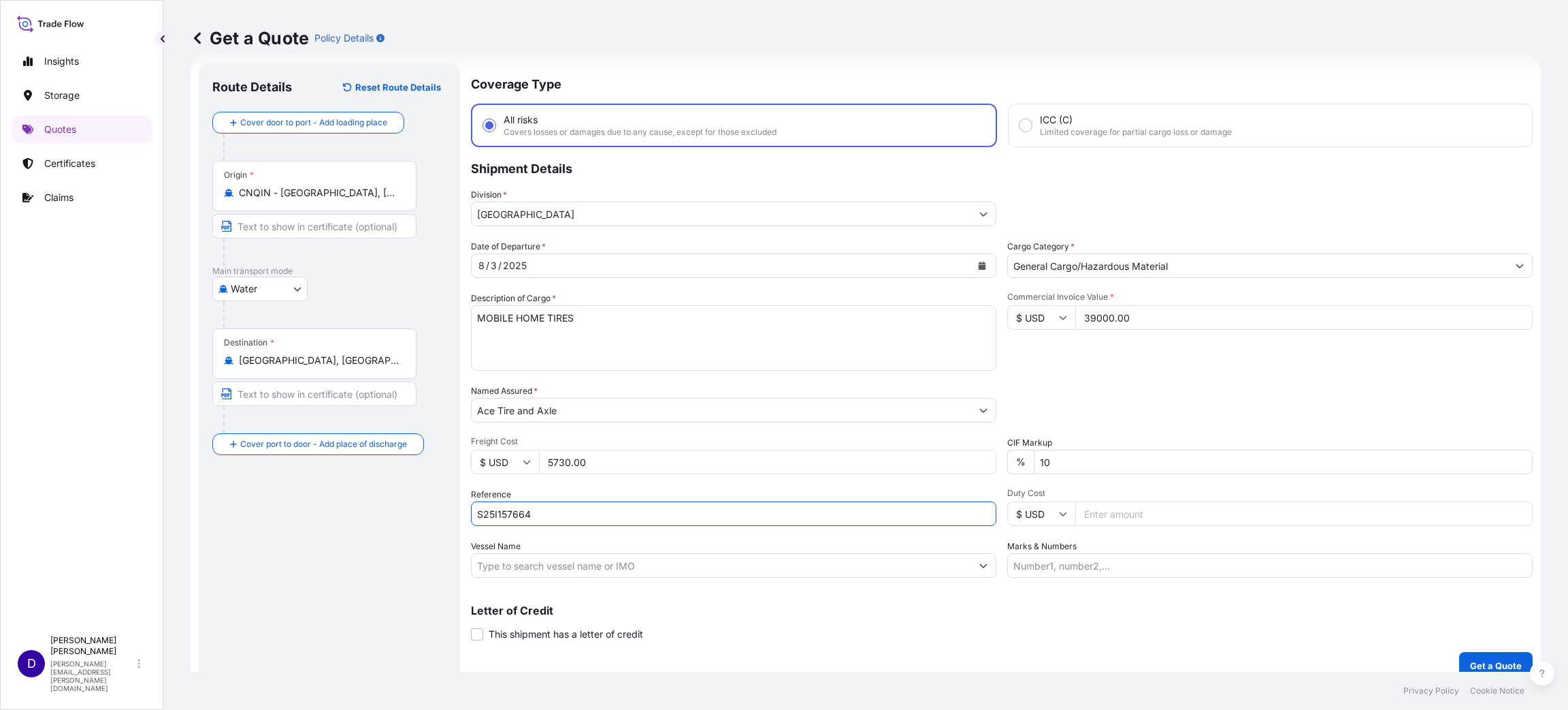
type input "S25I157664"
click at [1117, 513] on input "Duty Cost" at bounding box center [1304, 513] width 457 height 25
type input "22959.85"
click at [1470, 658] on p "Get a Quote" at bounding box center [1496, 665] width 52 height 14
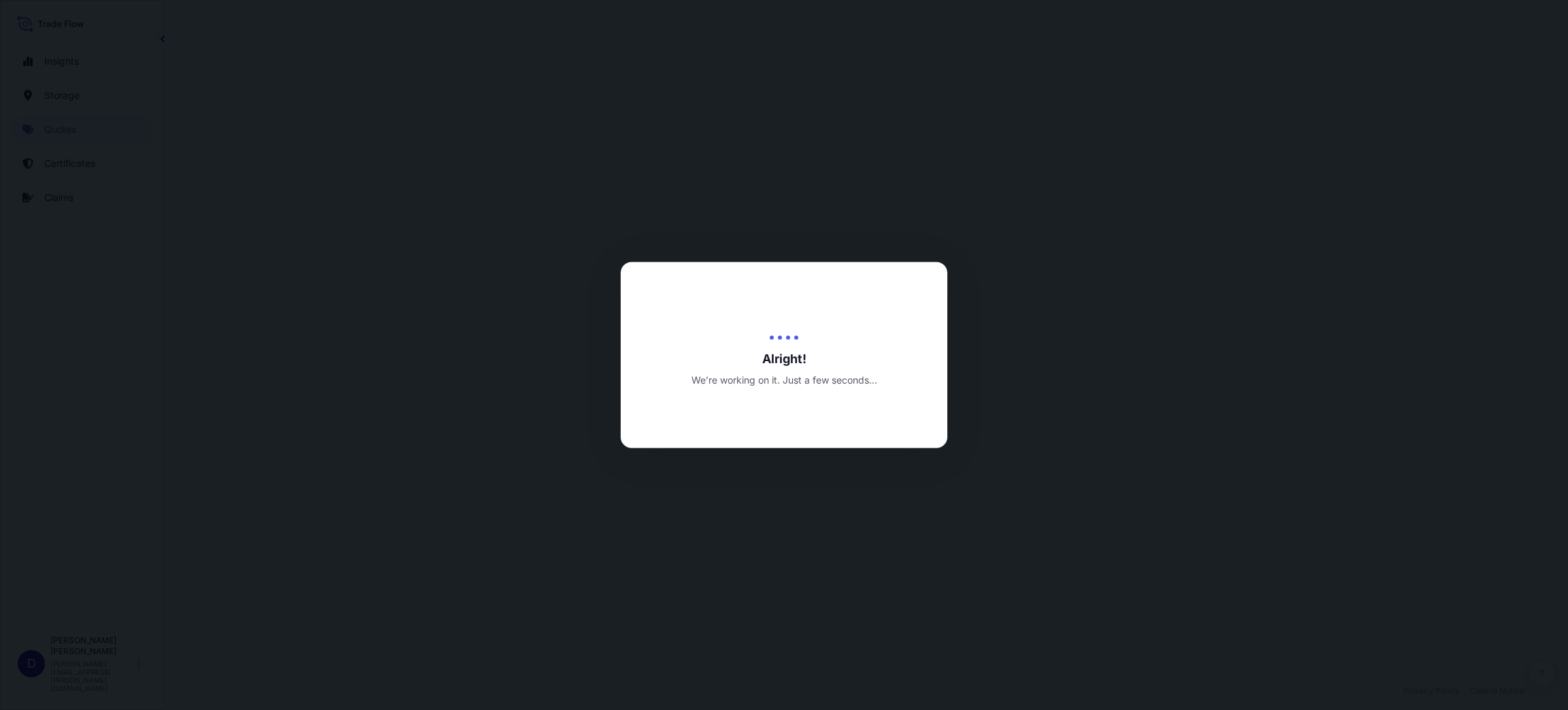
select select "Water"
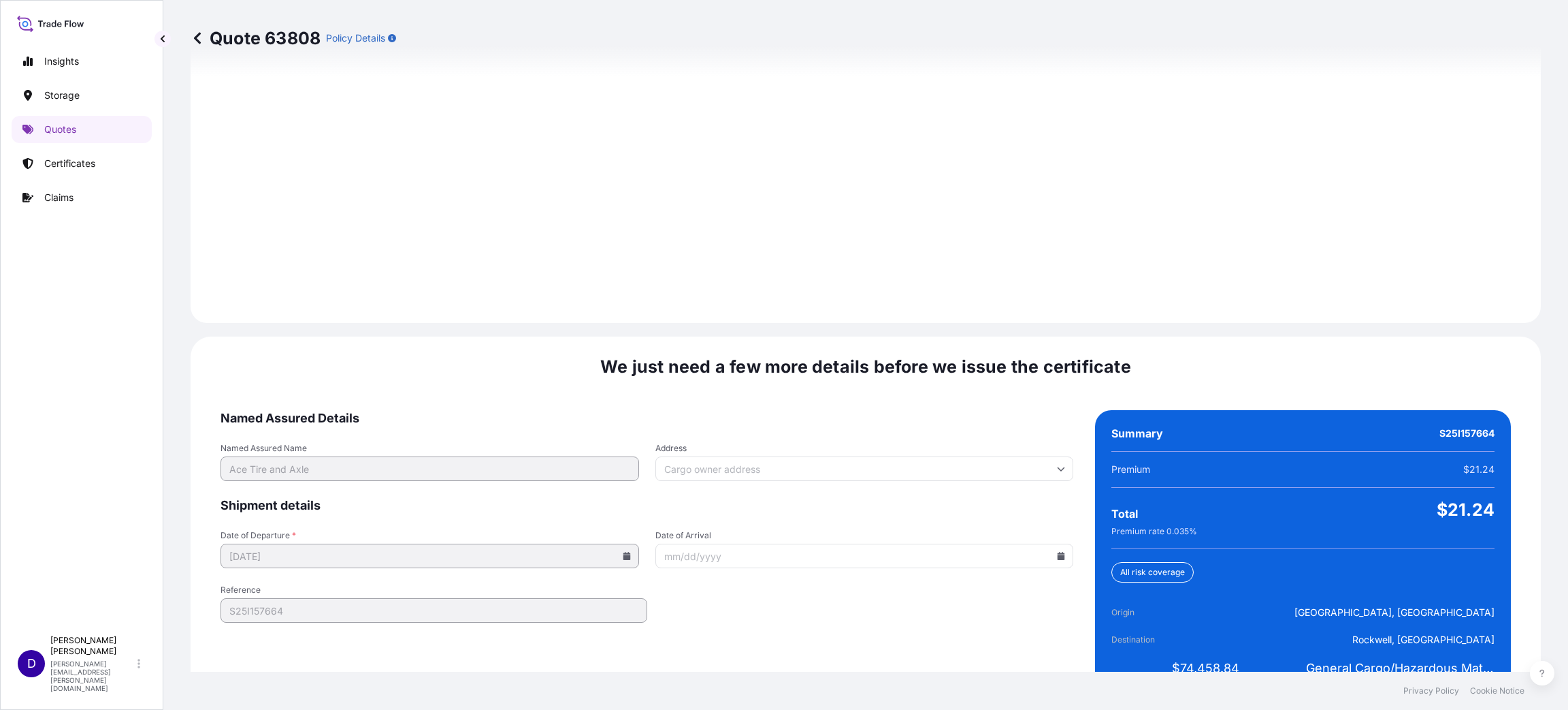
scroll to position [1870, 0]
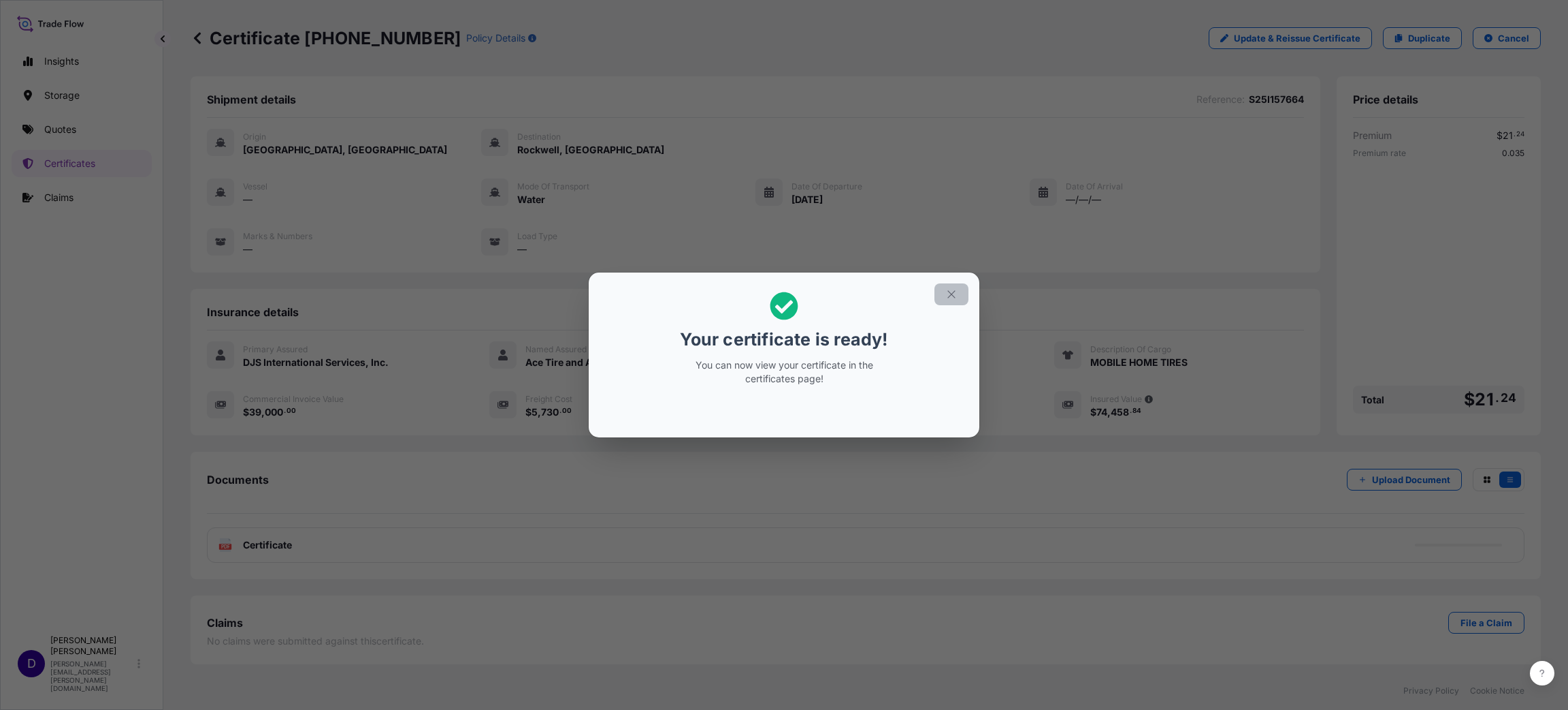
click at [949, 297] on icon "button" at bounding box center [951, 294] width 8 height 8
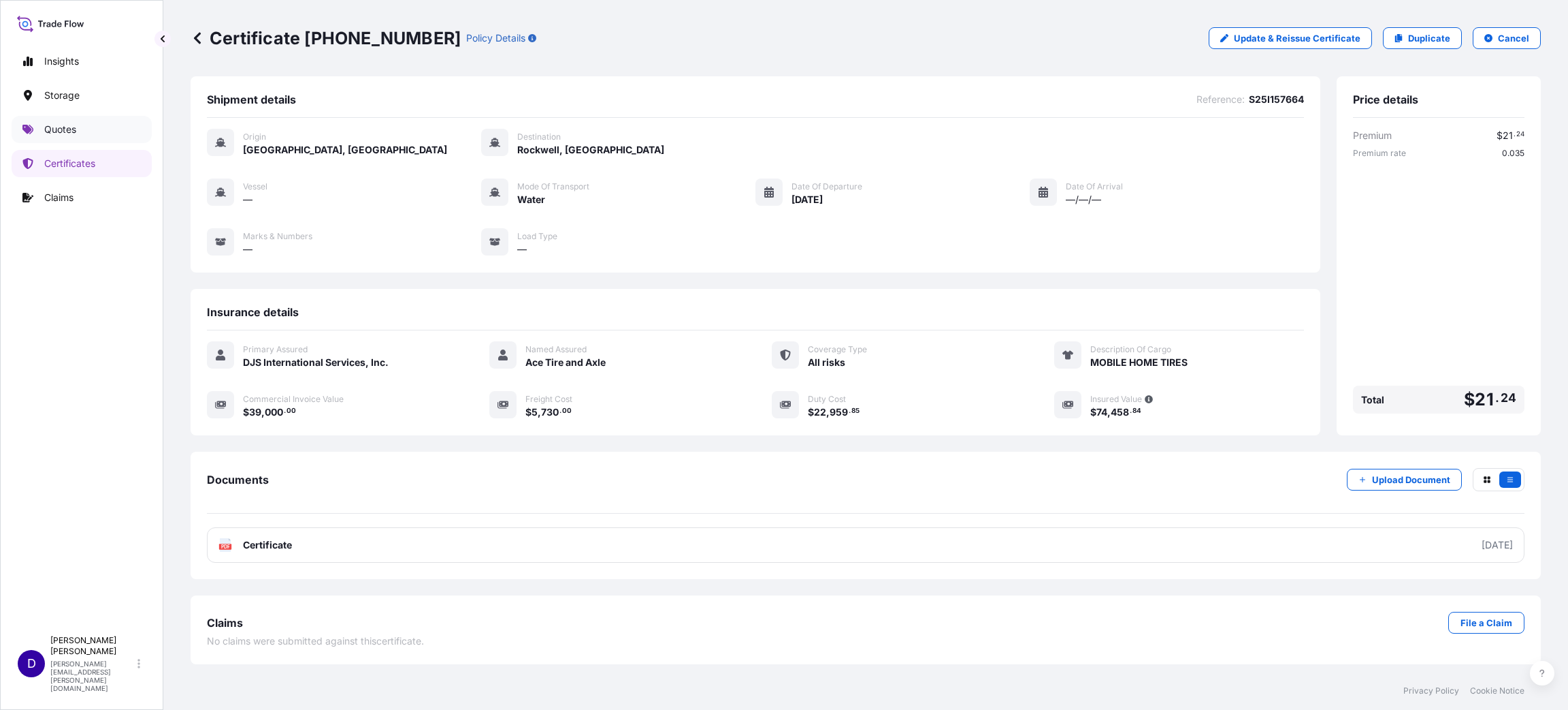
click at [68, 130] on p "Quotes" at bounding box center [59, 130] width 32 height 14
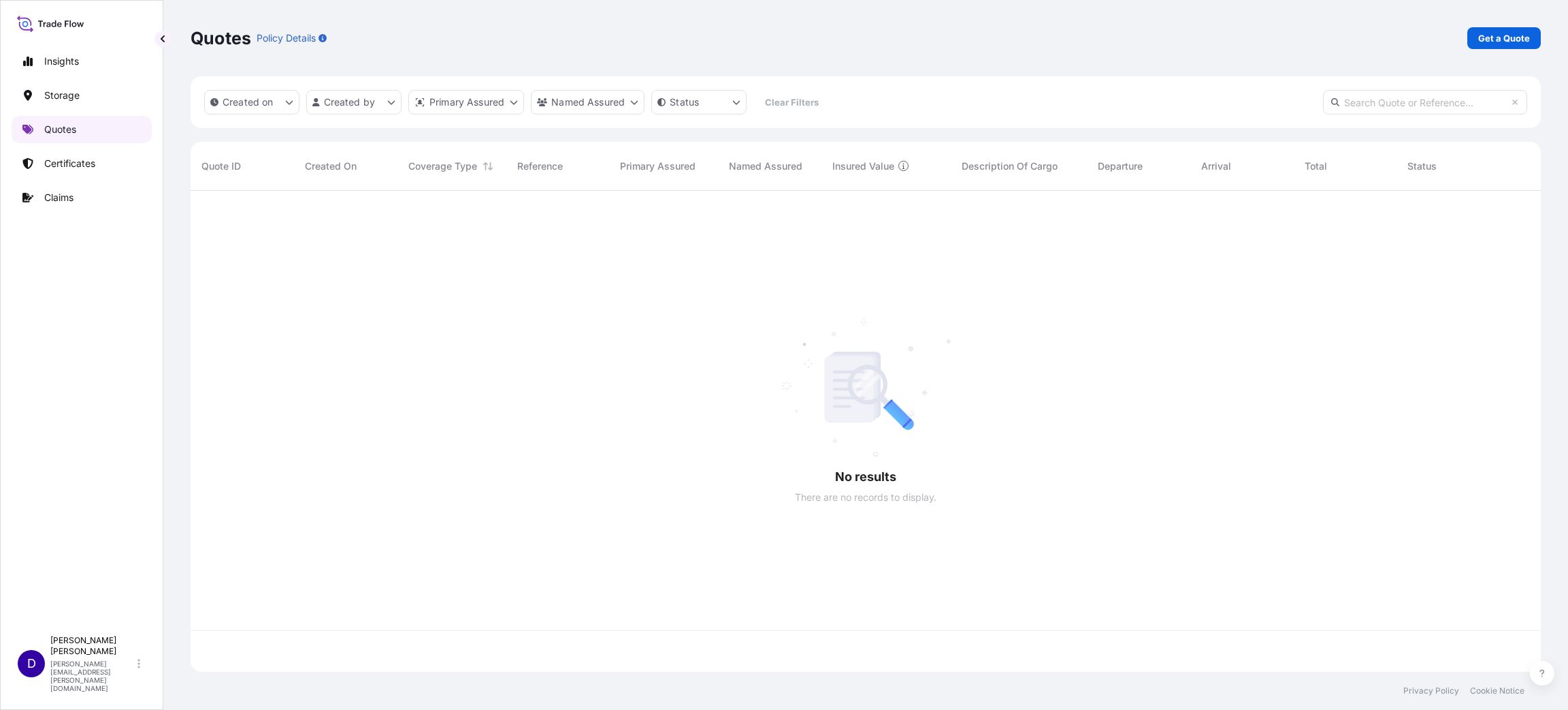
scroll to position [473, 1335]
click at [1489, 36] on p "Get a Quote" at bounding box center [1504, 38] width 52 height 14
select select "Water"
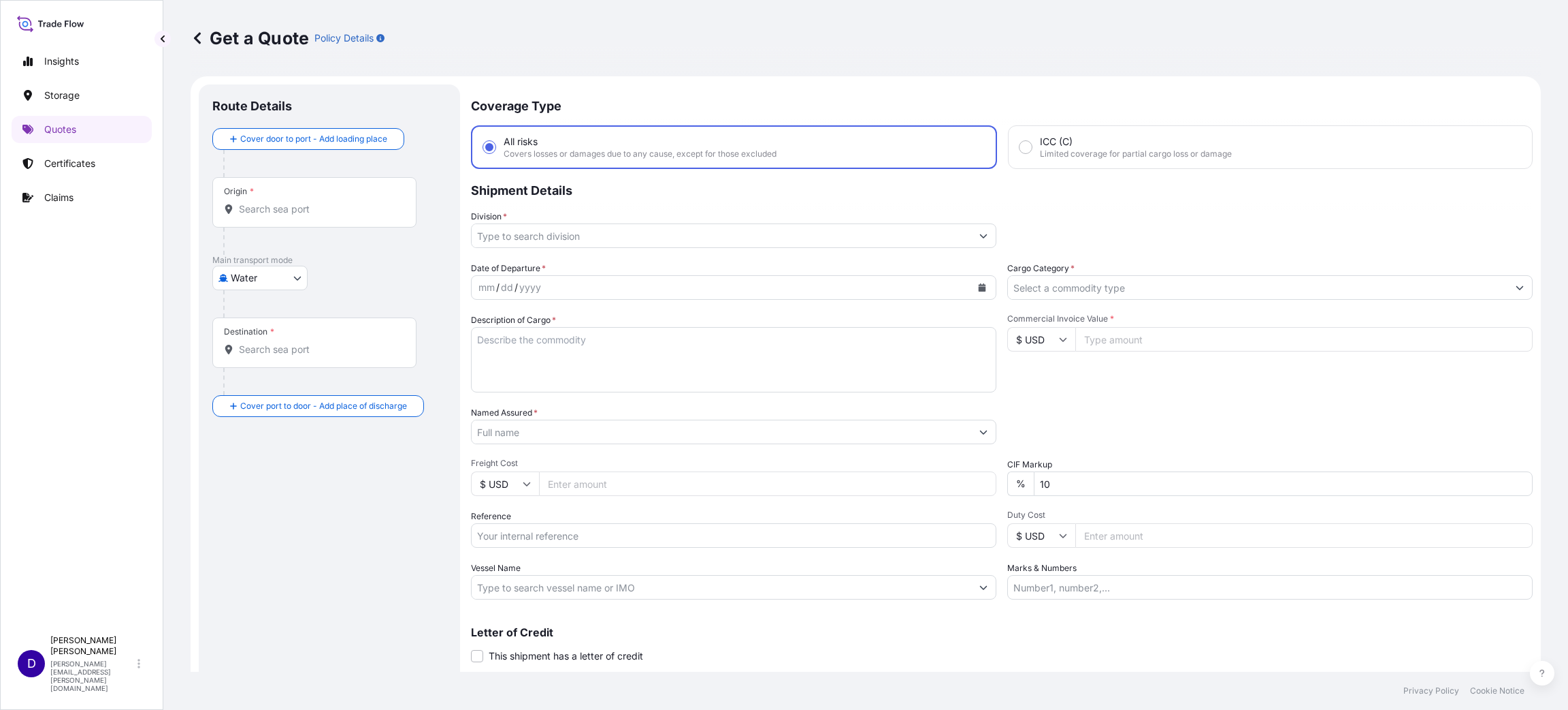
scroll to position [21, 0]
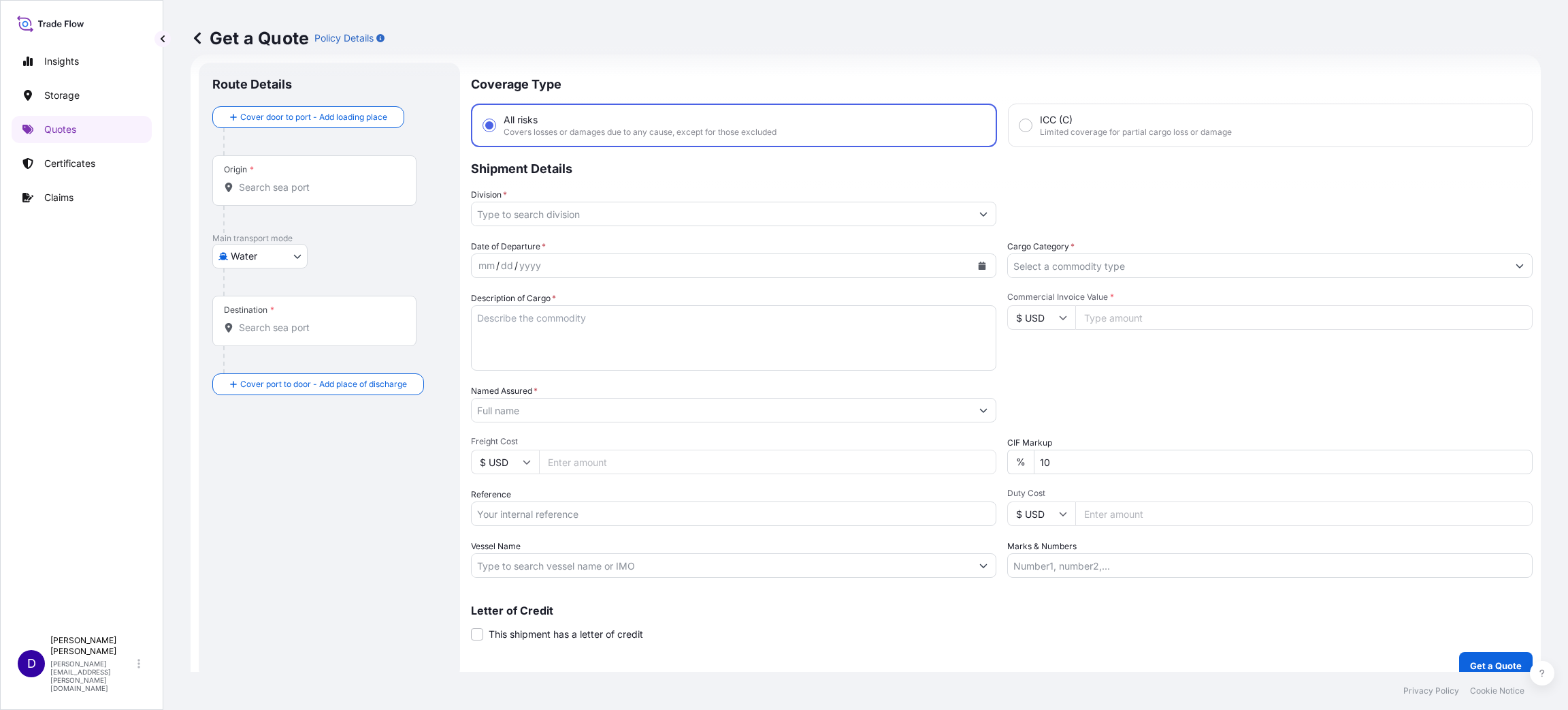
click at [313, 195] on div "Origin *" at bounding box center [314, 181] width 204 height 51
click at [313, 194] on input "Origin *" at bounding box center [319, 187] width 161 height 14
type input "S"
type input "K"
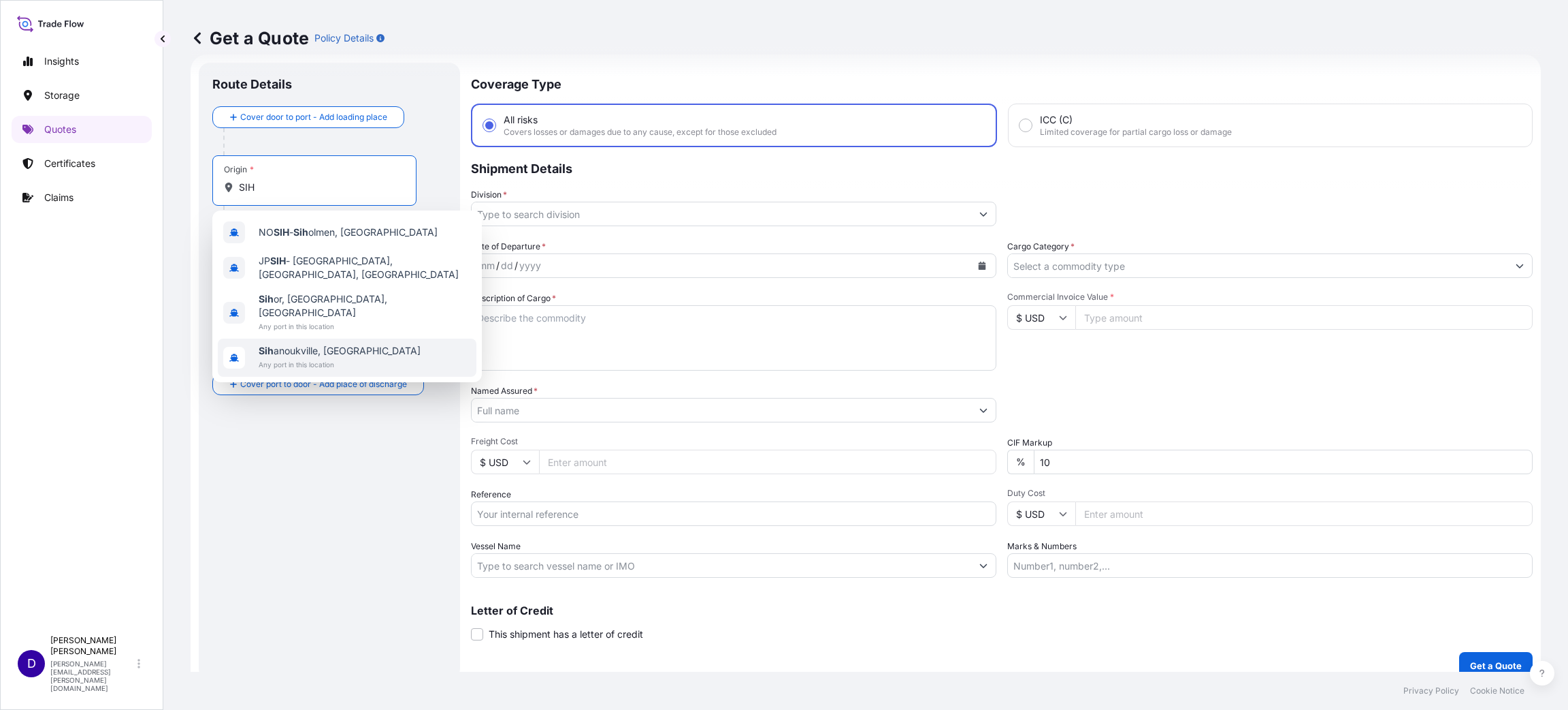
click at [328, 344] on span "Sih anoukville, [GEOGRAPHIC_DATA]" at bounding box center [339, 351] width 162 height 14
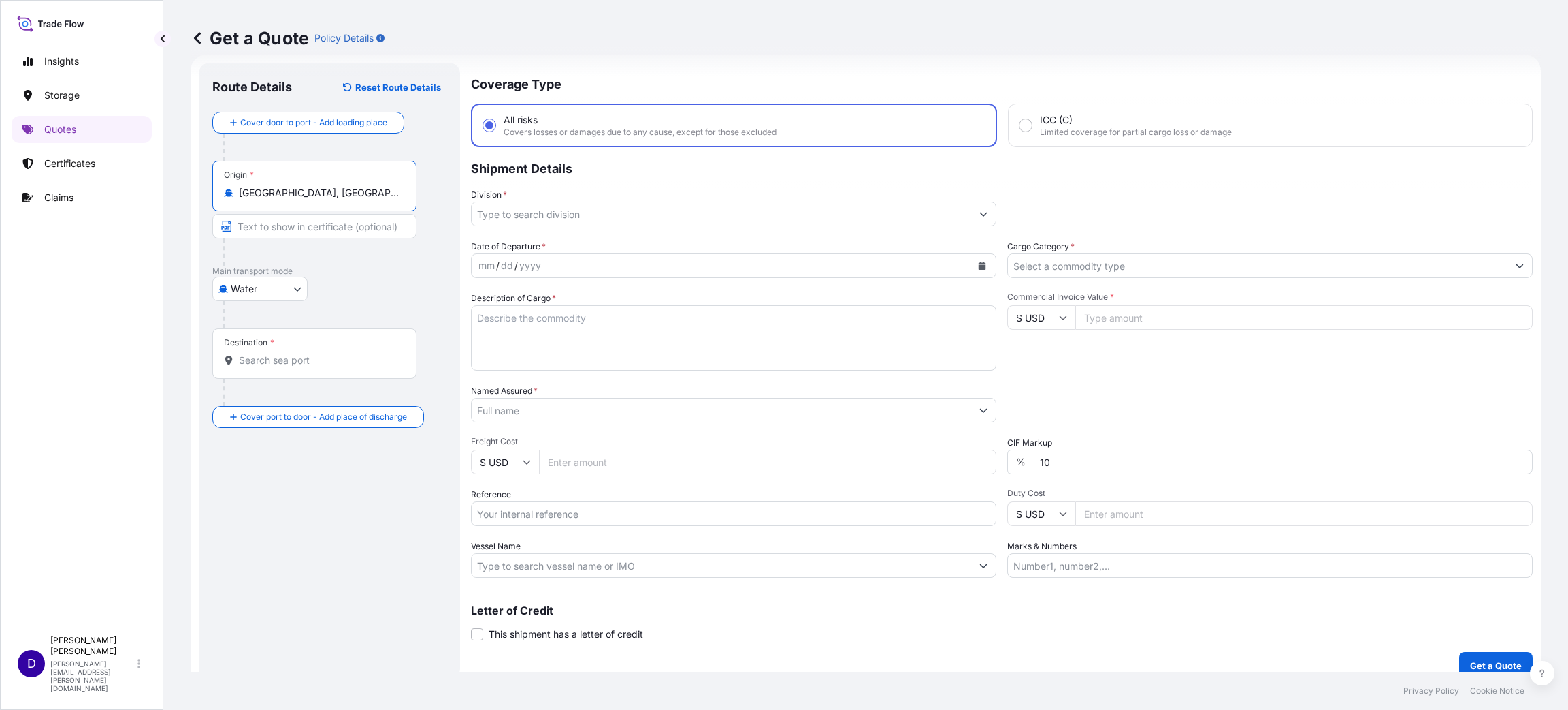
type input "[GEOGRAPHIC_DATA], [GEOGRAPHIC_DATA]"
click at [262, 362] on input "Destination *" at bounding box center [321, 360] width 166 height 14
type input "b"
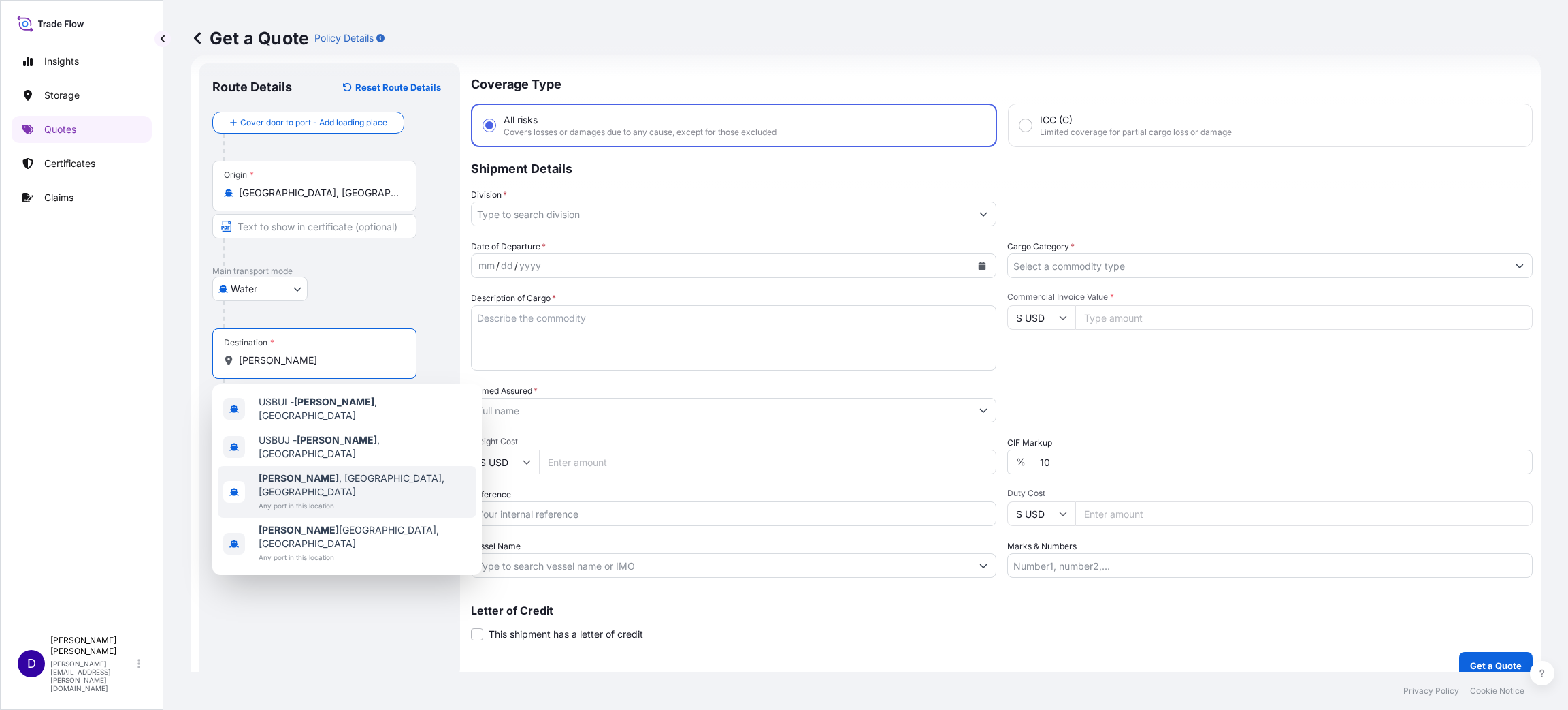
click at [332, 499] on span "Any port in this location" at bounding box center [364, 505] width 212 height 14
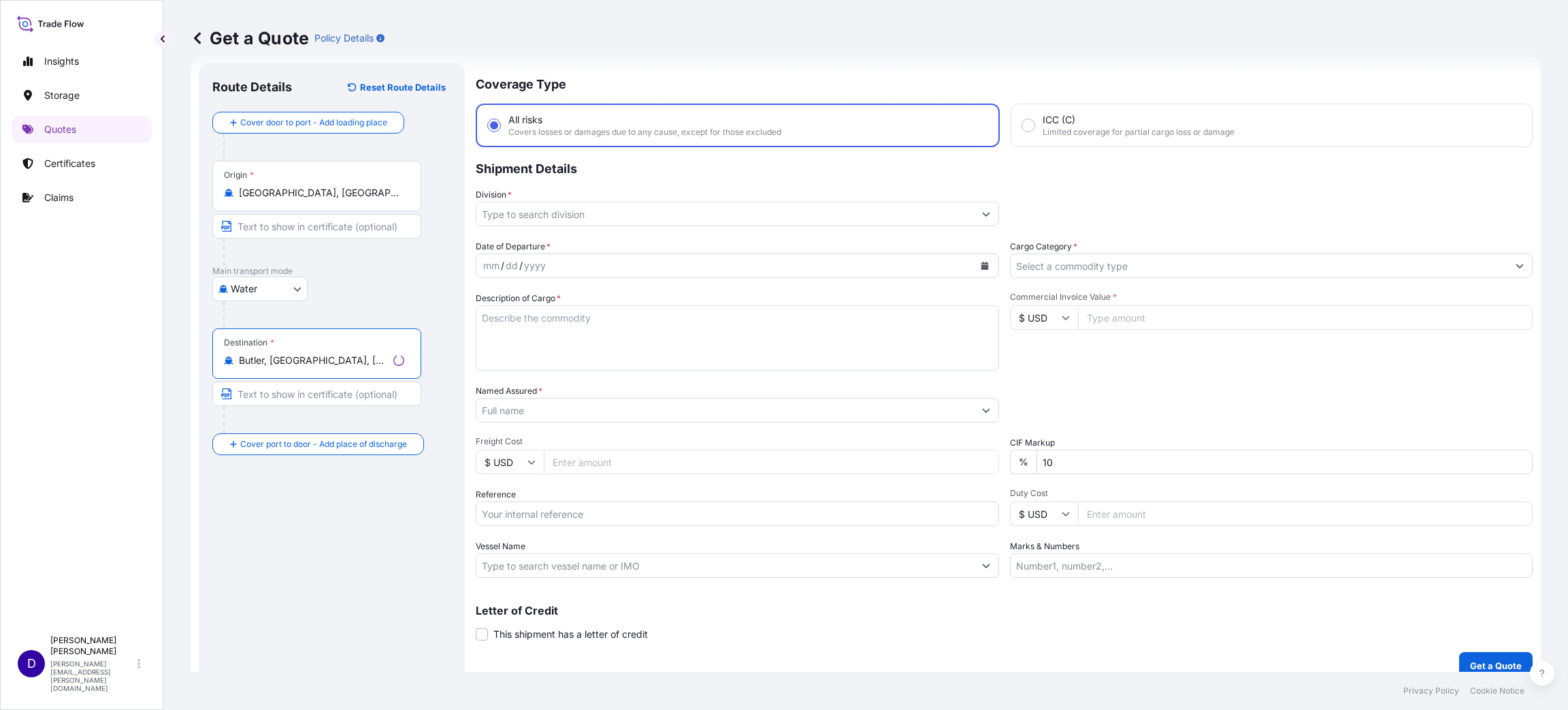
type input "Butler, [GEOGRAPHIC_DATA], [GEOGRAPHIC_DATA]"
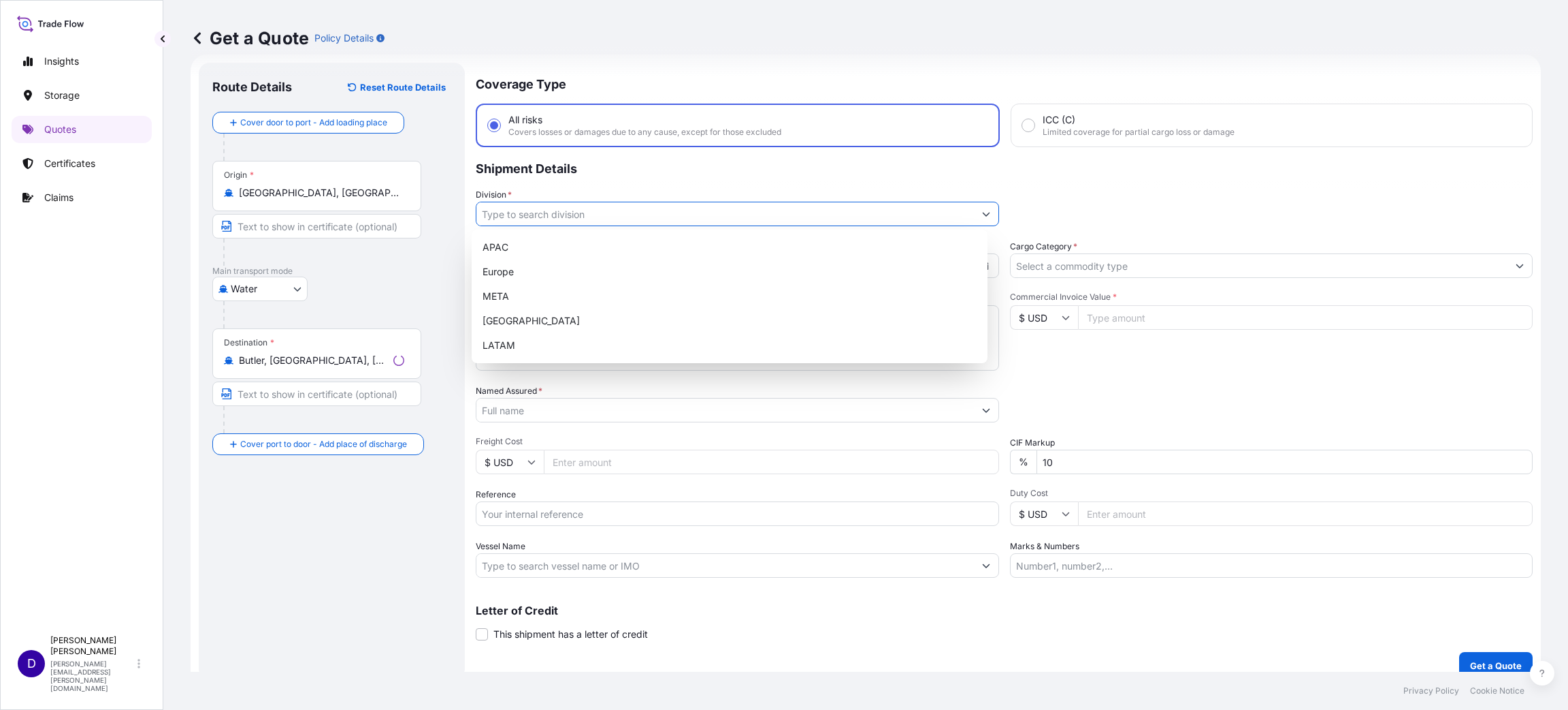
click at [549, 208] on input "Division *" at bounding box center [725, 214] width 497 height 25
click at [518, 316] on div "[GEOGRAPHIC_DATA]" at bounding box center [729, 321] width 505 height 25
type input "[GEOGRAPHIC_DATA]"
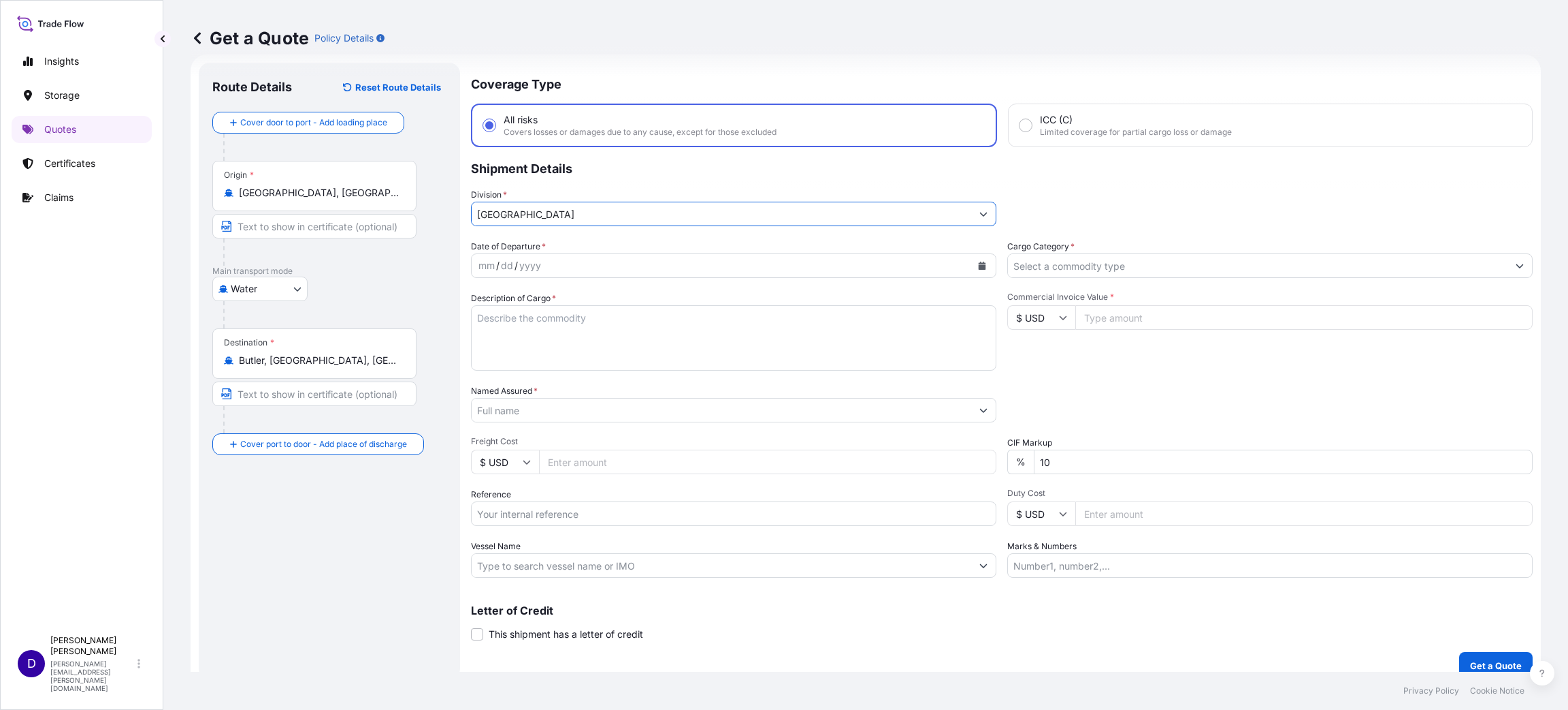
click at [889, 266] on div "mm / dd / yyyy" at bounding box center [722, 266] width 500 height 25
click at [972, 260] on button "Calendar" at bounding box center [982, 265] width 21 height 21
click at [516, 379] on div "4" at bounding box center [521, 378] width 25 height 25
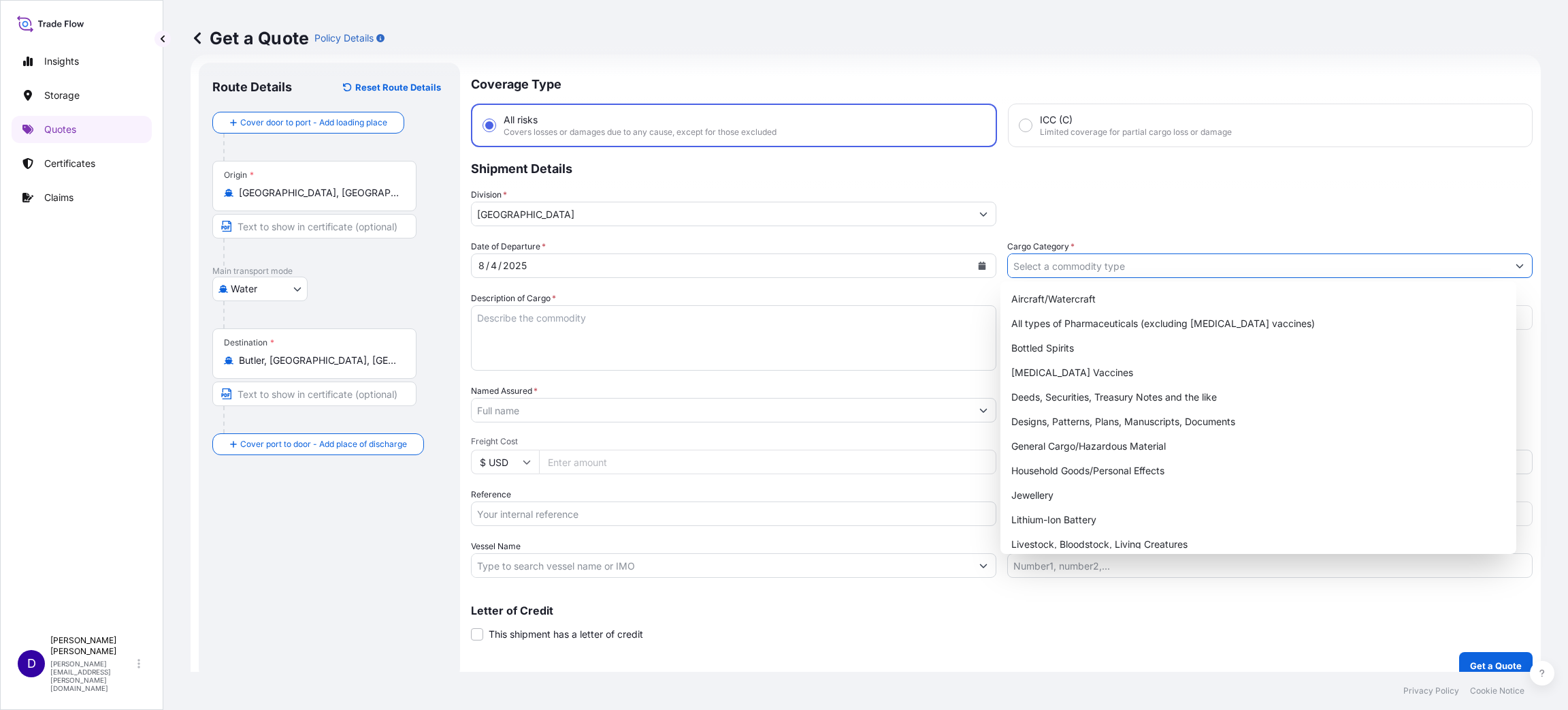
click at [1037, 261] on input "Cargo Category *" at bounding box center [1258, 266] width 500 height 25
click at [1057, 447] on div "General Cargo/Hazardous Material" at bounding box center [1259, 446] width 505 height 25
type input "General Cargo/Hazardous Material"
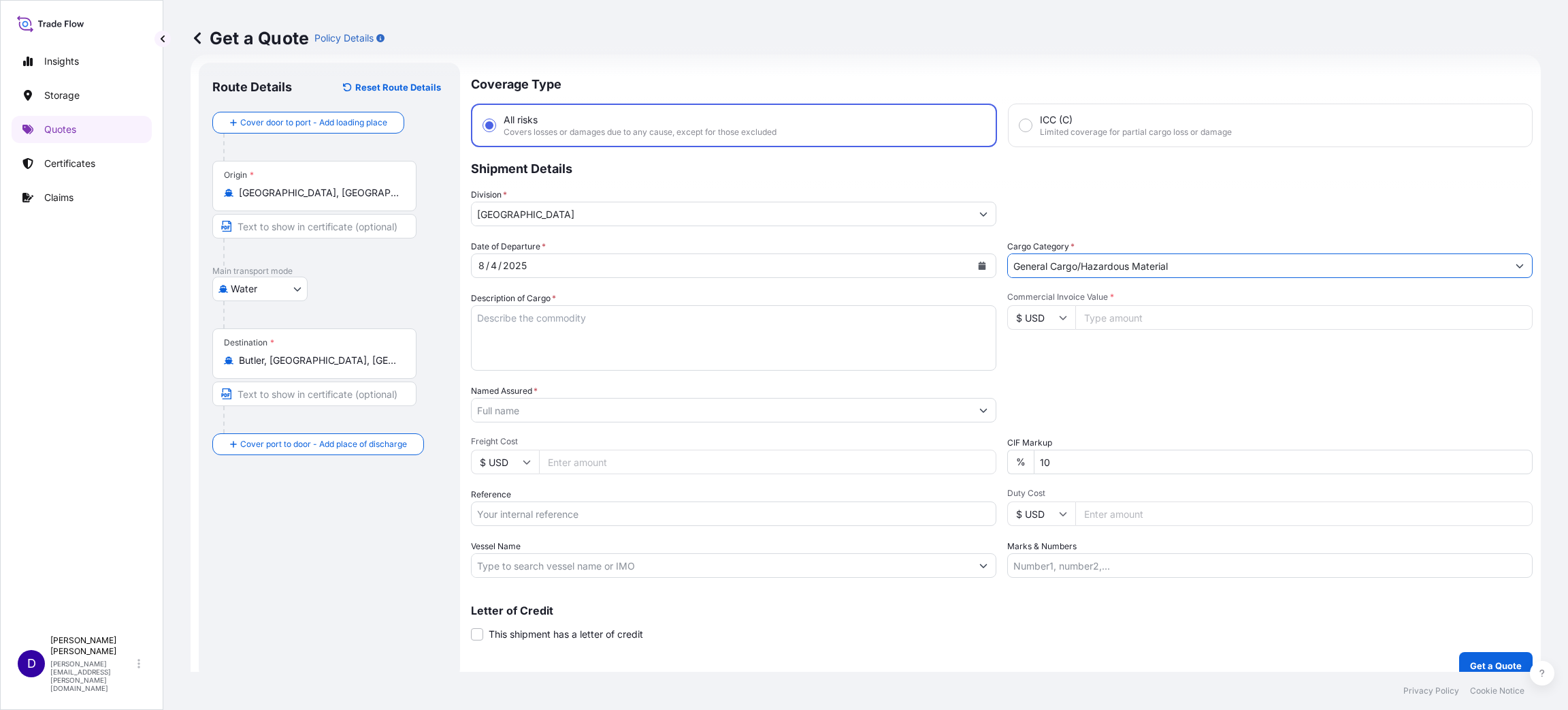
click at [614, 326] on textarea "Description of Cargo *" at bounding box center [734, 338] width 526 height 65
type textarea "t"
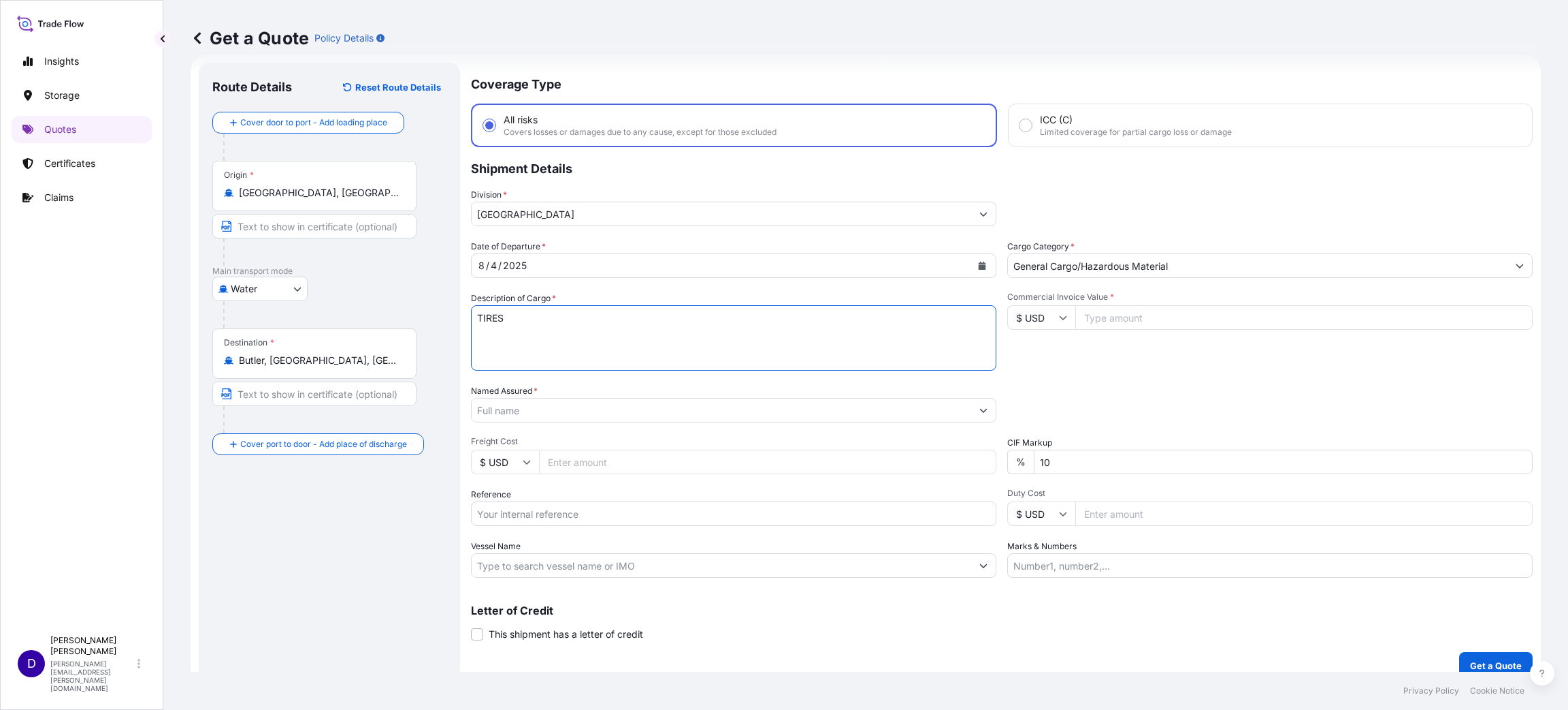
type textarea "TIRES"
click at [1077, 316] on input "Commercial Invoice Value *" at bounding box center [1304, 317] width 457 height 25
type input "56990.00"
click at [643, 408] on input "Named Assured *" at bounding box center [722, 410] width 500 height 25
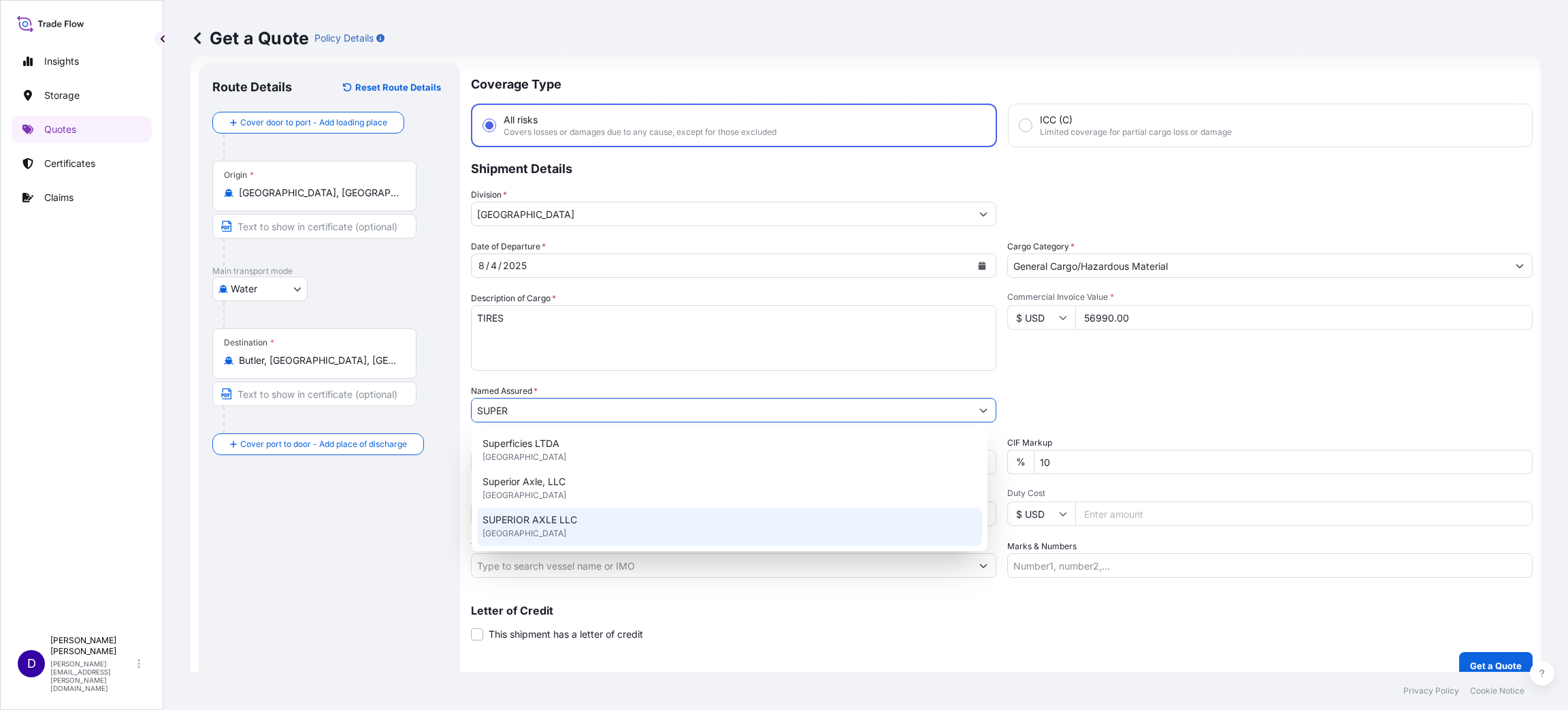
click at [549, 524] on span "SUPERIOR AXLE LLC" at bounding box center [530, 520] width 95 height 14
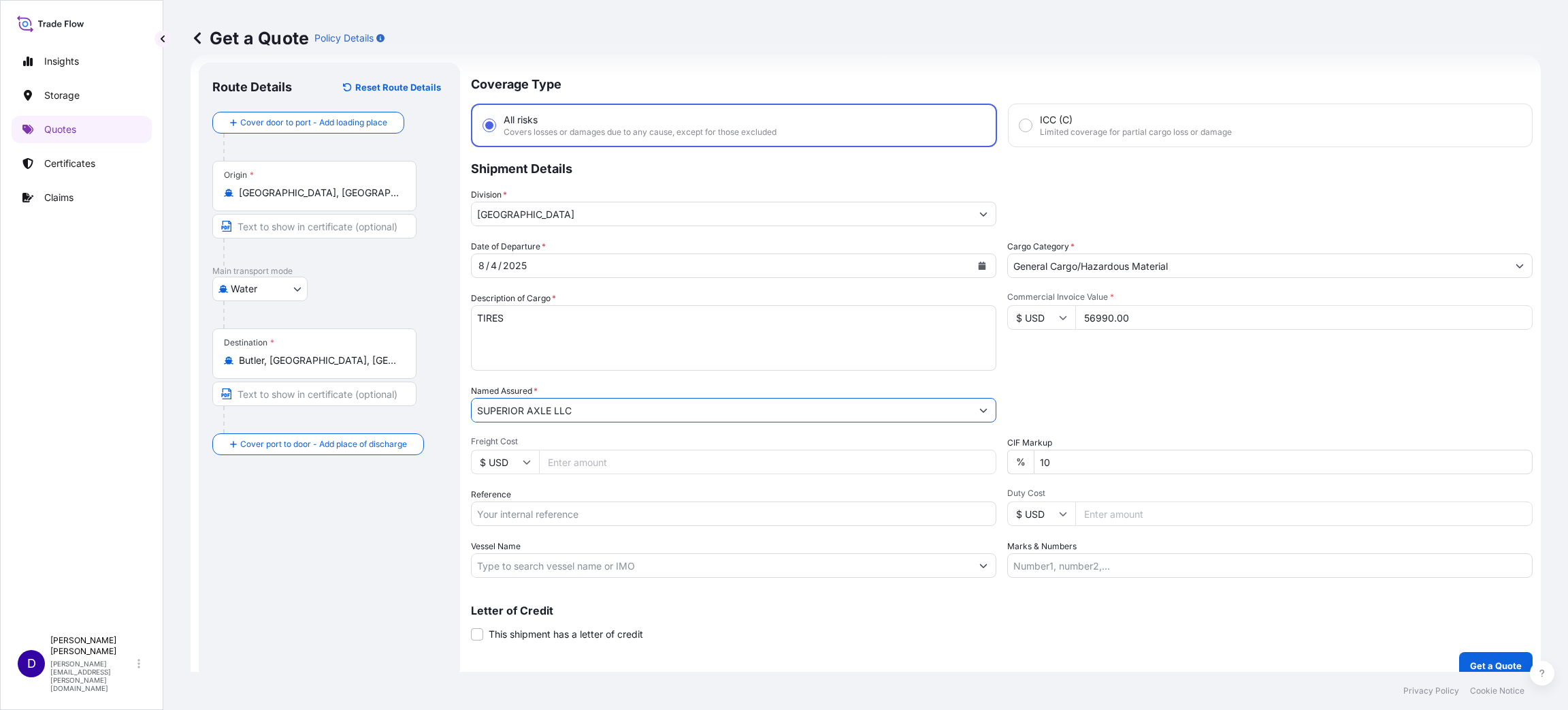
type input "SUPERIOR AXLE LLC"
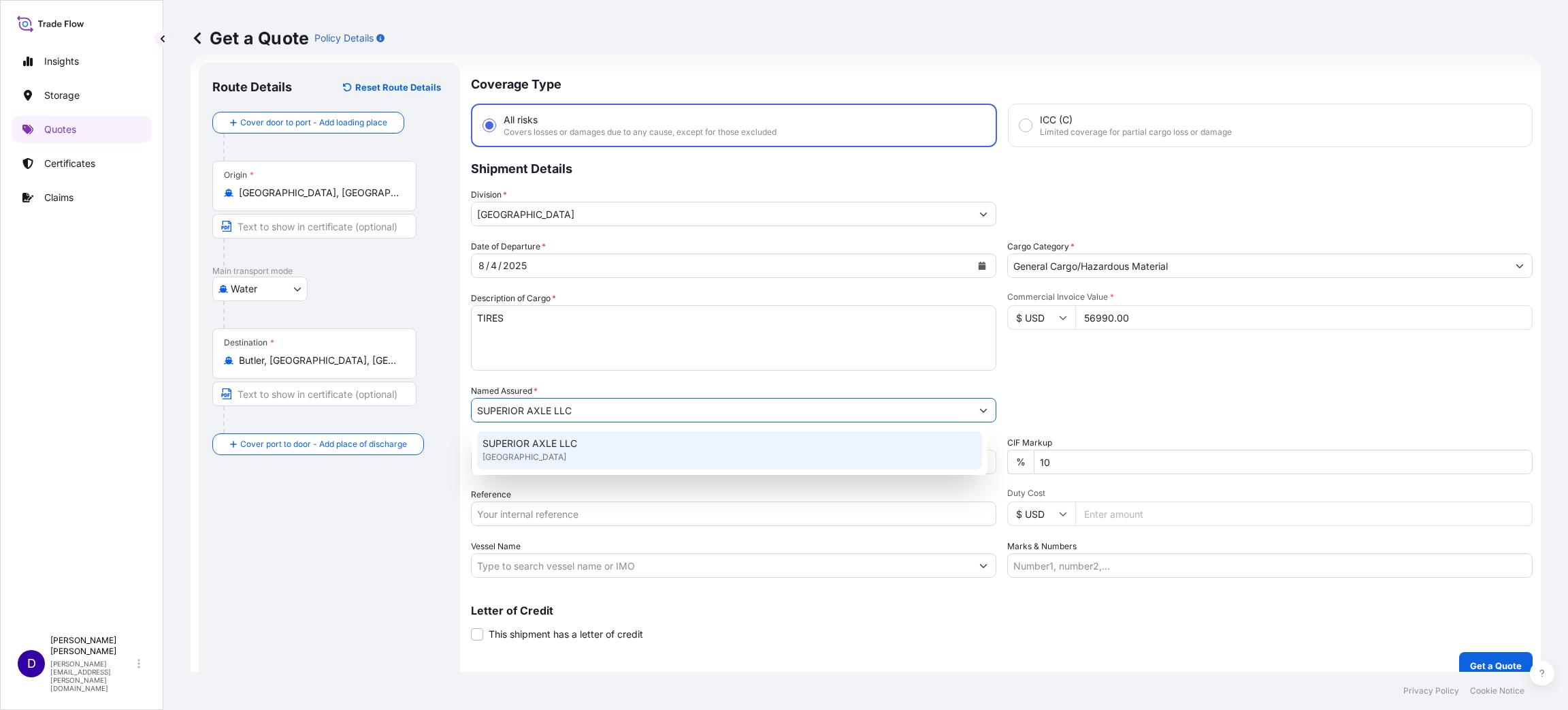
click at [558, 437] on span "SUPERIOR AXLE LLC" at bounding box center [530, 444] width 95 height 14
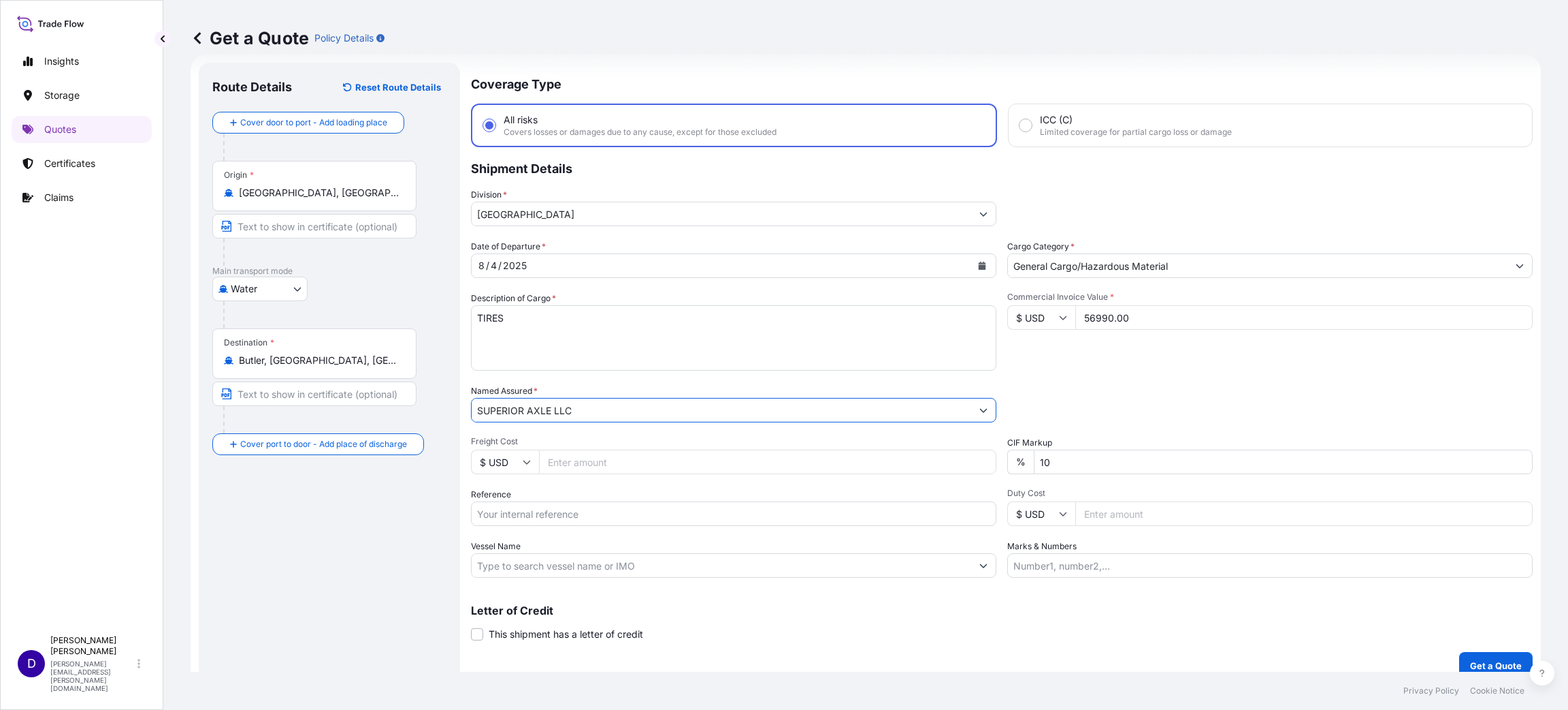
click at [582, 464] on input "Freight Cost" at bounding box center [767, 462] width 457 height 25
type input "6540.00"
click at [556, 513] on input "Reference" at bounding box center [734, 513] width 526 height 25
paste input "S25I157667"
type input "S25I157667"
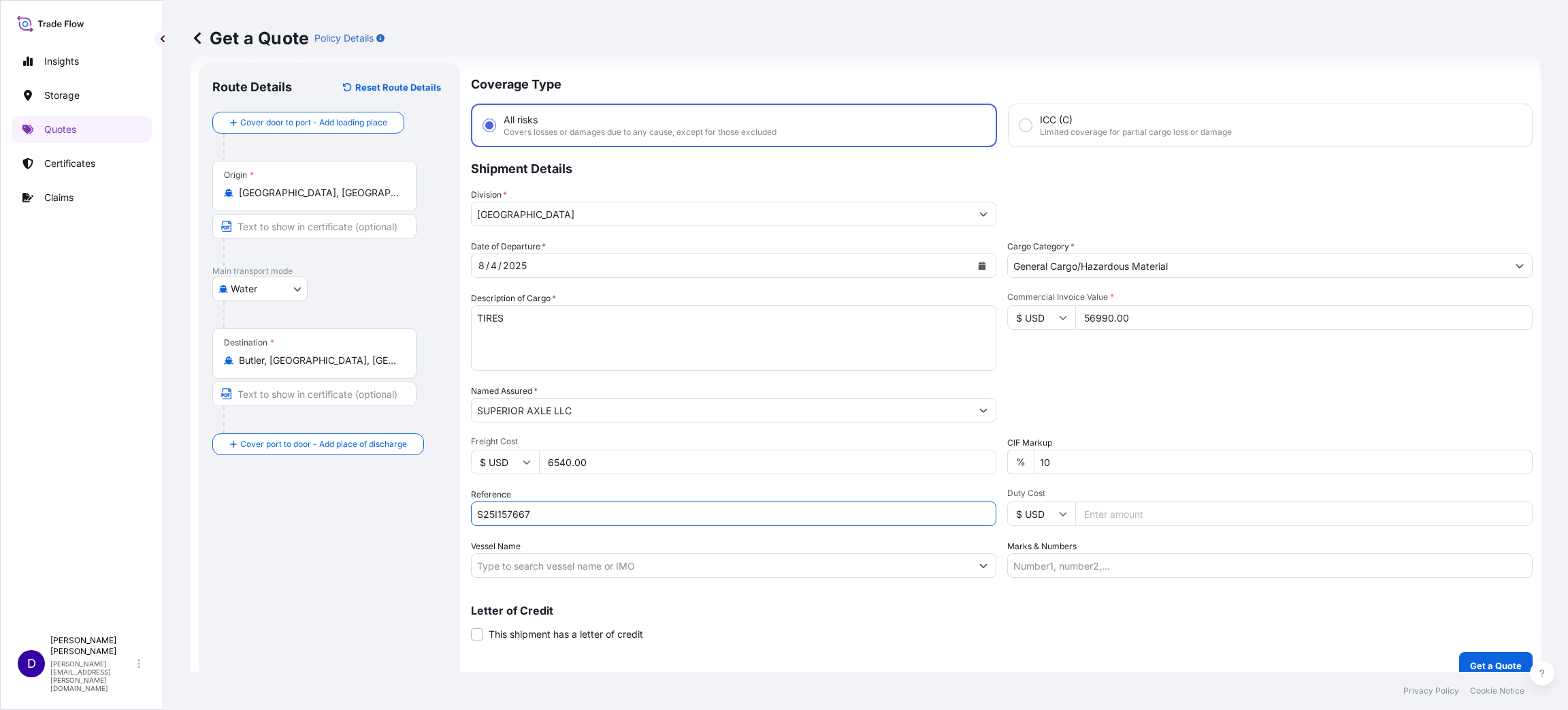
click at [1100, 506] on input "Duty Cost" at bounding box center [1304, 513] width 457 height 25
type input "7707.90"
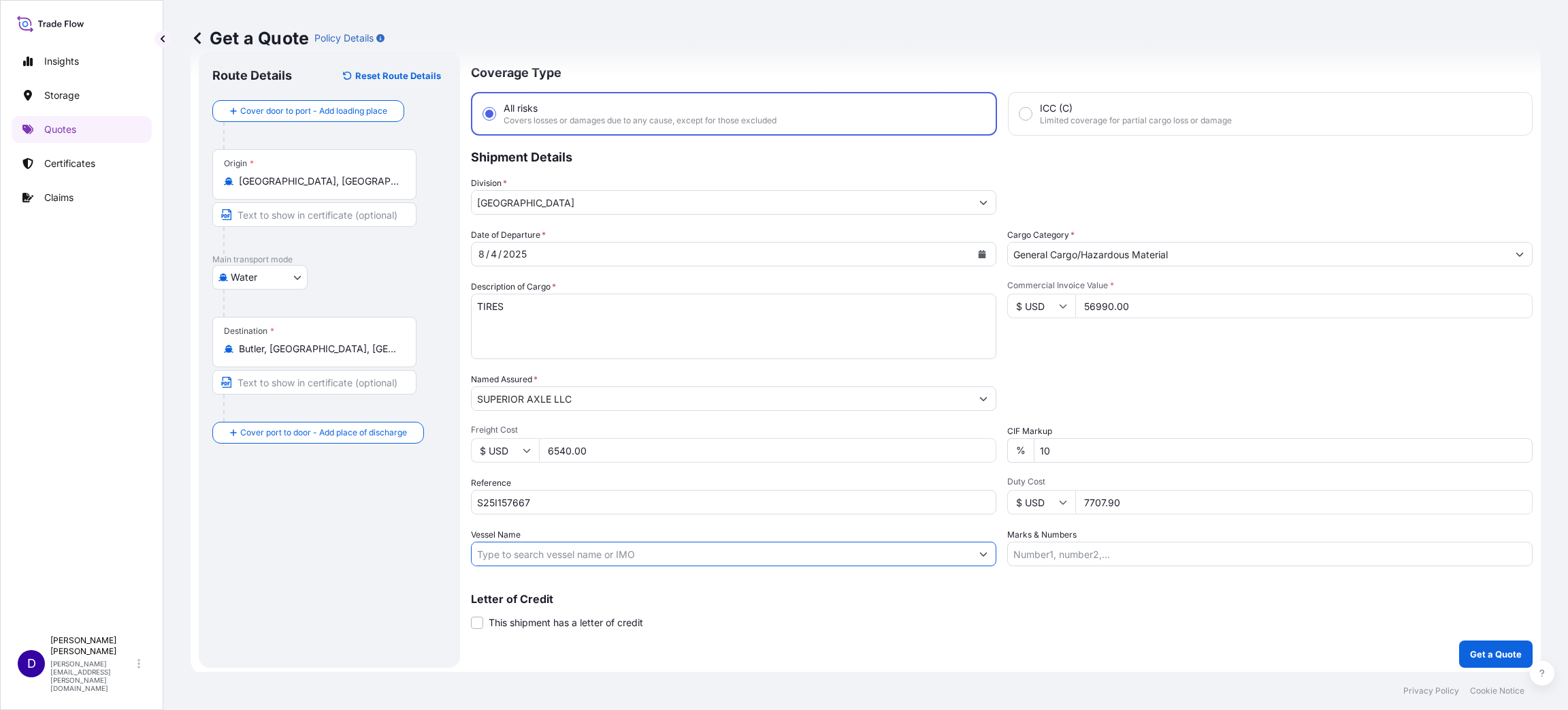
scroll to position [35, 0]
click at [1501, 645] on p "Get a Quote" at bounding box center [1496, 652] width 52 height 14
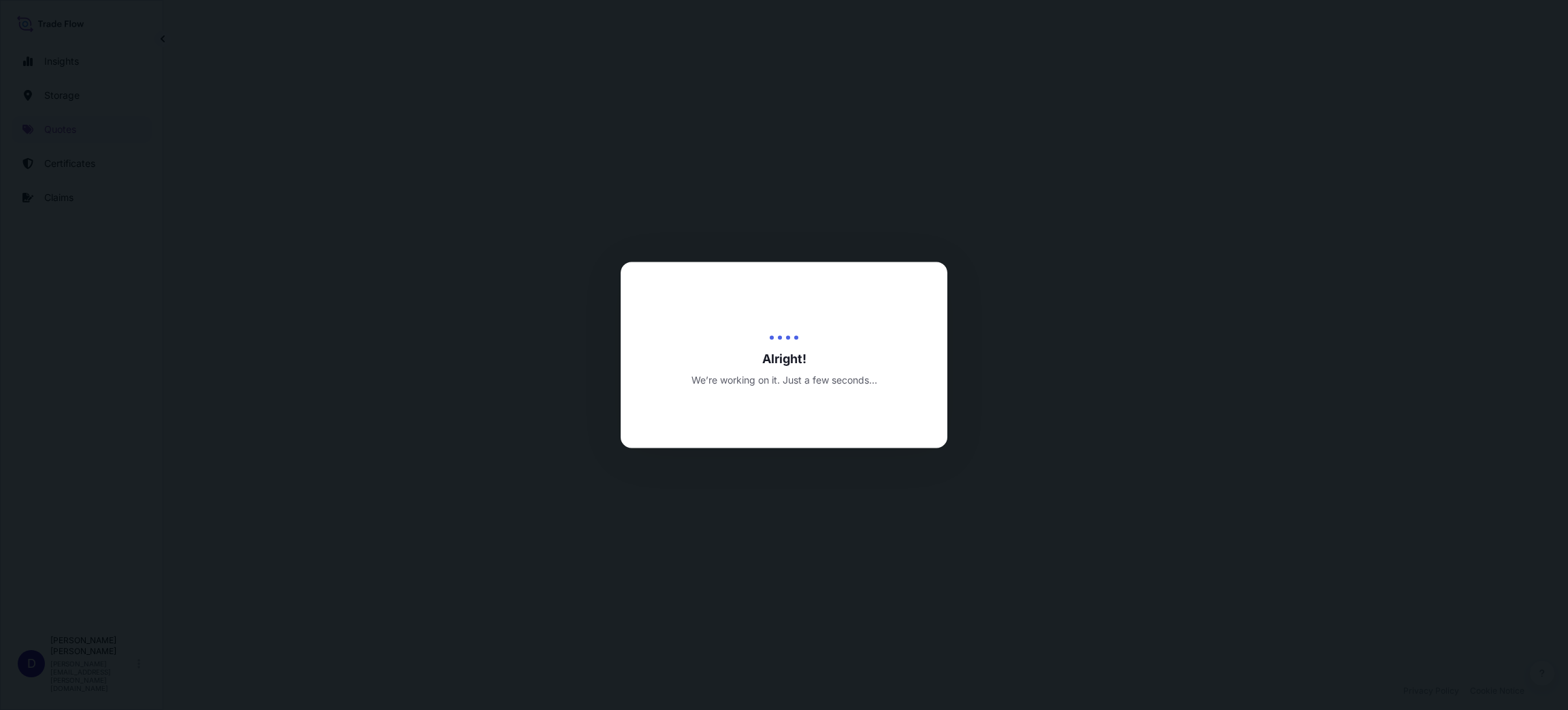
select select "Water"
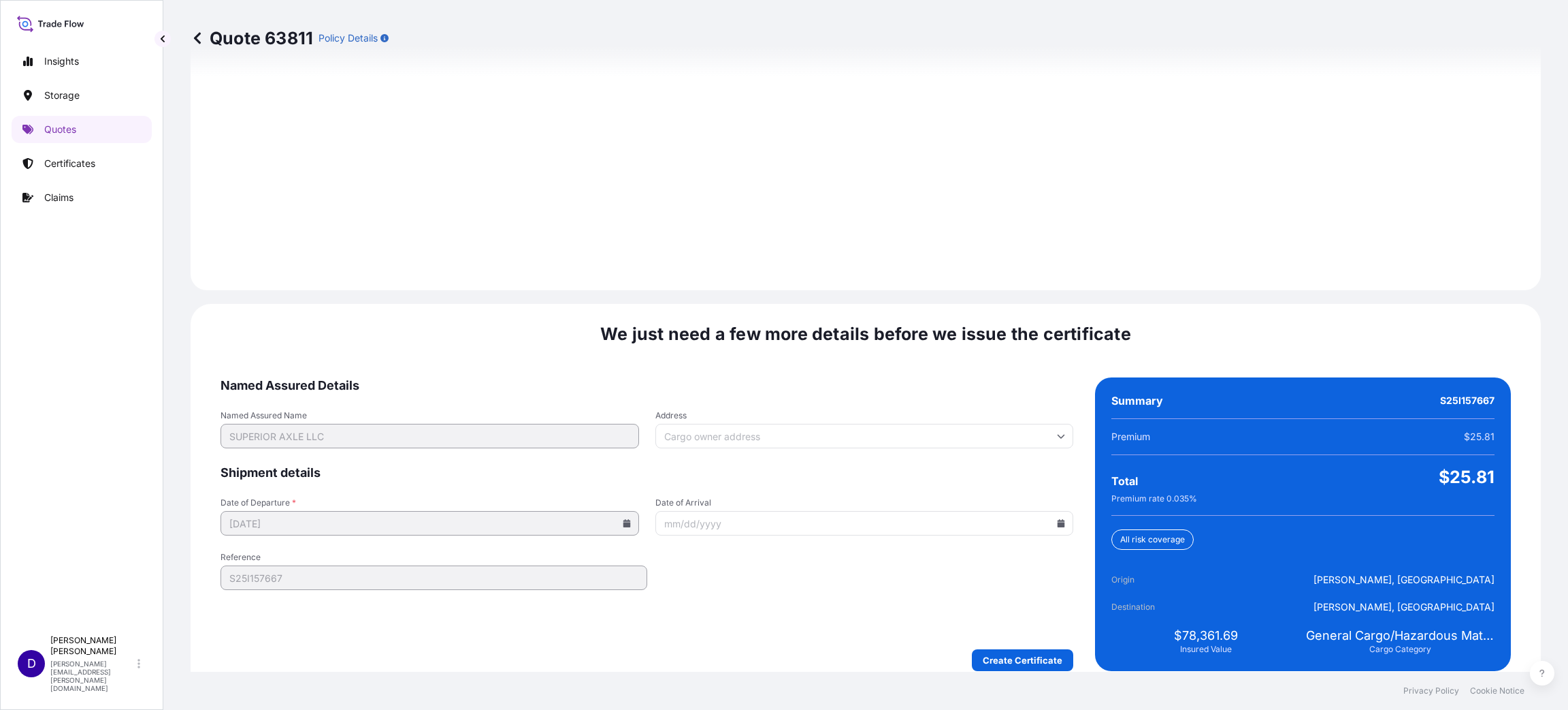
scroll to position [1870, 0]
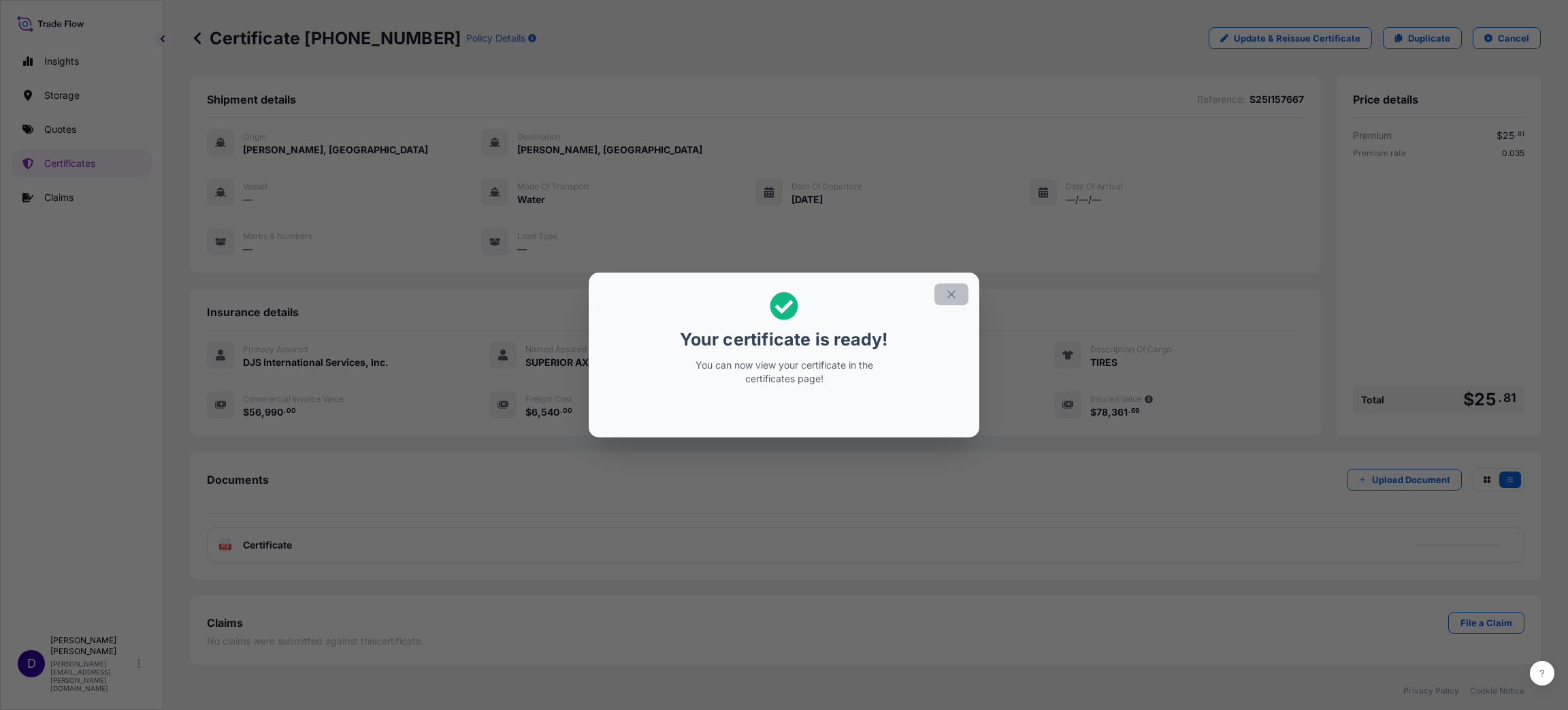
click at [951, 297] on icon "button" at bounding box center [951, 294] width 12 height 12
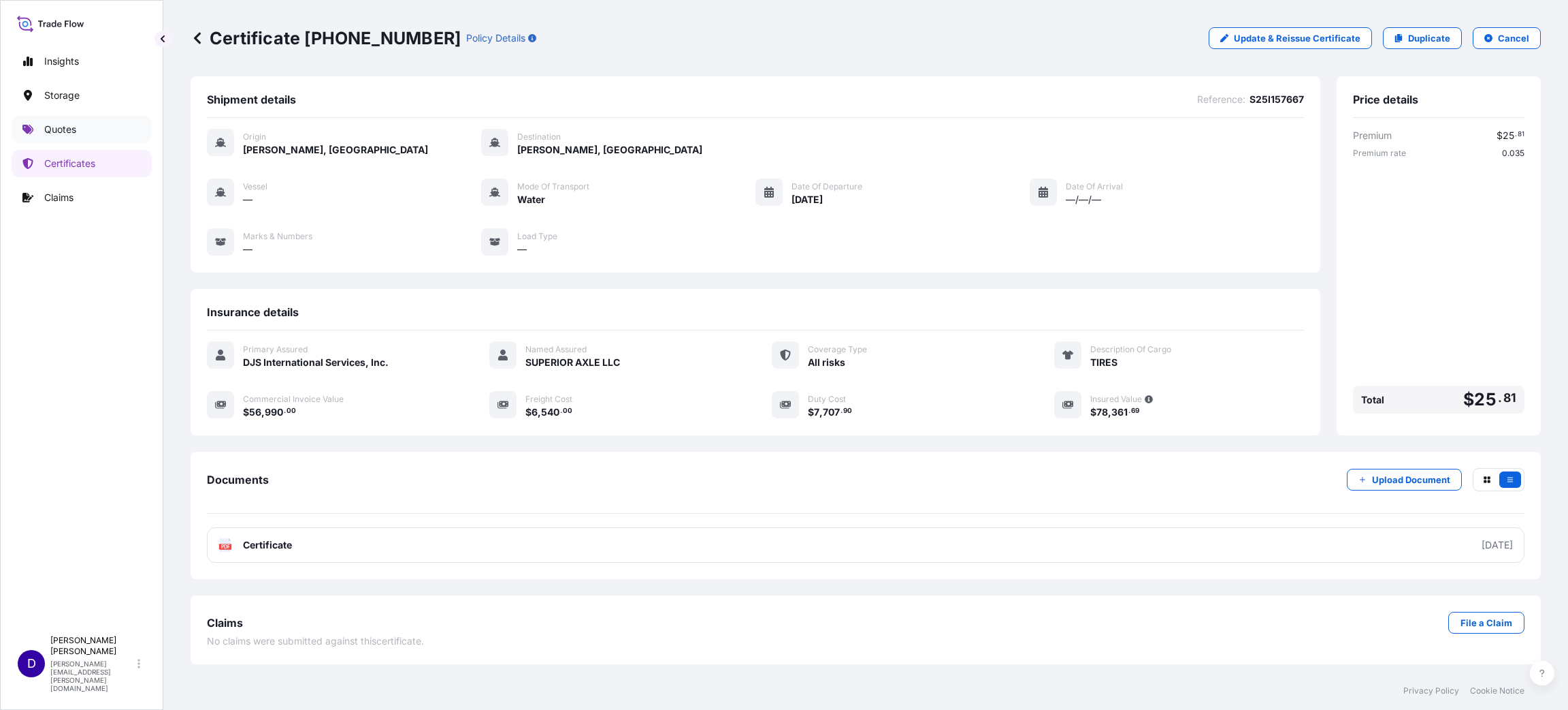
click at [59, 126] on p "Quotes" at bounding box center [59, 130] width 32 height 14
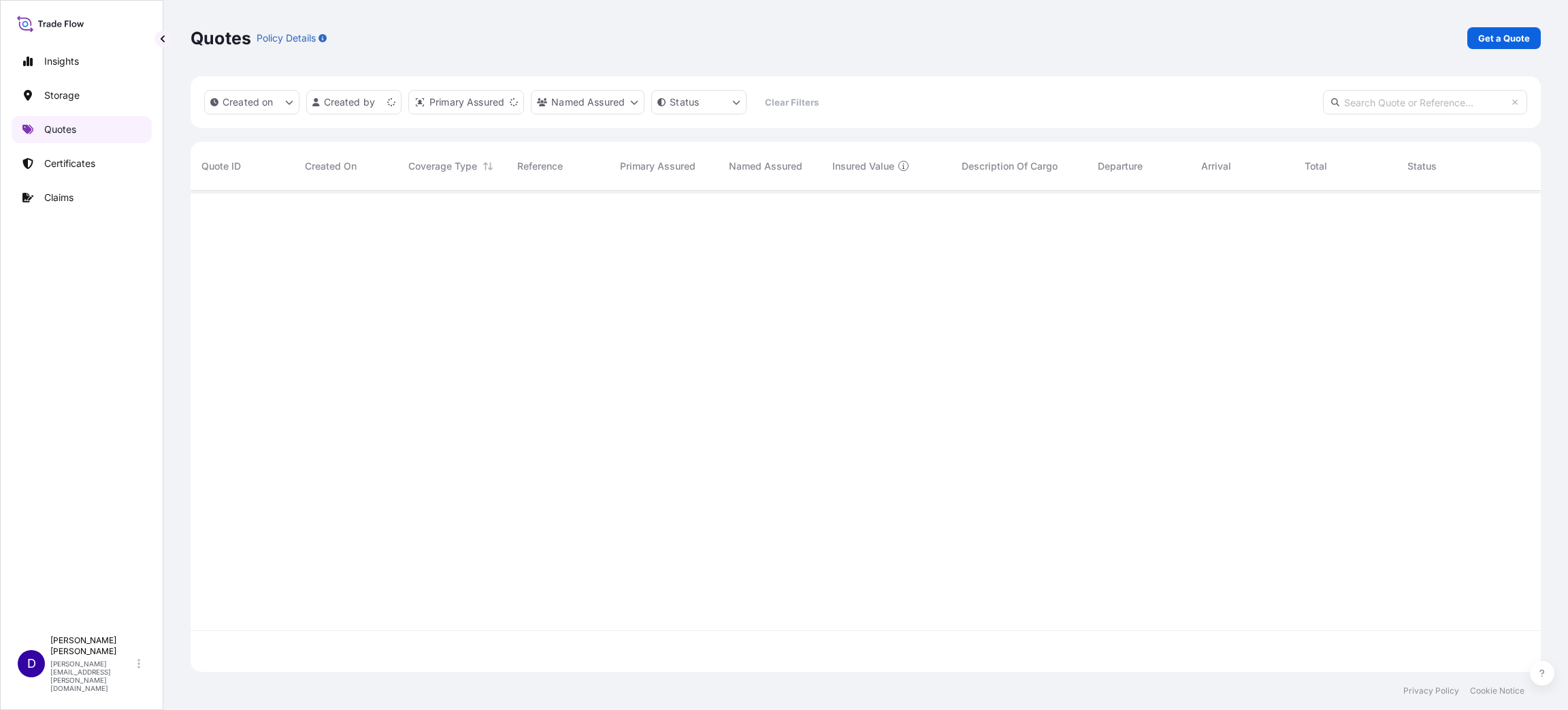
scroll to position [473, 1335]
click at [1499, 34] on p "Get a Quote" at bounding box center [1504, 38] width 52 height 14
select select "Water"
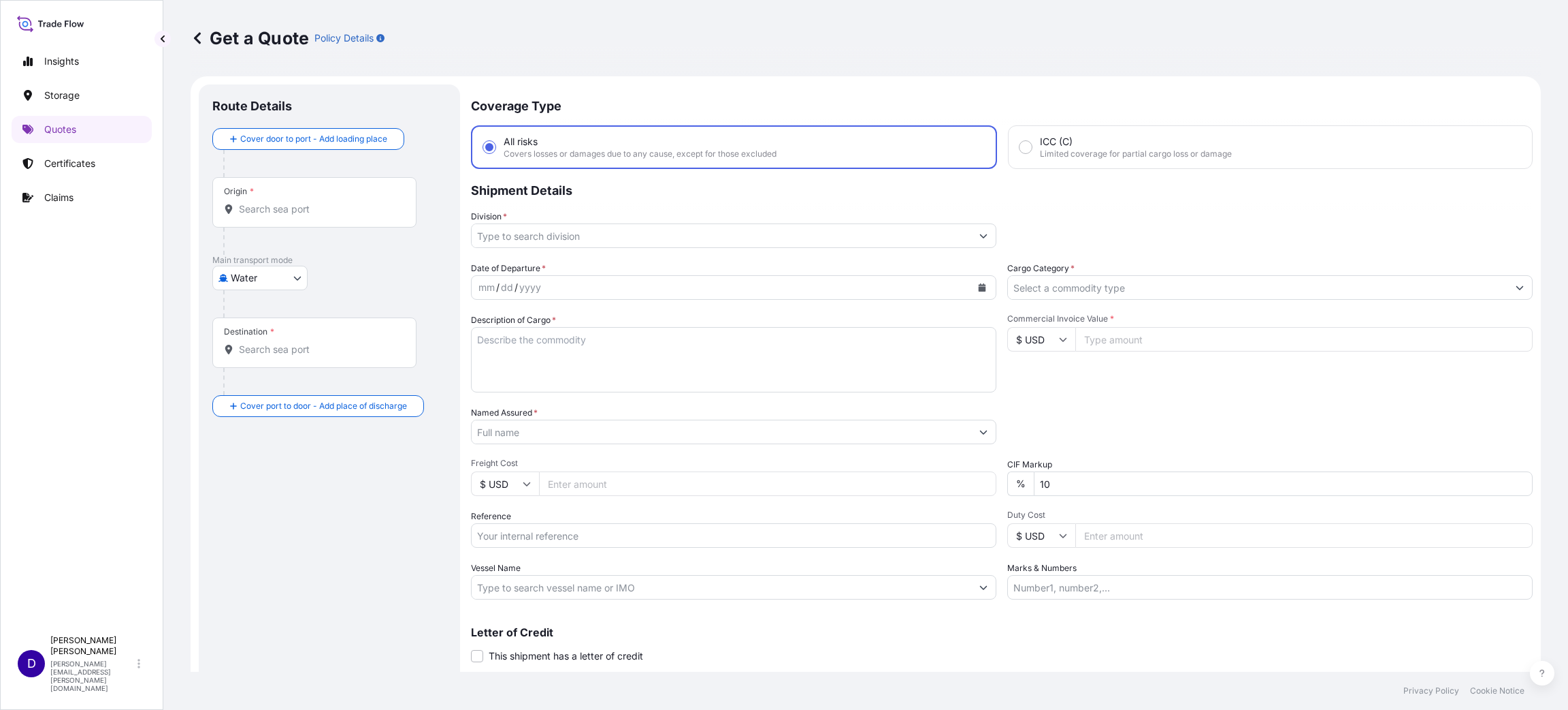
scroll to position [21, 0]
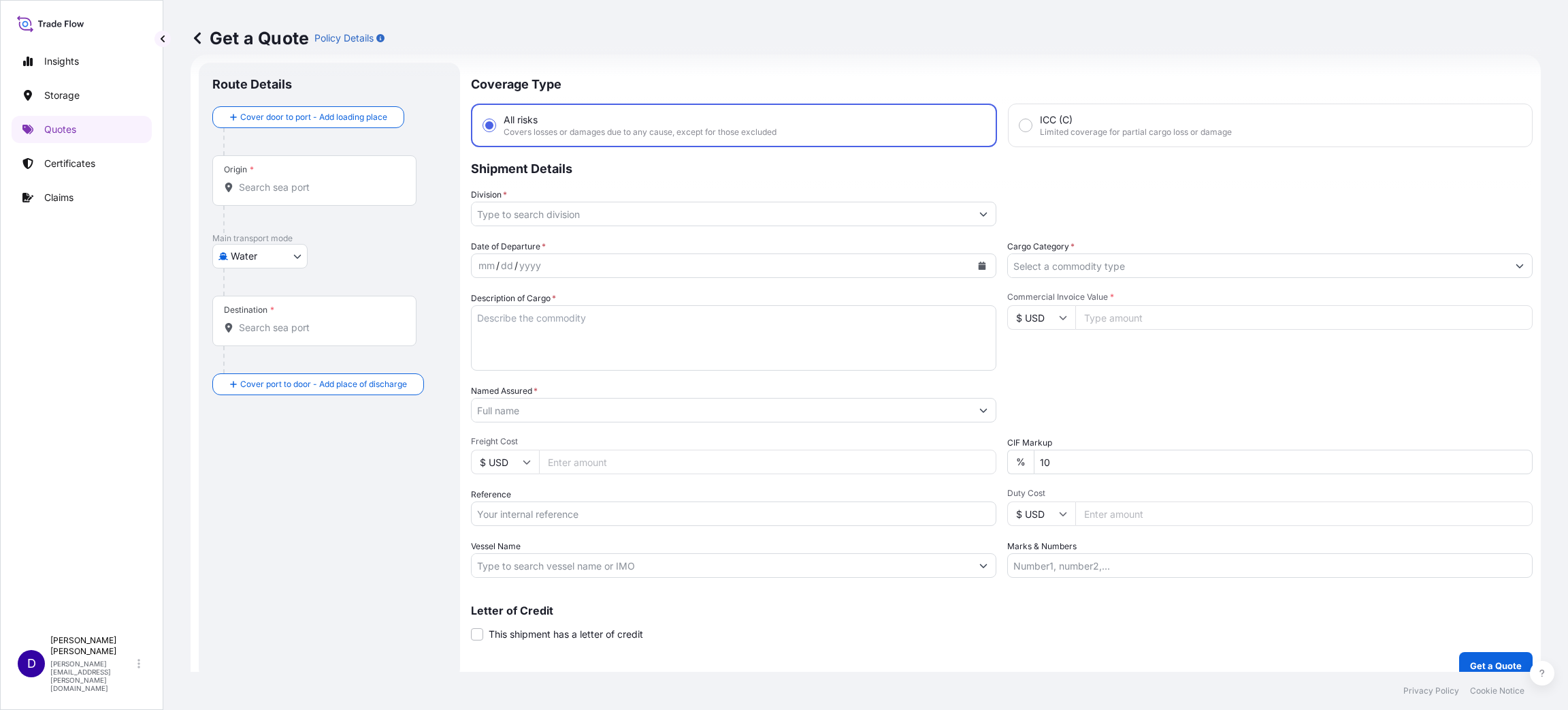
click at [287, 192] on input "Origin *" at bounding box center [319, 187] width 161 height 14
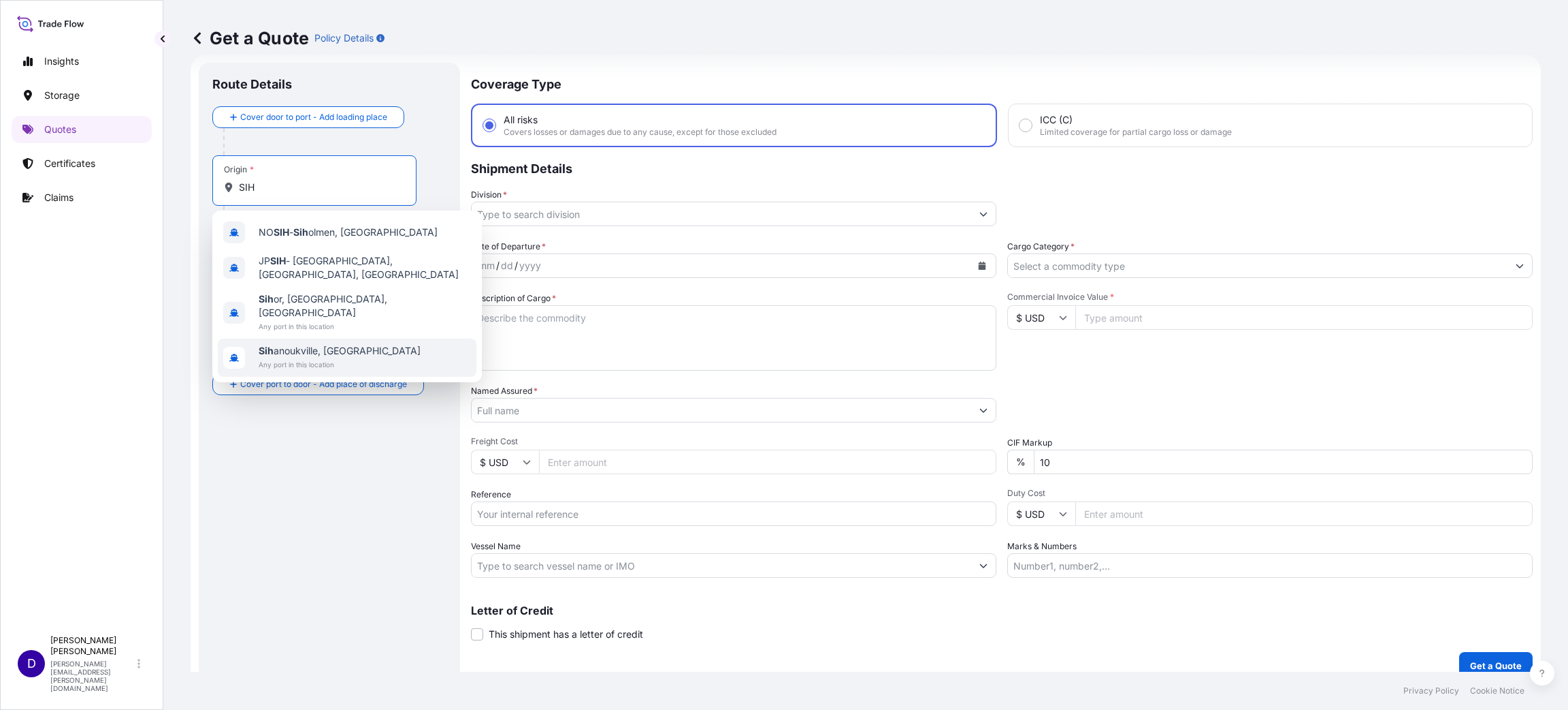
click at [317, 344] on span "Sih anoukville, [GEOGRAPHIC_DATA]" at bounding box center [339, 351] width 162 height 14
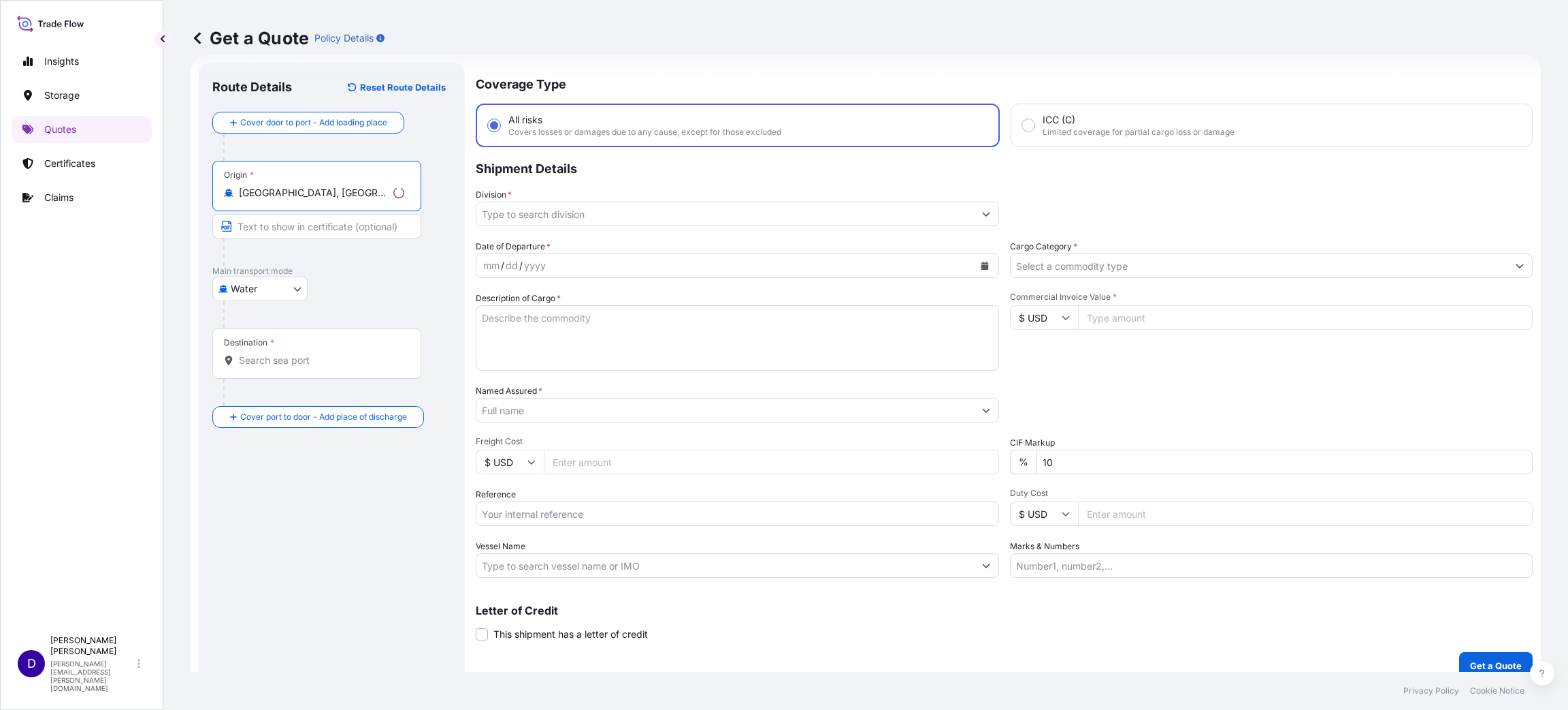
type input "[GEOGRAPHIC_DATA], [GEOGRAPHIC_DATA]"
click at [269, 372] on div "Destination *" at bounding box center [316, 353] width 209 height 51
click at [269, 367] on input "Destination *" at bounding box center [321, 360] width 166 height 14
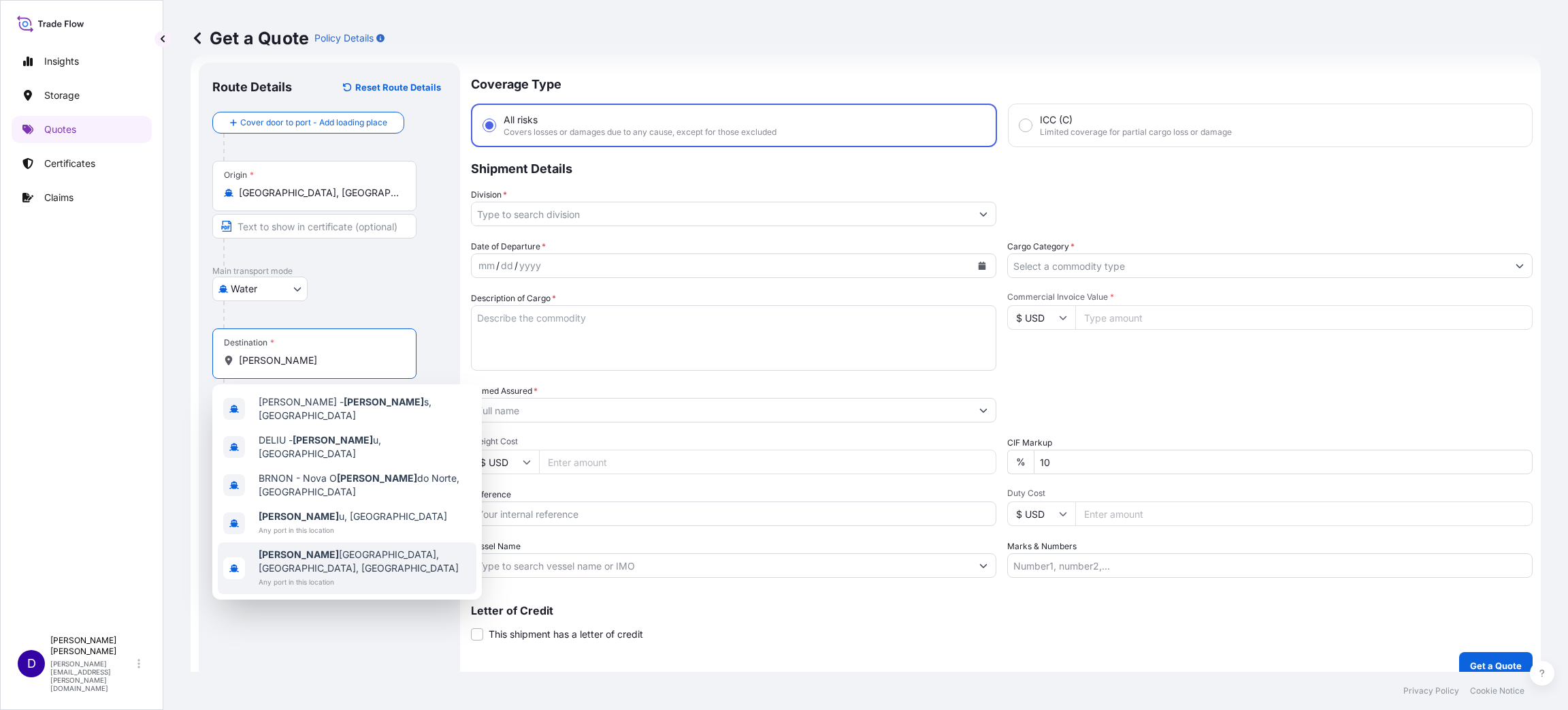
click at [314, 539] on div "[PERSON_NAME] s, [GEOGRAPHIC_DATA] DELIU - [PERSON_NAME] u, [GEOGRAPHIC_DATA] […" at bounding box center [347, 492] width 270 height 215
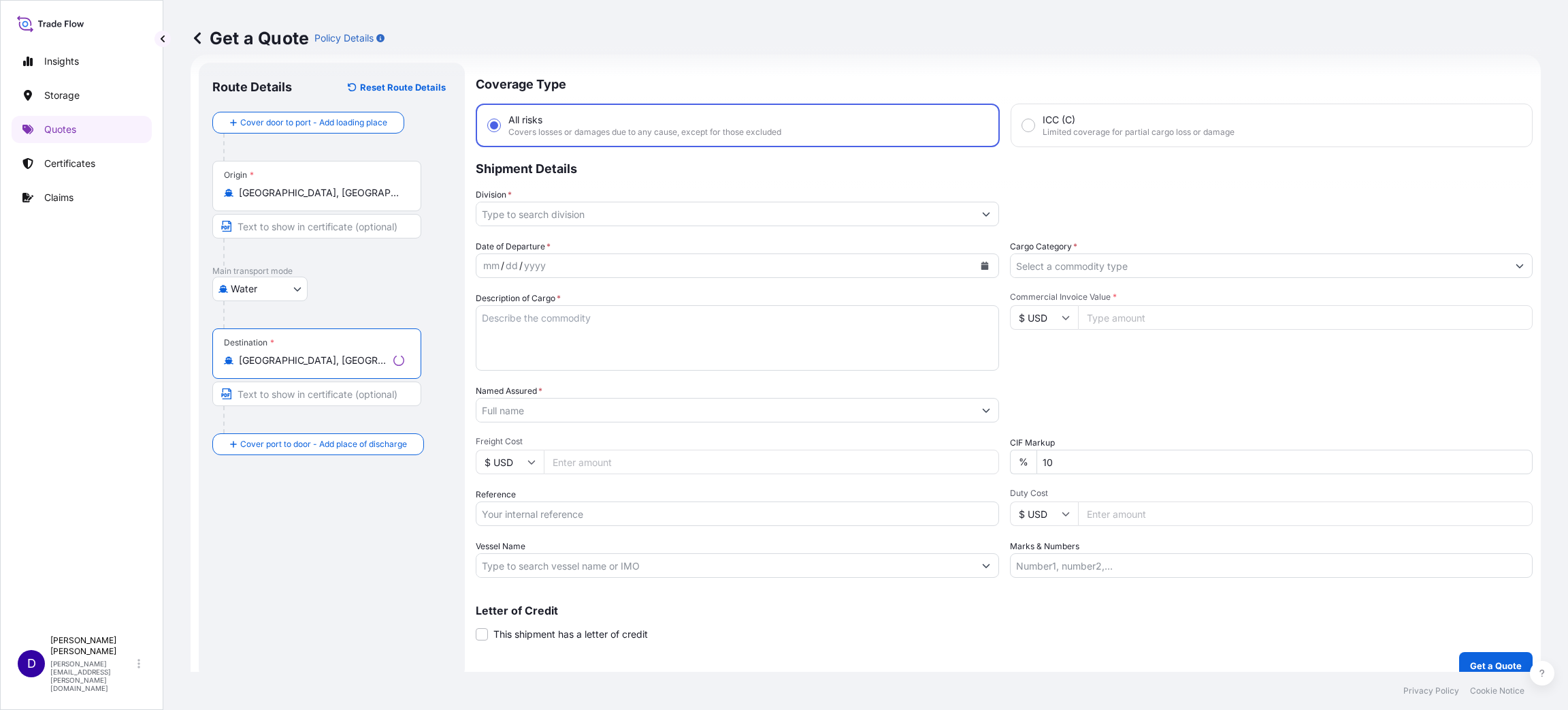
type input "[GEOGRAPHIC_DATA], [GEOGRAPHIC_DATA], [GEOGRAPHIC_DATA]"
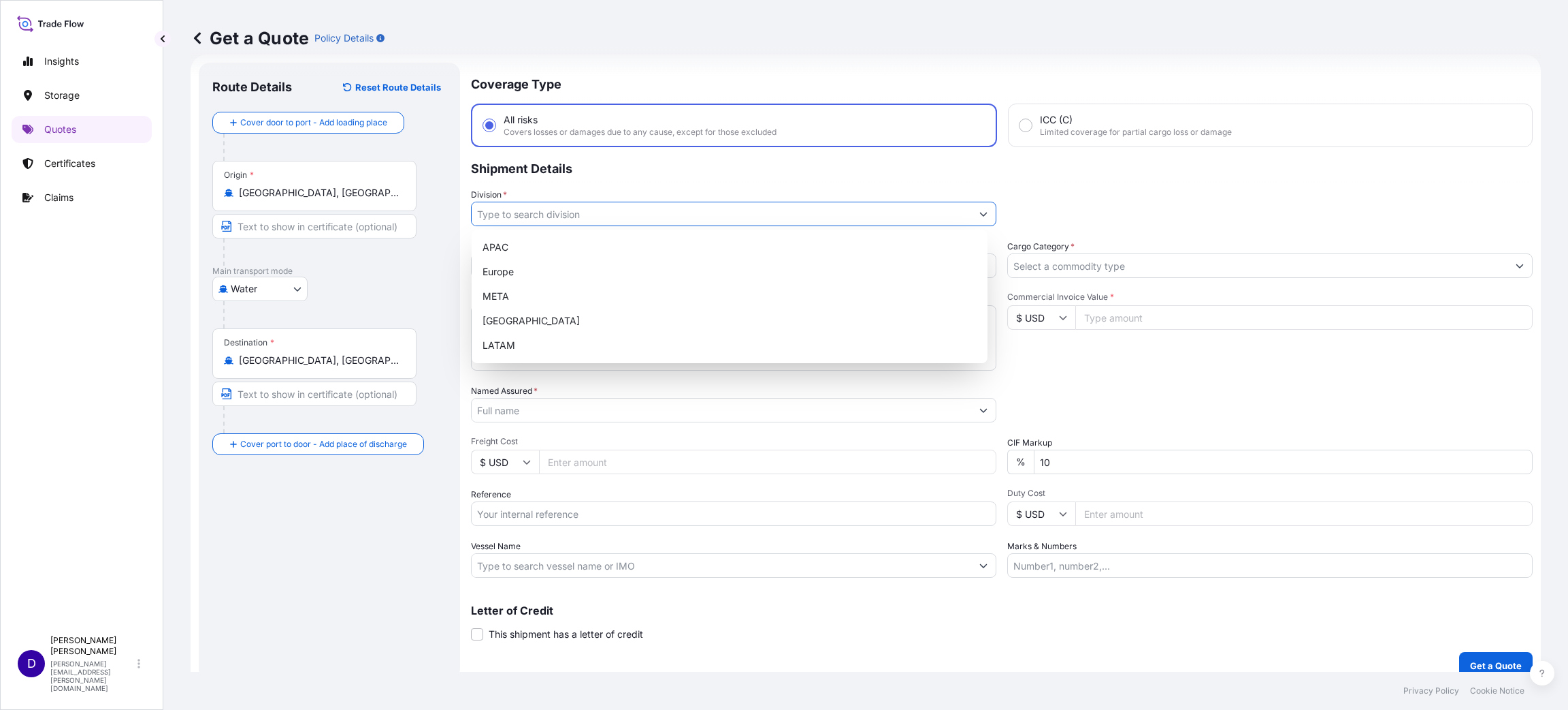
click at [522, 211] on input "Division *" at bounding box center [722, 214] width 500 height 25
click at [529, 321] on div "[GEOGRAPHIC_DATA]" at bounding box center [729, 321] width 505 height 25
type input "[GEOGRAPHIC_DATA]"
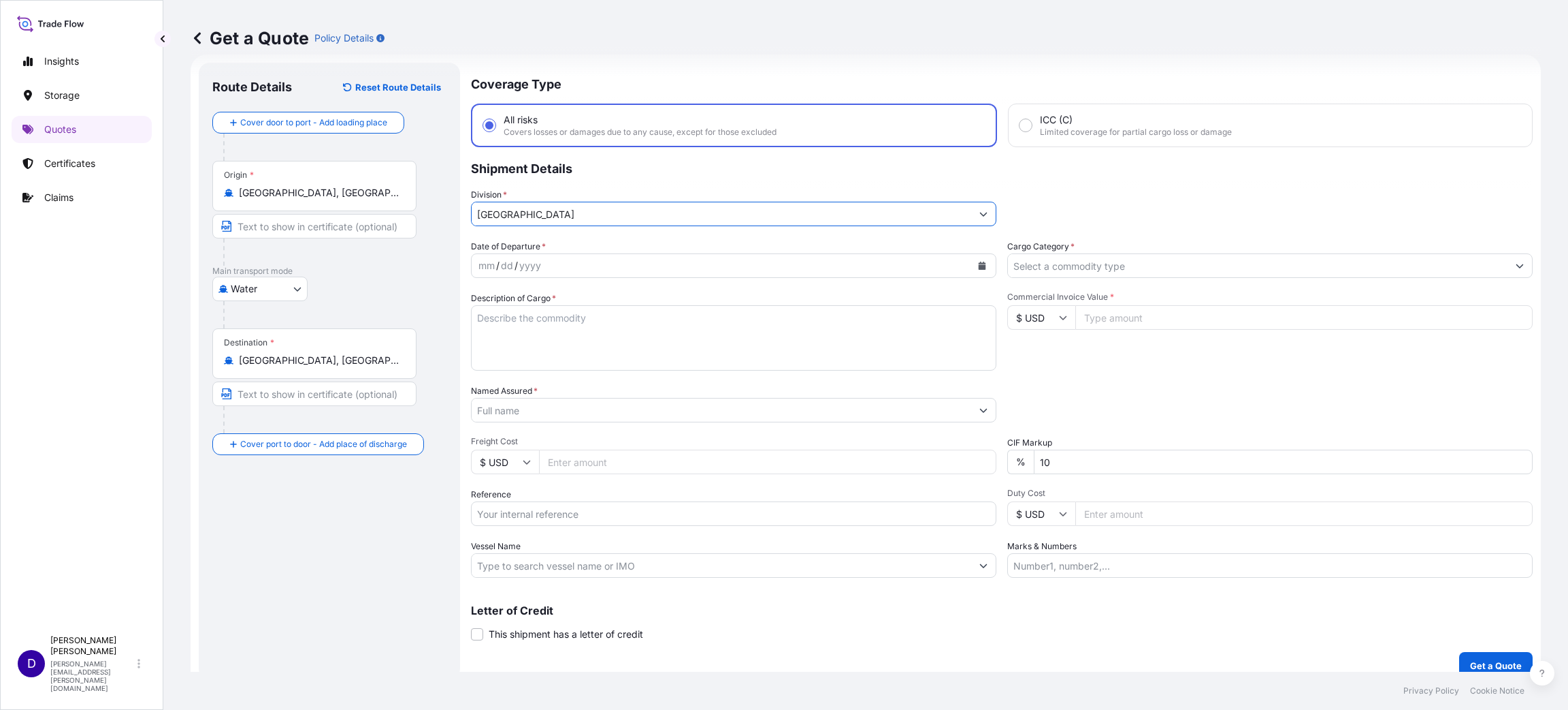
click at [979, 264] on icon "Calendar" at bounding box center [982, 266] width 8 height 9
click at [570, 380] on div "6" at bounding box center [572, 378] width 25 height 25
click at [1174, 264] on input "Cargo Category *" at bounding box center [1258, 266] width 500 height 25
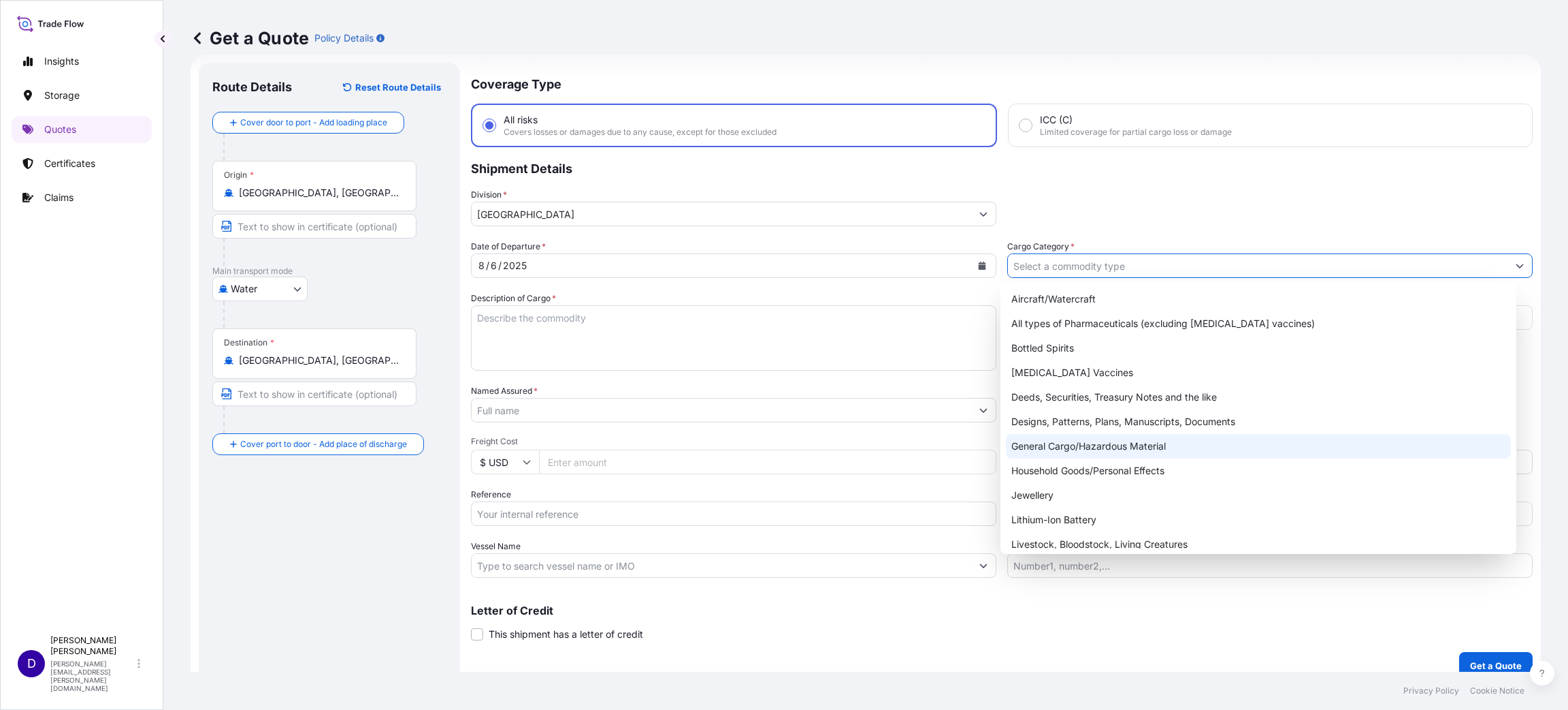
click at [1069, 447] on div "General Cargo/Hazardous Material" at bounding box center [1259, 446] width 505 height 25
type input "General Cargo/Hazardous Material"
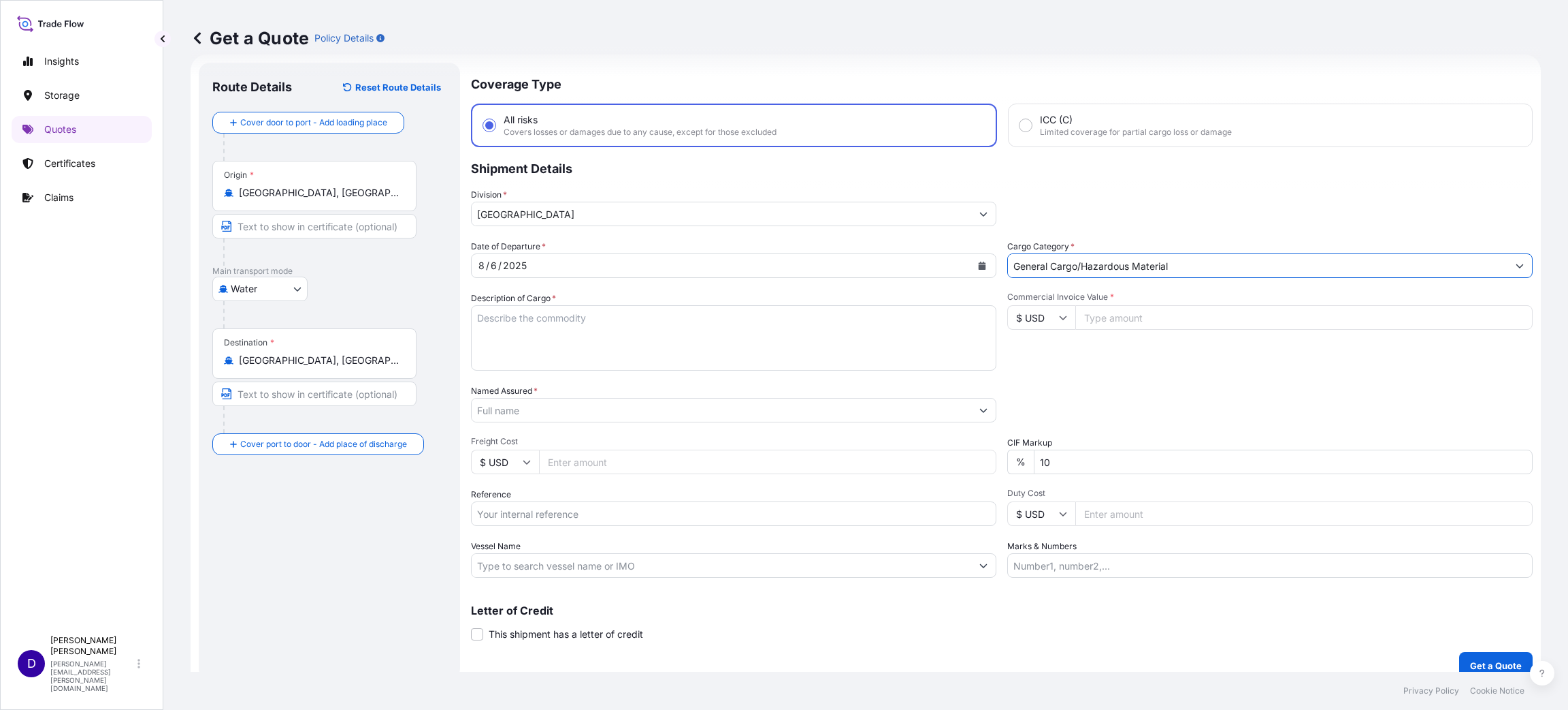
click at [523, 343] on textarea "Description of Cargo *" at bounding box center [734, 338] width 526 height 65
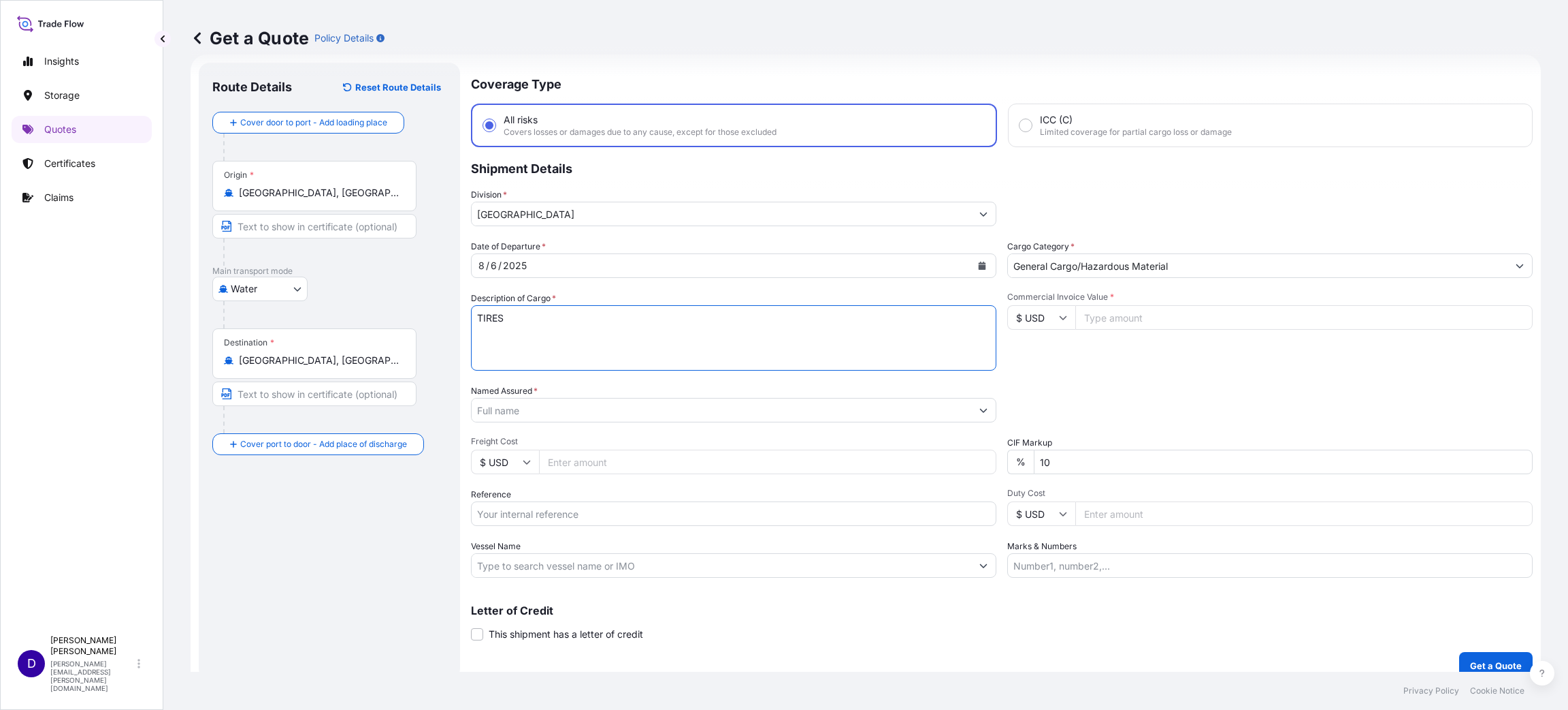
type textarea "TIRES"
click at [1132, 330] on div "Commercial Invoice Value * $ USD" at bounding box center [1271, 331] width 526 height 79
click at [1122, 319] on input "Commercial Invoice Value *" at bounding box center [1304, 317] width 457 height 25
type input "56990.00"
click at [636, 401] on input "Named Assured *" at bounding box center [722, 410] width 500 height 25
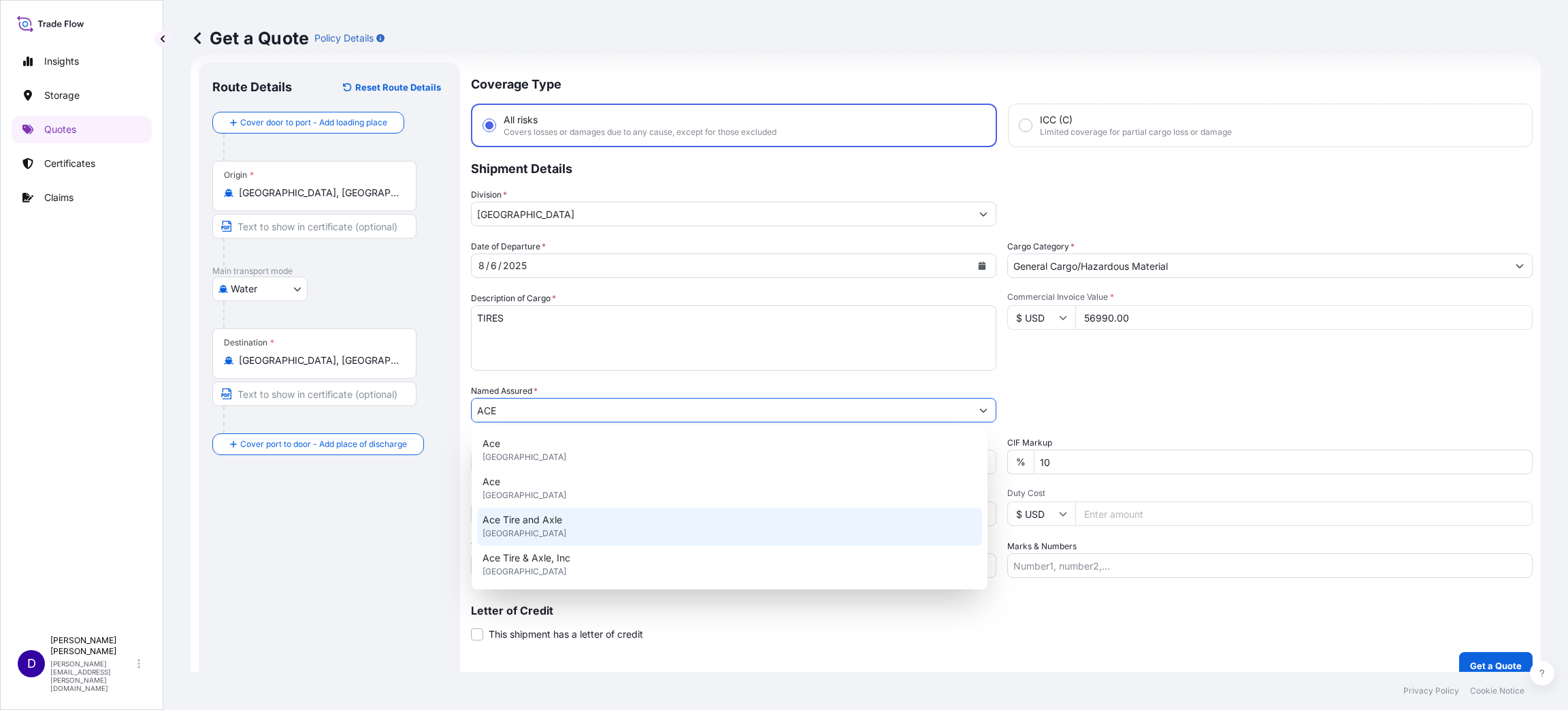
click at [556, 529] on span "[GEOGRAPHIC_DATA]" at bounding box center [524, 533] width 83 height 14
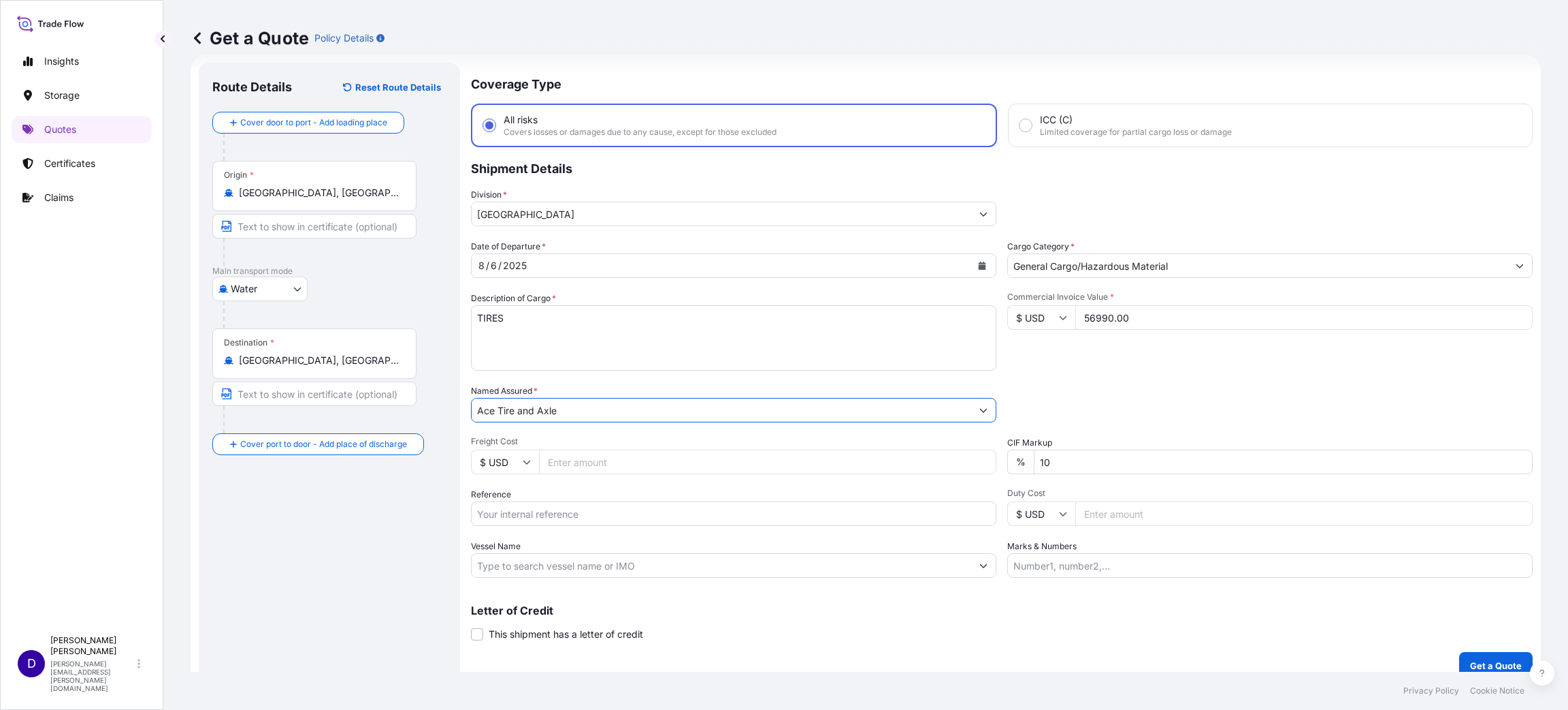
type input "Ace Tire and Axle"
click at [581, 469] on input "Freight Cost" at bounding box center [767, 462] width 457 height 25
type input "7650.00"
click at [573, 502] on input "Reference" at bounding box center [734, 513] width 526 height 25
paste input "S25I157456"
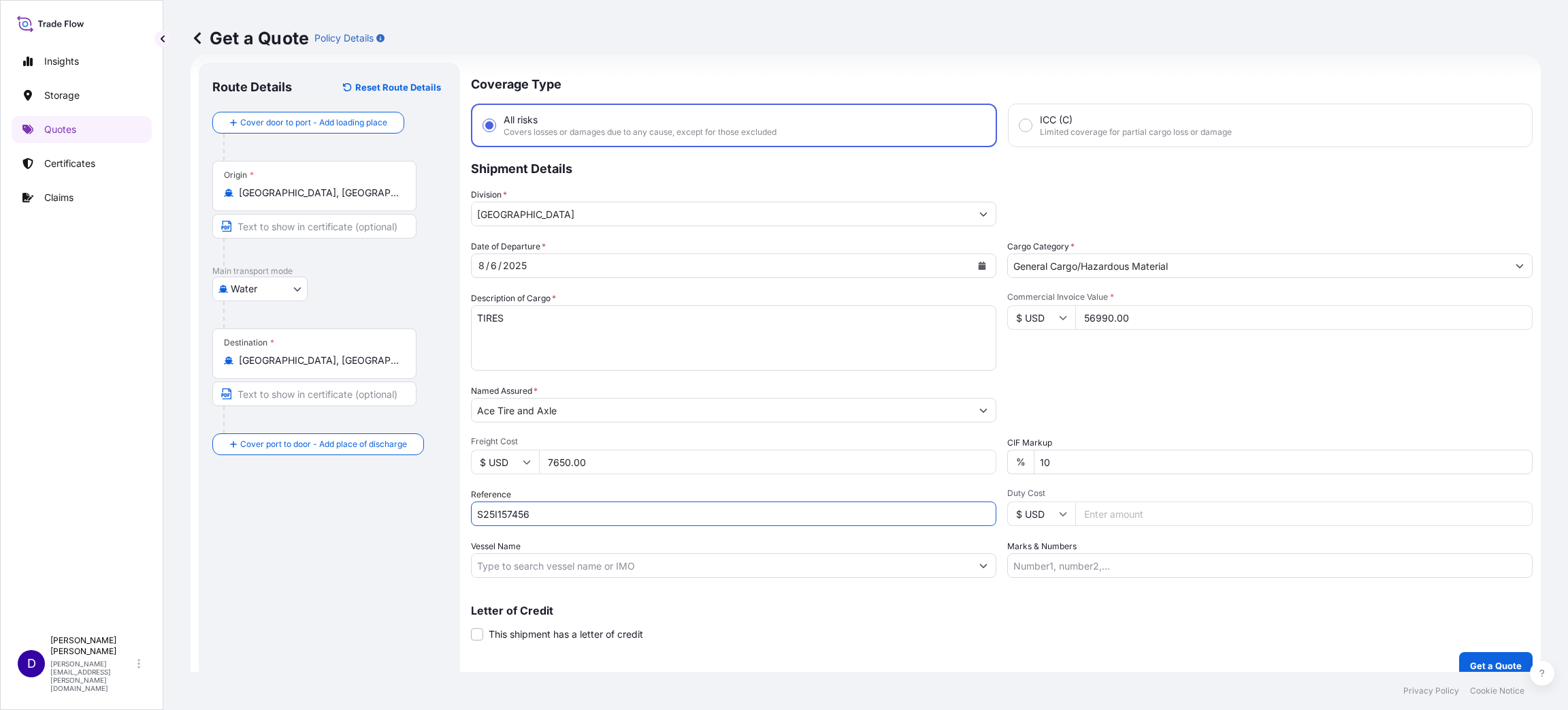
type input "S25I157456"
drag, startPoint x: 1129, startPoint y: 525, endPoint x: 1120, endPoint y: 513, distance: 15.0
click at [1129, 525] on div "Date of Departure * [DATE] Cargo Category * General Cargo/Hazardous Material De…" at bounding box center [1002, 408] width 1062 height 338
click at [1120, 512] on input "Duty Cost" at bounding box center [1304, 513] width 457 height 25
type input "7707.90"
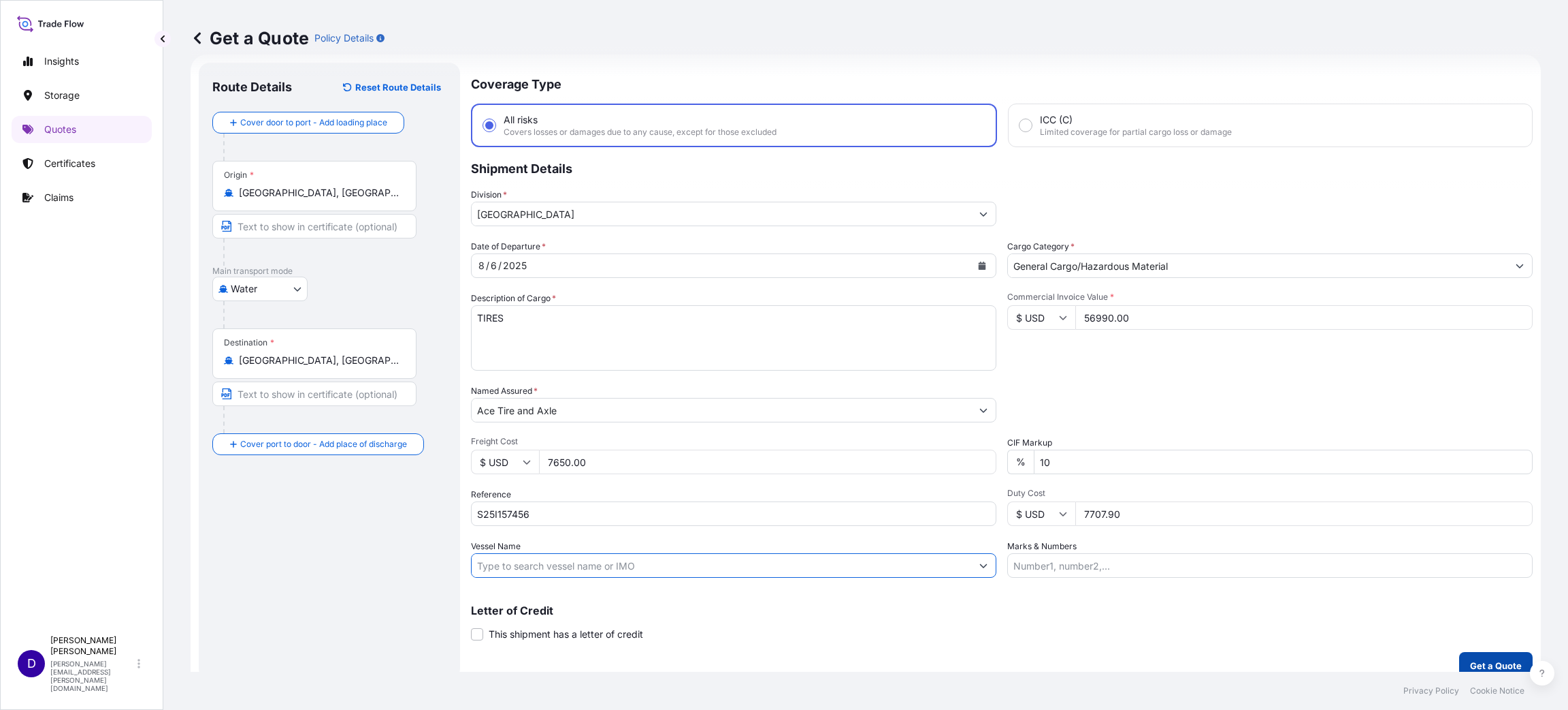
click at [1499, 653] on button "Get a Quote" at bounding box center [1497, 665] width 74 height 28
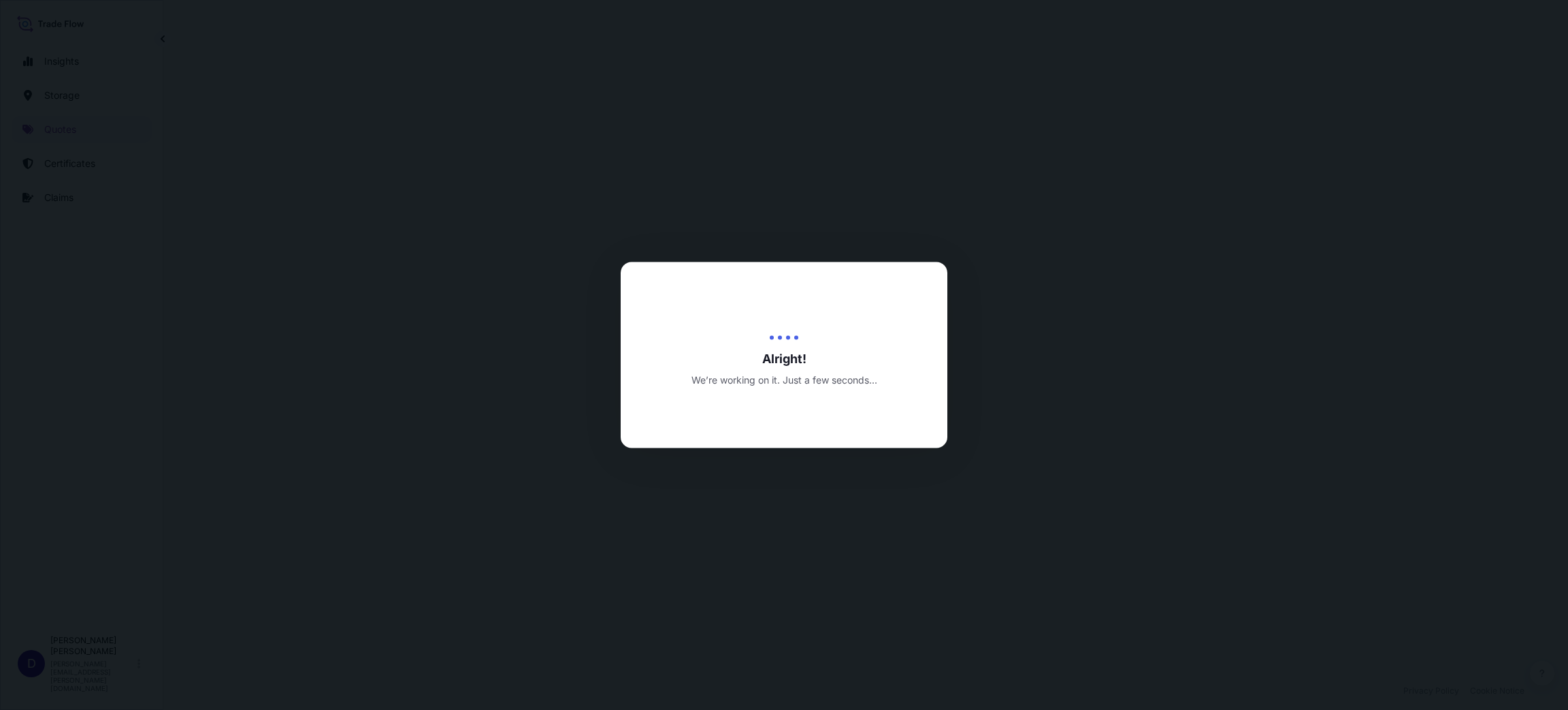
select select "Water"
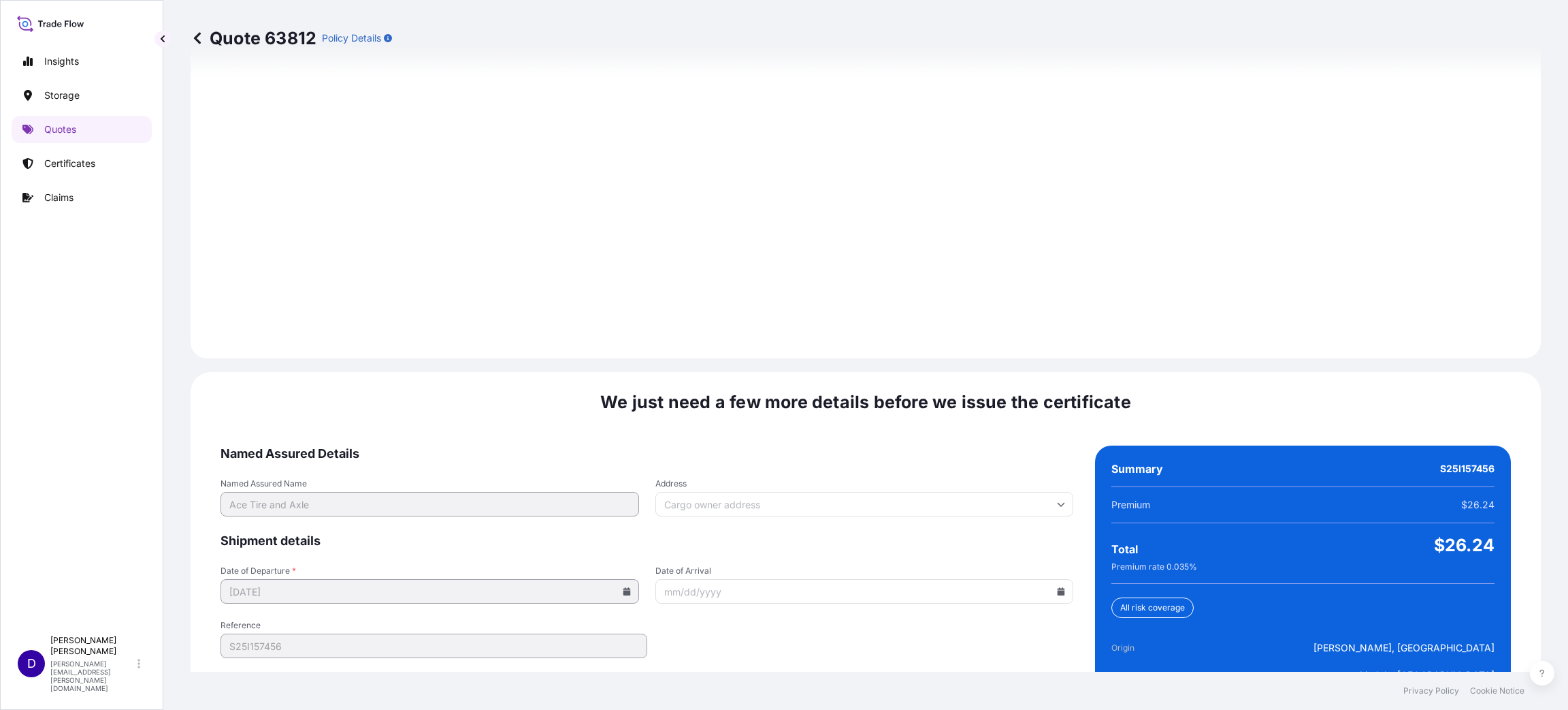
scroll to position [1870, 0]
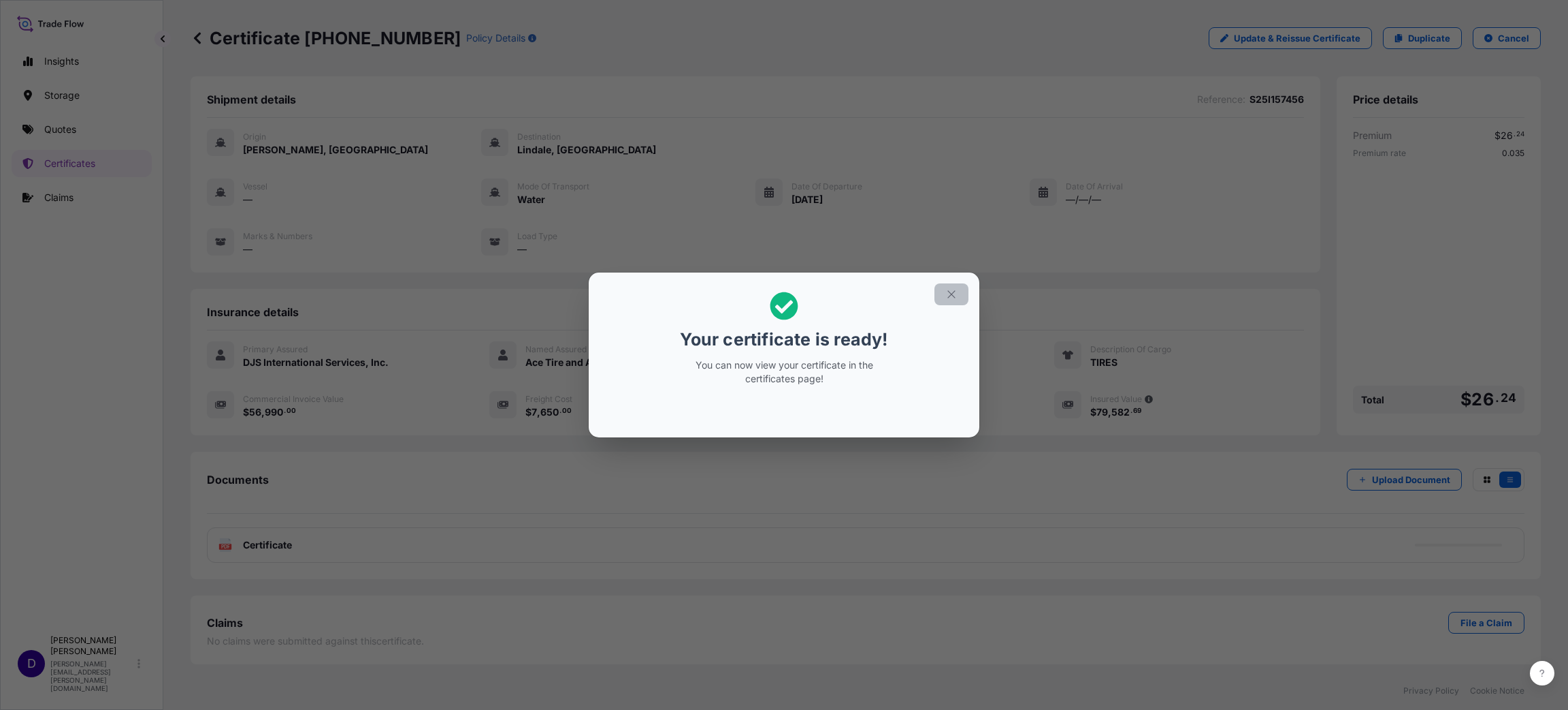
click at [949, 293] on icon "button" at bounding box center [951, 294] width 12 height 12
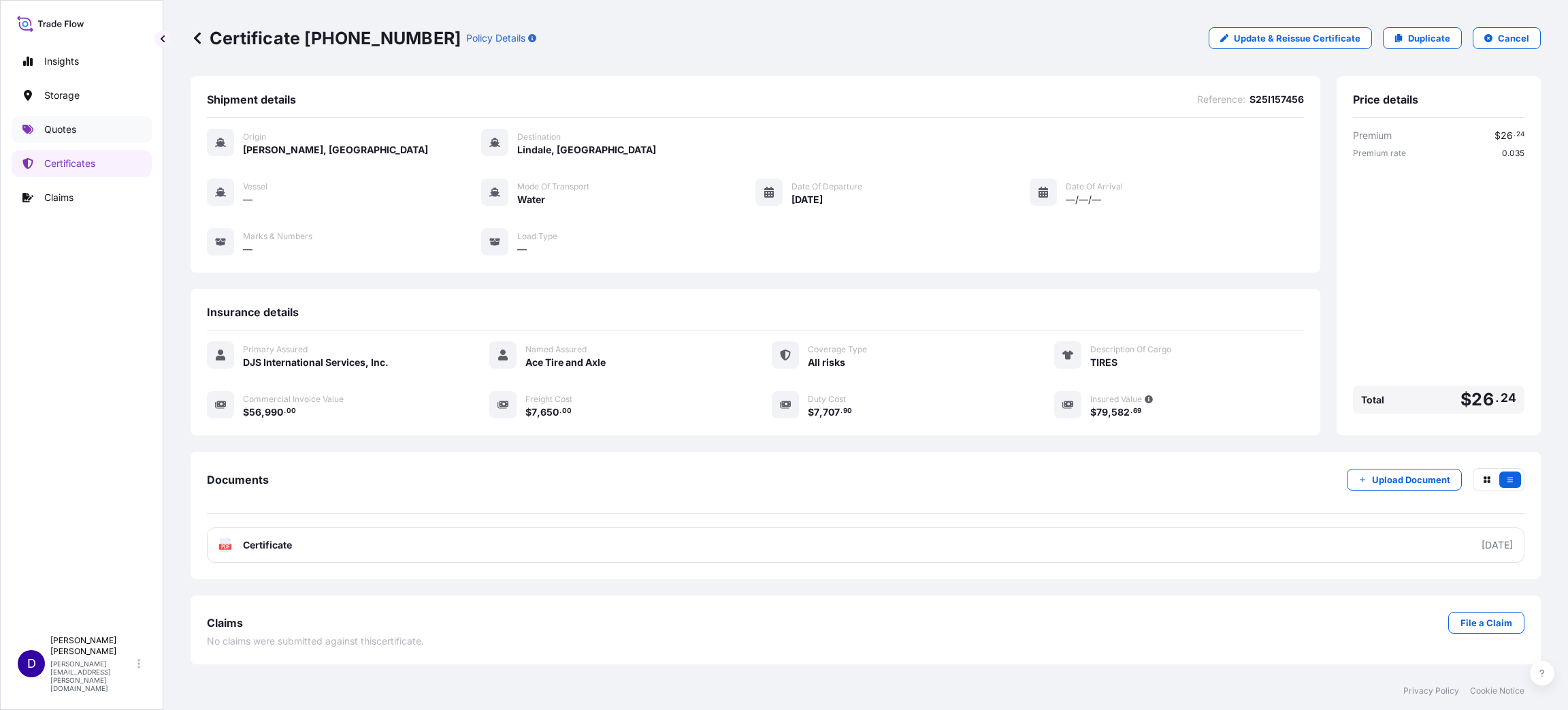
click at [56, 126] on p "Quotes" at bounding box center [59, 130] width 32 height 14
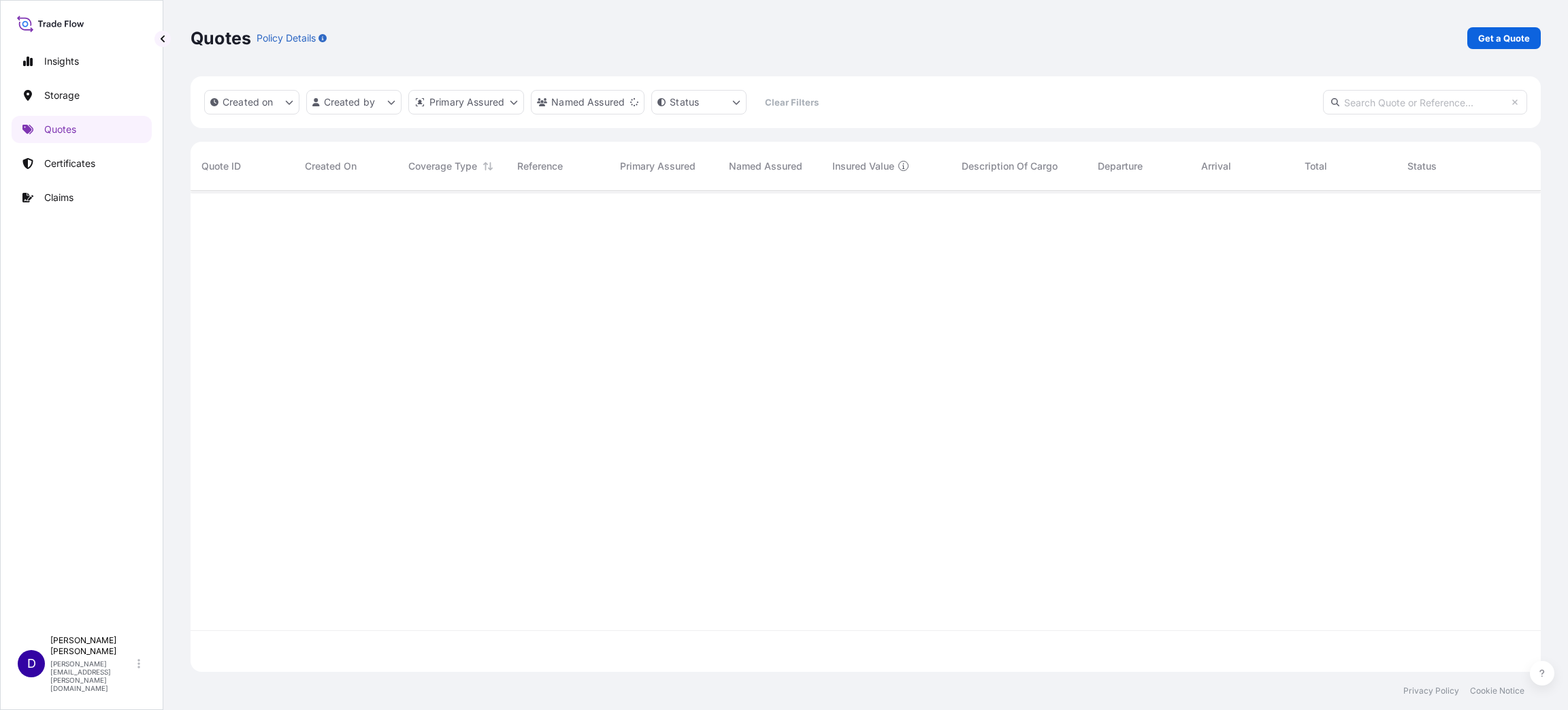
scroll to position [514, 1335]
click at [1522, 34] on p "Get a Quote" at bounding box center [1504, 38] width 52 height 14
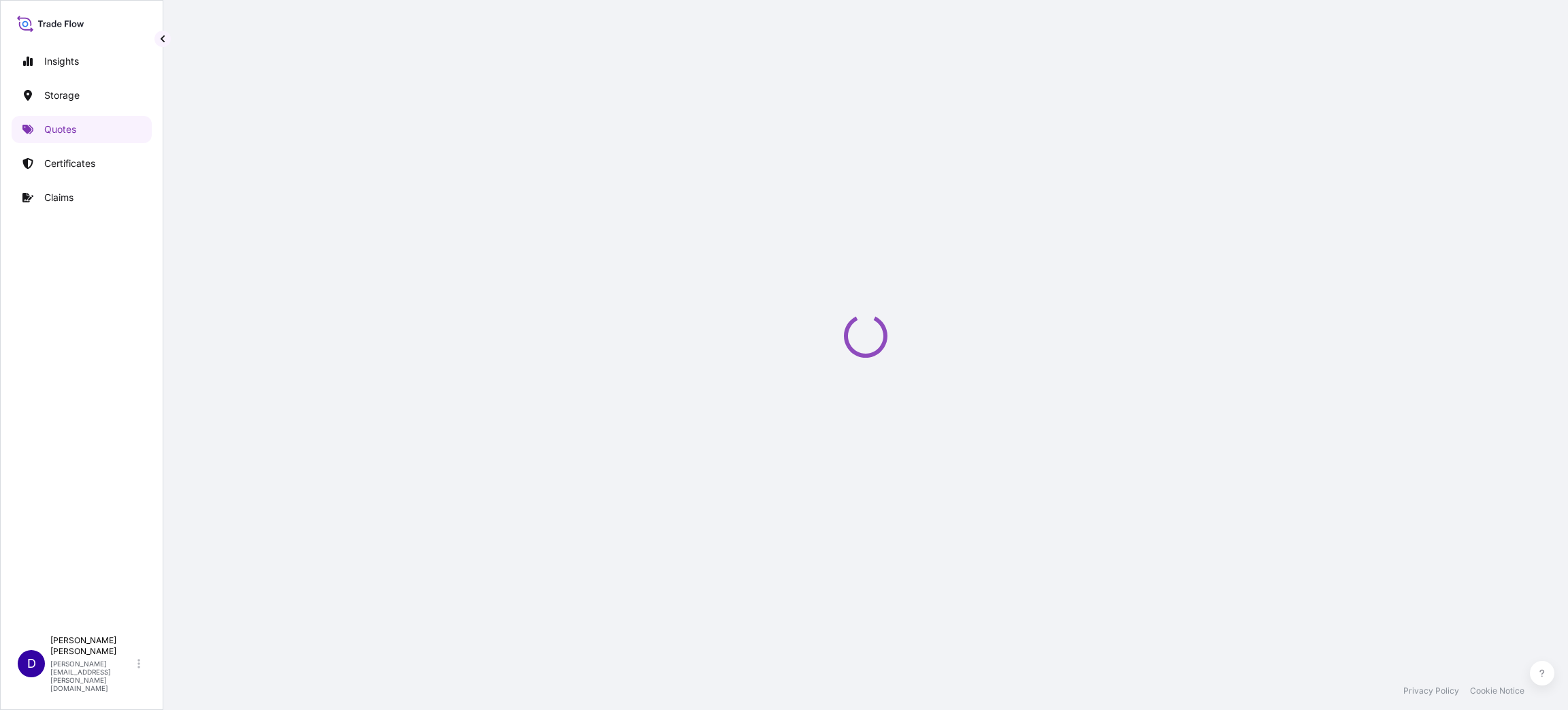
scroll to position [21, 0]
select select "Water"
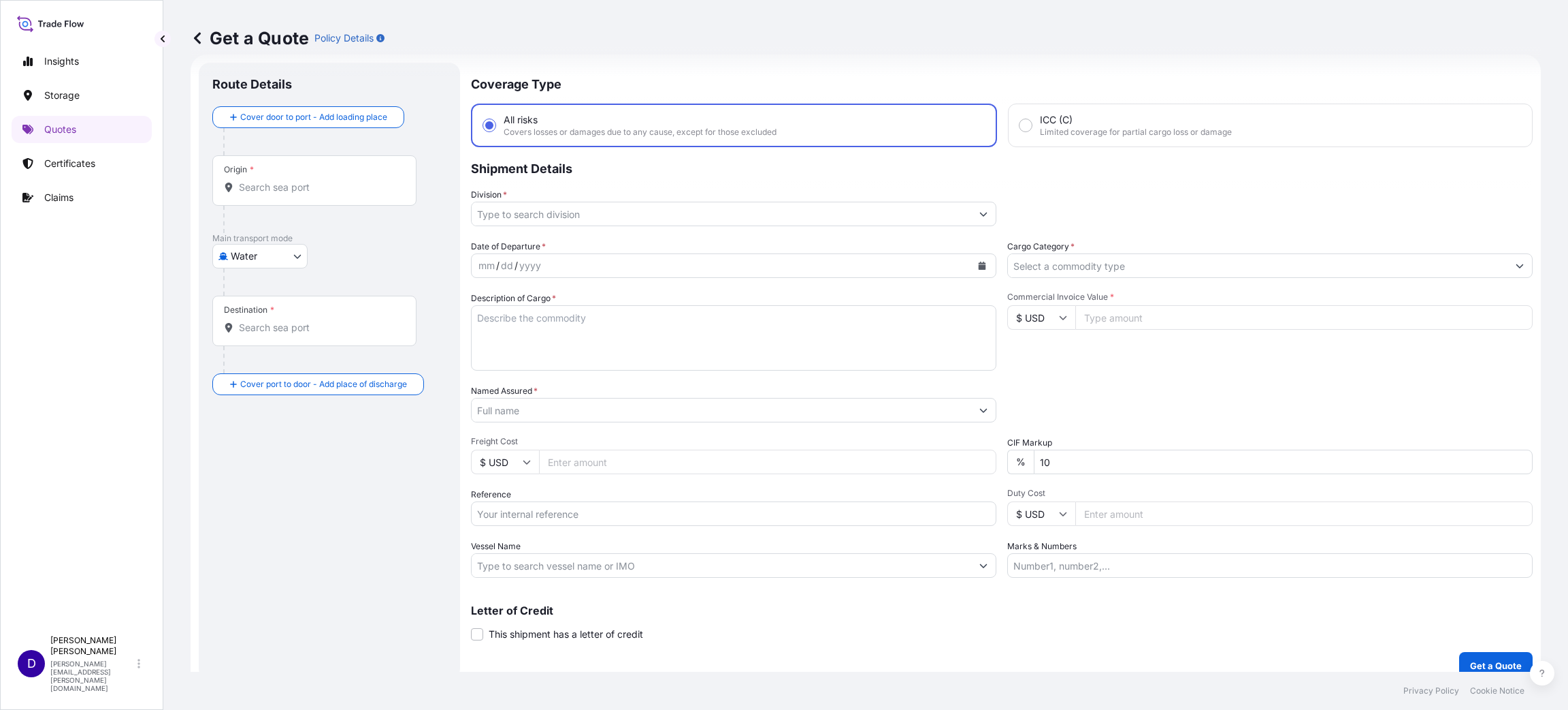
click at [339, 181] on div at bounding box center [314, 187] width 181 height 14
click at [339, 181] on input "Origin *" at bounding box center [319, 187] width 161 height 14
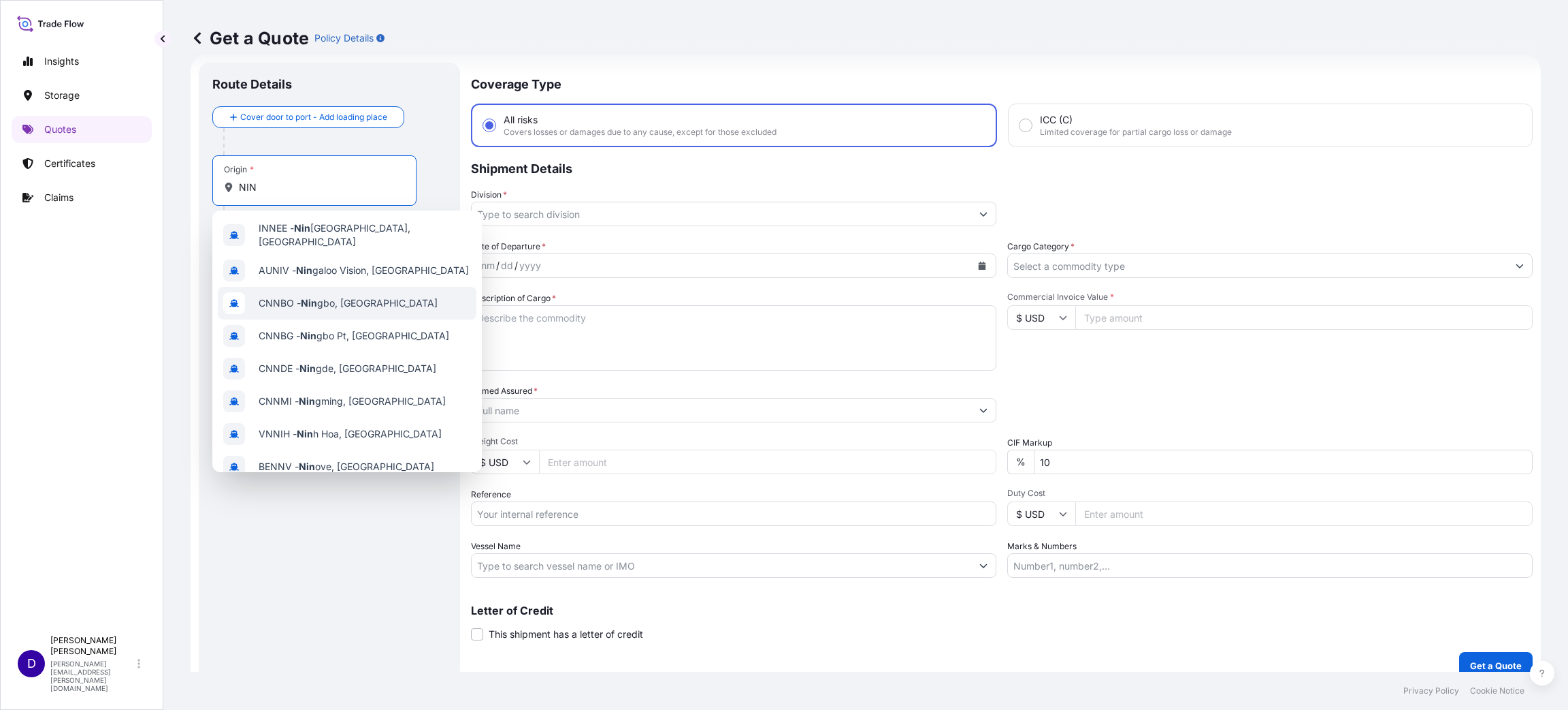
click at [320, 287] on div "CNNBO - Nin gbo, [GEOGRAPHIC_DATA]" at bounding box center [347, 303] width 259 height 33
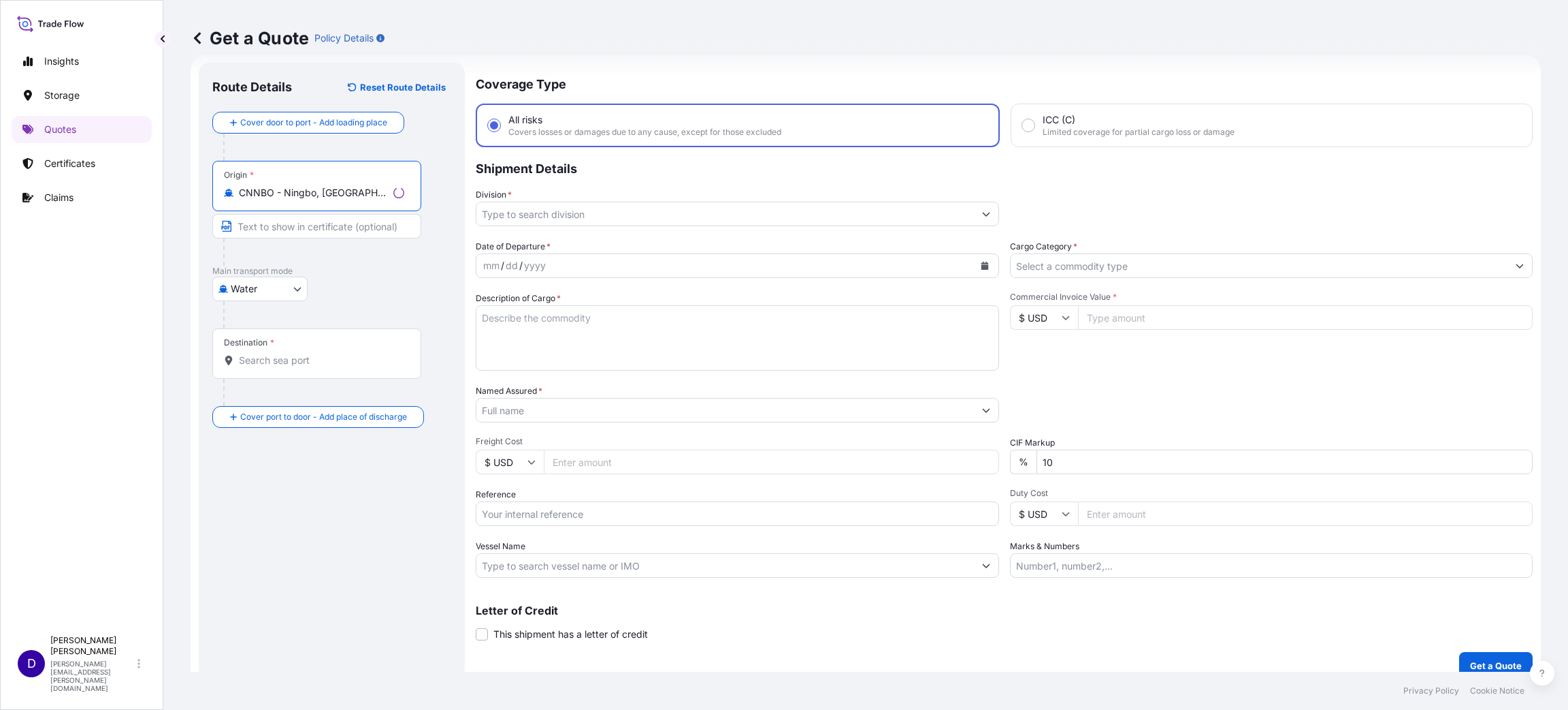
type input "CNNBO - Ningbo, [GEOGRAPHIC_DATA]"
click at [275, 357] on input "Destination *" at bounding box center [321, 360] width 166 height 14
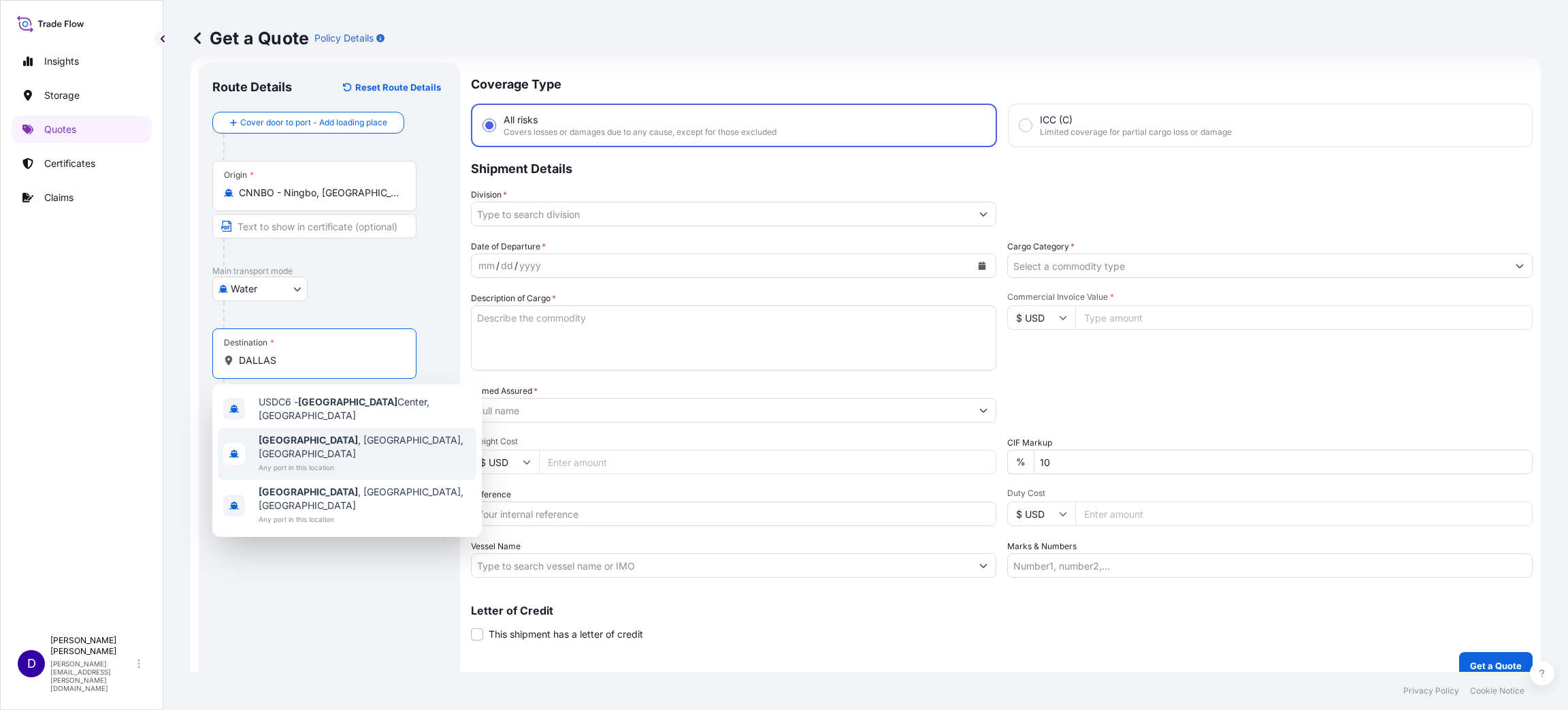
click at [316, 438] on span "[GEOGRAPHIC_DATA] , [GEOGRAPHIC_DATA], [GEOGRAPHIC_DATA]" at bounding box center [364, 447] width 212 height 28
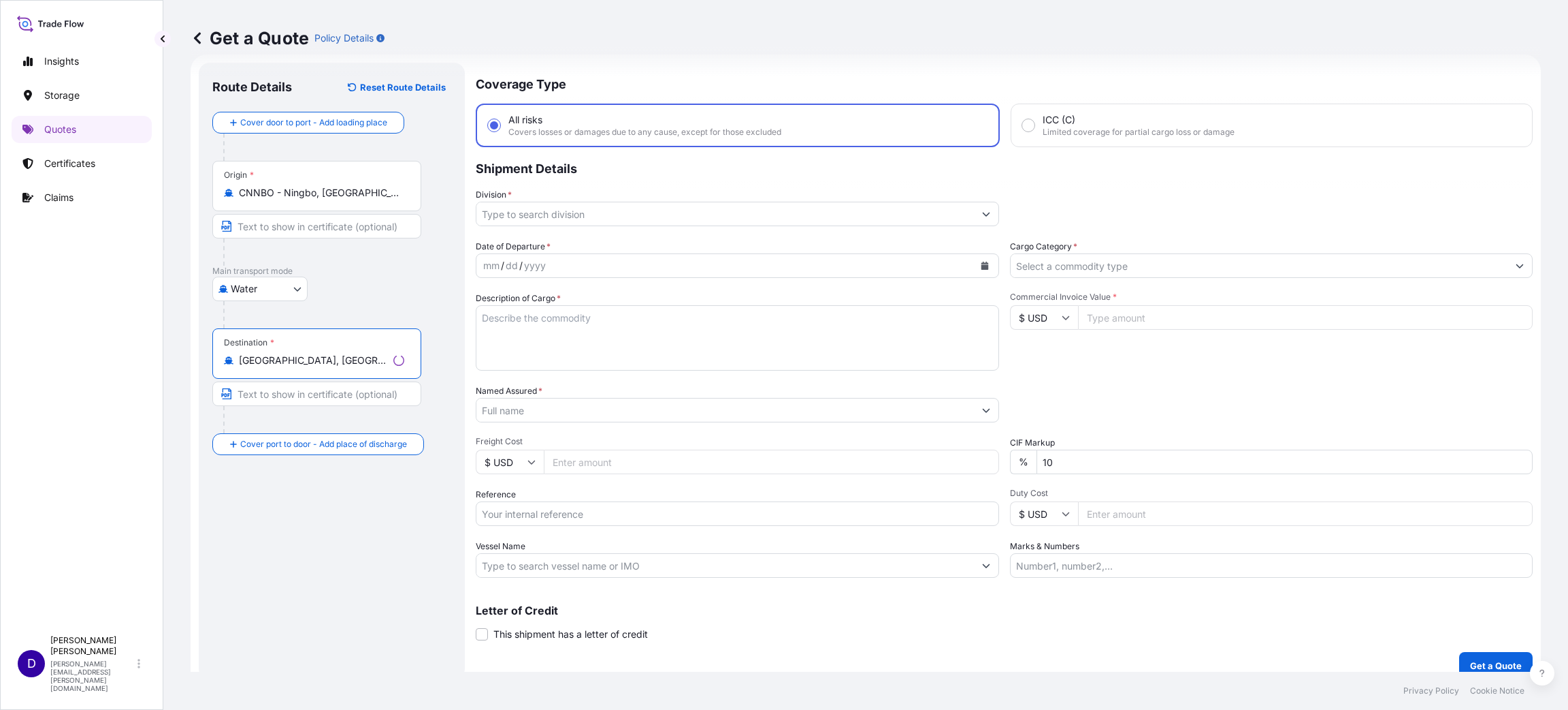
type input "[GEOGRAPHIC_DATA], [GEOGRAPHIC_DATA], [GEOGRAPHIC_DATA]"
click at [532, 208] on input "Division *" at bounding box center [725, 214] width 497 height 25
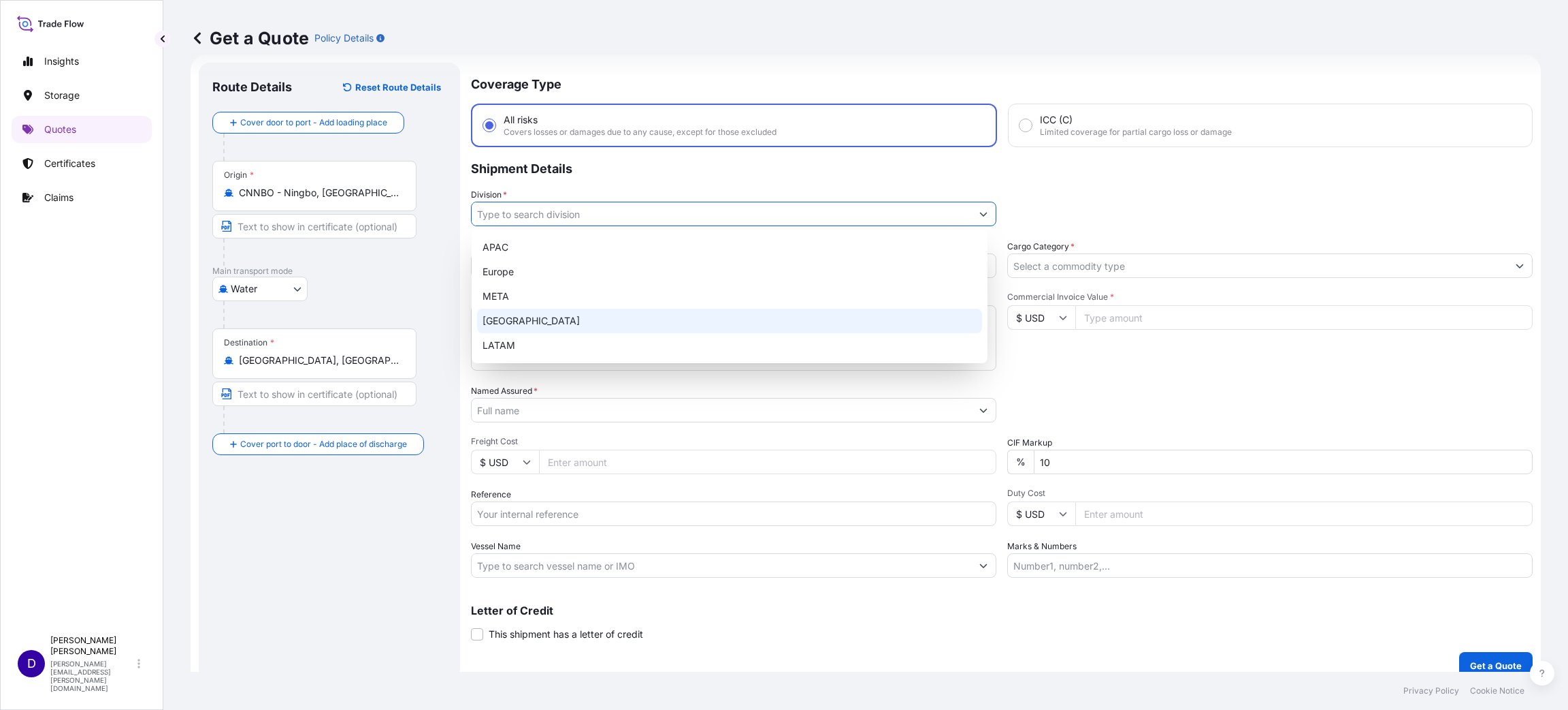
click at [536, 320] on div "[GEOGRAPHIC_DATA]" at bounding box center [729, 321] width 505 height 25
type input "[GEOGRAPHIC_DATA]"
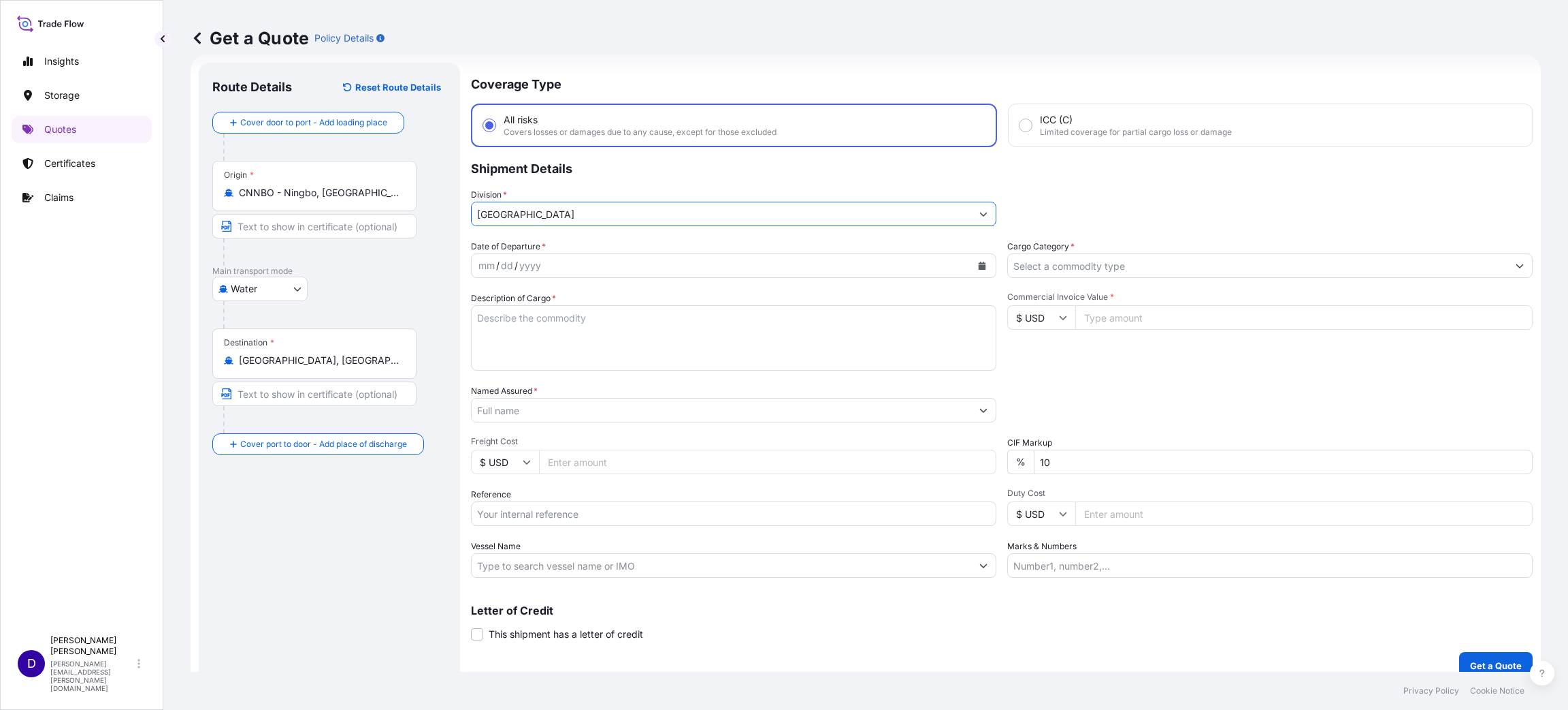
click at [684, 260] on div "mm / dd / yyyy" at bounding box center [722, 266] width 500 height 25
click at [978, 264] on button "Calendar" at bounding box center [982, 265] width 21 height 21
click at [548, 376] on div "5" at bounding box center [546, 378] width 25 height 25
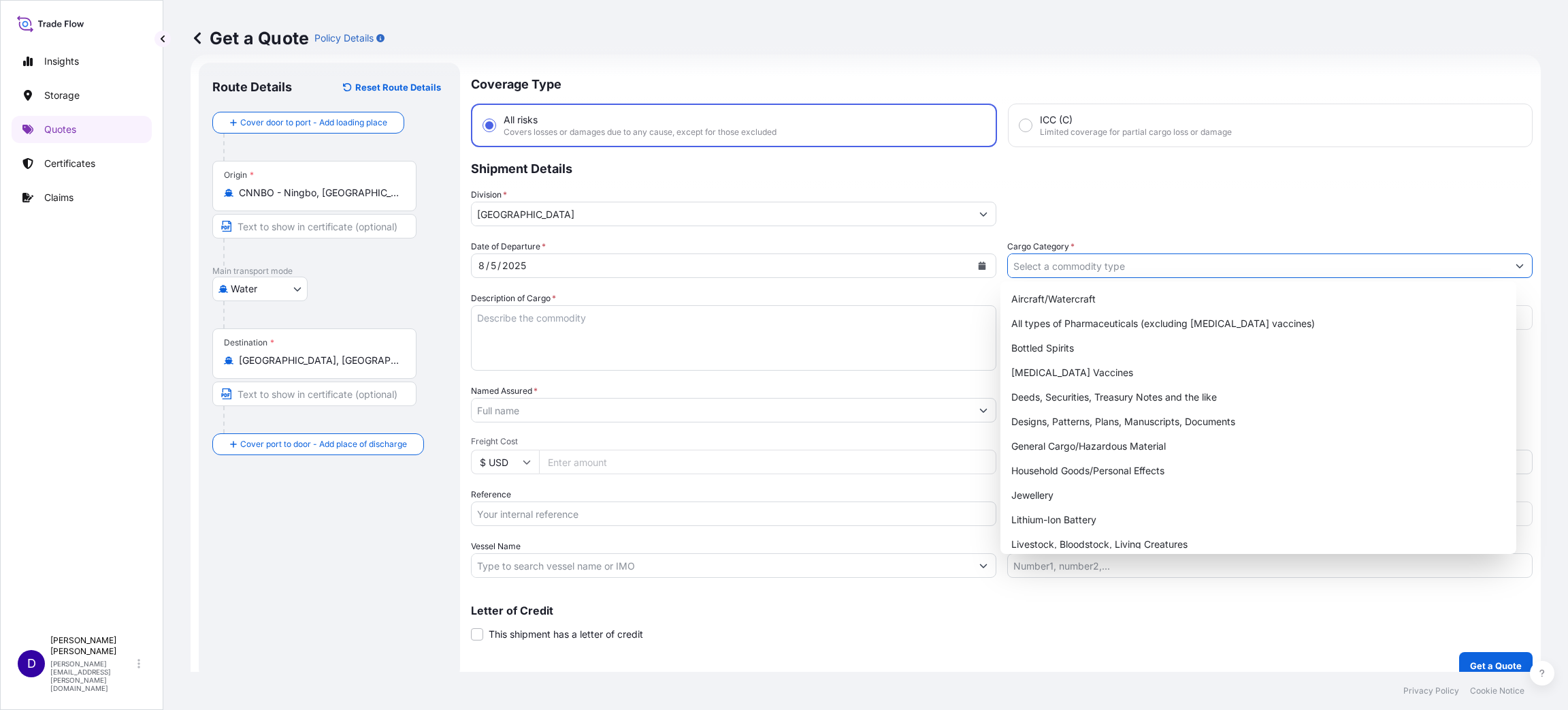
click at [1073, 264] on input "Cargo Category *" at bounding box center [1258, 266] width 500 height 25
click at [1088, 441] on div "General Cargo/Hazardous Material" at bounding box center [1259, 446] width 505 height 25
type input "General Cargo/Hazardous Material"
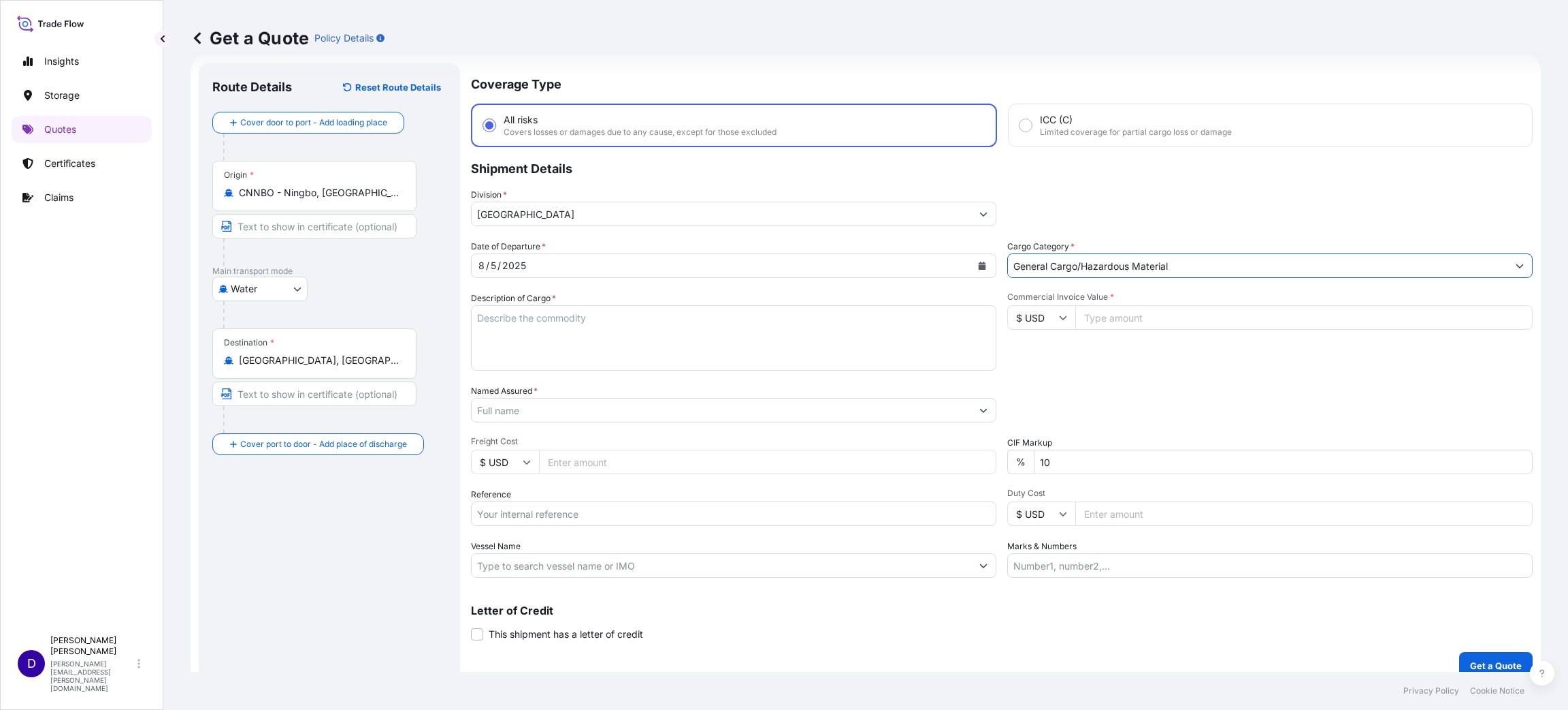
click at [549, 315] on textarea "Description of Cargo *" at bounding box center [734, 338] width 526 height 65
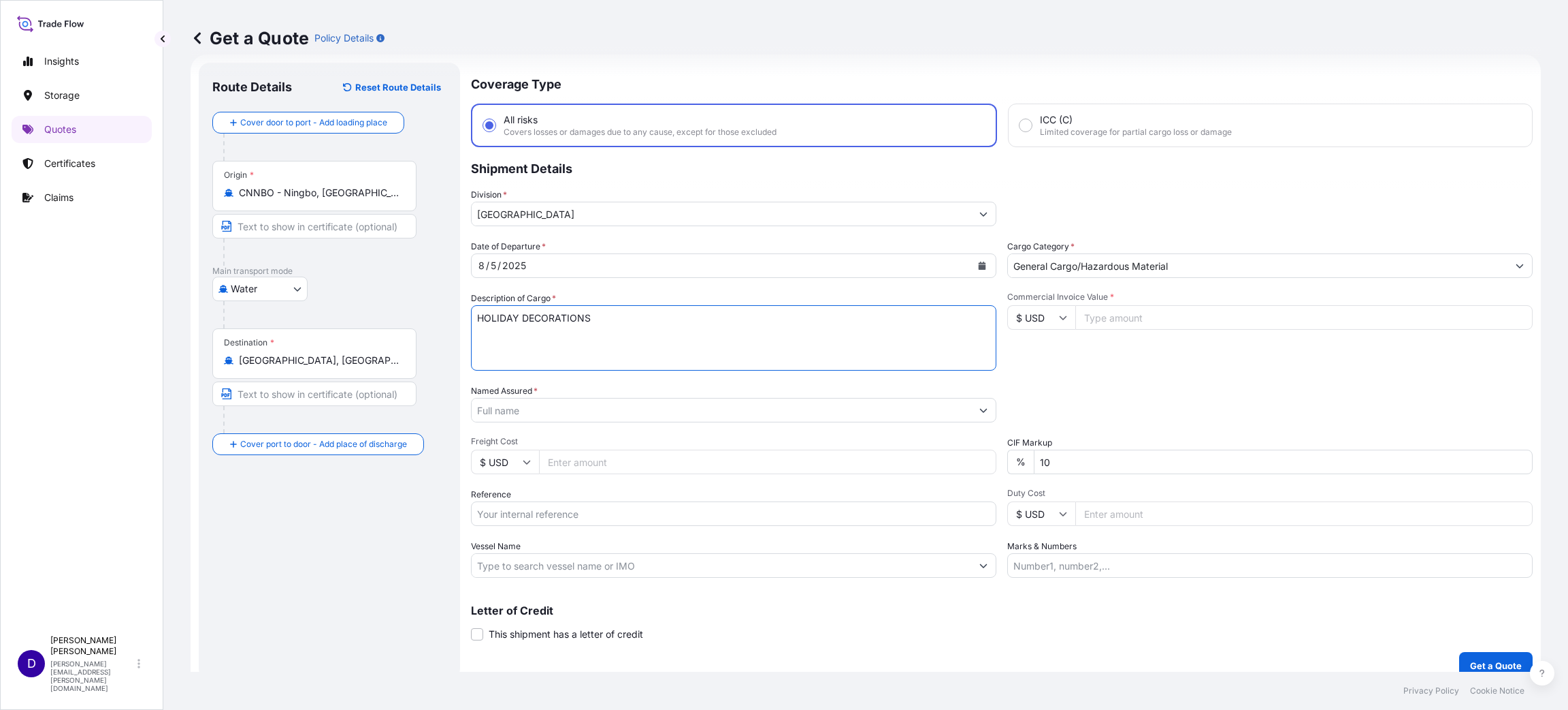
type textarea "HOLIDAY DECORATIONS"
type input "26057.00"
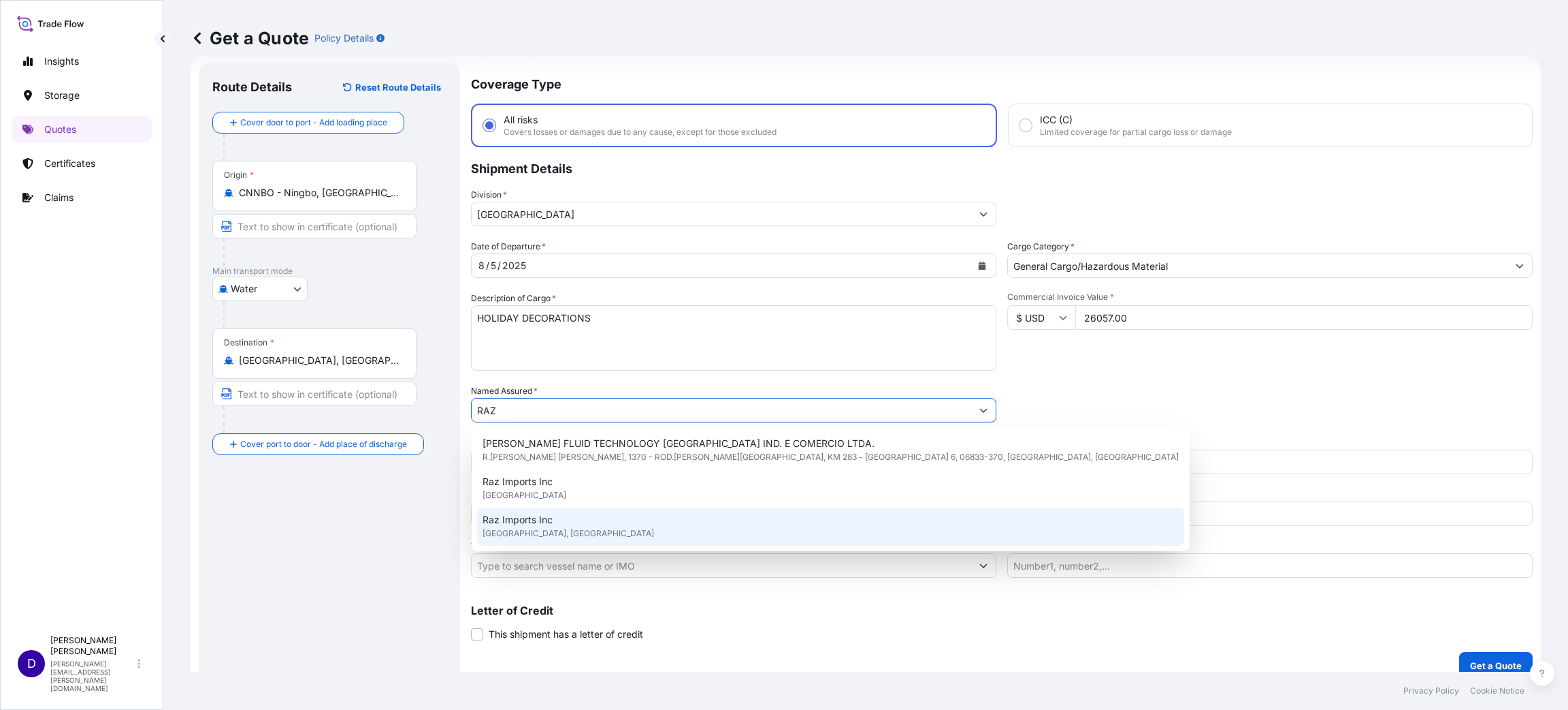
click at [546, 536] on span "[GEOGRAPHIC_DATA], [GEOGRAPHIC_DATA]" at bounding box center [569, 533] width 172 height 14
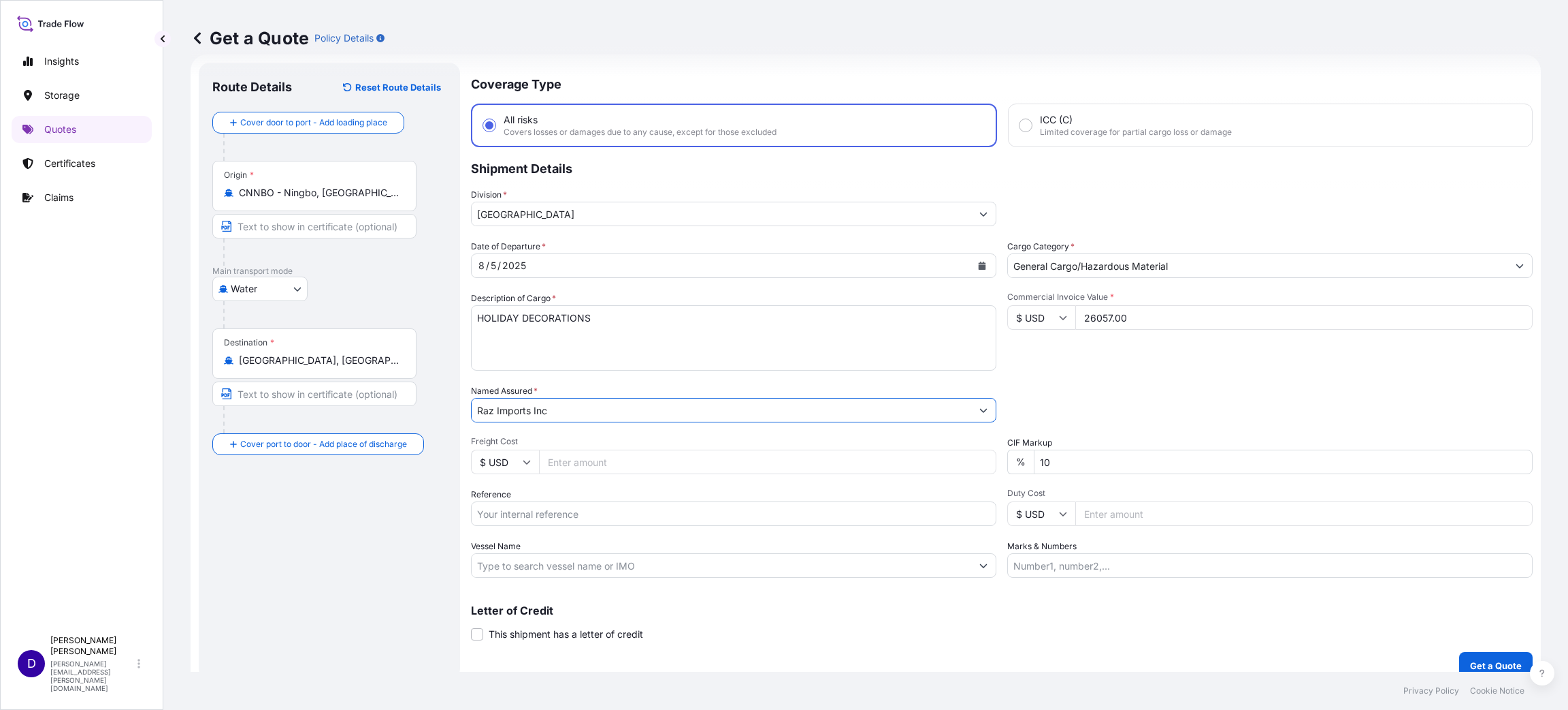
type input "Raz Imports Inc"
click at [562, 466] on input "Freight Cost" at bounding box center [767, 462] width 457 height 25
type input "6094.00"
click at [567, 517] on input "Reference" at bounding box center [734, 513] width 526 height 25
paste input "B25I155538"
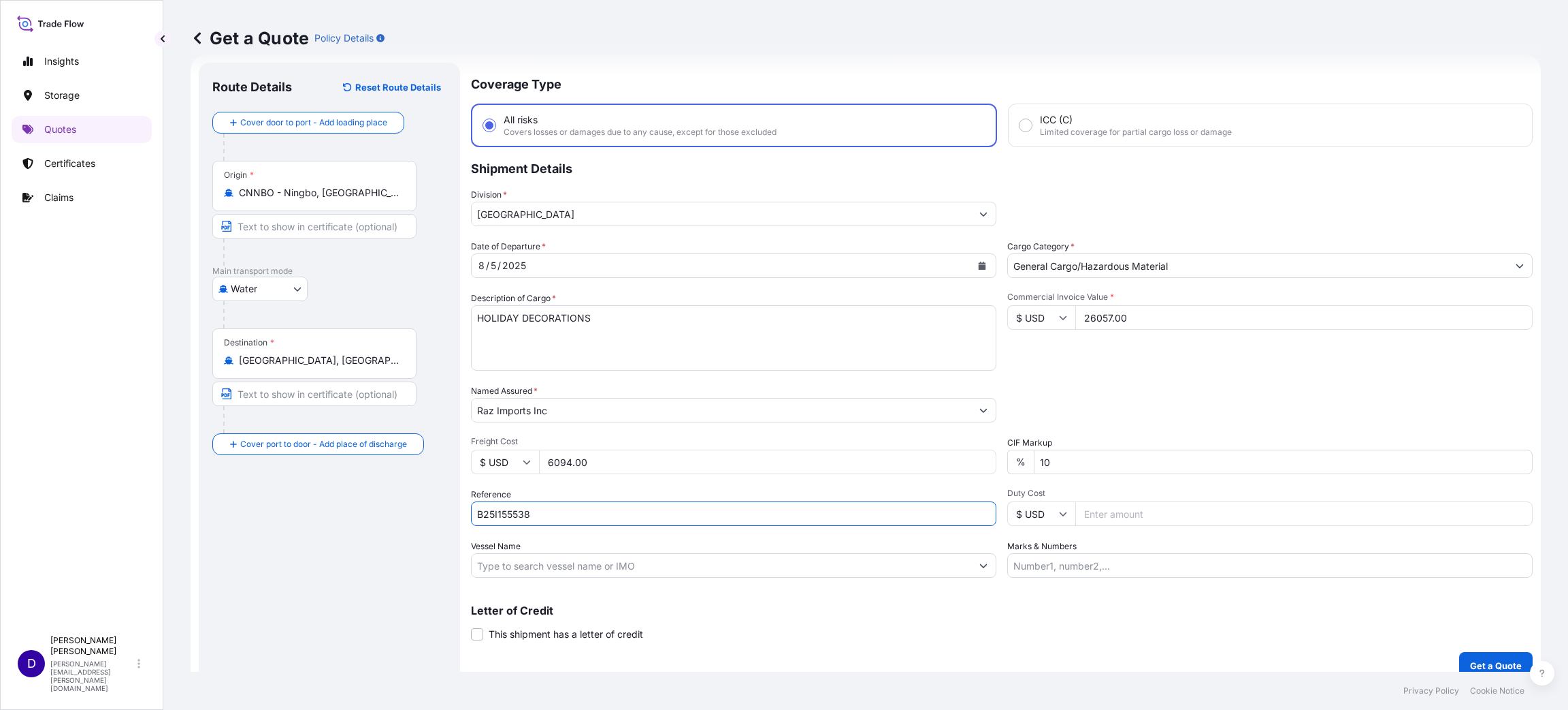
type input "B25I155538"
click at [1087, 520] on input "Duty Cost" at bounding box center [1304, 513] width 457 height 25
type input "1"
type input "10718.88"
click at [1494, 659] on p "Get a Quote" at bounding box center [1496, 665] width 52 height 14
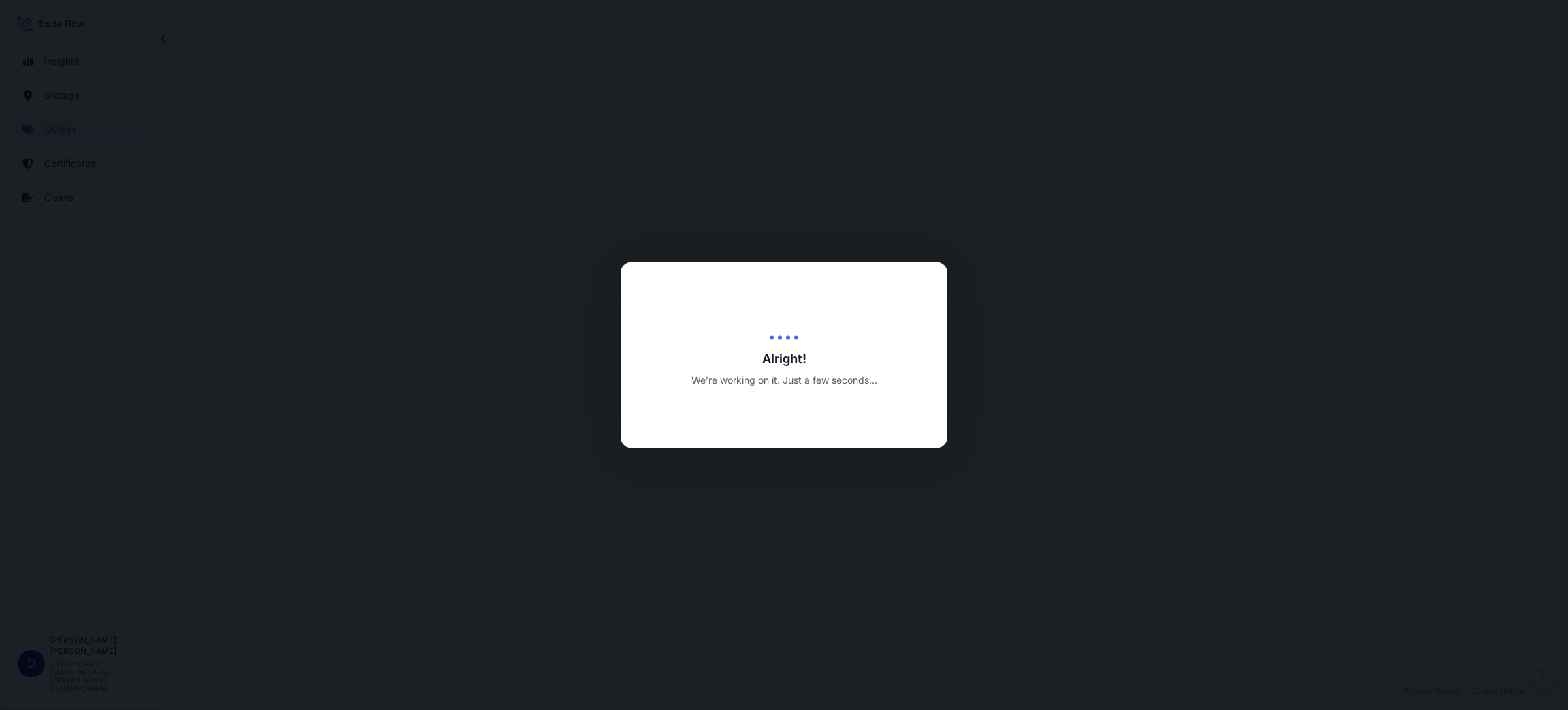
select select "Water"
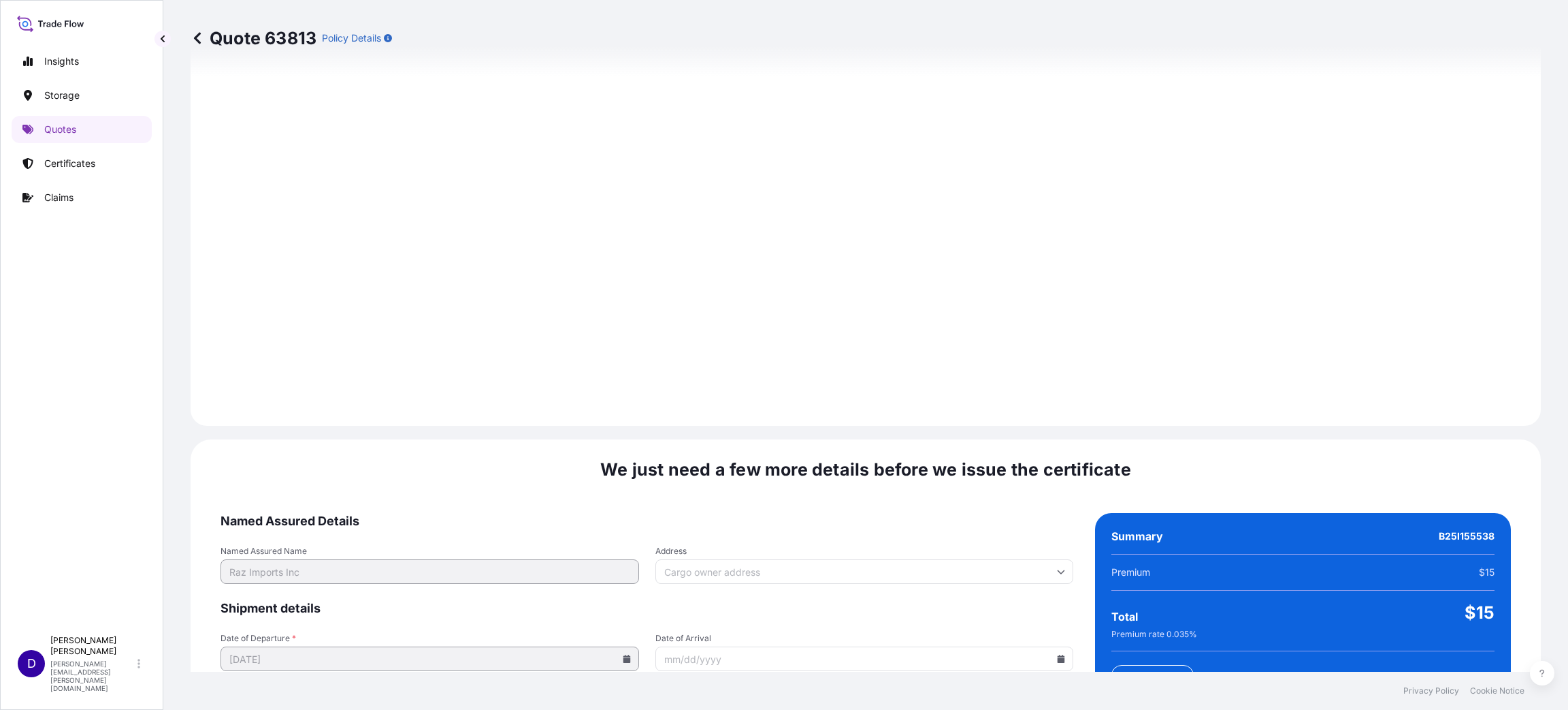
scroll to position [1870, 0]
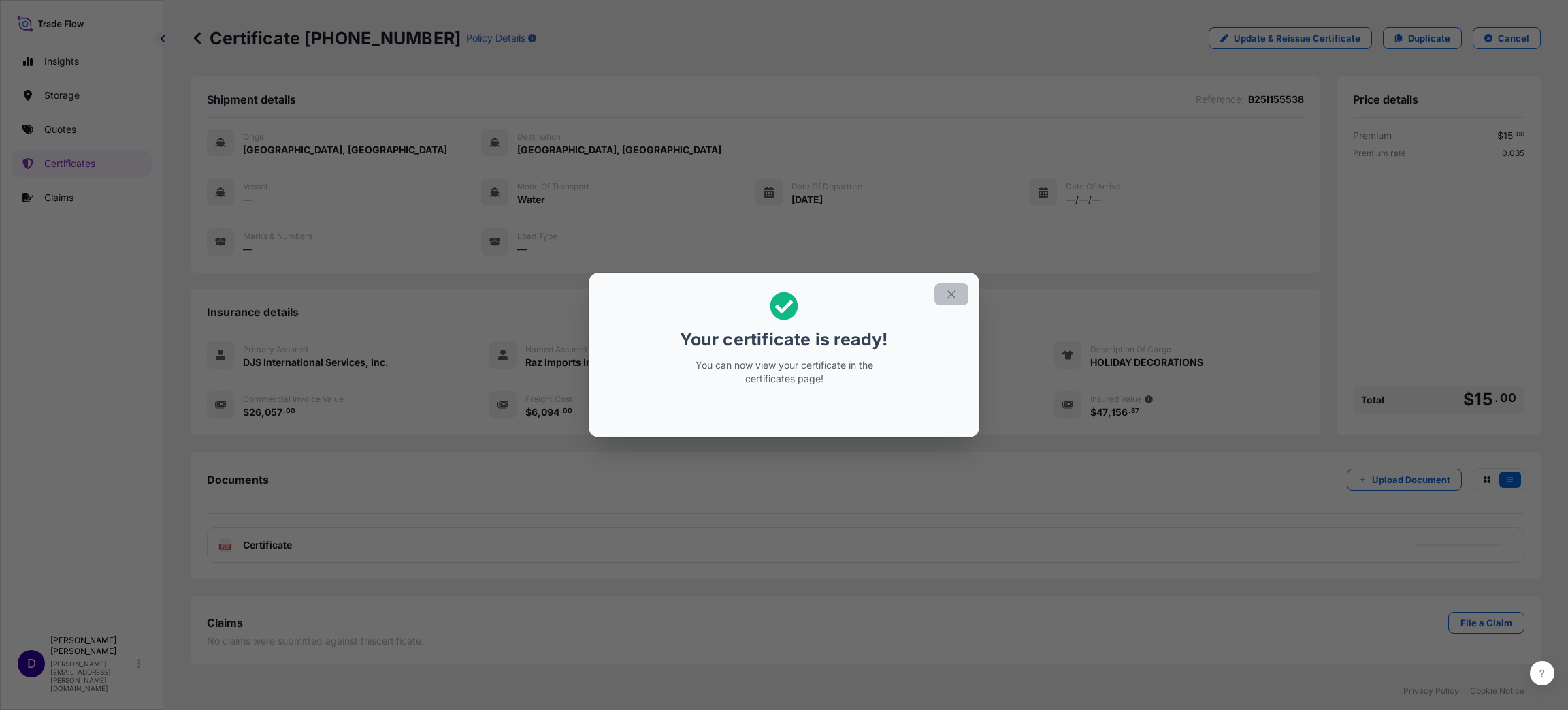
click at [955, 293] on icon "button" at bounding box center [951, 294] width 12 height 12
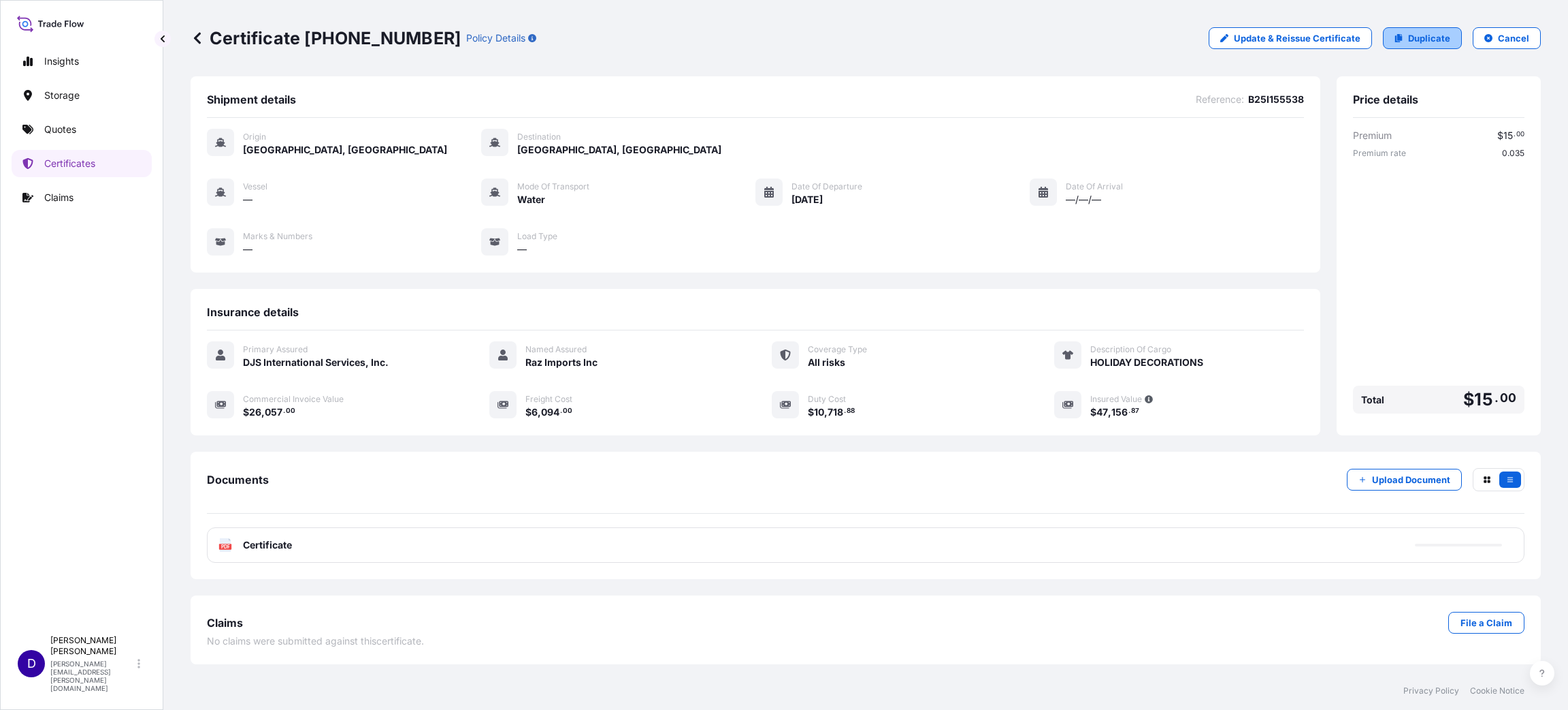
click at [1437, 44] on p "Duplicate" at bounding box center [1429, 38] width 42 height 14
select select "Water"
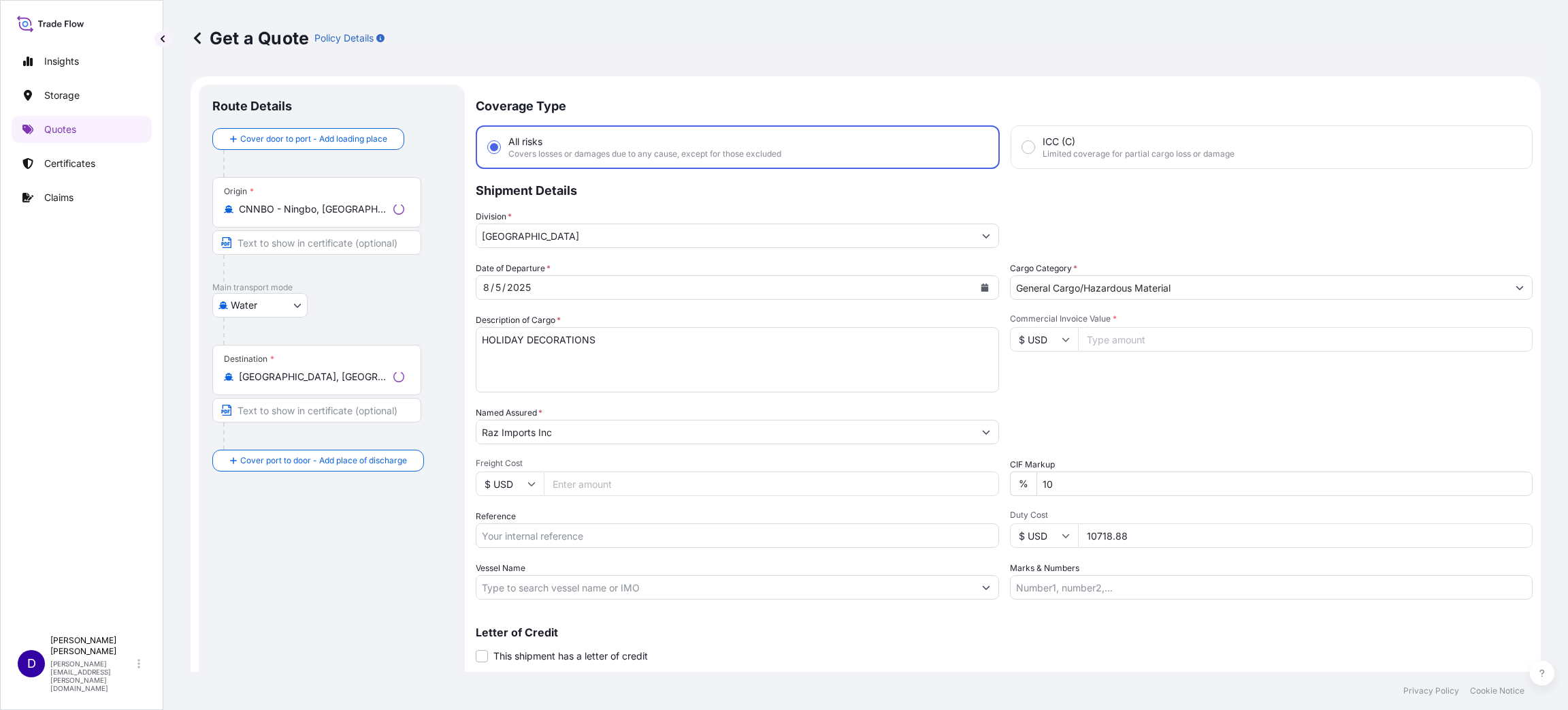
scroll to position [21, 0]
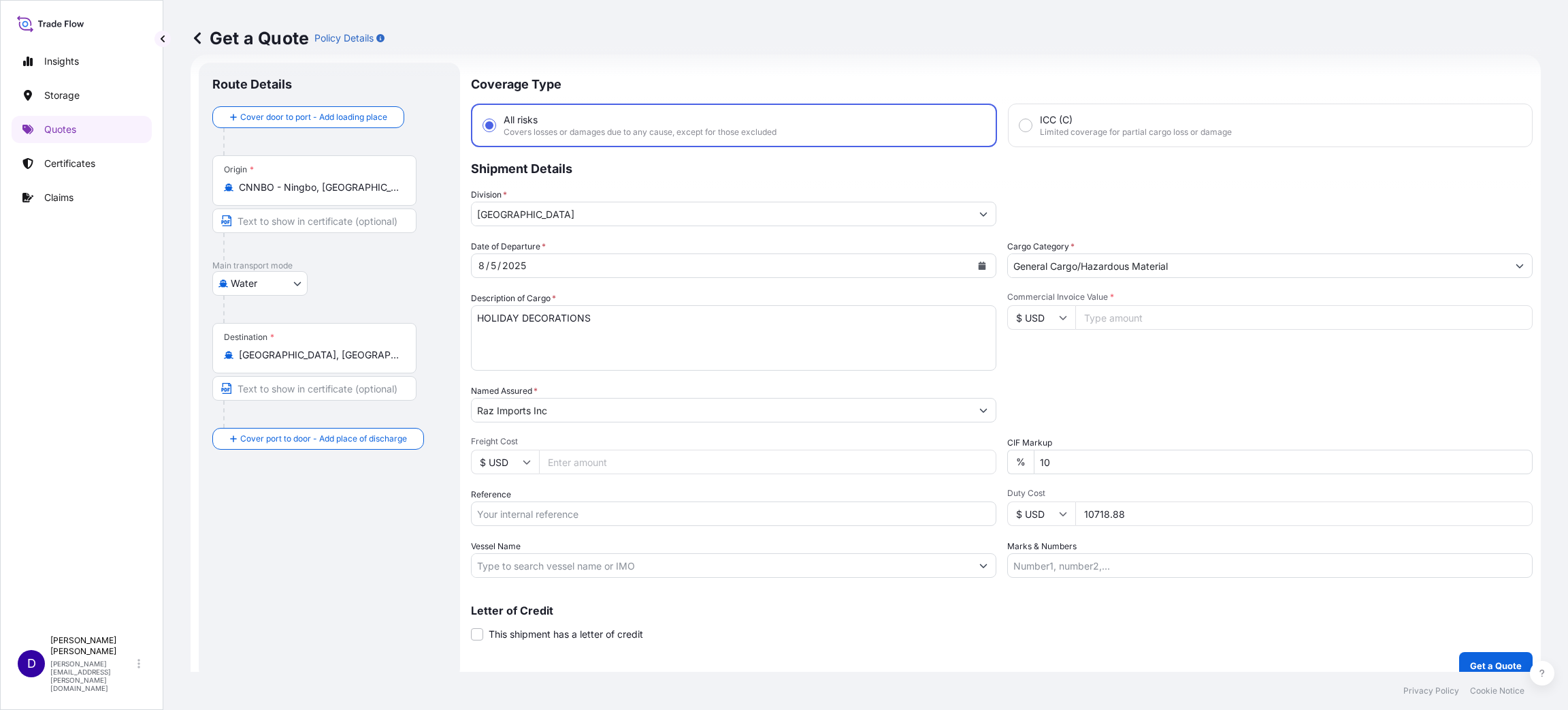
click at [1112, 316] on input "Commercial Invoice Value *" at bounding box center [1304, 317] width 457 height 25
type input "34378.00"
click at [668, 465] on input "Freight Cost" at bounding box center [767, 462] width 457 height 25
type input "6094.00"
click at [561, 513] on input "Reference" at bounding box center [734, 513] width 526 height 25
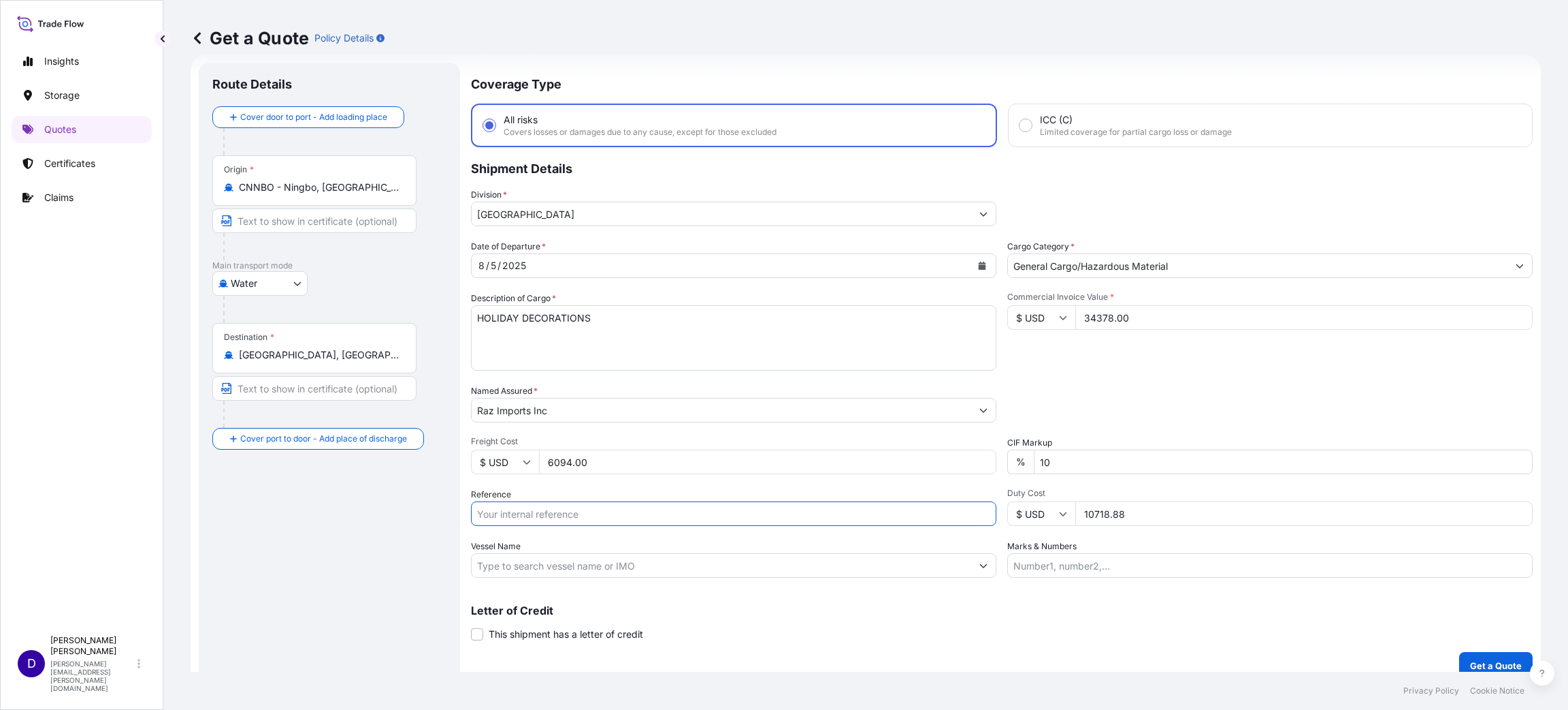
paste input "B25I155549"
type input "B25I155549"
drag, startPoint x: 1152, startPoint y: 512, endPoint x: 1015, endPoint y: 505, distance: 137.2
click at [1019, 506] on div "$ USD 10718.88" at bounding box center [1271, 513] width 526 height 25
type input "11382.70"
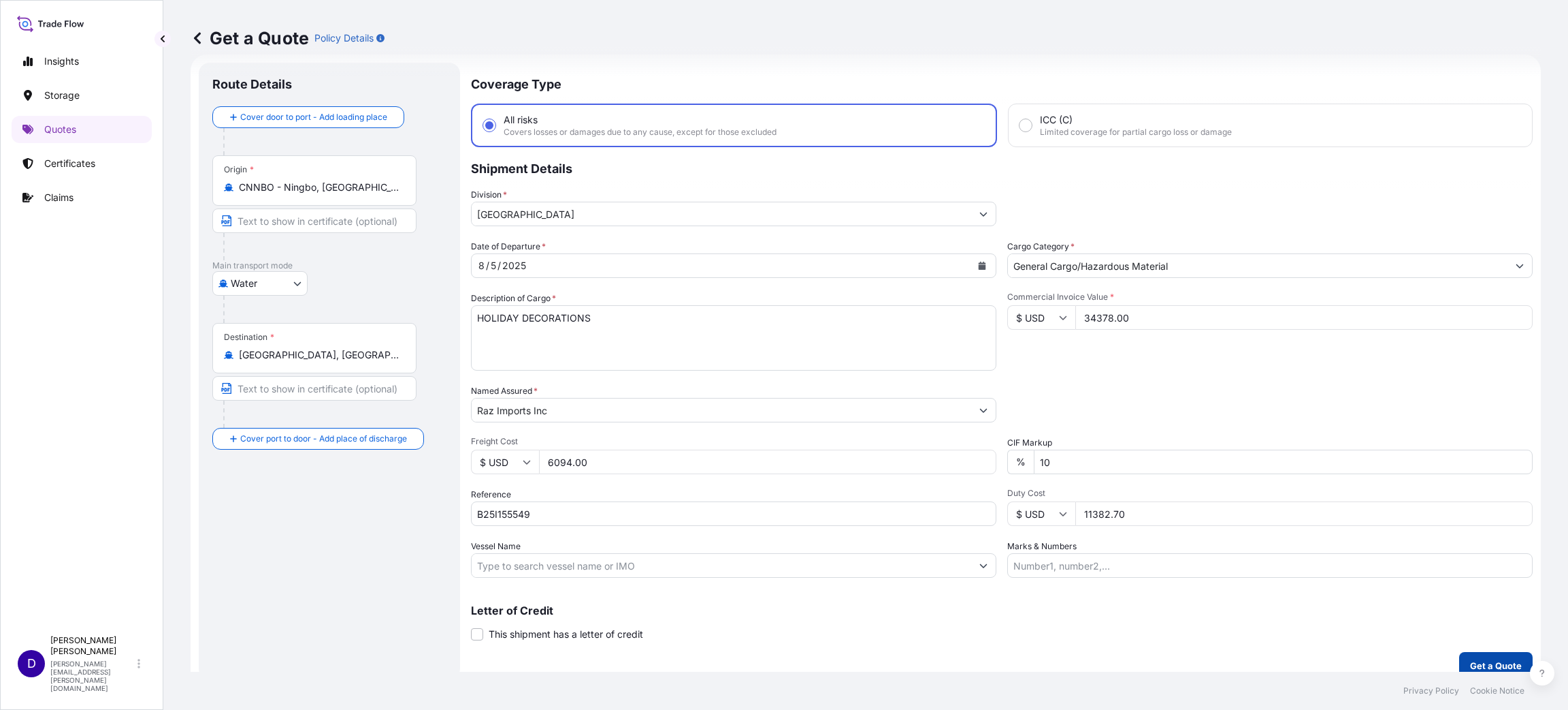
click at [1500, 664] on p "Get a Quote" at bounding box center [1496, 665] width 52 height 14
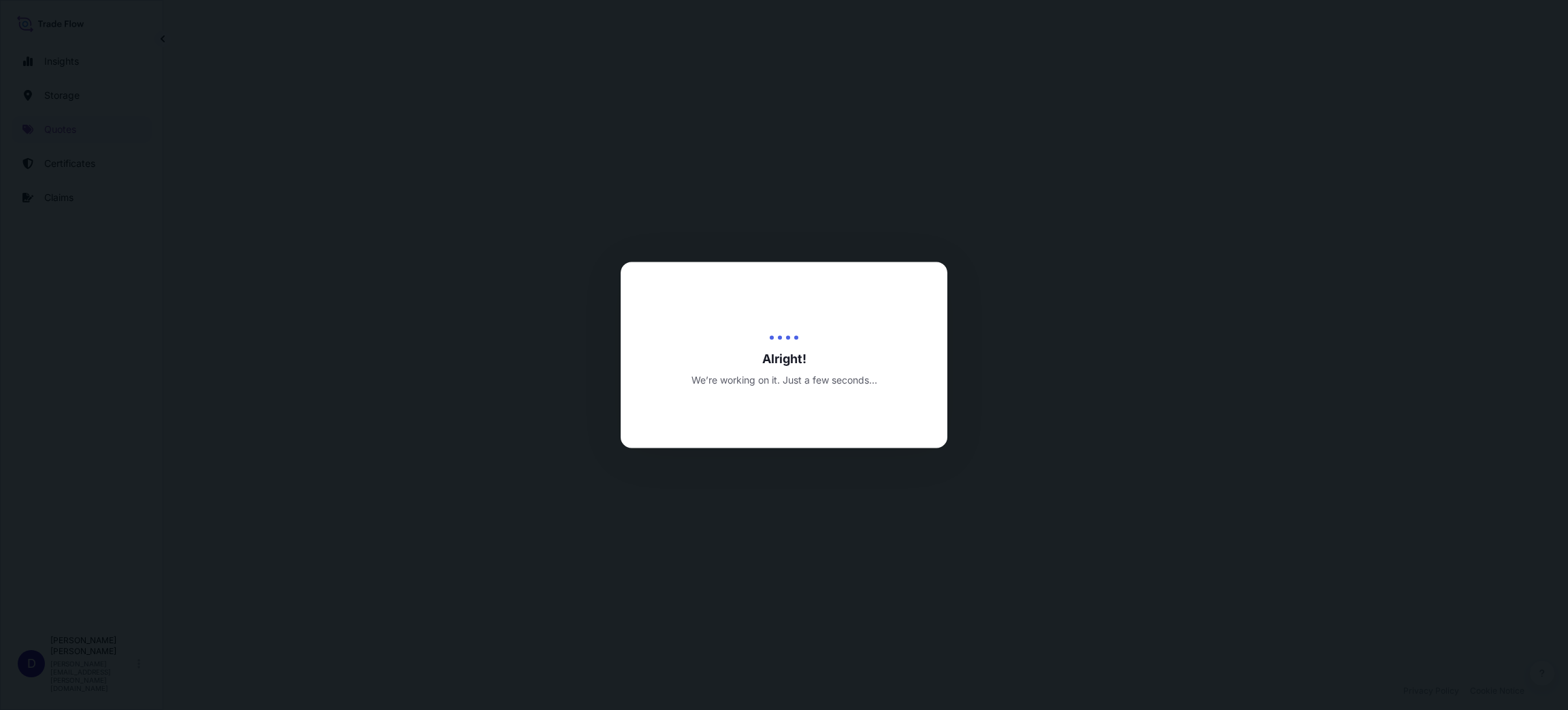
select select "Water"
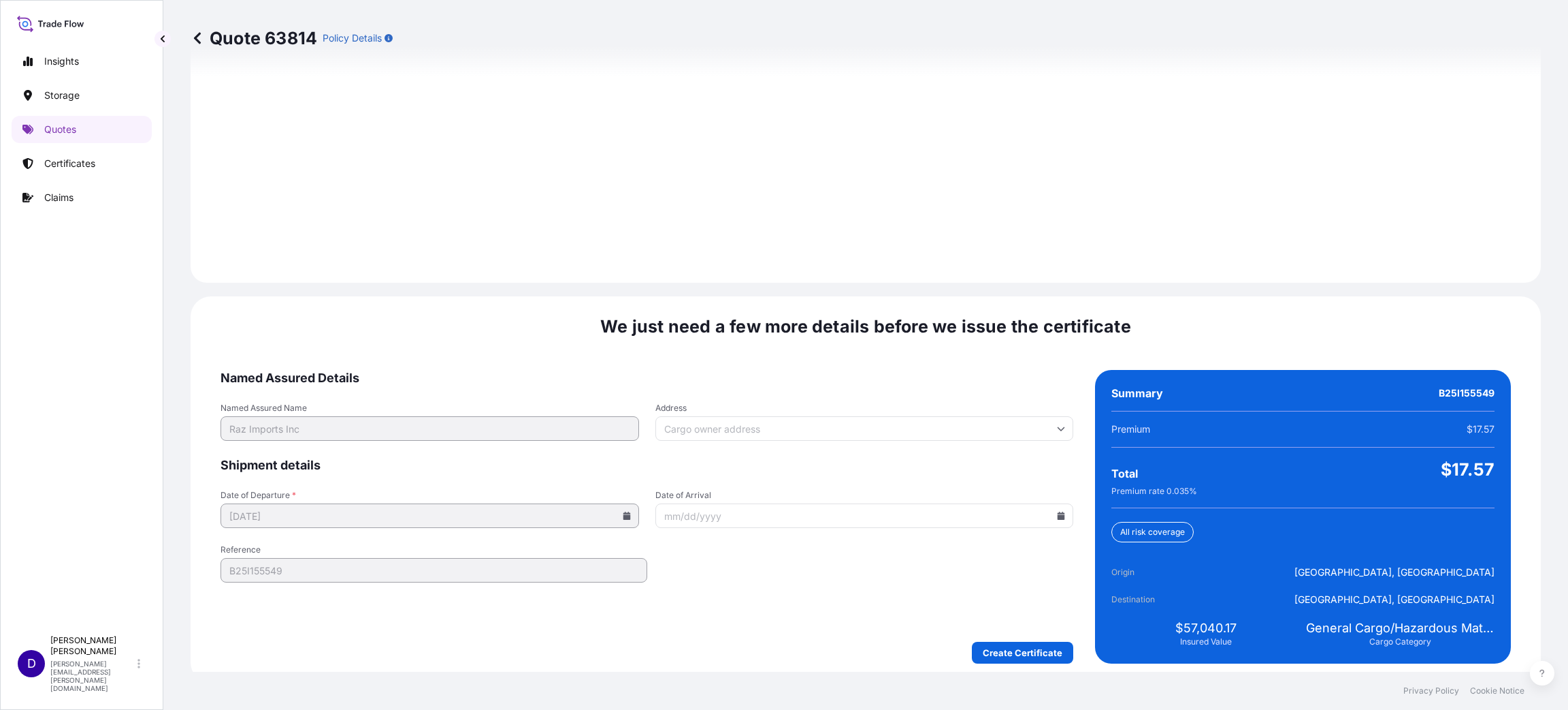
scroll to position [1870, 0]
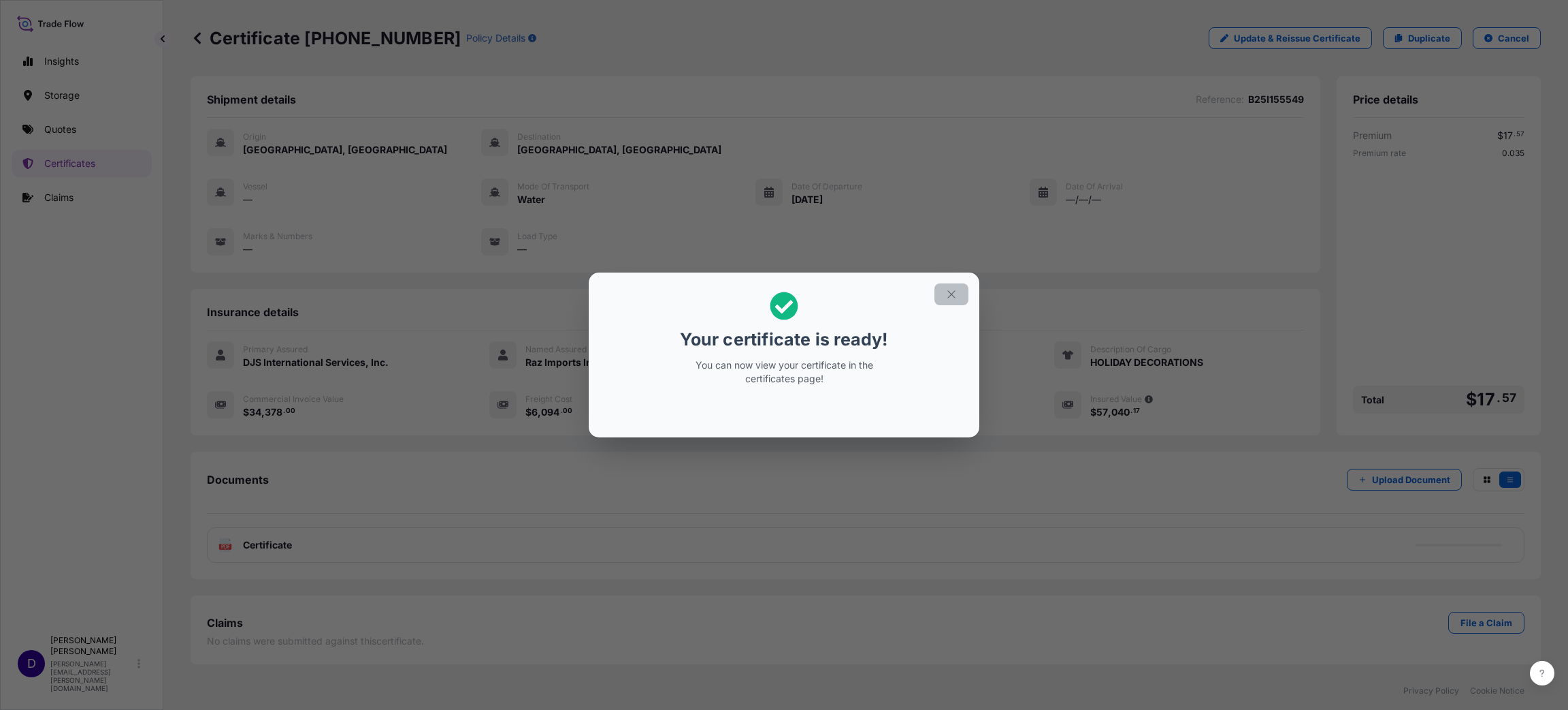
click at [951, 297] on icon "button" at bounding box center [951, 294] width 12 height 12
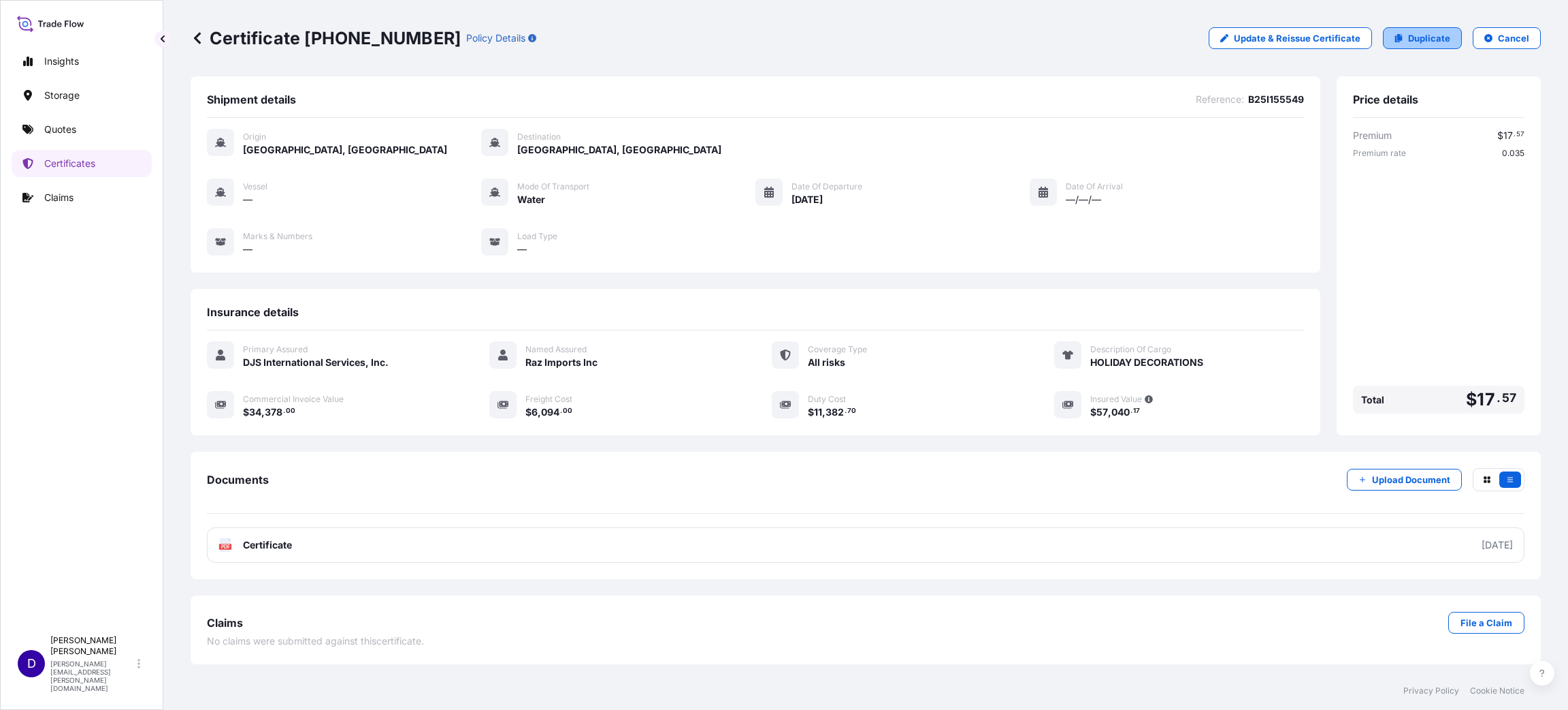
click at [1415, 37] on p "Duplicate" at bounding box center [1429, 38] width 42 height 14
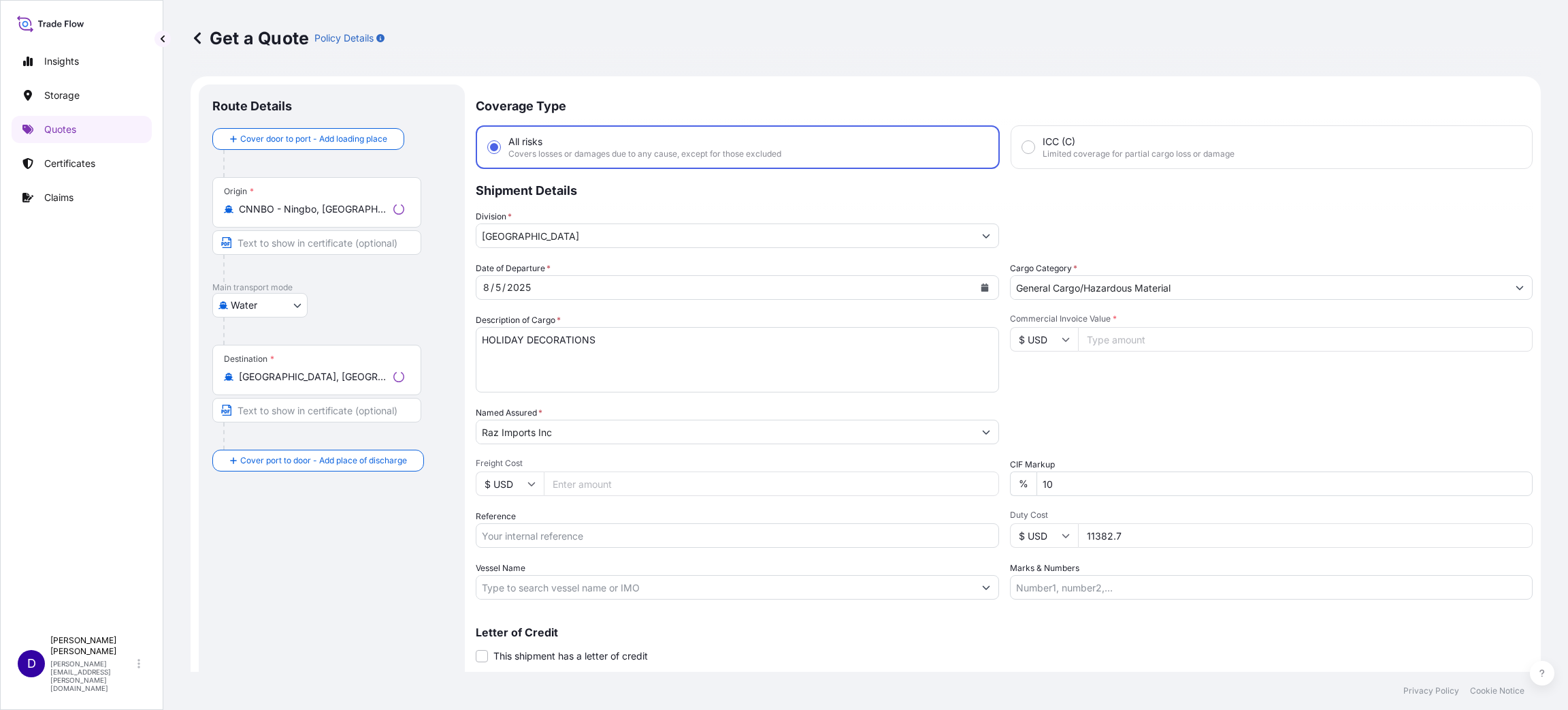
scroll to position [21, 0]
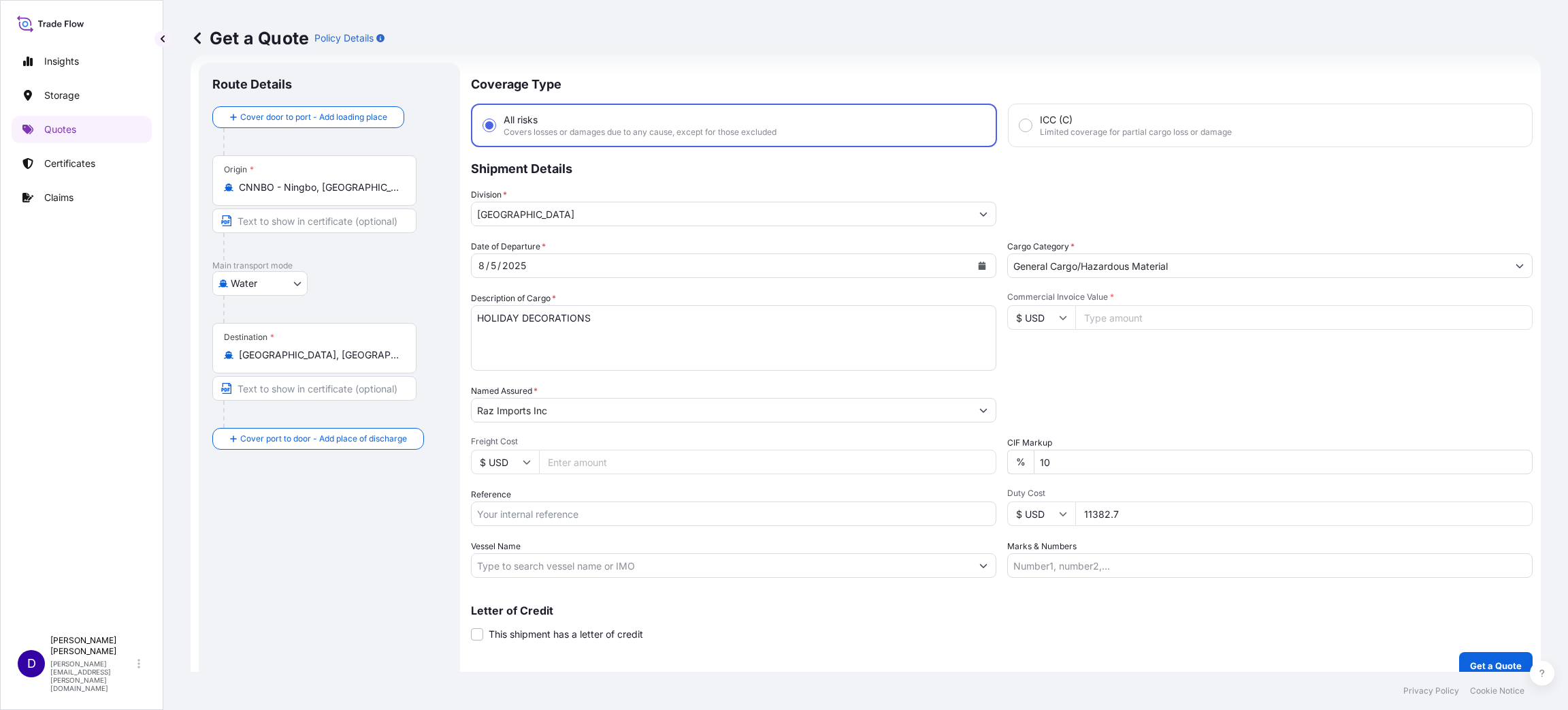
click at [1097, 310] on input "Commercial Invoice Value *" at bounding box center [1304, 317] width 457 height 25
click at [601, 461] on input "Freight Cost" at bounding box center [767, 462] width 457 height 25
click at [546, 513] on input "Reference" at bounding box center [734, 513] width 526 height 25
paste input "B25I155551"
drag, startPoint x: 1118, startPoint y: 513, endPoint x: 985, endPoint y: 512, distance: 133.0
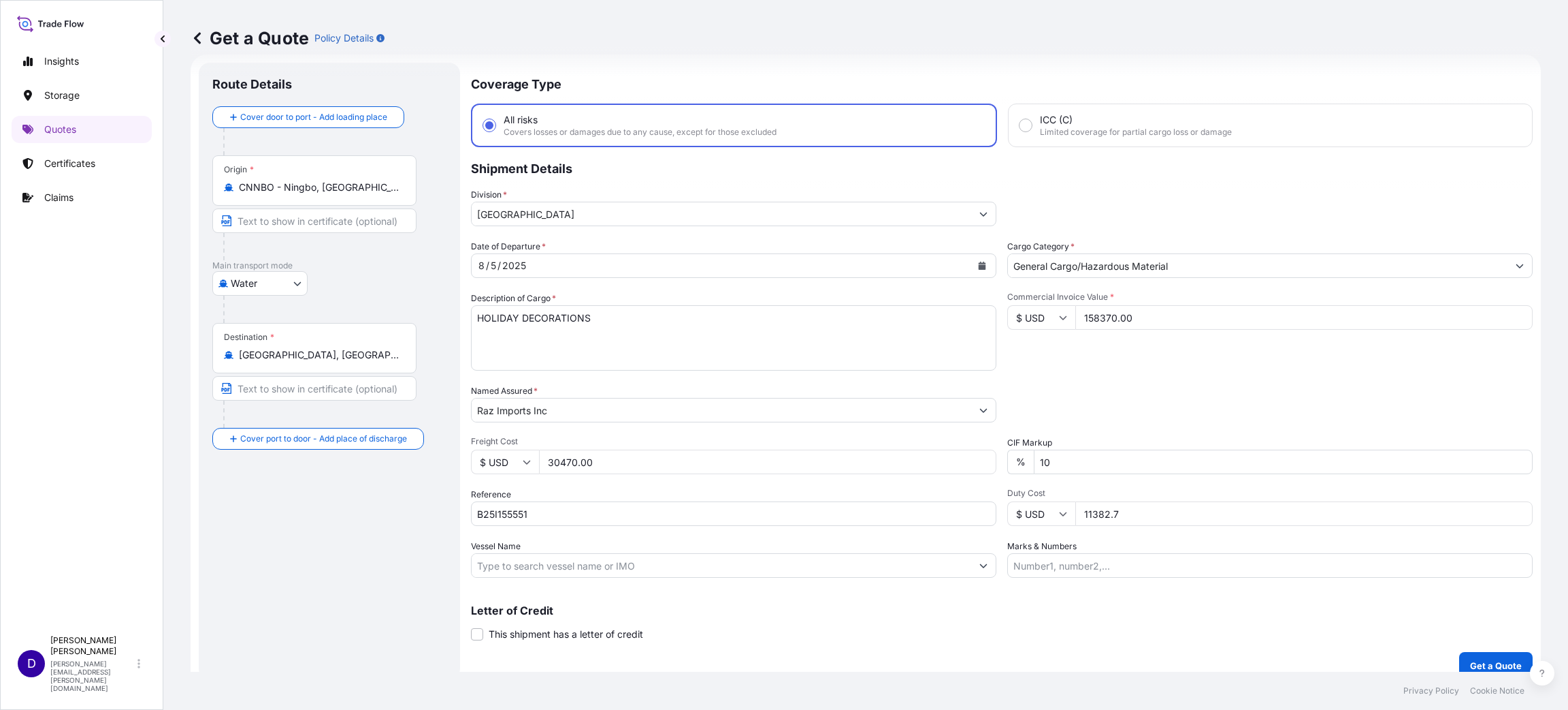
click at [990, 513] on div "Date of Departure * [DATE] Cargo Category * General Cargo/Hazardous Material De…" at bounding box center [1002, 408] width 1062 height 338
click at [1103, 509] on input "5317433" at bounding box center [1304, 513] width 457 height 25
click at [1480, 653] on button "Get a Quote" at bounding box center [1497, 665] width 74 height 28
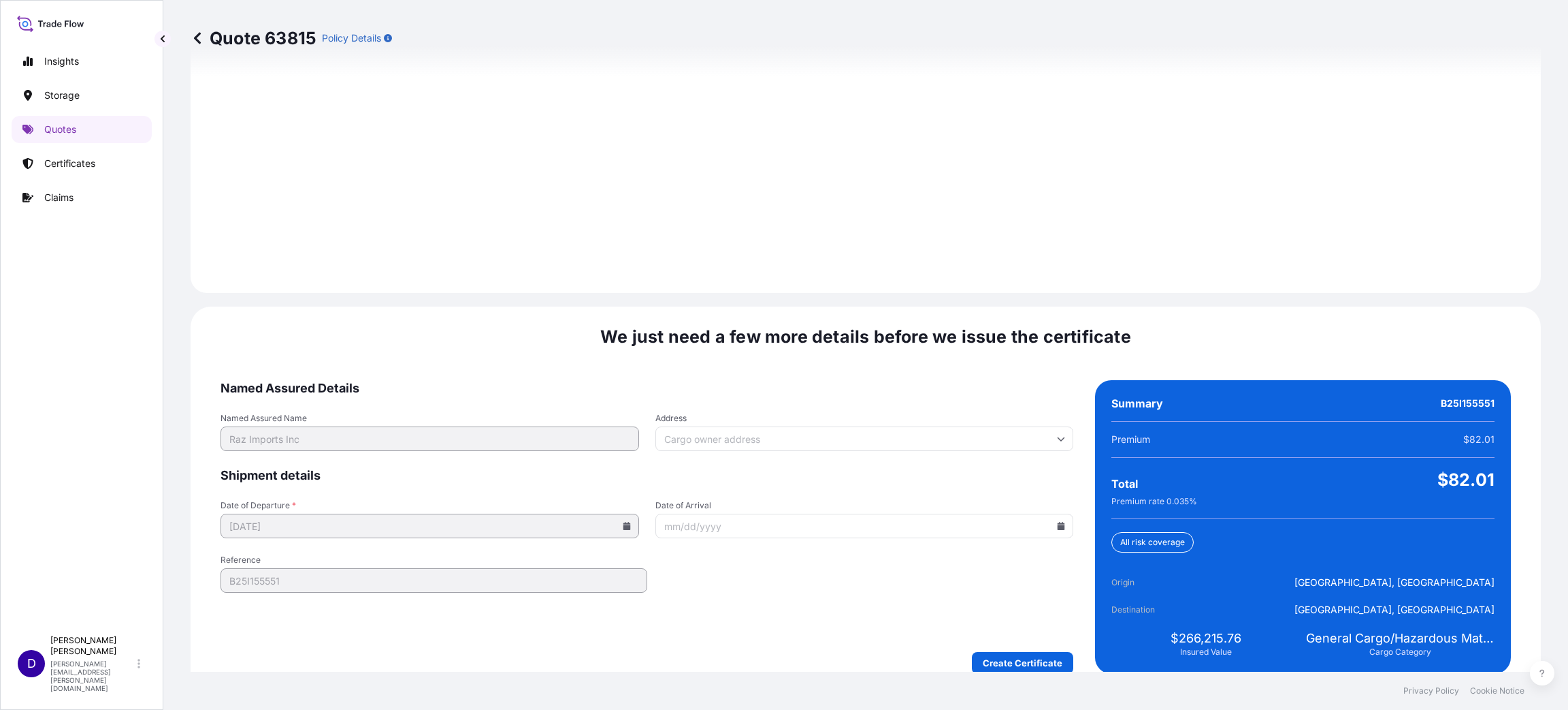
scroll to position [1870, 0]
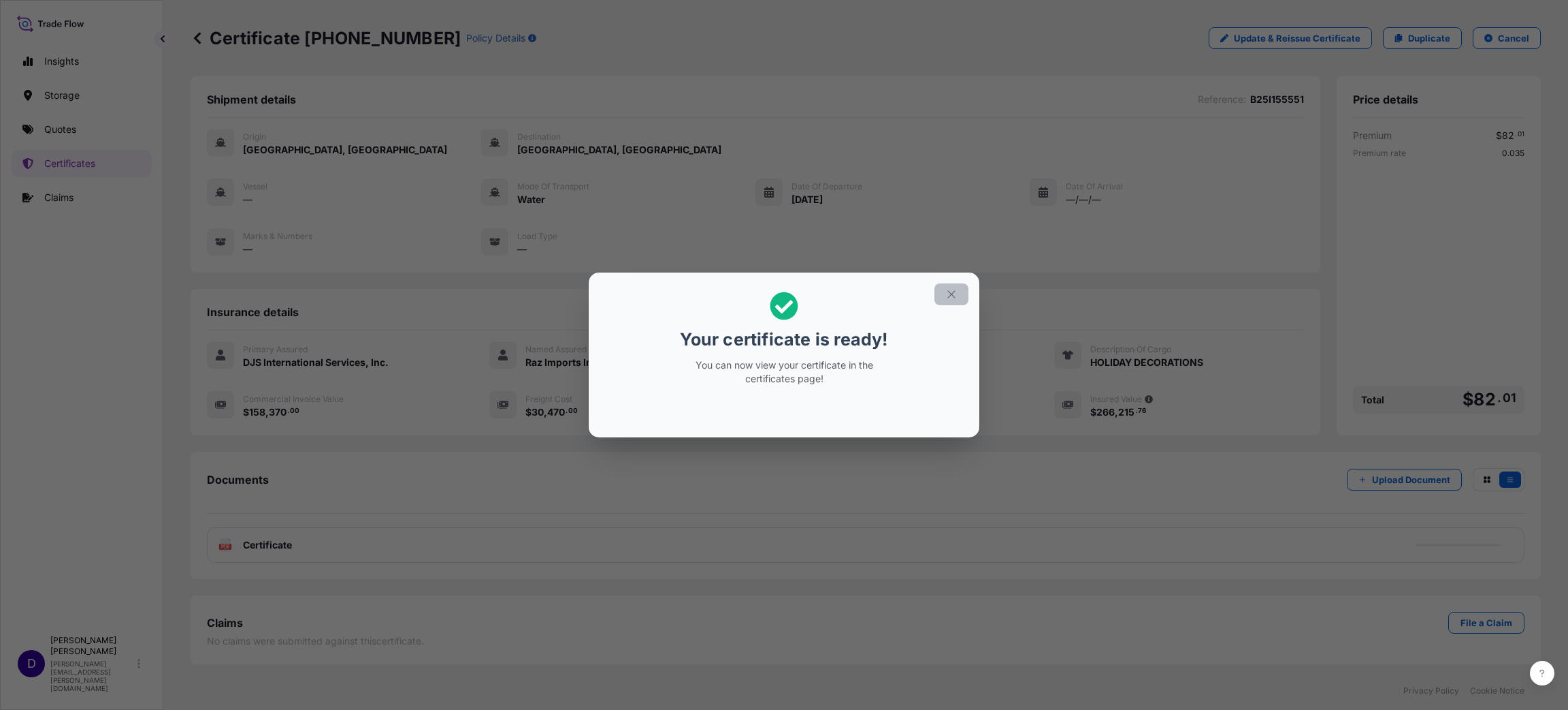
click at [955, 297] on icon "button" at bounding box center [951, 294] width 12 height 12
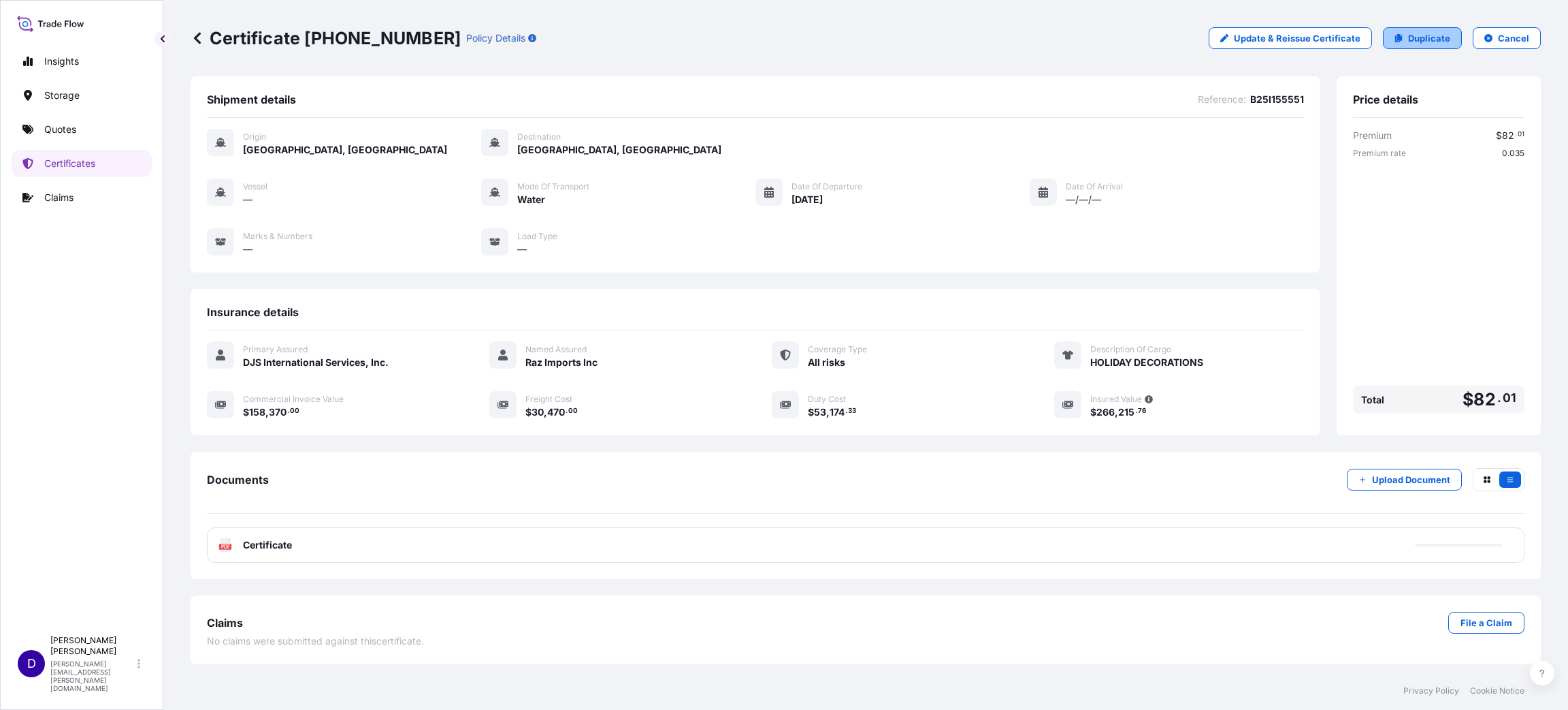
click at [1418, 32] on p "Duplicate" at bounding box center [1429, 38] width 42 height 14
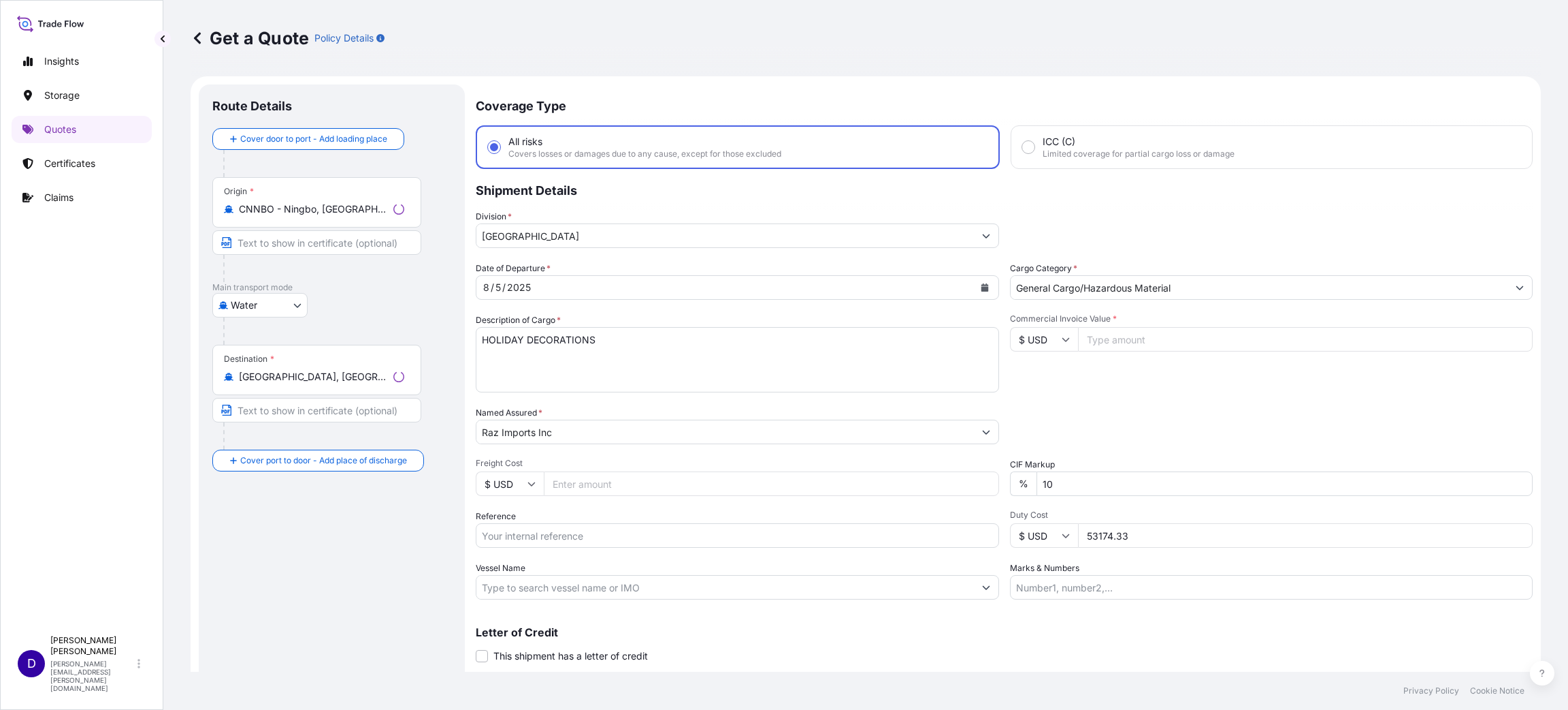
scroll to position [21, 0]
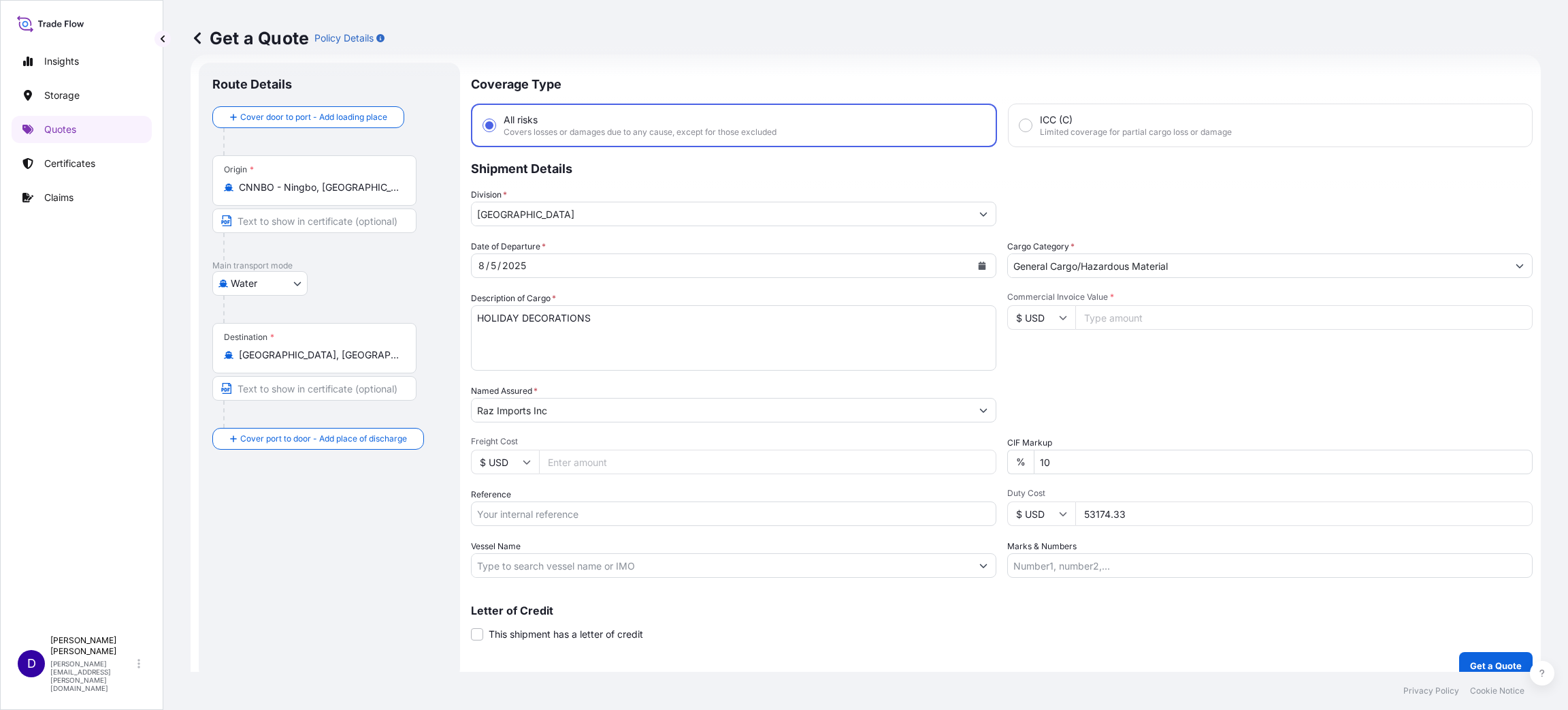
click at [1100, 313] on input "Commercial Invoice Value *" at bounding box center [1304, 317] width 457 height 25
click at [593, 461] on input "Freight Cost" at bounding box center [767, 462] width 457 height 25
click at [601, 506] on input "Reference" at bounding box center [734, 513] width 526 height 25
paste input "B25I155637"
drag, startPoint x: 1165, startPoint y: 510, endPoint x: 1022, endPoint y: 497, distance: 143.6
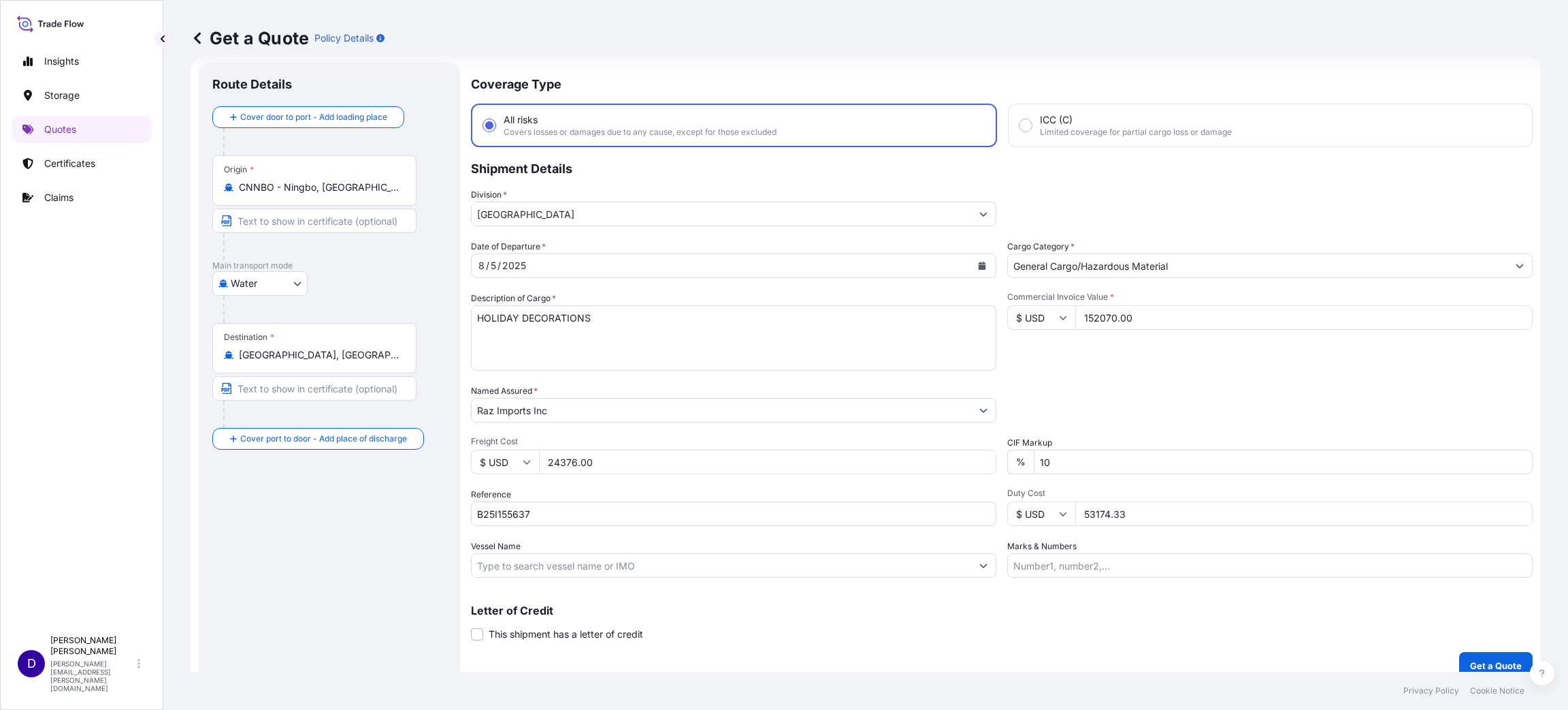
click at [1022, 497] on div "Duty Cost $ USD 53174.33" at bounding box center [1271, 506] width 526 height 38
click at [1471, 660] on p "Get a Quote" at bounding box center [1496, 665] width 52 height 14
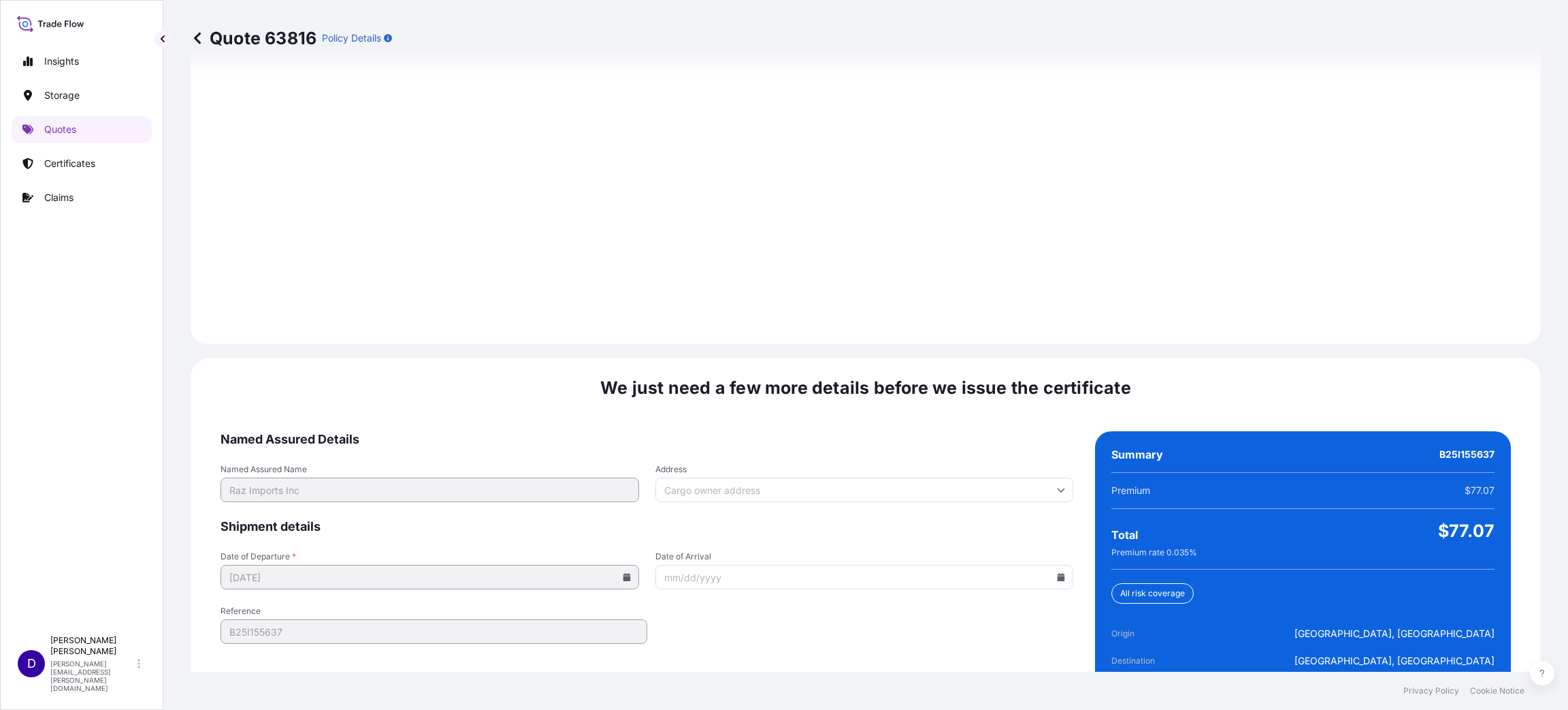
scroll to position [1870, 0]
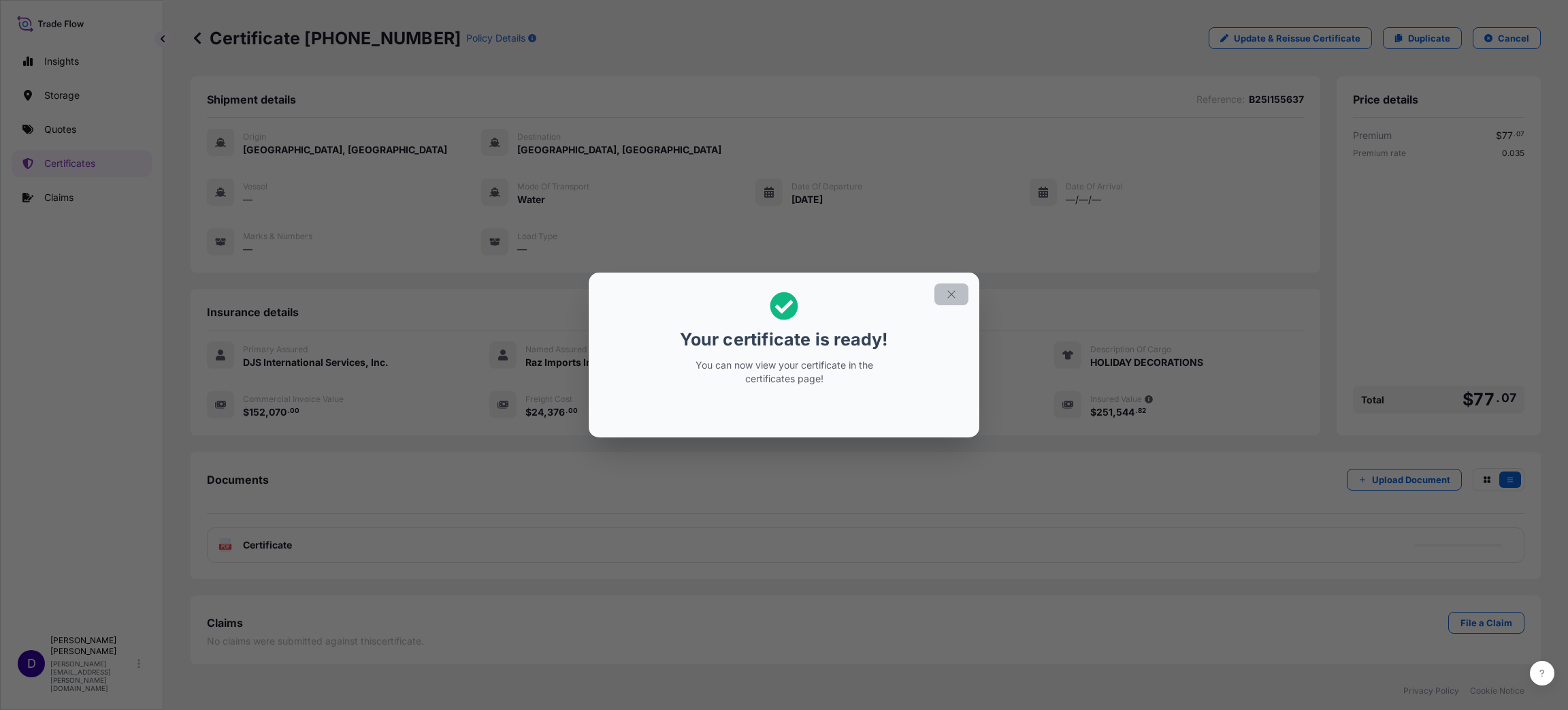
click at [955, 296] on icon "button" at bounding box center [951, 294] width 12 height 12
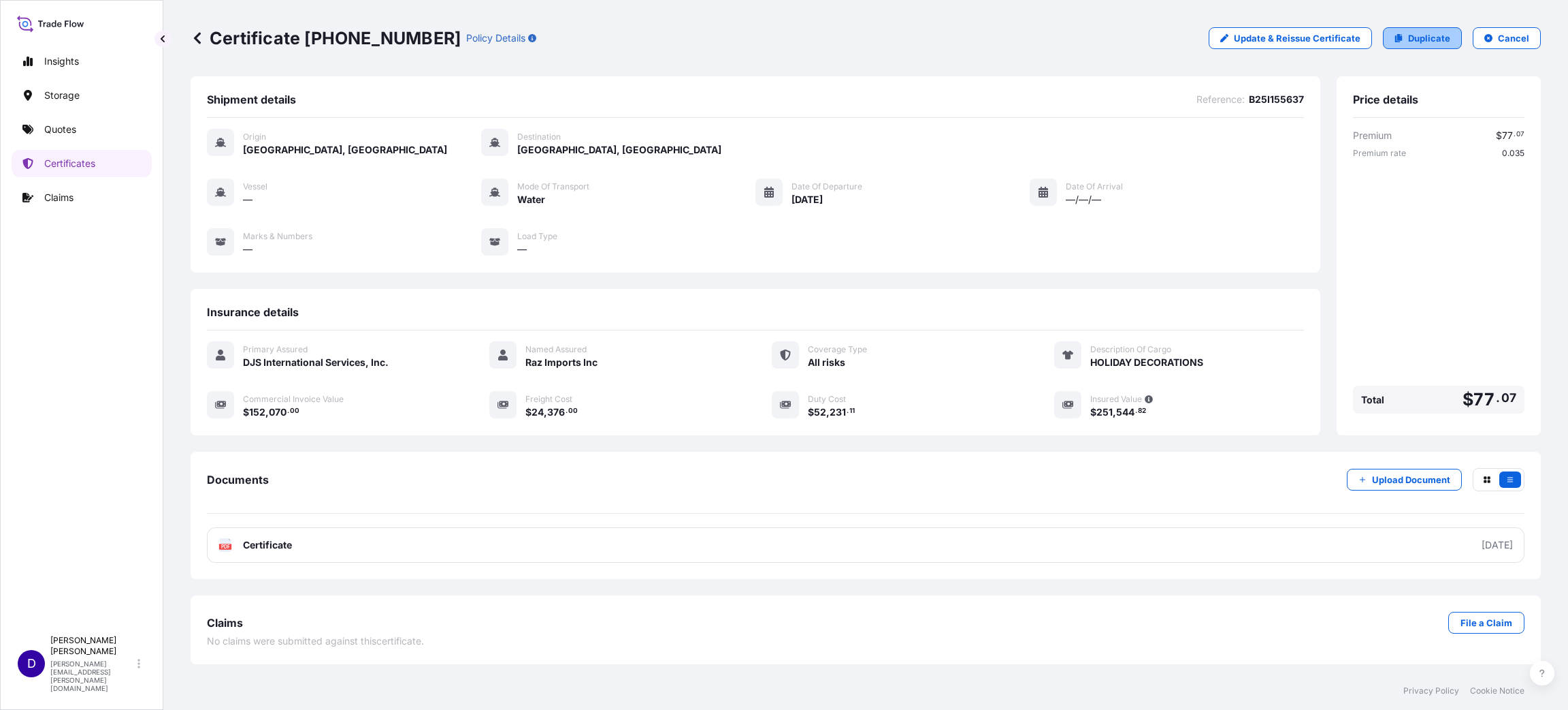
click at [1414, 40] on p "Duplicate" at bounding box center [1429, 38] width 42 height 14
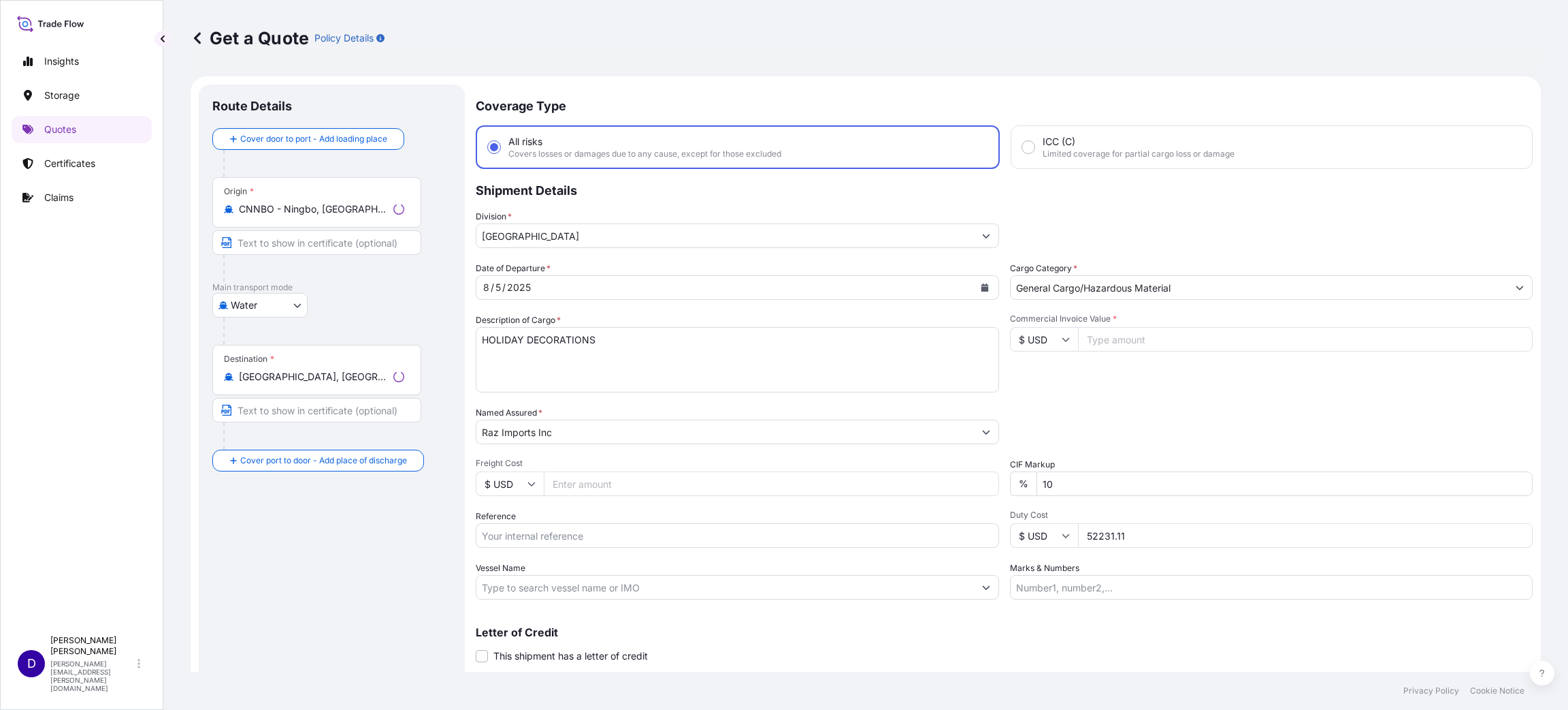
scroll to position [21, 0]
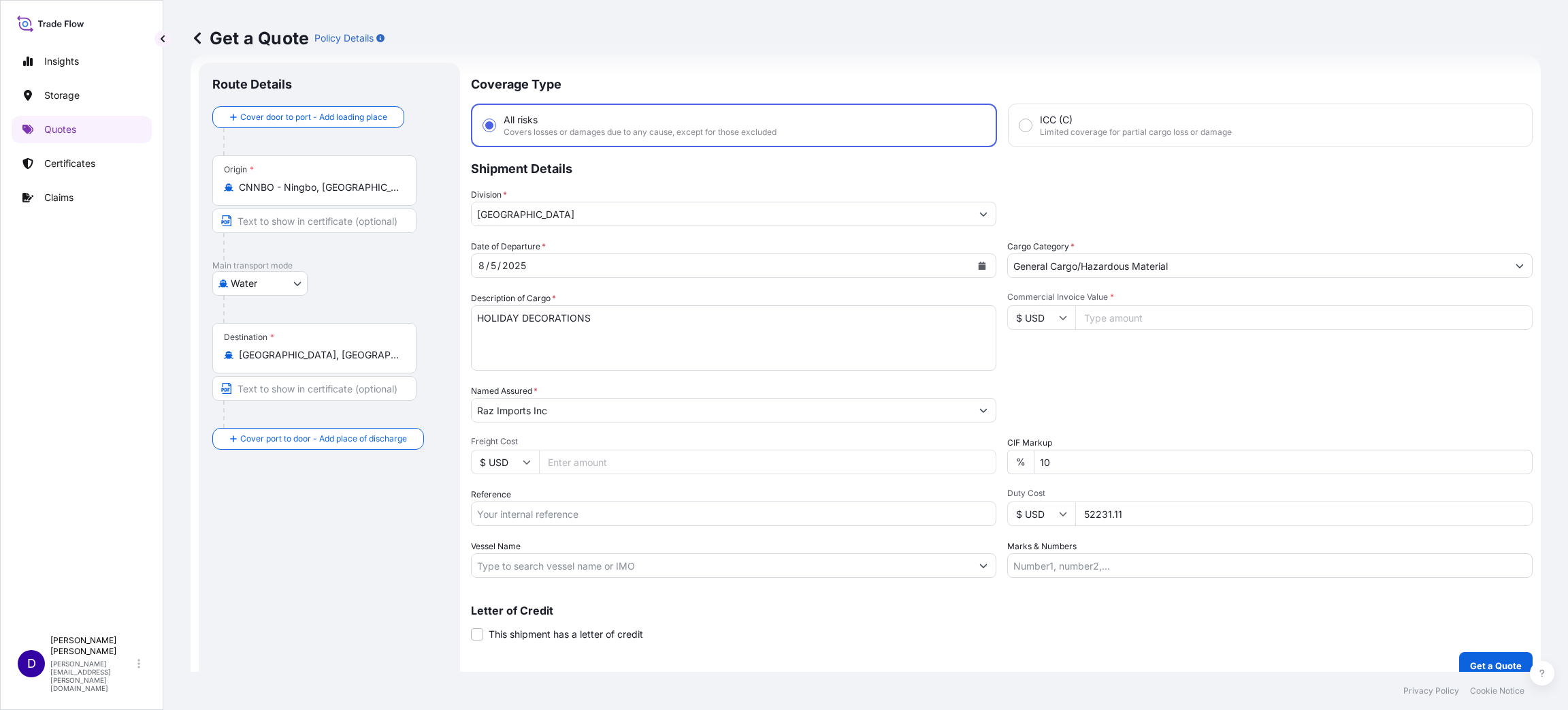
click at [1104, 313] on input "Commercial Invoice Value *" at bounding box center [1304, 317] width 457 height 25
click at [625, 461] on input "Freight Cost" at bounding box center [767, 462] width 457 height 25
click at [585, 504] on input "Reference" at bounding box center [734, 513] width 526 height 25
paste input "B25I155842"
drag, startPoint x: 1157, startPoint y: 512, endPoint x: 1017, endPoint y: 506, distance: 140.1
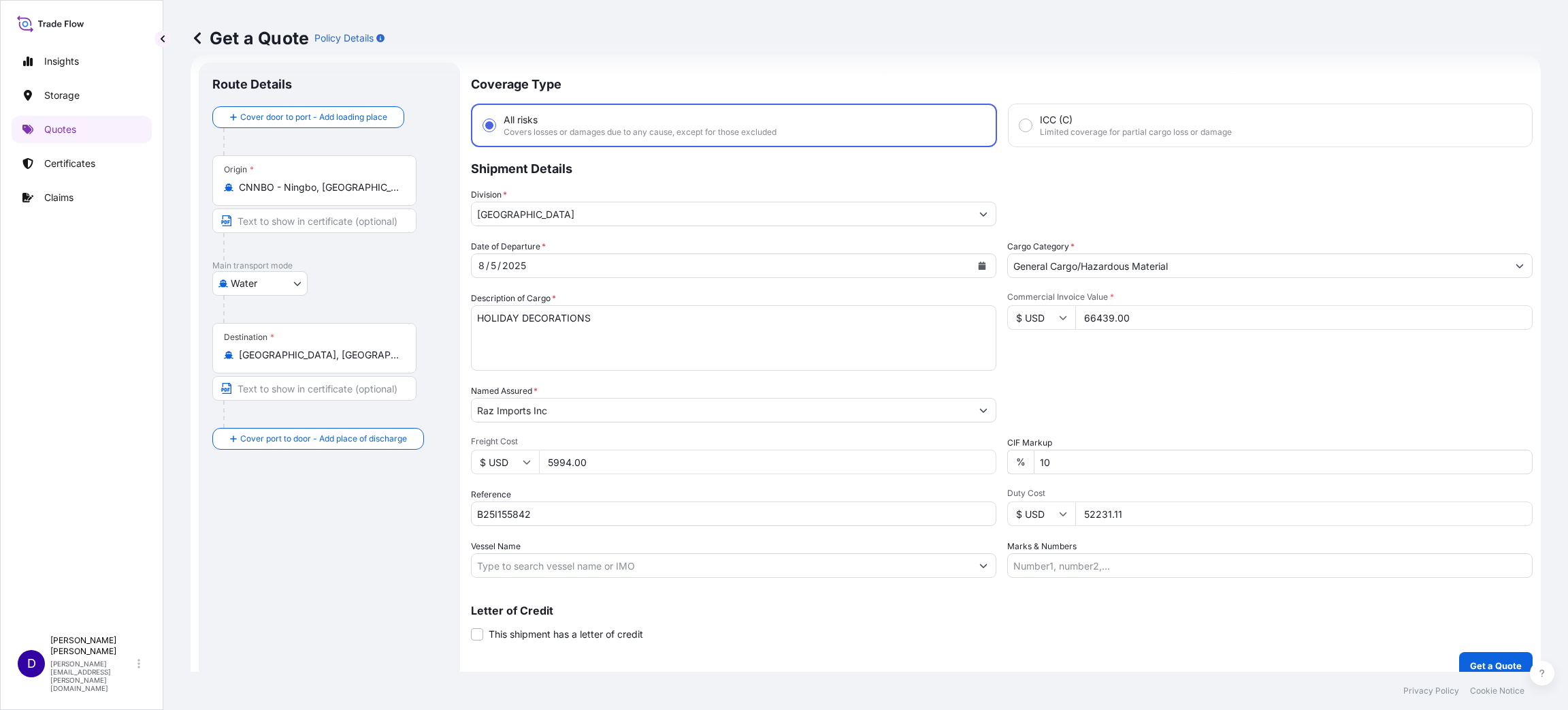
click at [1018, 506] on div "$ USD 52231.11" at bounding box center [1271, 513] width 526 height 25
click at [966, 502] on div "Coverage Type All risks Covers losses or damages due to any cause, except for t…" at bounding box center [1002, 370] width 1062 height 616
click at [978, 261] on icon "Calendar" at bounding box center [982, 266] width 9 height 9
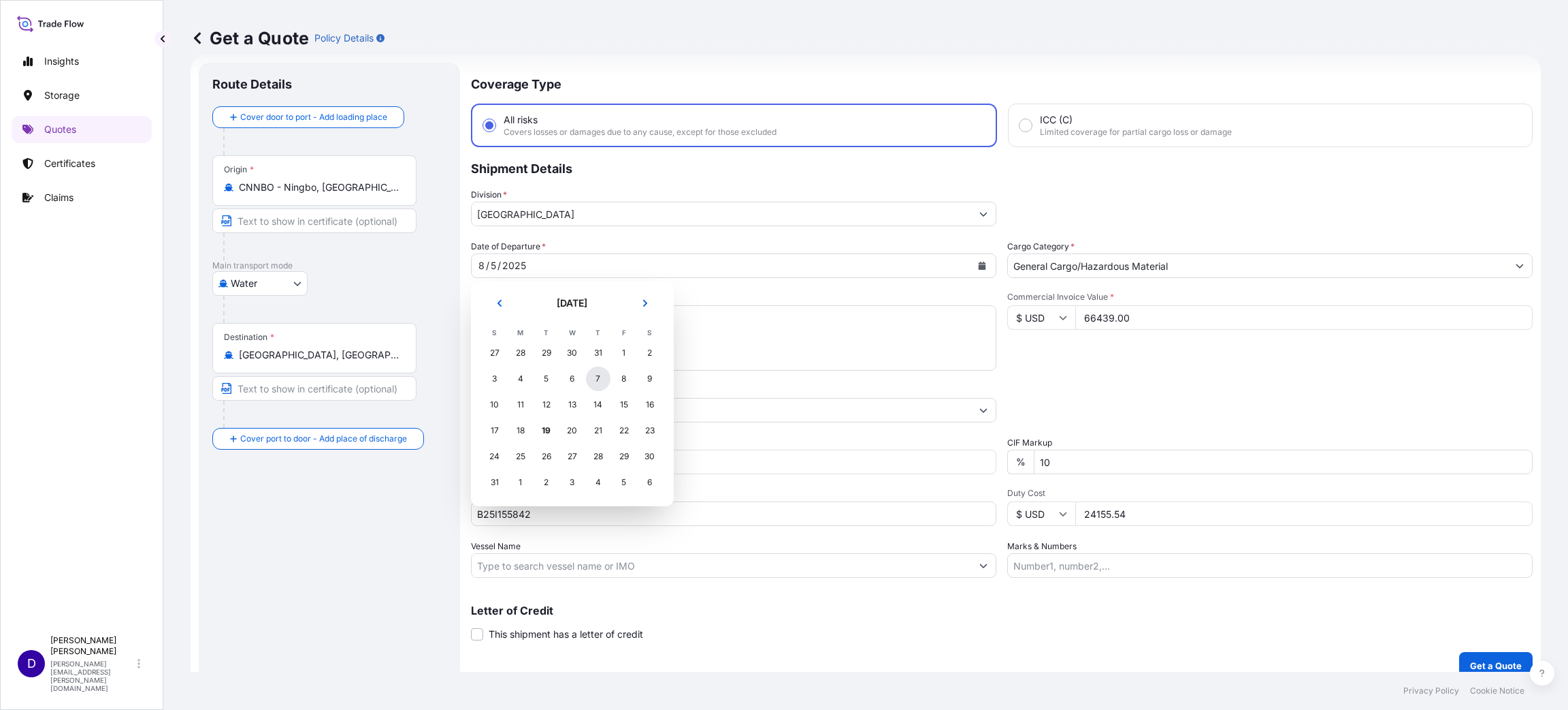
click at [595, 378] on div "7" at bounding box center [598, 378] width 25 height 25
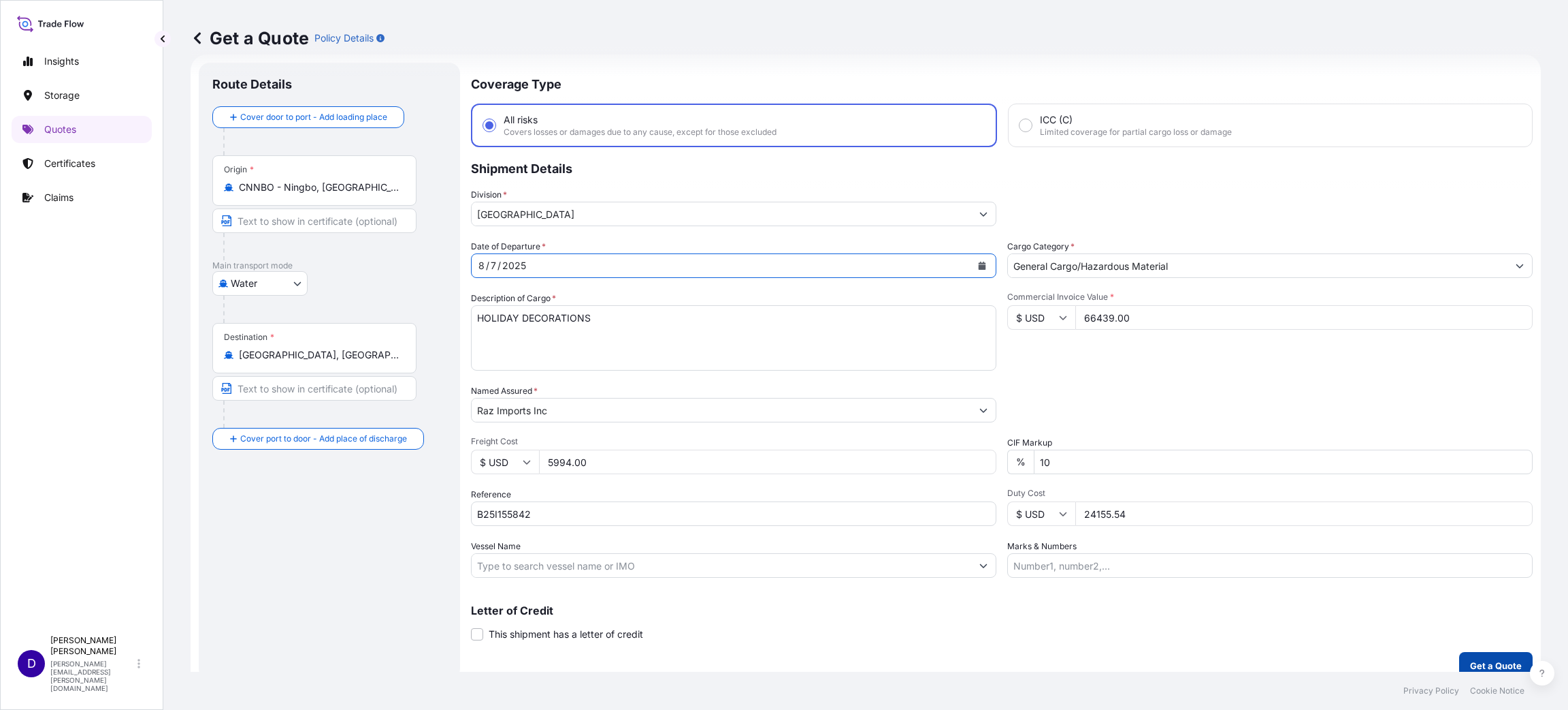
click at [1470, 658] on p "Get a Quote" at bounding box center [1496, 665] width 52 height 14
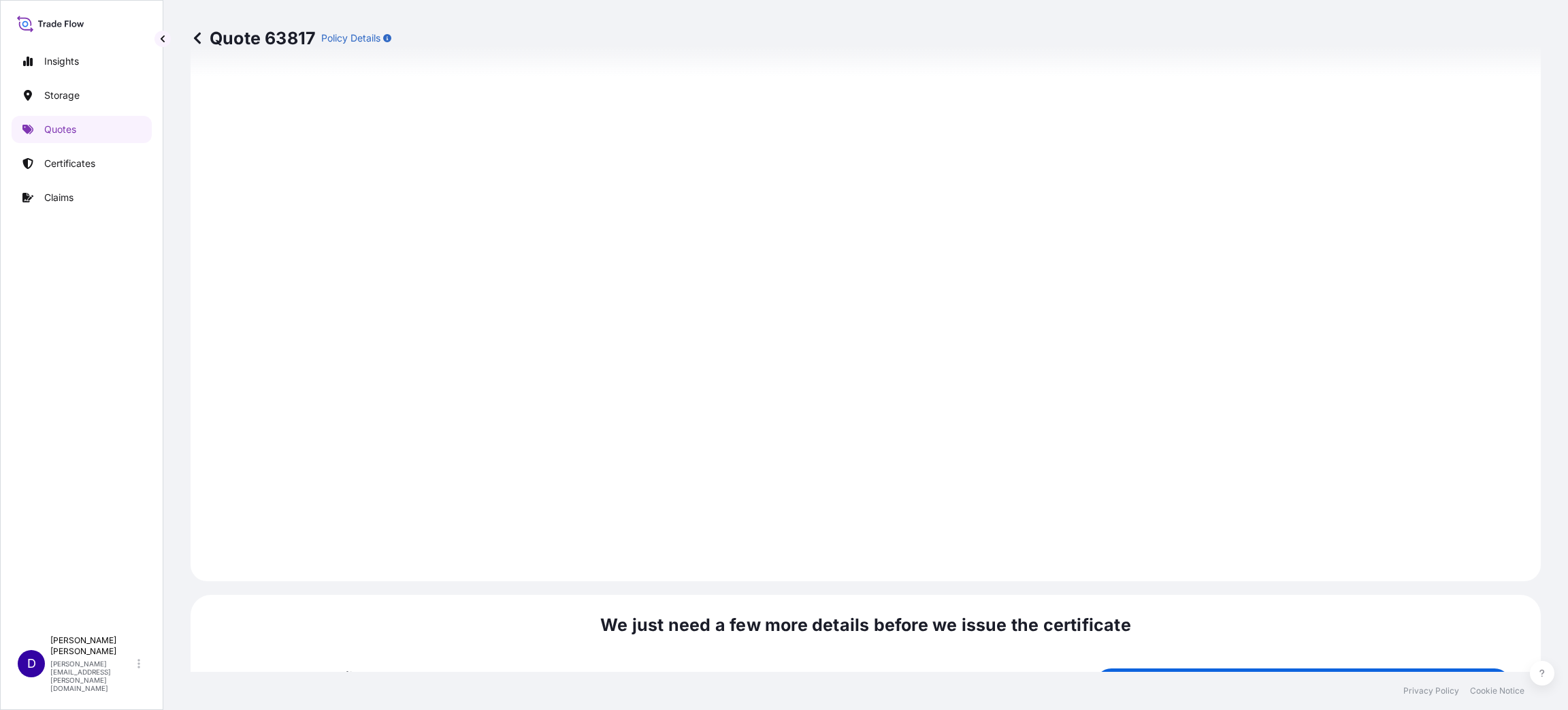
scroll to position [1870, 0]
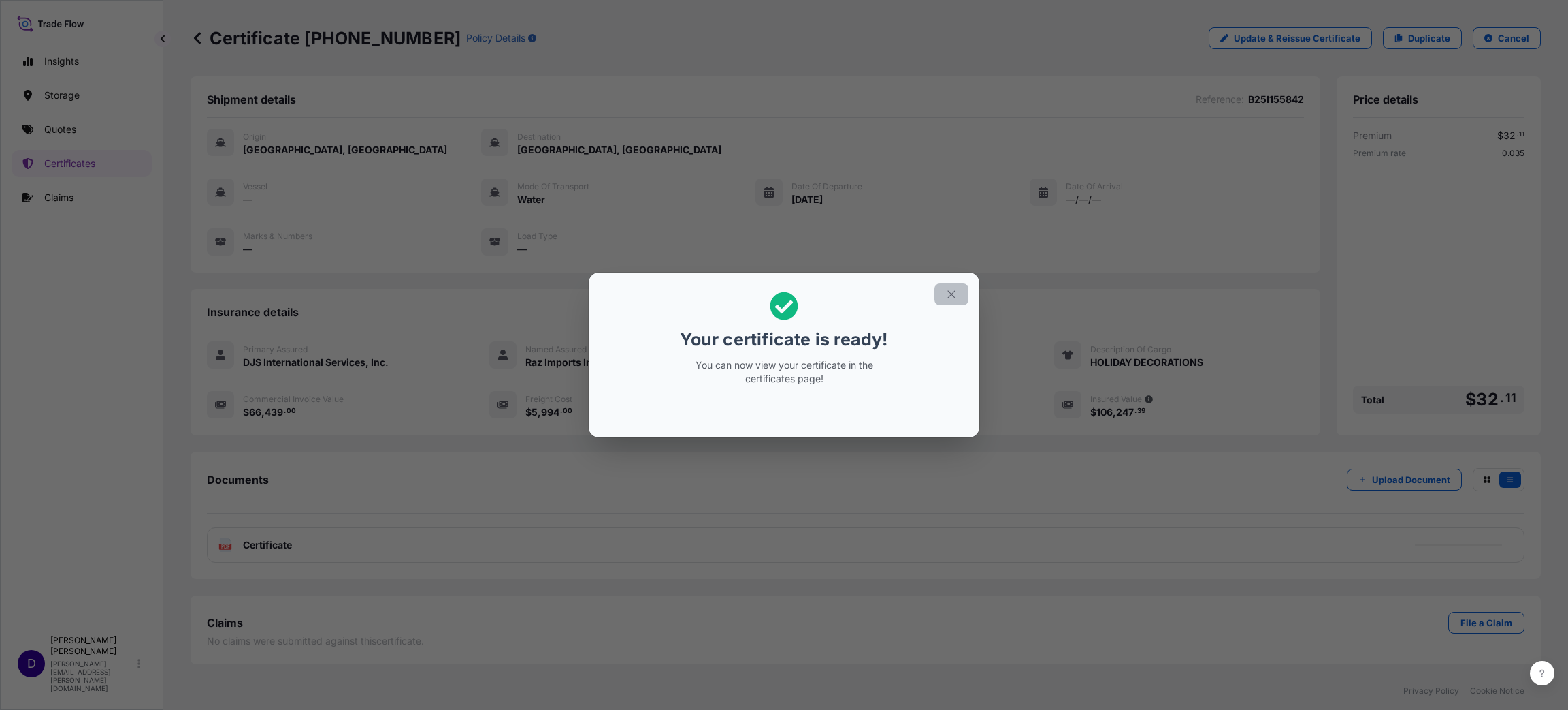
click at [949, 297] on icon "button" at bounding box center [951, 294] width 12 height 12
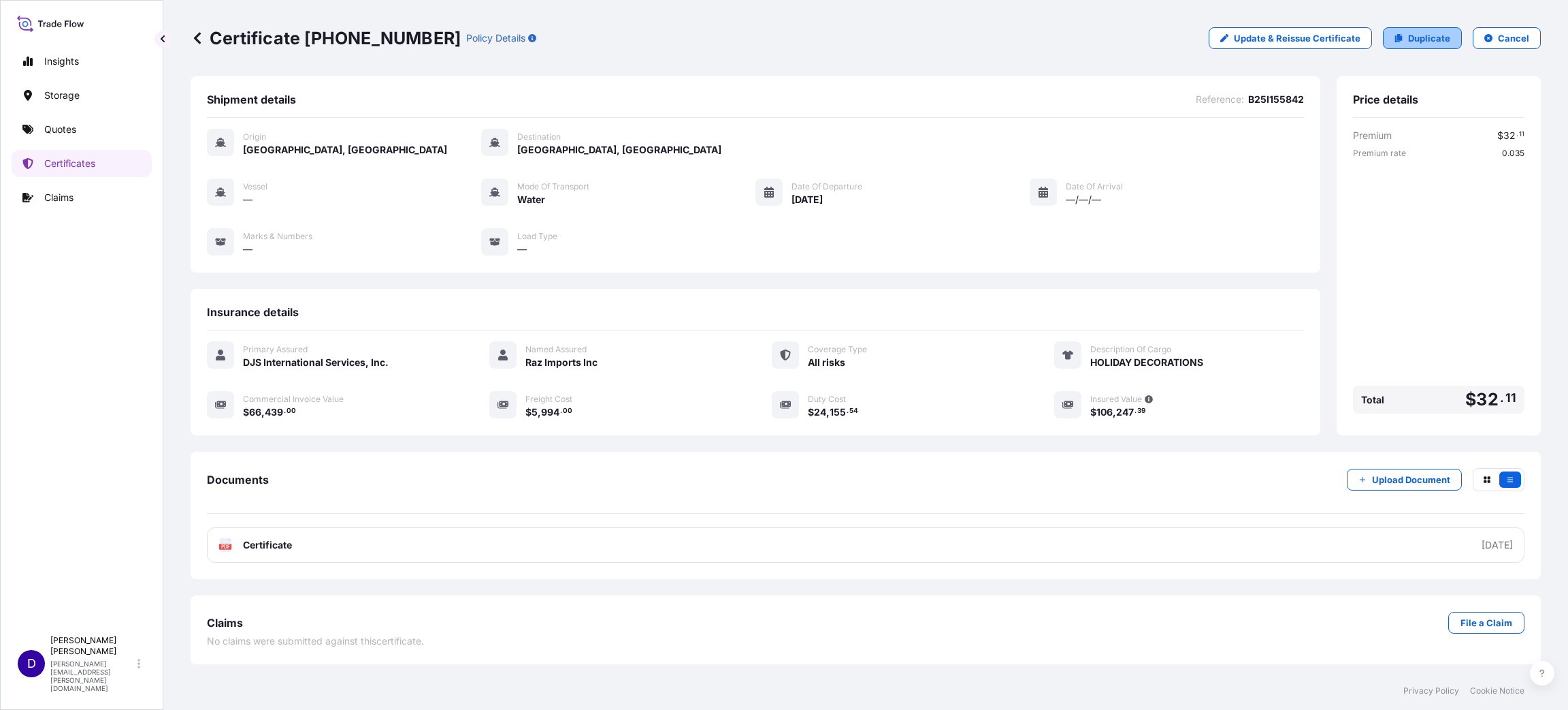
click at [1440, 30] on link "Duplicate" at bounding box center [1423, 38] width 79 height 21
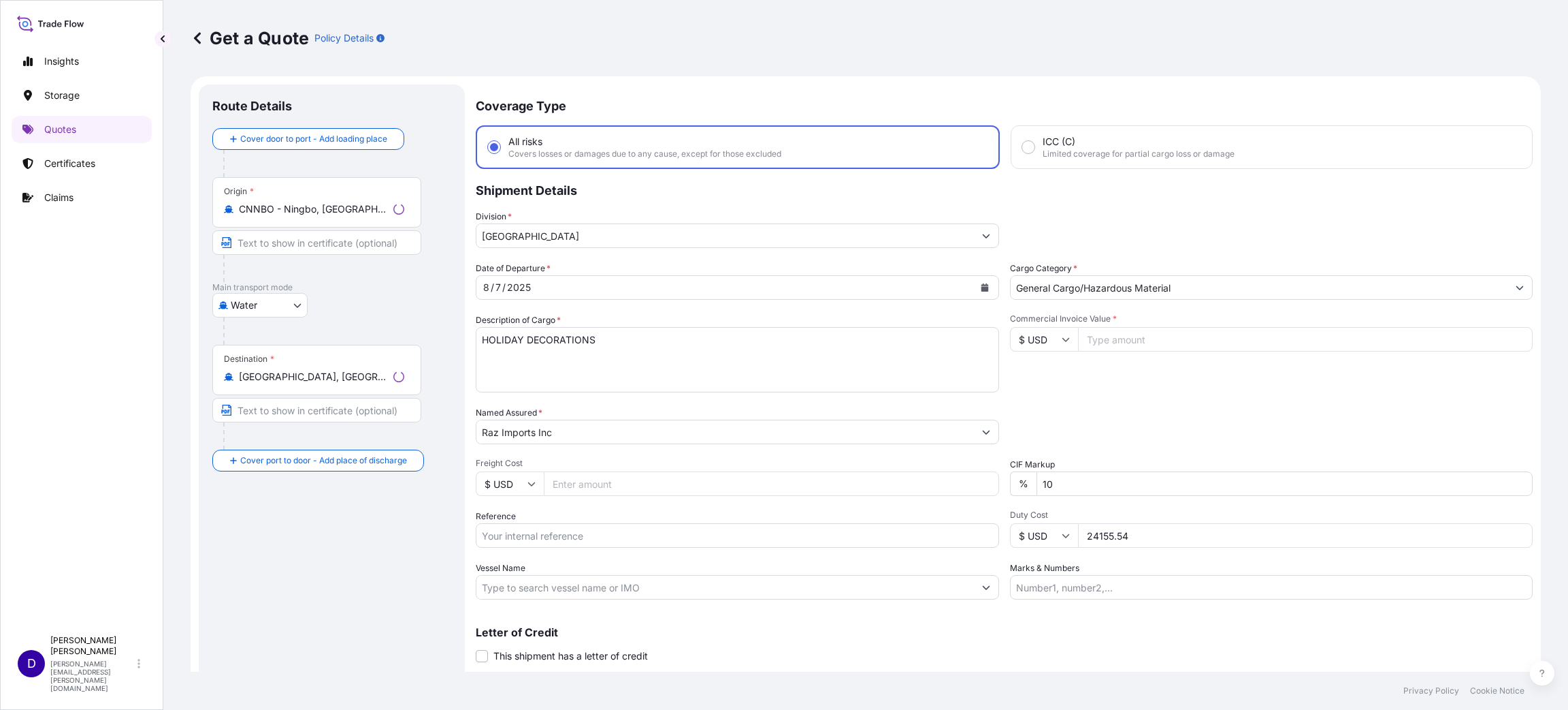
scroll to position [21, 0]
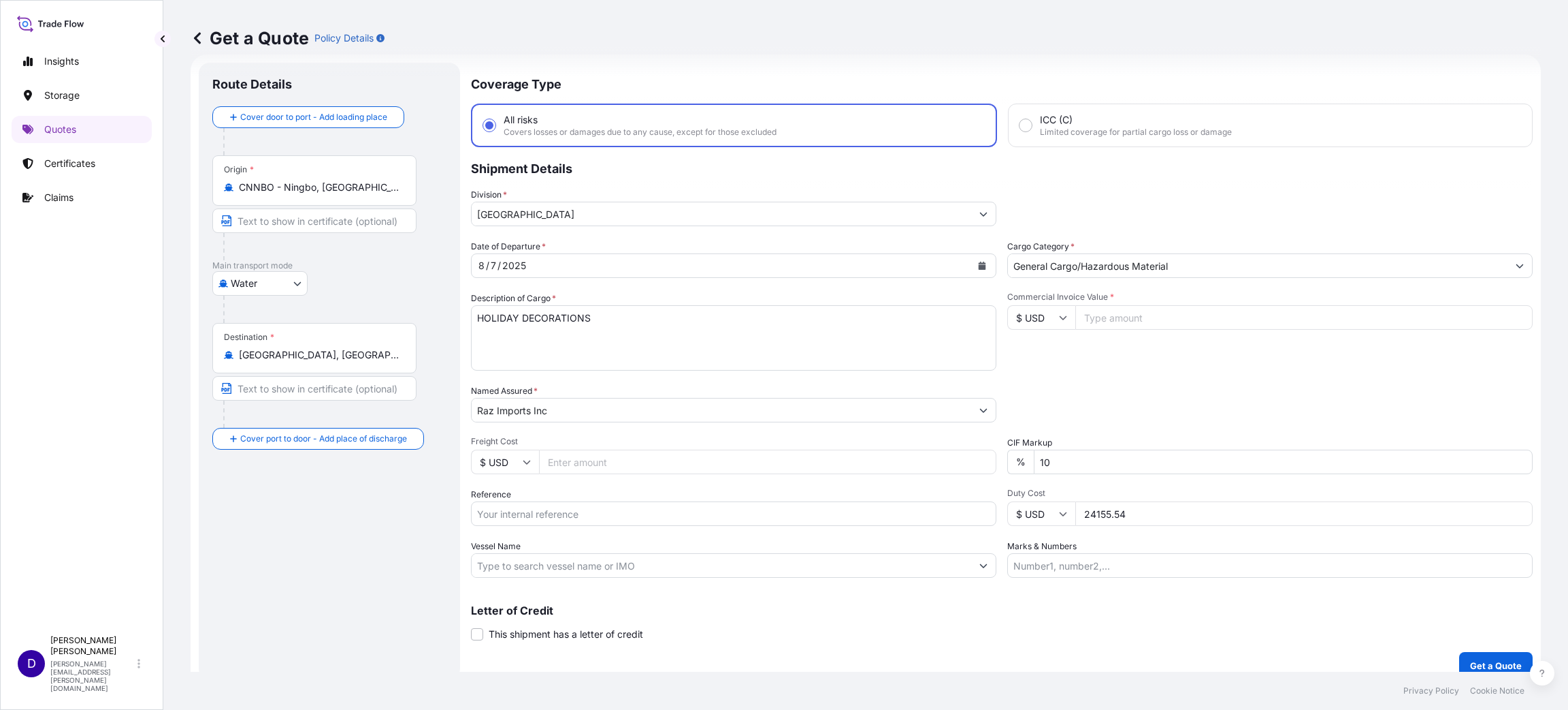
click at [979, 267] on icon "Calendar" at bounding box center [982, 266] width 8 height 9
click at [545, 382] on div "5" at bounding box center [546, 378] width 25 height 25
click at [1093, 312] on input "Commercial Invoice Value *" at bounding box center [1304, 317] width 457 height 25
click at [565, 463] on input "Freight Cost" at bounding box center [767, 462] width 457 height 25
click at [516, 513] on input "Reference" at bounding box center [734, 513] width 526 height 25
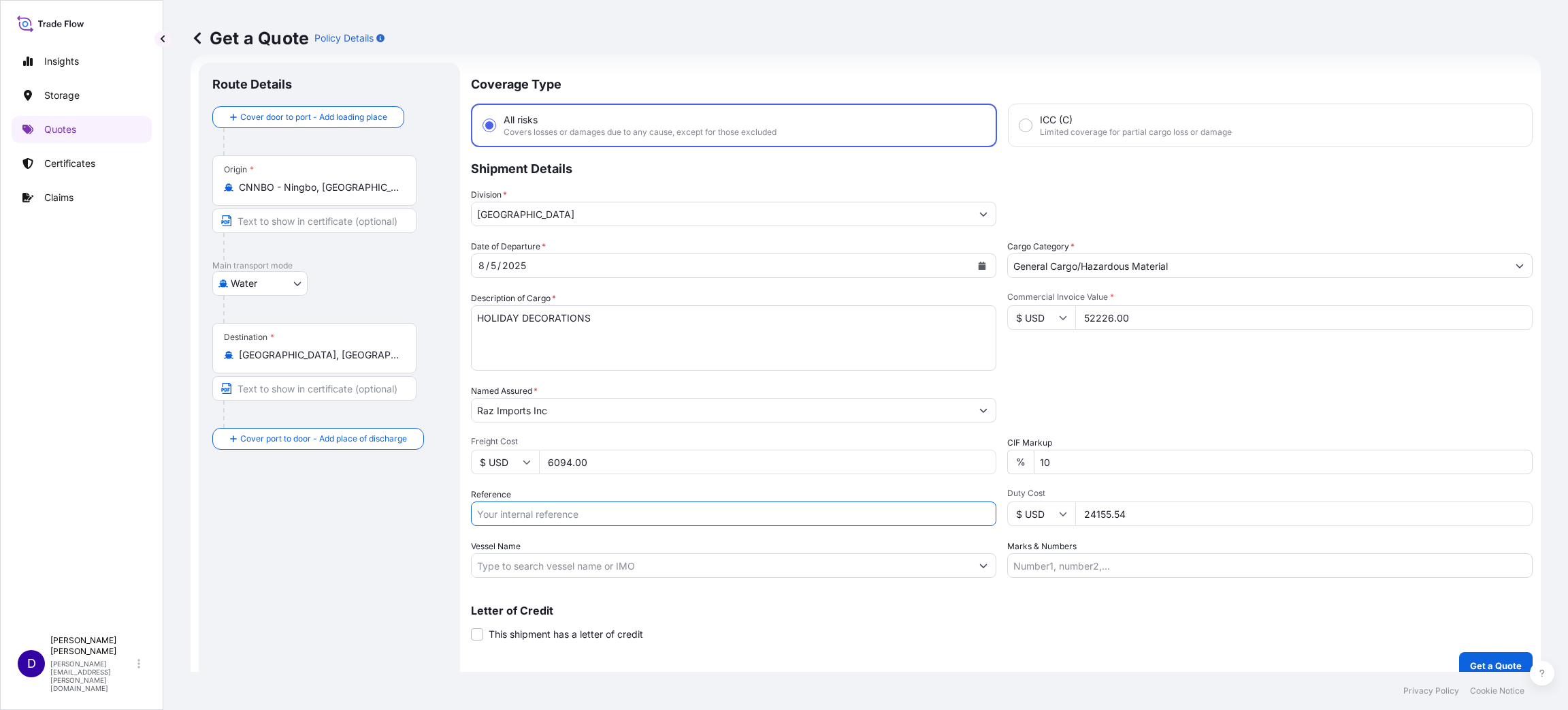
paste input "B25I155553"
drag, startPoint x: 1073, startPoint y: 508, endPoint x: 1022, endPoint y: 509, distance: 51.0
click at [1024, 509] on div "$ USD 24155.54" at bounding box center [1271, 513] width 526 height 25
click at [1473, 658] on p "Get a Quote" at bounding box center [1496, 665] width 52 height 14
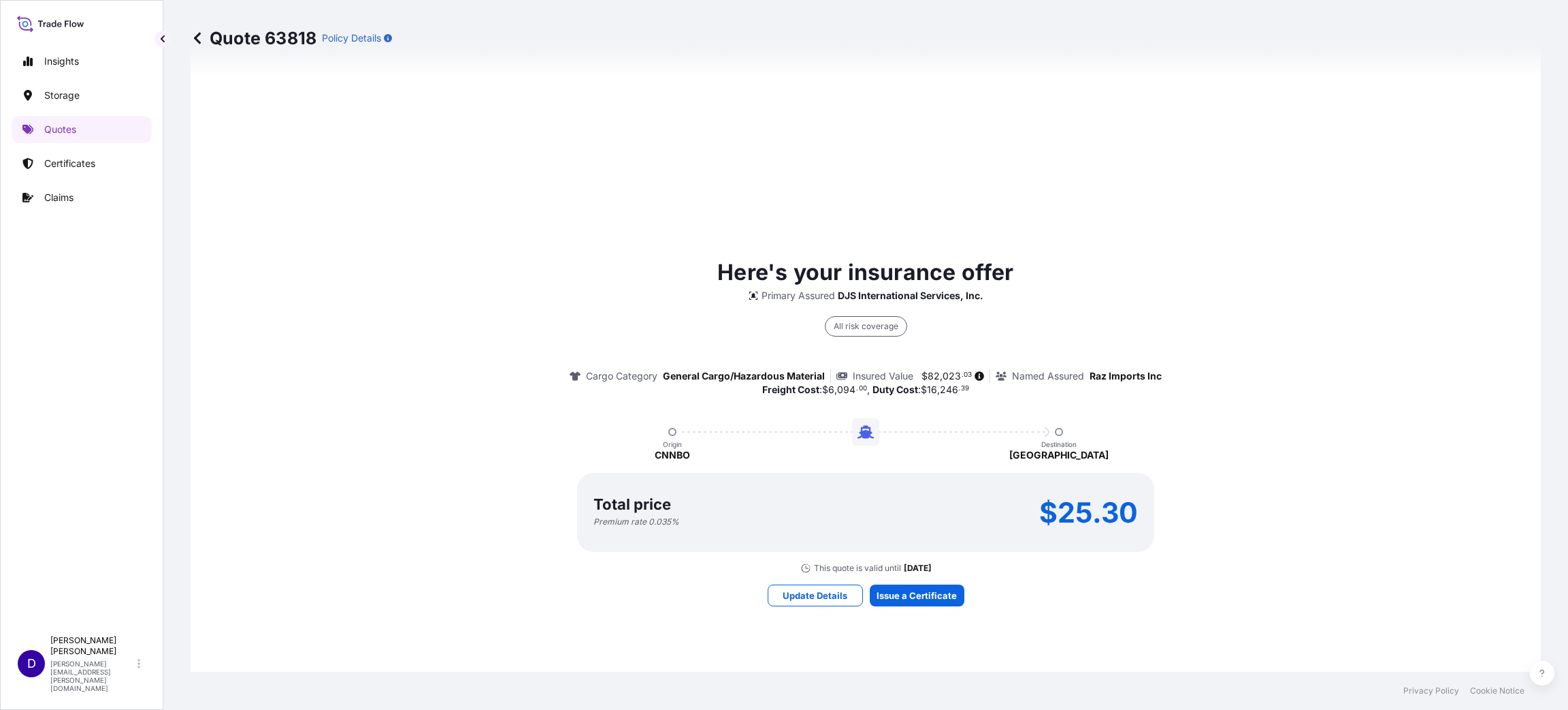
scroll to position [858, 0]
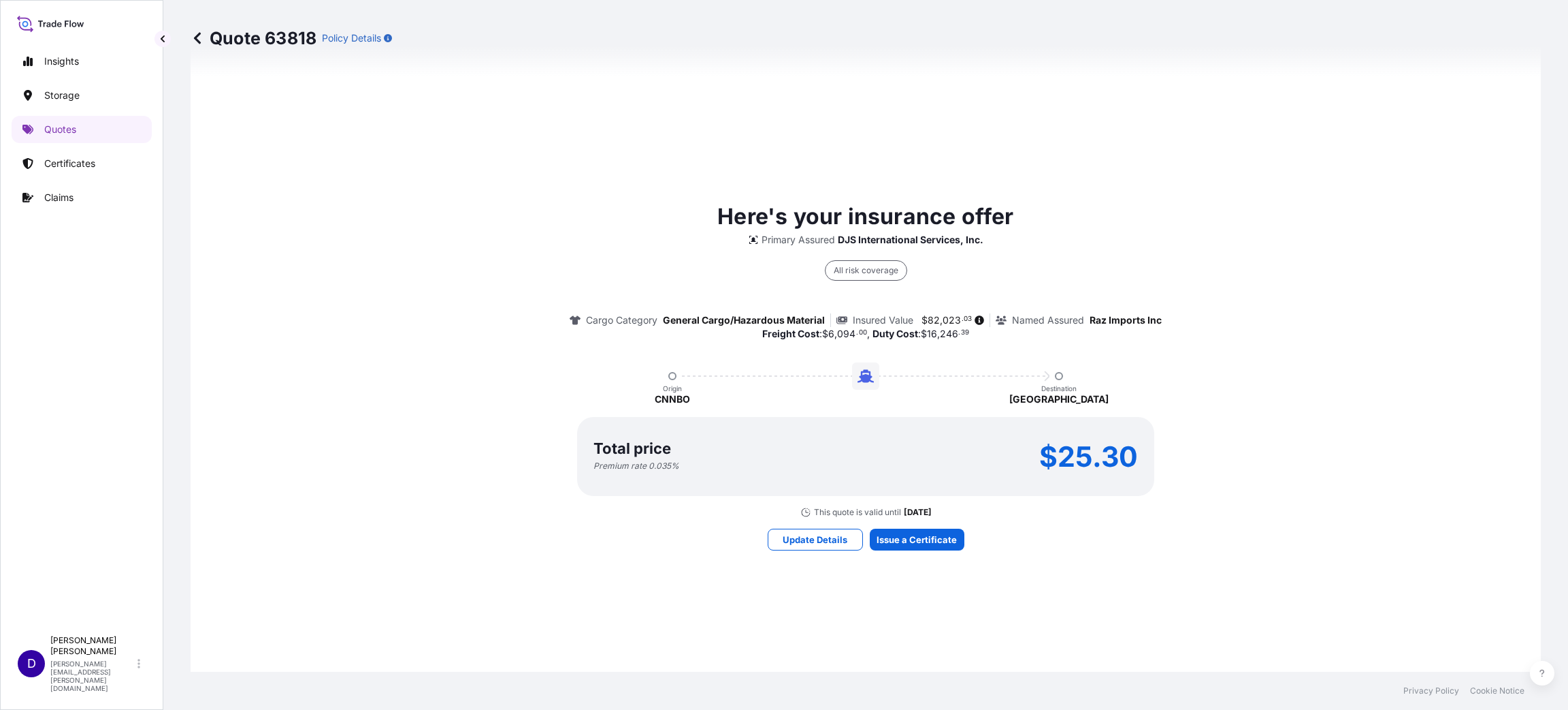
click at [906, 523] on div "Here's your insurance offer Primary Assured DJS International Services, Inc. Al…" at bounding box center [865, 375] width 1312 height 982
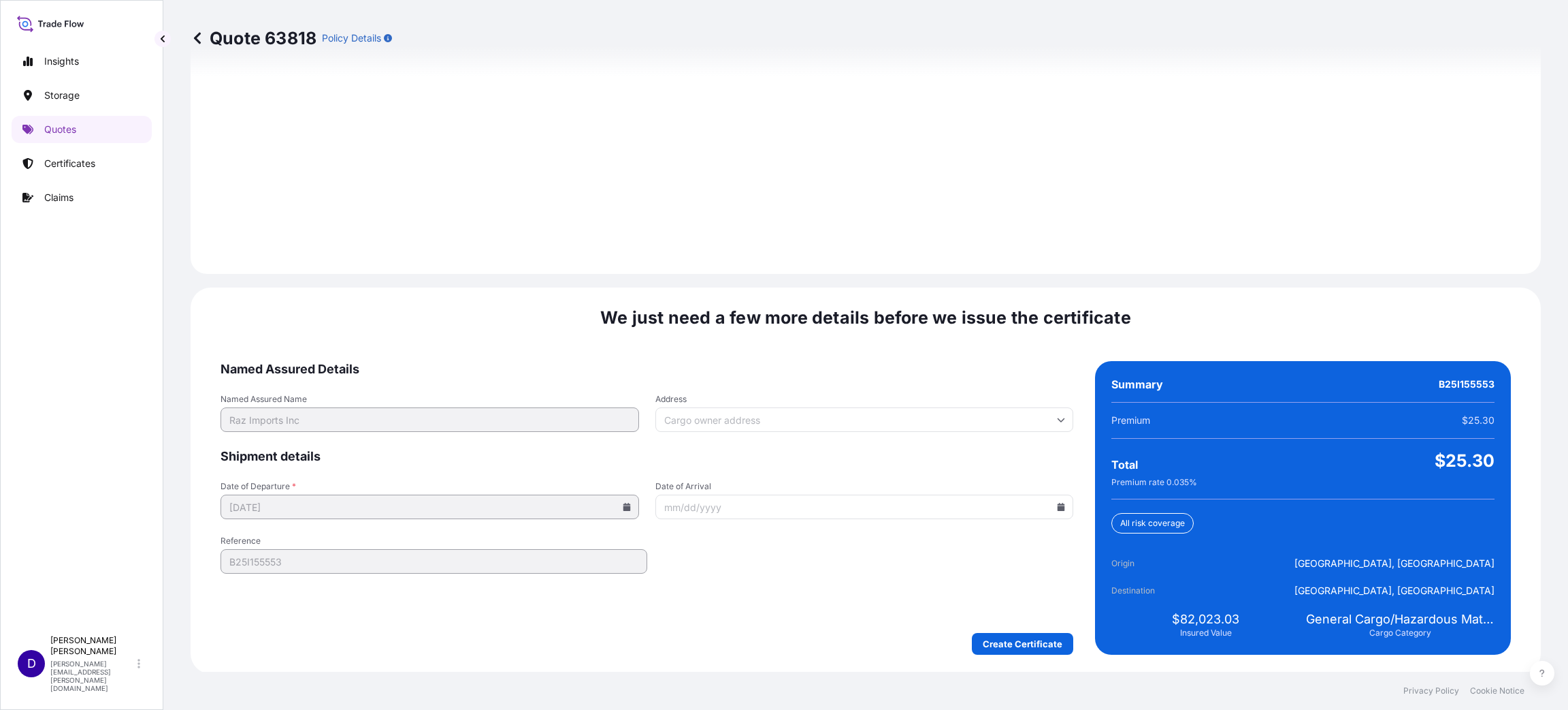
scroll to position [1870, 0]
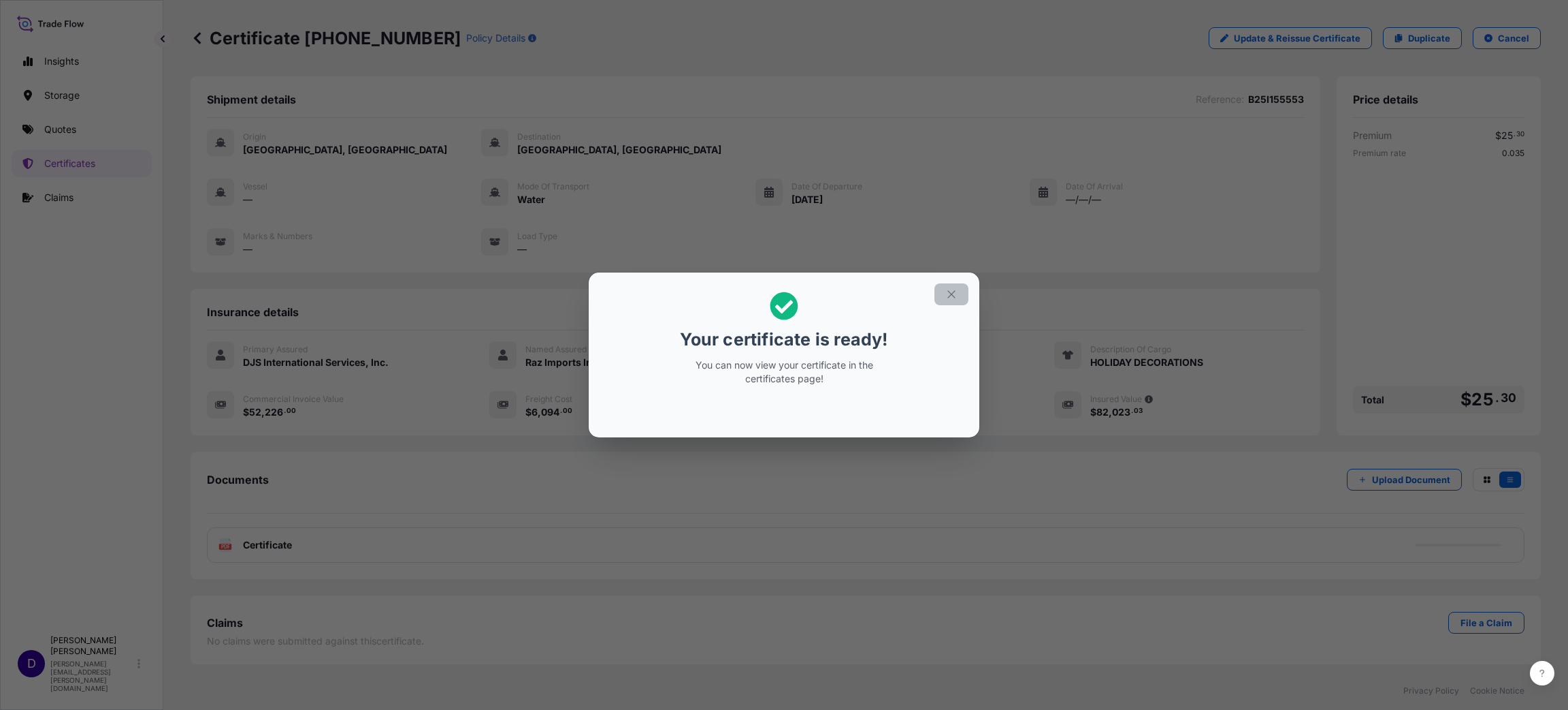
click at [952, 297] on icon "button" at bounding box center [951, 294] width 12 height 12
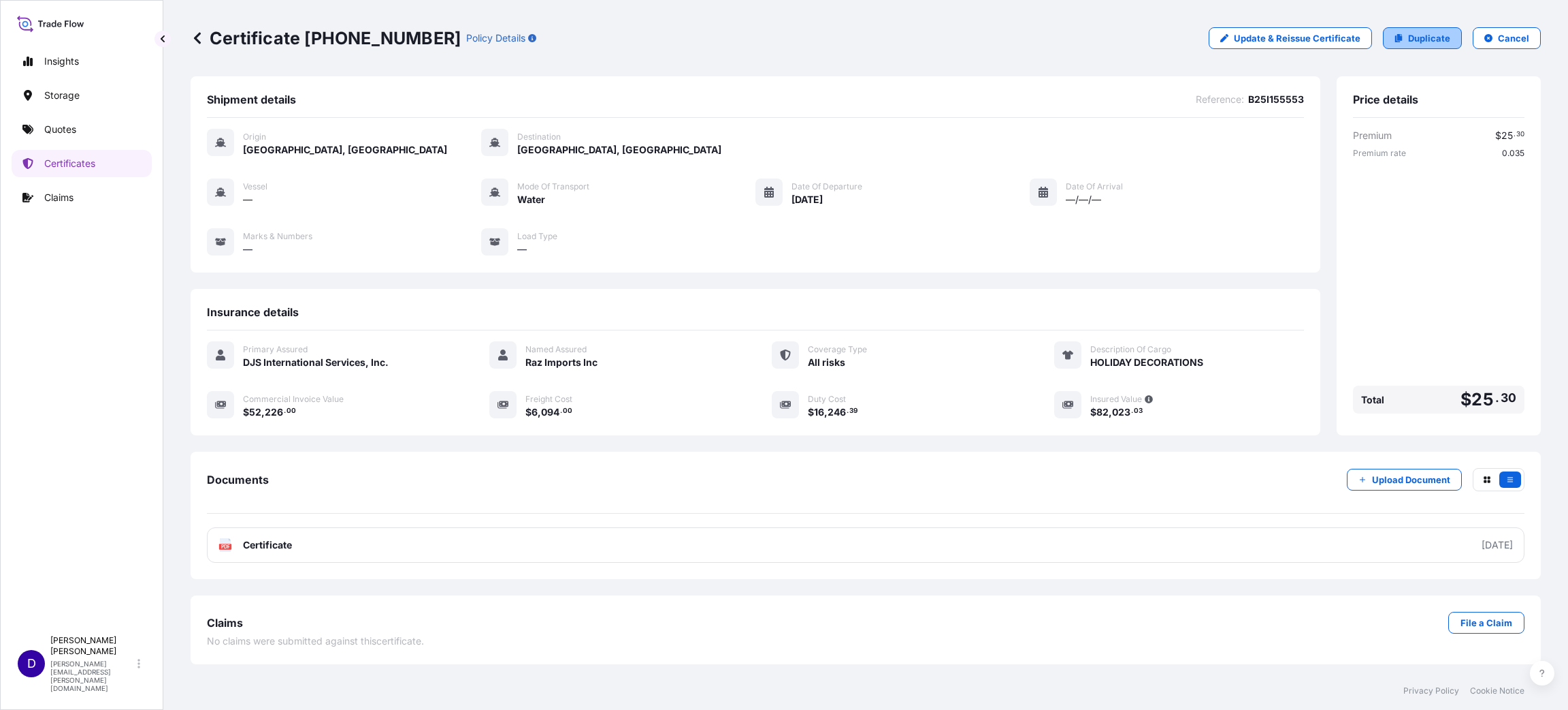
click at [1408, 36] on link "Duplicate" at bounding box center [1423, 38] width 79 height 21
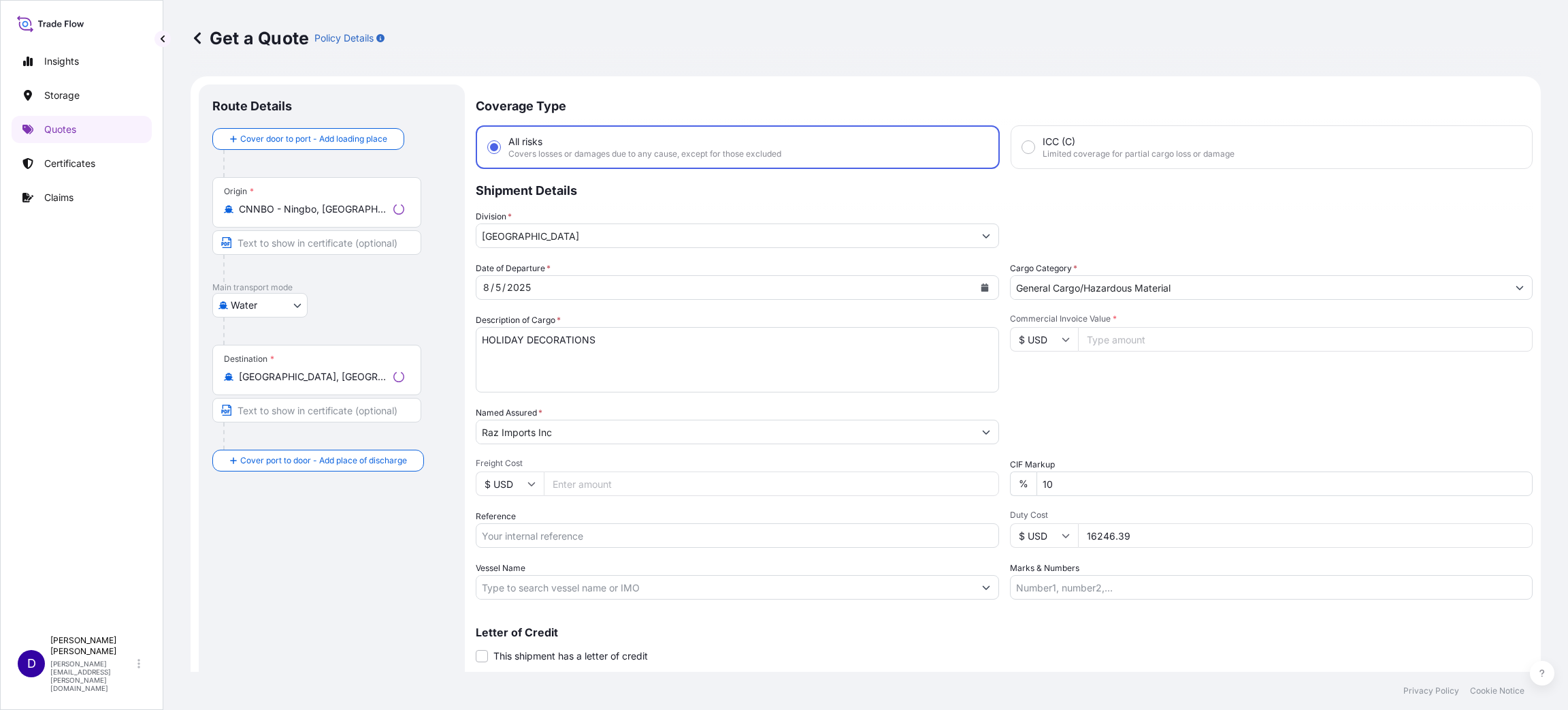
scroll to position [21, 0]
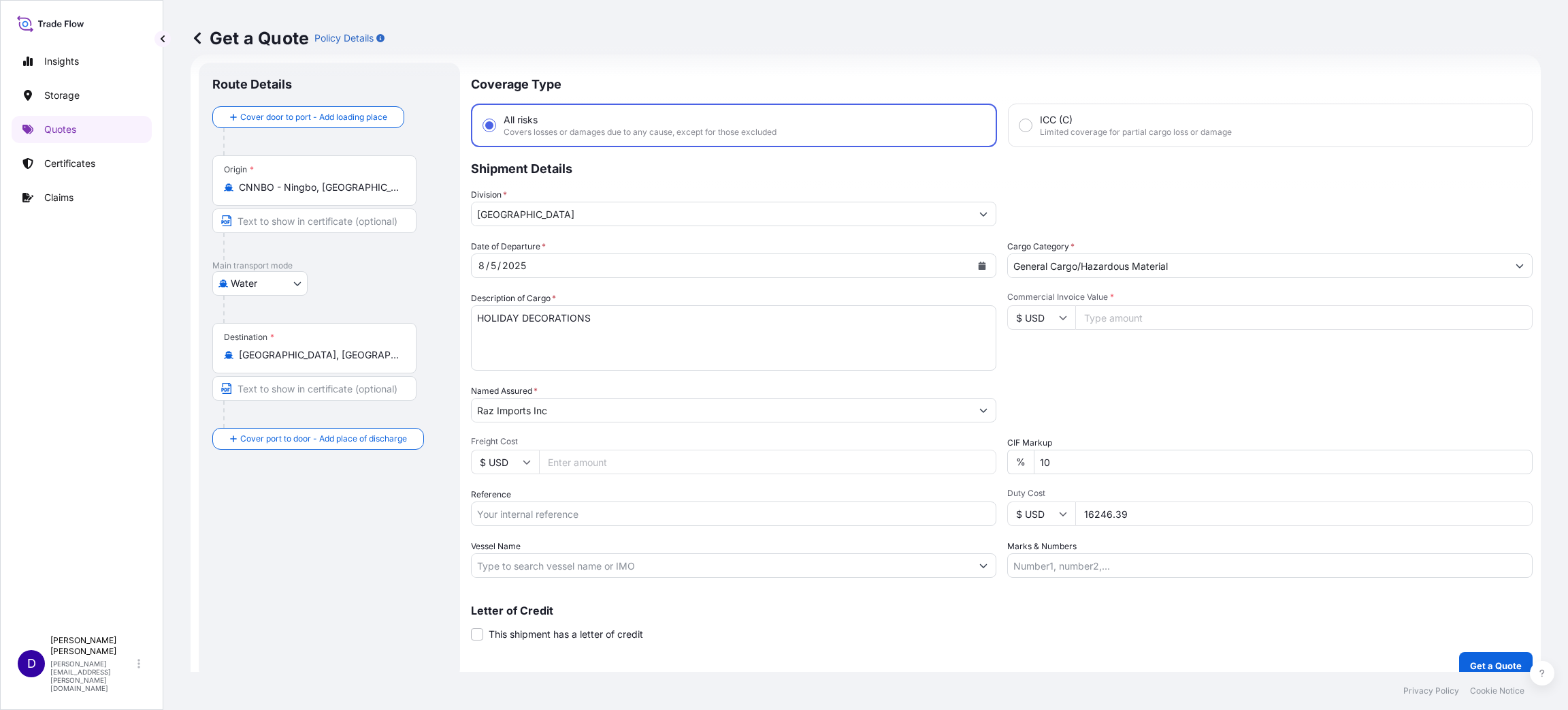
click at [979, 261] on icon "Calendar" at bounding box center [982, 266] width 8 height 9
click at [545, 373] on div "5" at bounding box center [546, 378] width 25 height 25
click at [1113, 309] on input "Commercial Invoice Value *" at bounding box center [1304, 317] width 457 height 25
click at [686, 456] on input "Freight Cost" at bounding box center [767, 462] width 457 height 25
click at [634, 510] on input "Reference" at bounding box center [734, 513] width 526 height 25
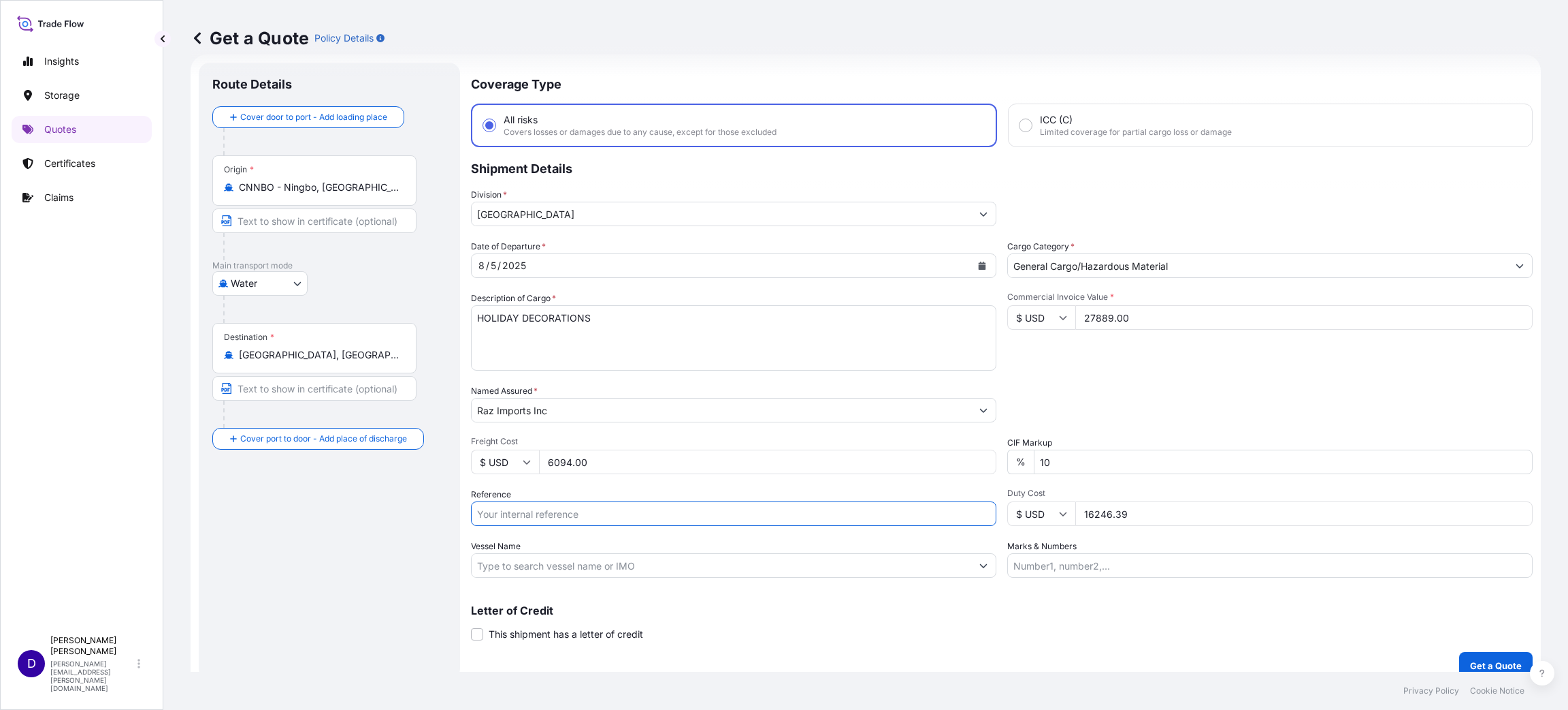
paste input "B25I155557"
drag, startPoint x: 1153, startPoint y: 514, endPoint x: 995, endPoint y: 513, distance: 158.0
click at [1008, 513] on div "$ USD 16246.39" at bounding box center [1271, 513] width 526 height 25
click at [1470, 658] on p "Get a Quote" at bounding box center [1496, 665] width 52 height 14
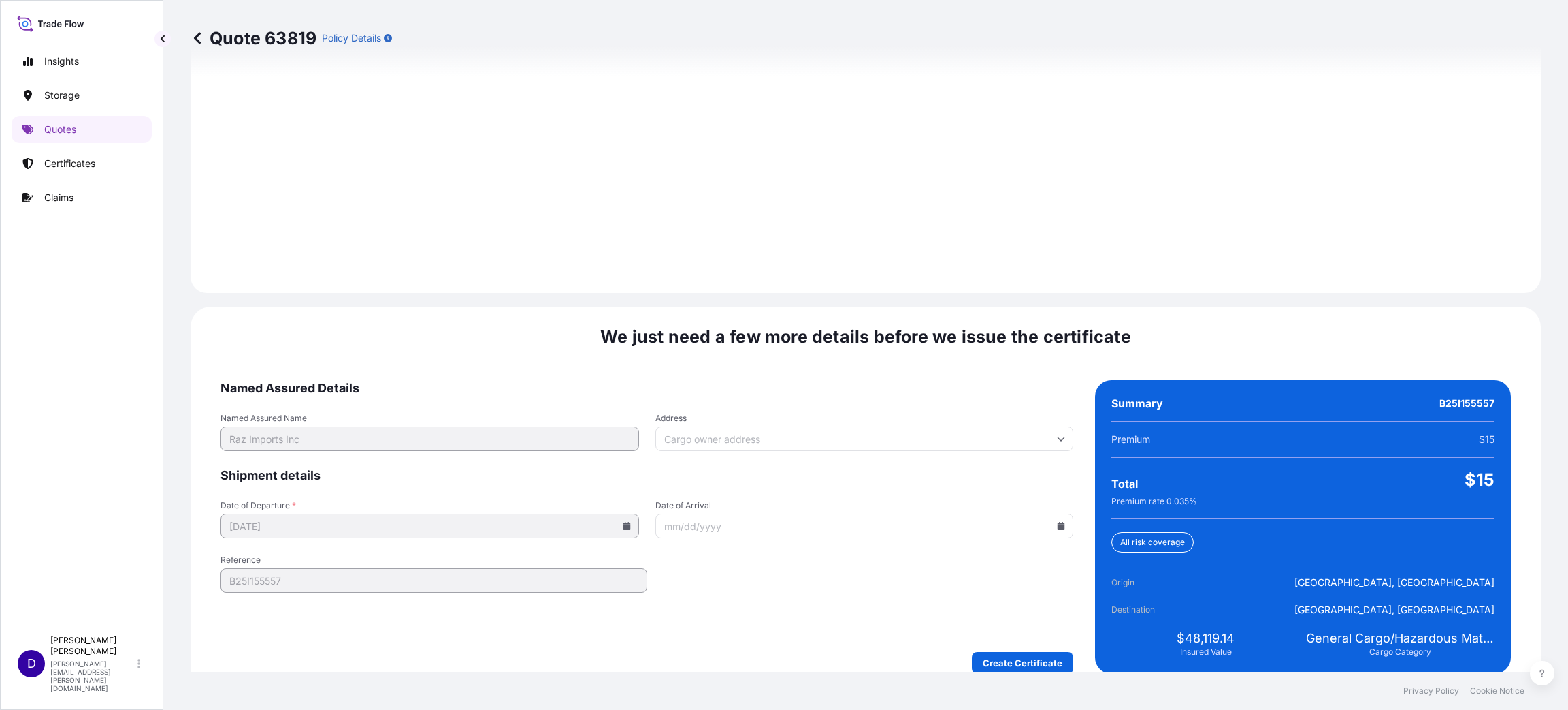
scroll to position [1870, 0]
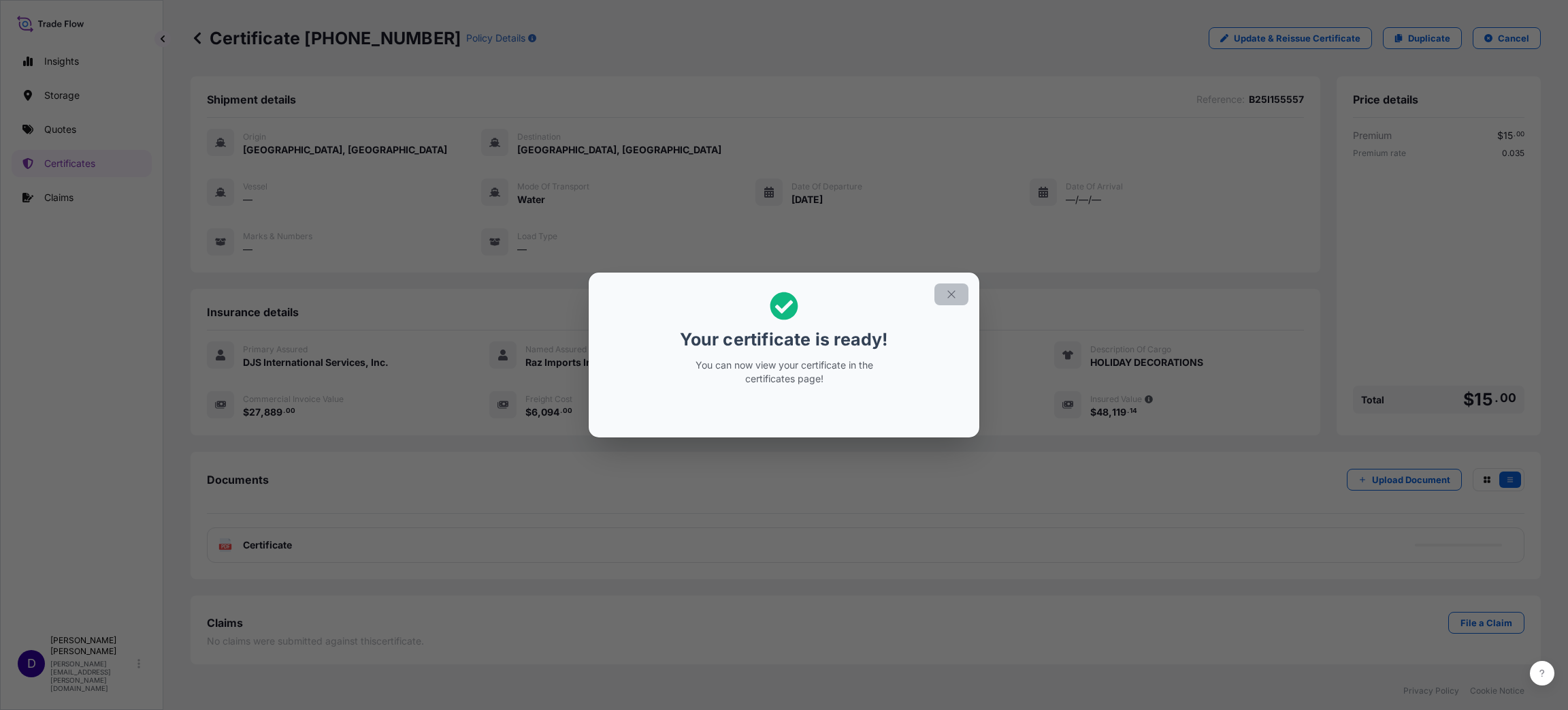
click at [945, 297] on icon "button" at bounding box center [951, 294] width 12 height 12
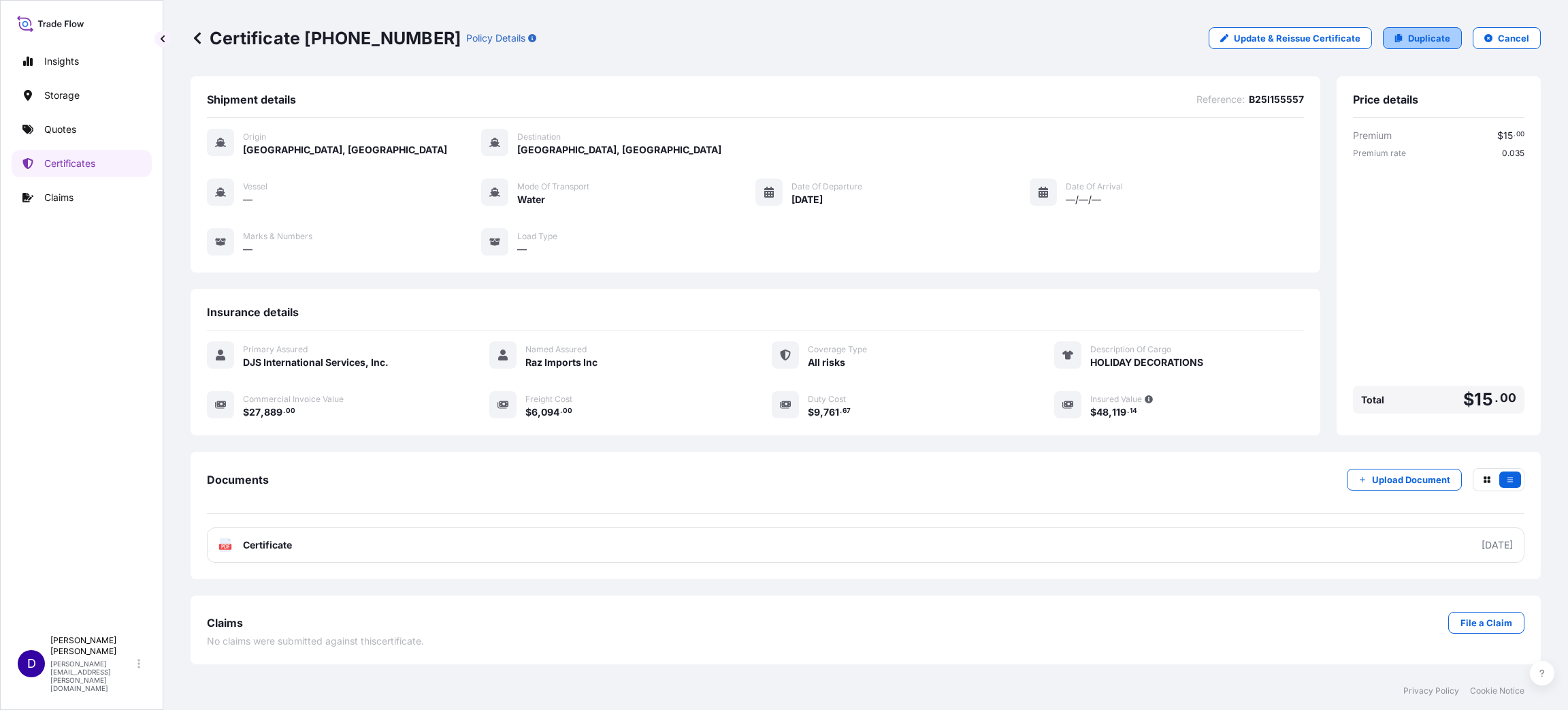
click at [1434, 40] on p "Duplicate" at bounding box center [1429, 38] width 42 height 14
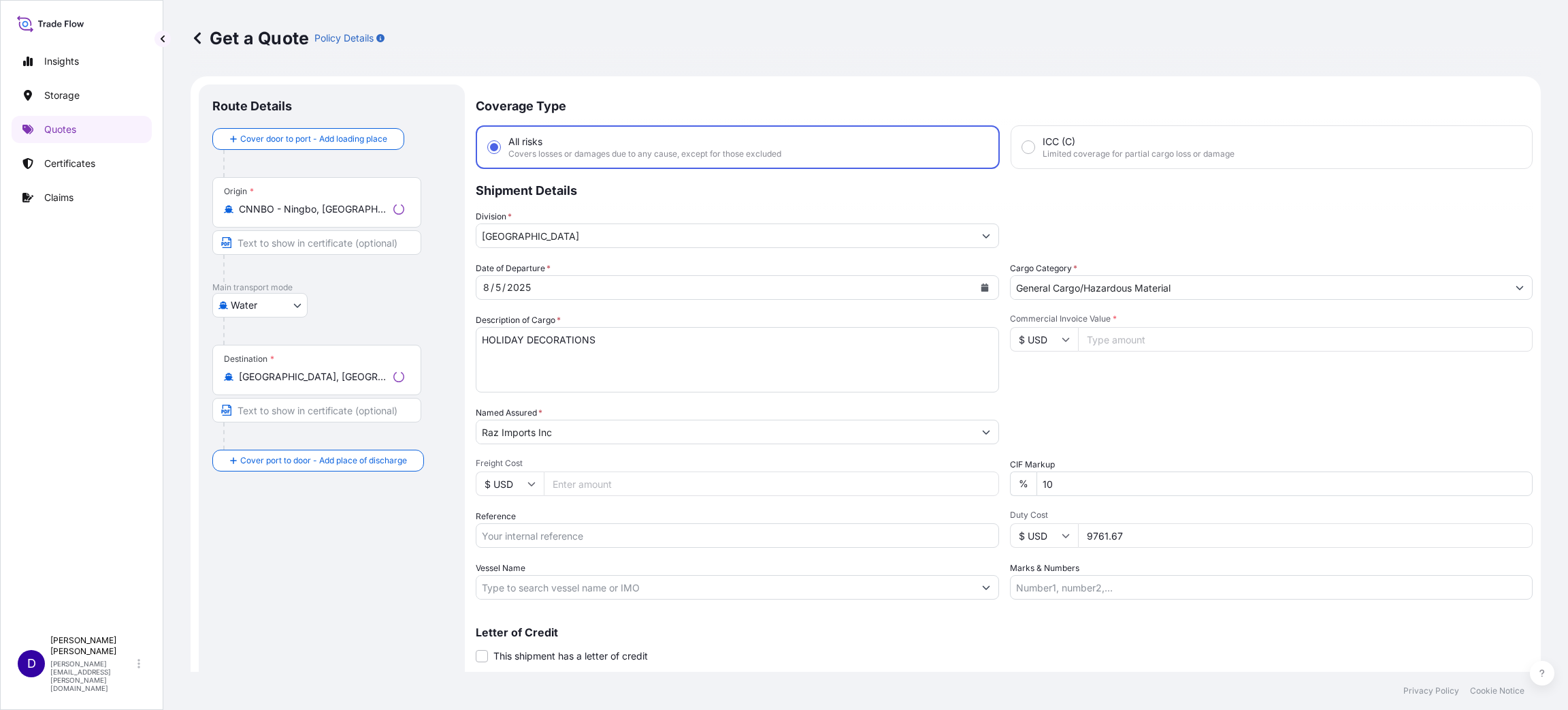
scroll to position [21, 0]
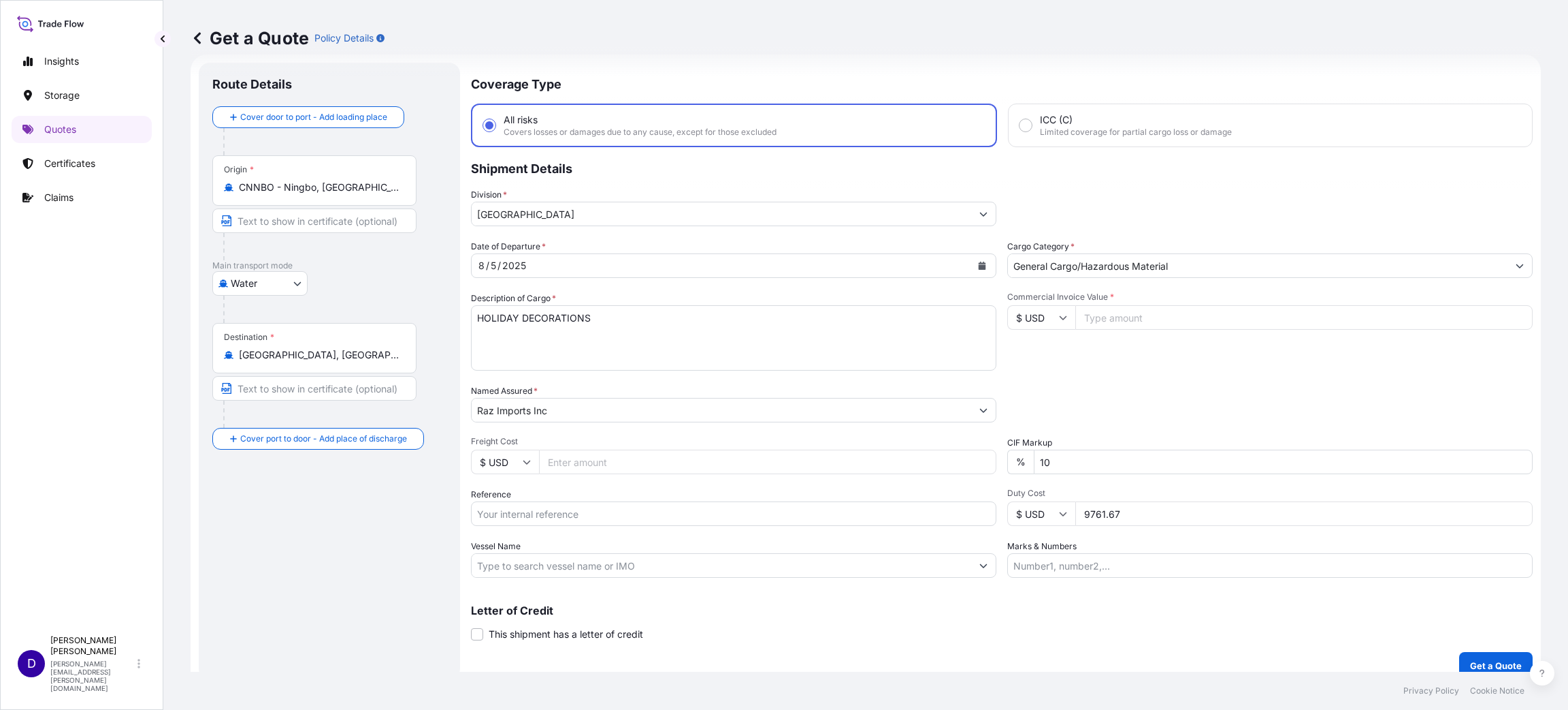
click at [1165, 316] on input "Commercial Invoice Value *" at bounding box center [1304, 317] width 457 height 25
click at [575, 464] on input "Freight Cost" at bounding box center [767, 462] width 457 height 25
click at [570, 517] on input "Reference" at bounding box center [734, 513] width 526 height 25
paste input "B25I156176"
drag, startPoint x: 1142, startPoint y: 513, endPoint x: 1040, endPoint y: 512, distance: 102.0
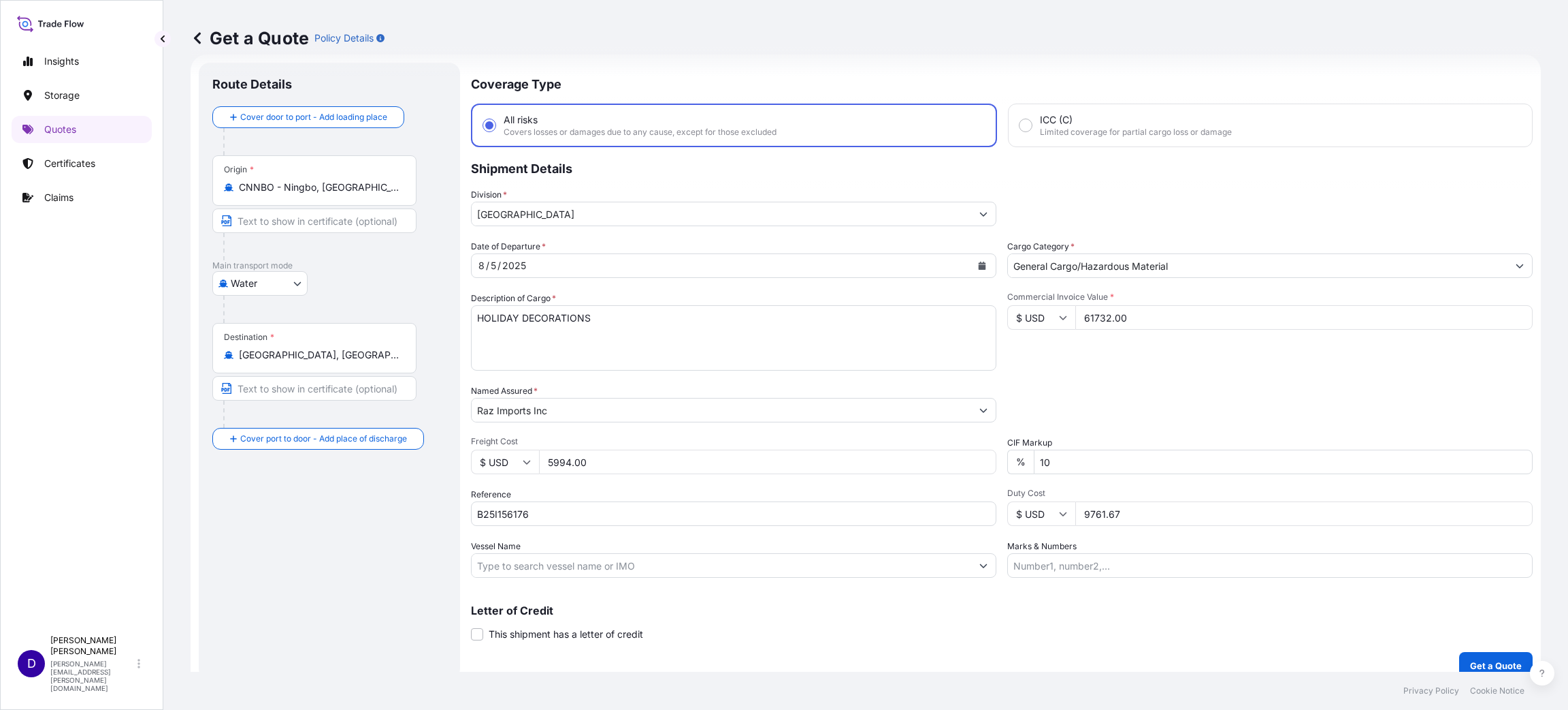
click at [1040, 512] on div "$ USD 9761.67" at bounding box center [1271, 513] width 526 height 25
click at [1476, 655] on button "Get a Quote" at bounding box center [1497, 665] width 74 height 28
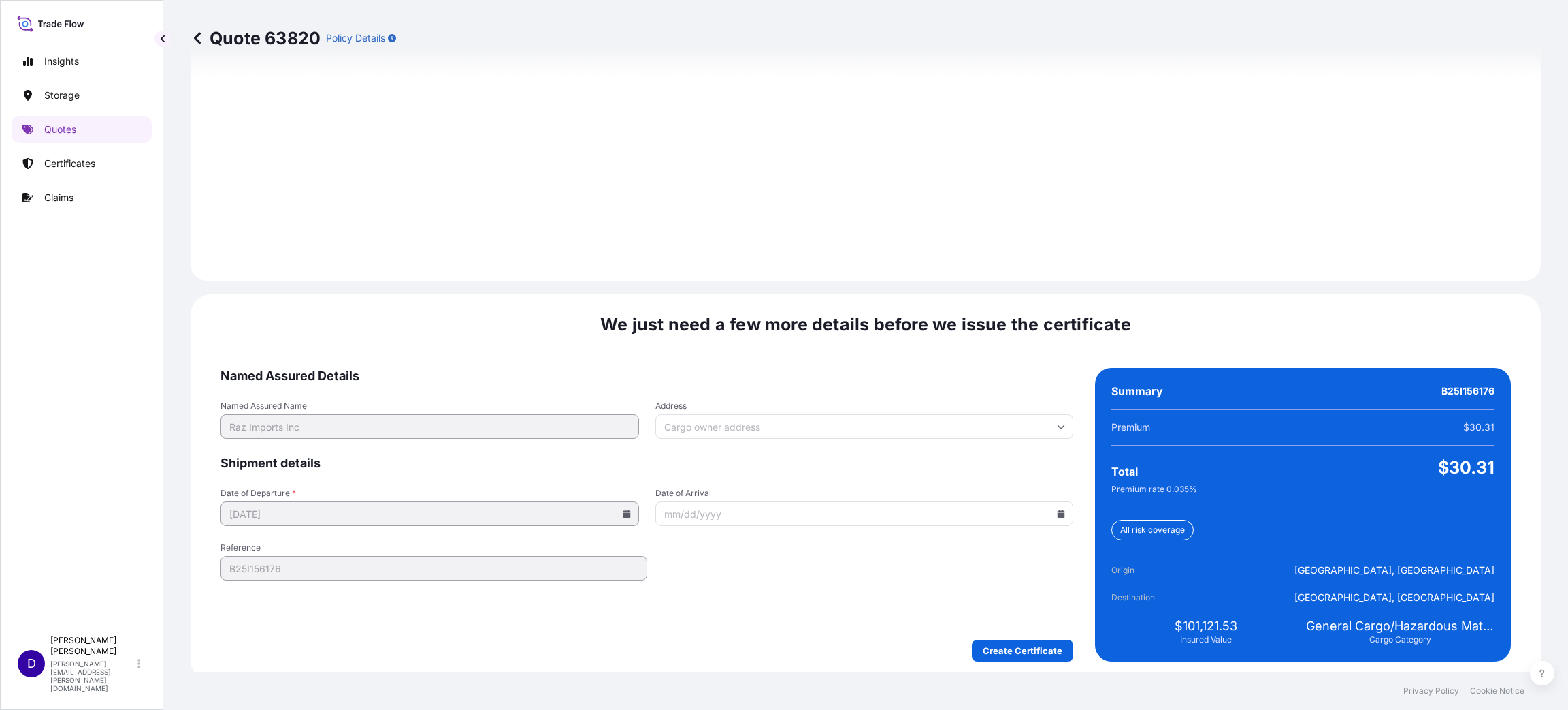
scroll to position [1870, 0]
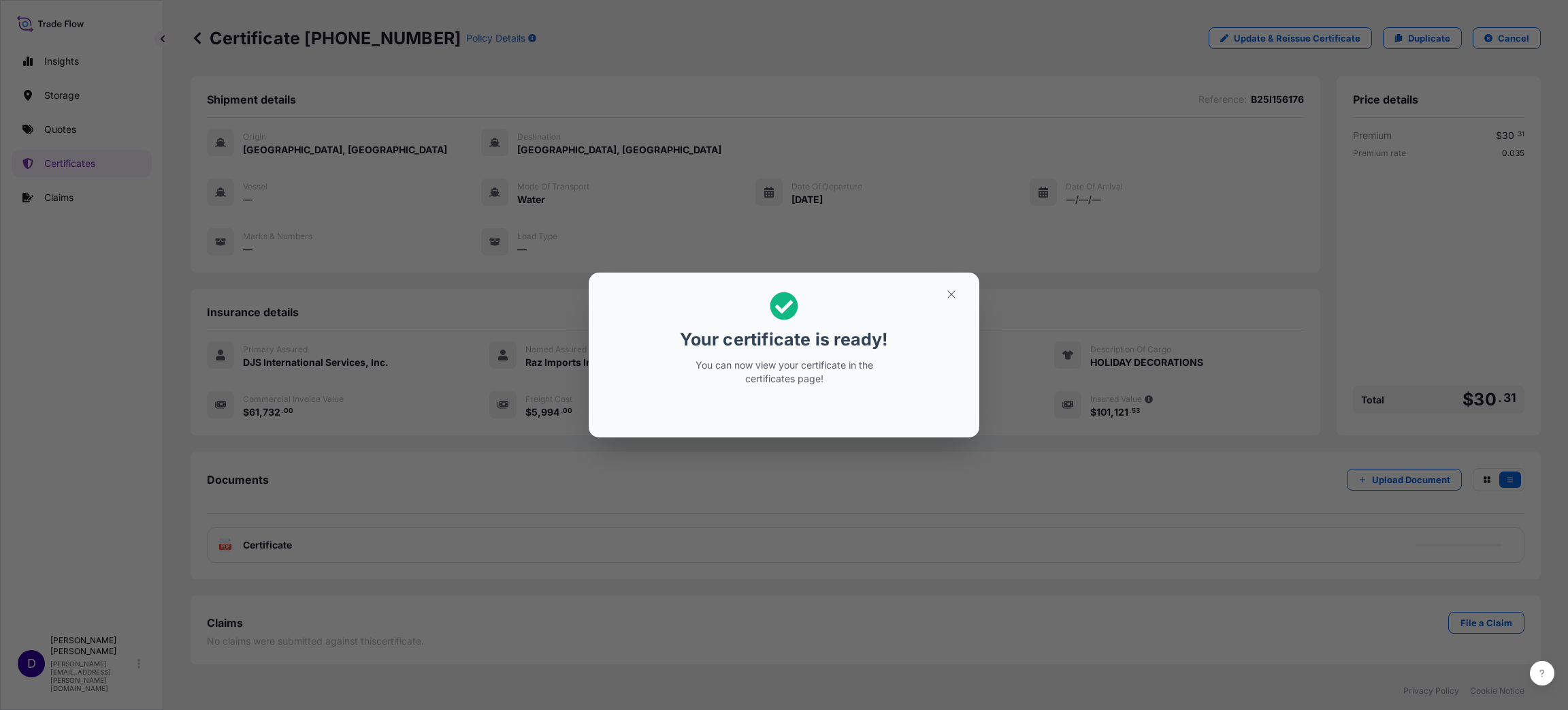
click at [955, 297] on icon "button" at bounding box center [951, 294] width 8 height 8
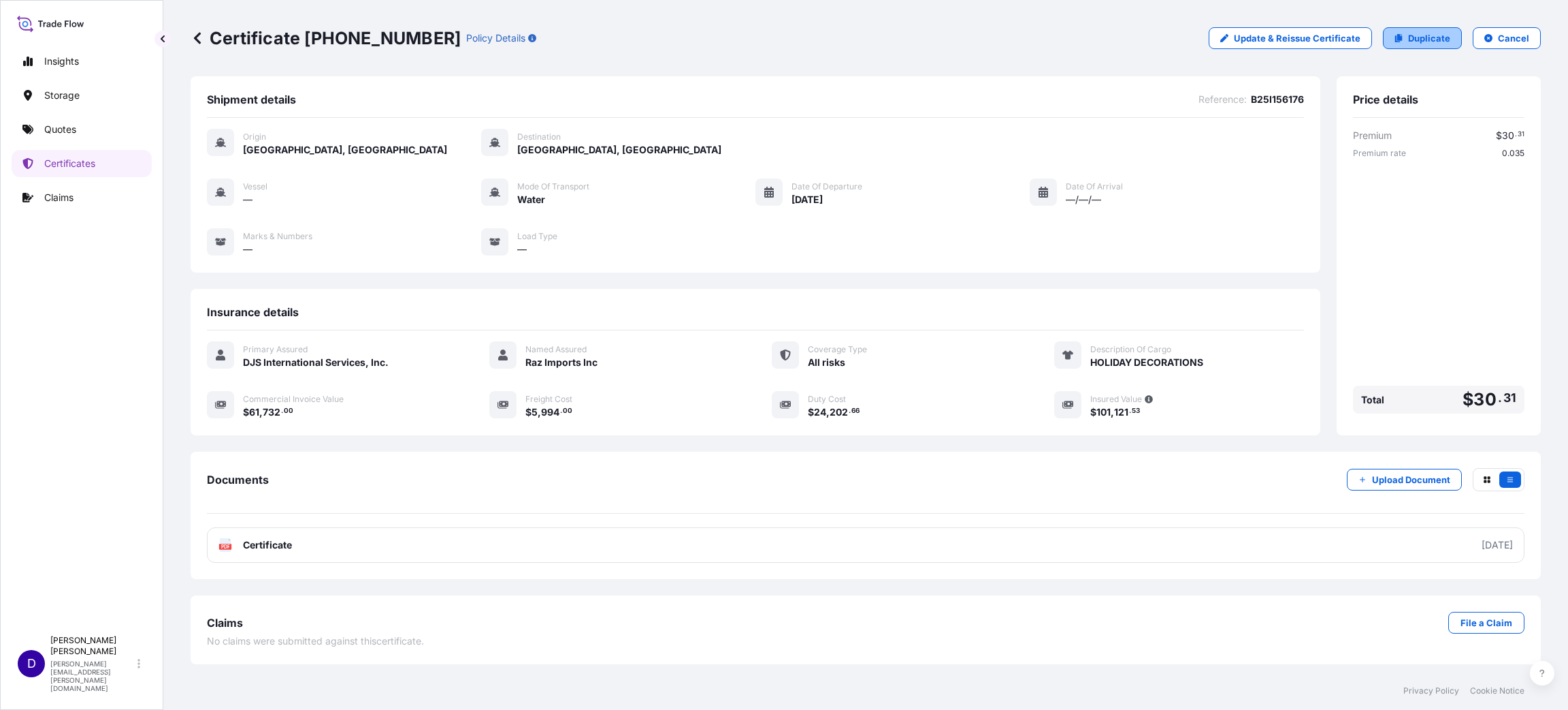
click at [1414, 35] on p "Duplicate" at bounding box center [1429, 38] width 42 height 14
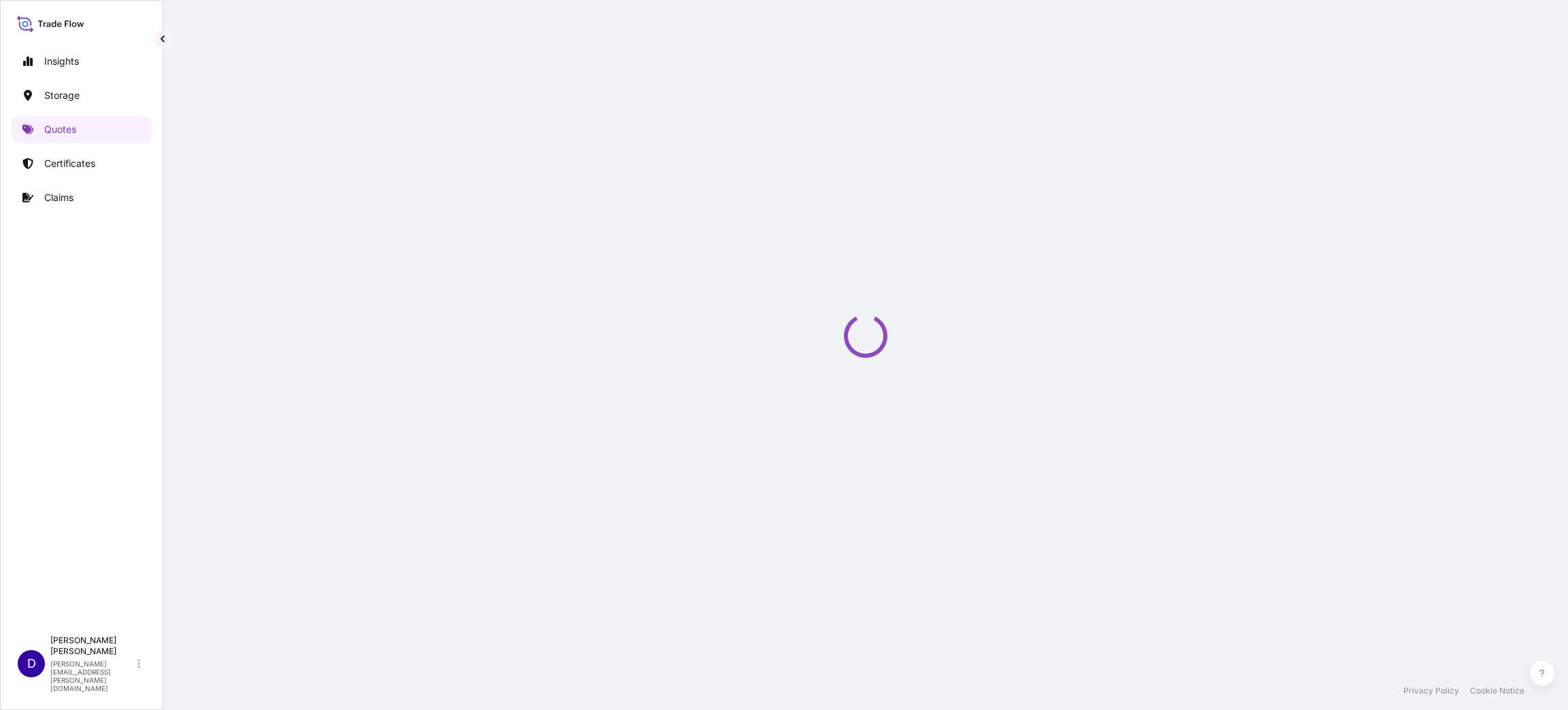
scroll to position [21, 0]
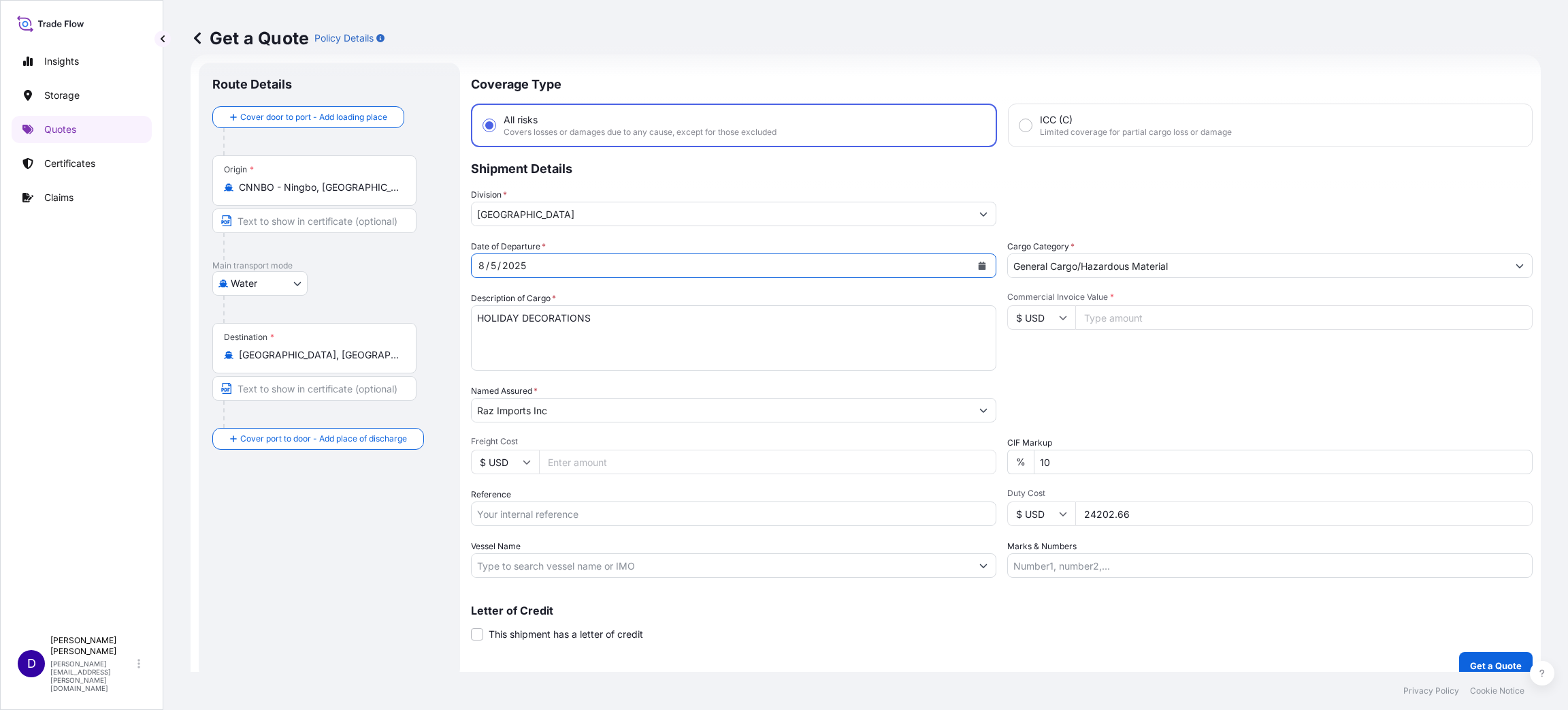
click at [979, 265] on icon "Calendar" at bounding box center [982, 266] width 8 height 9
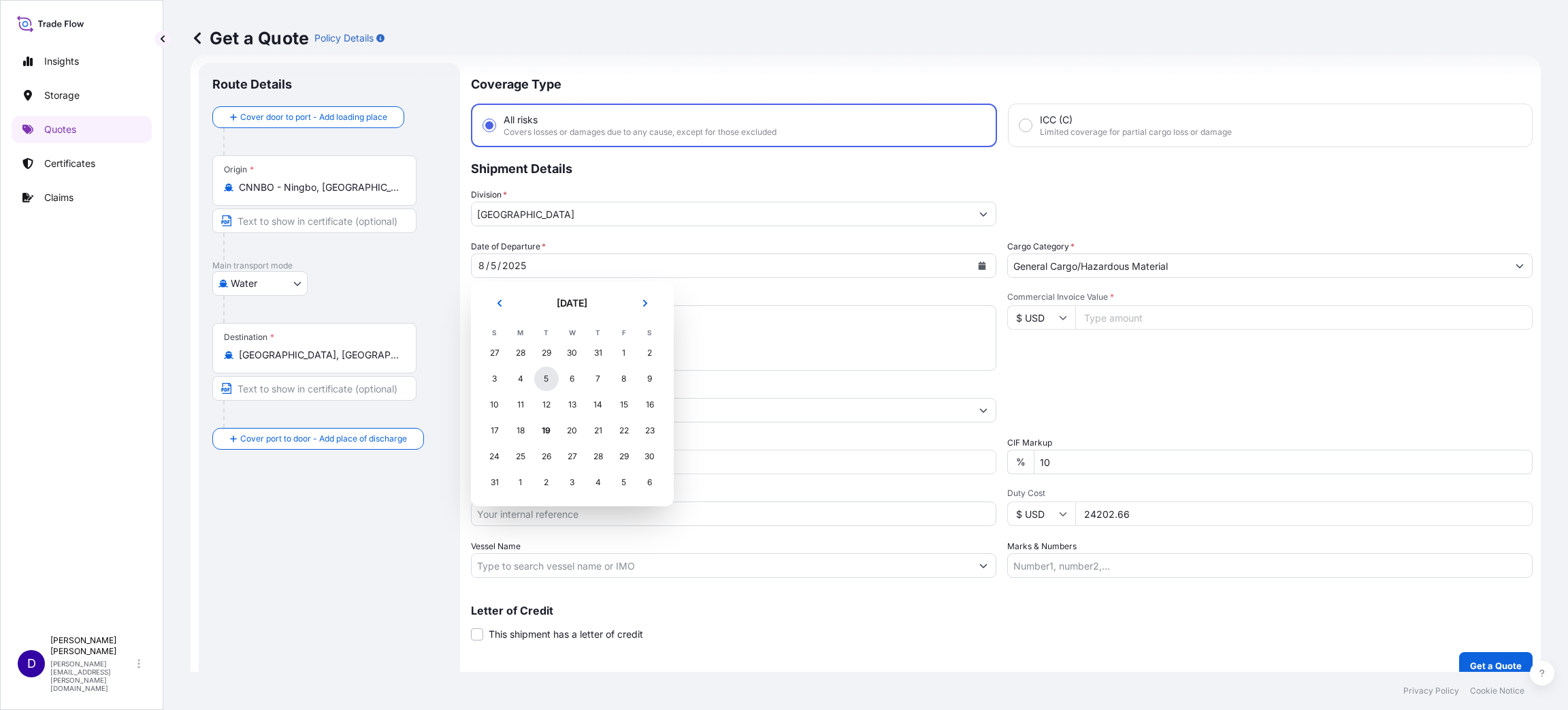
click at [548, 383] on div "5" at bounding box center [546, 378] width 25 height 25
click at [1107, 309] on input "Commercial Invoice Value *" at bounding box center [1304, 317] width 457 height 25
click at [594, 459] on input "Freight Cost" at bounding box center [767, 462] width 457 height 25
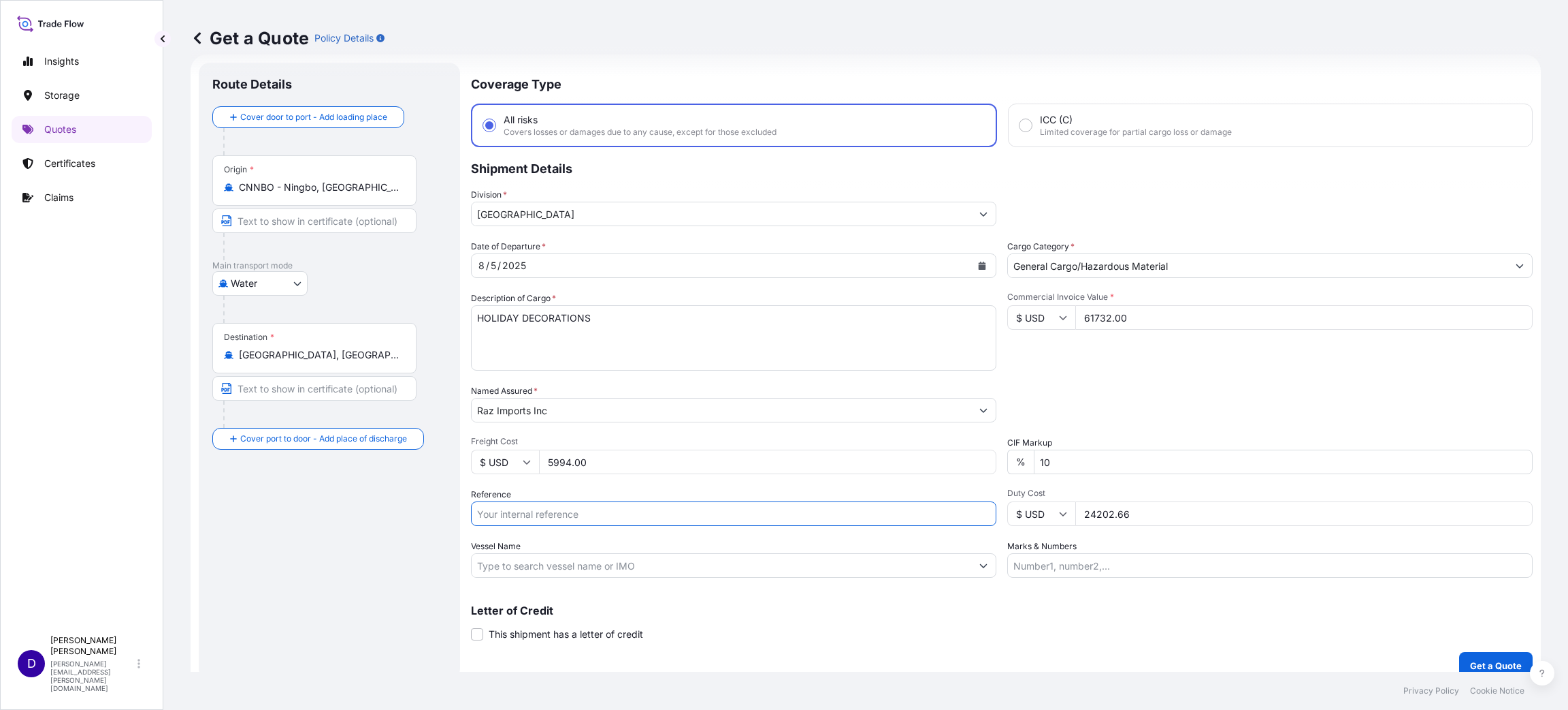
click at [661, 518] on input "Reference" at bounding box center [734, 513] width 526 height 25
paste input "B25I155221"
drag, startPoint x: 1158, startPoint y: 515, endPoint x: 1040, endPoint y: 515, distance: 118.0
click at [1040, 515] on div "$ USD 24202.66" at bounding box center [1271, 513] width 526 height 25
click at [1461, 656] on button "Get a Quote" at bounding box center [1497, 665] width 74 height 28
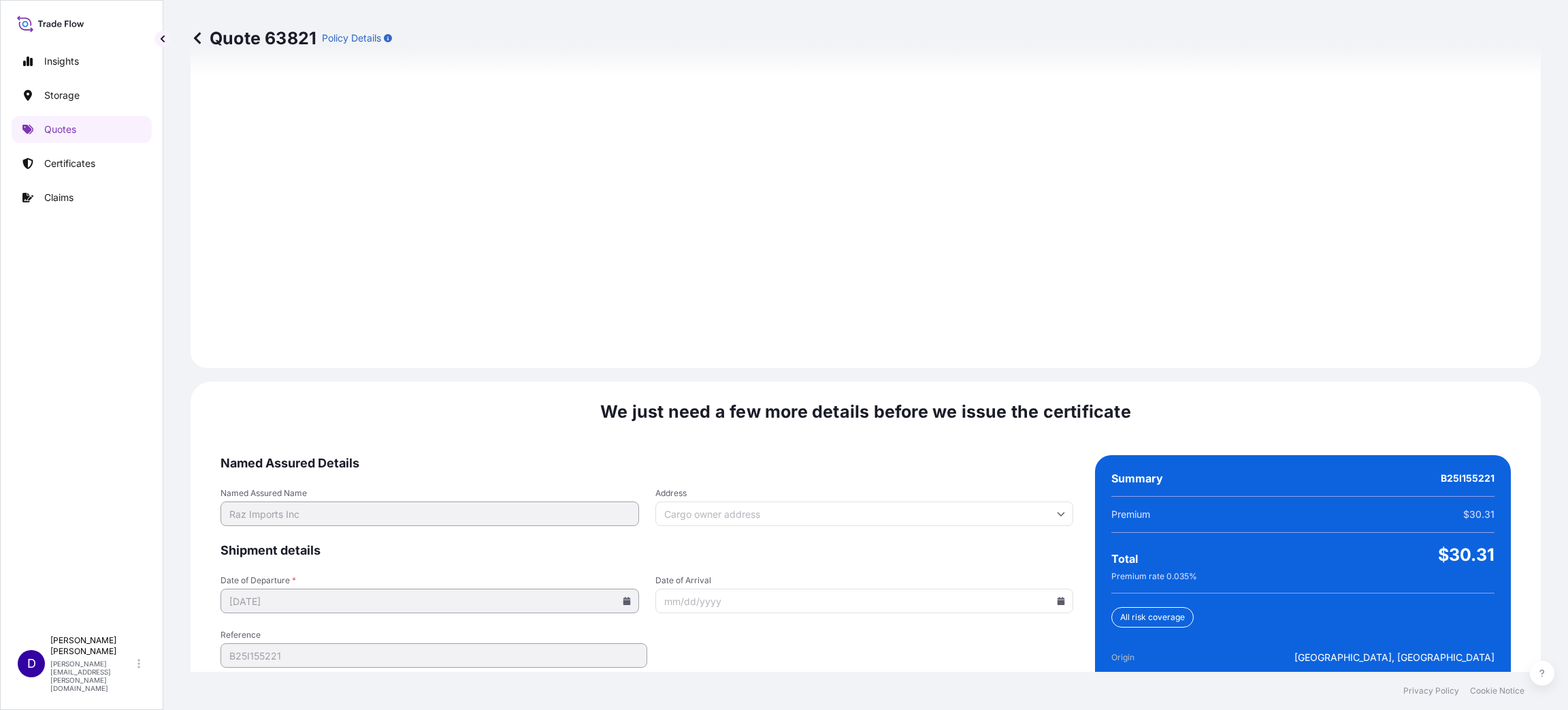
scroll to position [1870, 0]
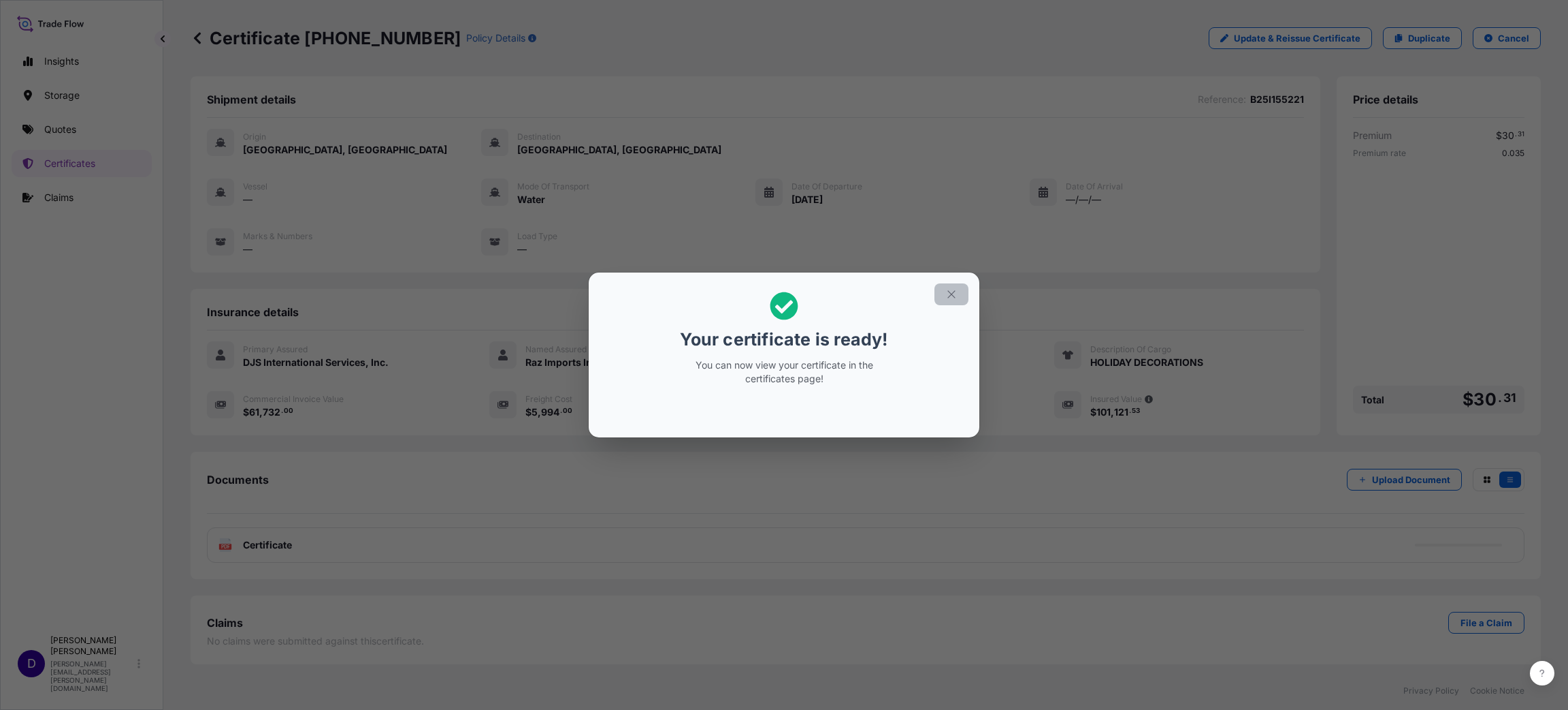
click at [949, 293] on icon "button" at bounding box center [951, 294] width 12 height 12
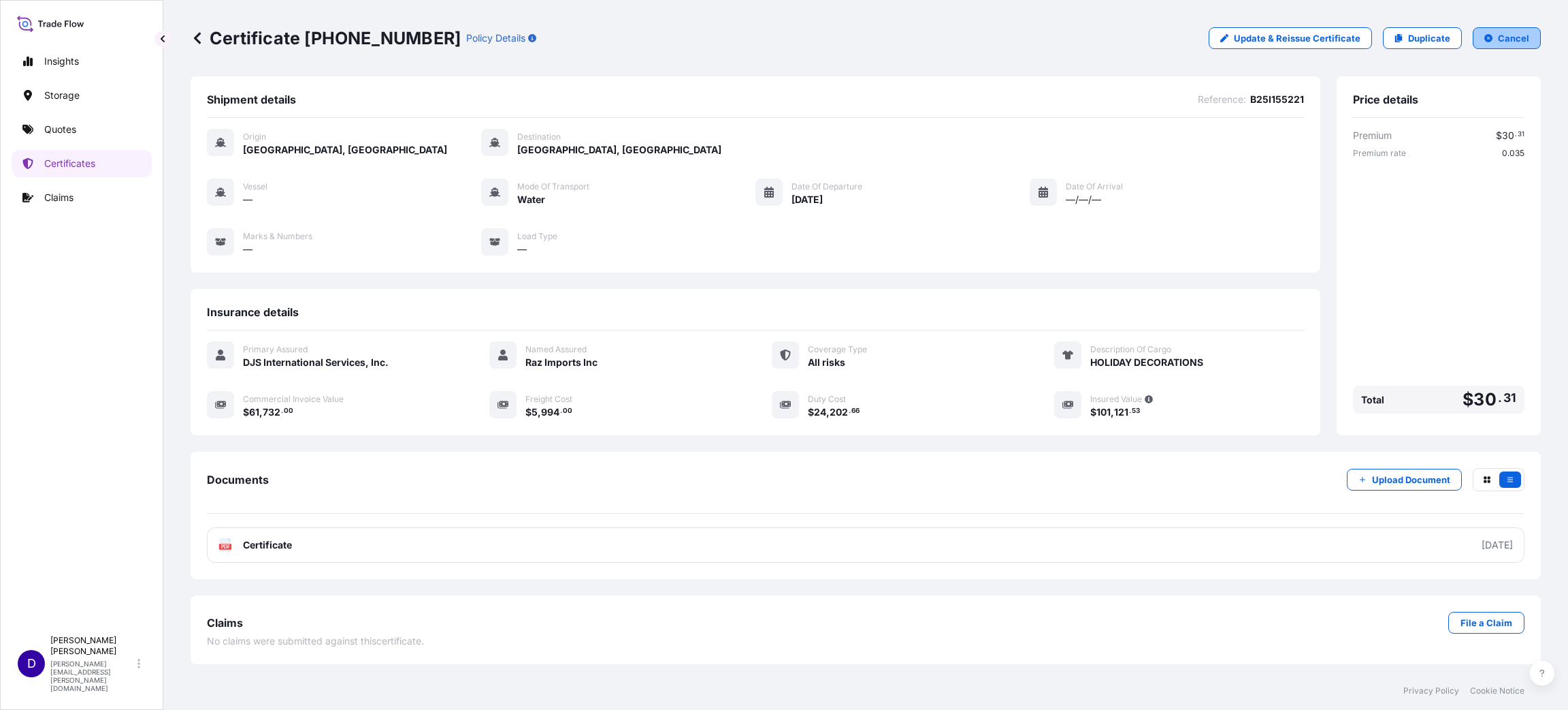
click at [1493, 28] on button "Cancel" at bounding box center [1506, 38] width 68 height 21
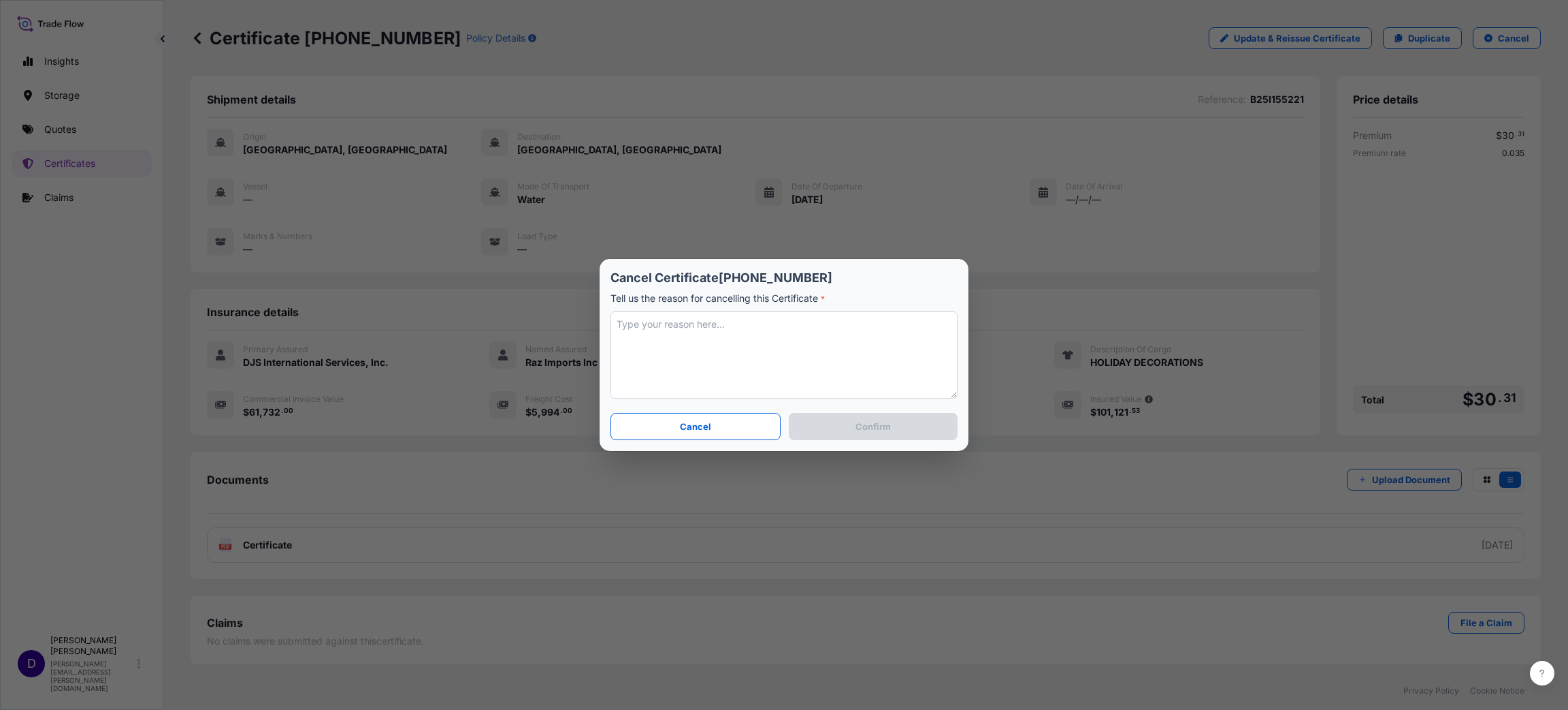
click at [699, 350] on textarea at bounding box center [784, 354] width 347 height 87
click at [834, 425] on button "Confirm" at bounding box center [873, 426] width 168 height 28
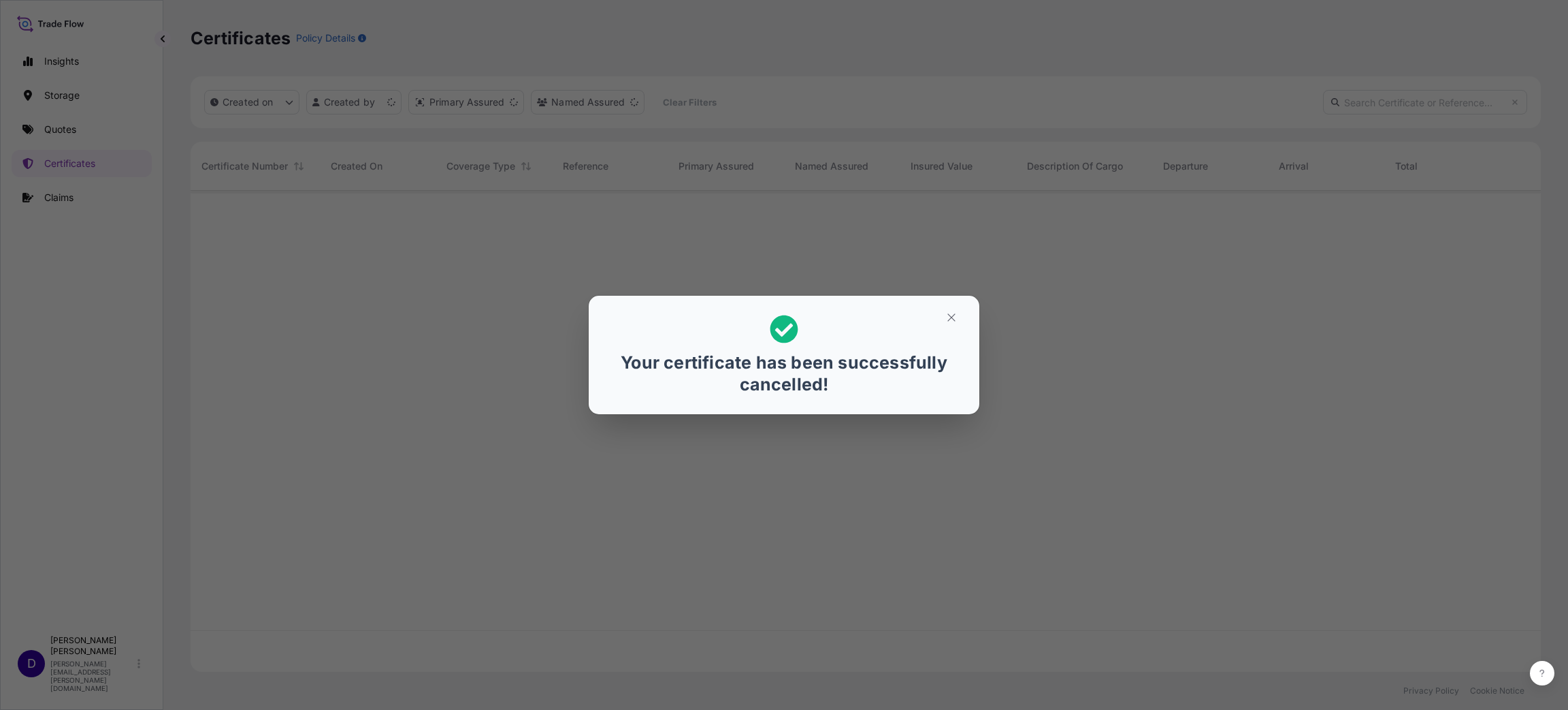
scroll to position [473, 1335]
click at [959, 317] on button "button" at bounding box center [952, 317] width 34 height 21
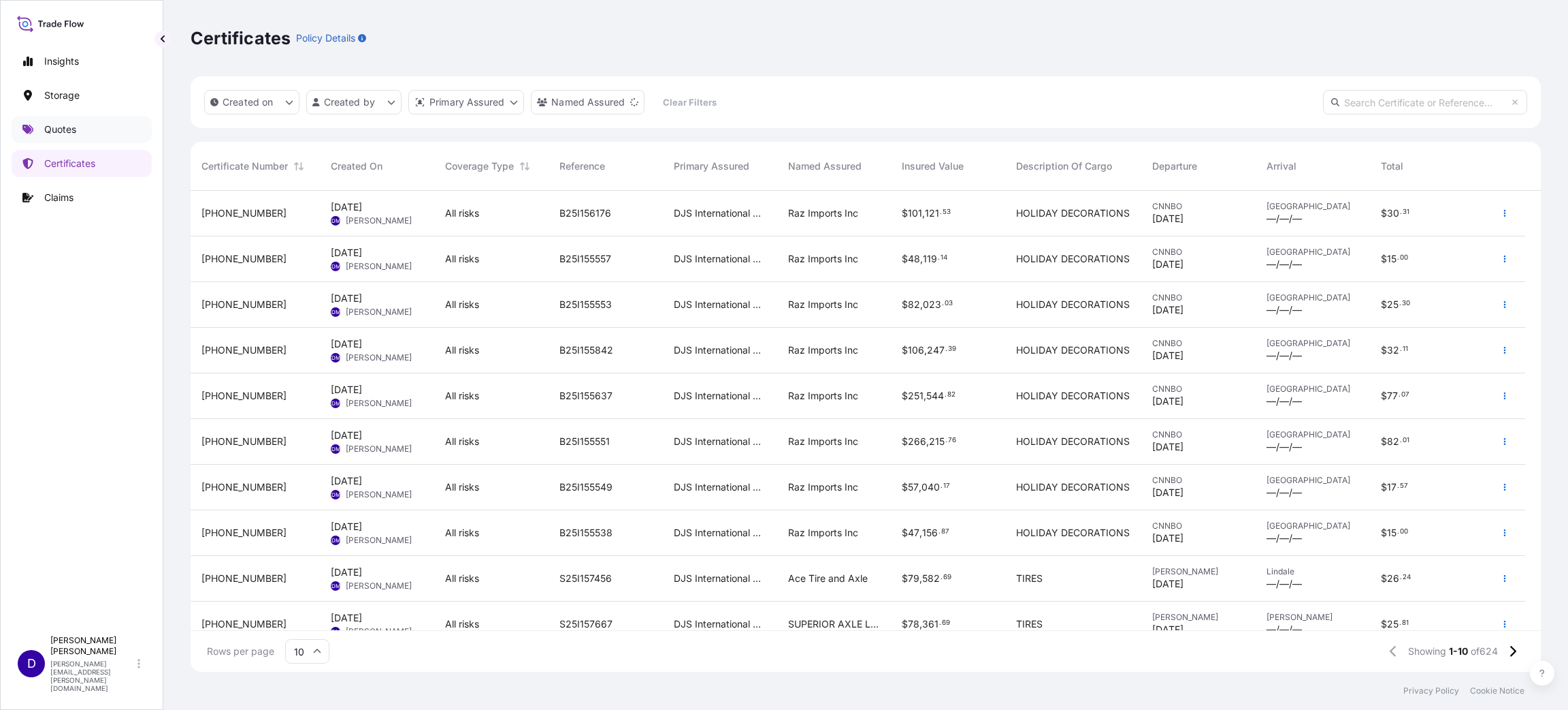
click at [68, 125] on p "Quotes" at bounding box center [59, 130] width 32 height 14
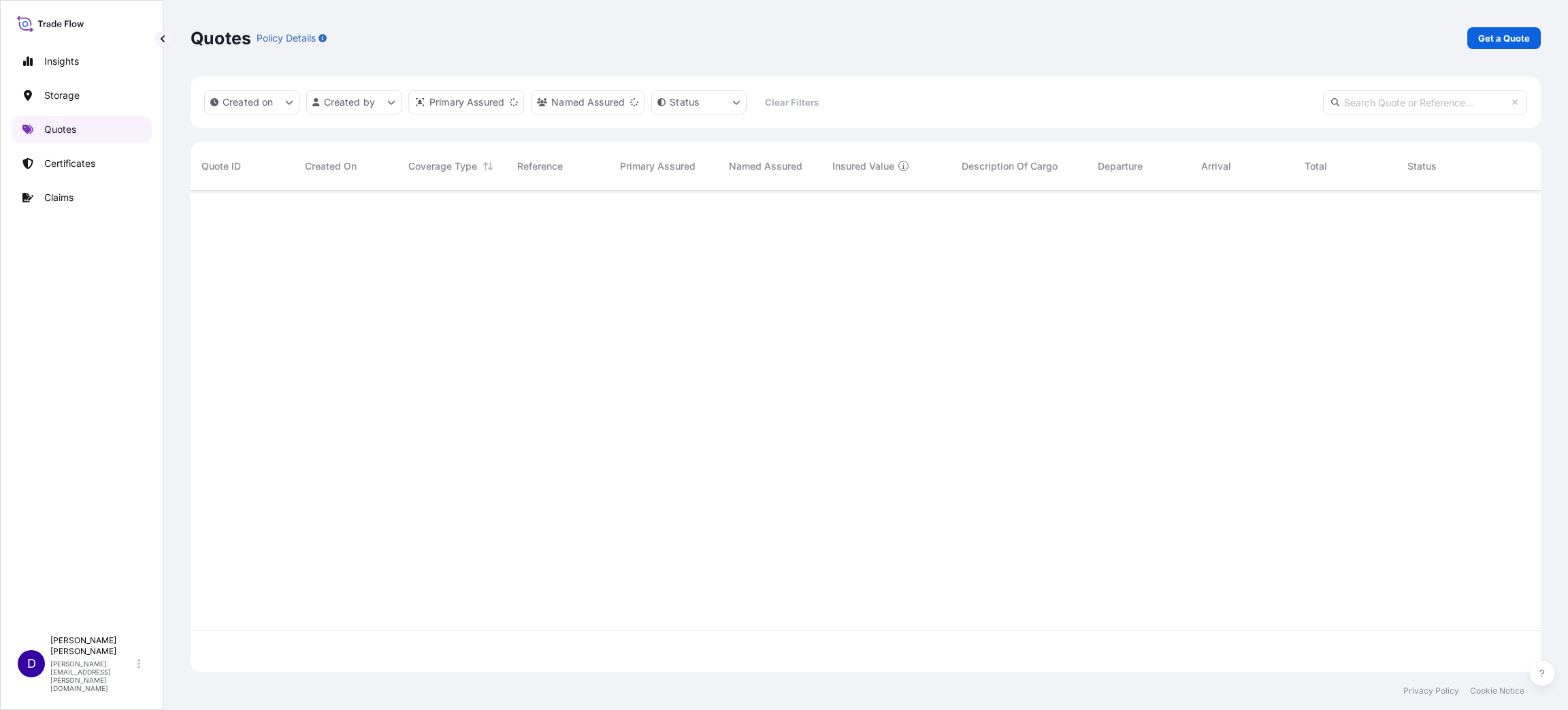
scroll to position [473, 1335]
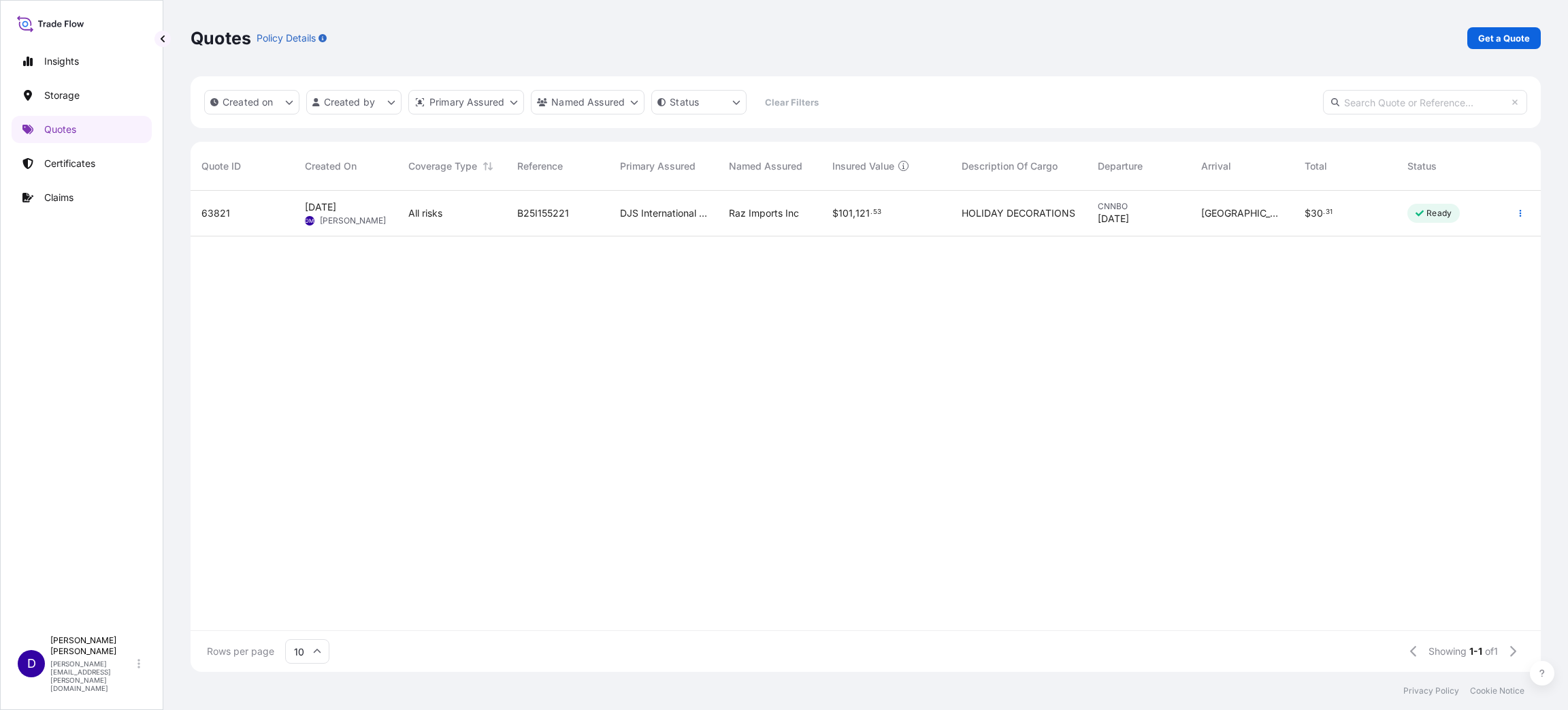
click at [1159, 218] on div "CNNBO [DATE]" at bounding box center [1138, 213] width 82 height 25
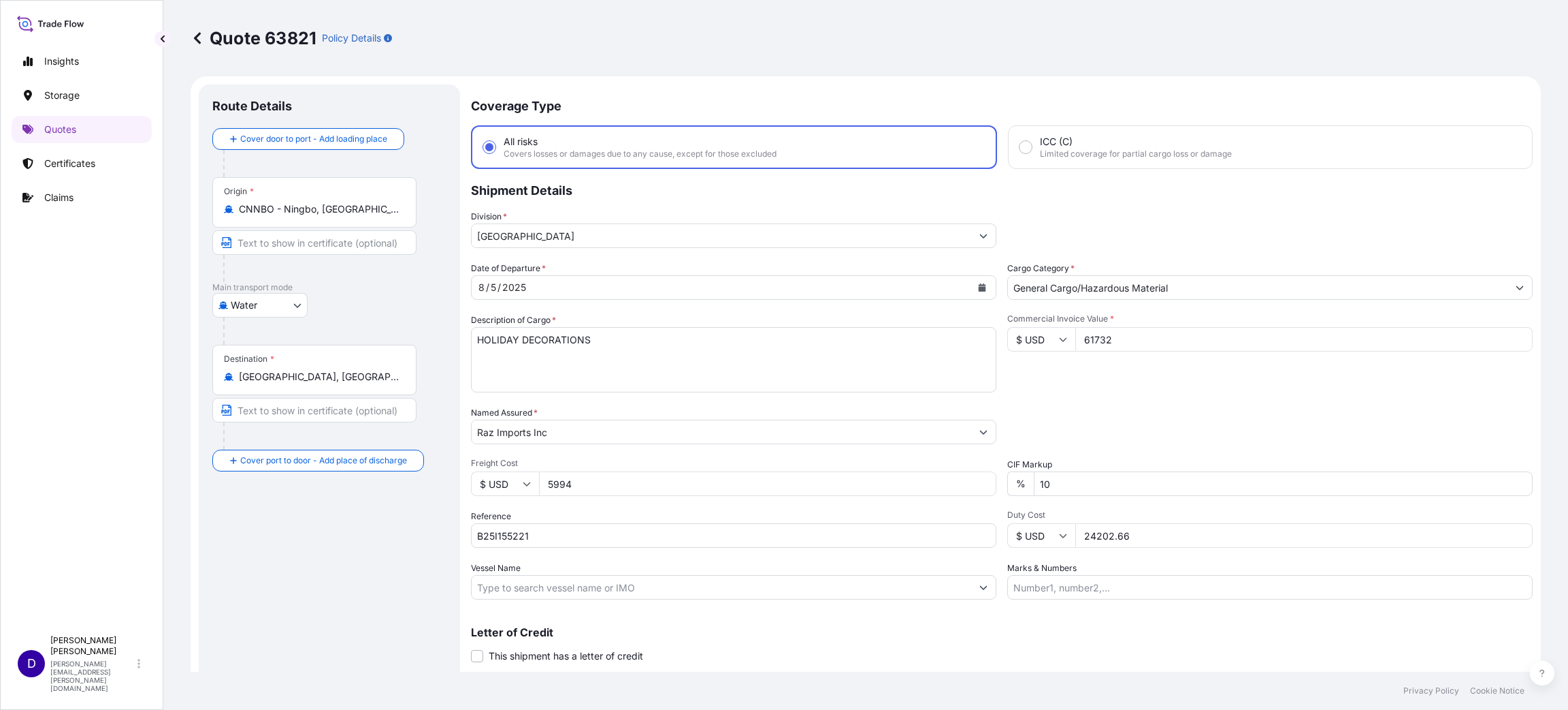
click at [978, 285] on icon "Calendar" at bounding box center [982, 288] width 9 height 9
click at [656, 402] on div "9" at bounding box center [650, 401] width 25 height 25
drag, startPoint x: 1128, startPoint y: 343, endPoint x: 1047, endPoint y: 341, distance: 81.0
click at [1047, 341] on div "$ USD 61732" at bounding box center [1271, 339] width 526 height 25
drag, startPoint x: 603, startPoint y: 484, endPoint x: 507, endPoint y: 480, distance: 96.1
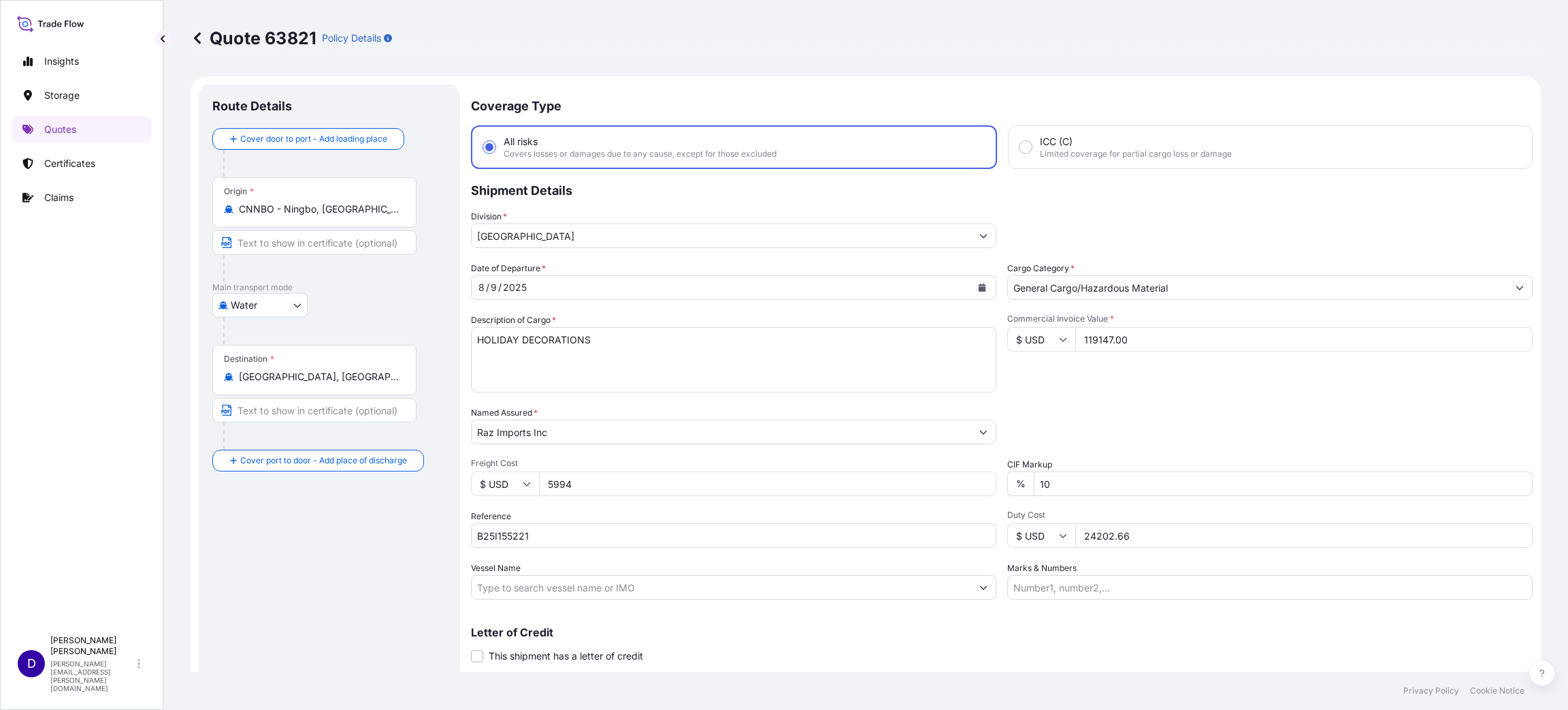
click at [514, 482] on div "$ USD 5994" at bounding box center [734, 483] width 526 height 25
drag, startPoint x: 1165, startPoint y: 542, endPoint x: 1045, endPoint y: 542, distance: 120.0
click at [1052, 539] on div "$ USD 24202.66" at bounding box center [1271, 535] width 526 height 25
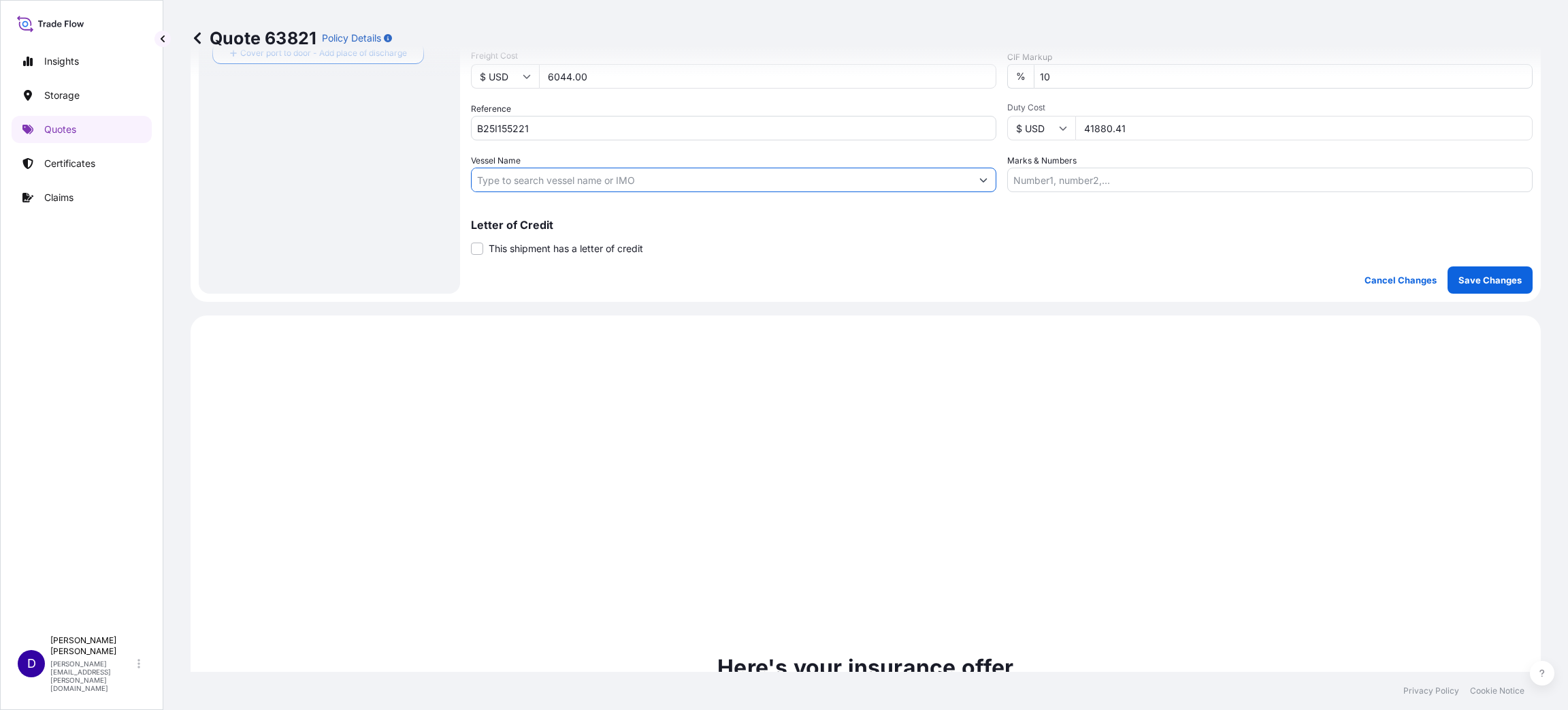
scroll to position [408, 0]
click at [1464, 281] on p "Save Changes" at bounding box center [1491, 278] width 64 height 14
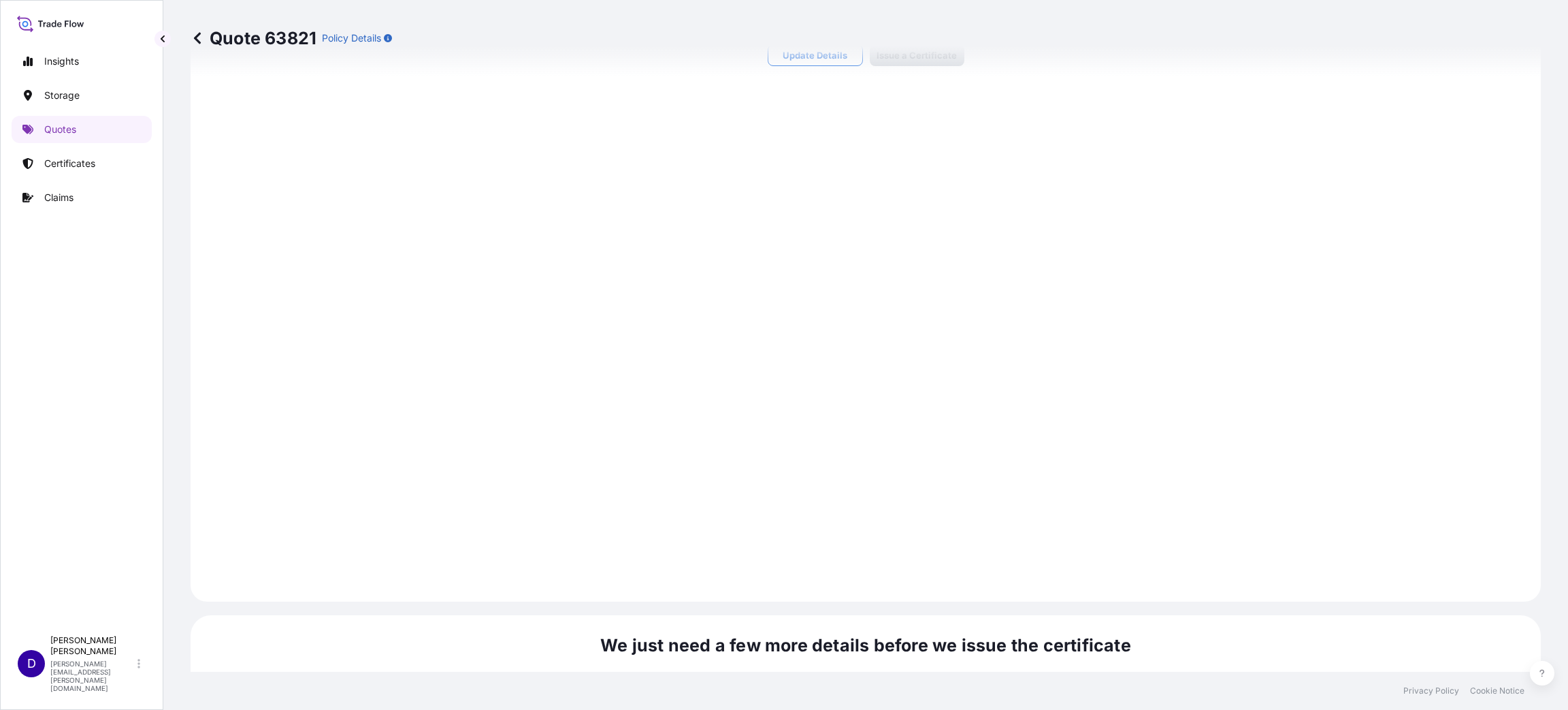
scroll to position [1870, 0]
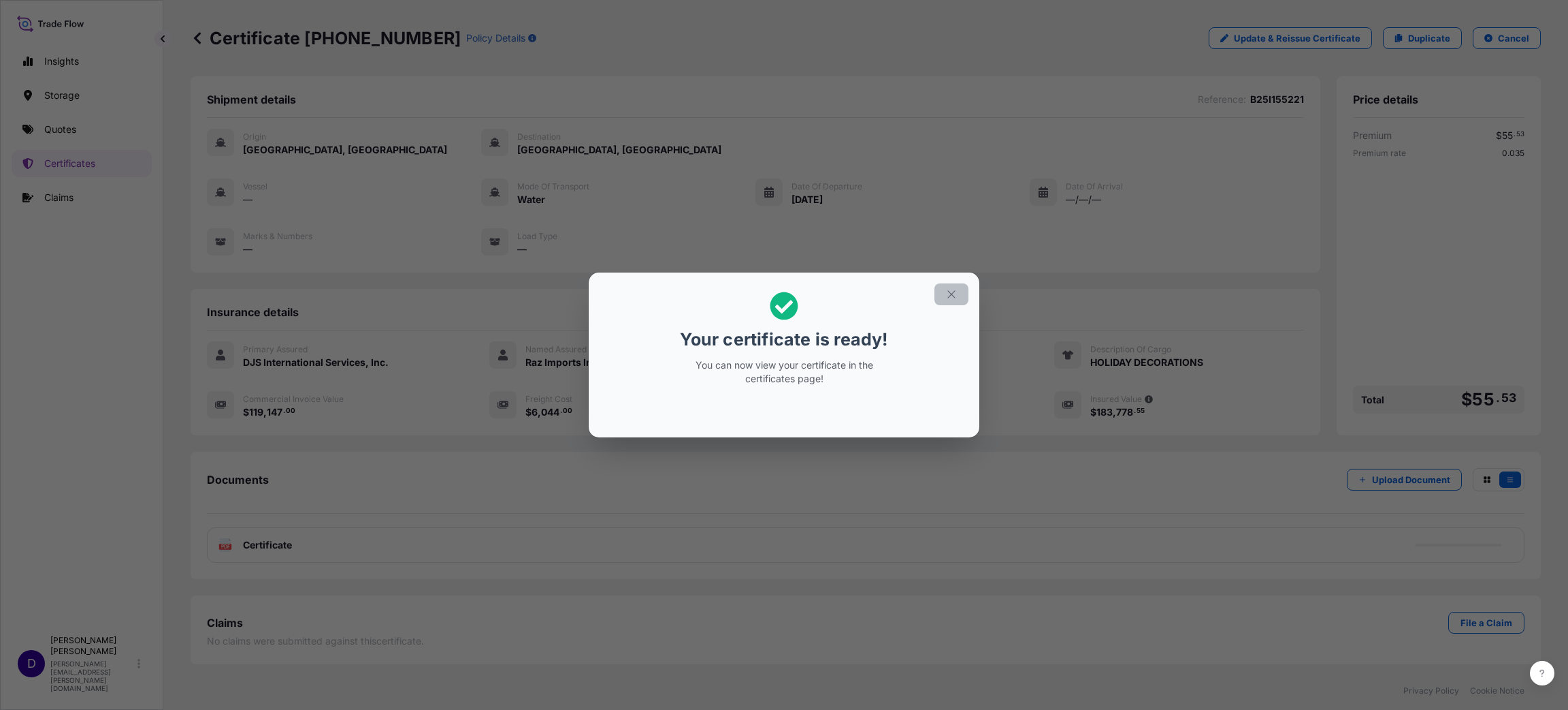
click at [955, 288] on icon "button" at bounding box center [951, 294] width 12 height 12
